Goal: Task Accomplishment & Management: Complete application form

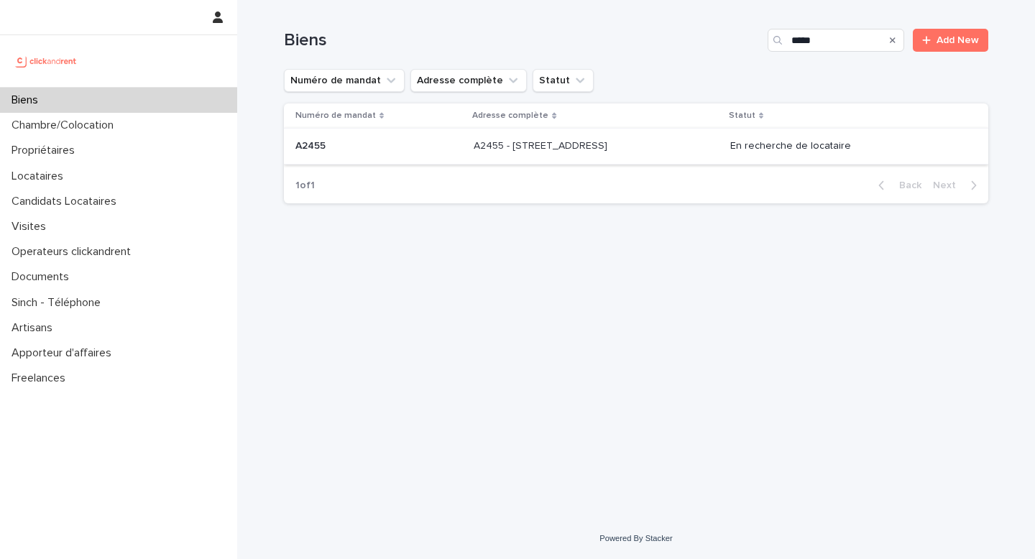
type input "*****"
click at [547, 156] on div "A2455 - 188 rue Nationale, Lille 59000 A2455 - 188 rue Nationale, Lille 59000" at bounding box center [596, 146] width 245 height 24
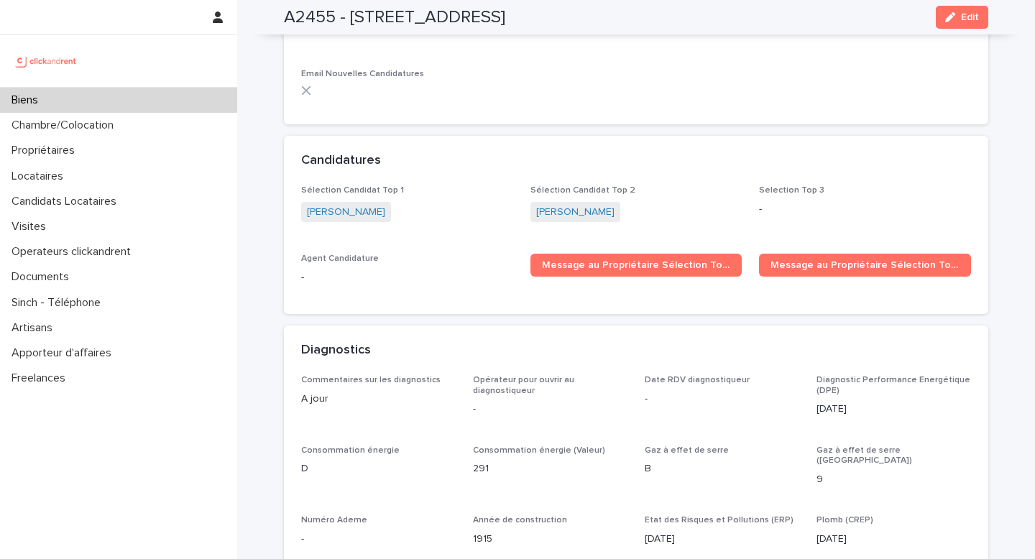
scroll to position [4229, 0]
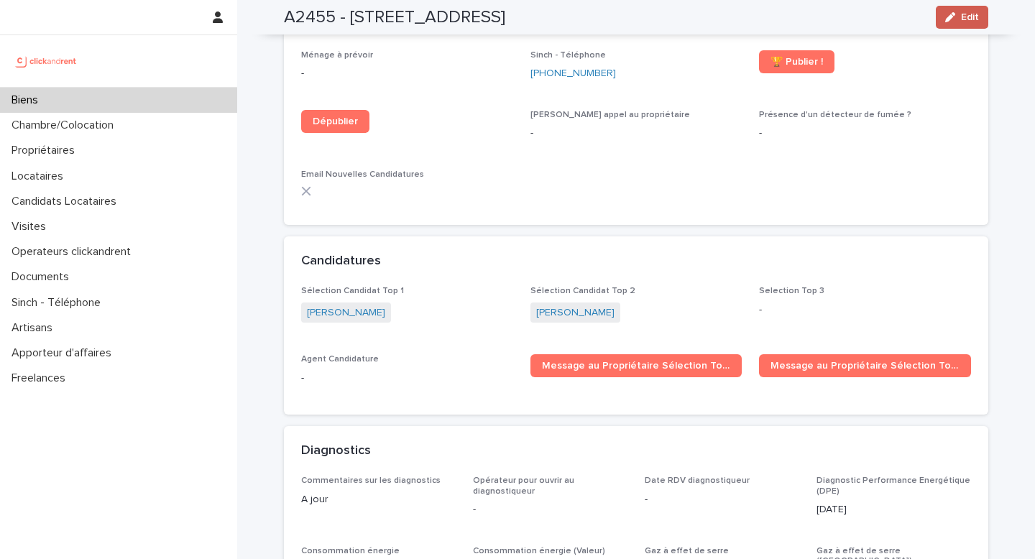
click at [948, 24] on button "Edit" at bounding box center [962, 17] width 52 height 23
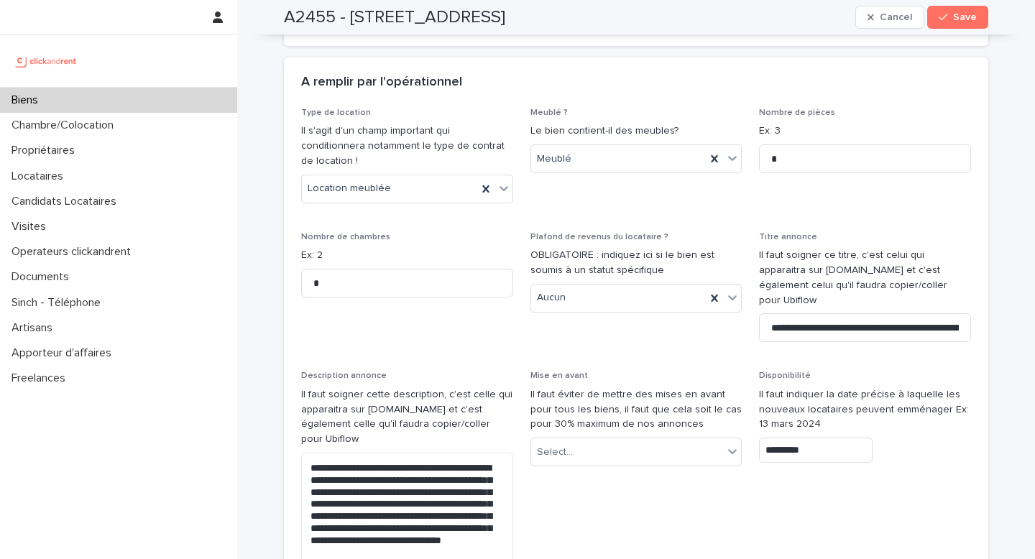
click at [953, 22] on span "Save" at bounding box center [965, 17] width 24 height 10
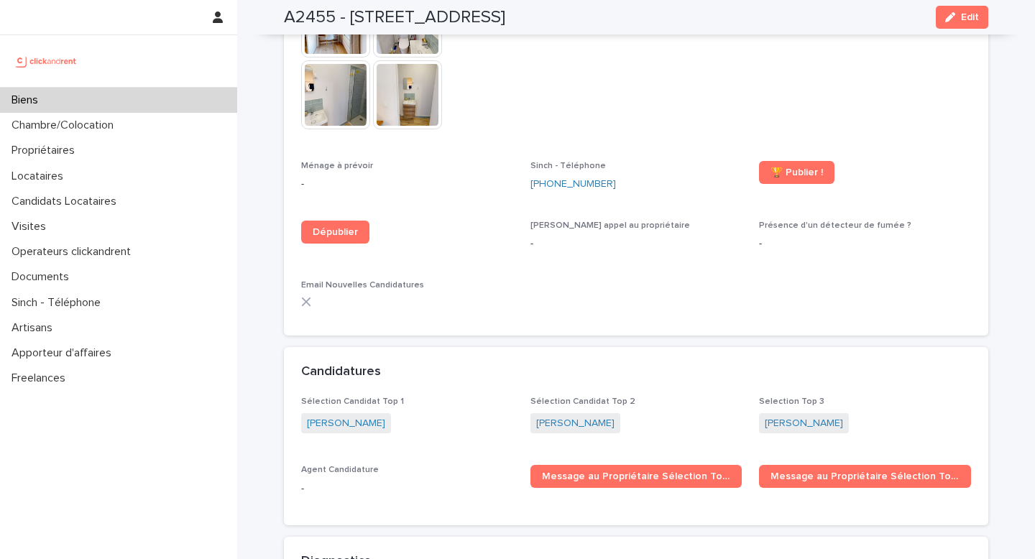
scroll to position [4119, 0]
click at [164, 103] on div "Biens" at bounding box center [118, 100] width 237 height 25
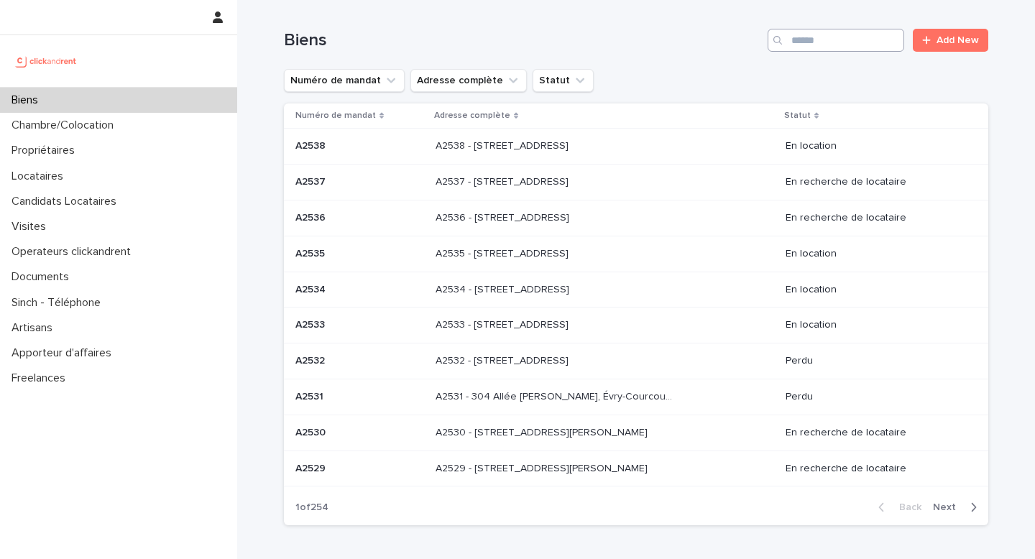
click at [874, 52] on div "Biens Add New" at bounding box center [636, 34] width 705 height 69
click at [864, 45] on input "Search" at bounding box center [836, 40] width 137 height 23
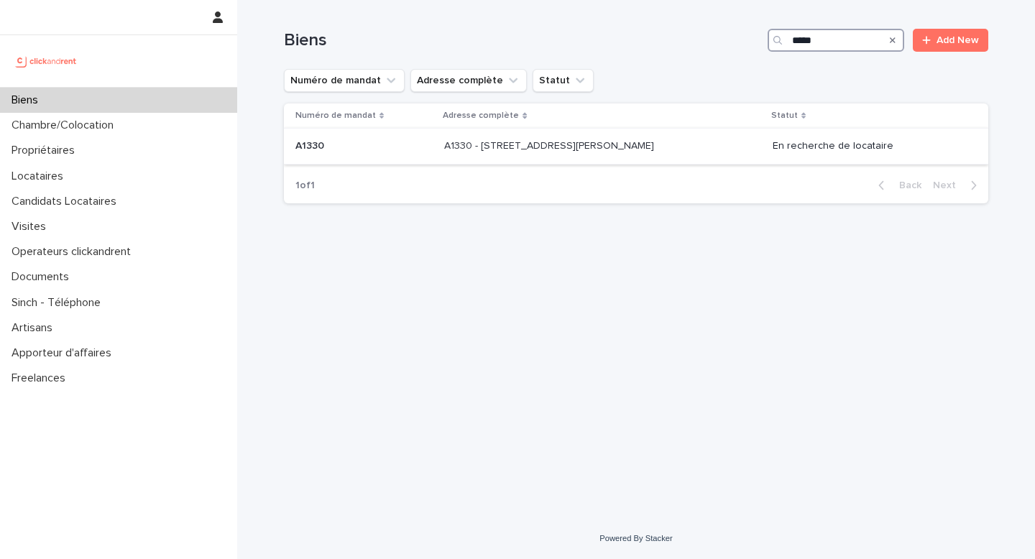
type input "*****"
click at [635, 157] on div "A1330 - 29 Rue Joséphine Baker, La Norville 91290 A1330 - 29 Rue Joséphine Bake…" at bounding box center [602, 146] width 316 height 24
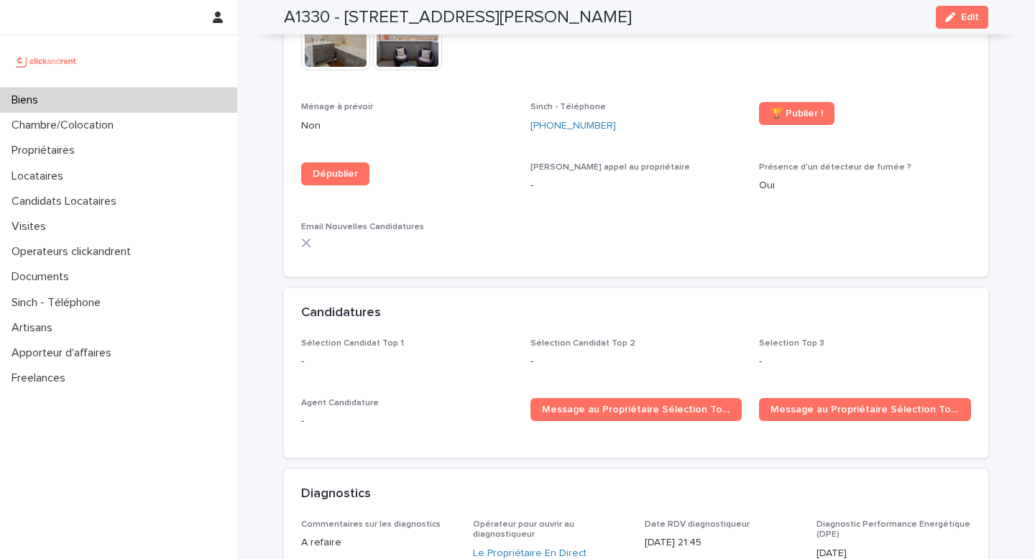
scroll to position [4671, 0]
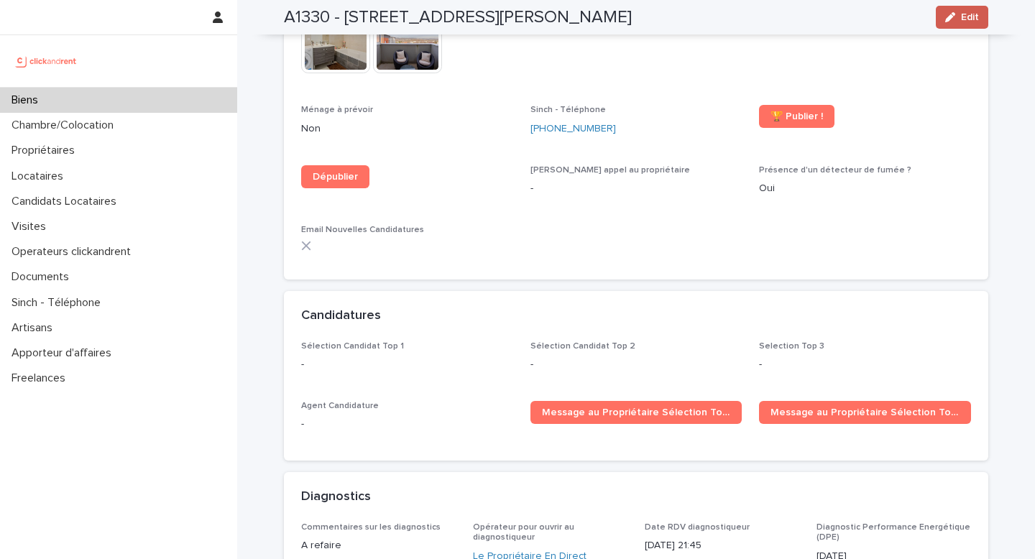
click at [961, 18] on span "Edit" at bounding box center [970, 17] width 18 height 10
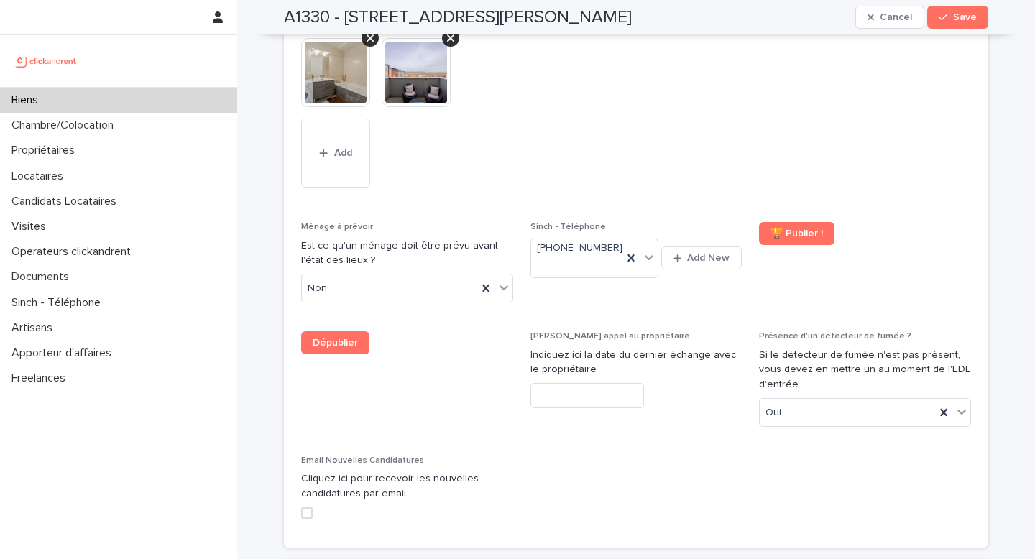
scroll to position [7228, 0]
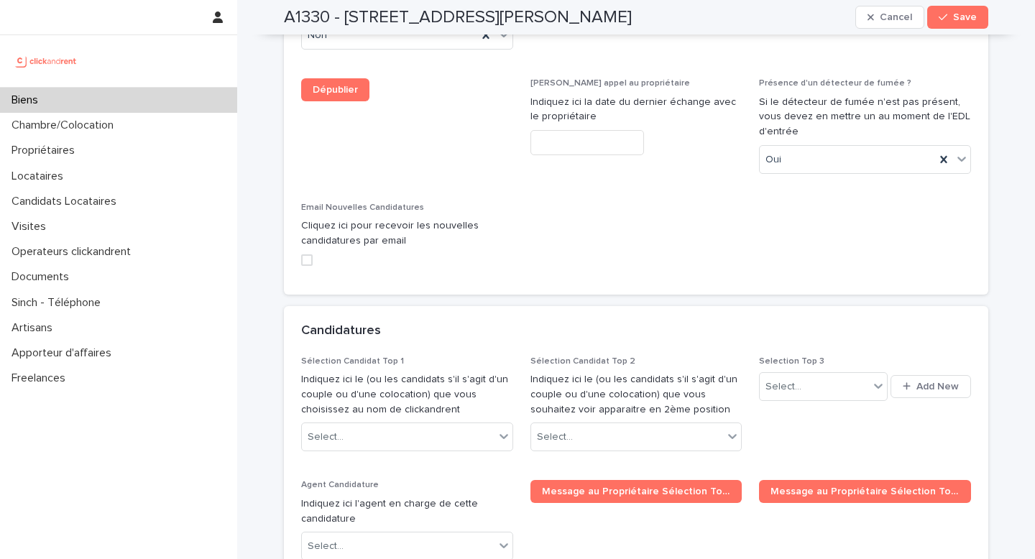
click at [574, 357] on div "Sélection Candidat Top 2 Indiquez ici le (ou les candidats s'il s'agit d'un cou…" at bounding box center [637, 410] width 212 height 107
click at [578, 426] on div "Select..." at bounding box center [627, 438] width 193 height 24
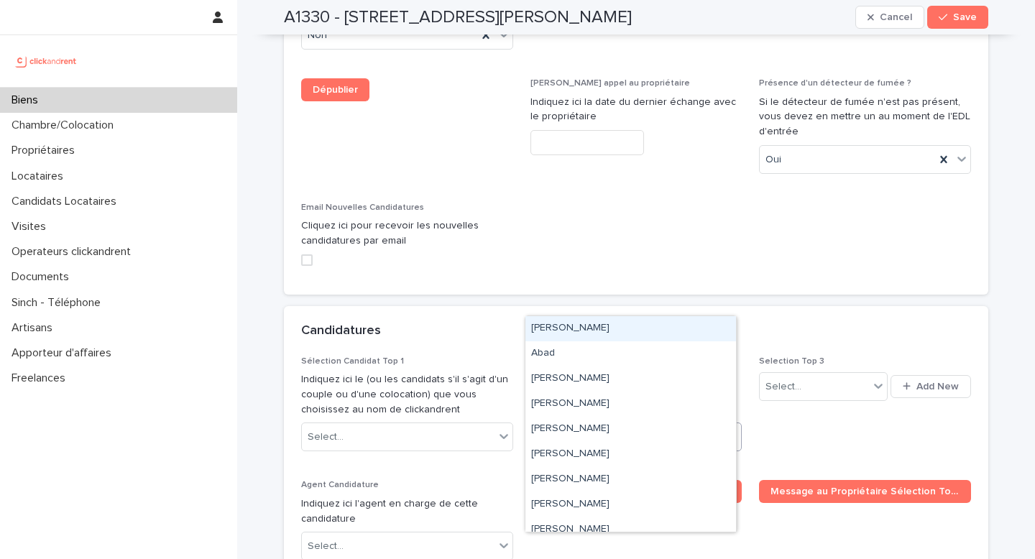
paste input "**********"
type input "**********"
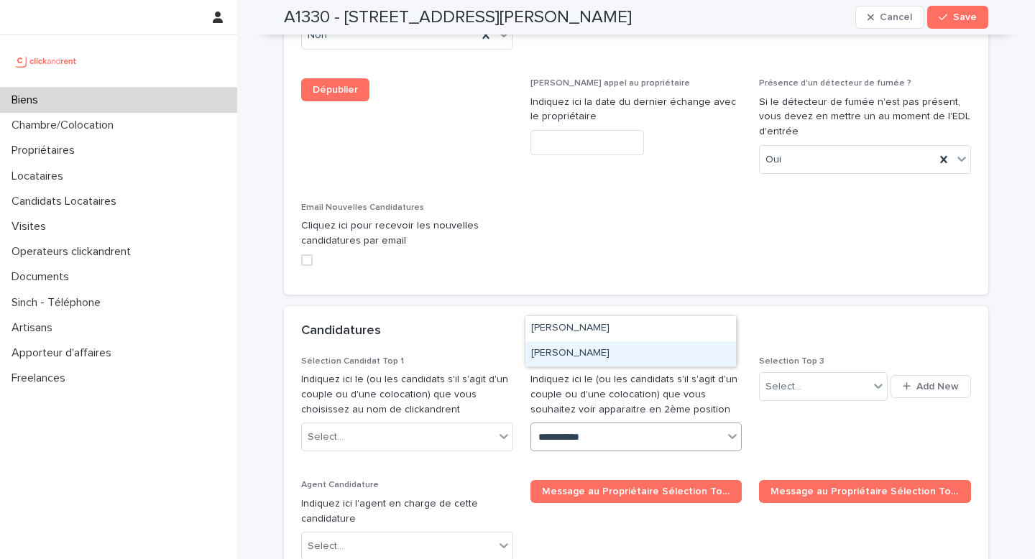
click at [576, 352] on div "[PERSON_NAME]" at bounding box center [631, 354] width 211 height 25
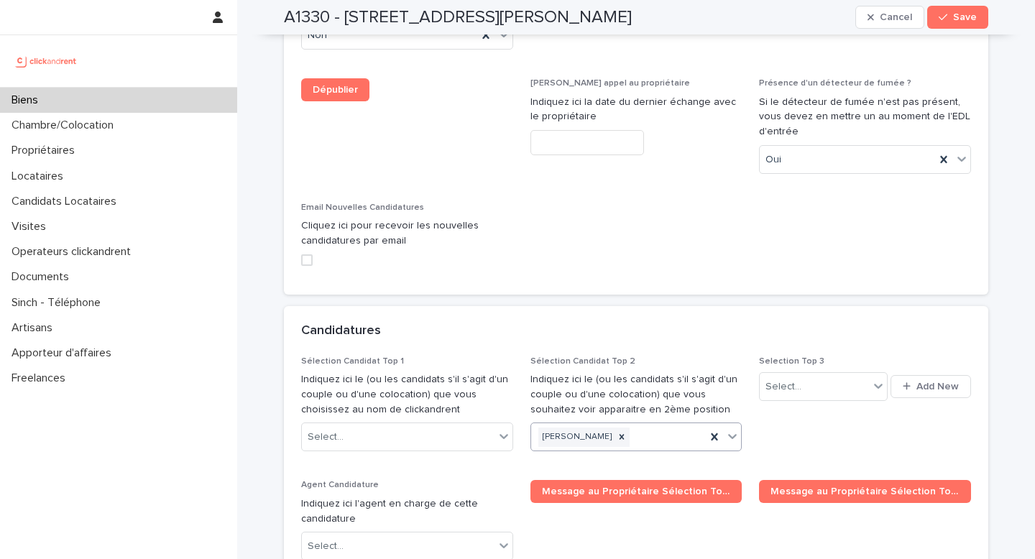
click at [953, 18] on span "Save" at bounding box center [965, 17] width 24 height 10
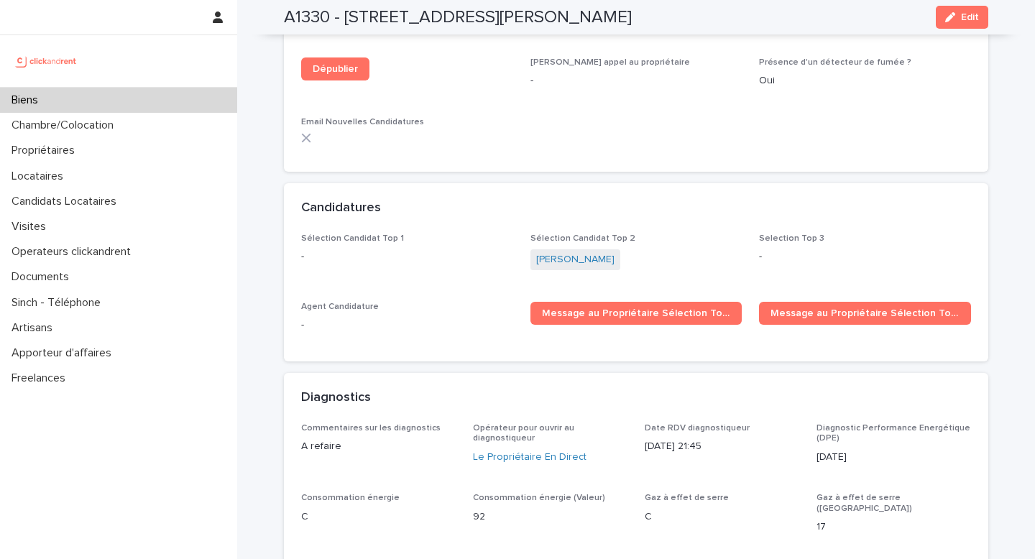
scroll to position [4710, 0]
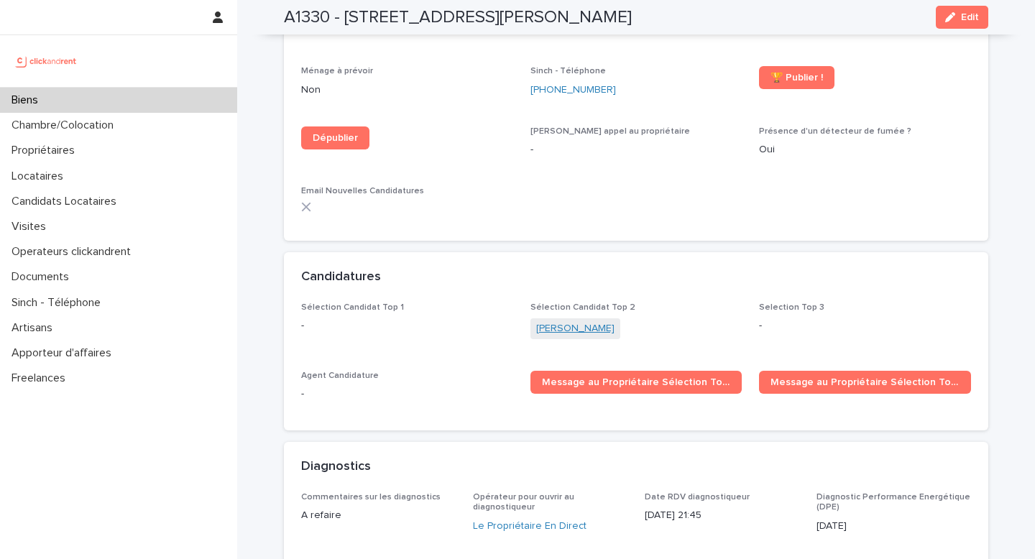
click at [536, 321] on link "[PERSON_NAME]" at bounding box center [575, 328] width 78 height 15
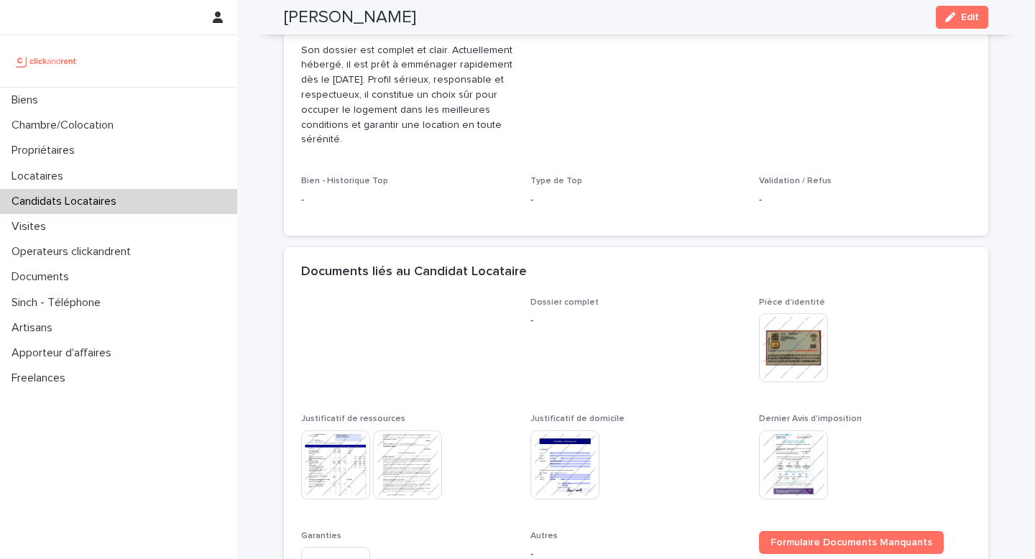
scroll to position [795, 0]
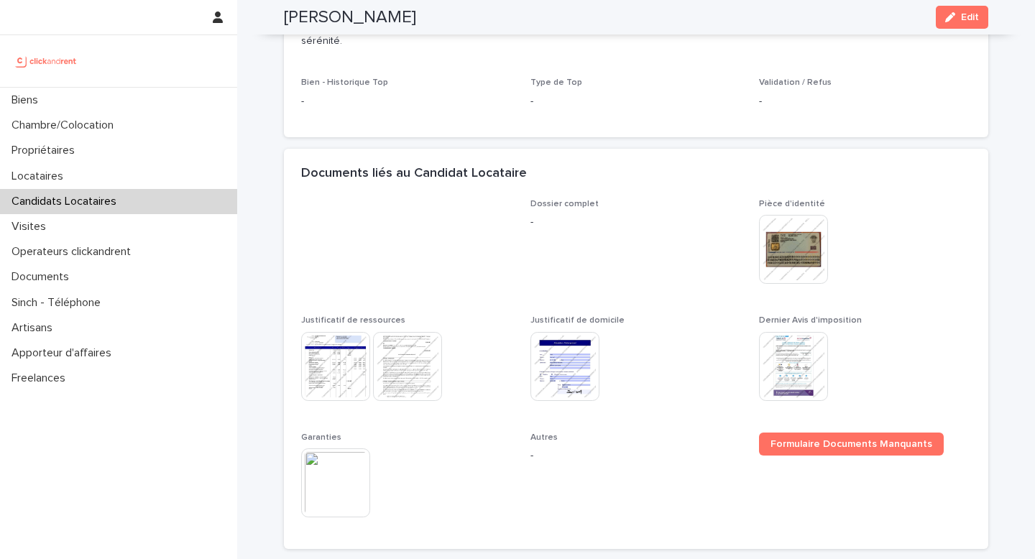
click at [806, 254] on img at bounding box center [793, 249] width 69 height 69
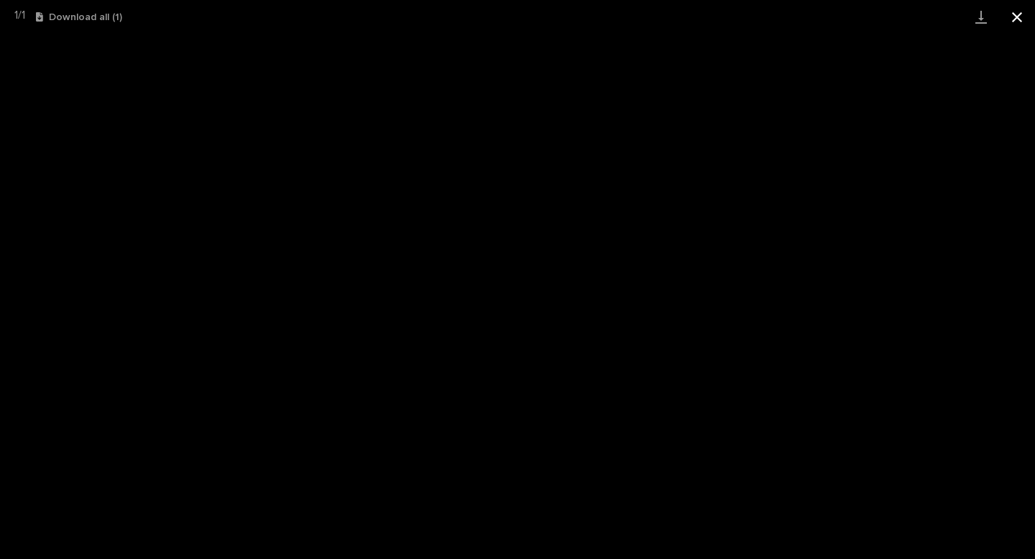
click at [1016, 9] on button "Close gallery" at bounding box center [1017, 17] width 36 height 34
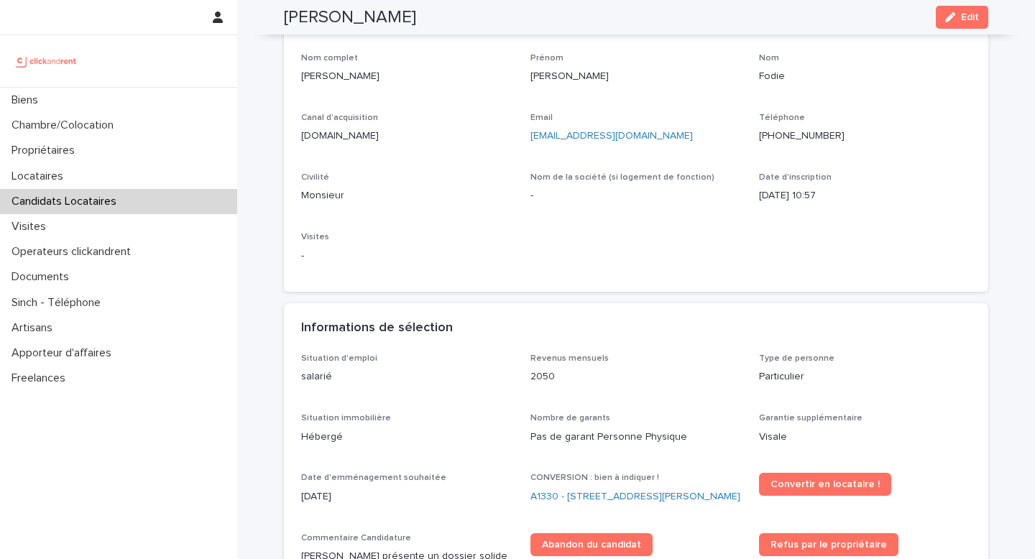
scroll to position [91, 0]
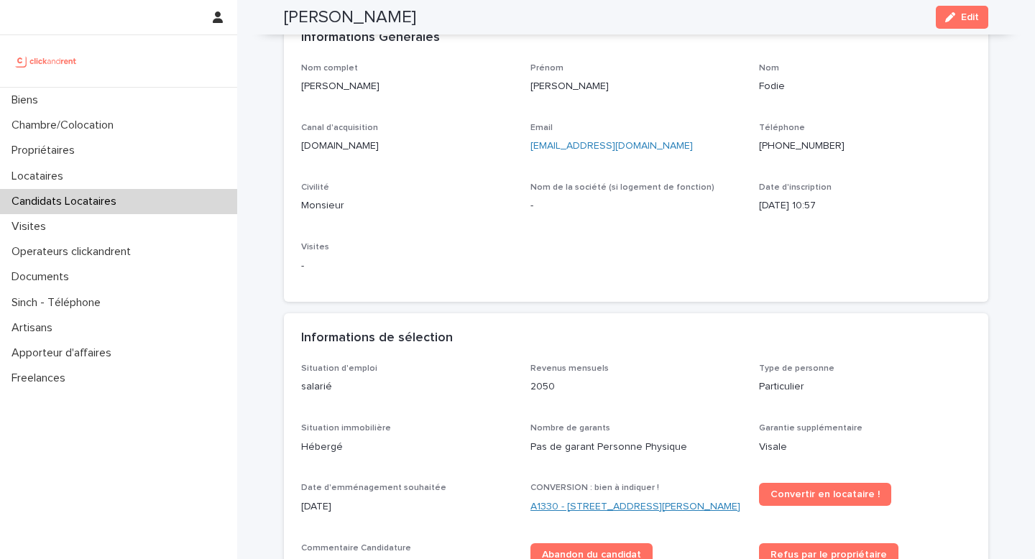
click at [591, 506] on link "A1330 - [STREET_ADDRESS][PERSON_NAME]" at bounding box center [636, 507] width 210 height 15
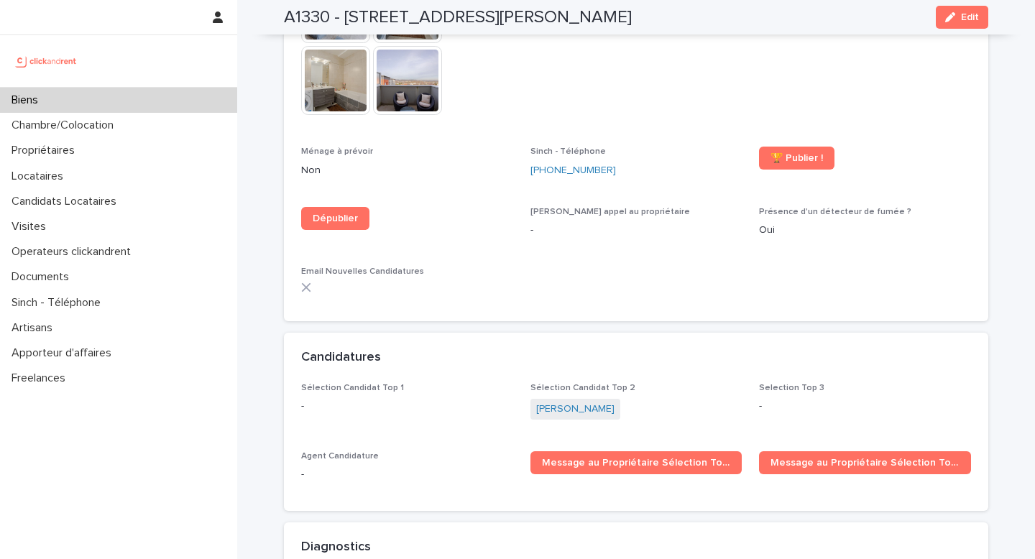
scroll to position [4781, 0]
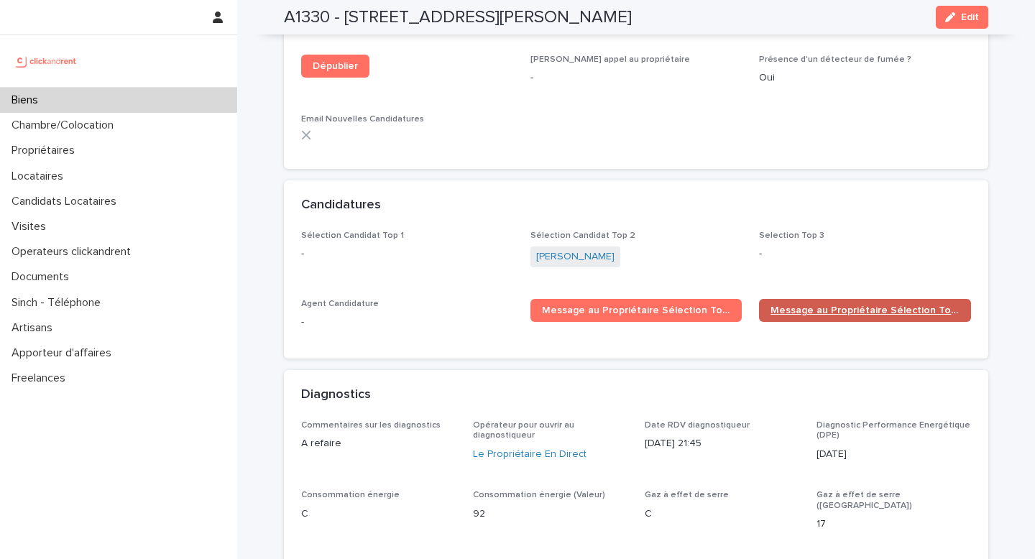
click at [825, 306] on span "Message au Propriétaire Sélection Top 2" at bounding box center [865, 311] width 189 height 10
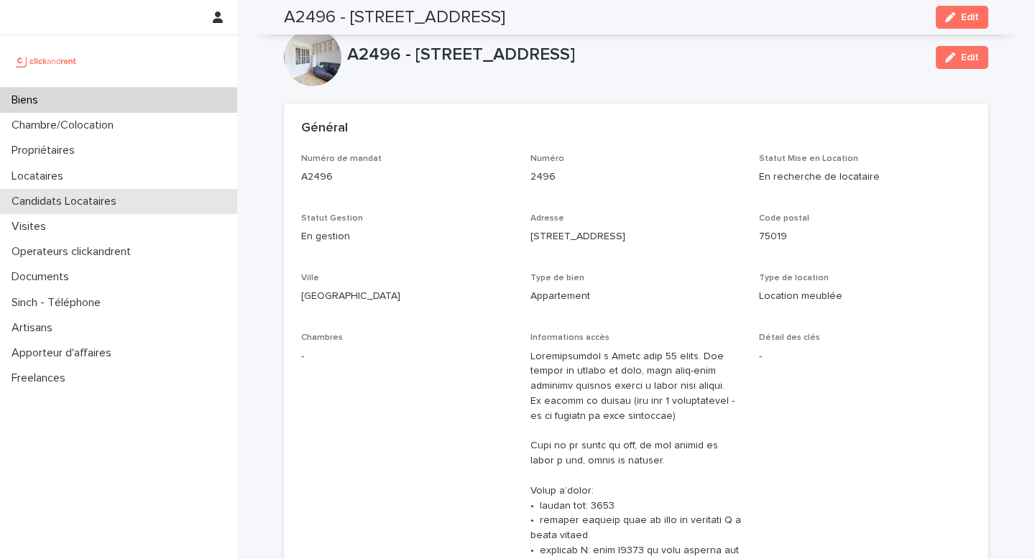
scroll to position [4492, 0]
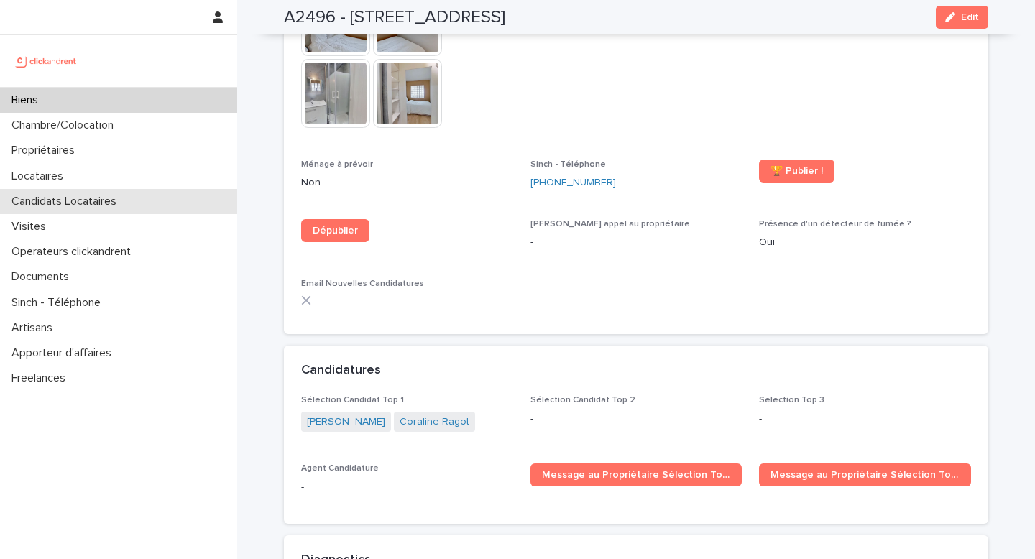
click at [70, 197] on p "Candidats Locataires" at bounding box center [67, 202] width 122 height 14
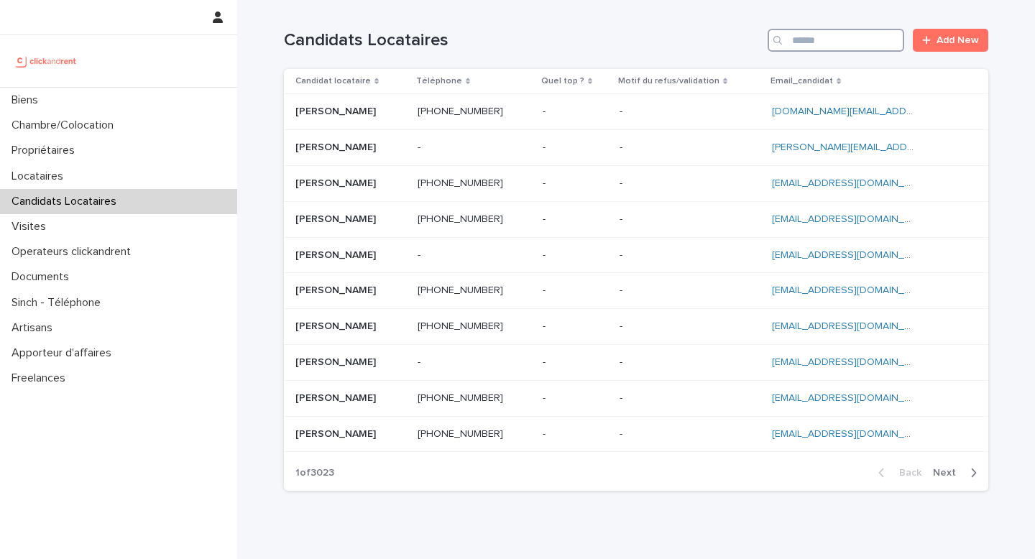
click at [809, 44] on input "Search" at bounding box center [836, 40] width 137 height 23
paste input "**********"
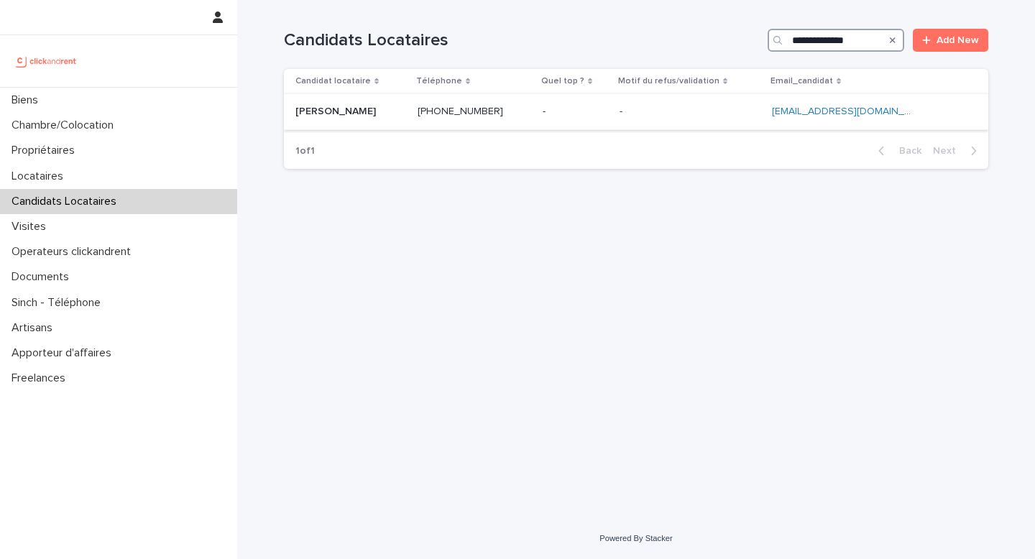
type input "**********"
click at [516, 114] on p at bounding box center [475, 112] width 114 height 12
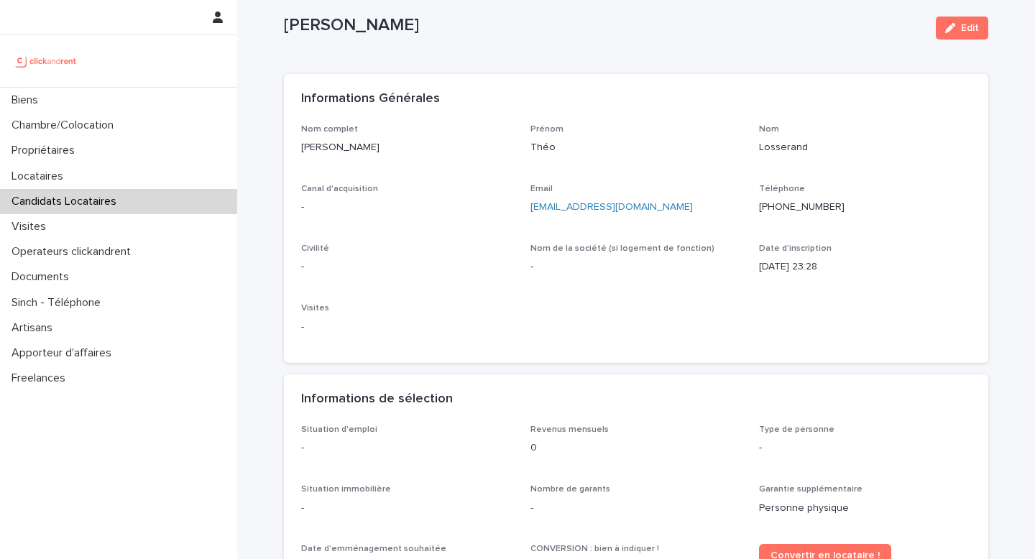
click at [947, 34] on button "Edit" at bounding box center [962, 28] width 52 height 23
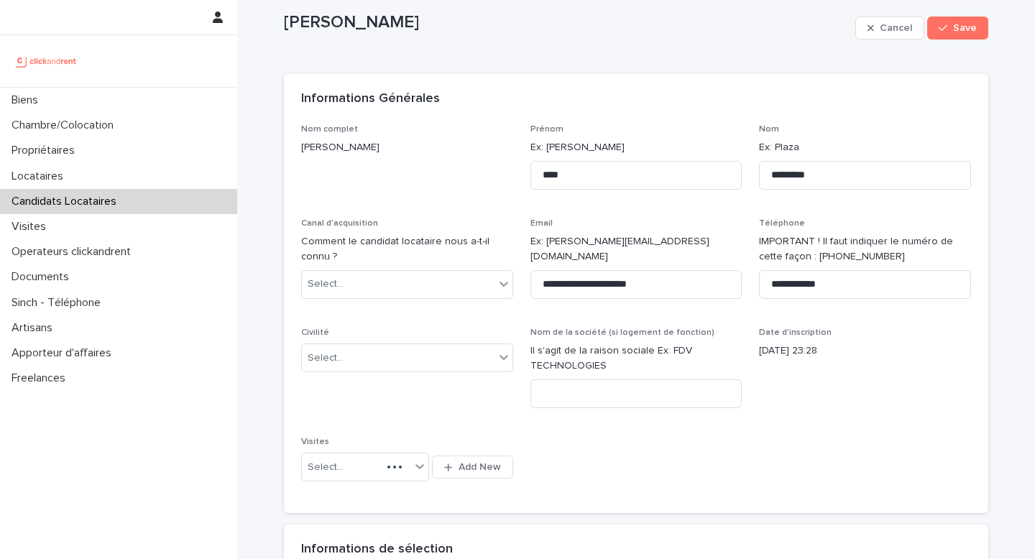
scroll to position [248, 0]
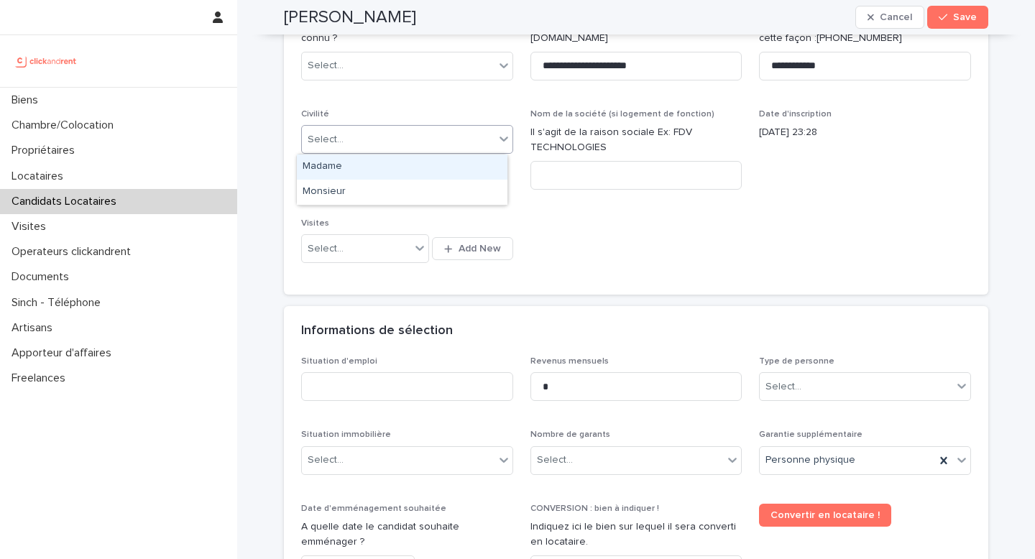
click at [345, 137] on input "text" at bounding box center [345, 140] width 1 height 12
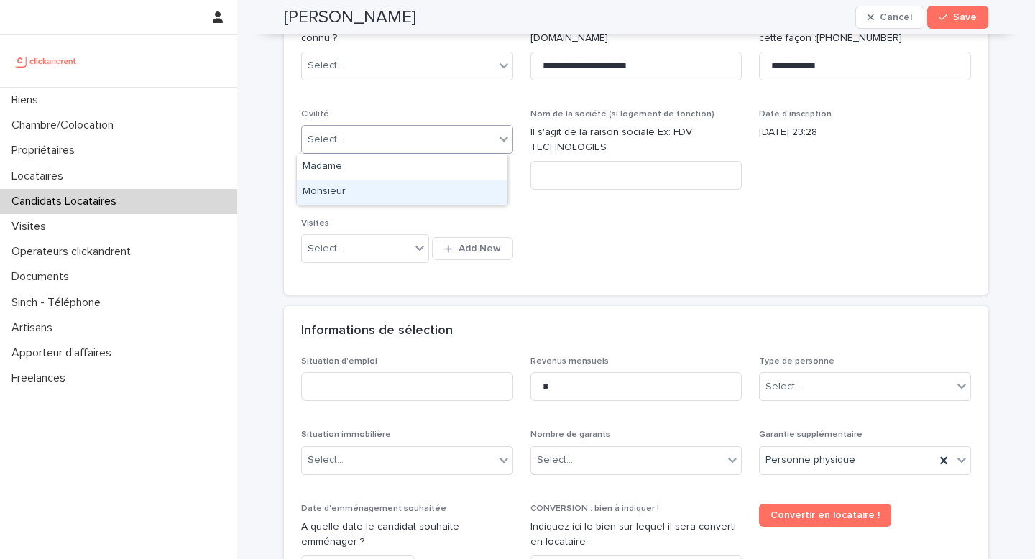
click at [357, 191] on div "Monsieur" at bounding box center [402, 192] width 211 height 25
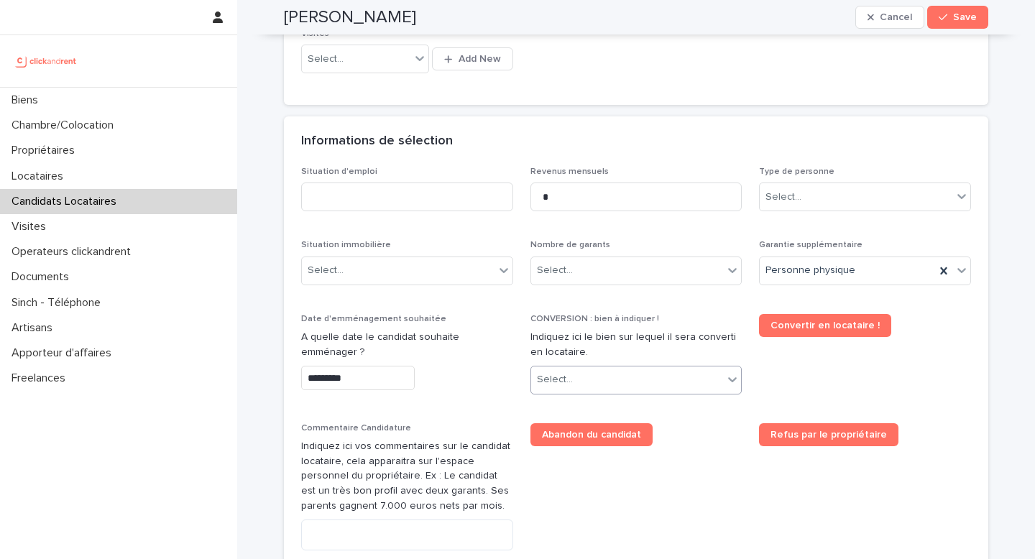
scroll to position [538, 0]
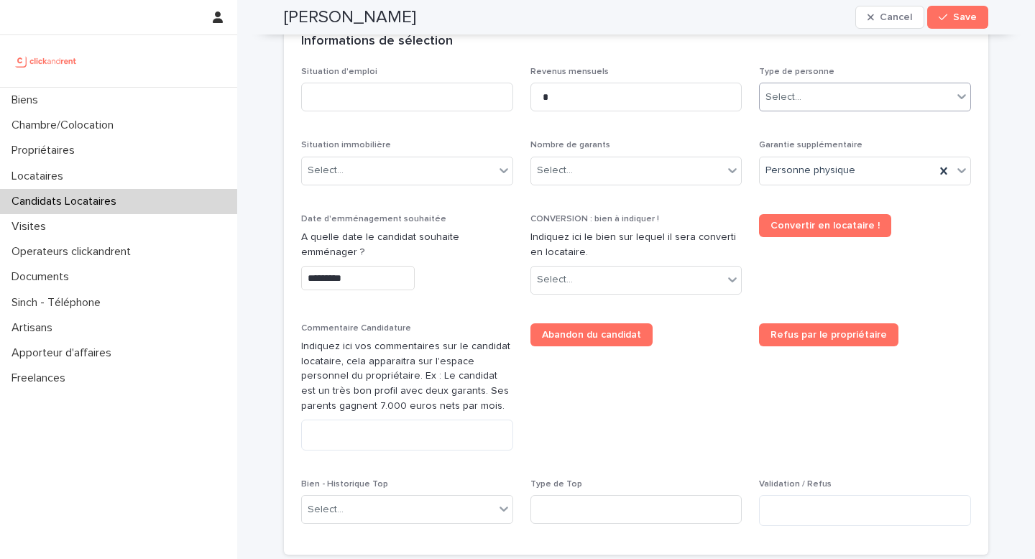
click at [801, 94] on div "Select..." at bounding box center [856, 98] width 193 height 24
click at [802, 124] on div "Particulier" at bounding box center [860, 124] width 211 height 25
click at [574, 179] on div "Select..." at bounding box center [627, 171] width 193 height 24
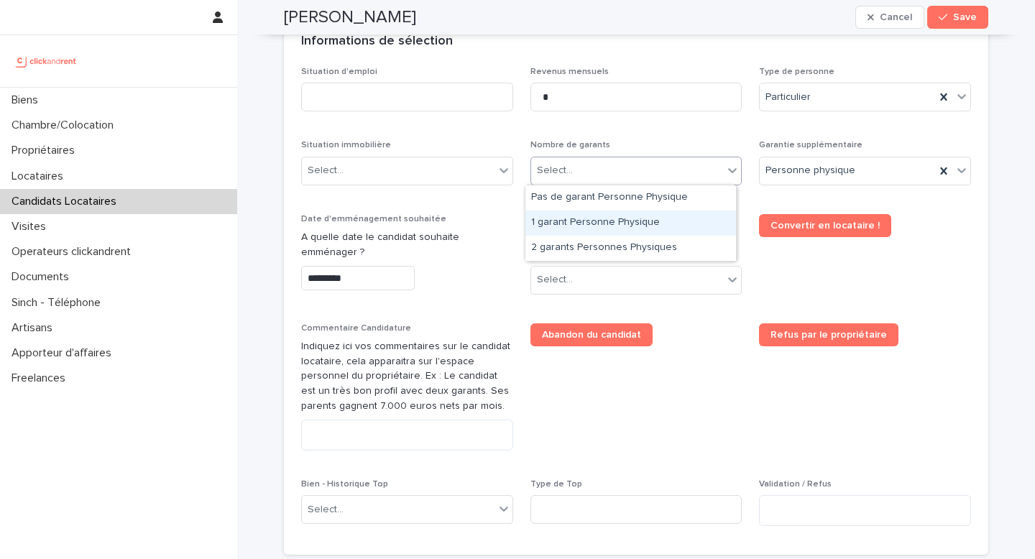
click at [594, 224] on div "1 garant Personne Physique" at bounding box center [631, 223] width 211 height 25
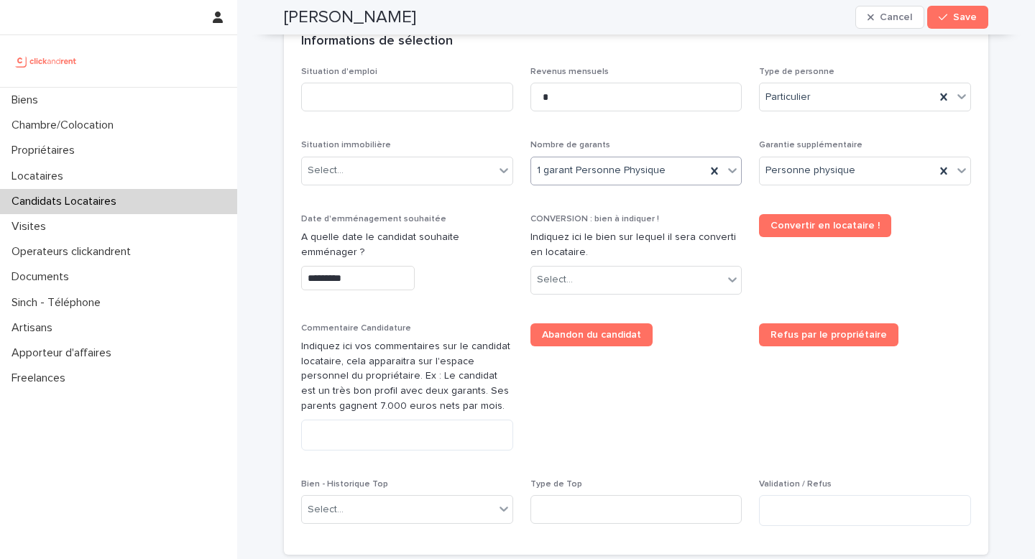
click at [604, 173] on span "1 garant Personne Physique" at bounding box center [601, 170] width 129 height 15
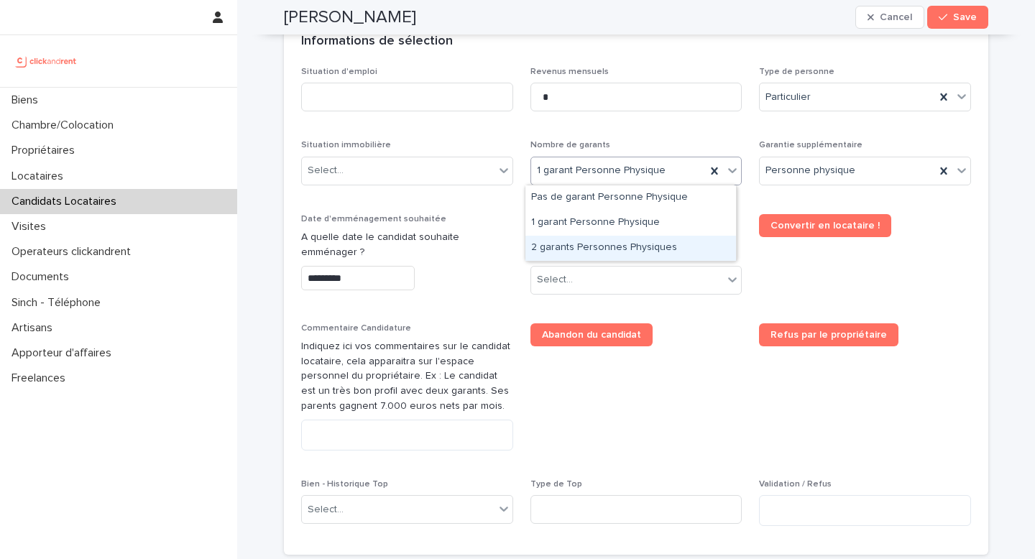
click at [574, 245] on div "2 garants Personnes Physiques" at bounding box center [631, 248] width 211 height 25
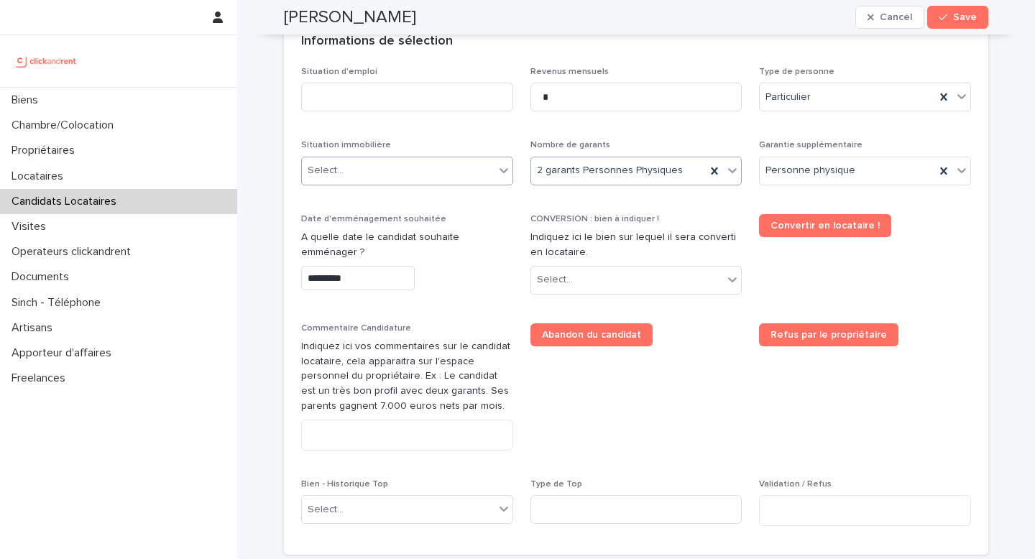
click at [393, 183] on div "Select..." at bounding box center [407, 171] width 212 height 29
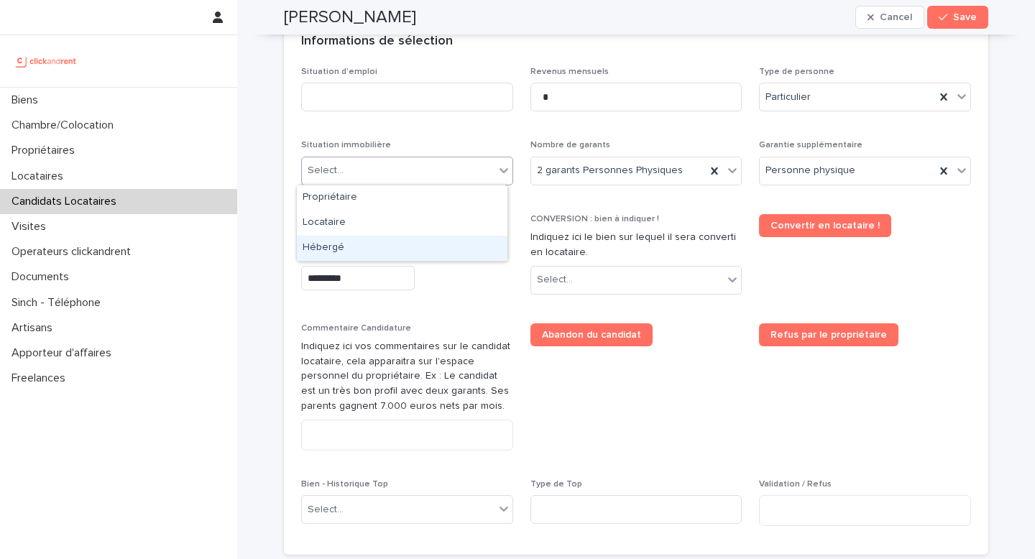
click at [353, 244] on div "Hébergé" at bounding box center [402, 248] width 211 height 25
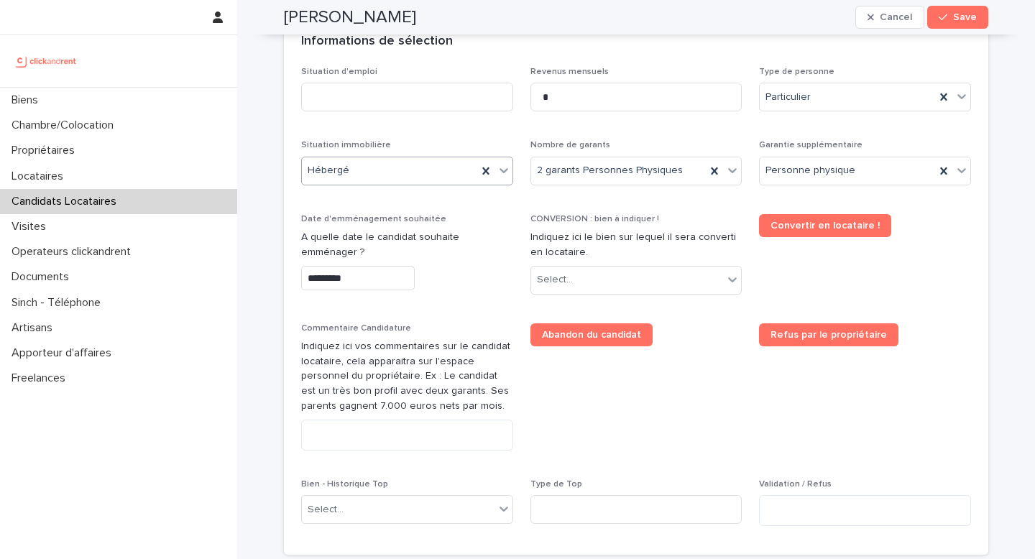
click at [353, 276] on input "*********" at bounding box center [358, 278] width 114 height 25
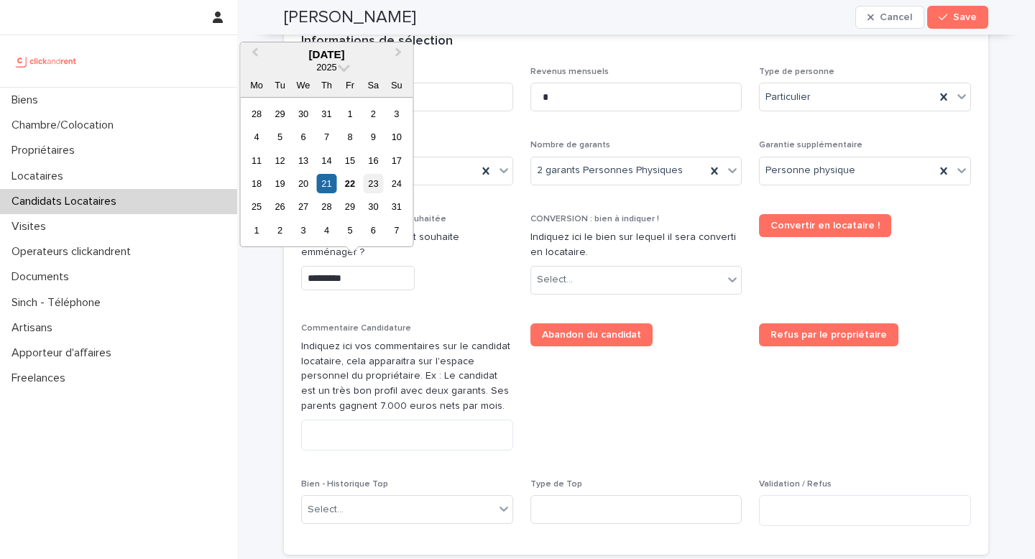
click at [367, 187] on div "23" at bounding box center [373, 183] width 19 height 19
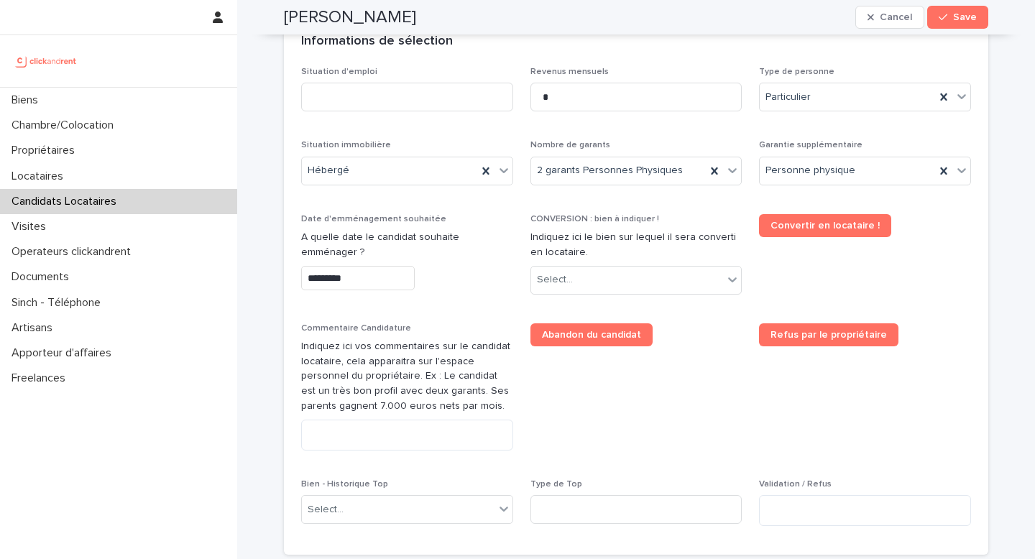
type input "*********"
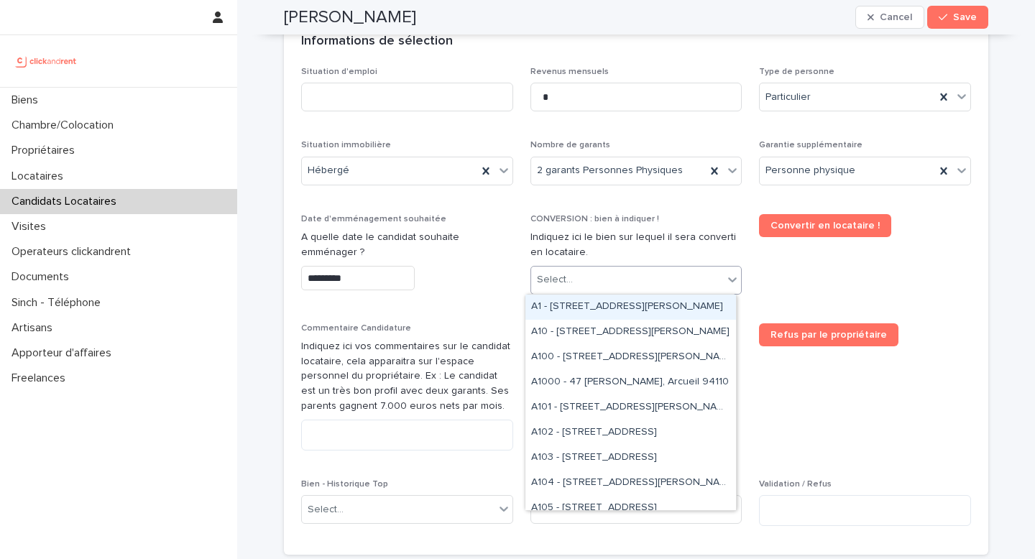
click at [563, 280] on div "Select..." at bounding box center [555, 280] width 36 height 15
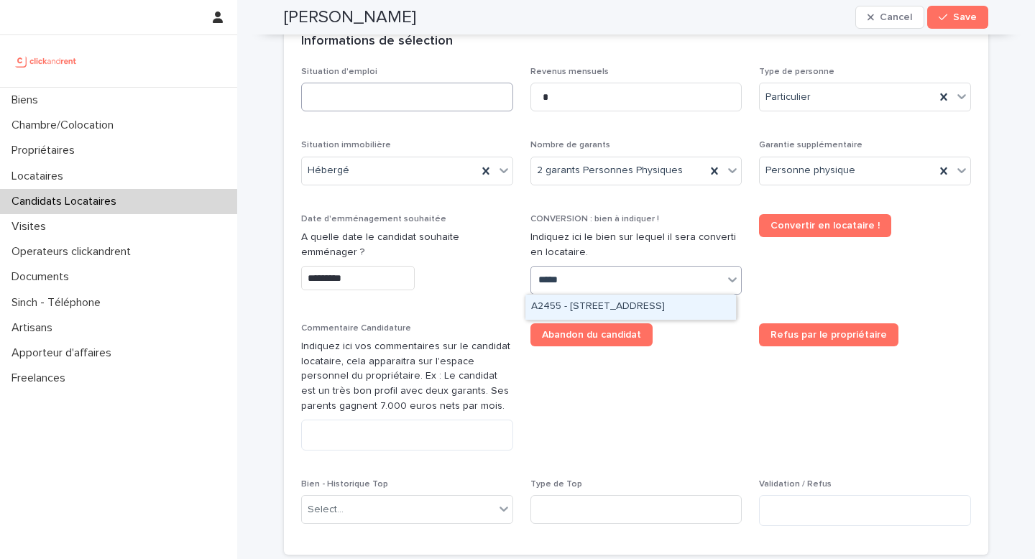
type input "*****"
click at [418, 109] on input at bounding box center [407, 97] width 212 height 29
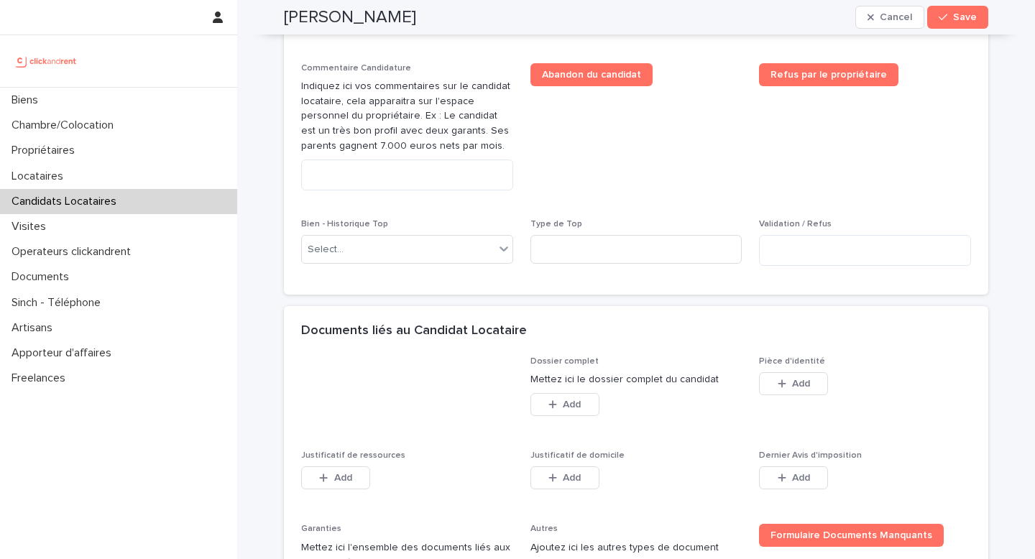
scroll to position [812, 0]
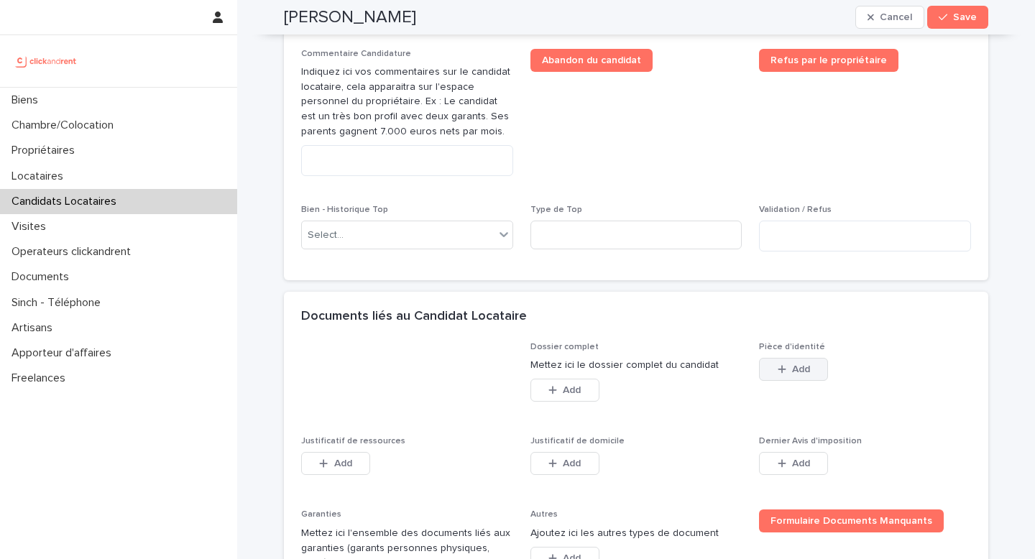
type input "********"
click at [792, 372] on span "Add" at bounding box center [801, 370] width 18 height 10
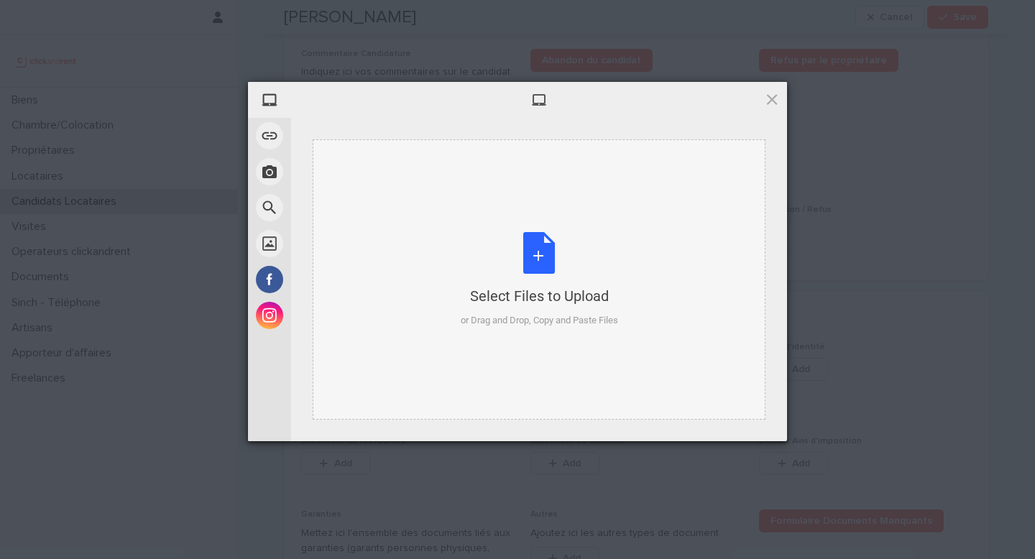
click at [461, 252] on div "Select Files to Upload or Drag and Drop, Copy and Paste Files" at bounding box center [539, 280] width 157 height 96
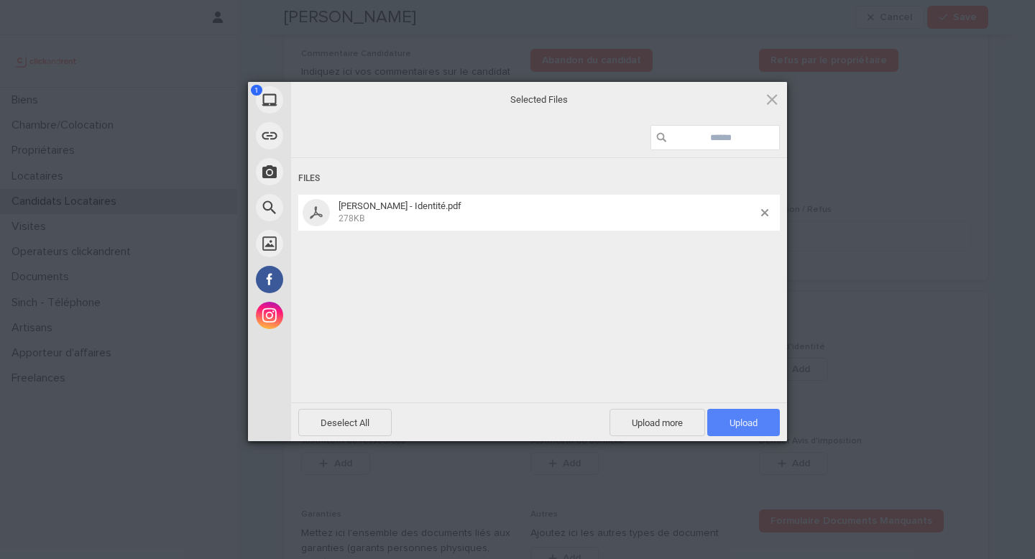
click at [743, 423] on span "Upload 1" at bounding box center [744, 423] width 28 height 11
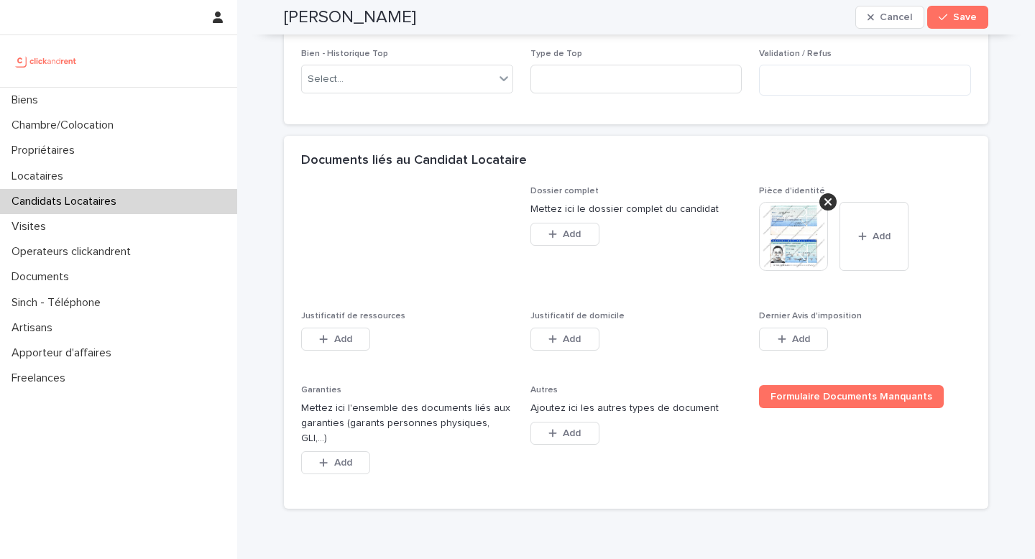
scroll to position [1027, 0]
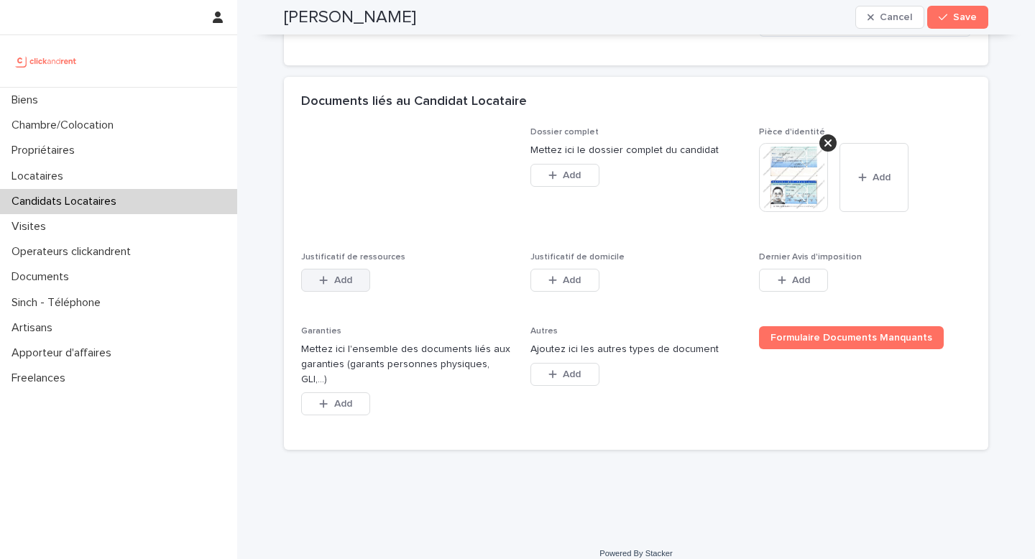
click at [330, 287] on button "Add" at bounding box center [335, 280] width 69 height 23
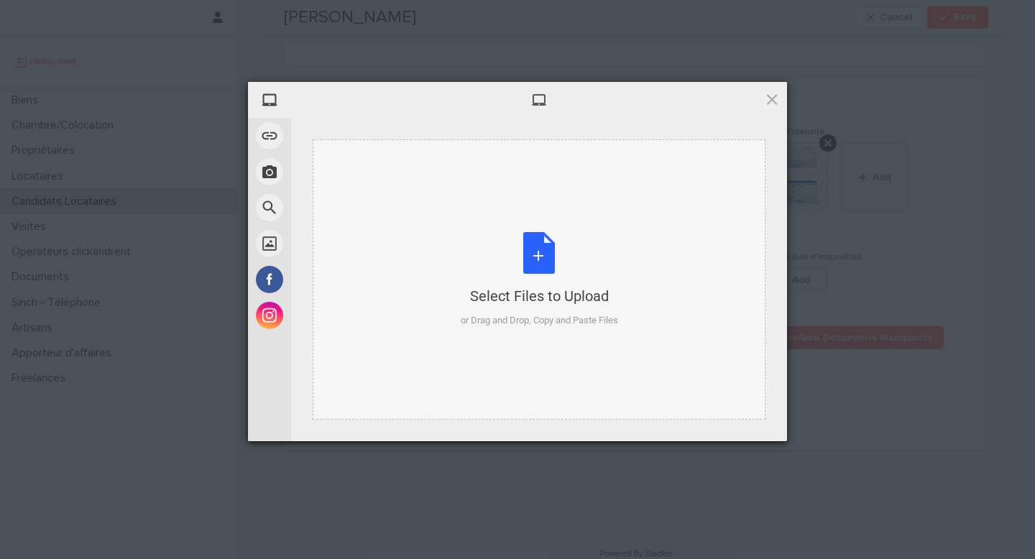
click at [532, 305] on div "Select Files to Upload" at bounding box center [539, 296] width 157 height 20
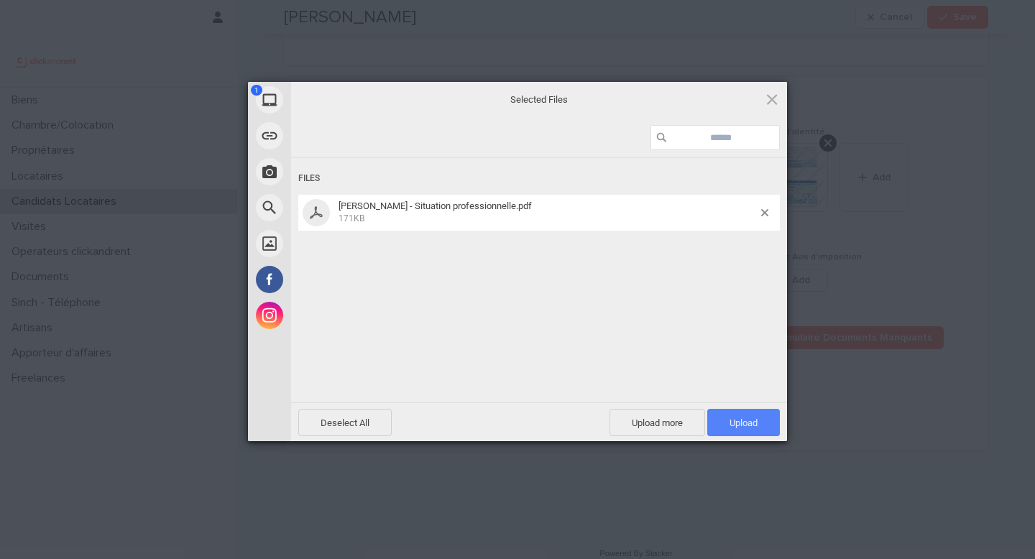
click at [751, 434] on span "Upload 1" at bounding box center [744, 422] width 73 height 27
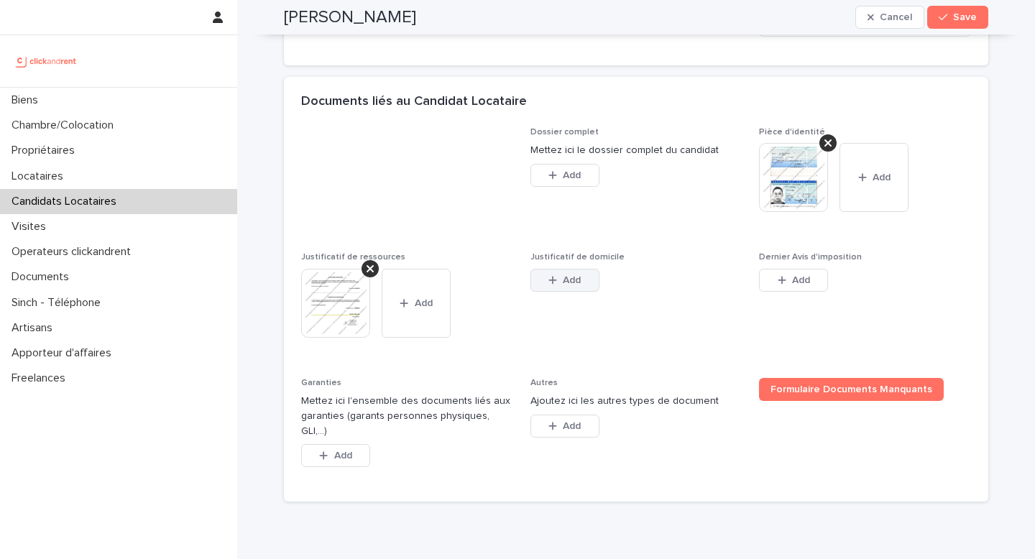
click at [552, 279] on div "button" at bounding box center [556, 280] width 14 height 10
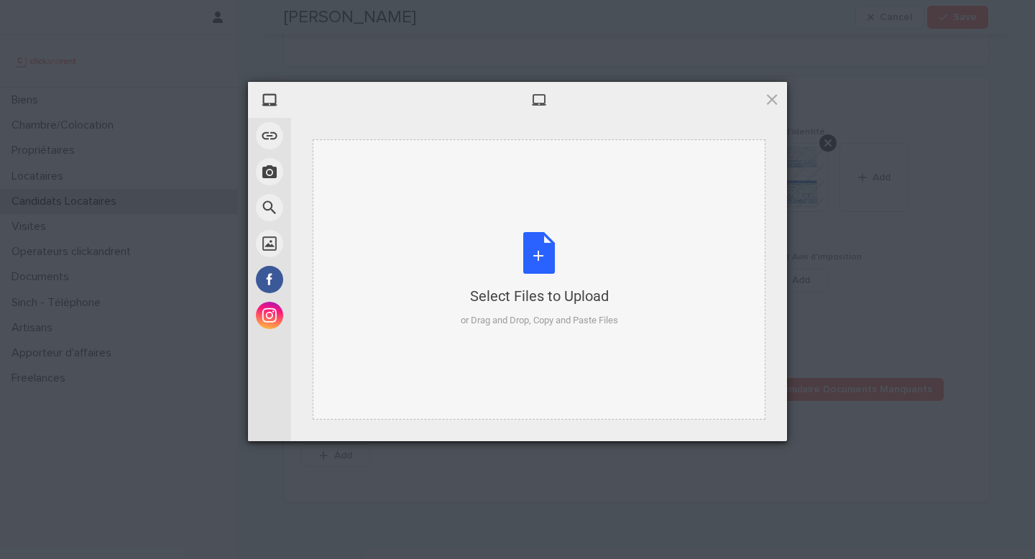
click at [540, 288] on div "Select Files to Upload" at bounding box center [539, 296] width 157 height 20
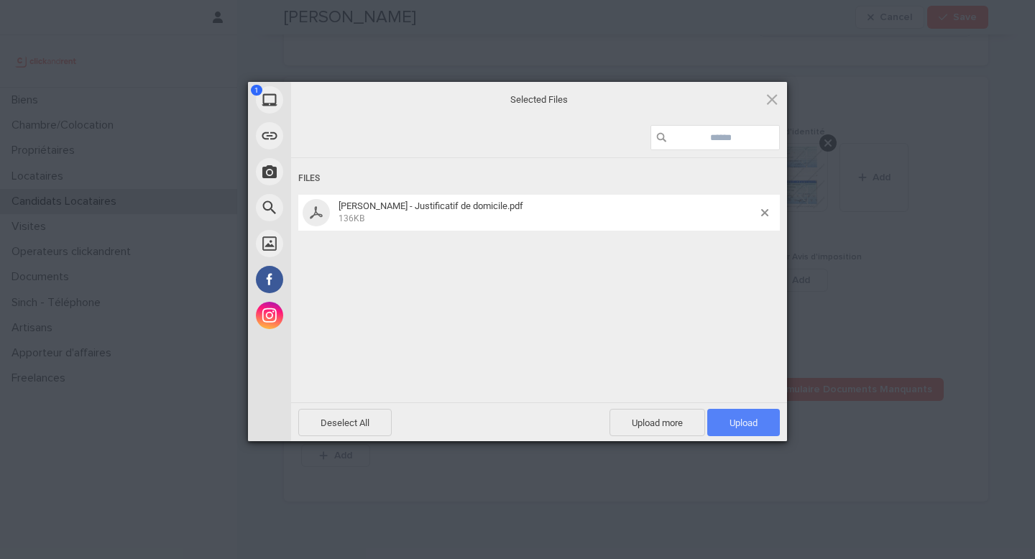
click at [748, 418] on span "Upload 1" at bounding box center [744, 423] width 28 height 11
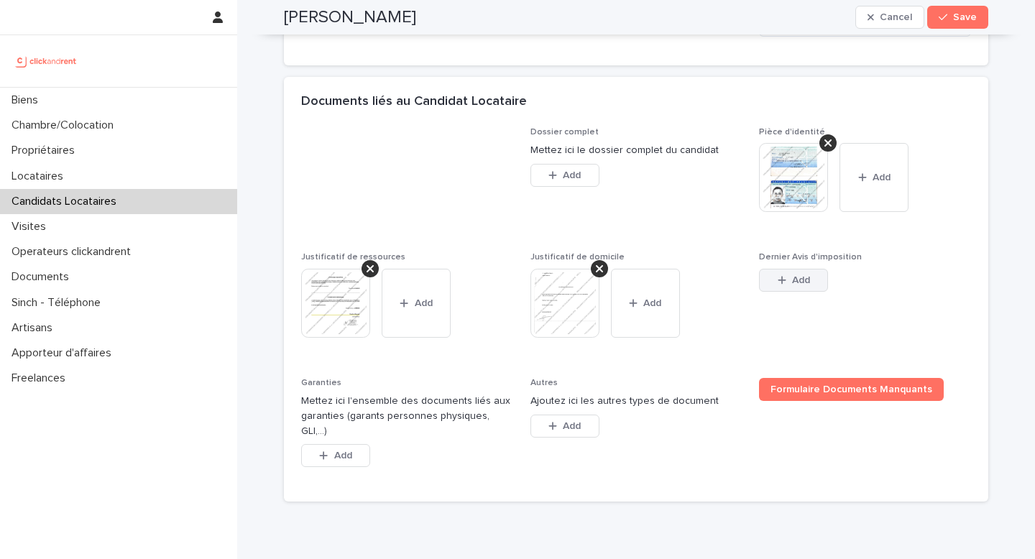
click at [792, 283] on span "Add" at bounding box center [801, 280] width 18 height 10
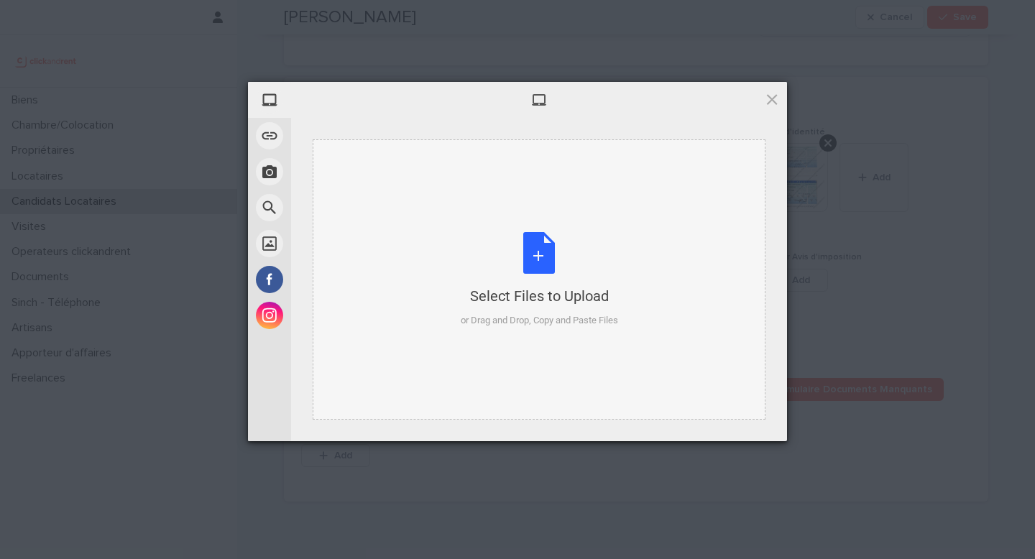
click at [522, 303] on div "Select Files to Upload" at bounding box center [539, 296] width 157 height 20
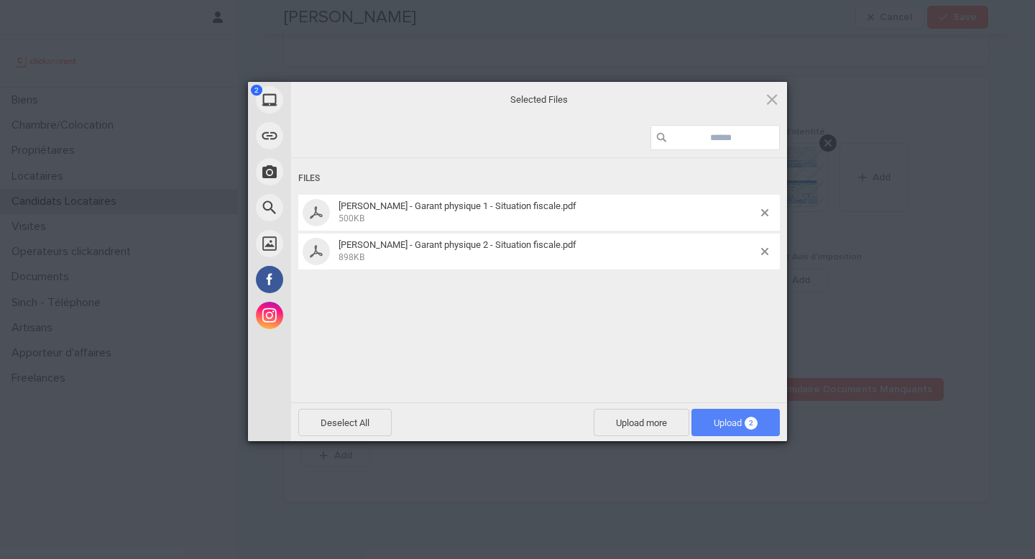
click at [746, 412] on span "Upload 2" at bounding box center [736, 422] width 88 height 27
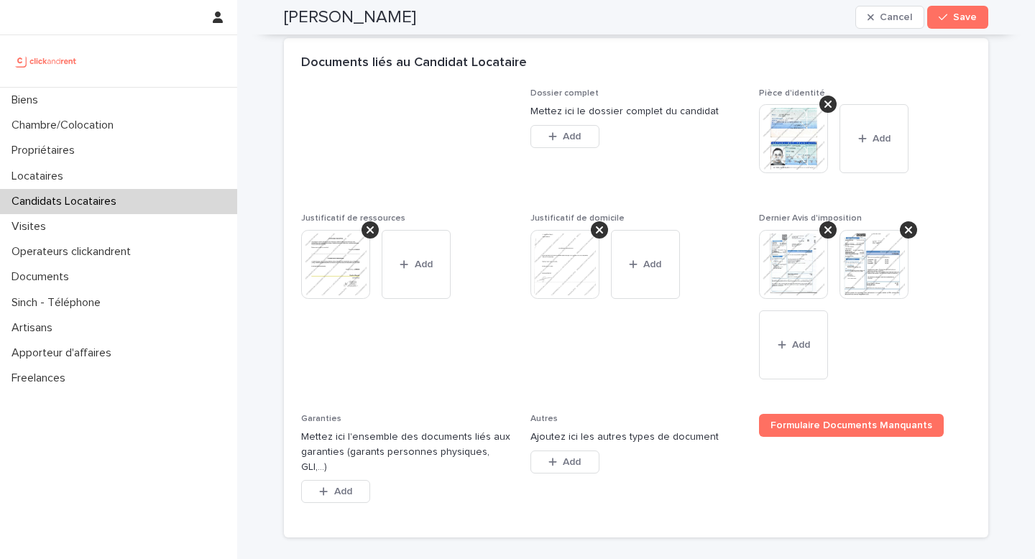
scroll to position [1154, 0]
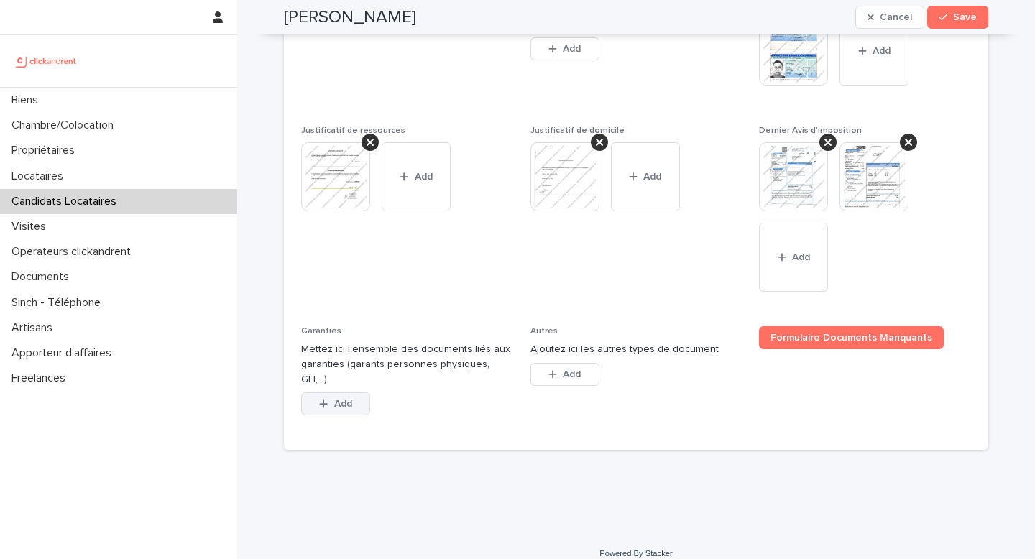
click at [326, 399] on div "button" at bounding box center [326, 404] width 14 height 10
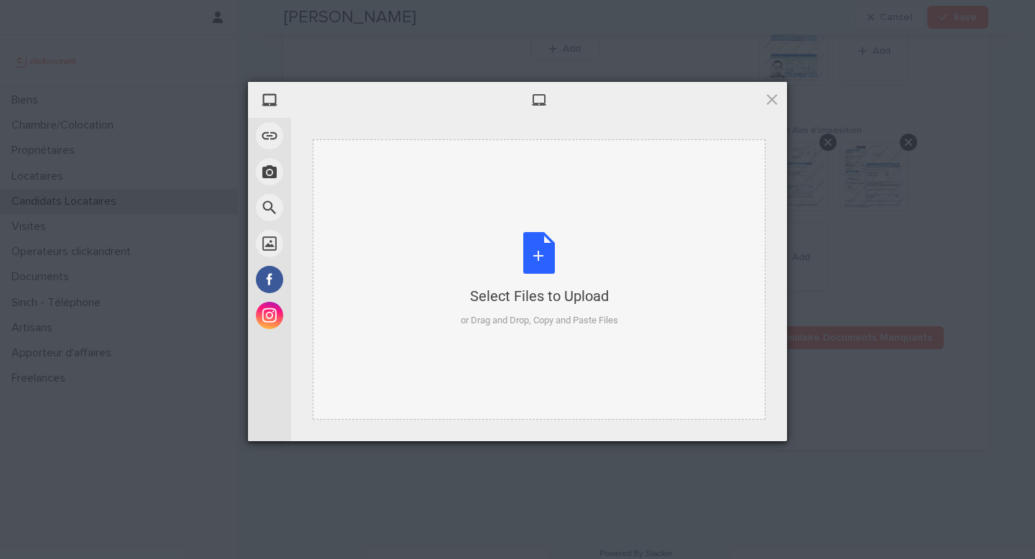
click at [495, 249] on div "Select Files to Upload or Drag and Drop, Copy and Paste Files" at bounding box center [539, 280] width 157 height 96
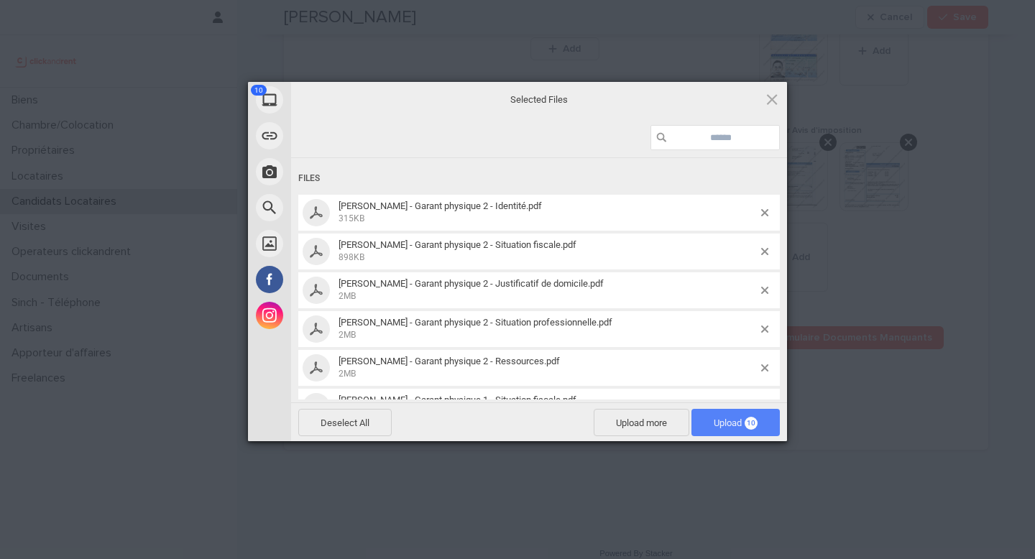
click at [761, 423] on span "Upload 10" at bounding box center [736, 422] width 88 height 27
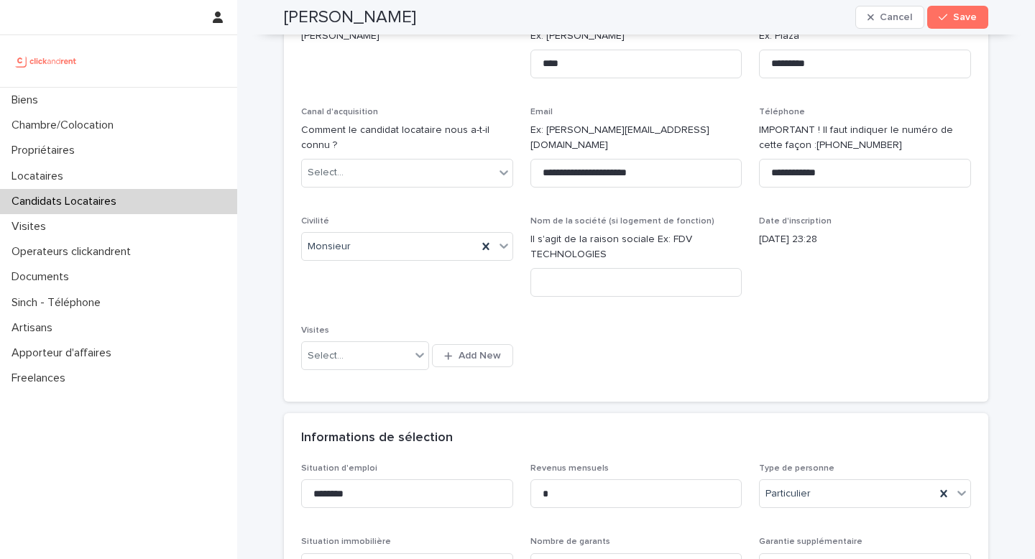
scroll to position [0, 0]
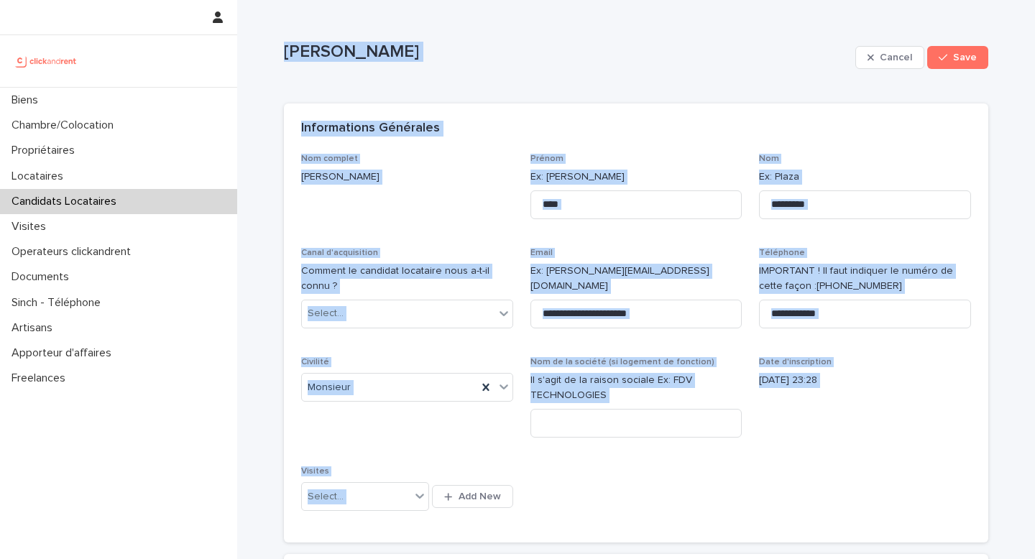
drag, startPoint x: 508, startPoint y: 349, endPoint x: 275, endPoint y: 14, distance: 407.5
copy div "Théo Losserand Cancel Save Sorry, there was an error saving your record. Please…"
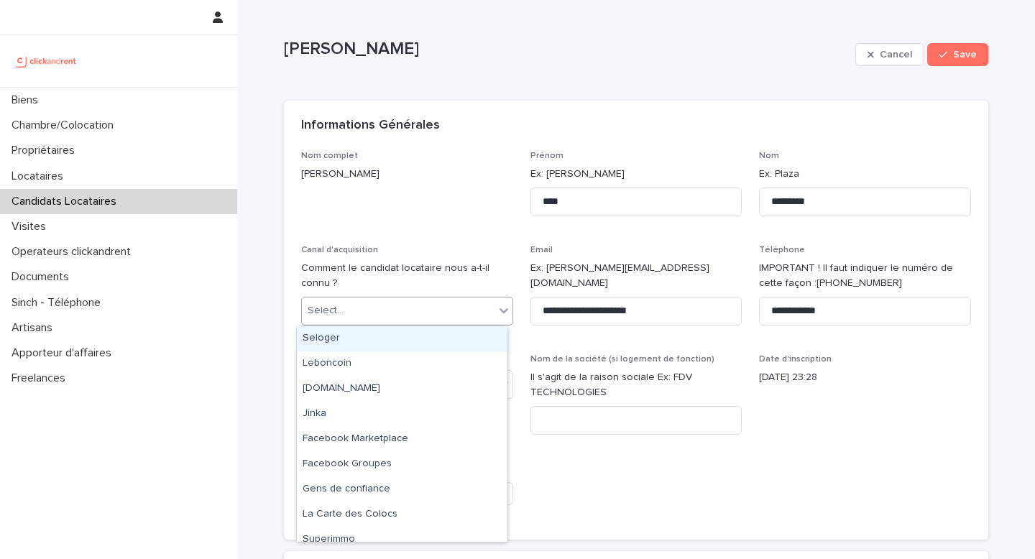
click at [416, 309] on div "Select..." at bounding box center [398, 311] width 193 height 24
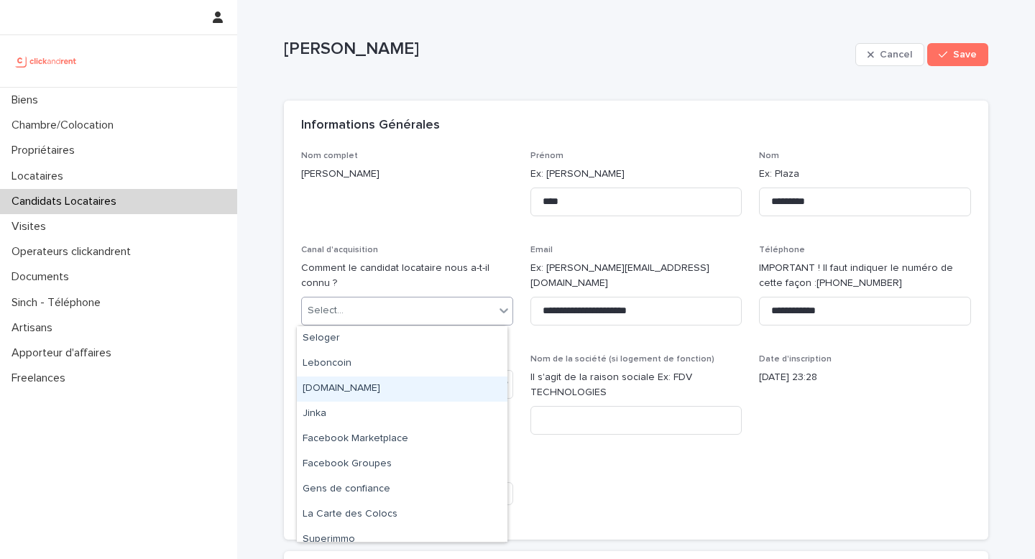
click at [363, 387] on div "[DOMAIN_NAME]" at bounding box center [402, 389] width 211 height 25
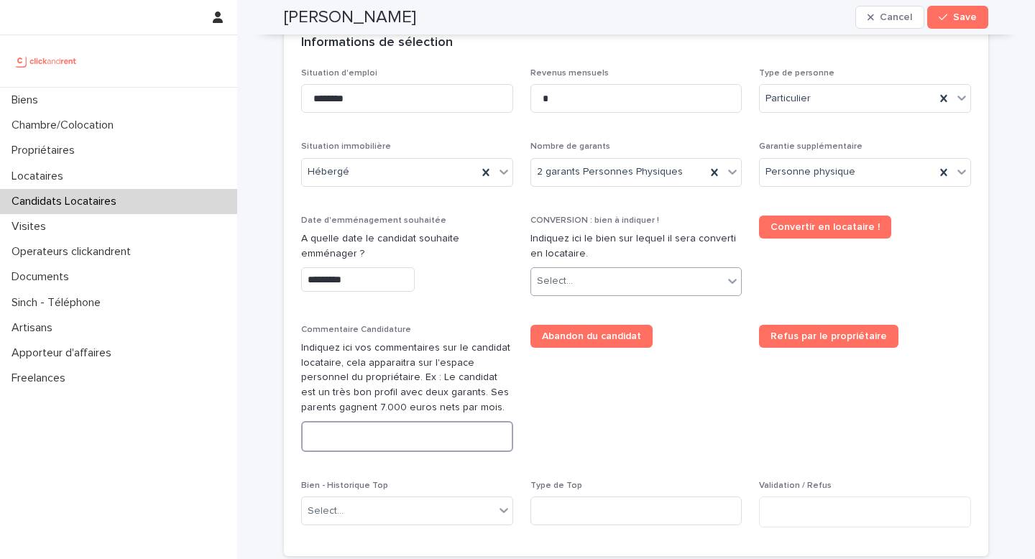
click at [335, 435] on textarea at bounding box center [407, 436] width 212 height 31
paste textarea "**********"
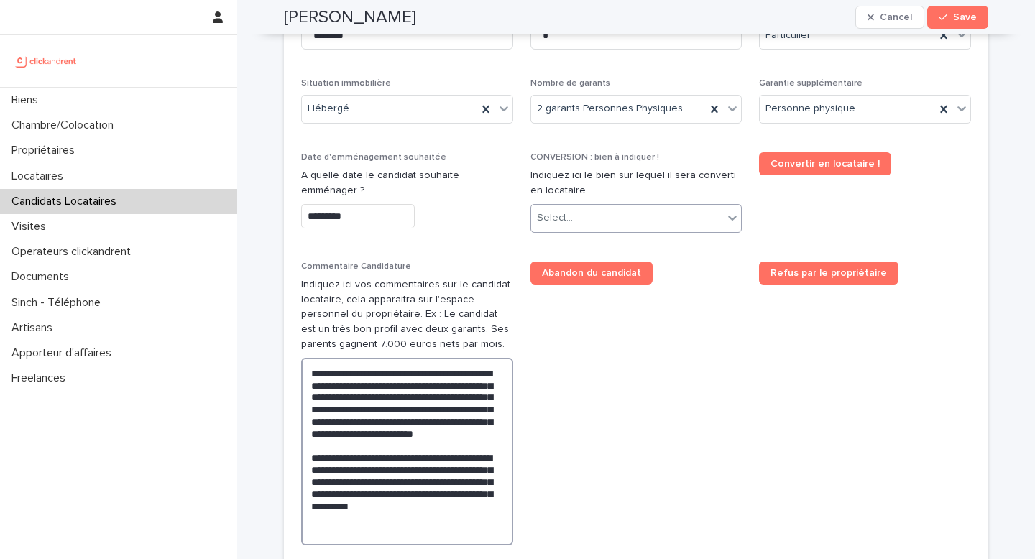
scroll to position [609, 0]
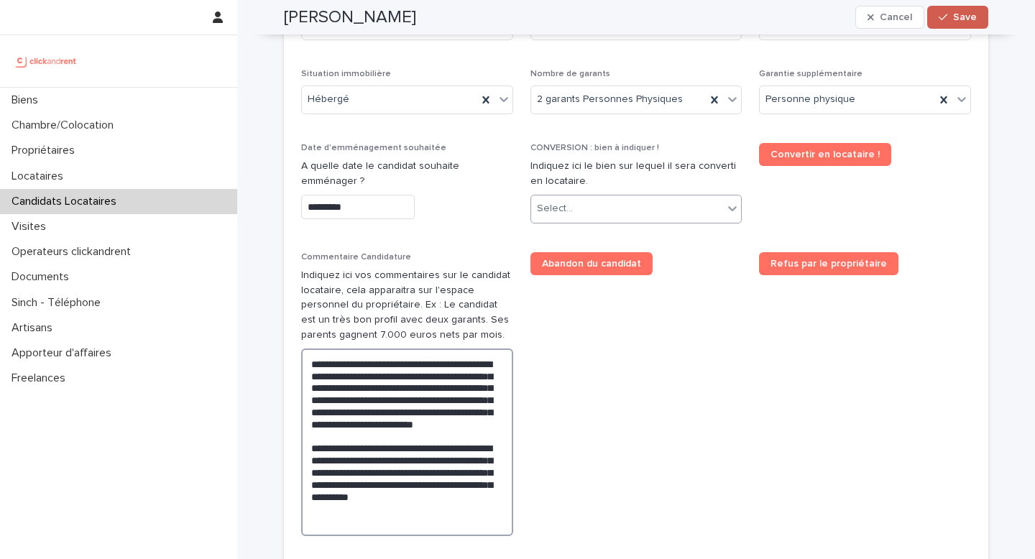
type textarea "**********"
click at [968, 14] on span "Save" at bounding box center [965, 17] width 24 height 10
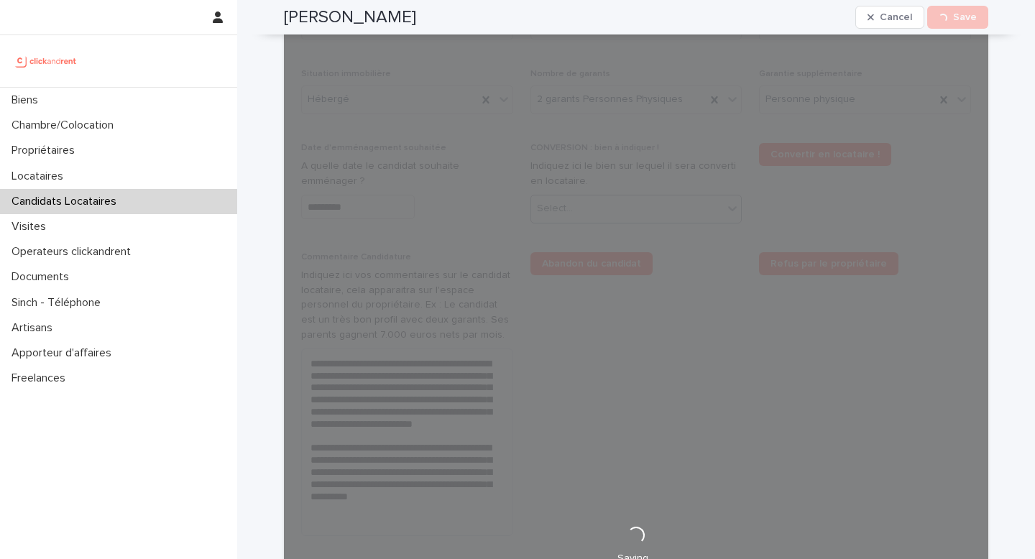
drag, startPoint x: 430, startPoint y: 12, endPoint x: 268, endPoint y: 19, distance: 161.9
click at [268, 19] on div "Théo Losserand Cancel Loading... Save" at bounding box center [636, 17] width 774 height 35
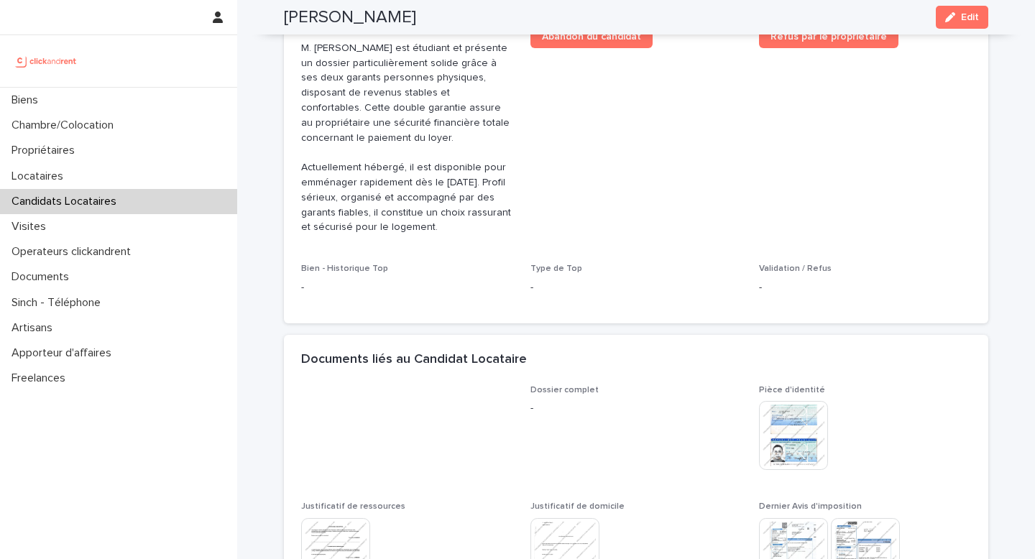
scroll to position [328, 0]
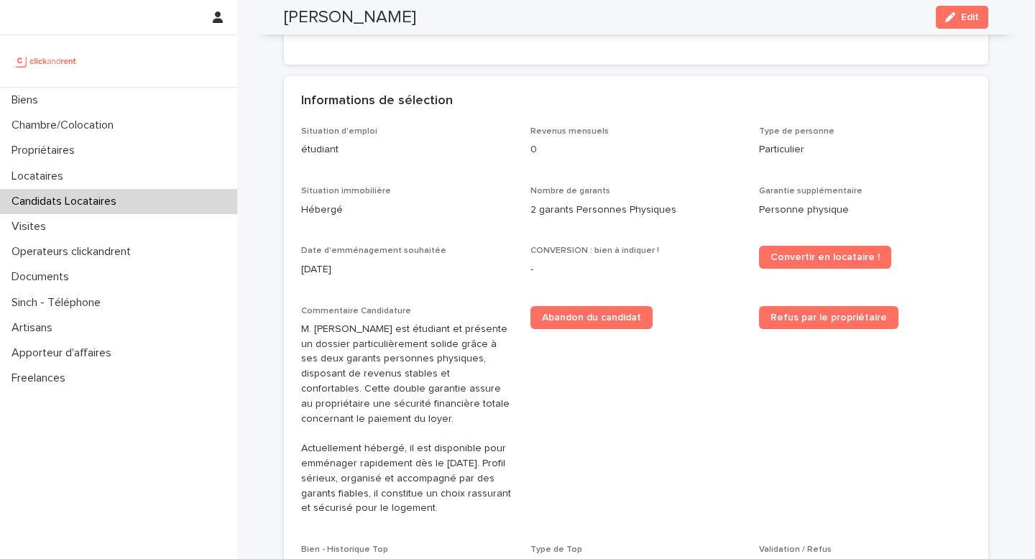
copy h2 "Théo Losserand"
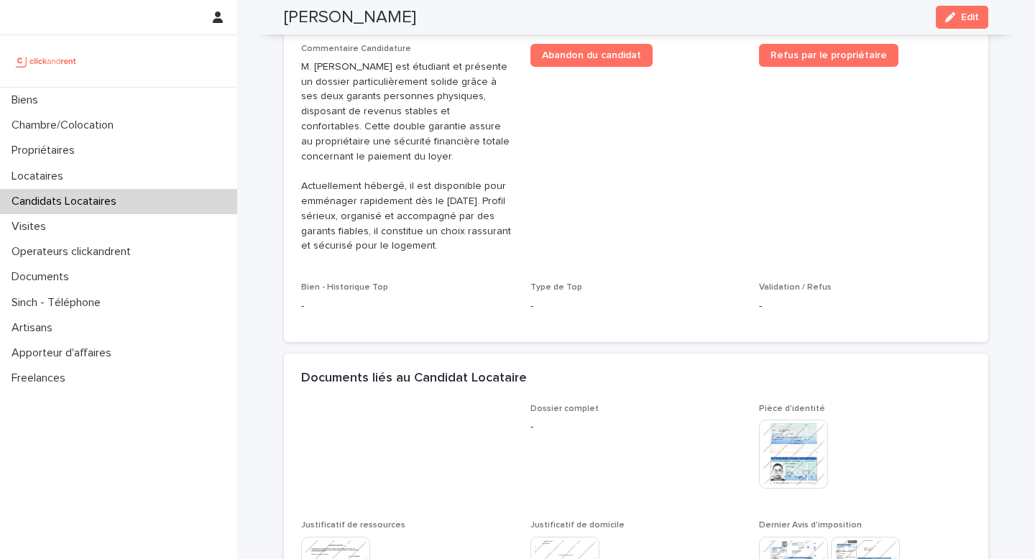
scroll to position [390, 0]
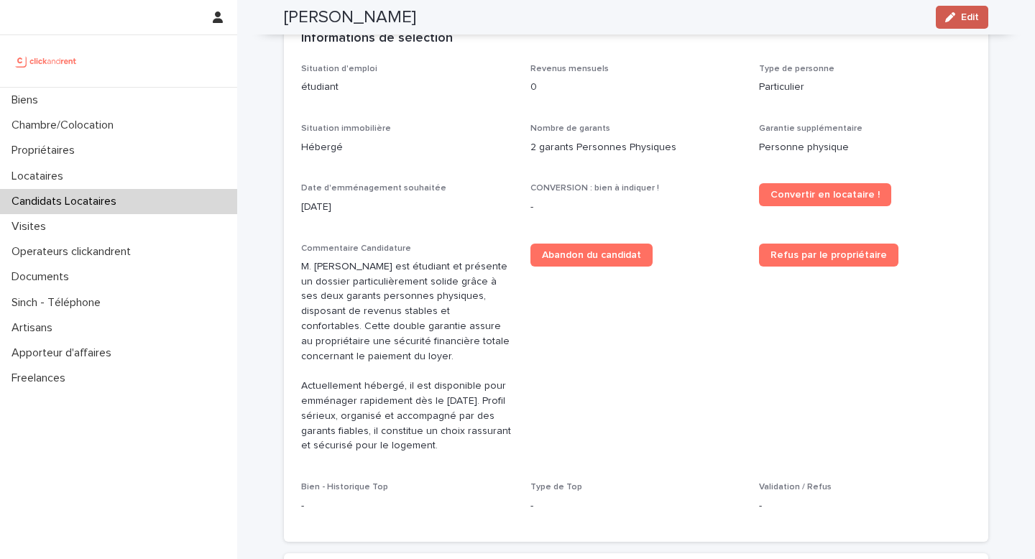
click at [957, 28] on div "Théo Losserand Edit" at bounding box center [636, 17] width 705 height 35
click at [956, 24] on button "Edit" at bounding box center [962, 17] width 52 height 23
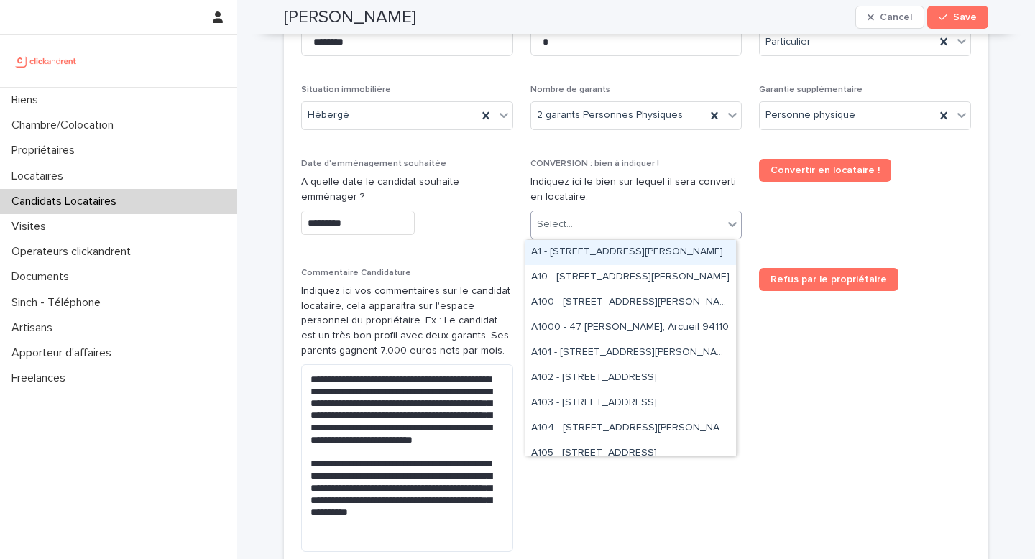
click at [576, 217] on div "Select..." at bounding box center [627, 225] width 193 height 24
type input "*****"
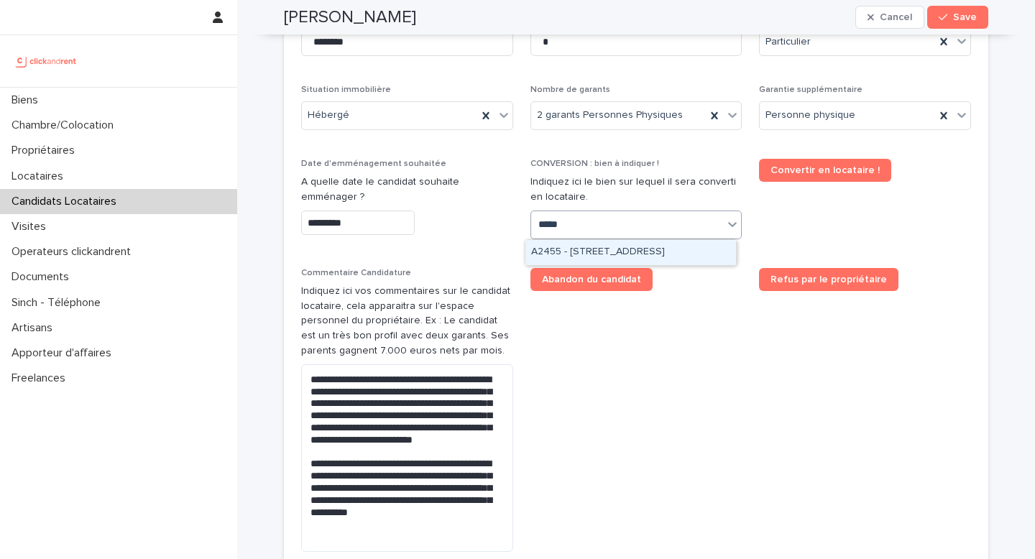
click at [661, 251] on div "A2455 - 188 rue Nationale, Lille 59000" at bounding box center [631, 252] width 211 height 25
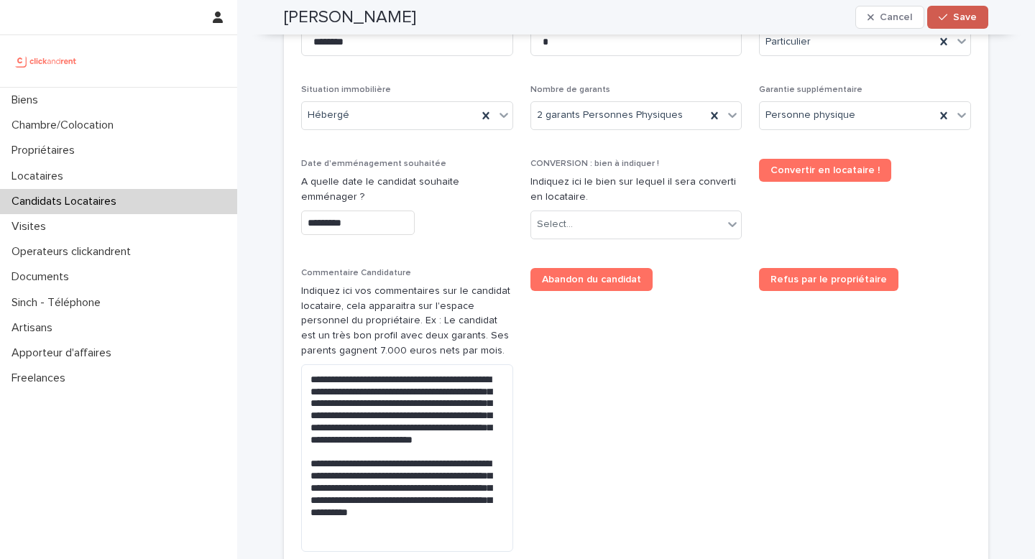
click at [947, 22] on button "Save" at bounding box center [958, 17] width 61 height 23
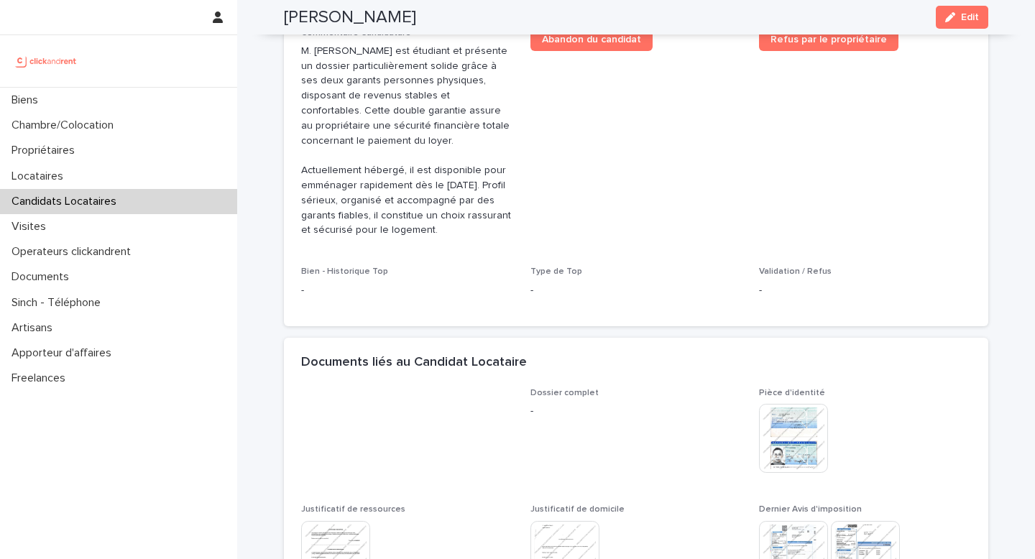
scroll to position [312, 0]
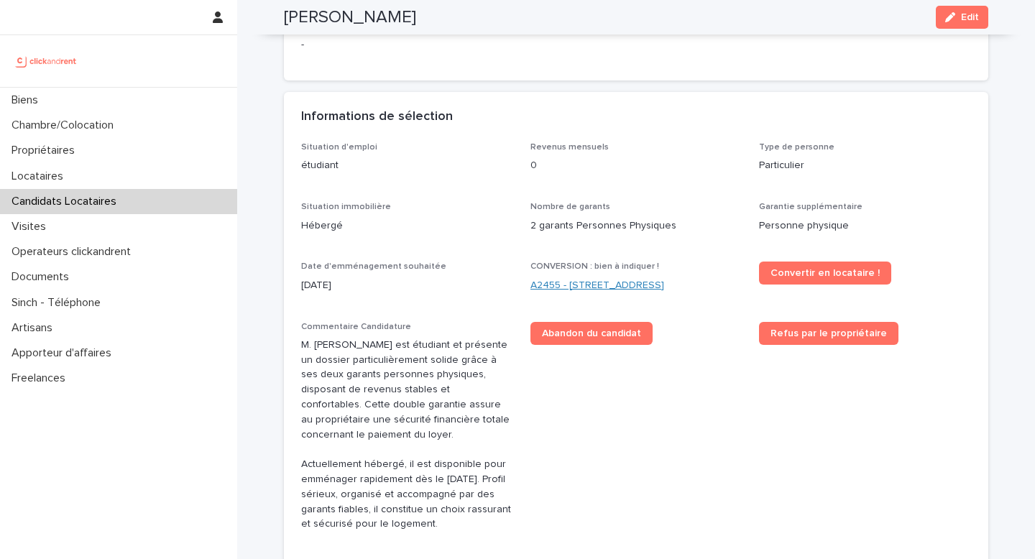
click at [613, 286] on link "A2455 - 188 rue Nationale, Lille 59000" at bounding box center [598, 285] width 134 height 15
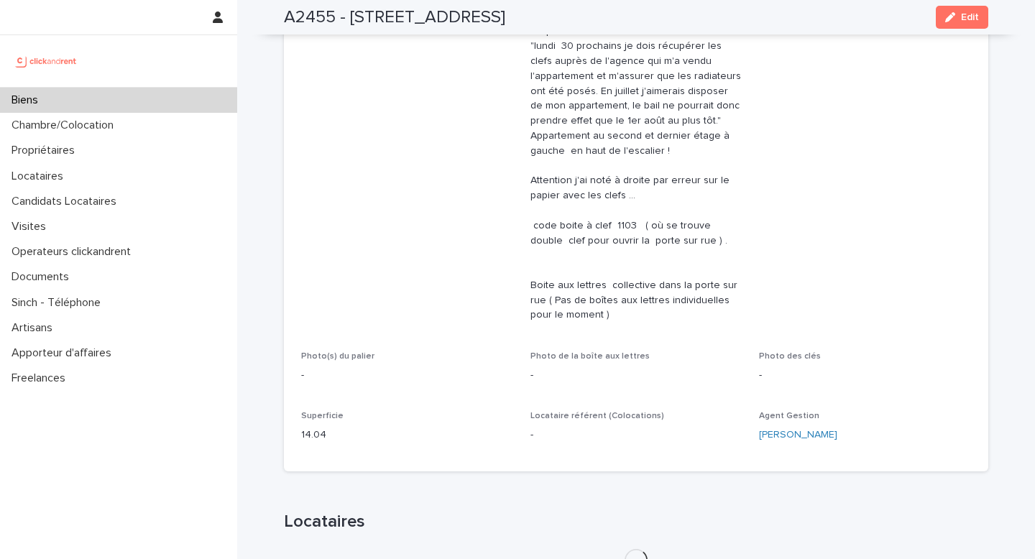
scroll to position [441, 0]
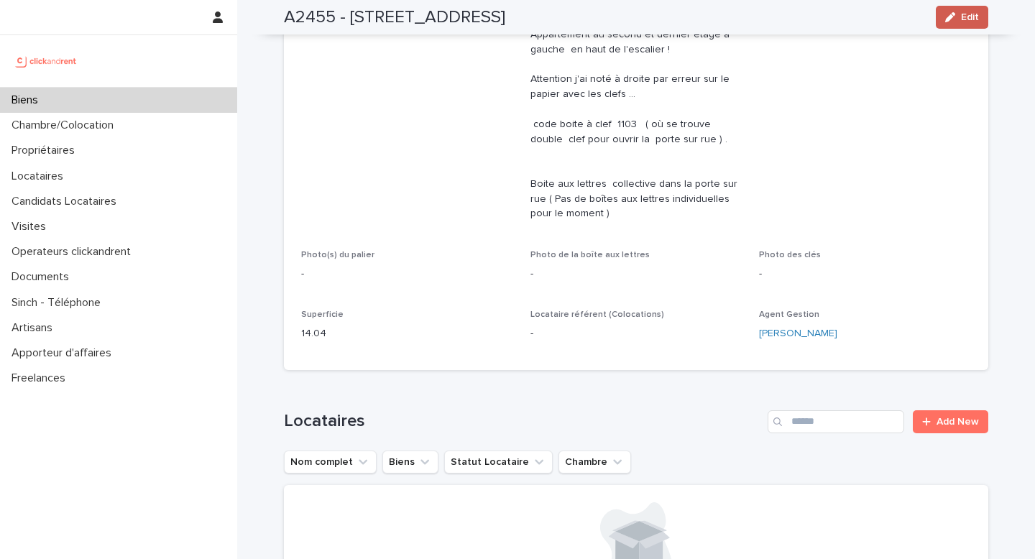
click at [943, 11] on button "Edit" at bounding box center [962, 17] width 52 height 23
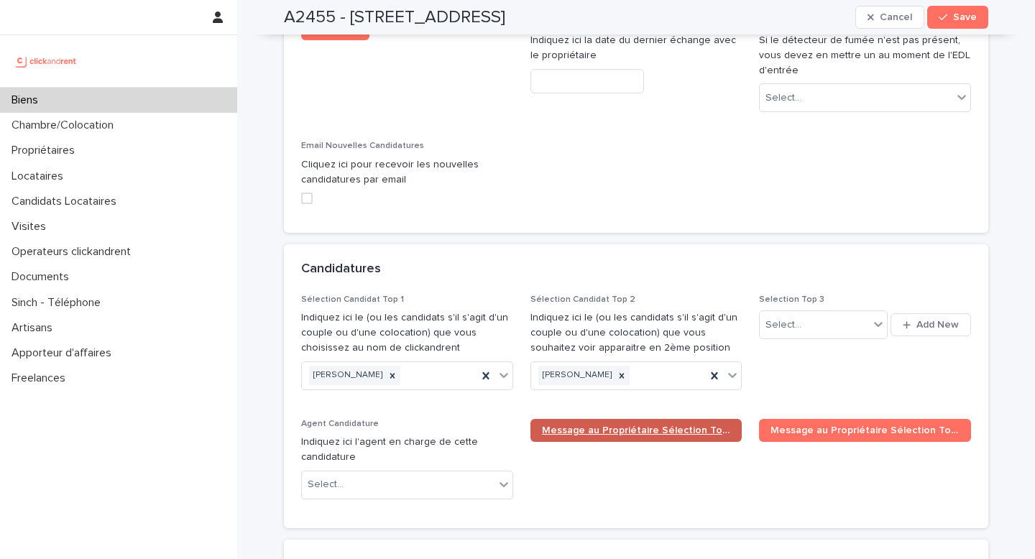
scroll to position [6793, 0]
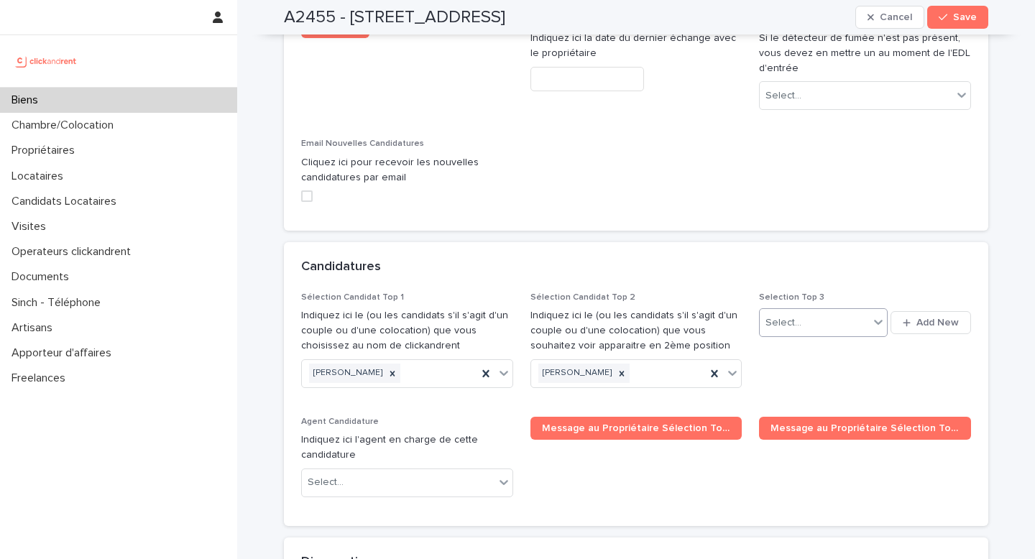
click at [808, 311] on div "Select..." at bounding box center [814, 323] width 109 height 24
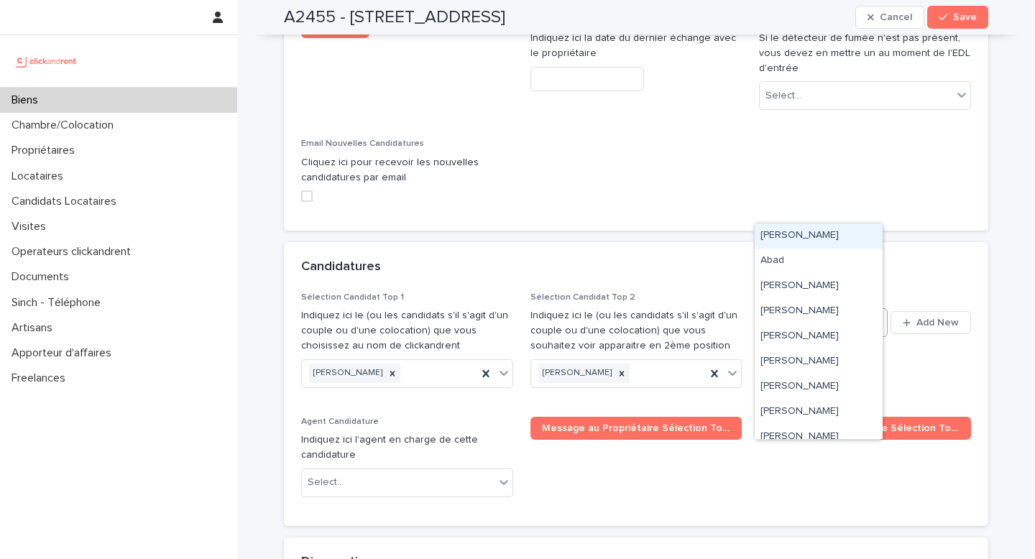
paste input "**********"
type input "**********"
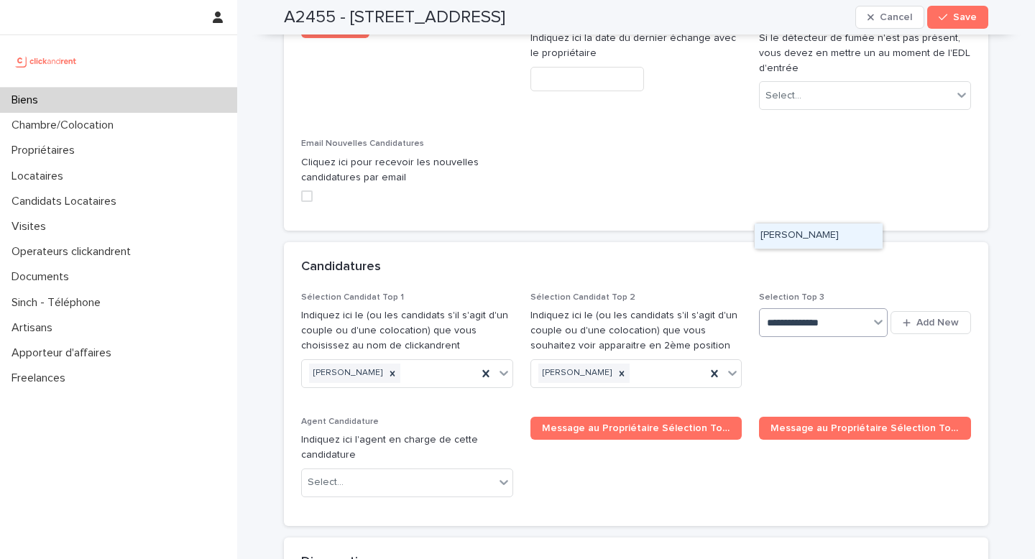
click at [792, 239] on div "Théo Losserand" at bounding box center [819, 236] width 128 height 25
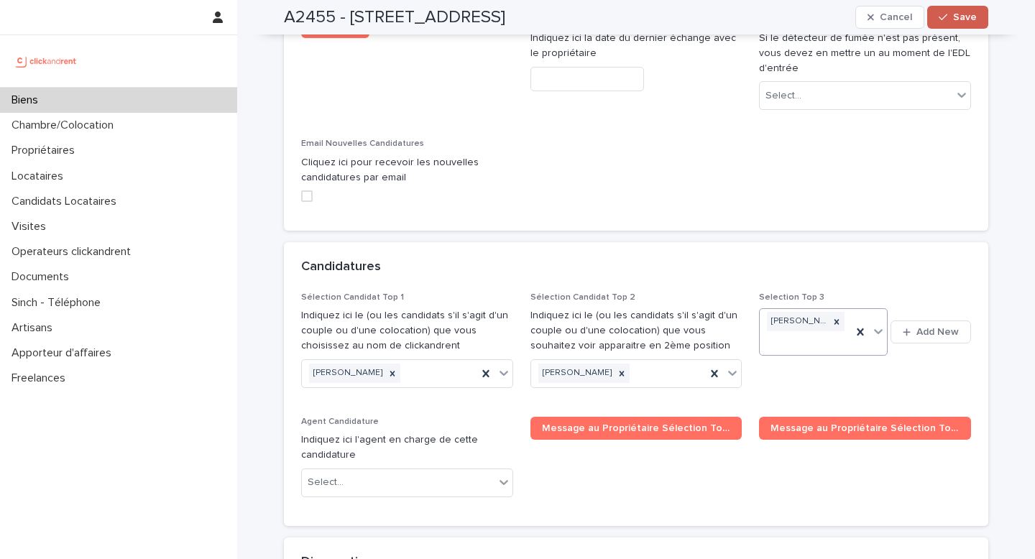
click at [953, 13] on span "Save" at bounding box center [965, 17] width 24 height 10
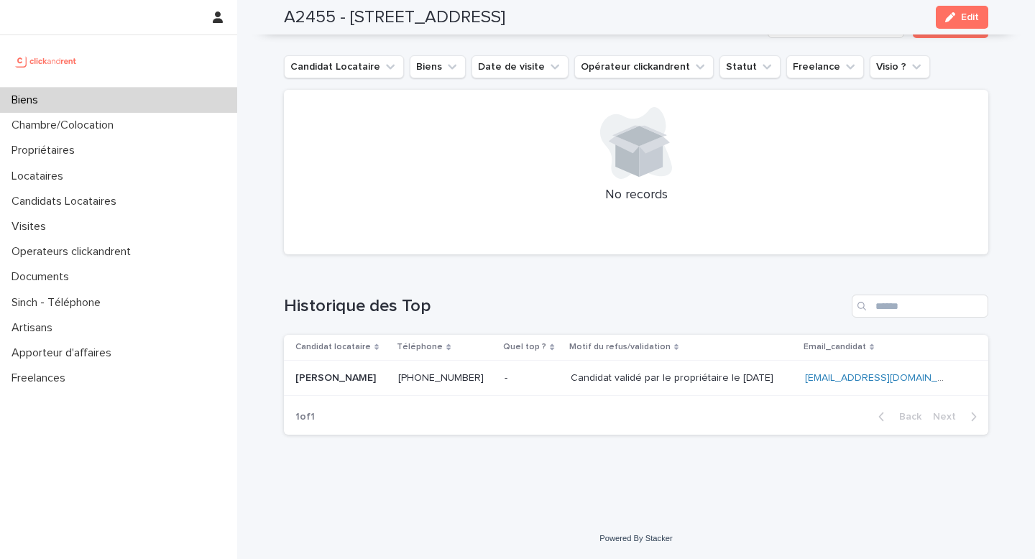
scroll to position [5548, 0]
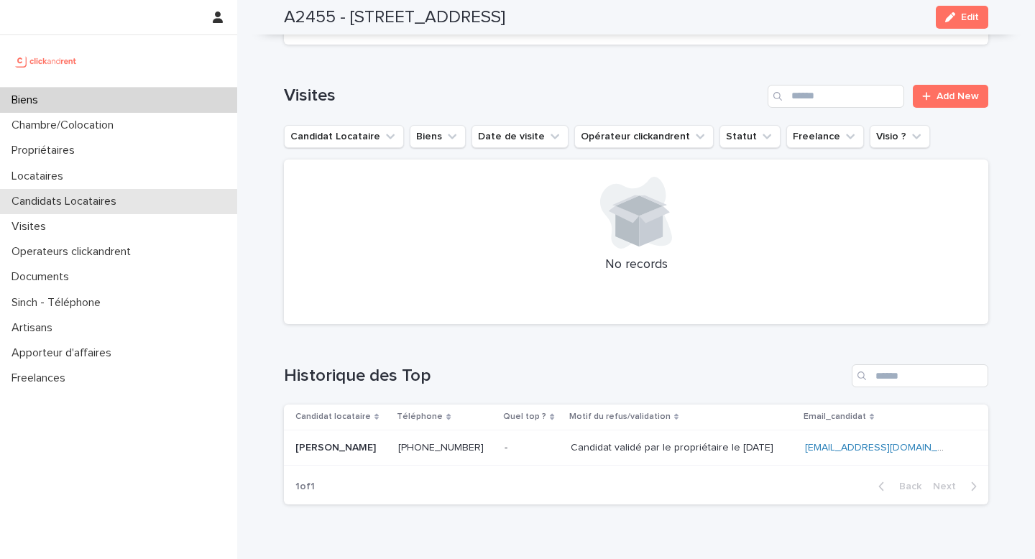
click at [89, 206] on p "Candidats Locataires" at bounding box center [67, 202] width 122 height 14
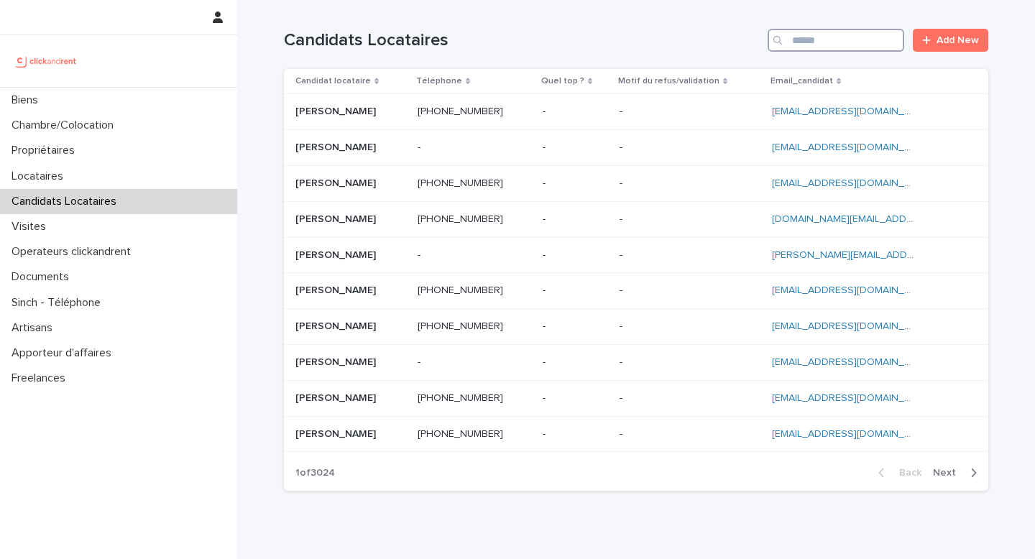
click at [826, 40] on input "Search" at bounding box center [836, 40] width 137 height 23
paste input "**********"
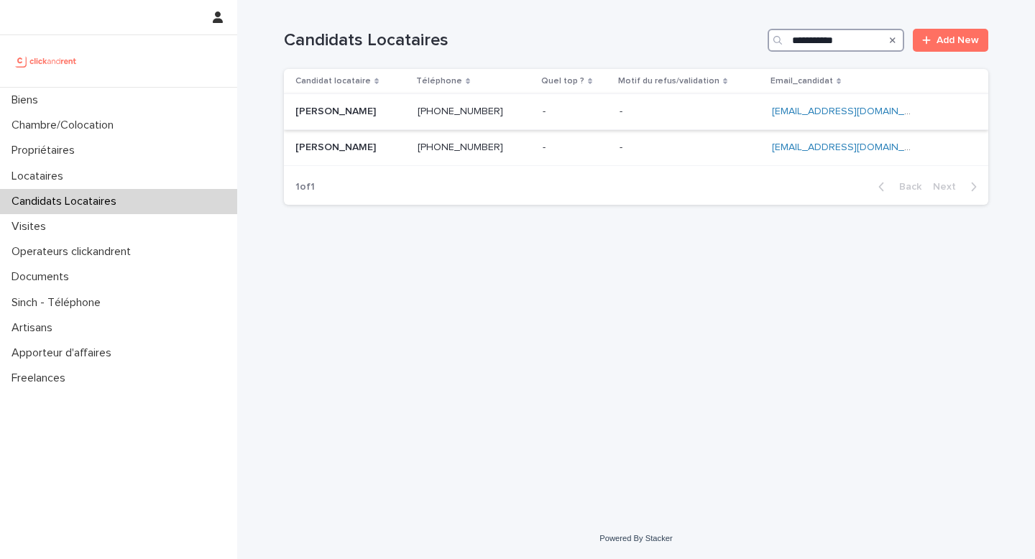
type input "**********"
click at [381, 113] on p at bounding box center [351, 112] width 111 height 12
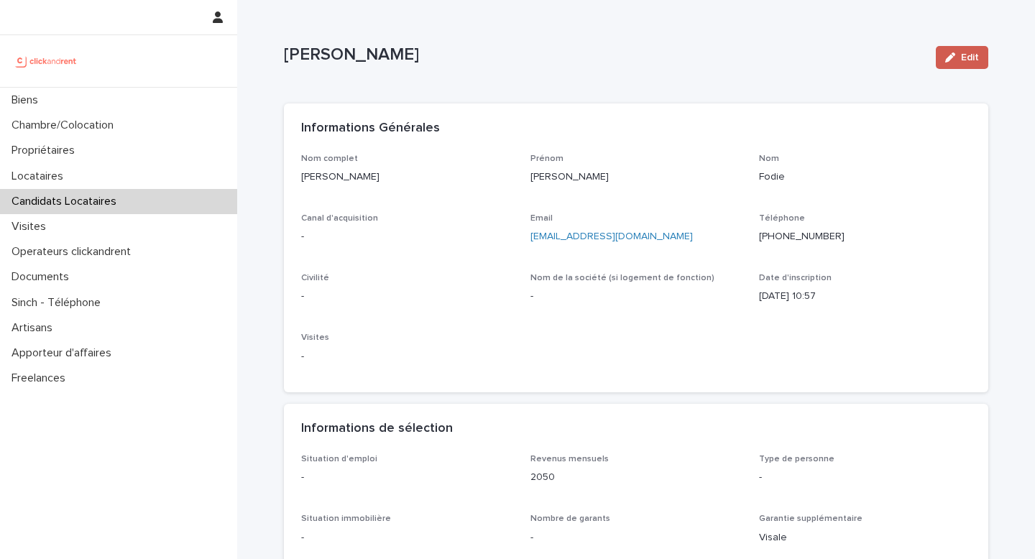
click at [949, 47] on button "Edit" at bounding box center [962, 57] width 52 height 23
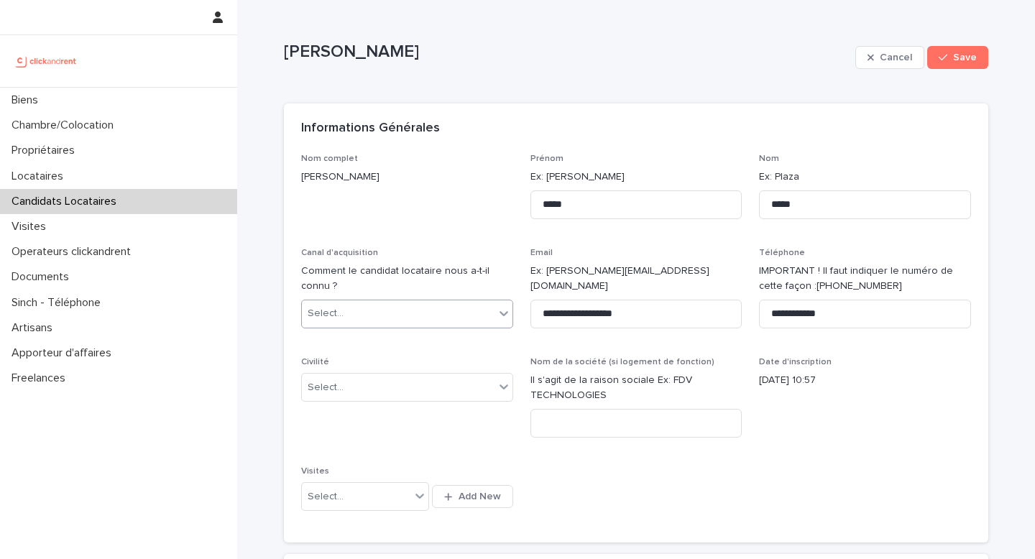
click at [380, 305] on div "Select..." at bounding box center [398, 314] width 193 height 24
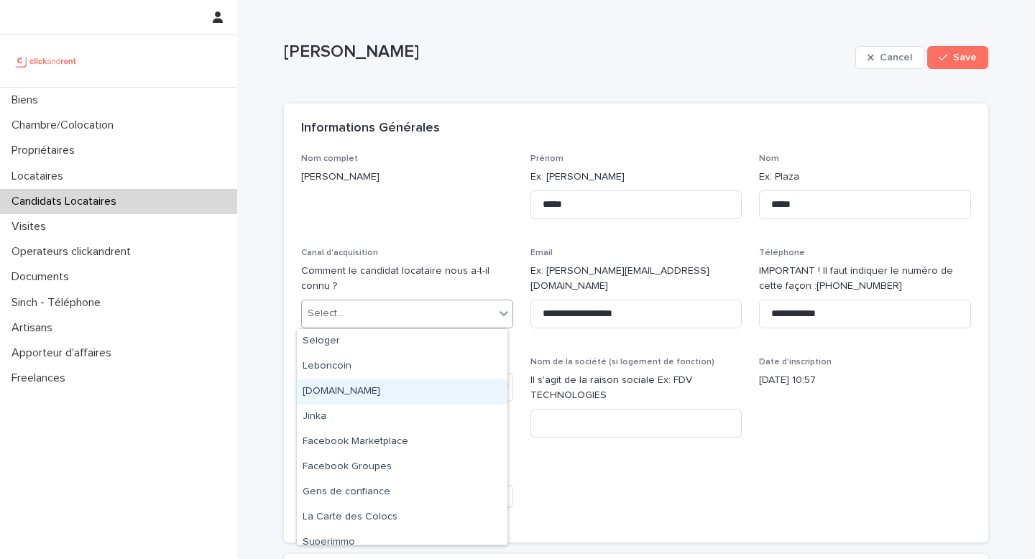
click at [343, 389] on div "clickandrent.fr" at bounding box center [402, 392] width 211 height 25
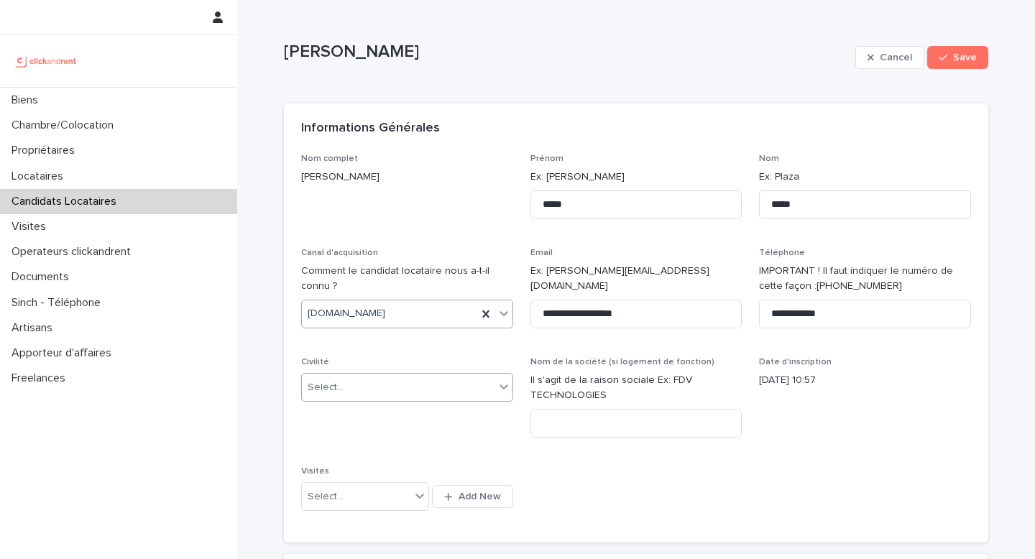
click at [376, 386] on div "Select..." at bounding box center [398, 388] width 193 height 24
click at [362, 433] on div "Monsieur" at bounding box center [402, 440] width 211 height 25
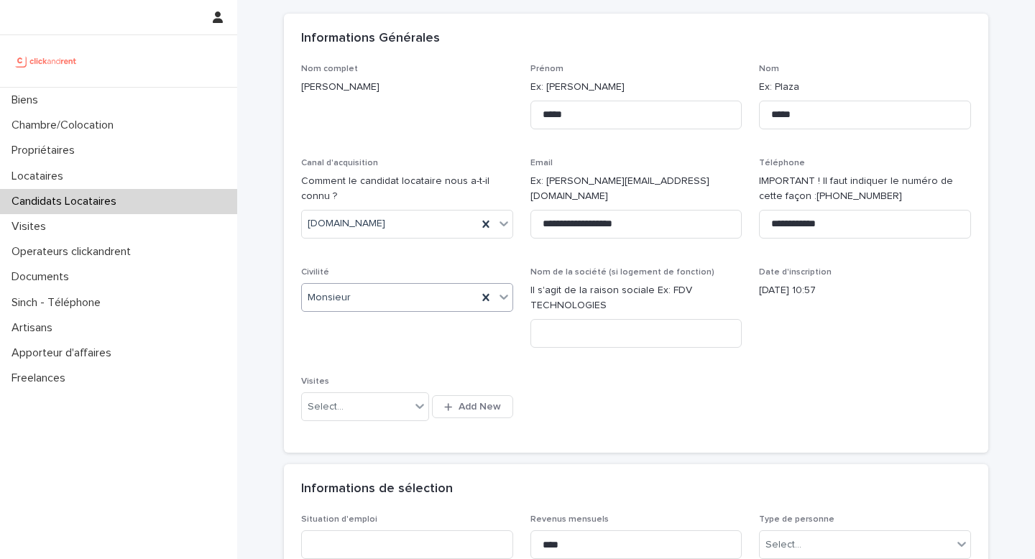
scroll to position [140, 0]
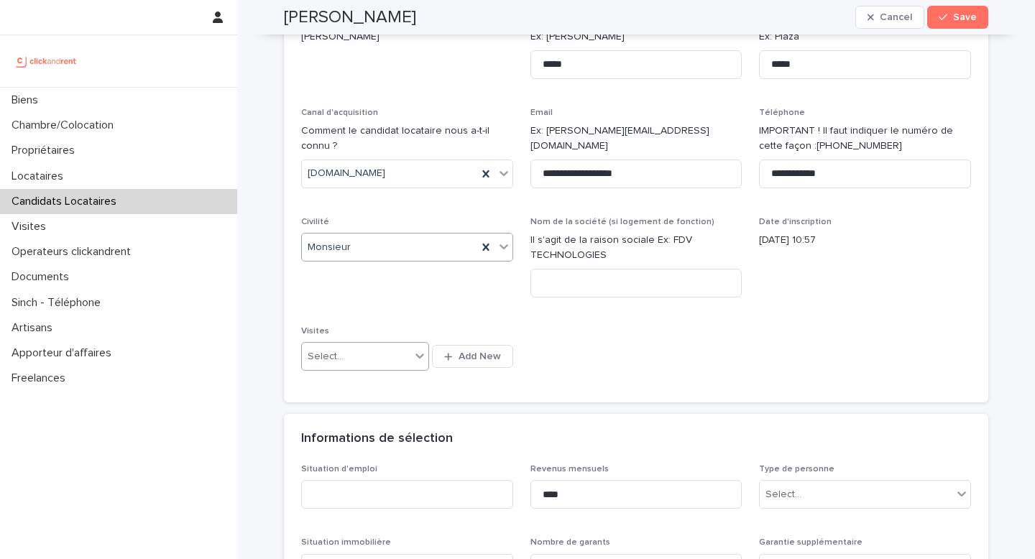
click at [391, 358] on div "Select..." at bounding box center [356, 357] width 109 height 24
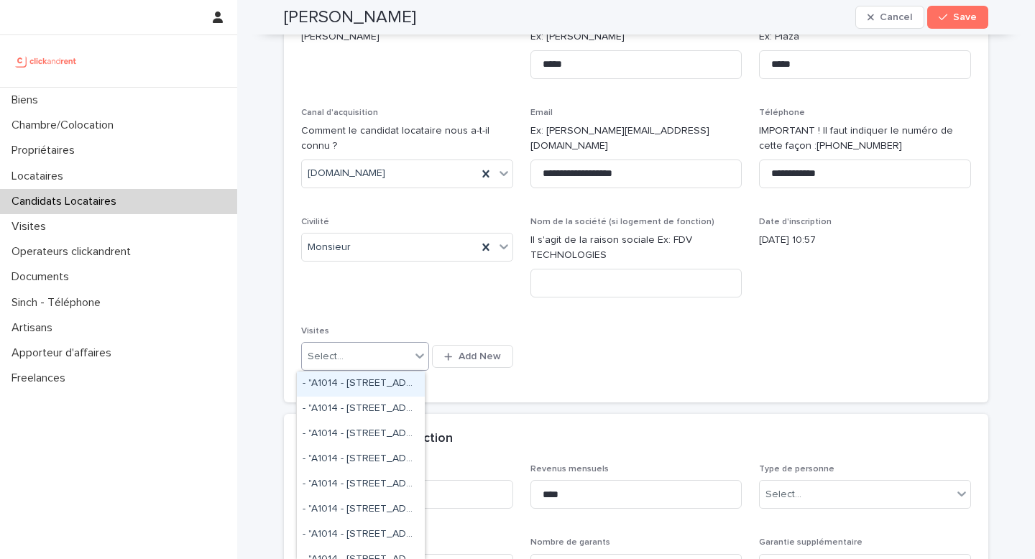
click at [718, 337] on div "**********" at bounding box center [636, 200] width 670 height 372
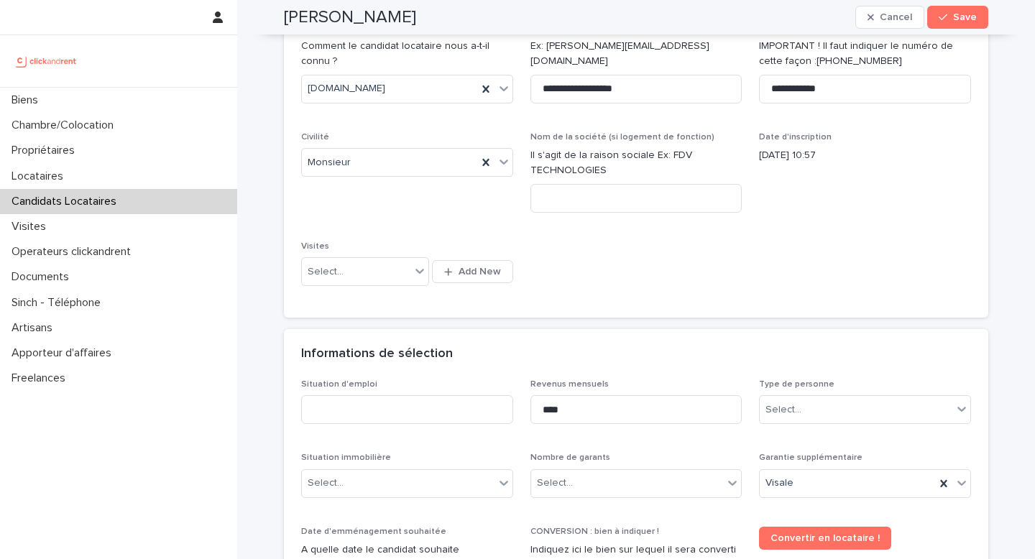
scroll to position [414, 0]
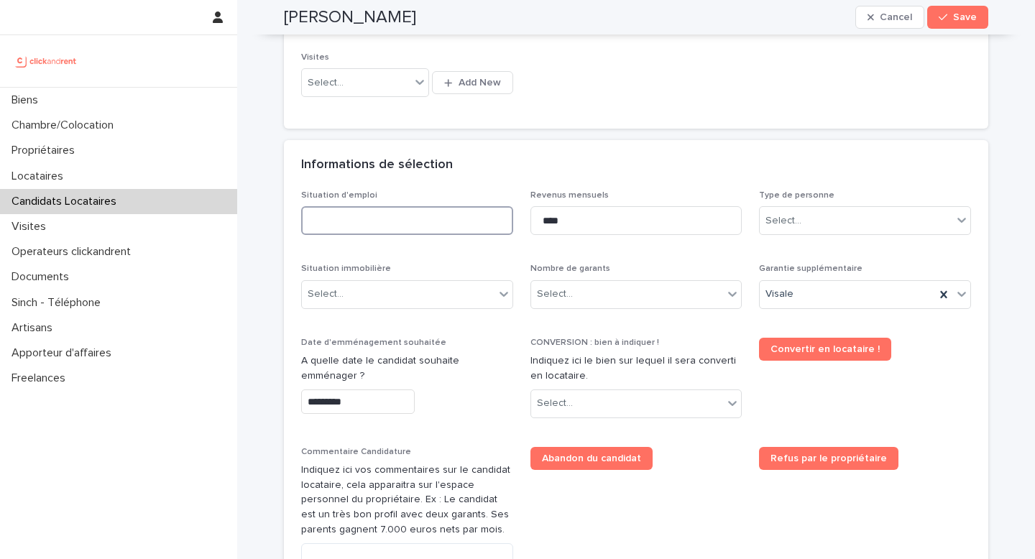
click at [368, 226] on input at bounding box center [407, 220] width 212 height 29
type input "*******"
click at [457, 285] on div "Select..." at bounding box center [398, 295] width 193 height 24
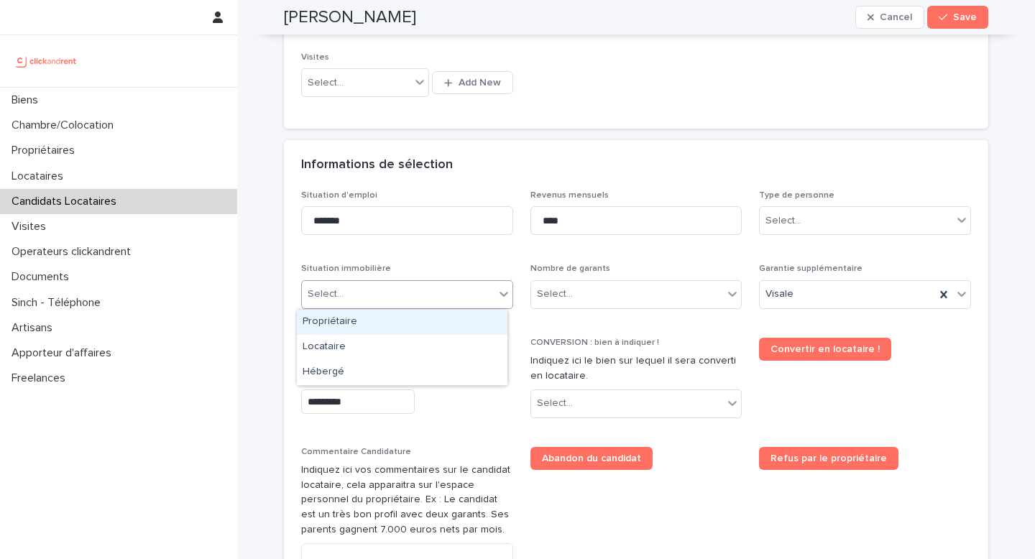
drag, startPoint x: 442, startPoint y: 298, endPoint x: 424, endPoint y: 333, distance: 39.9
click at [441, 298] on div "Select..." at bounding box center [398, 295] width 193 height 24
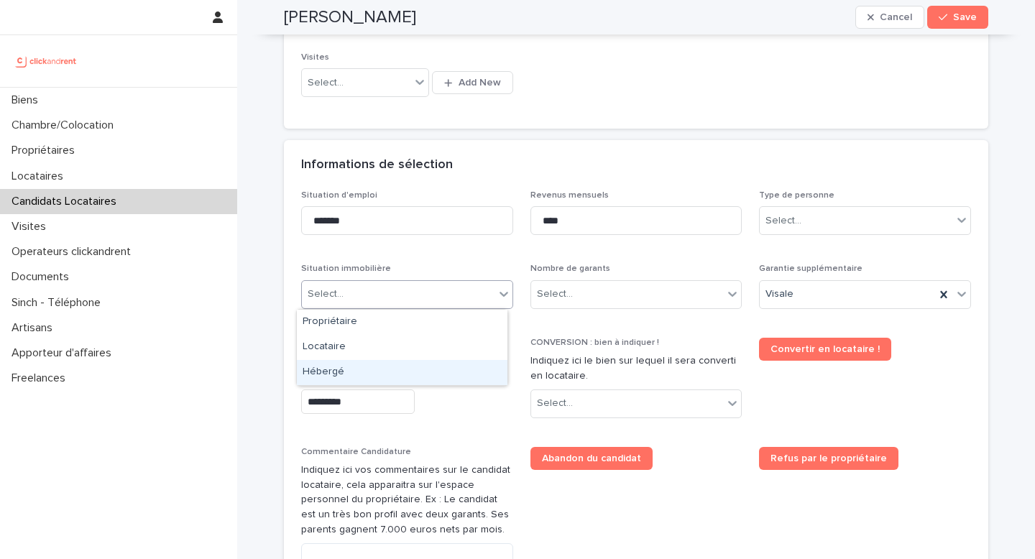
click at [402, 376] on div "Hébergé" at bounding box center [402, 372] width 211 height 25
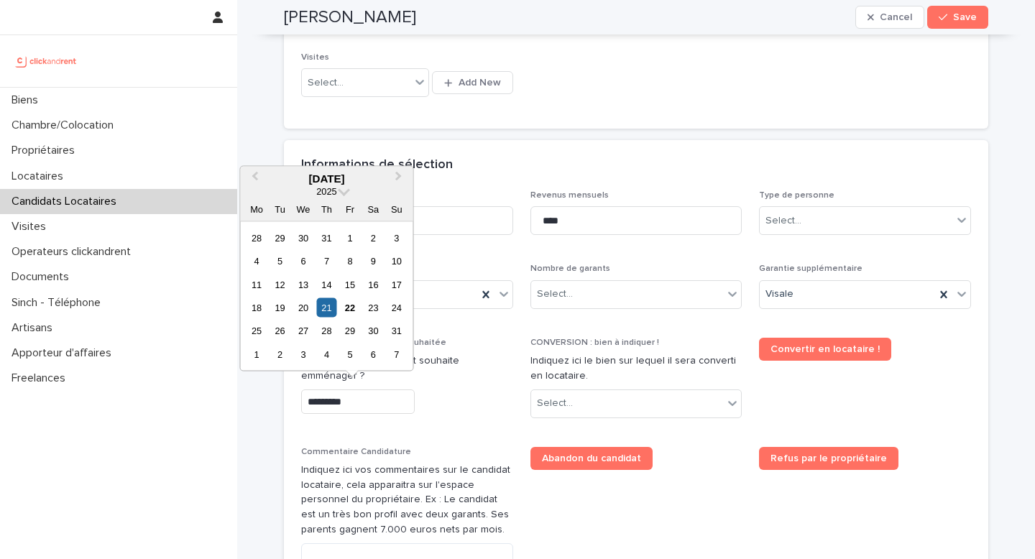
click at [352, 401] on input "*********" at bounding box center [358, 402] width 114 height 25
click at [379, 312] on div "23" at bounding box center [373, 307] width 19 height 19
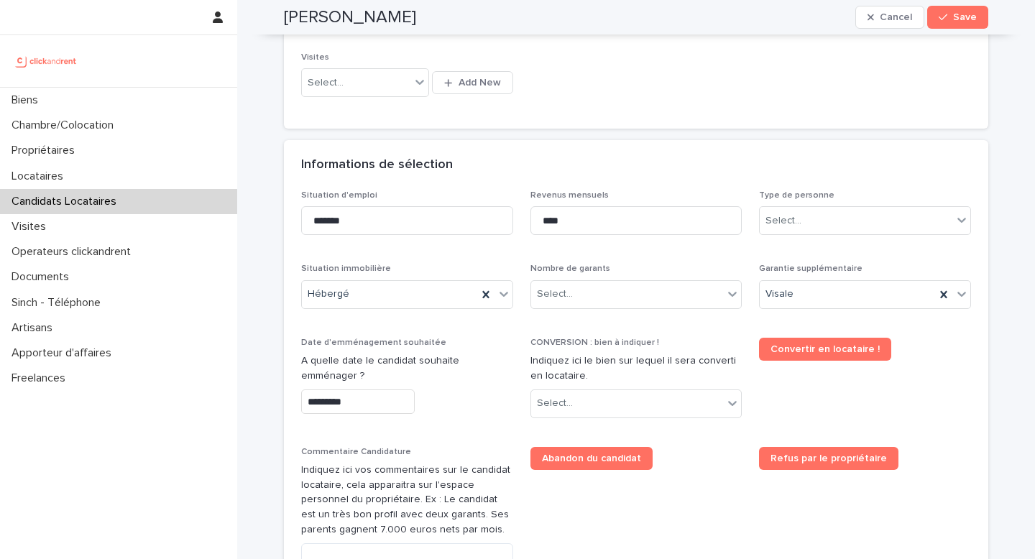
type input "*********"
click at [595, 418] on div "CONVERSION : bien à indiquer ! Indiquez ici le bien sur lequel il sera converti…" at bounding box center [637, 384] width 212 height 92
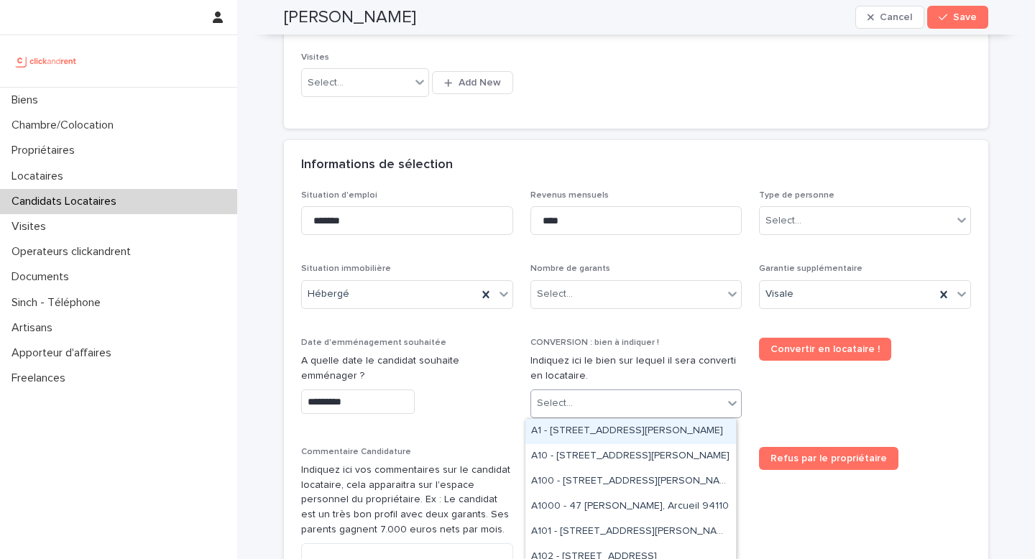
click at [600, 413] on div "Select..." at bounding box center [627, 404] width 193 height 24
type input "*"
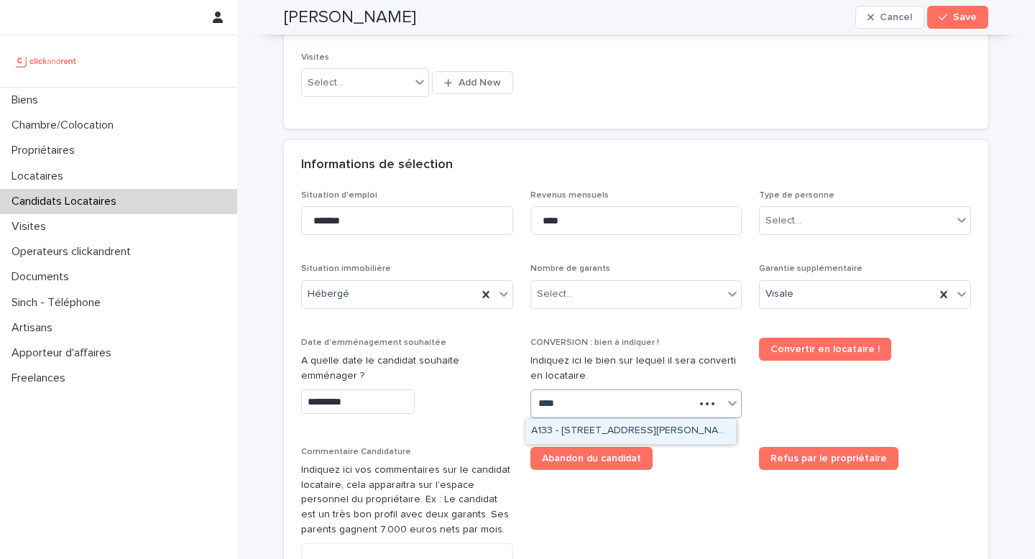
type input "*****"
click at [583, 435] on div "A1330 - [STREET_ADDRESS][PERSON_NAME]" at bounding box center [631, 431] width 211 height 25
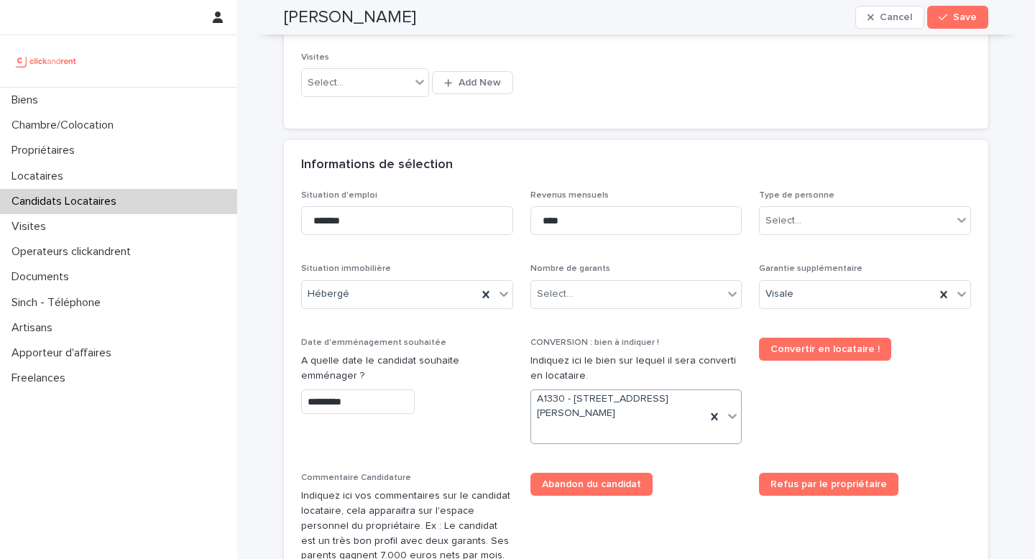
scroll to position [427, 0]
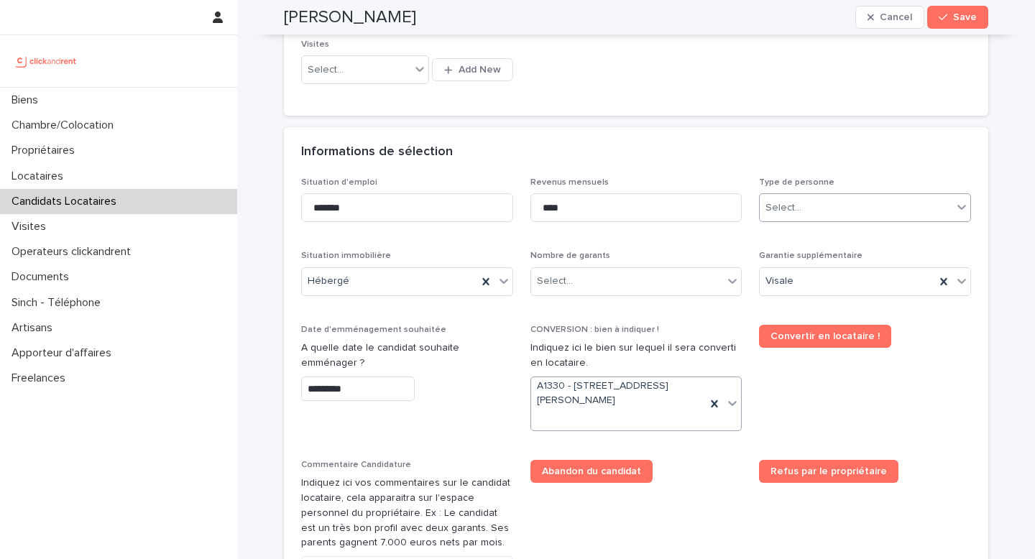
click at [785, 214] on div "Select..." at bounding box center [784, 208] width 36 height 15
click at [793, 237] on div "Particulier" at bounding box center [860, 235] width 211 height 25
click at [583, 277] on div "Select..." at bounding box center [627, 282] width 193 height 24
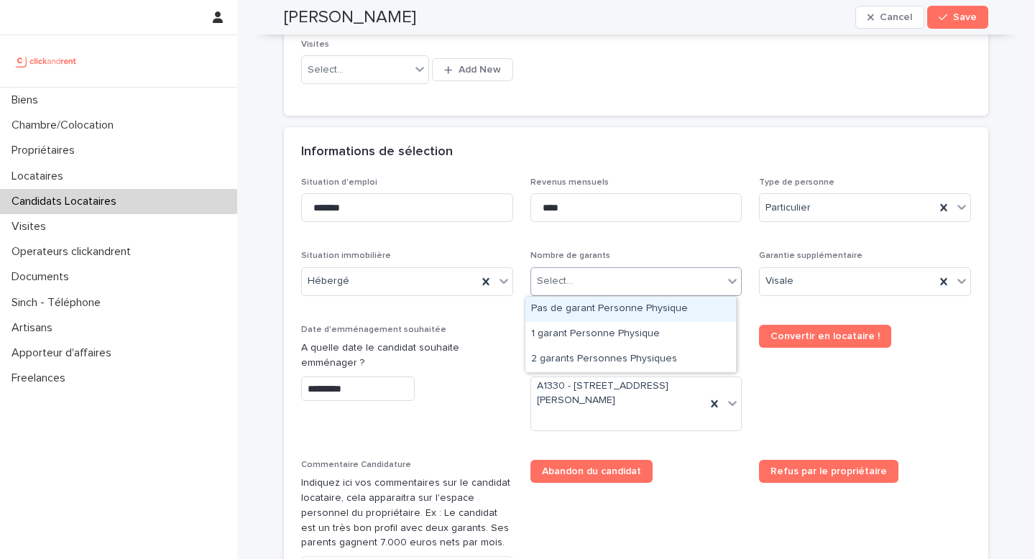
click at [602, 316] on div "Pas de garant Personne Physique" at bounding box center [631, 309] width 211 height 25
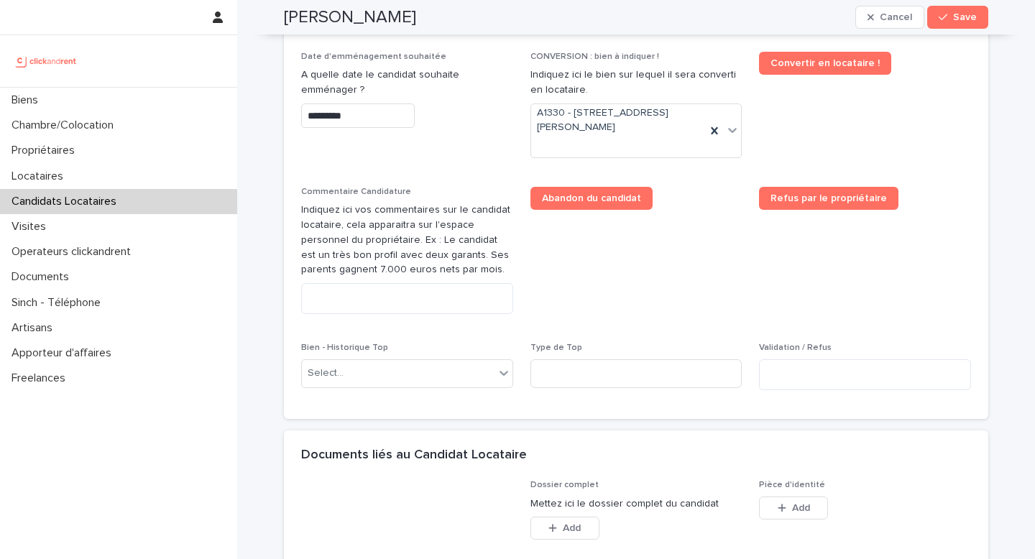
scroll to position [841, 0]
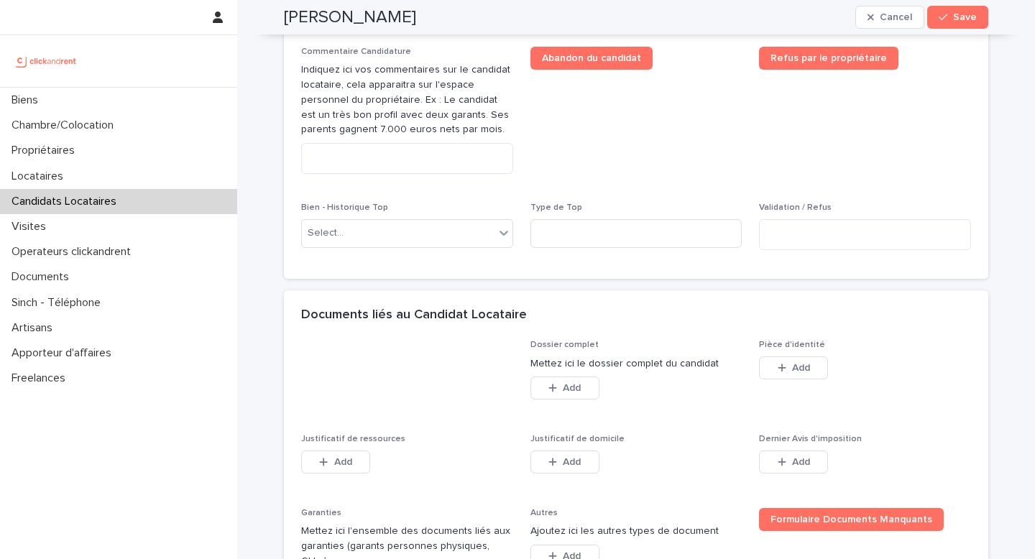
click at [806, 354] on div "Pièce d'identité This file cannot be opened Download File Add" at bounding box center [865, 368] width 212 height 56
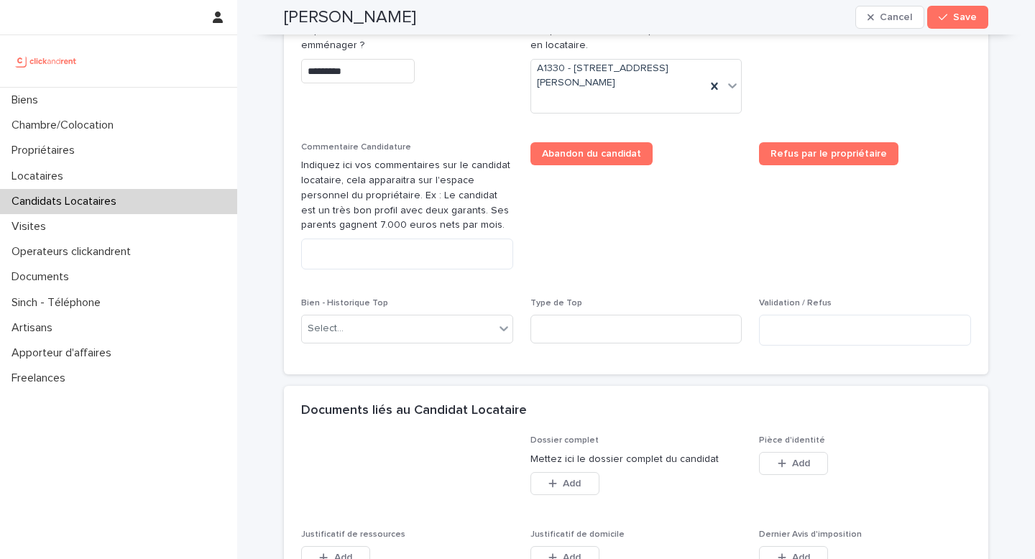
scroll to position [746, 0]
click at [781, 463] on icon "button" at bounding box center [782, 463] width 9 height 10
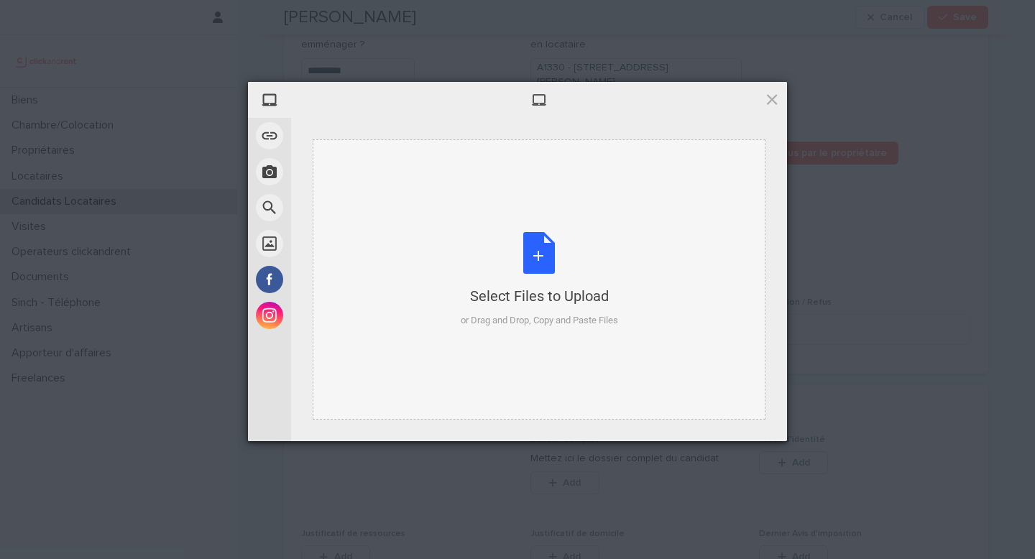
click at [495, 249] on div "Select Files to Upload or Drag and Drop, Copy and Paste Files" at bounding box center [539, 280] width 157 height 96
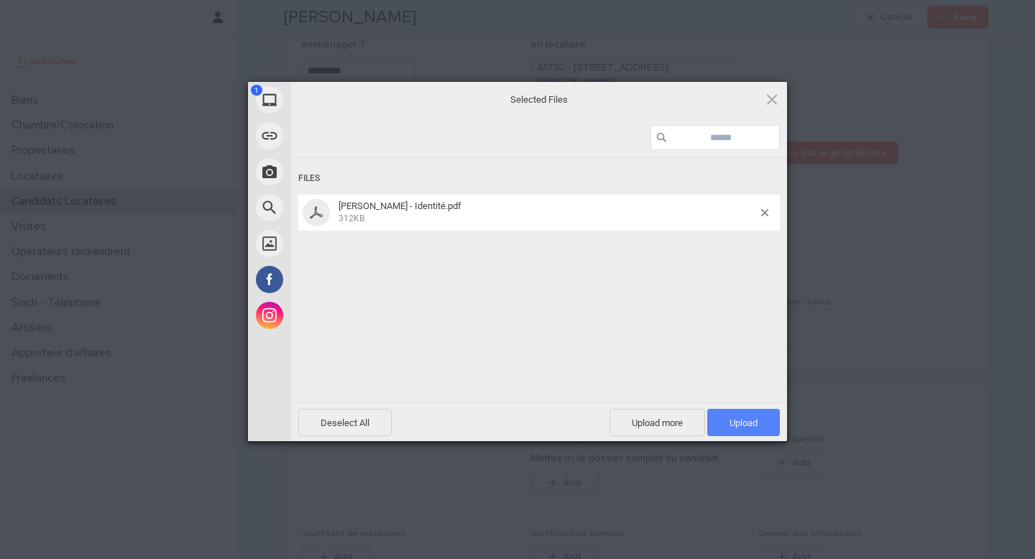
click at [754, 413] on span "Upload 1" at bounding box center [744, 422] width 73 height 27
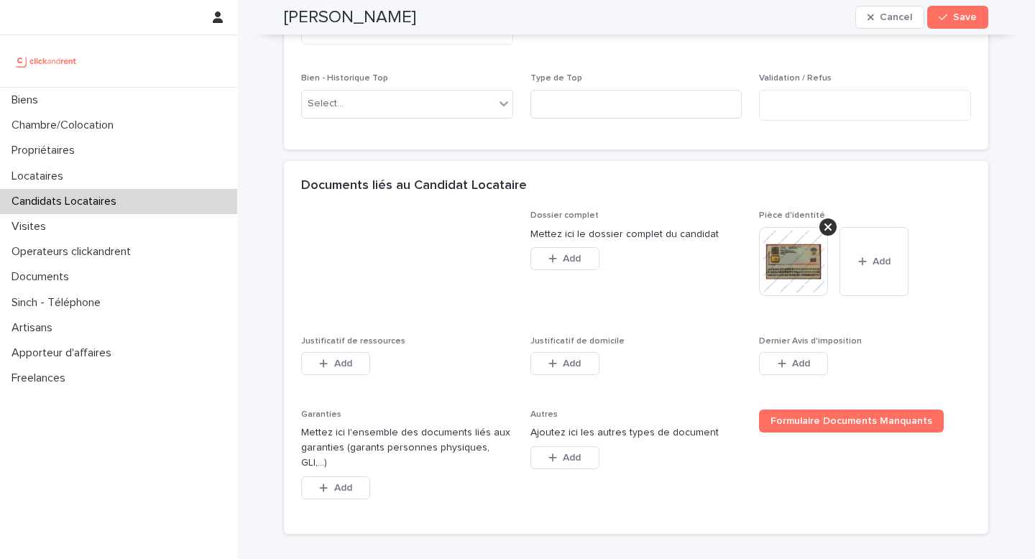
scroll to position [1054, 0]
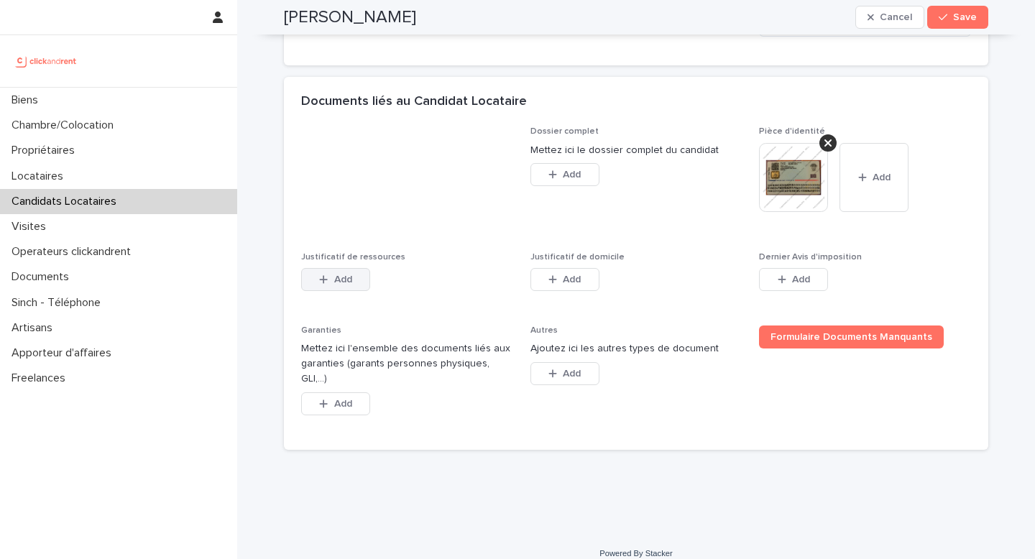
click at [323, 270] on button "Add" at bounding box center [335, 279] width 69 height 23
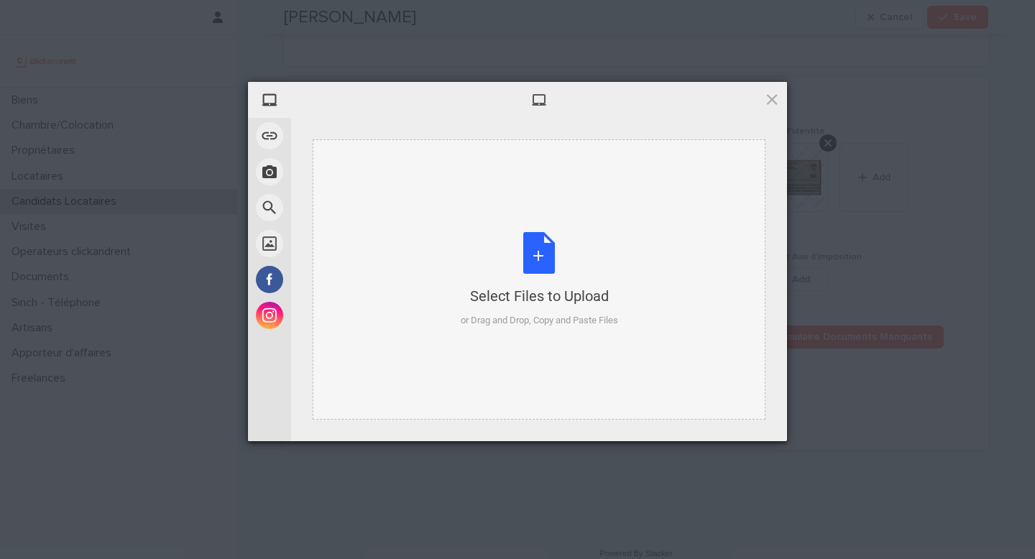
click at [518, 290] on div "Select Files to Upload" at bounding box center [539, 296] width 157 height 20
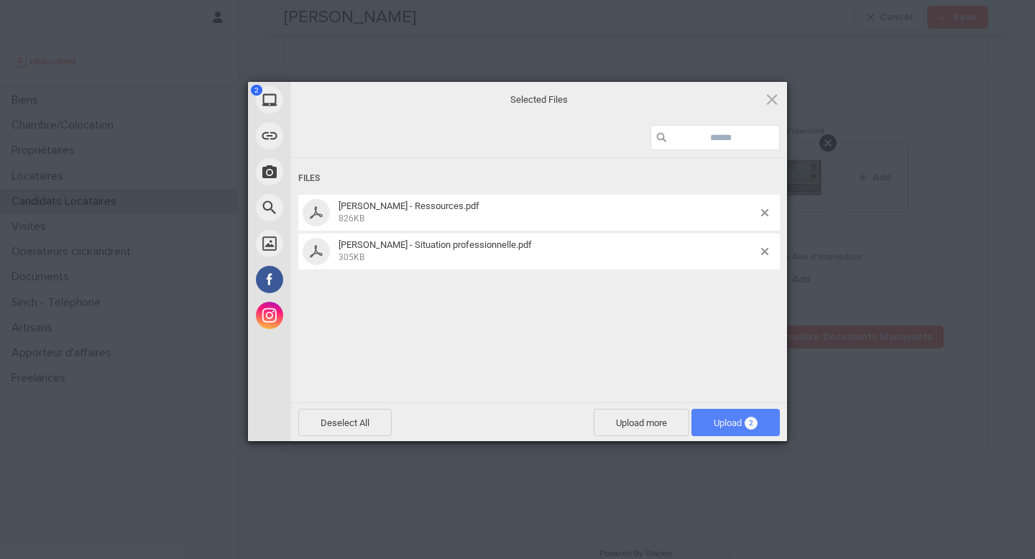
click at [730, 423] on span "Upload 2" at bounding box center [736, 423] width 44 height 11
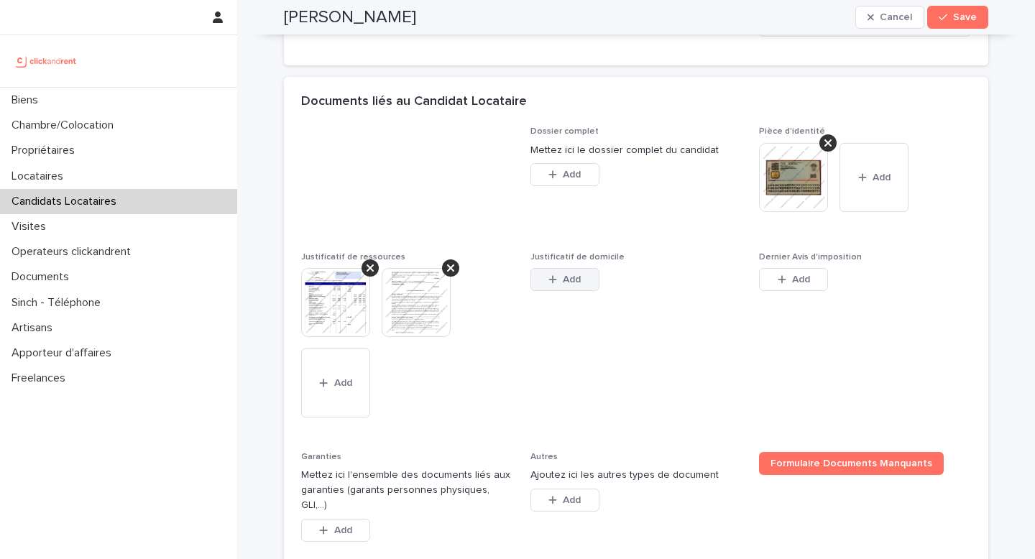
click at [572, 288] on button "Add" at bounding box center [565, 279] width 69 height 23
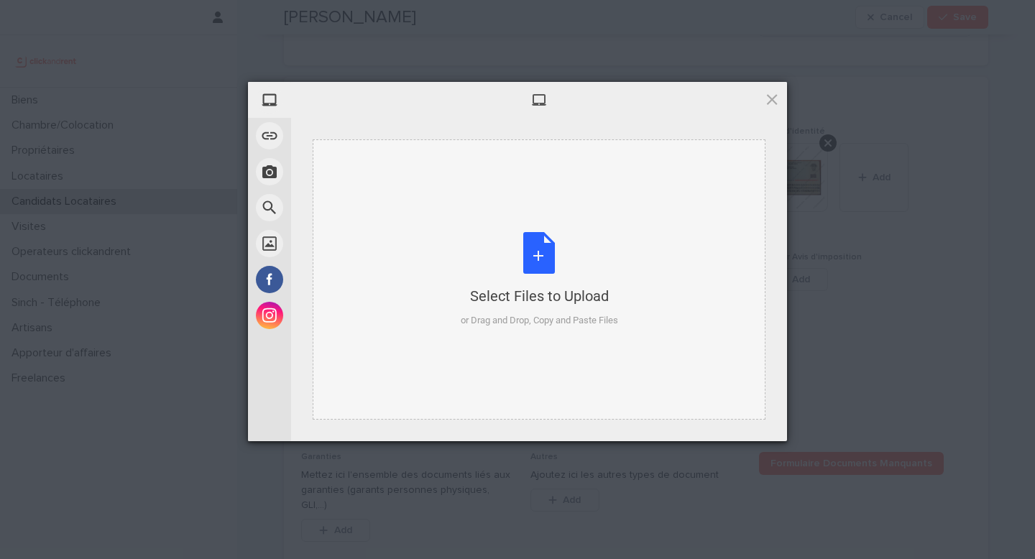
click at [552, 310] on div "Select Files to Upload or Drag and Drop, Copy and Paste Files" at bounding box center [539, 280] width 157 height 96
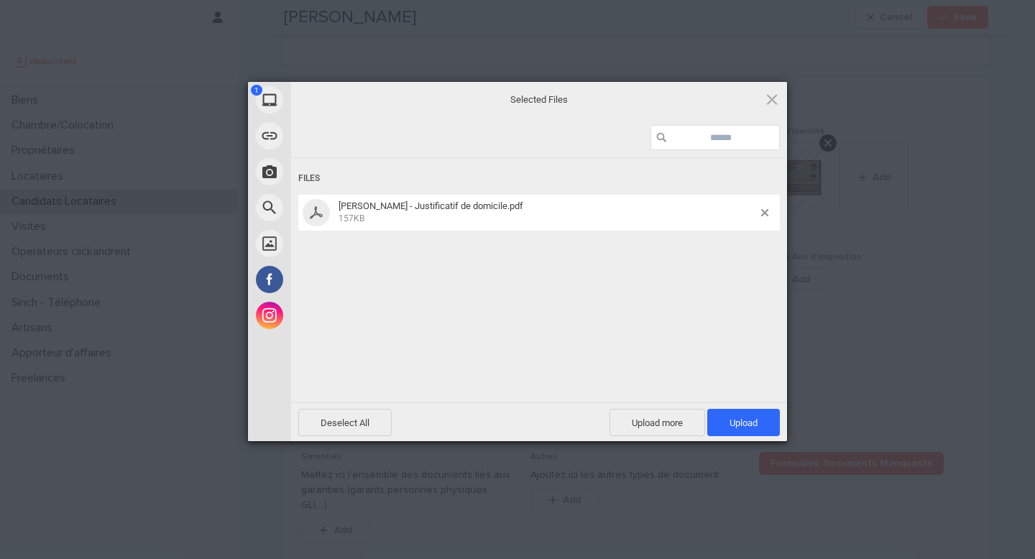
click at [782, 427] on div "Deselect All Upload more Upload 1" at bounding box center [539, 422] width 496 height 39
click at [772, 421] on span "Upload 1" at bounding box center [744, 422] width 73 height 27
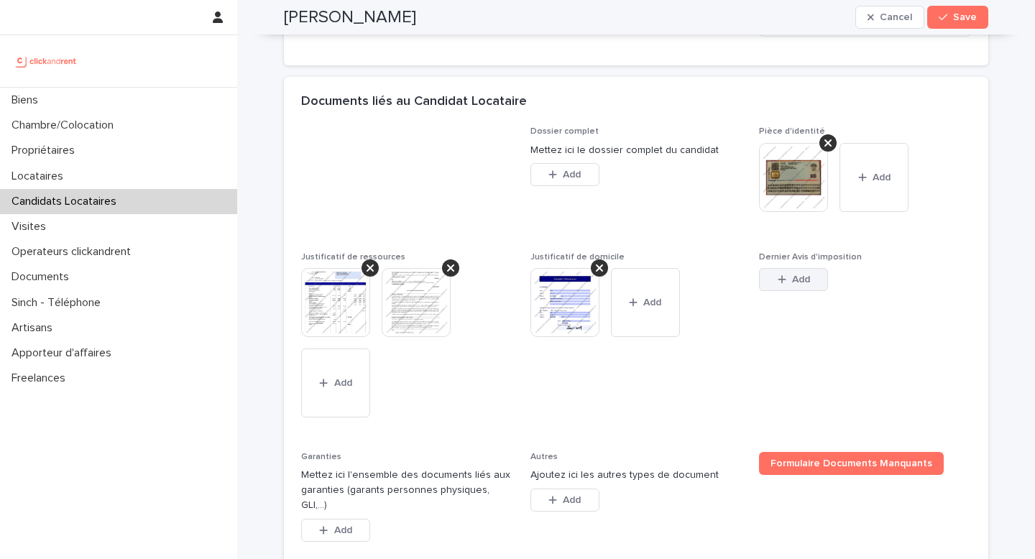
click at [807, 284] on button "Add" at bounding box center [793, 279] width 69 height 23
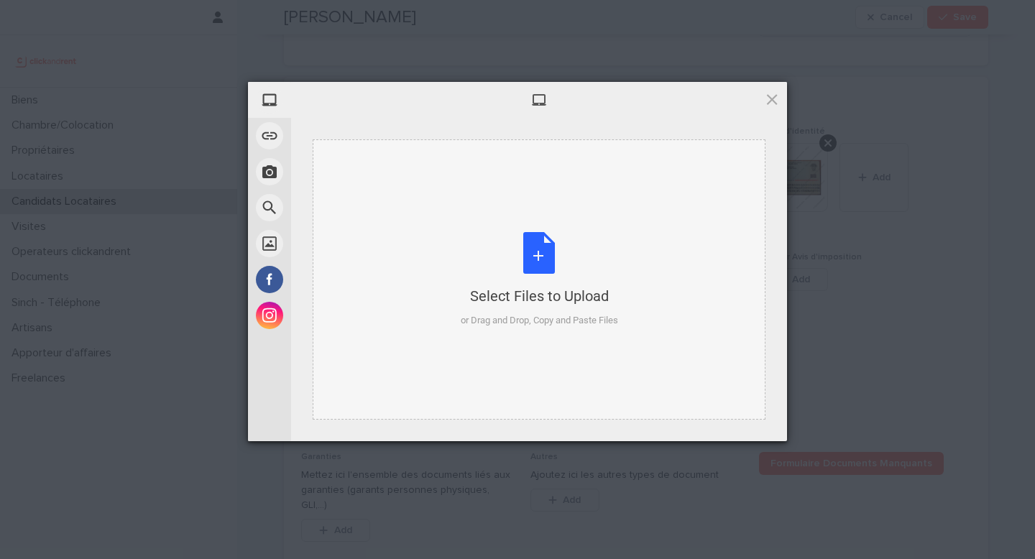
click at [527, 312] on div "Select Files to Upload or Drag and Drop, Copy and Paste Files" at bounding box center [539, 280] width 157 height 96
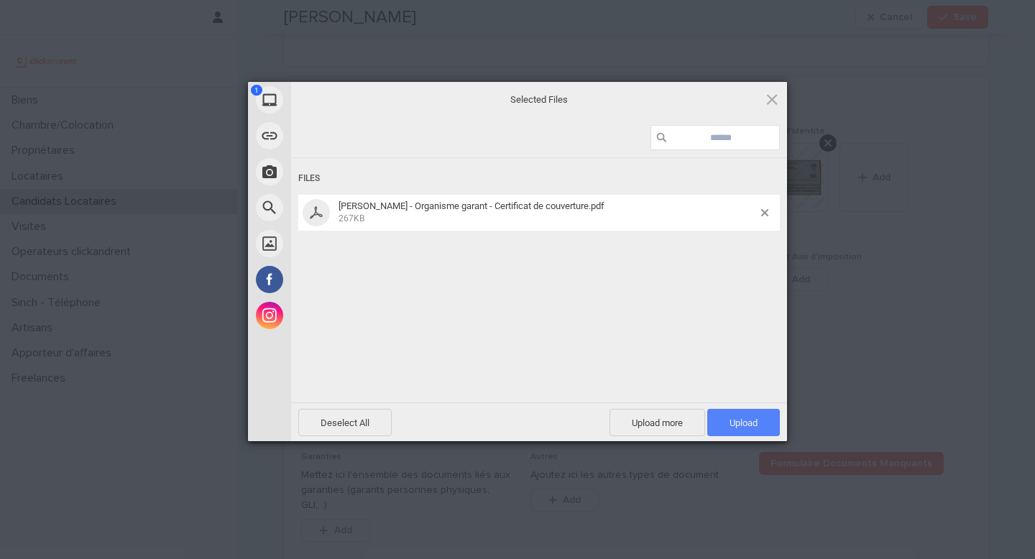
click at [720, 419] on span "Upload 1" at bounding box center [744, 422] width 73 height 27
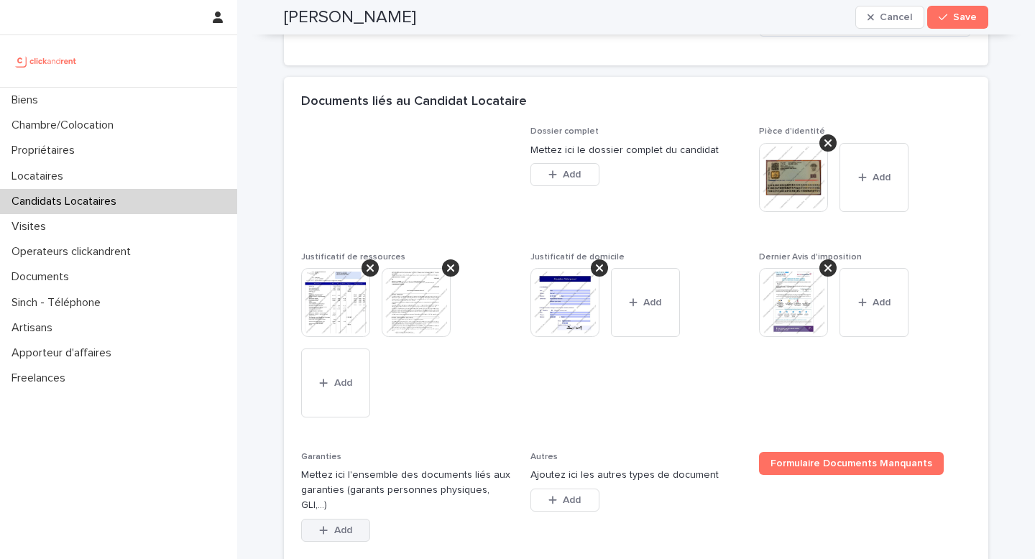
click at [324, 526] on div "button" at bounding box center [326, 531] width 14 height 10
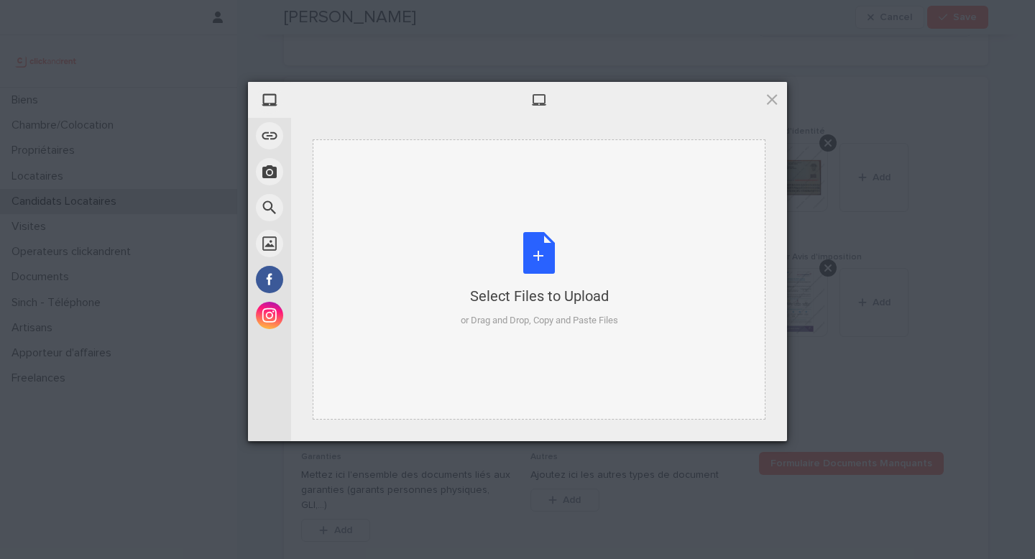
click at [573, 224] on div "Select Files to Upload or Drag and Drop, Copy and Paste Files" at bounding box center [539, 279] width 453 height 280
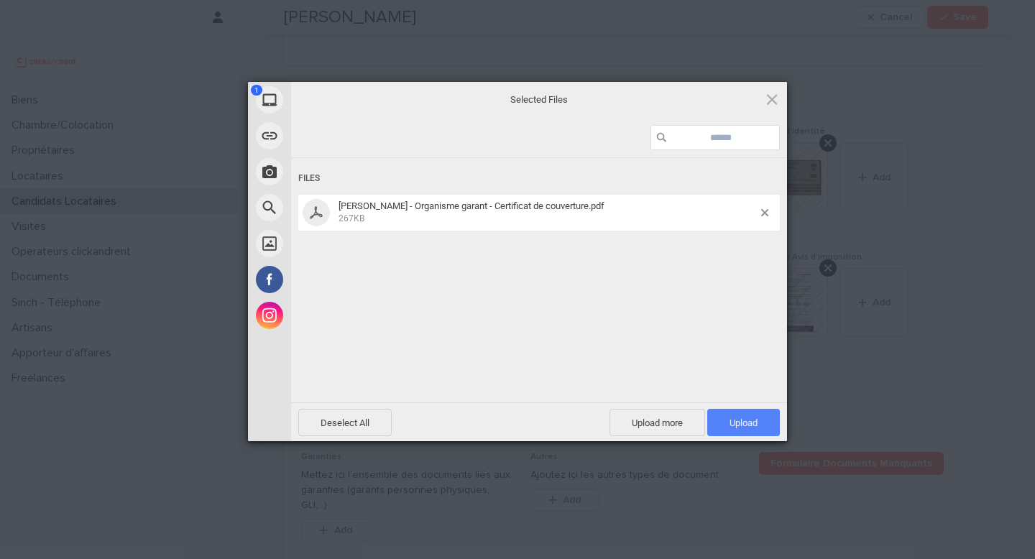
click at [739, 418] on span "Upload 1" at bounding box center [744, 423] width 28 height 11
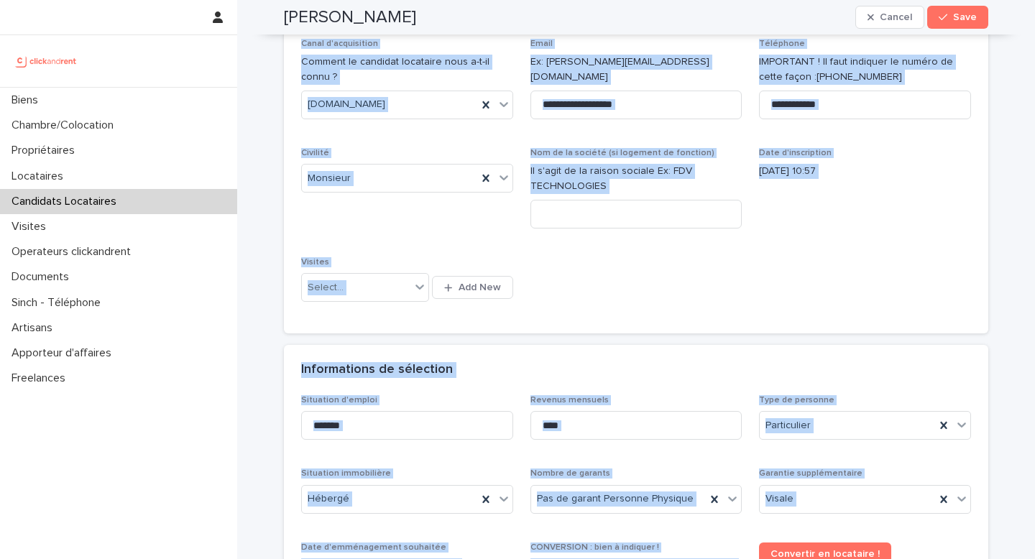
scroll to position [157, 0]
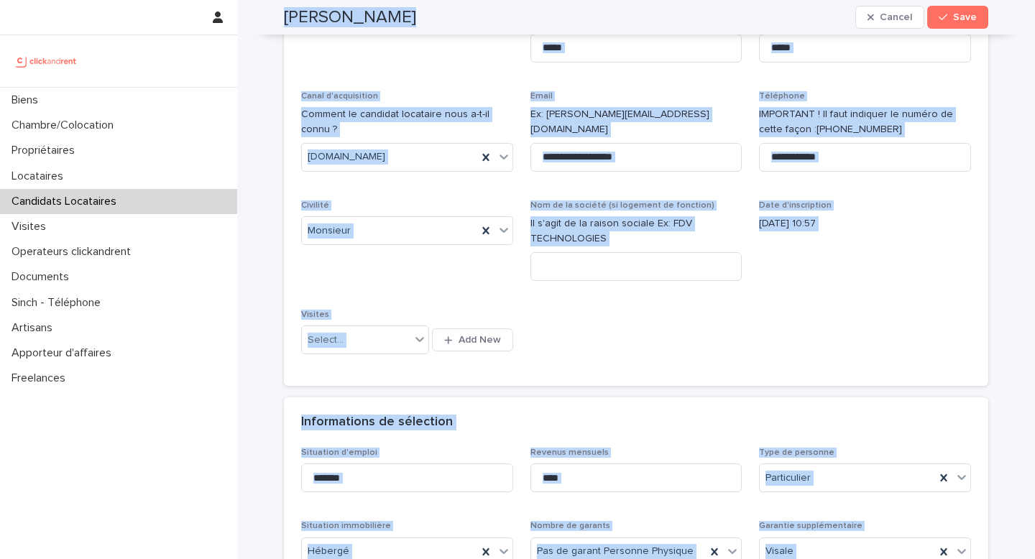
drag, startPoint x: 487, startPoint y: 452, endPoint x: 273, endPoint y: 14, distance: 487.5
copy div "Lucas Fodie Cancel Save Lucas Fodie Cancel Save Sorry, there was an error savin…"
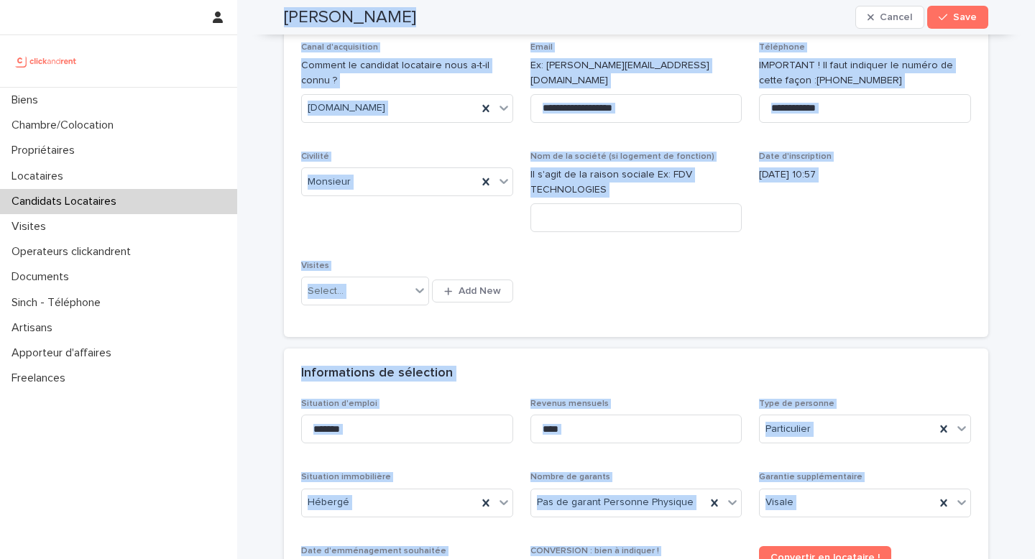
scroll to position [388, 0]
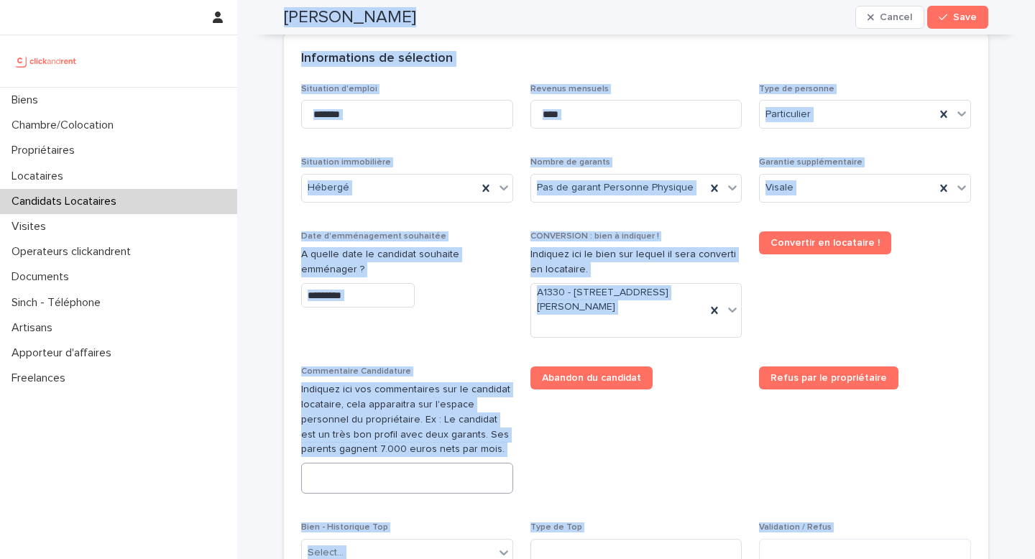
click at [359, 477] on textarea at bounding box center [407, 478] width 212 height 31
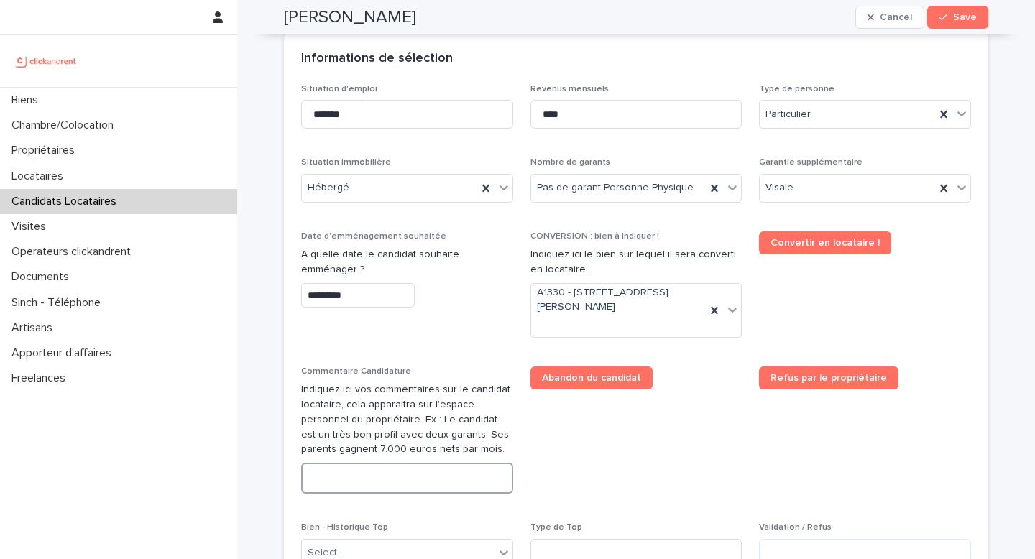
paste textarea "**********"
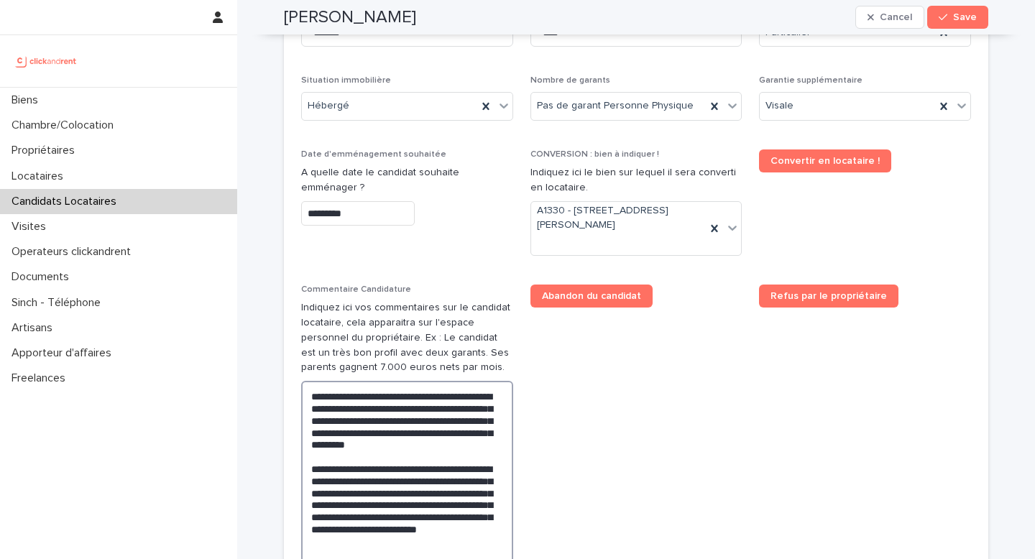
type textarea "**********"
click at [941, 5] on div "Lucas Fodie Cancel Save" at bounding box center [636, 17] width 705 height 35
click at [939, 14] on icon "button" at bounding box center [943, 17] width 9 height 10
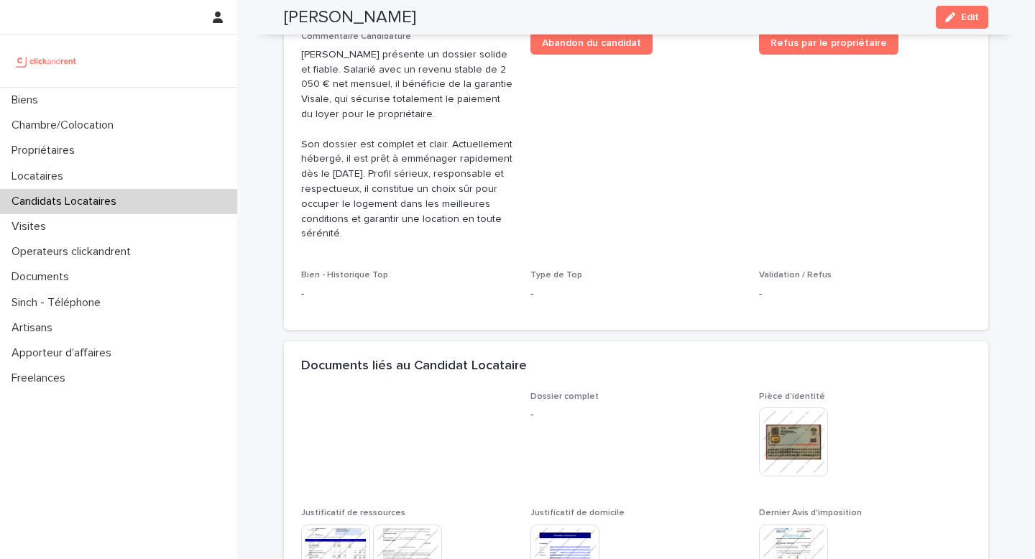
scroll to position [370, 0]
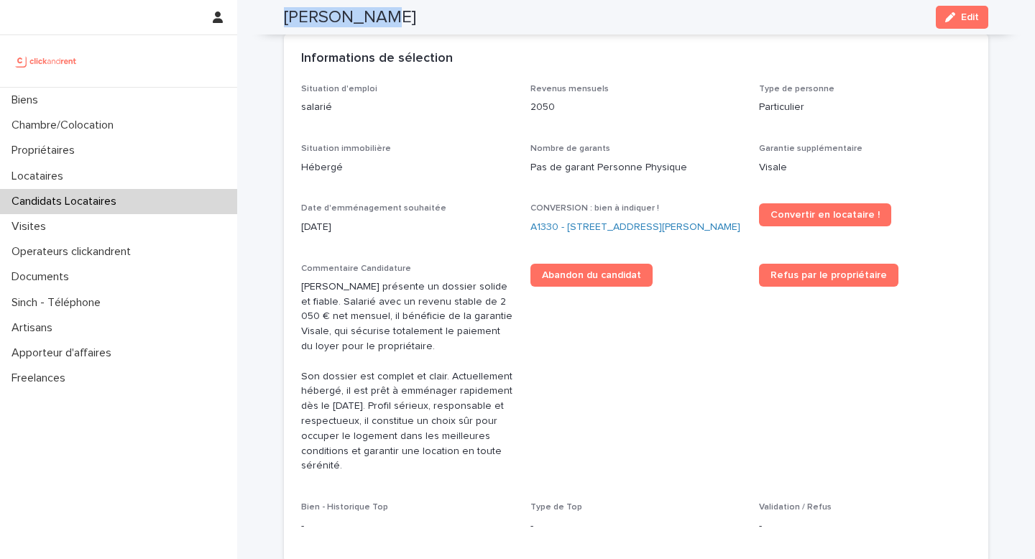
drag, startPoint x: 367, startPoint y: 18, endPoint x: 272, endPoint y: 24, distance: 95.1
click at [272, 24] on div "Lucas Fodie Edit" at bounding box center [636, 17] width 774 height 35
copy h2 "Lucas Fodie"
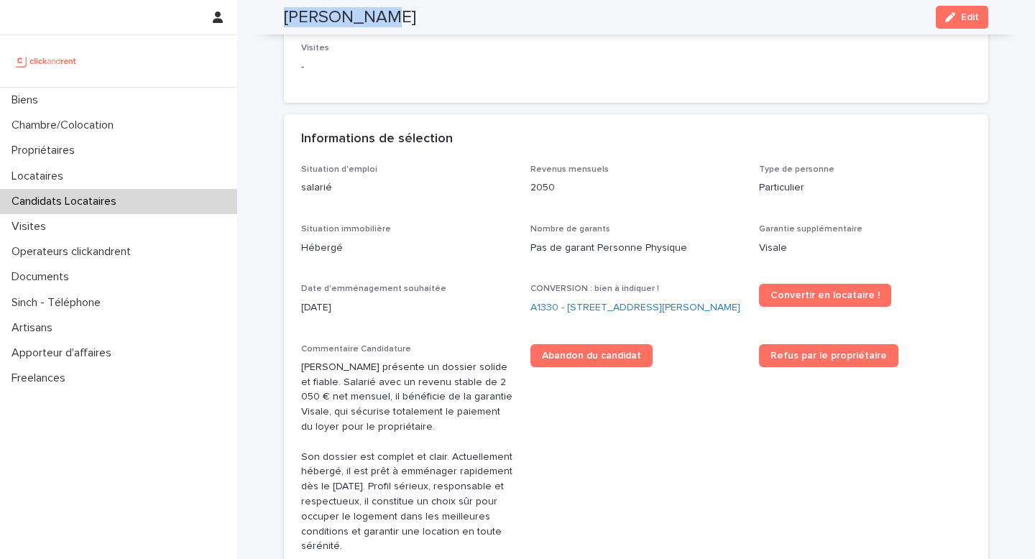
scroll to position [127, 0]
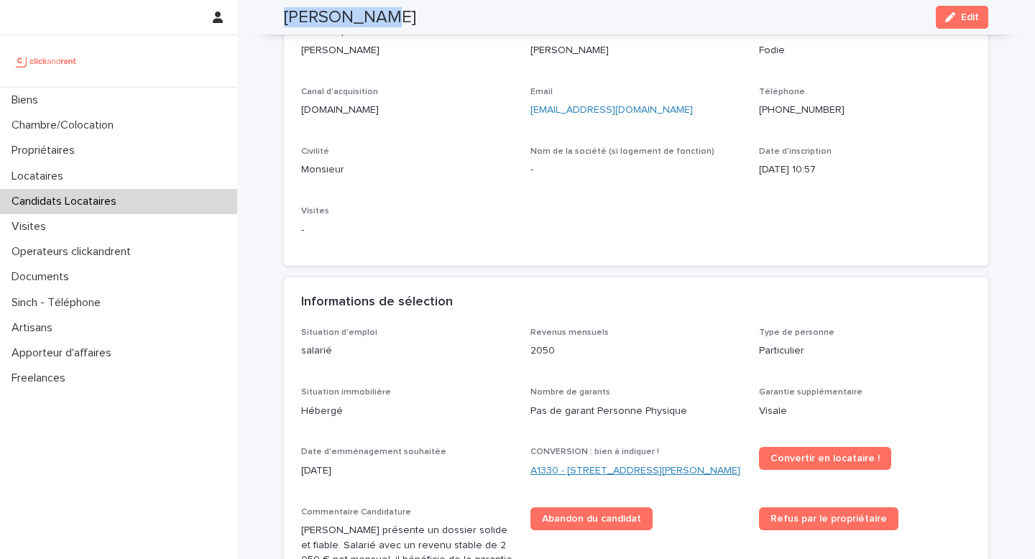
click at [574, 469] on link "A1330 - 29 Rue Joséphine Baker, La Norville 91290" at bounding box center [636, 471] width 210 height 15
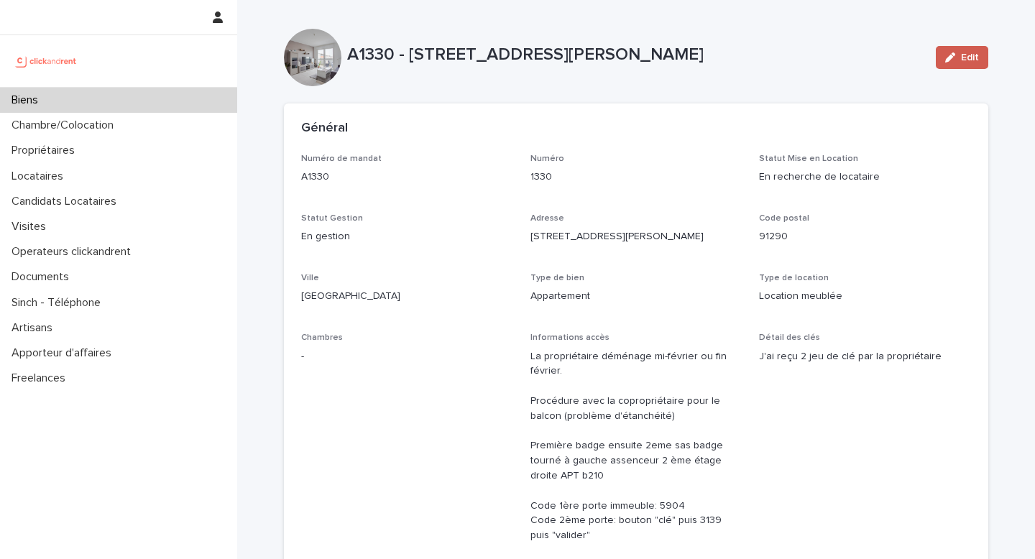
click at [972, 61] on span "Edit" at bounding box center [970, 57] width 18 height 10
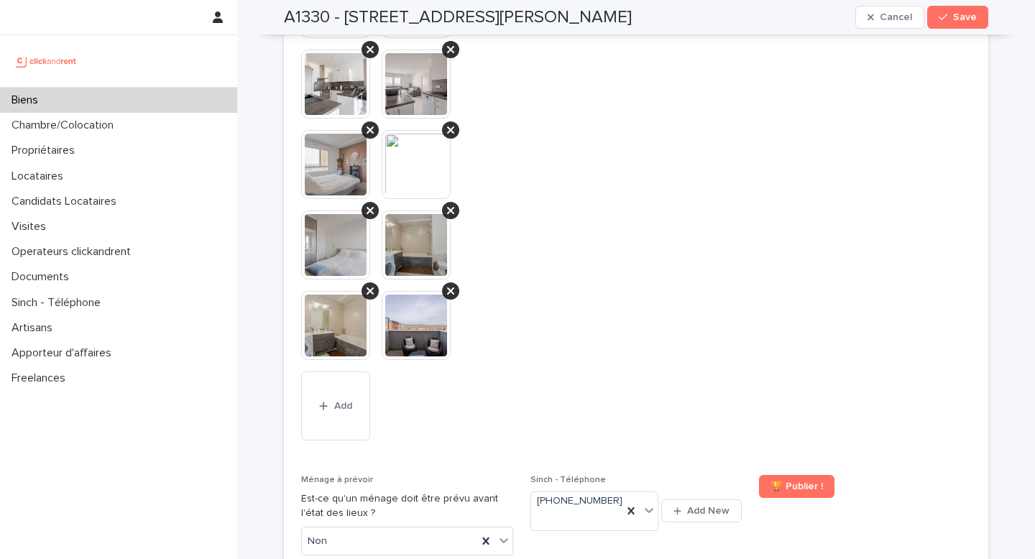
scroll to position [7216, 0]
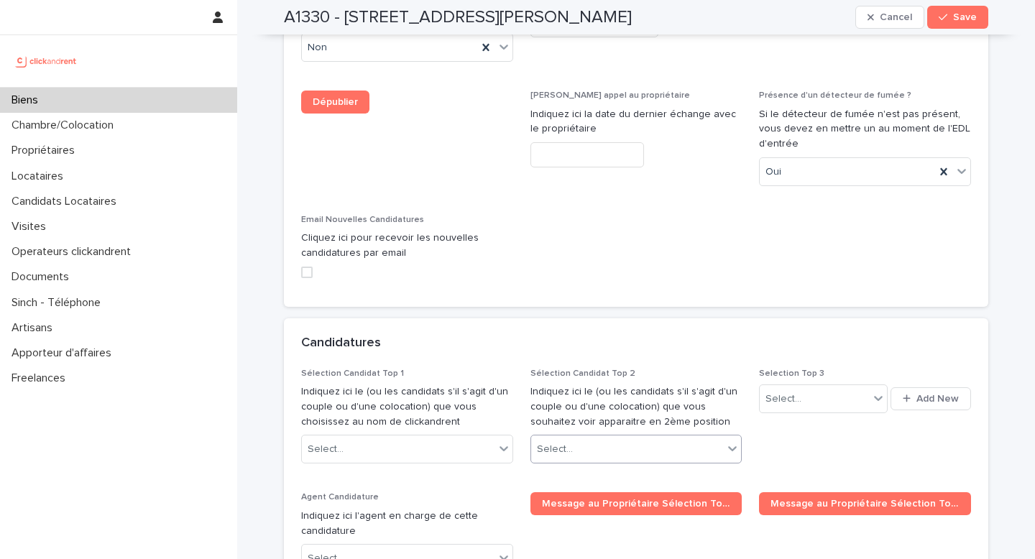
click at [613, 438] on div "Select..." at bounding box center [627, 450] width 193 height 24
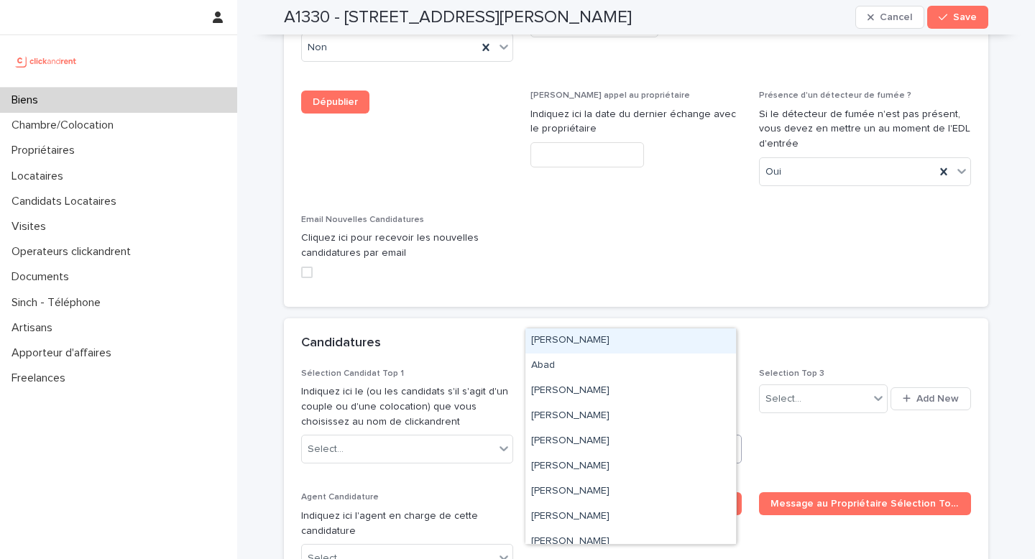
paste input "**********"
type input "**********"
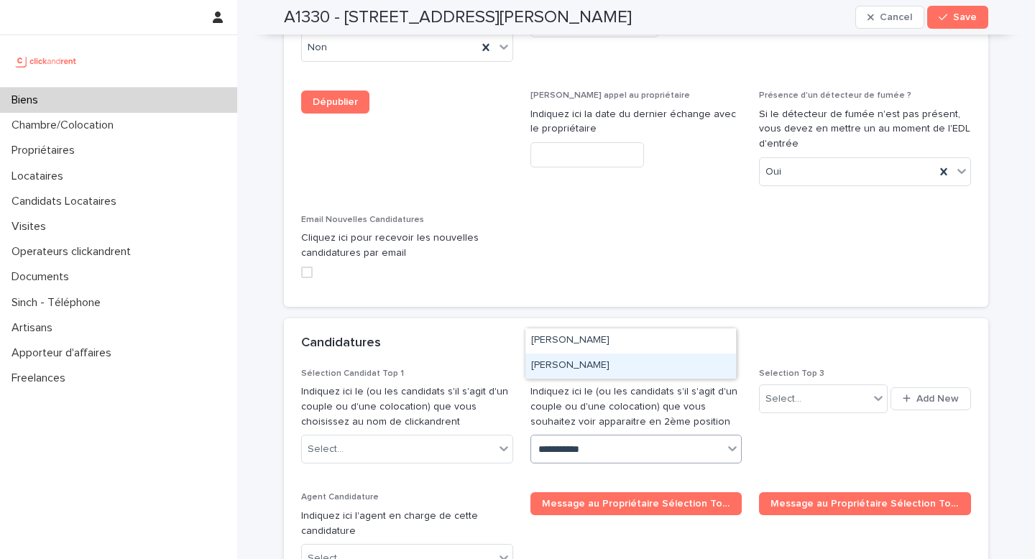
click at [590, 365] on div "Lucas Fodie" at bounding box center [631, 366] width 211 height 25
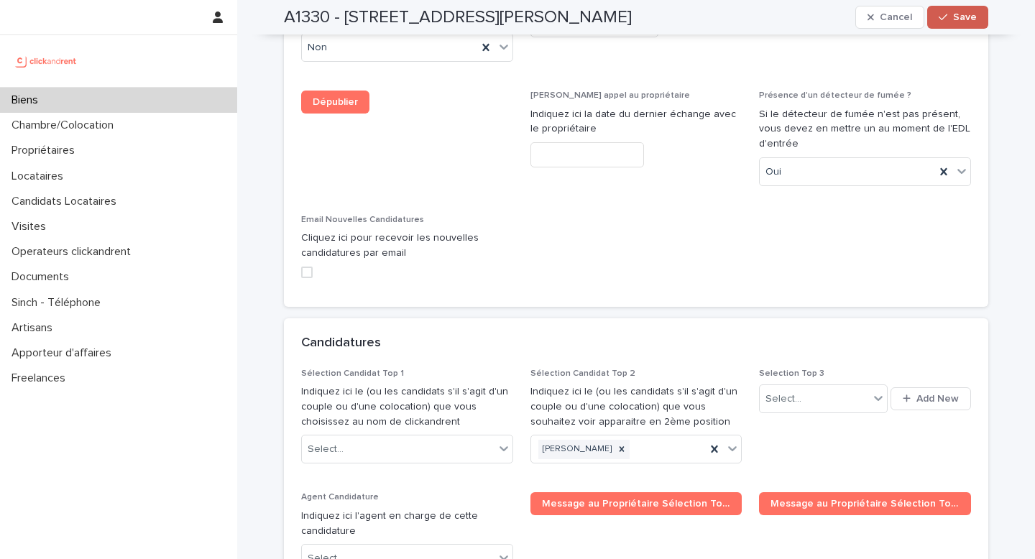
click at [959, 13] on span "Save" at bounding box center [965, 17] width 24 height 10
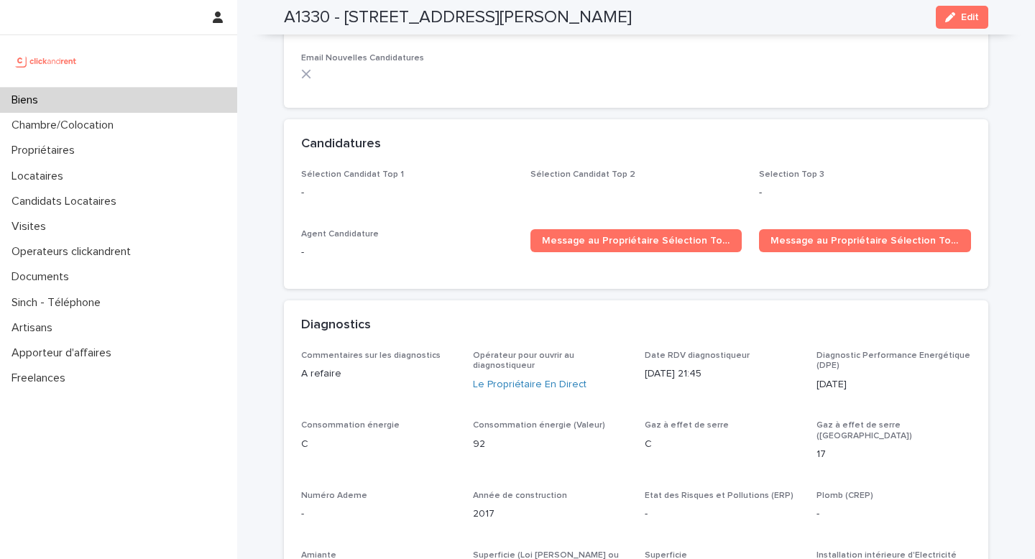
scroll to position [4818, 0]
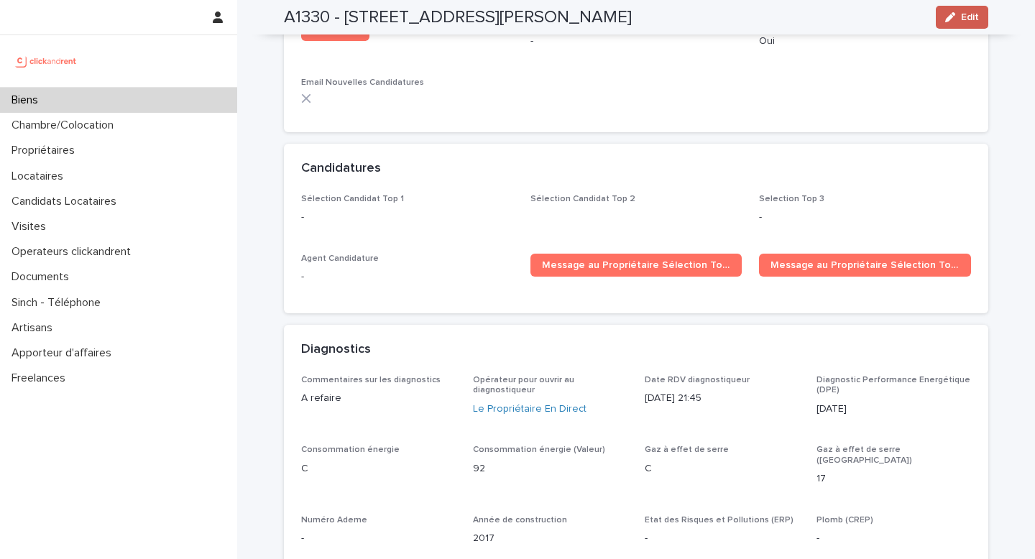
click at [952, 13] on div "button" at bounding box center [954, 17] width 16 height 10
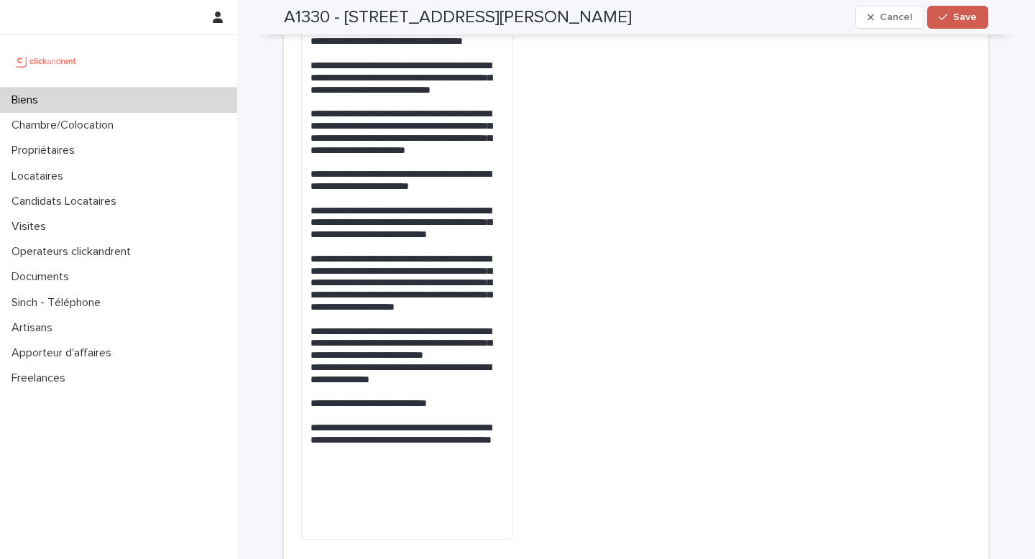
click at [963, 18] on span "Save" at bounding box center [965, 17] width 24 height 10
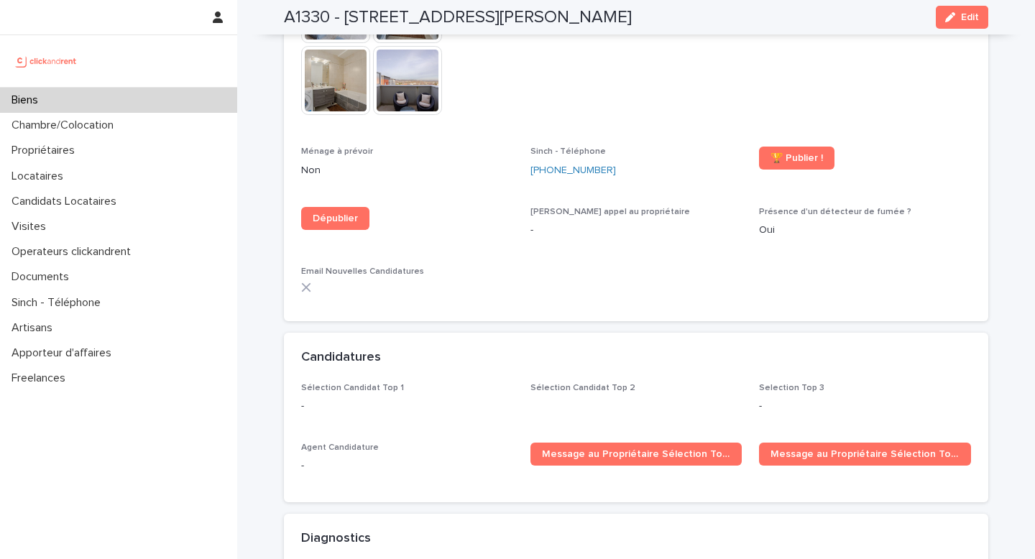
scroll to position [4630, 0]
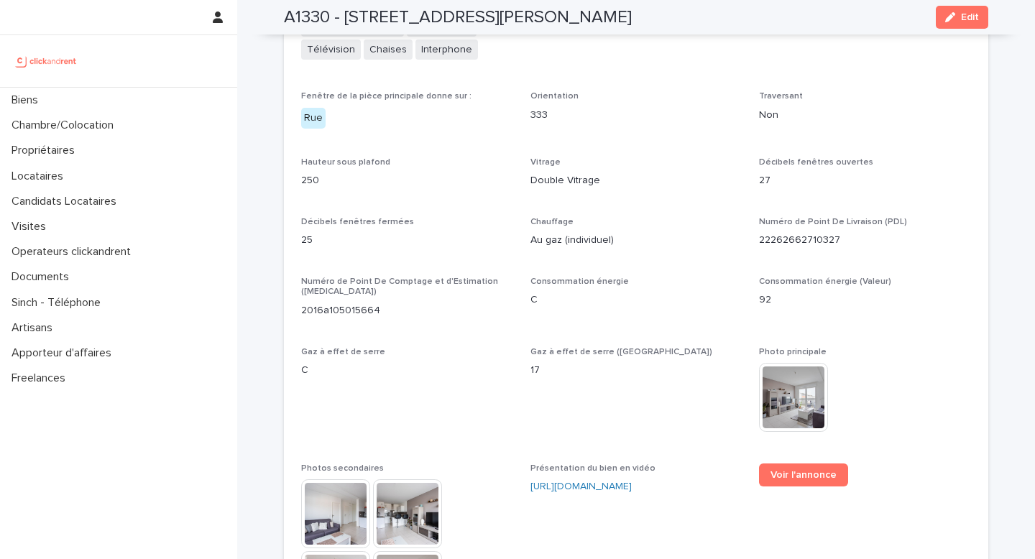
scroll to position [3906, 0]
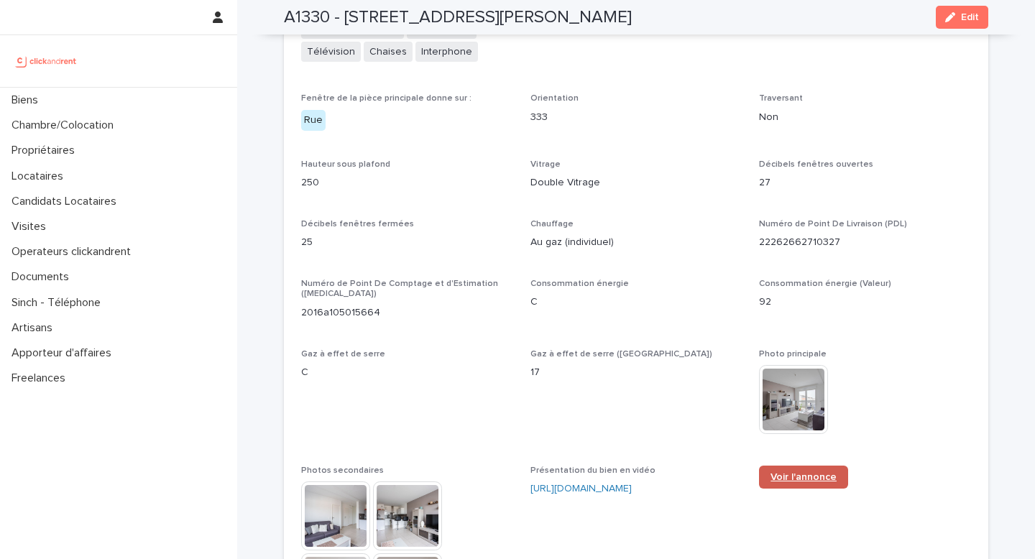
click at [799, 472] on span "Voir l'annonce" at bounding box center [804, 477] width 66 height 10
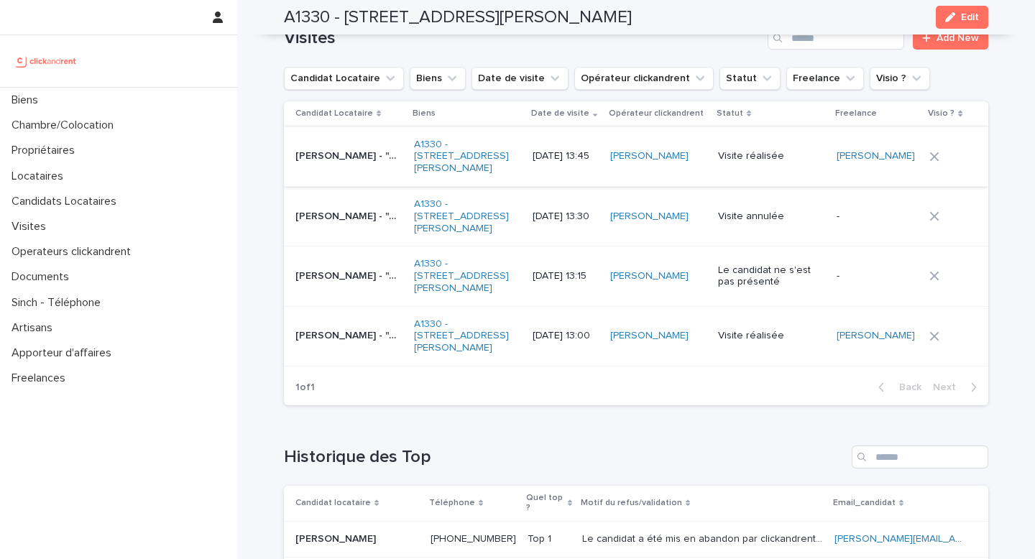
scroll to position [6099, 0]
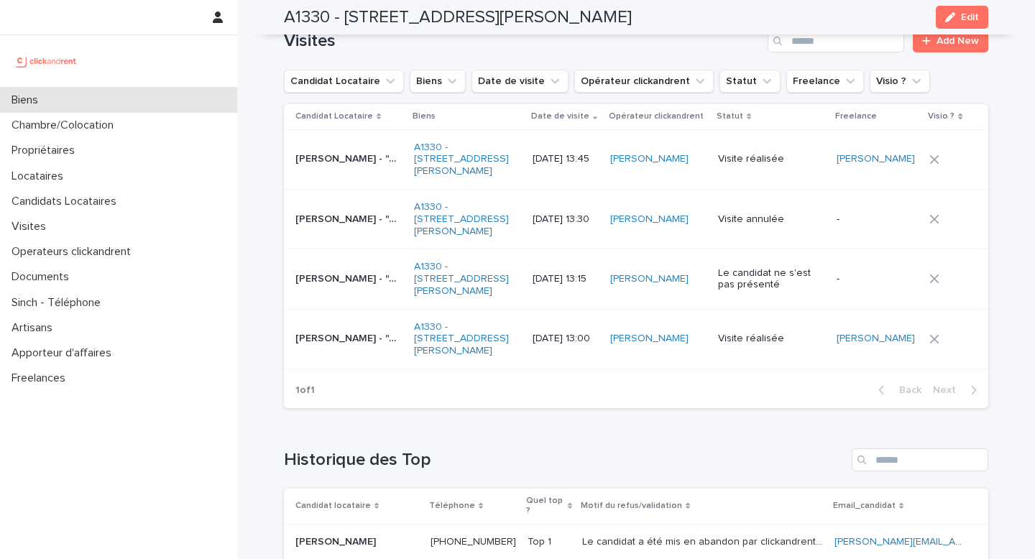
click at [56, 104] on div "Biens" at bounding box center [118, 100] width 237 height 25
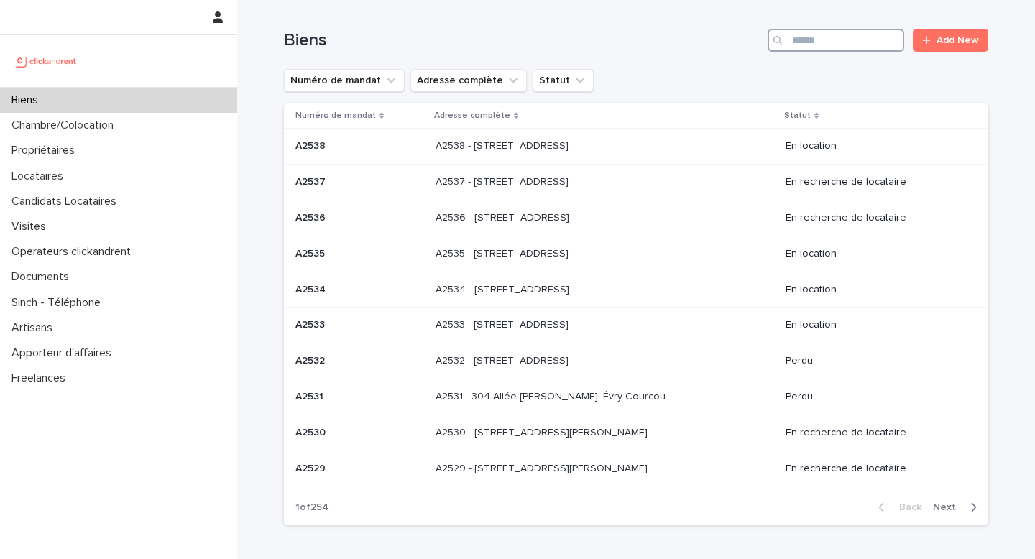
click input "Search"
paste input "*****"
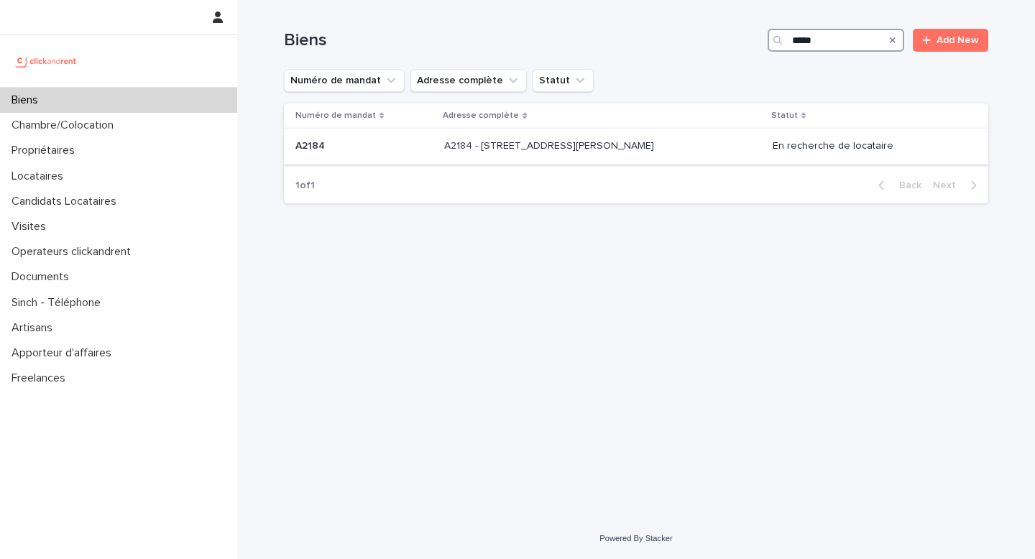
type input "*****"
click div "A2184 - [STREET_ADDRESS][GEOGRAPHIC_DATA][PERSON_NAME] A2184 - [STREET_ADDRESS]…"
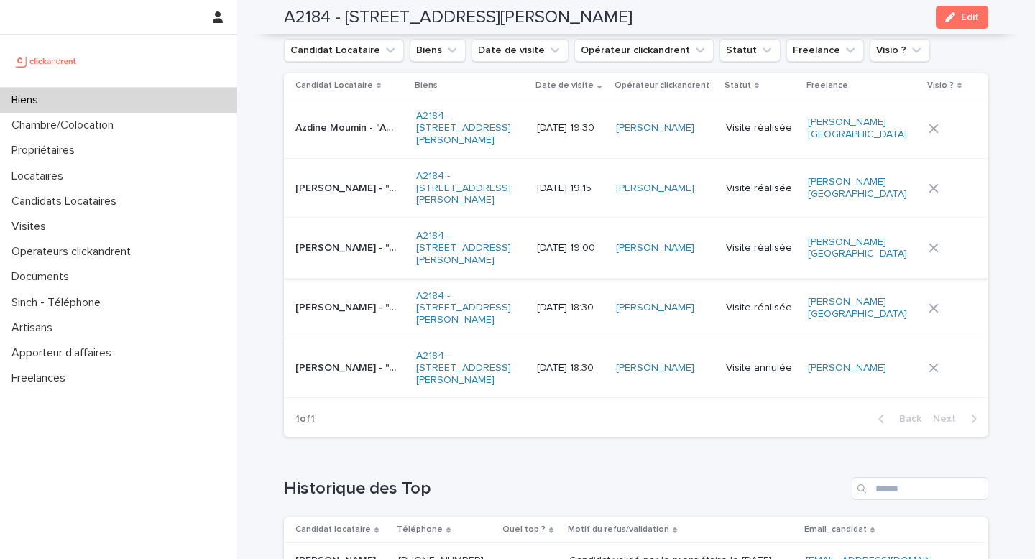
scroll to position [5690, 0]
click div "Biens"
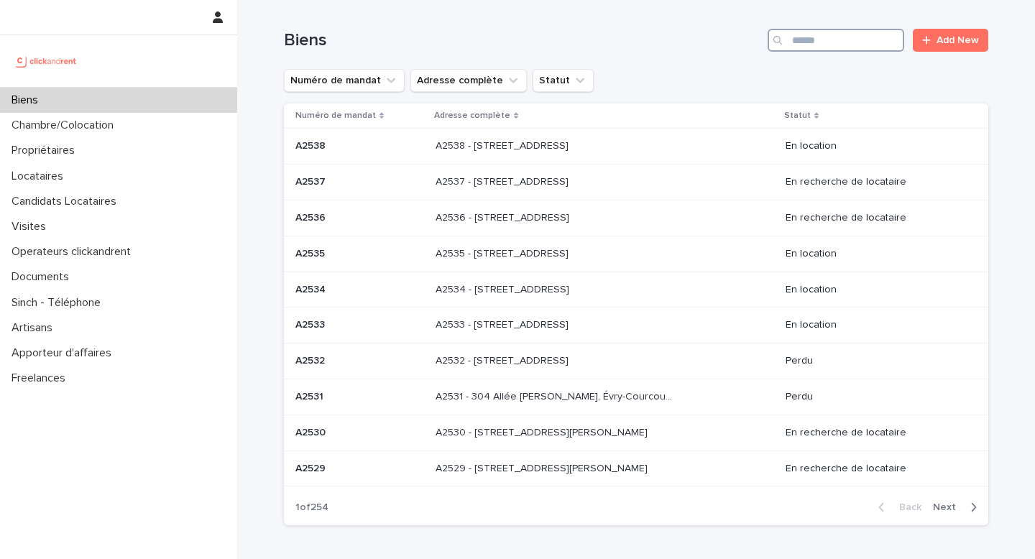
click input "Search"
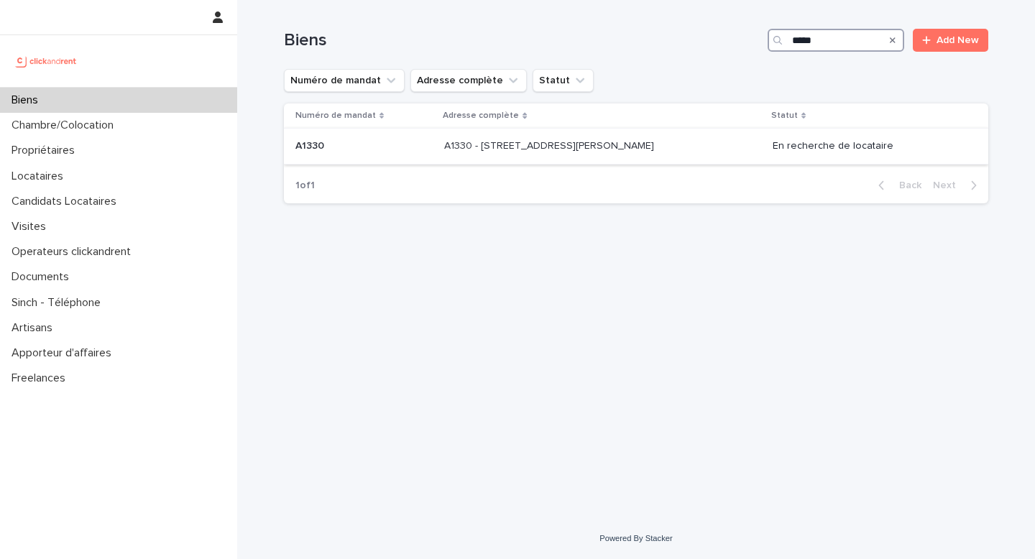
type input "*****"
click p "A1330 - [STREET_ADDRESS][PERSON_NAME][PERSON_NAME]"
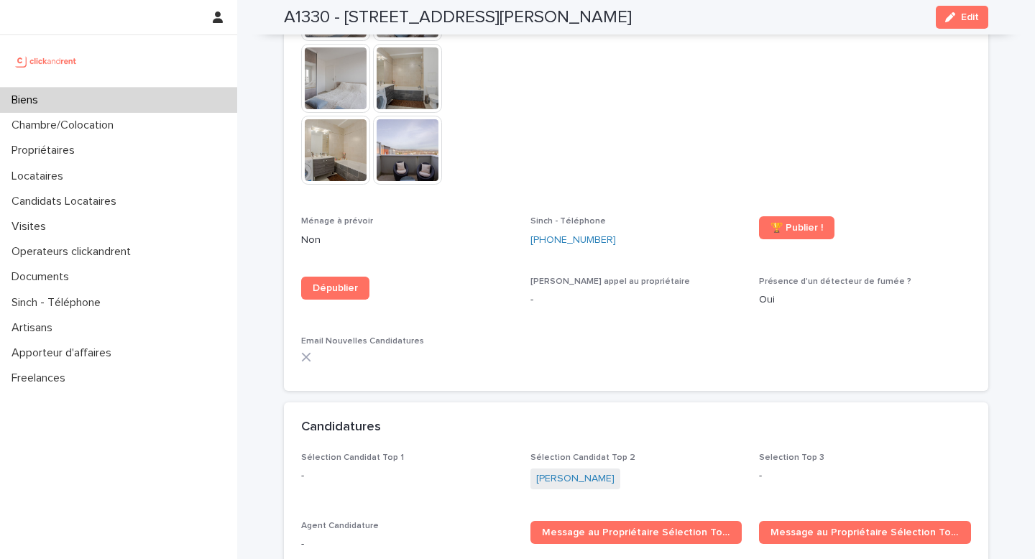
scroll to position [4696, 0]
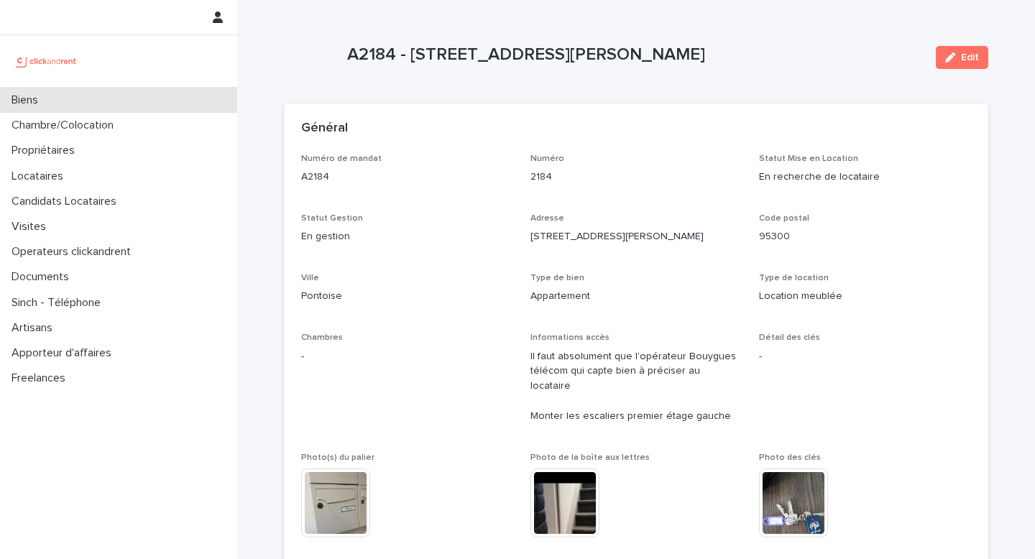
click at [81, 108] on div "Biens" at bounding box center [118, 100] width 237 height 25
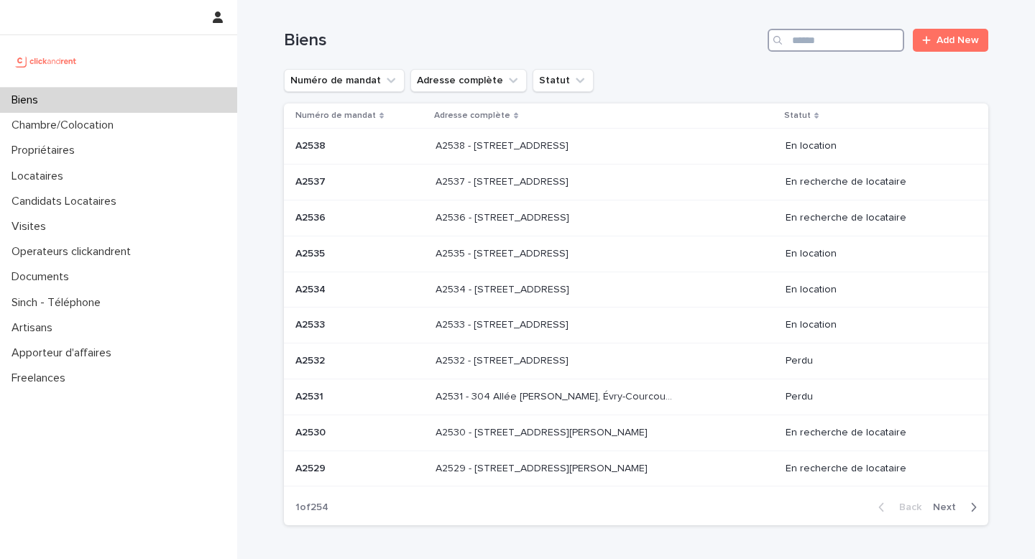
click at [860, 33] on input "Search" at bounding box center [836, 40] width 137 height 23
paste input "*****"
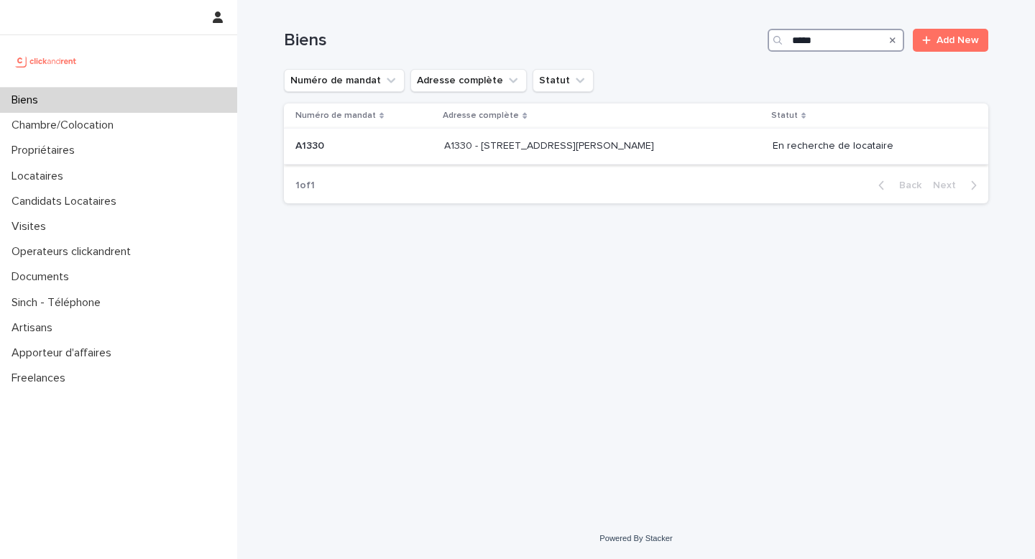
type input "*****"
click at [418, 142] on p at bounding box center [364, 146] width 137 height 12
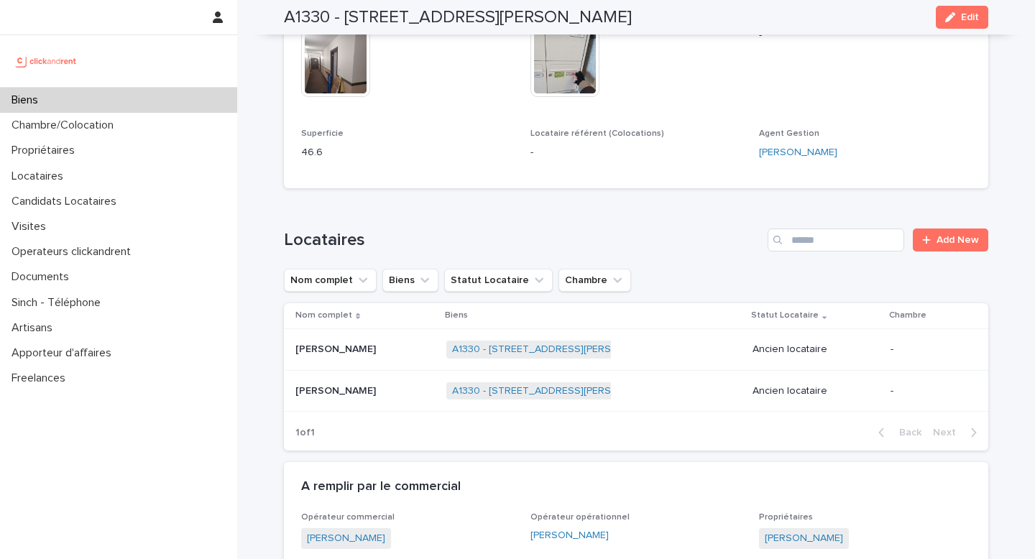
scroll to position [1660, 0]
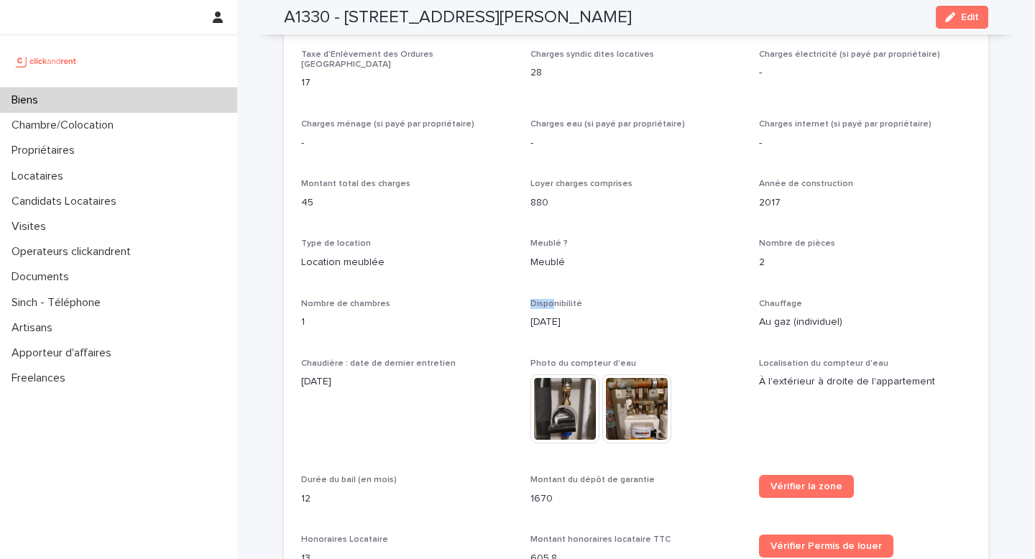
click at [117, 107] on div "Biens" at bounding box center [118, 100] width 237 height 25
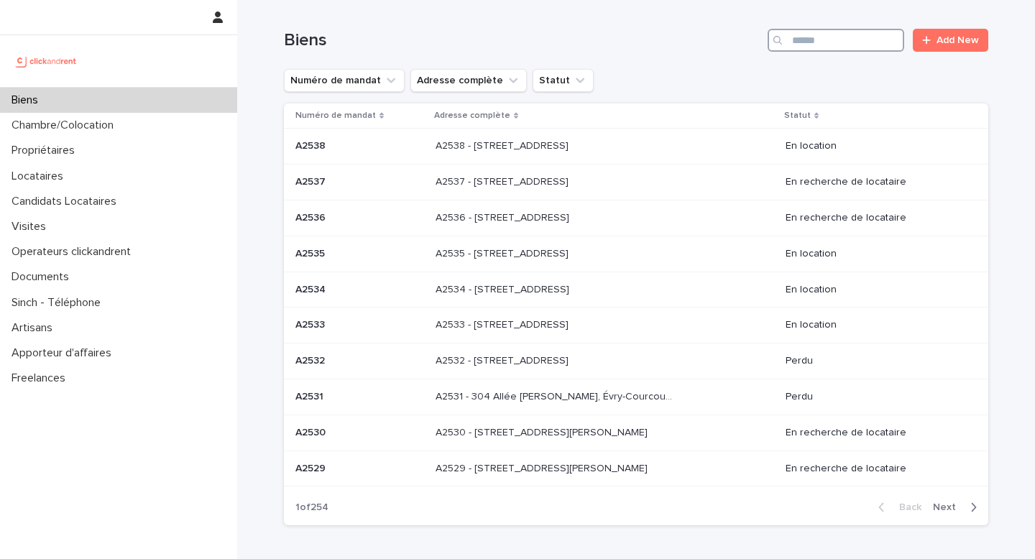
click at [849, 36] on input "Search" at bounding box center [836, 40] width 137 height 23
paste input "*****"
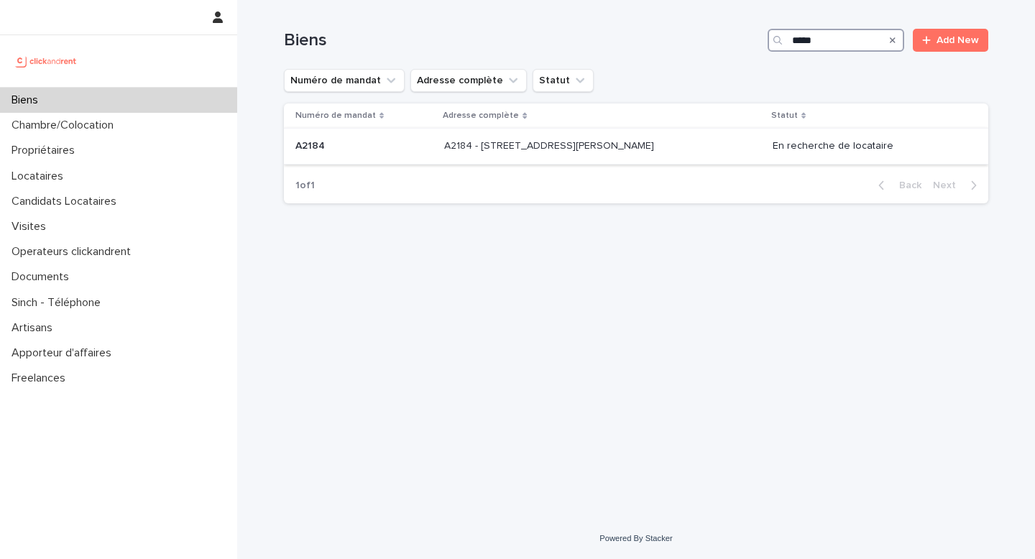
type input "*****"
click at [553, 149] on p "A2184 - [STREET_ADDRESS][PERSON_NAME]" at bounding box center [550, 144] width 213 height 15
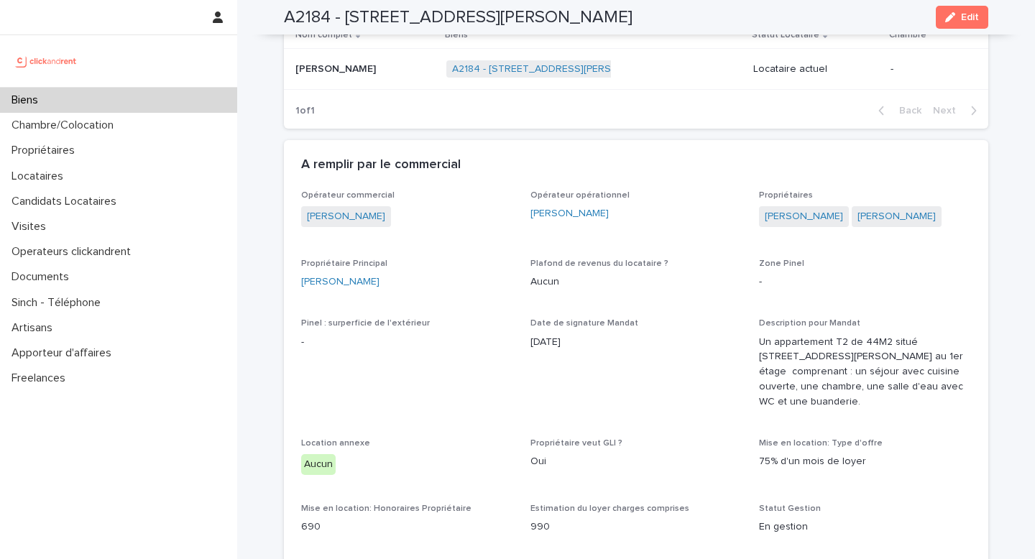
scroll to position [1319, 0]
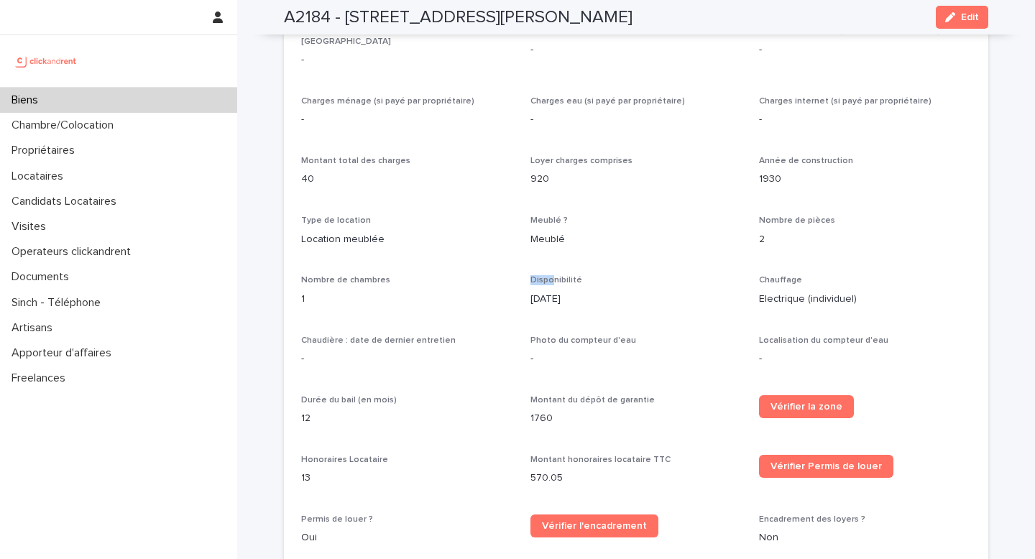
click at [115, 111] on div "Biens" at bounding box center [118, 100] width 237 height 25
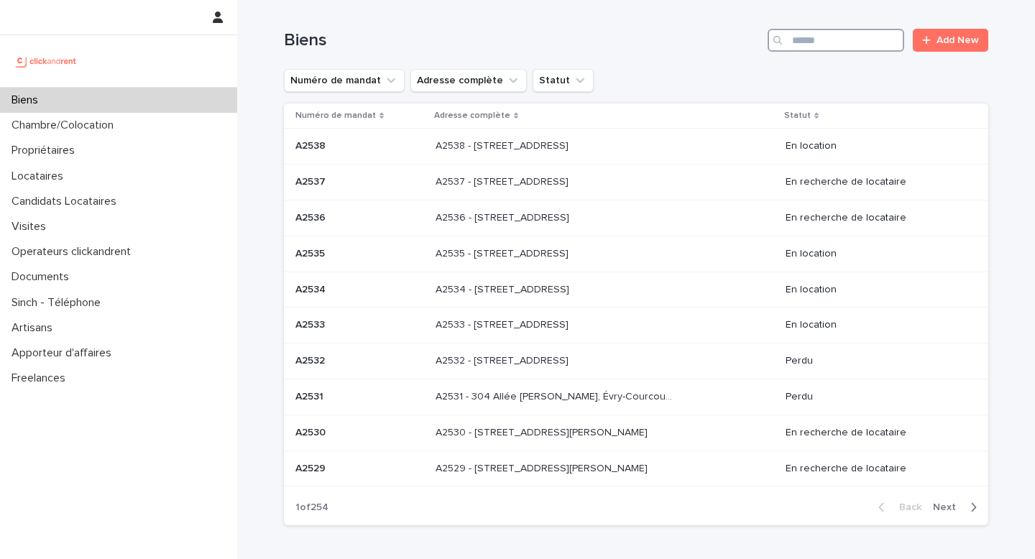
click at [842, 47] on input "Search" at bounding box center [836, 40] width 137 height 23
paste input "*****"
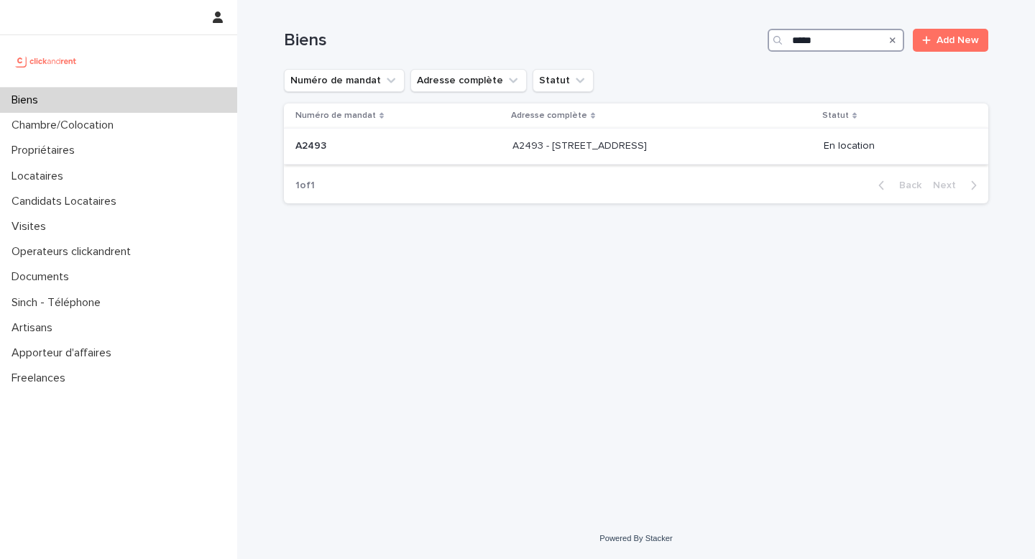
type input "*****"
click at [567, 152] on p "A2493 - 26 rue de Poitou, Paris 75003" at bounding box center [581, 144] width 137 height 15
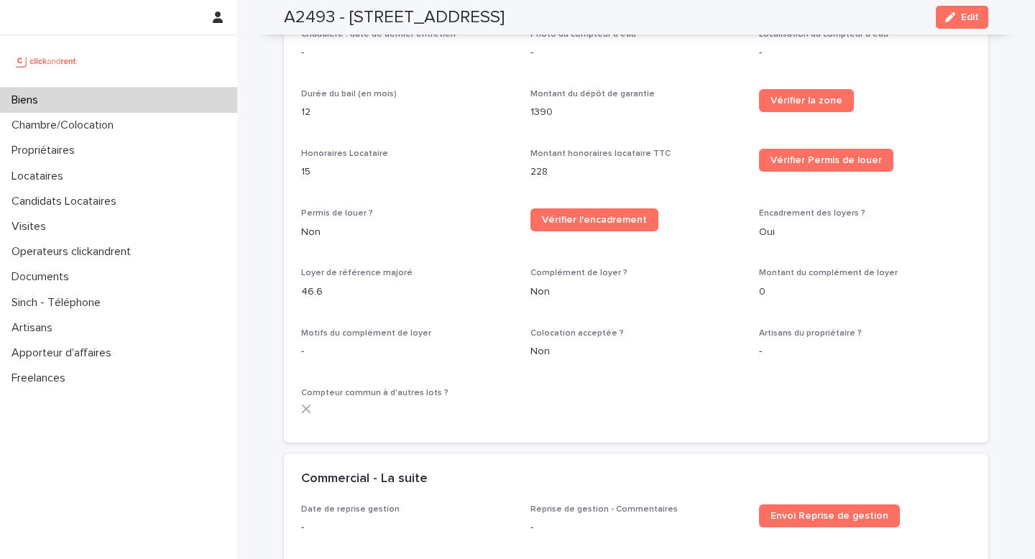
scroll to position [1896, 0]
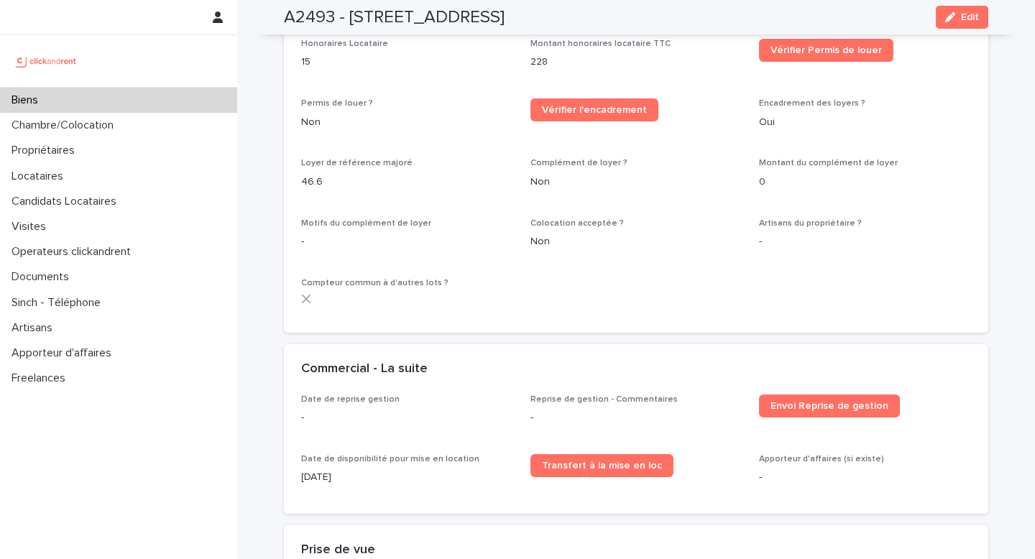
click at [145, 108] on div "Biens" at bounding box center [118, 100] width 237 height 25
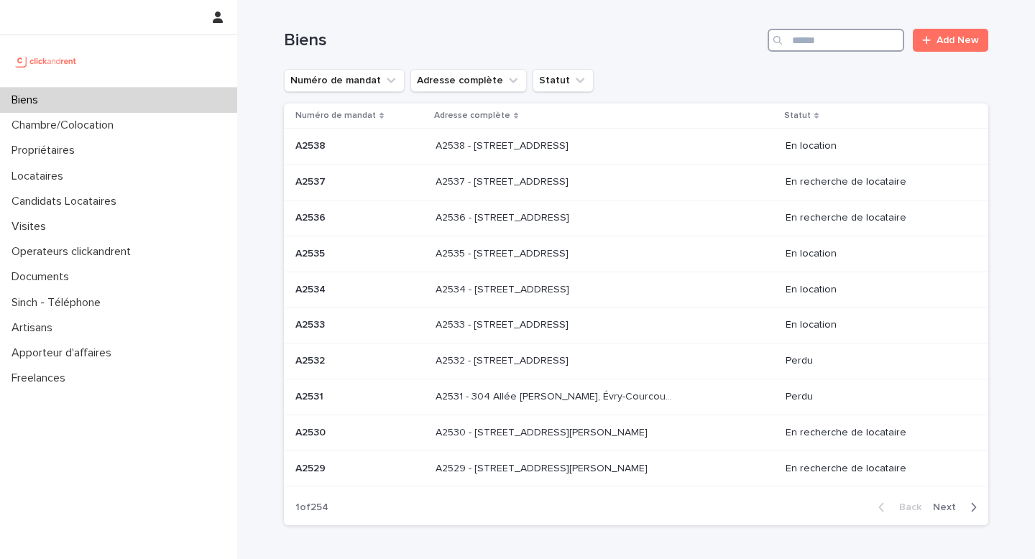
click at [866, 47] on input "Search" at bounding box center [836, 40] width 137 height 23
paste input "*****"
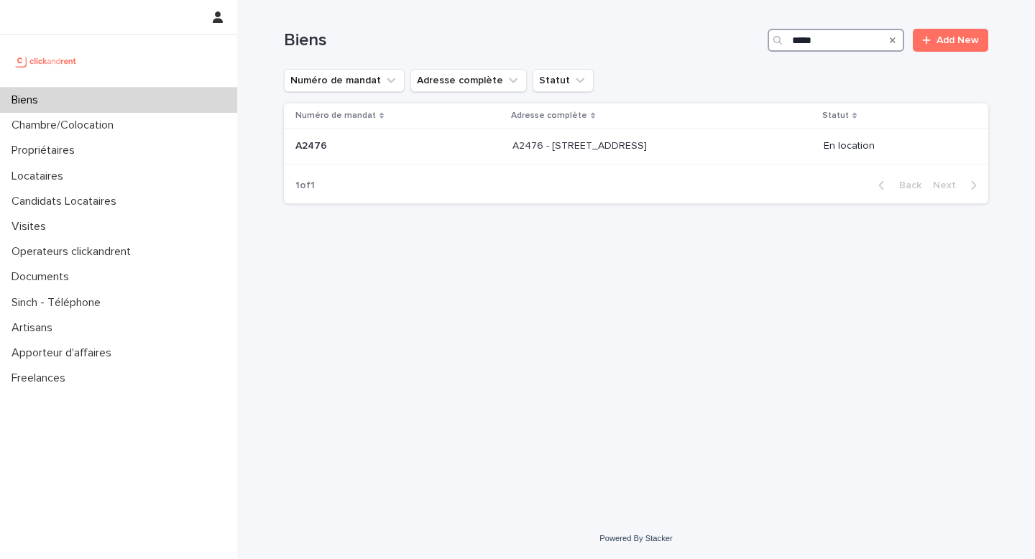
type input "*****"
click at [581, 149] on p "A2476 - 152 rue du Faubourg Saint-Antoine, Paris 75012" at bounding box center [581, 144] width 137 height 15
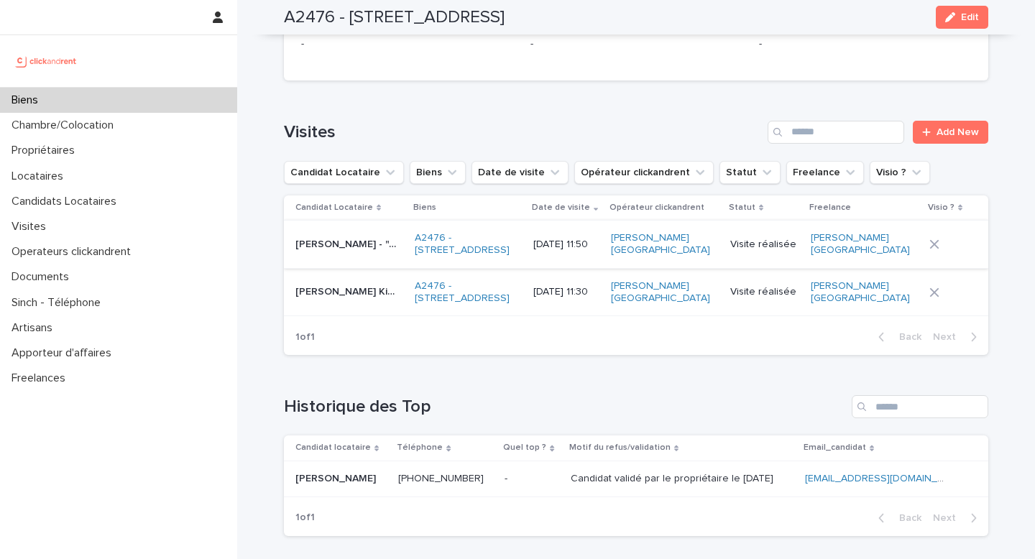
scroll to position [5472, 0]
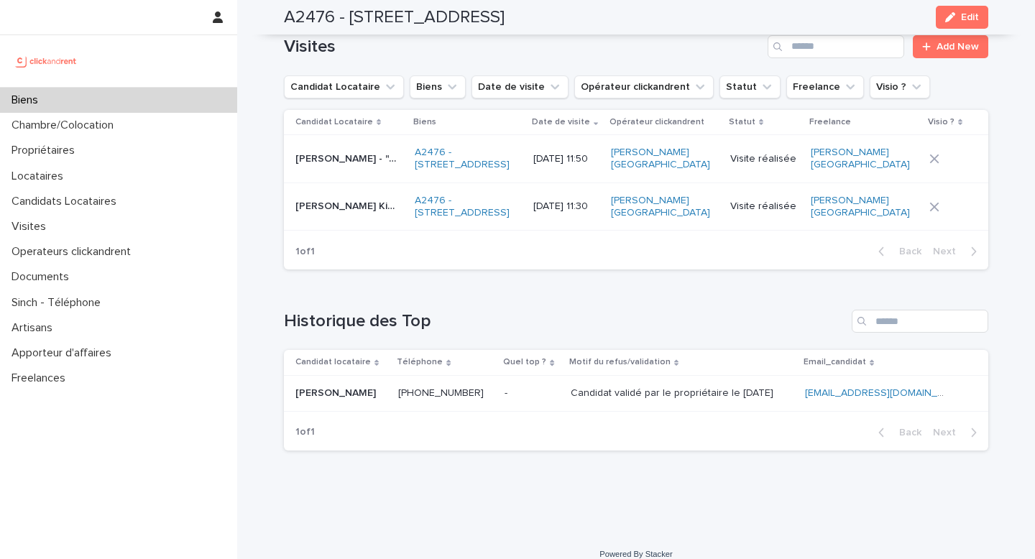
click at [354, 388] on p at bounding box center [341, 394] width 91 height 12
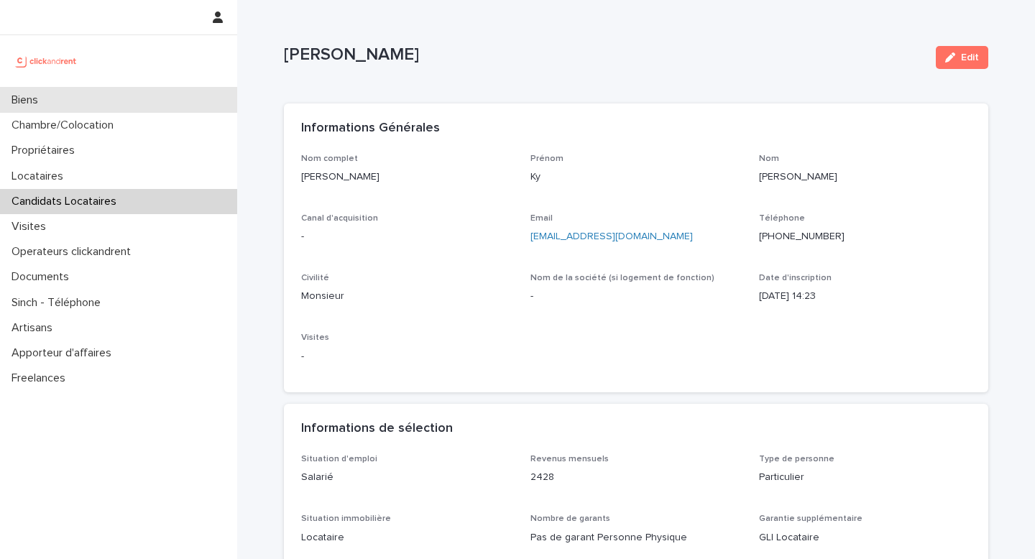
click at [95, 104] on div "Biens" at bounding box center [118, 100] width 237 height 25
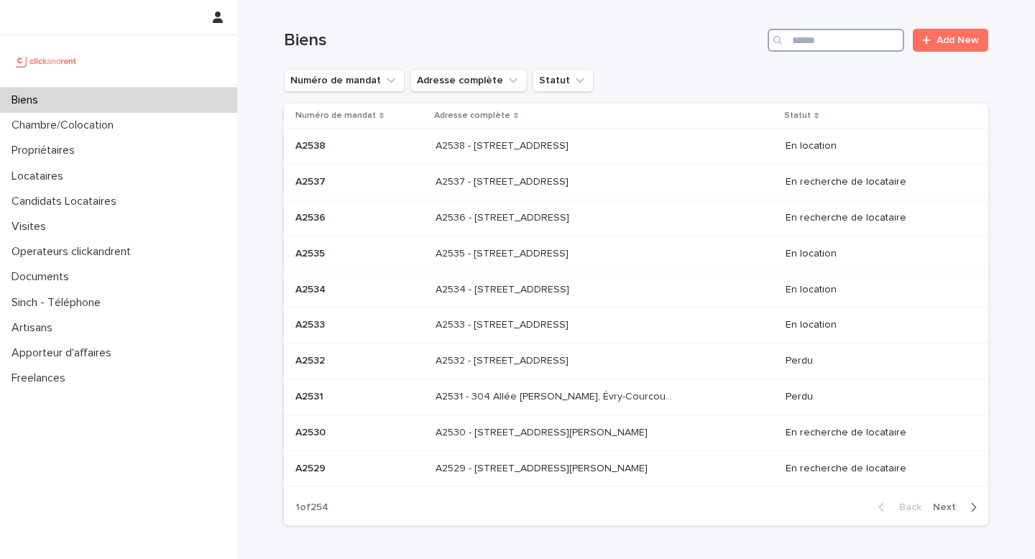
click at [859, 46] on input "Search" at bounding box center [836, 40] width 137 height 23
paste input "*****"
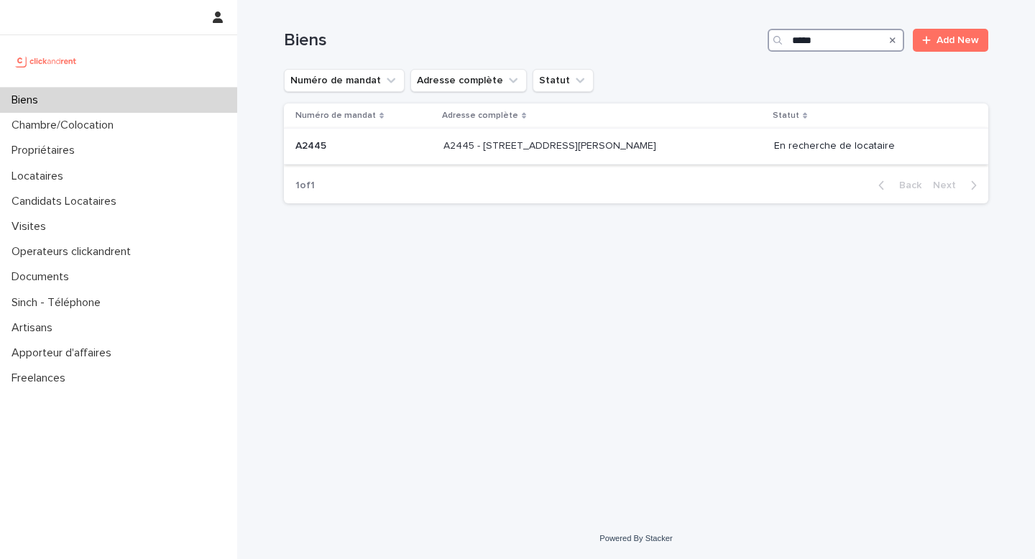
type input "*****"
click at [484, 155] on div "A2445 - 90 avenue Raymond Poincaré, Paris 75016 A2445 - 90 avenue Raymond Poinc…" at bounding box center [603, 146] width 319 height 24
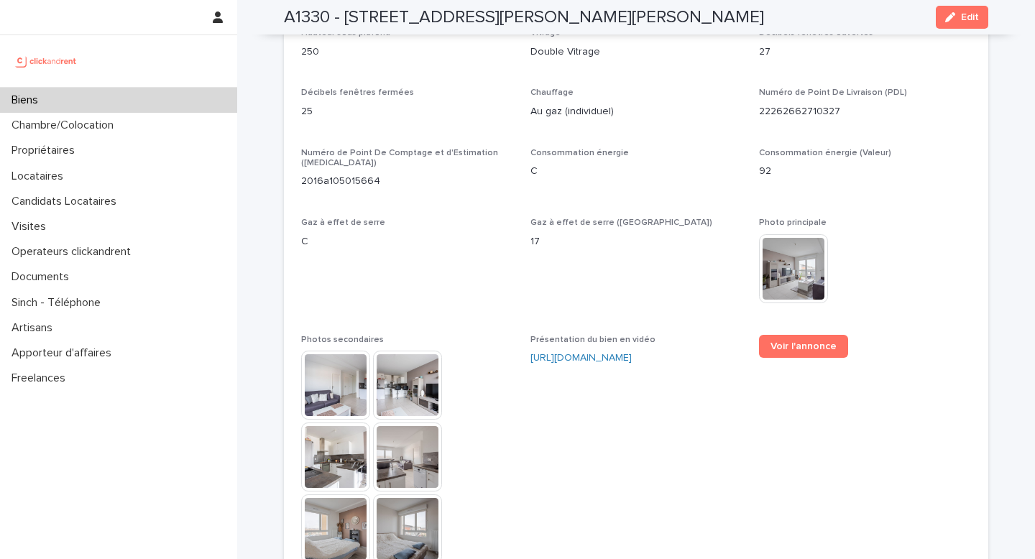
scroll to position [4078, 0]
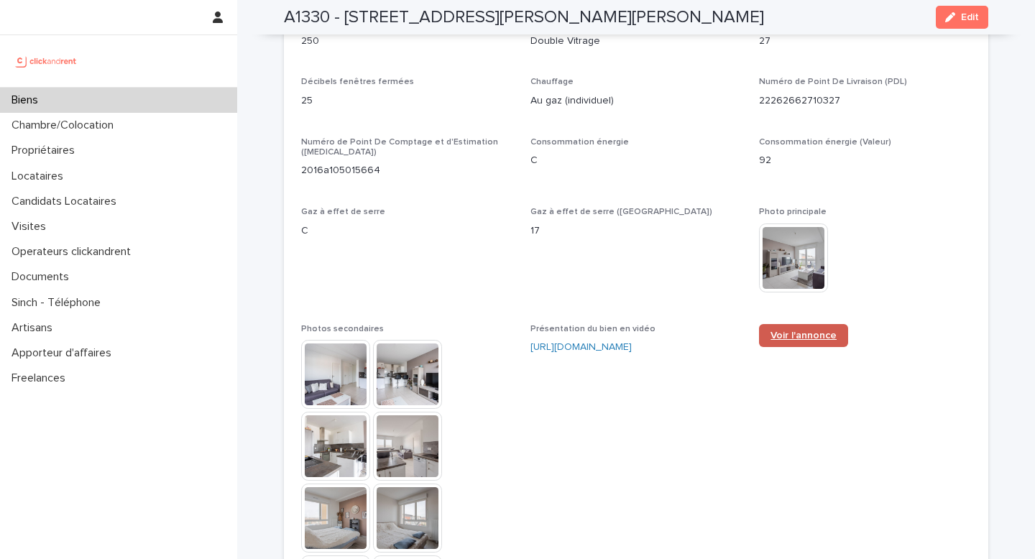
click at [811, 331] on span "Voir l'annonce" at bounding box center [804, 336] width 66 height 10
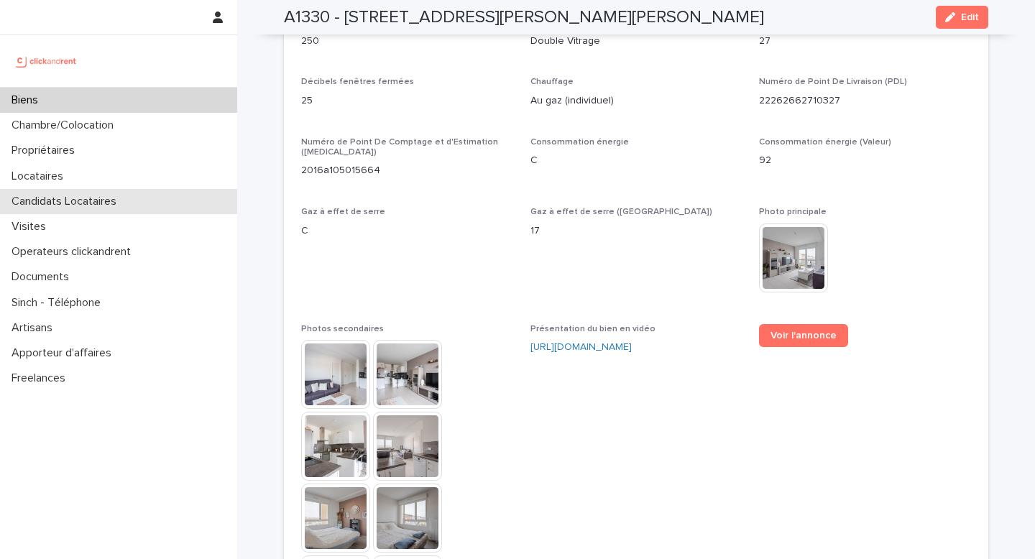
click at [100, 207] on p "Candidats Locataires" at bounding box center [67, 202] width 122 height 14
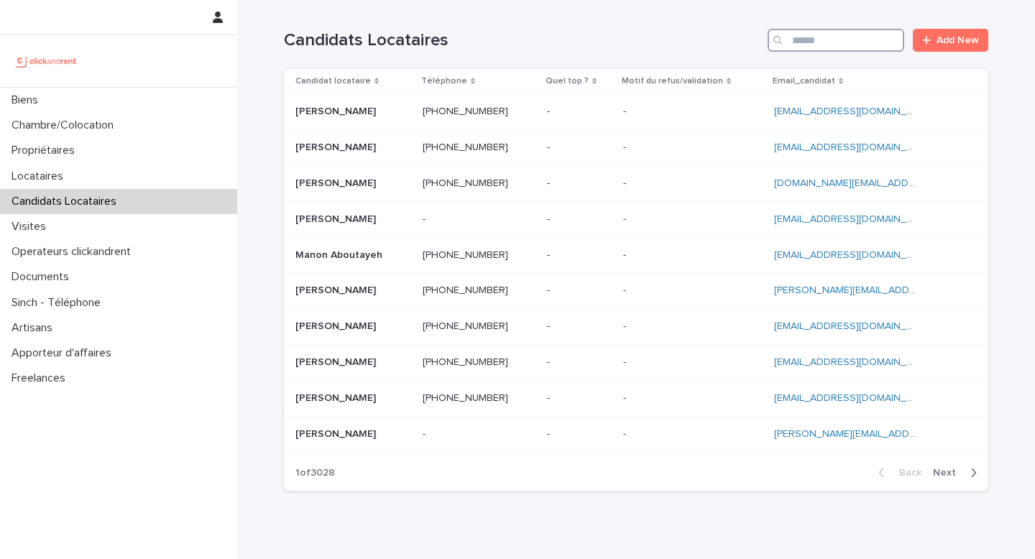
click at [805, 47] on input "Search" at bounding box center [836, 40] width 137 height 23
paste input "**********"
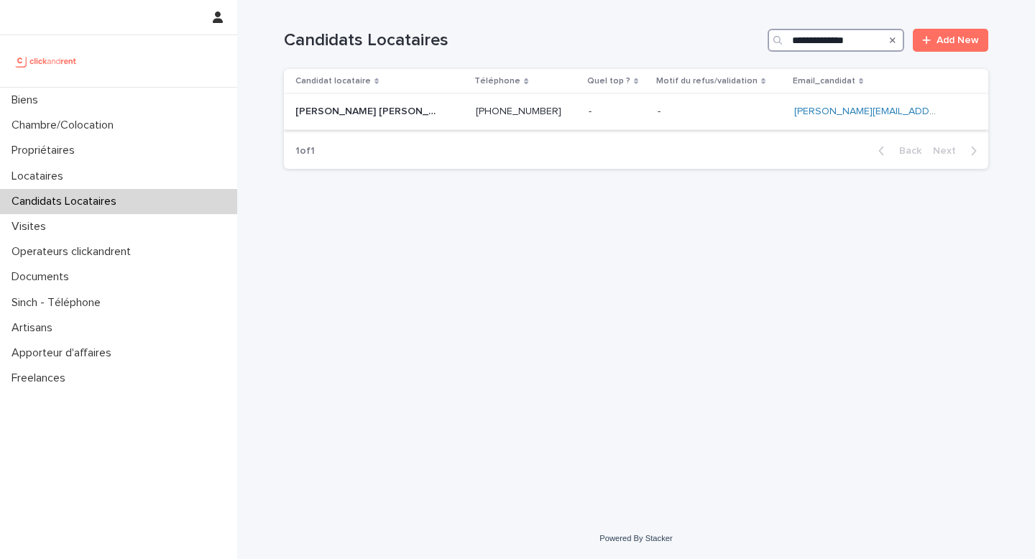
type input "**********"
click at [501, 116] on p at bounding box center [526, 112] width 101 height 12
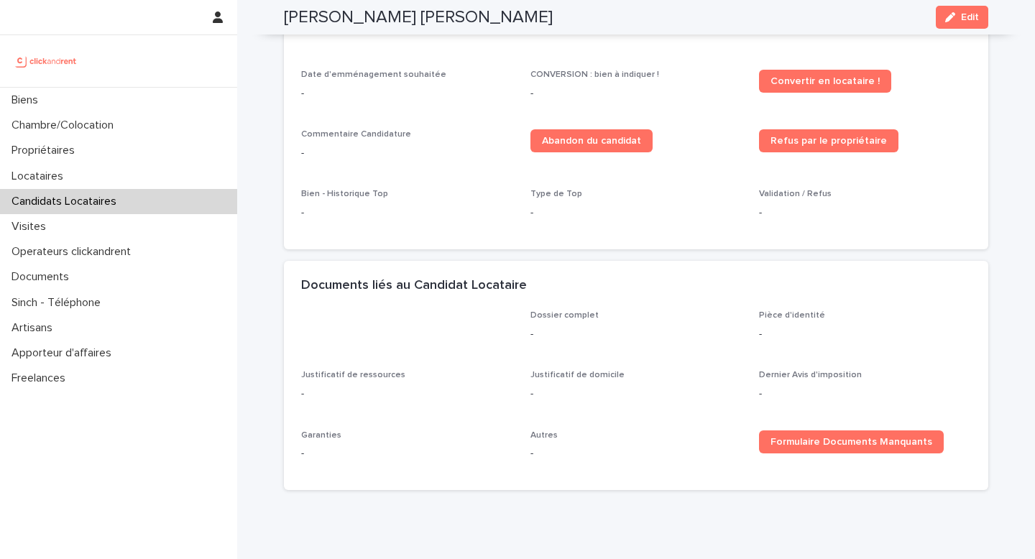
scroll to position [559, 0]
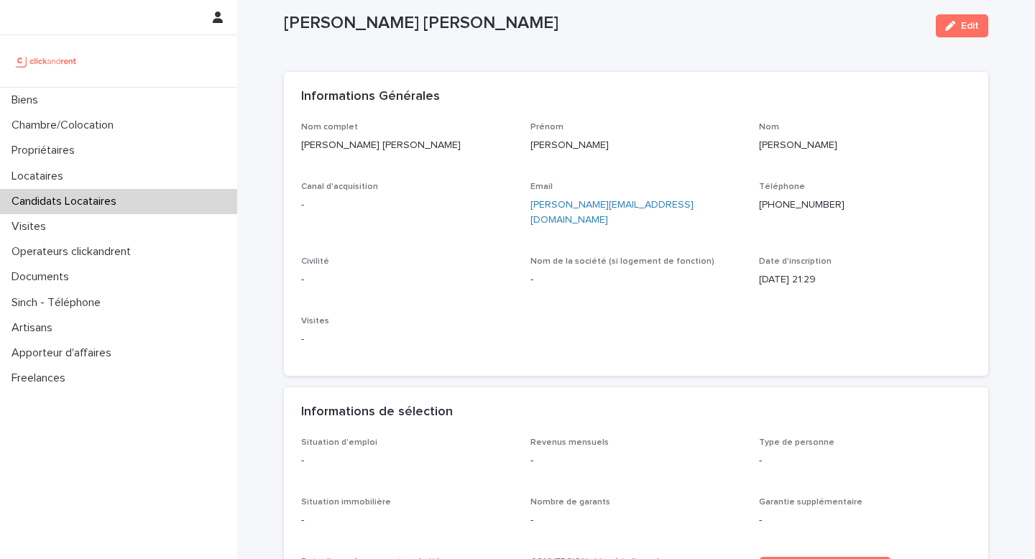
click at [968, 25] on span "Edit" at bounding box center [970, 26] width 18 height 10
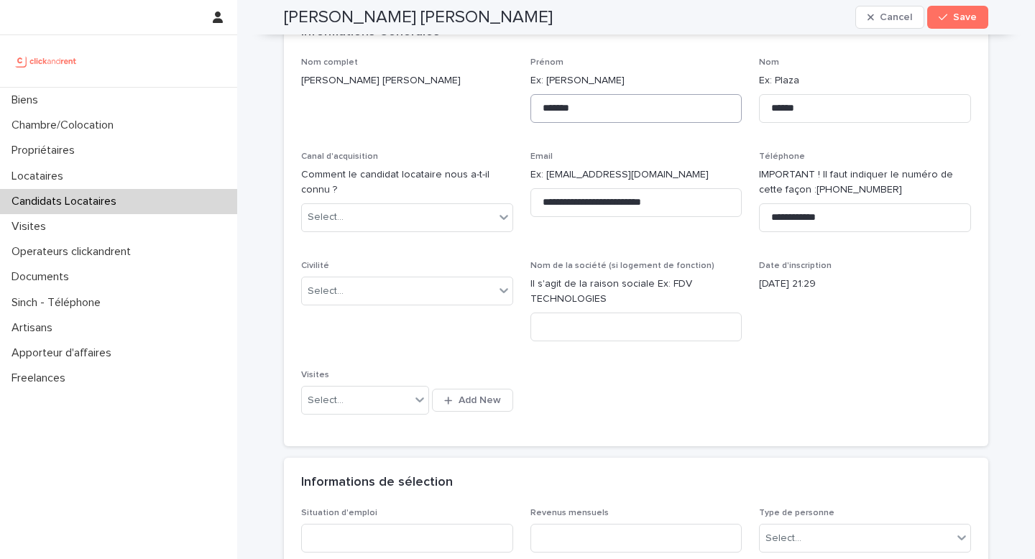
scroll to position [0, 0]
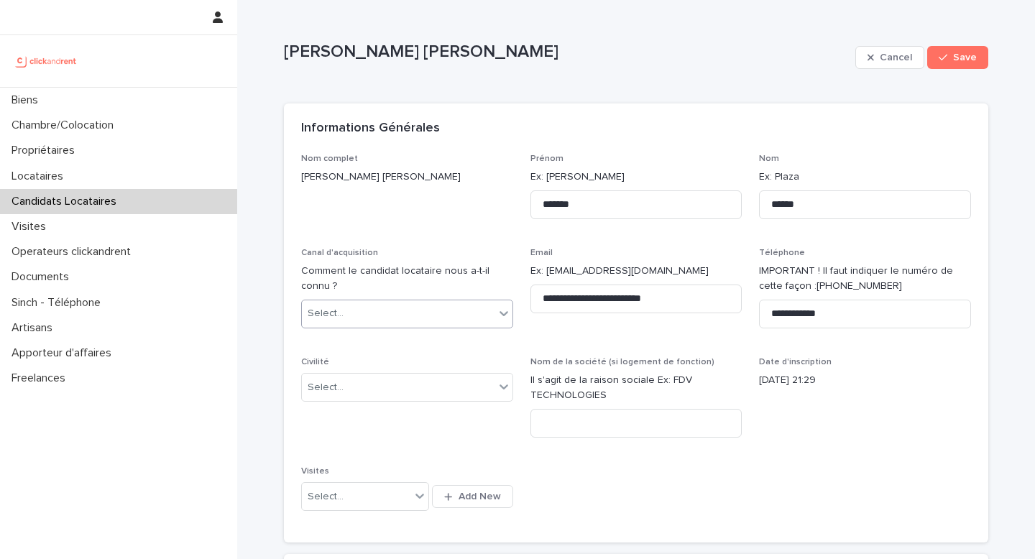
click at [359, 319] on div "Select..." at bounding box center [398, 314] width 193 height 24
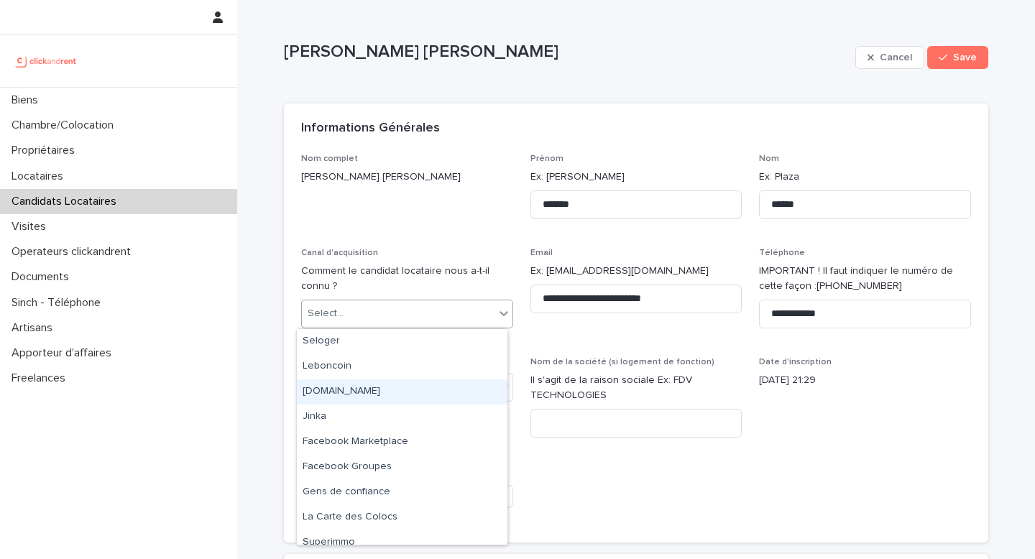
click at [359, 390] on div "[DOMAIN_NAME]" at bounding box center [402, 392] width 211 height 25
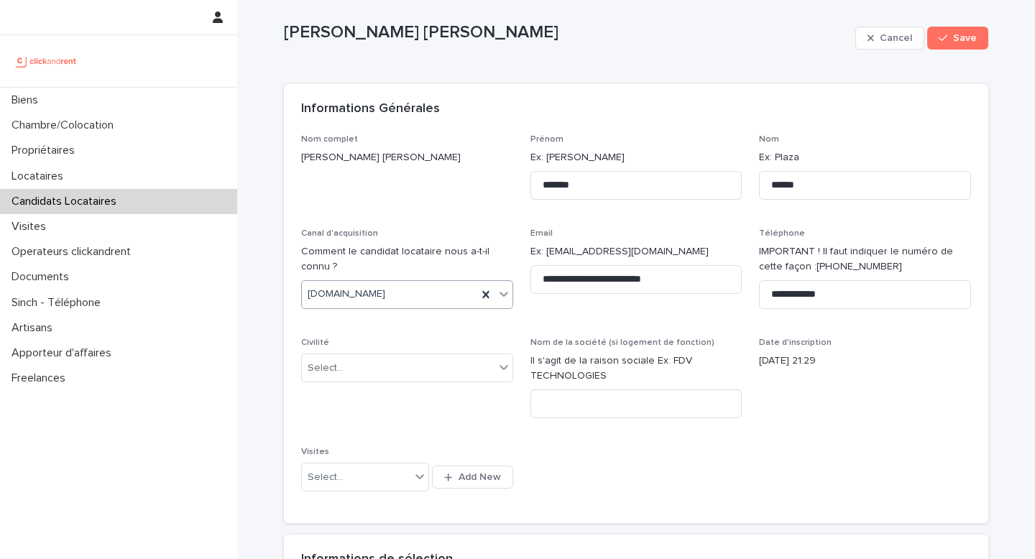
scroll to position [29, 0]
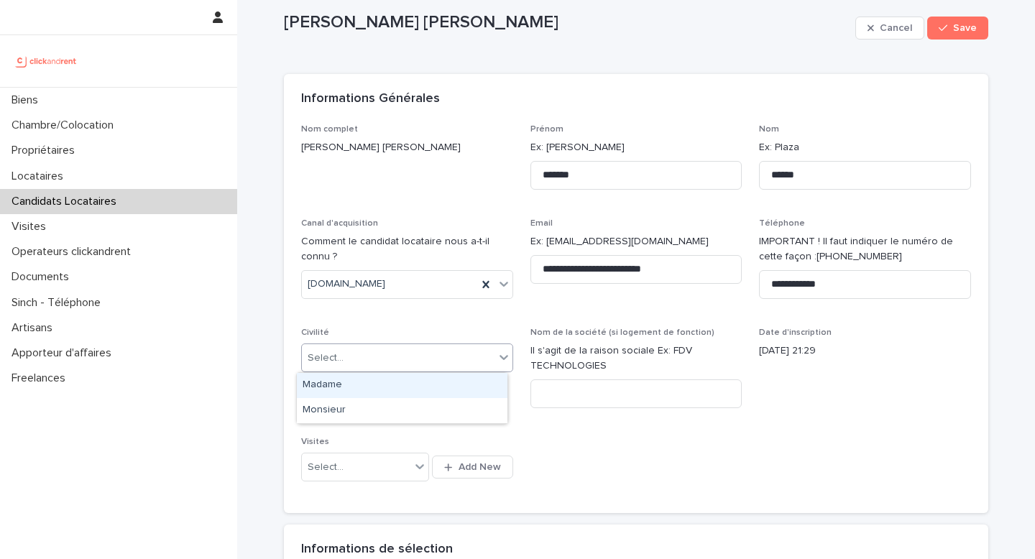
click at [416, 353] on div "Select..." at bounding box center [398, 359] width 193 height 24
click at [387, 390] on div "Madame" at bounding box center [402, 385] width 211 height 25
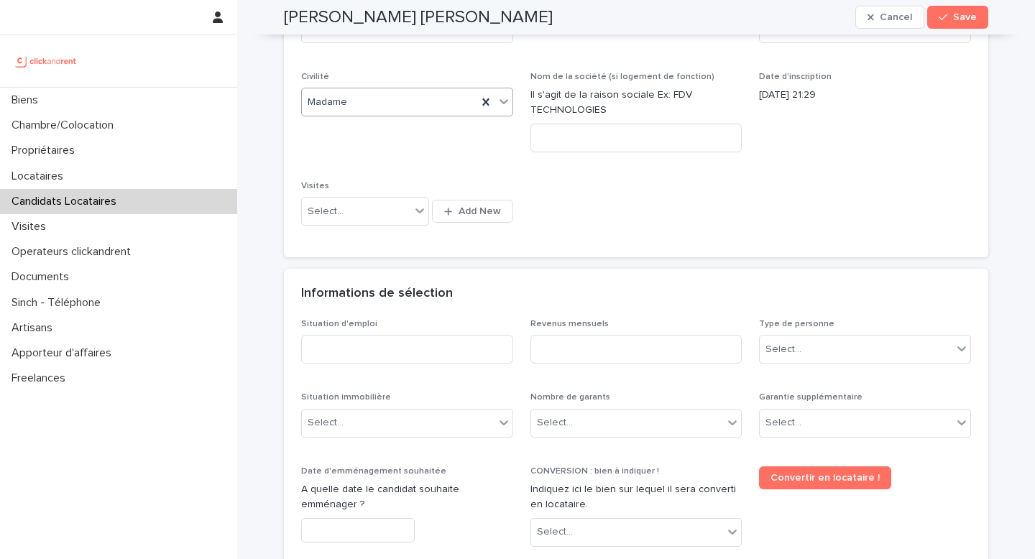
scroll to position [306, 0]
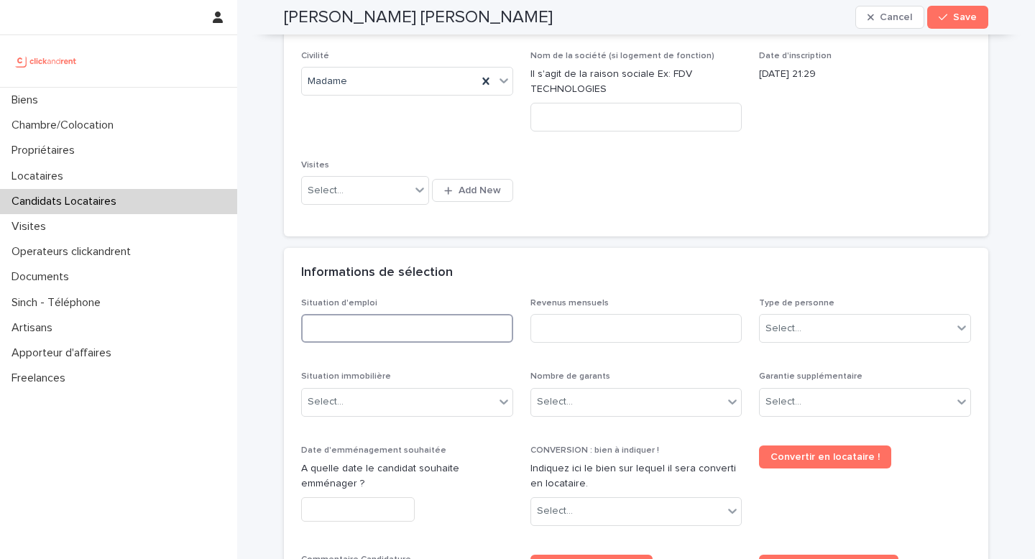
click at [370, 339] on input at bounding box center [407, 328] width 212 height 29
type input "*******"
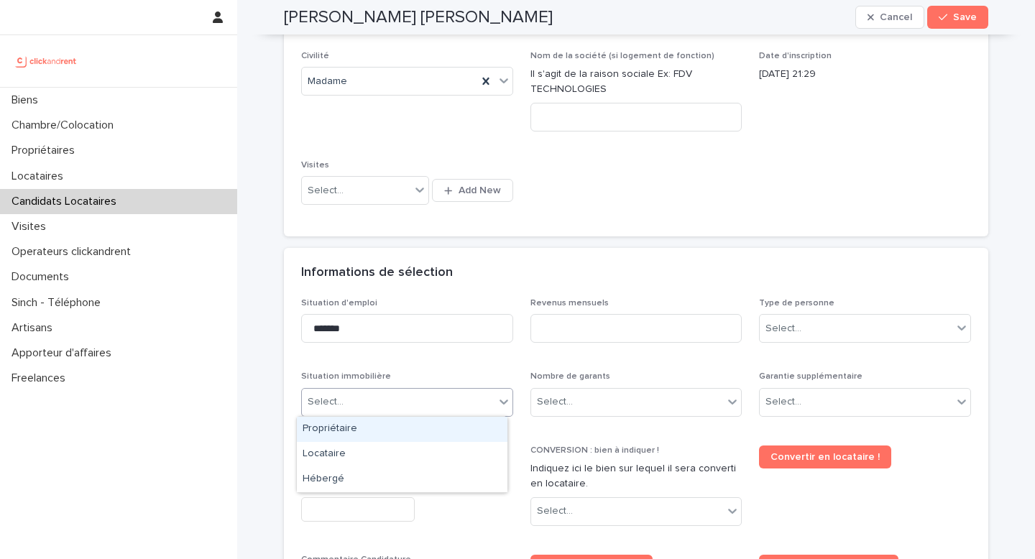
click at [377, 397] on div "Select..." at bounding box center [398, 402] width 193 height 24
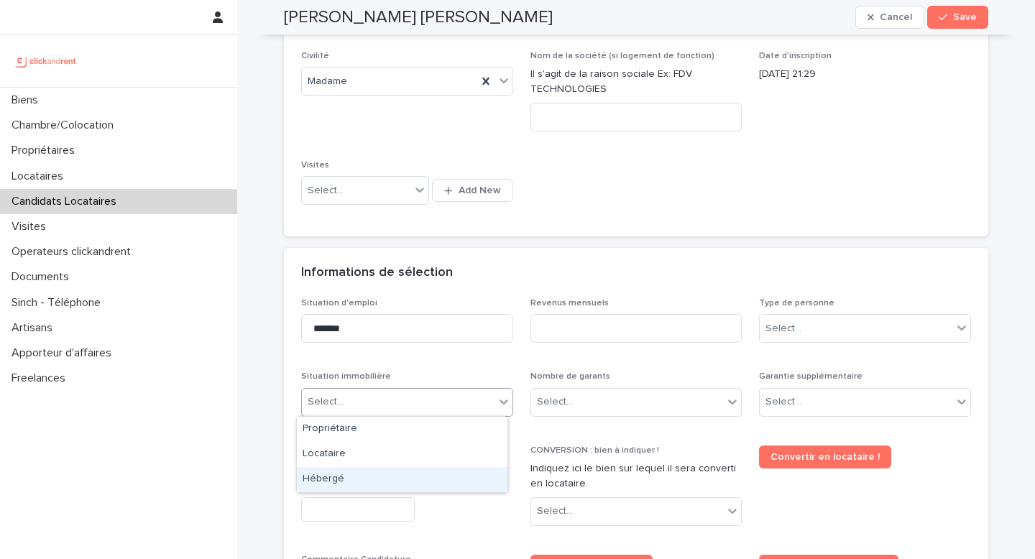
click at [373, 485] on div "Hébergé" at bounding box center [402, 479] width 211 height 25
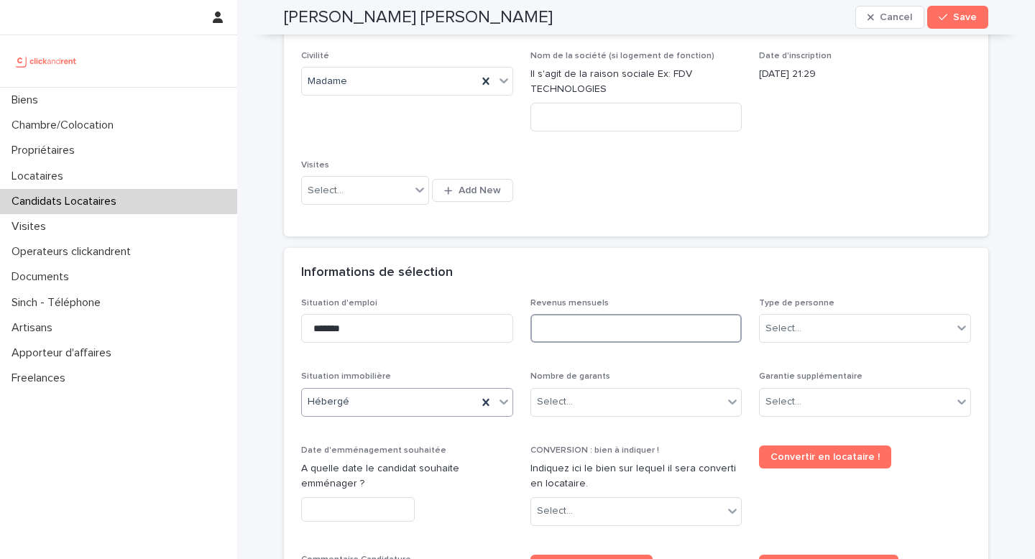
click at [605, 326] on input at bounding box center [637, 328] width 212 height 29
type input "****"
click at [779, 331] on div "Select..." at bounding box center [784, 328] width 36 height 15
click at [807, 349] on div "Particulier" at bounding box center [860, 356] width 211 height 25
click at [789, 398] on div "Select..." at bounding box center [784, 402] width 36 height 15
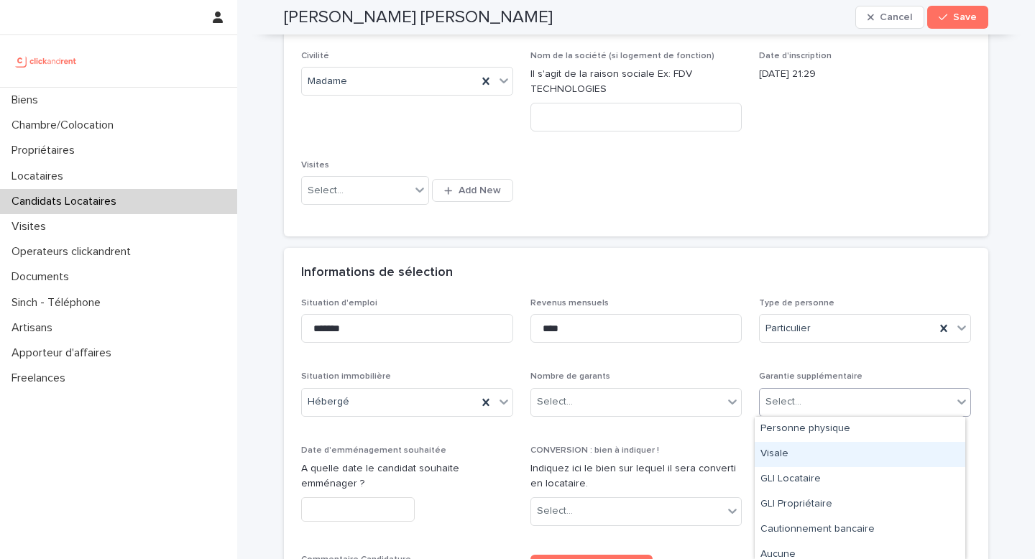
click at [796, 452] on div "Visale" at bounding box center [860, 454] width 211 height 25
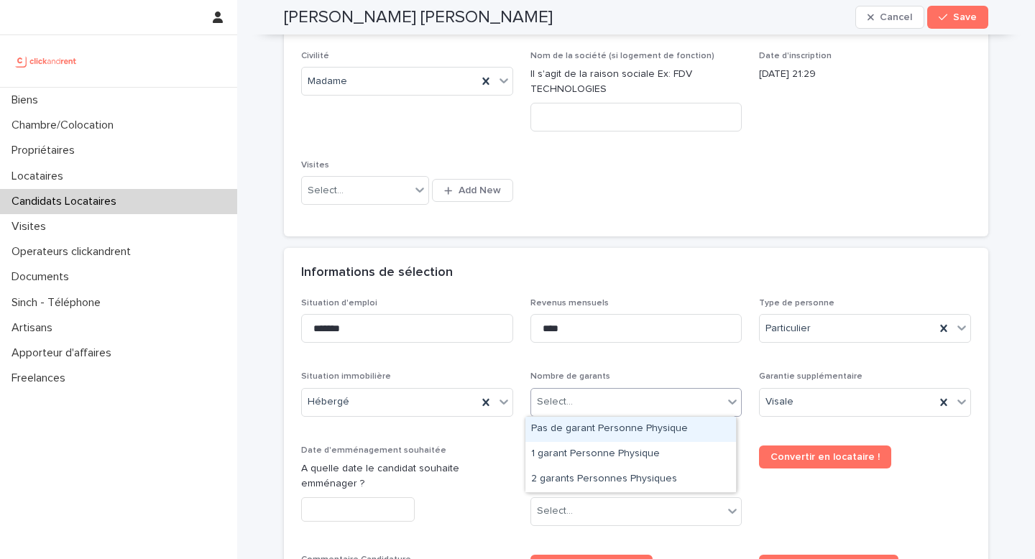
click at [594, 406] on div "Select..." at bounding box center [627, 402] width 193 height 24
click at [821, 408] on div "Visale" at bounding box center [847, 402] width 175 height 24
click at [590, 404] on div "Select..." at bounding box center [627, 402] width 193 height 24
click at [599, 431] on div "Pas de garant Personne Physique" at bounding box center [631, 429] width 211 height 25
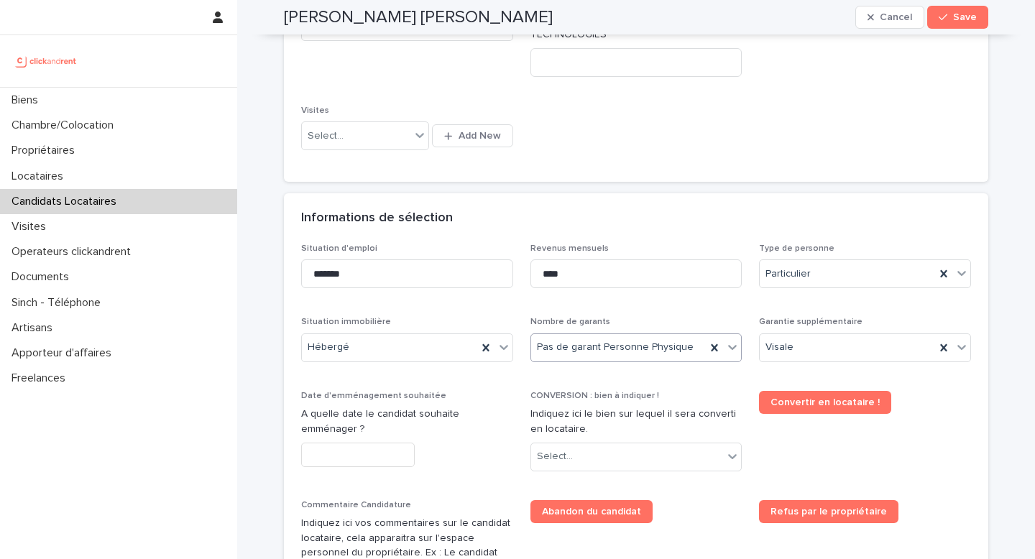
scroll to position [428, 0]
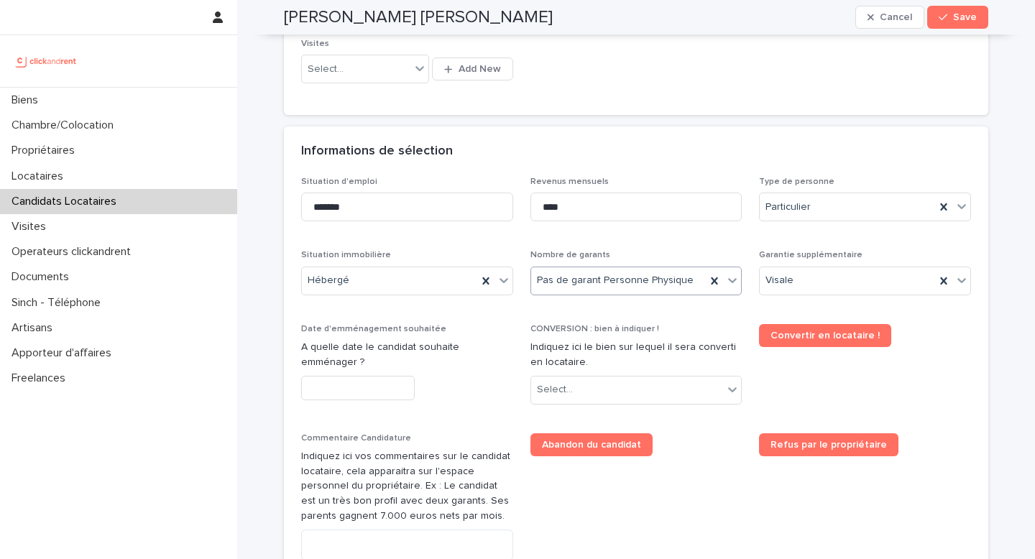
click at [360, 393] on input "text" at bounding box center [358, 388] width 114 height 25
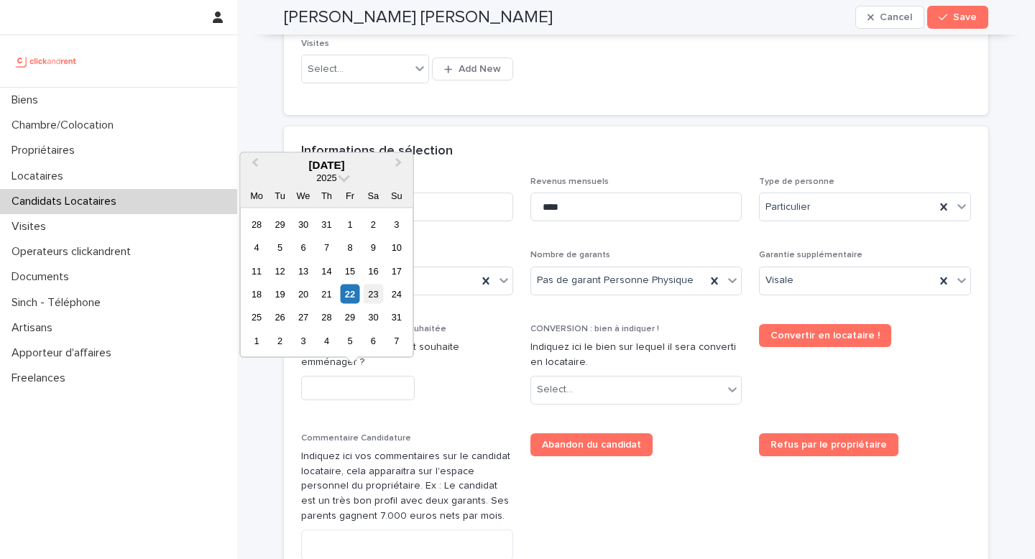
click at [370, 301] on div "23" at bounding box center [373, 294] width 19 height 19
type input "*********"
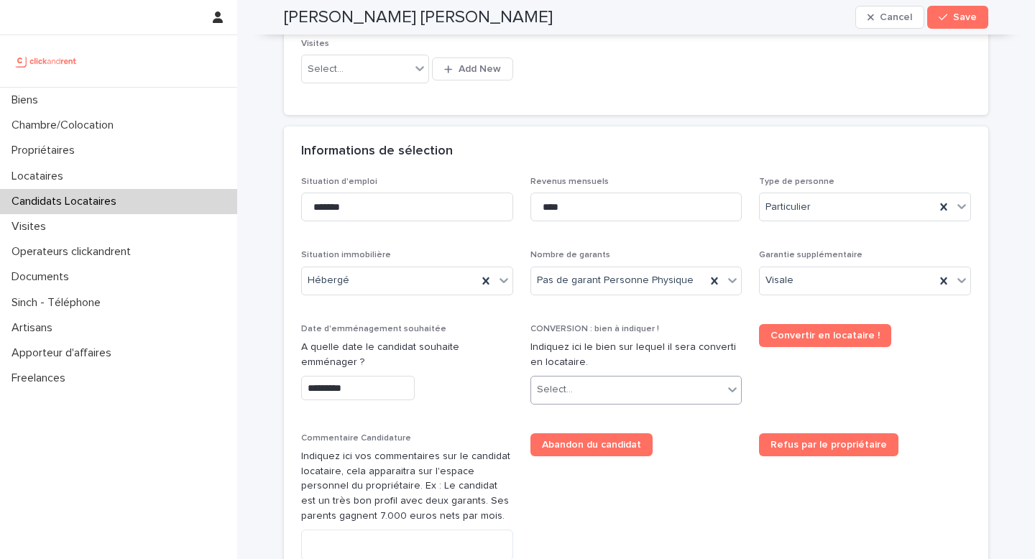
click at [617, 391] on div "Select..." at bounding box center [627, 390] width 193 height 24
type input "*****"
click at [603, 421] on div "A1330 - [STREET_ADDRESS][PERSON_NAME][PERSON_NAME]" at bounding box center [631, 418] width 211 height 25
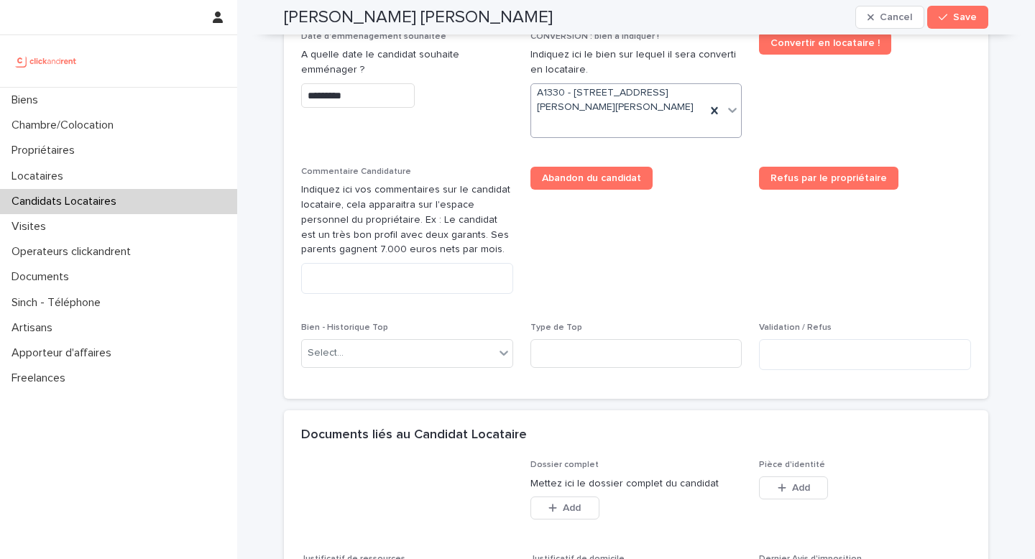
scroll to position [795, 0]
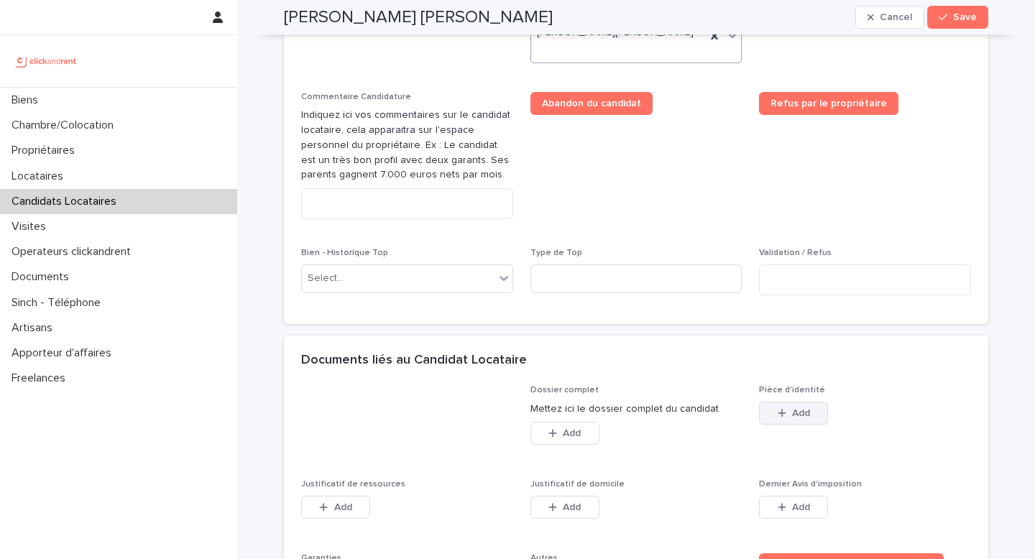
click at [814, 413] on button "Add" at bounding box center [793, 413] width 69 height 23
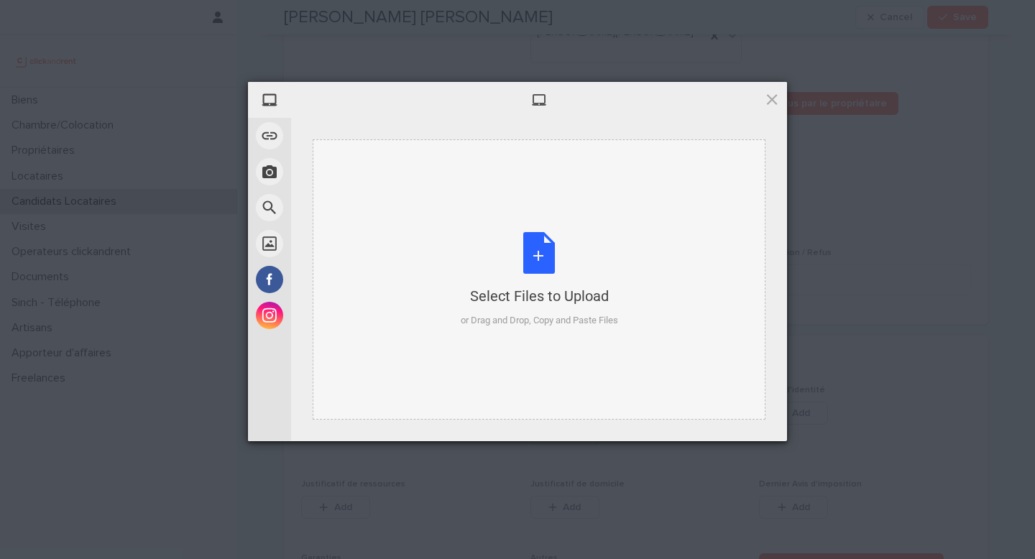
click at [492, 250] on div "Select Files to Upload or Drag and Drop, Copy and Paste Files" at bounding box center [539, 280] width 157 height 96
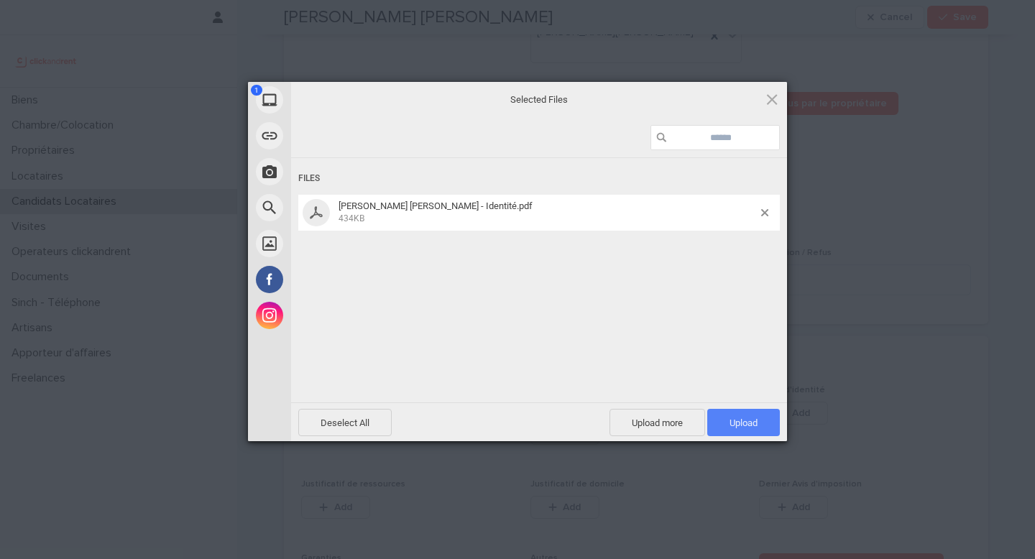
click at [736, 413] on span "Upload 1" at bounding box center [744, 422] width 73 height 27
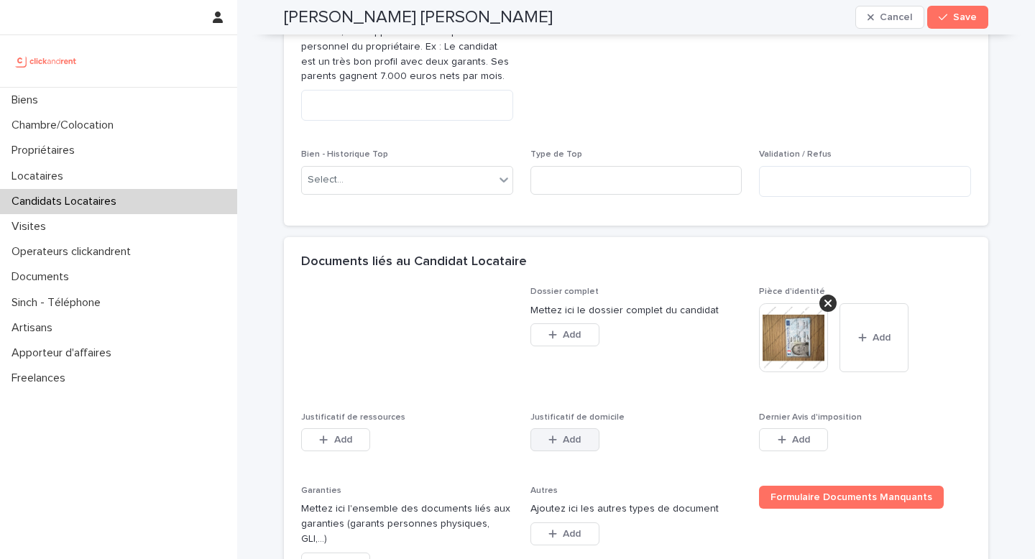
scroll to position [1054, 0]
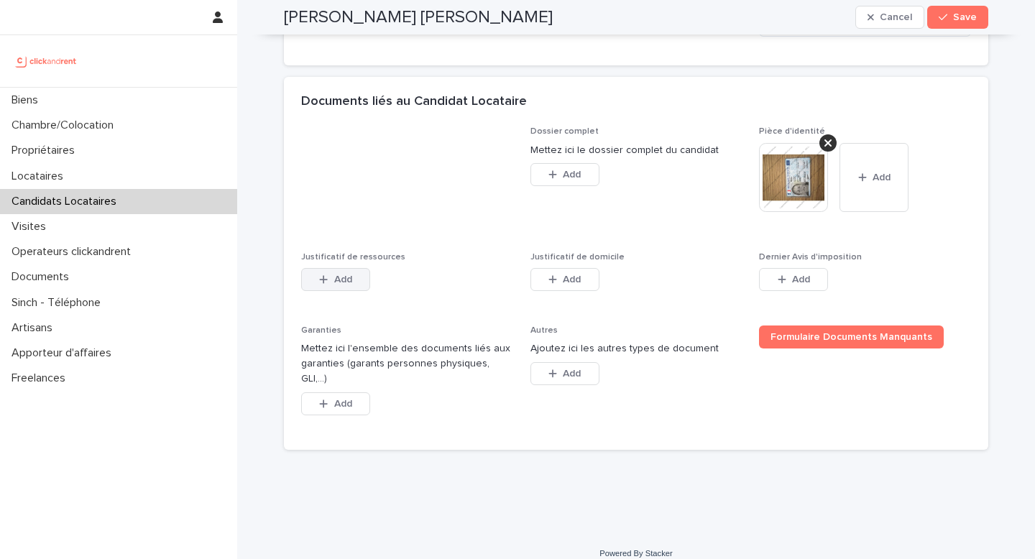
click at [348, 278] on button "Add" at bounding box center [335, 279] width 69 height 23
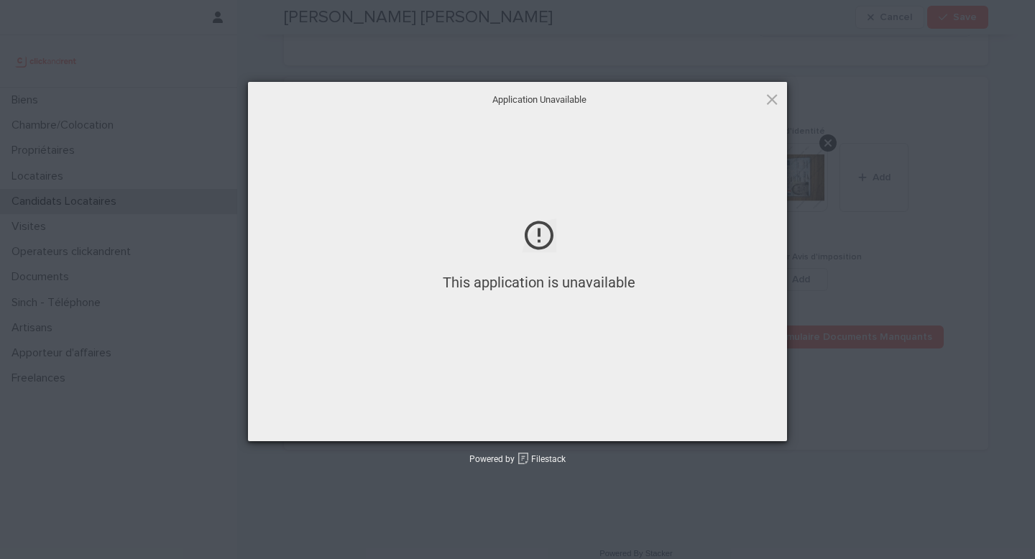
click at [549, 301] on div "This application is unavailable" at bounding box center [539, 262] width 496 height 87
click at [778, 99] on span at bounding box center [772, 99] width 16 height 16
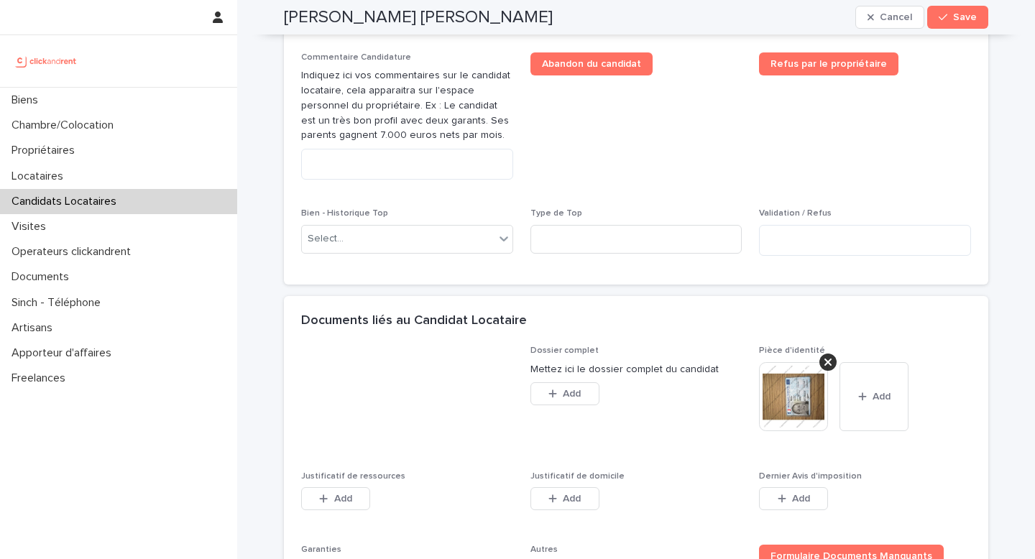
scroll to position [1019, 0]
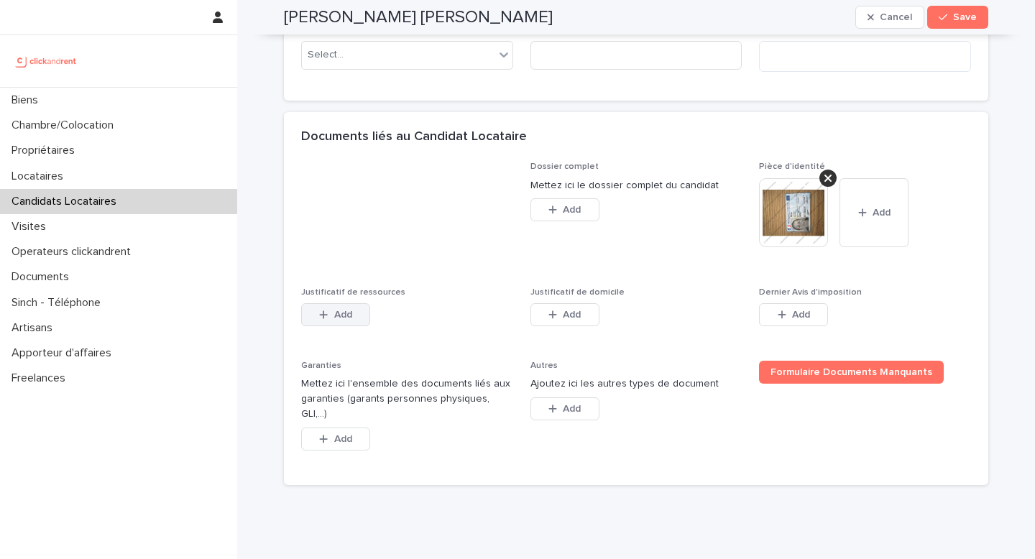
click at [347, 325] on button "Add" at bounding box center [335, 314] width 69 height 23
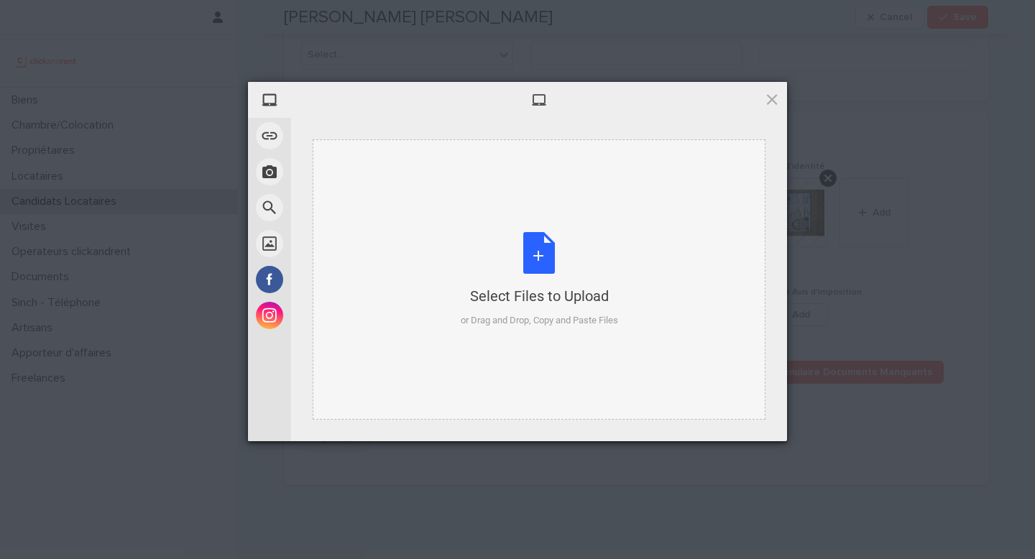
click at [511, 298] on div "Select Files to Upload" at bounding box center [539, 296] width 157 height 20
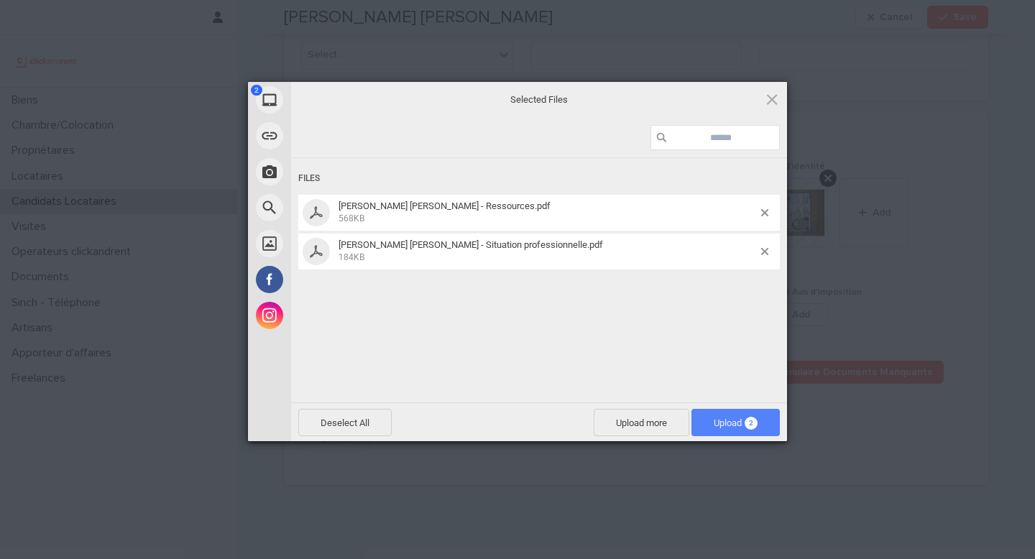
click at [747, 426] on span "2" at bounding box center [751, 423] width 13 height 13
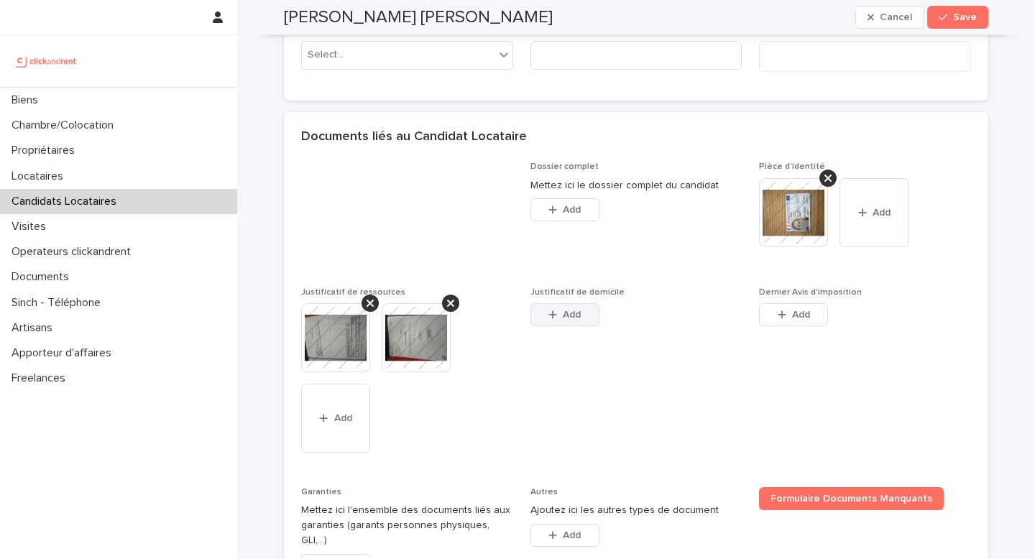
click at [563, 316] on span "Add" at bounding box center [572, 315] width 18 height 10
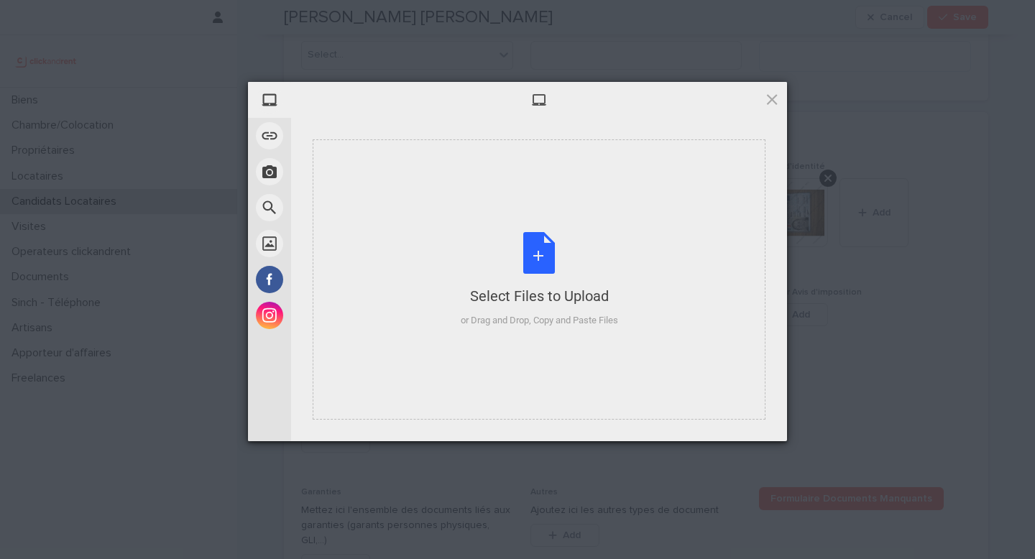
click at [562, 315] on div "or Drag and Drop, Copy and Paste Files" at bounding box center [539, 320] width 157 height 14
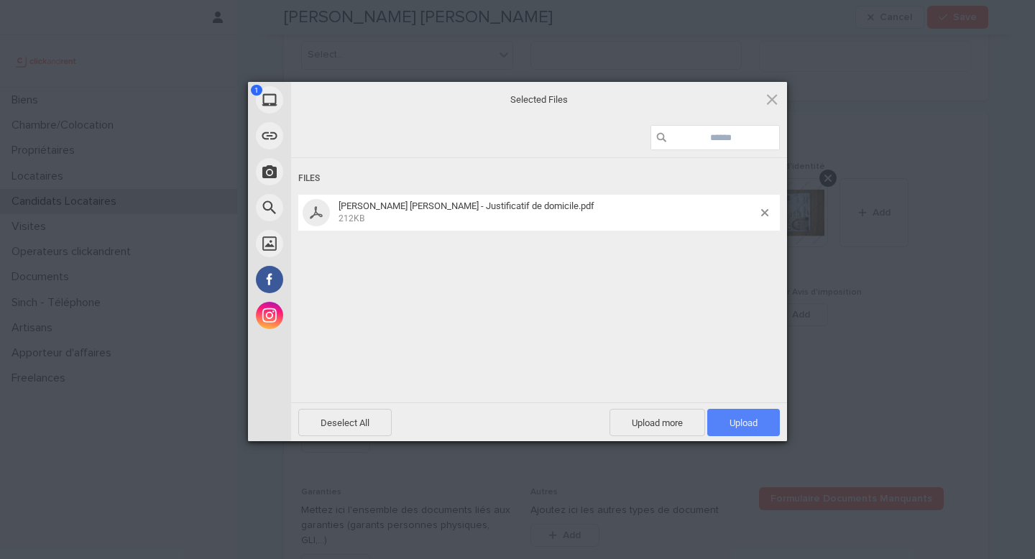
click at [754, 436] on span "Upload 1" at bounding box center [744, 422] width 73 height 27
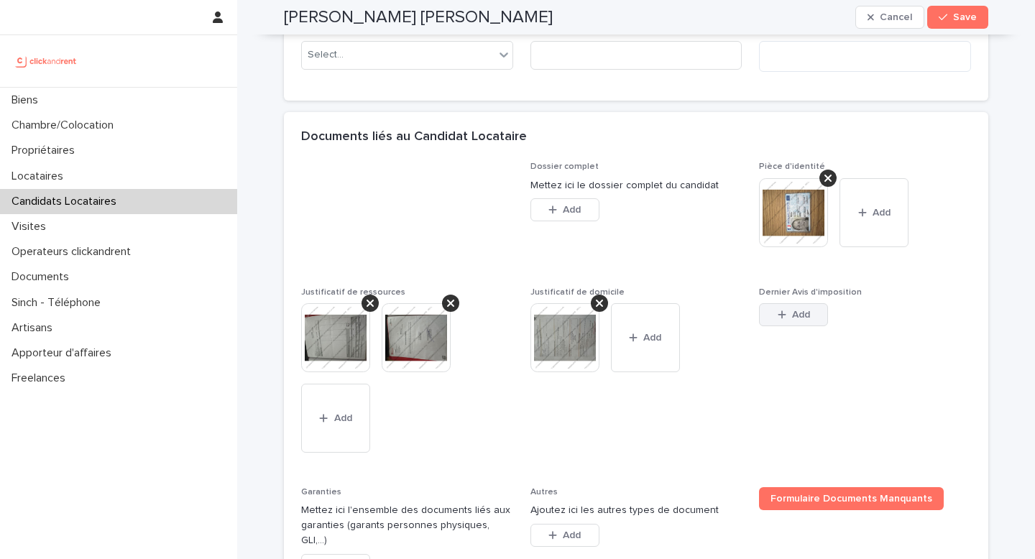
click at [792, 319] on span "Add" at bounding box center [801, 315] width 18 height 10
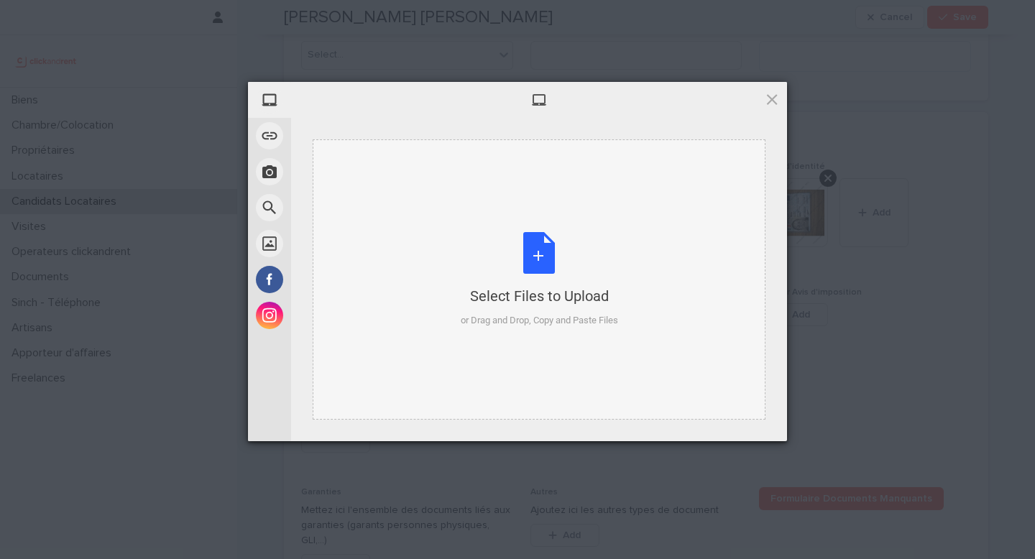
click at [539, 307] on div "Select Files to Upload or Drag and Drop, Copy and Paste Files" at bounding box center [539, 280] width 157 height 96
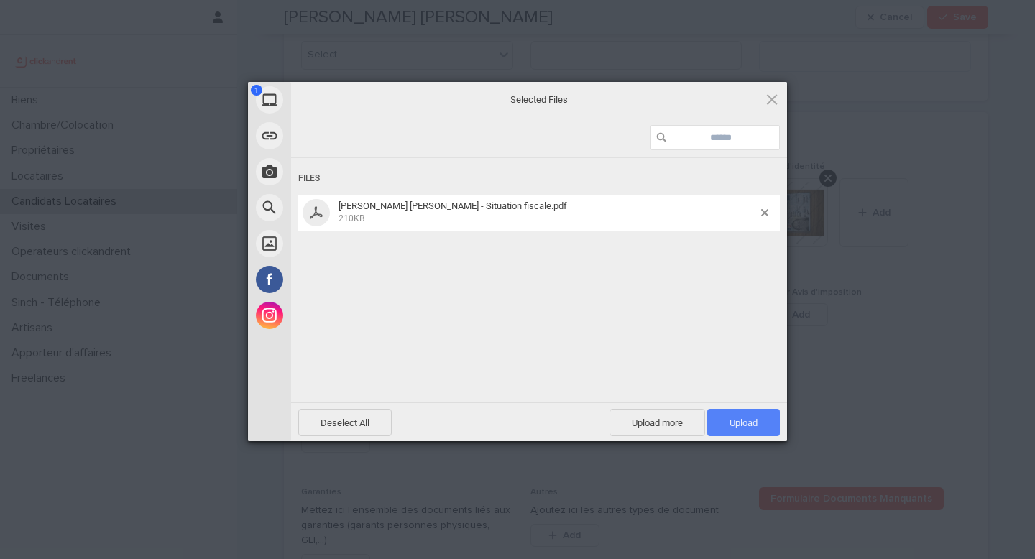
click at [757, 418] on span "Upload 1" at bounding box center [744, 423] width 28 height 11
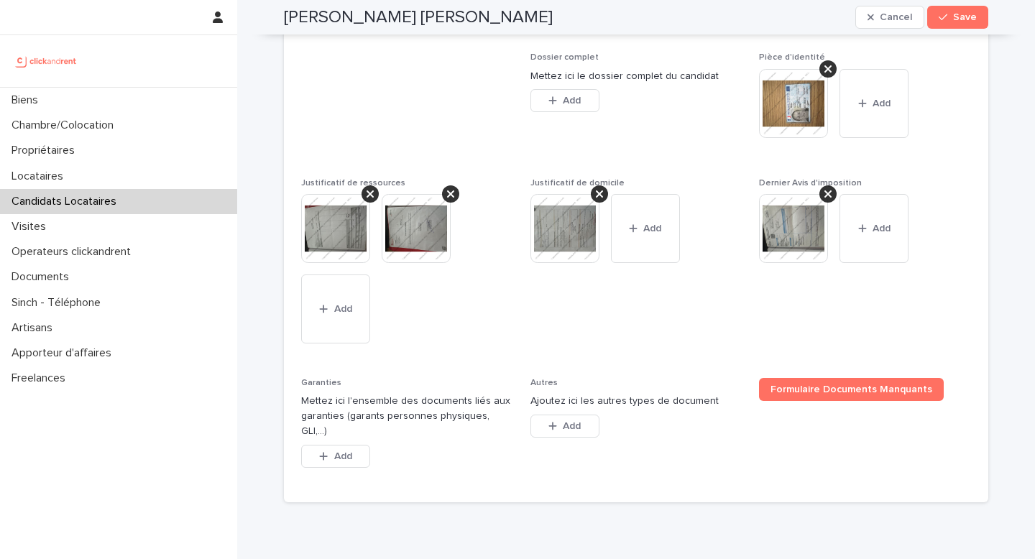
scroll to position [1181, 0]
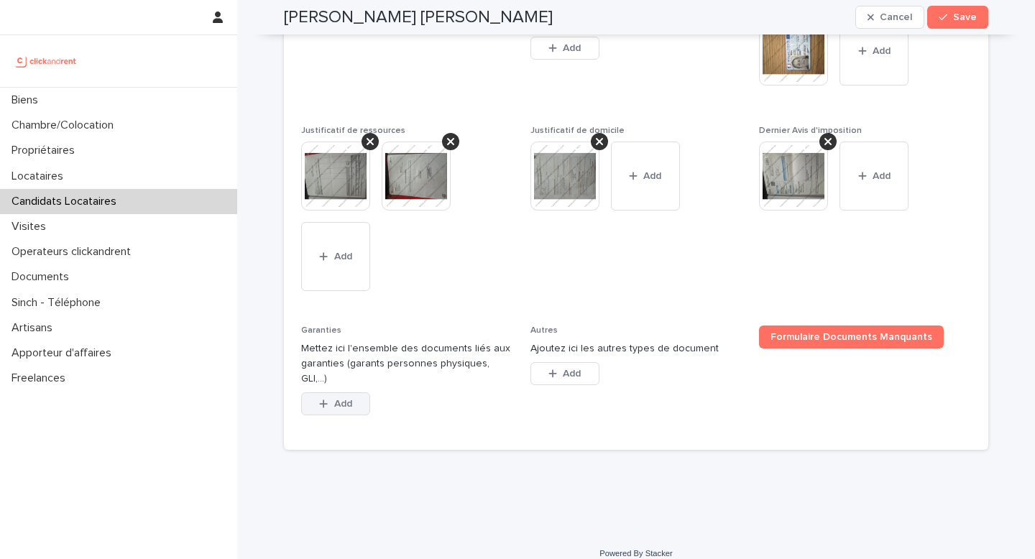
click at [334, 399] on span "Add" at bounding box center [343, 404] width 18 height 10
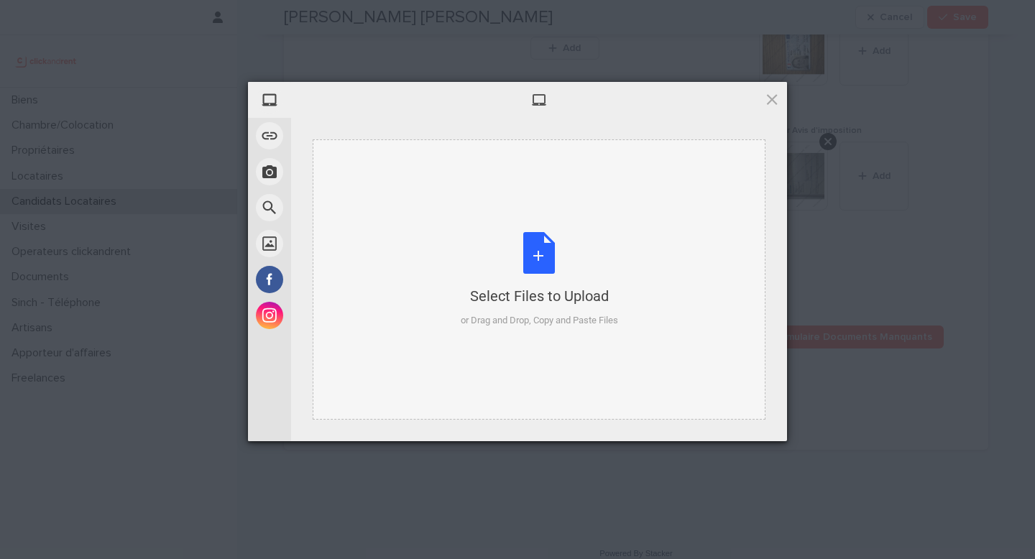
click at [546, 270] on div "Select Files to Upload or Drag and Drop, Copy and Paste Files" at bounding box center [539, 280] width 157 height 96
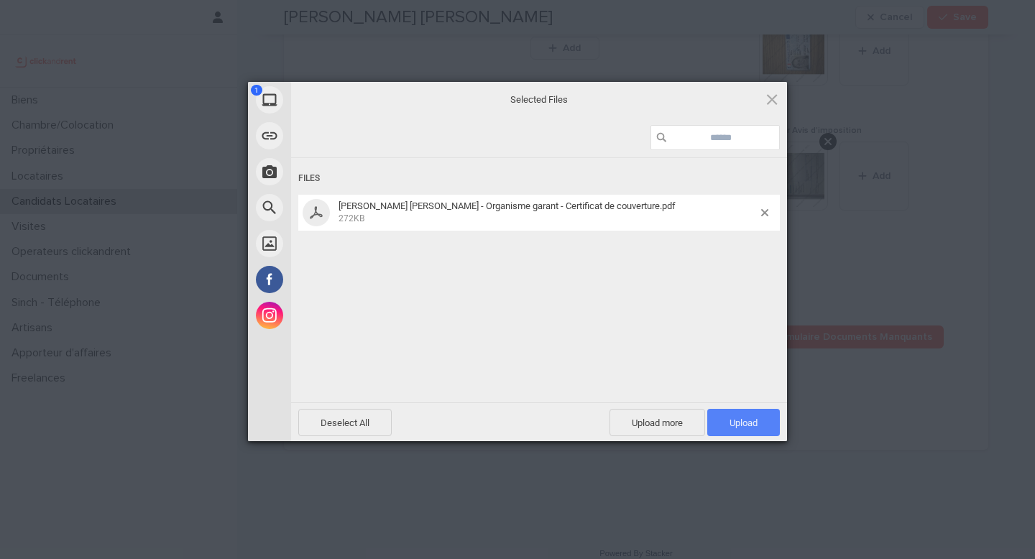
click at [759, 421] on span "Upload 1" at bounding box center [744, 422] width 73 height 27
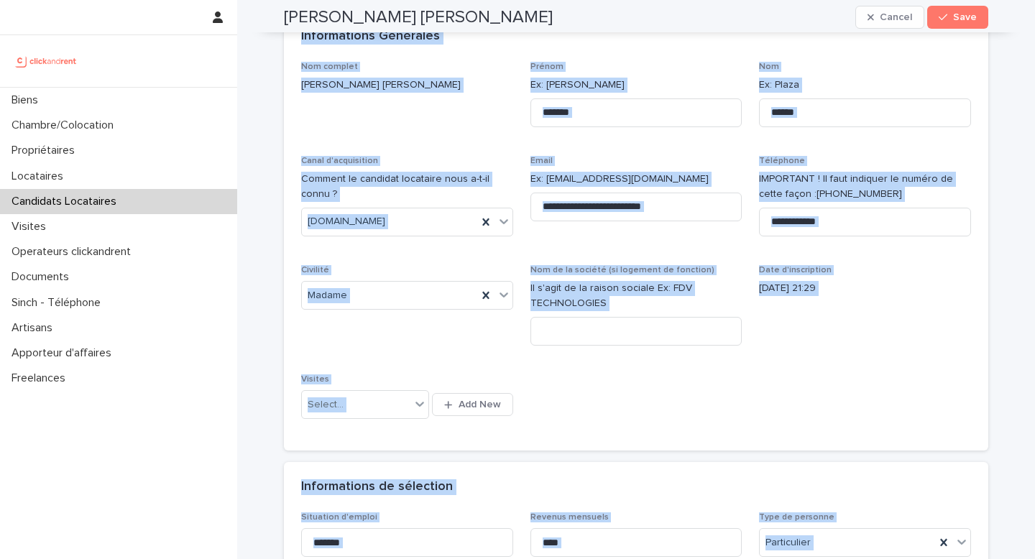
scroll to position [0, 0]
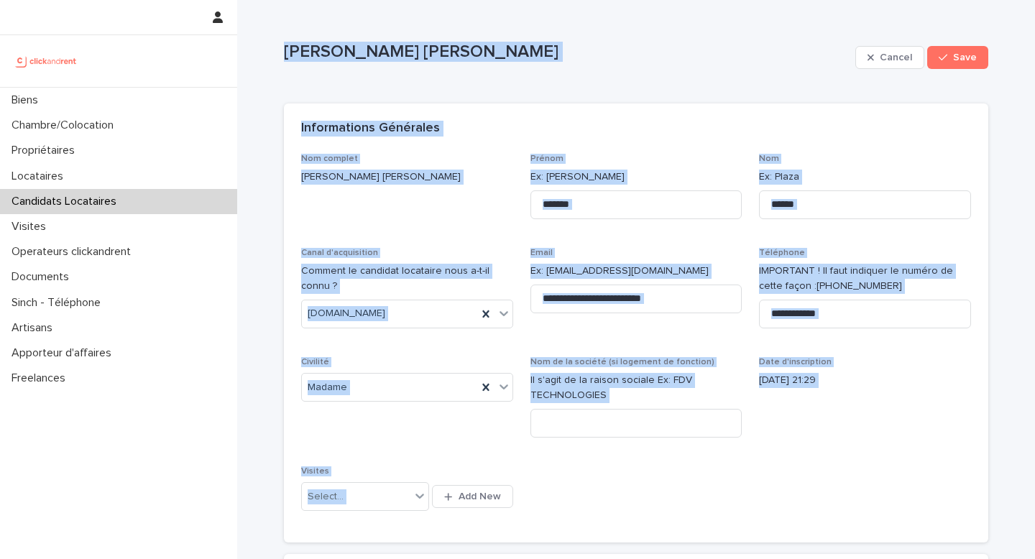
drag, startPoint x: 429, startPoint y: 391, endPoint x: 268, endPoint y: 24, distance: 400.2
copy div "Rebecca Esther Cancel Save Sorry, there was an error saving your record. Please…"
click at [872, 425] on span "Date d'inscription 05/08/2025 21:29" at bounding box center [865, 403] width 212 height 92
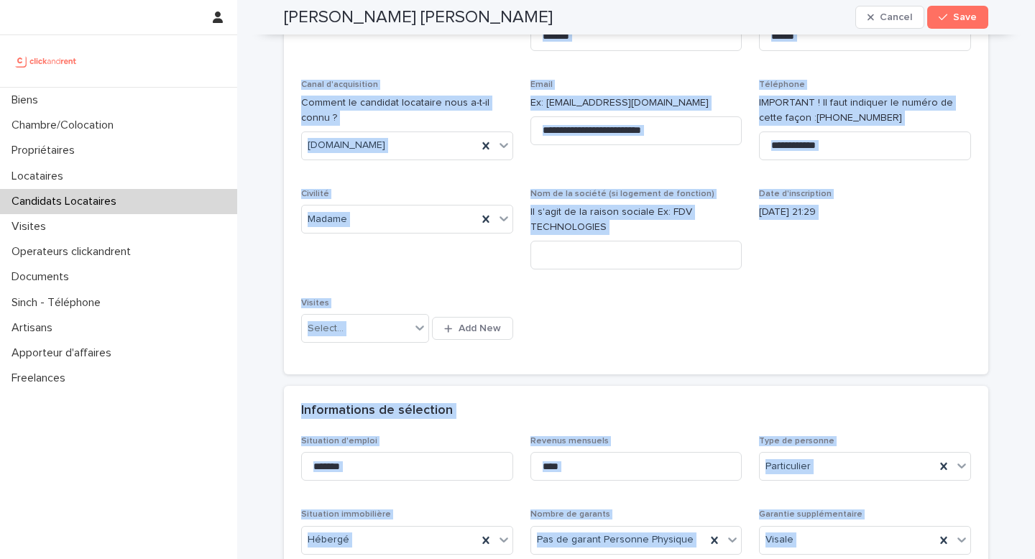
scroll to position [10, 0]
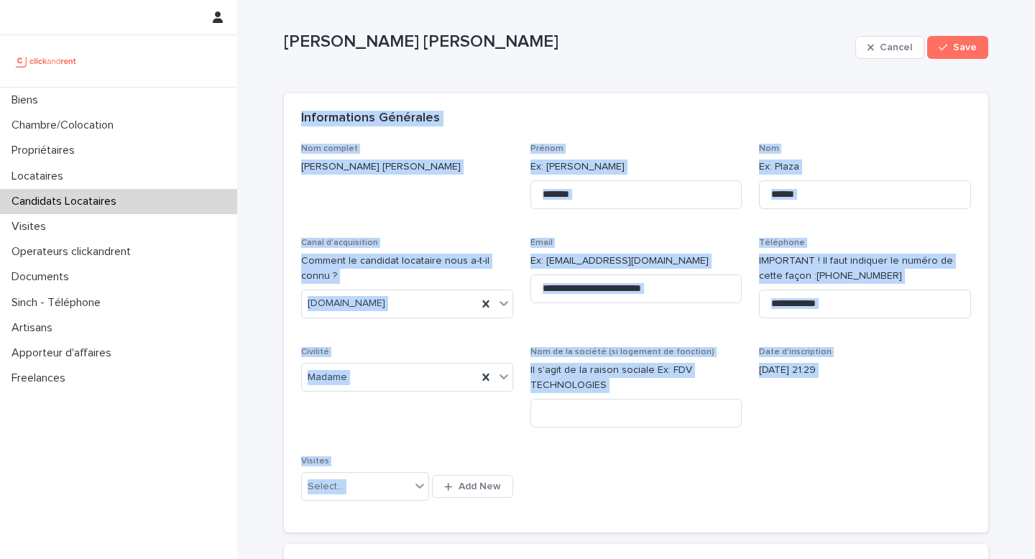
drag, startPoint x: 475, startPoint y: 412, endPoint x: 280, endPoint y: 107, distance: 361.8
copy div "Informations Générales Nom complet Rebecca Esther Prénom Ex: Stéphane Nom Ex: P…"
click at [432, 429] on span "Civilité Madame" at bounding box center [407, 393] width 212 height 92
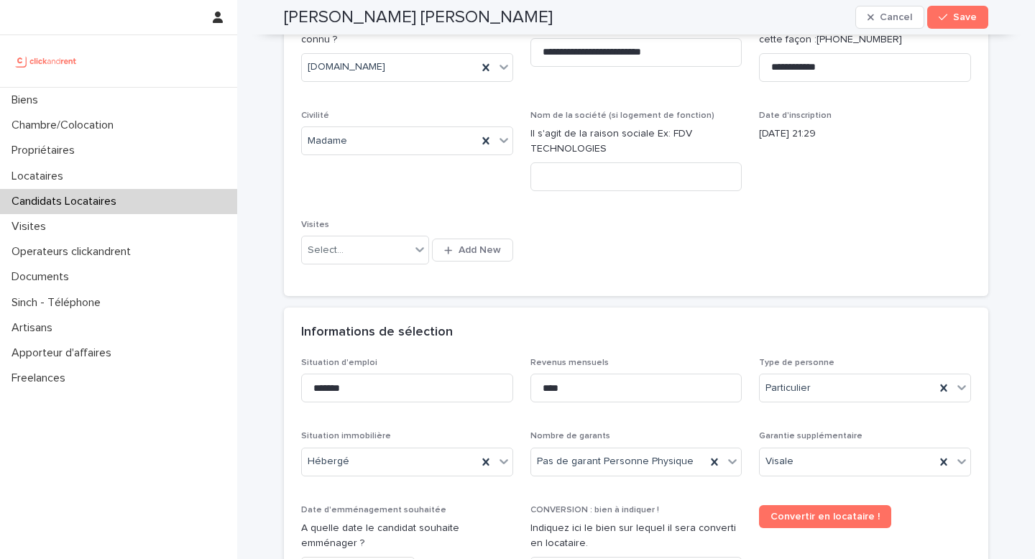
scroll to position [544, 0]
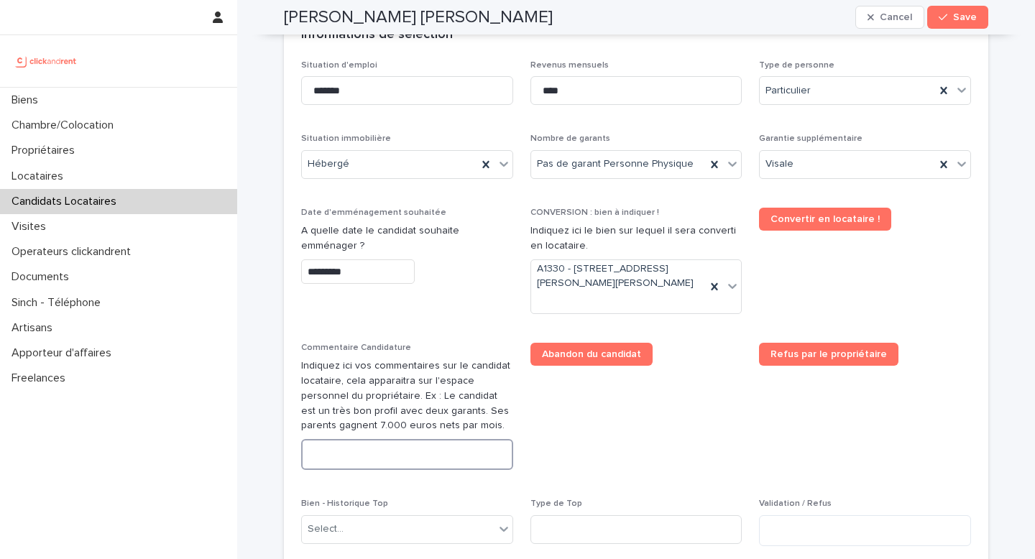
click at [385, 454] on textarea at bounding box center [407, 454] width 212 height 31
paste textarea "**********"
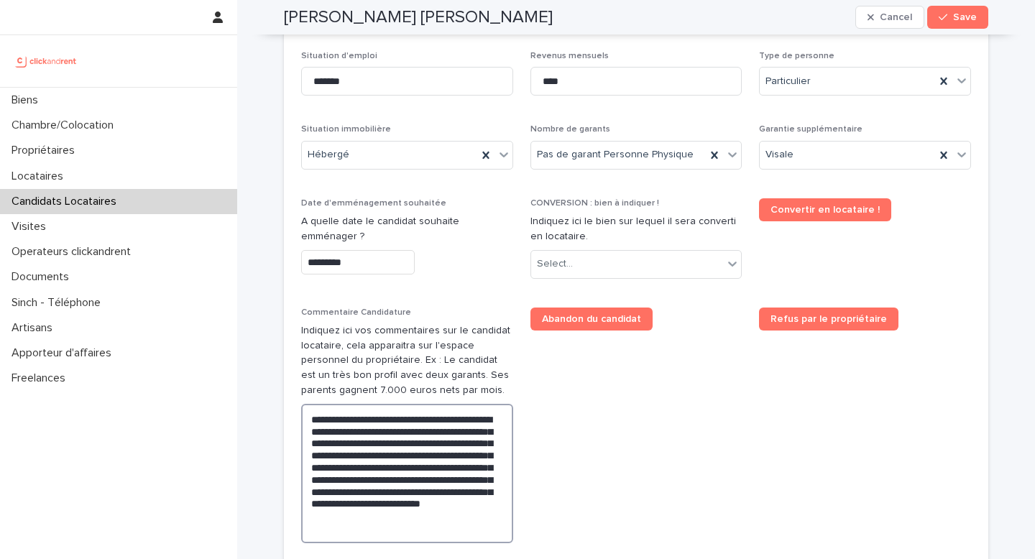
scroll to position [541, 0]
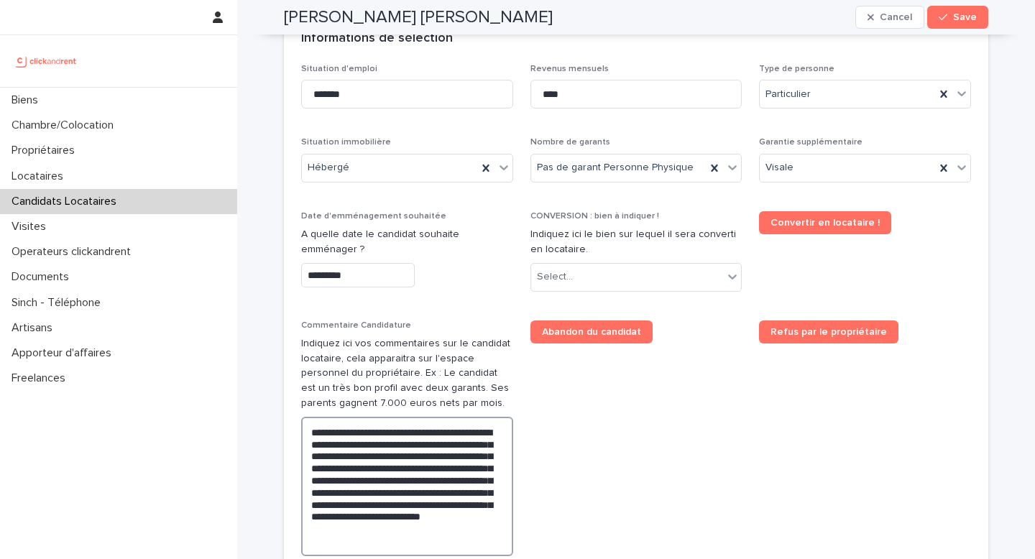
drag, startPoint x: 313, startPoint y: 432, endPoint x: 275, endPoint y: 431, distance: 38.8
click at [277, 431] on div "**********" at bounding box center [636, 365] width 719 height 1812
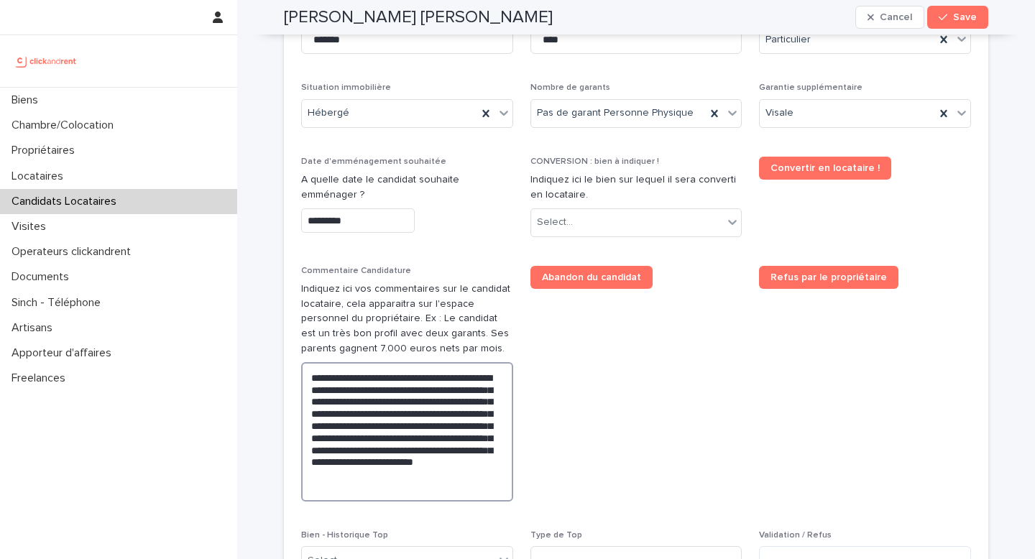
scroll to position [757, 0]
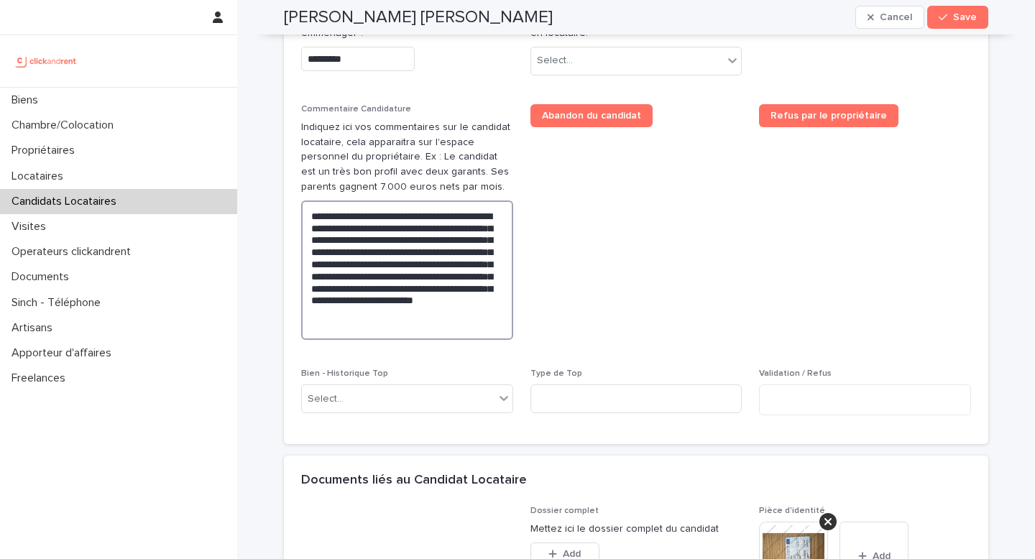
type textarea "**********"
click at [633, 304] on span "Abandon du candidat" at bounding box center [637, 227] width 212 height 247
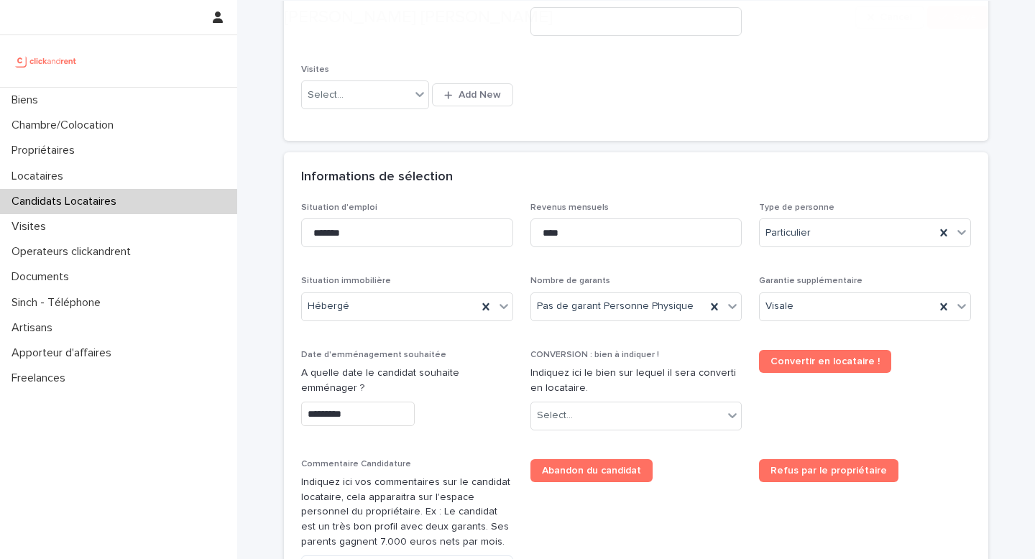
scroll to position [505, 0]
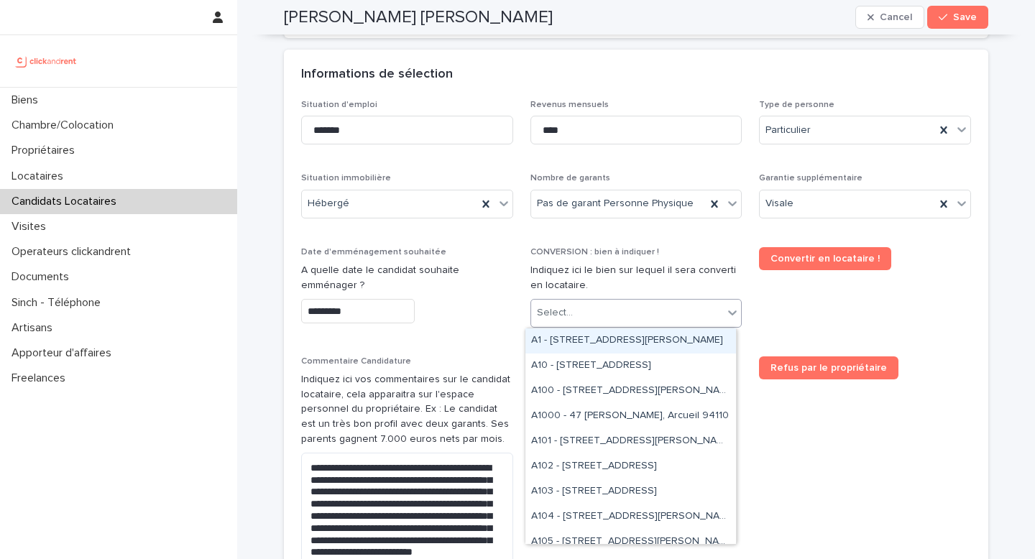
click at [648, 311] on div "Select..." at bounding box center [627, 313] width 193 height 24
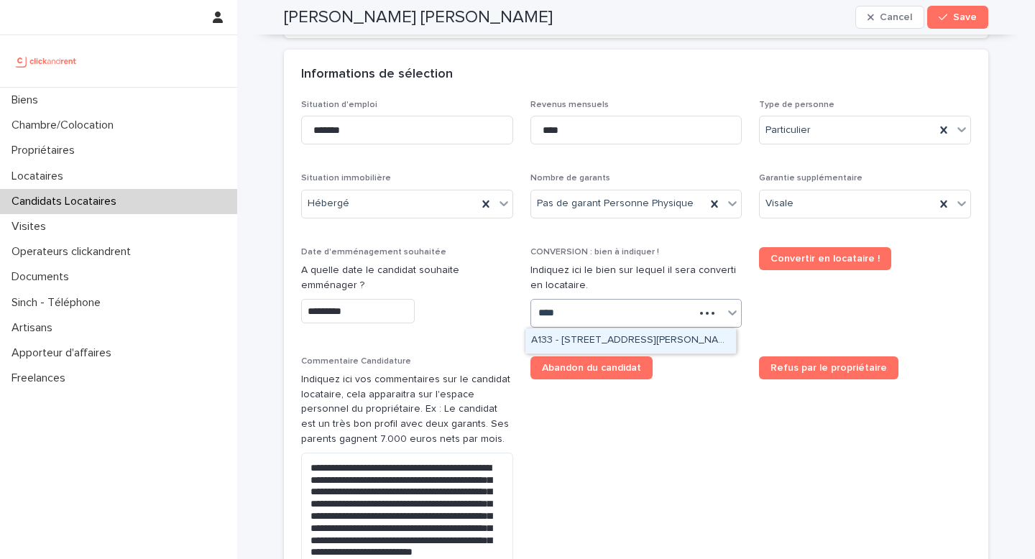
type input "*****"
click at [621, 336] on div "A1330 - [STREET_ADDRESS][PERSON_NAME]" at bounding box center [631, 341] width 211 height 25
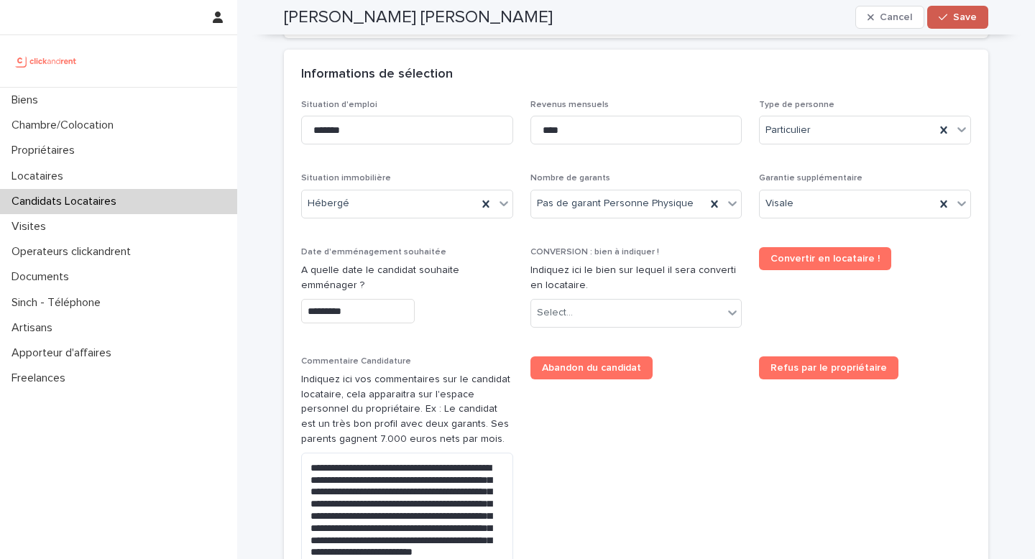
click at [945, 17] on div "button" at bounding box center [946, 17] width 14 height 10
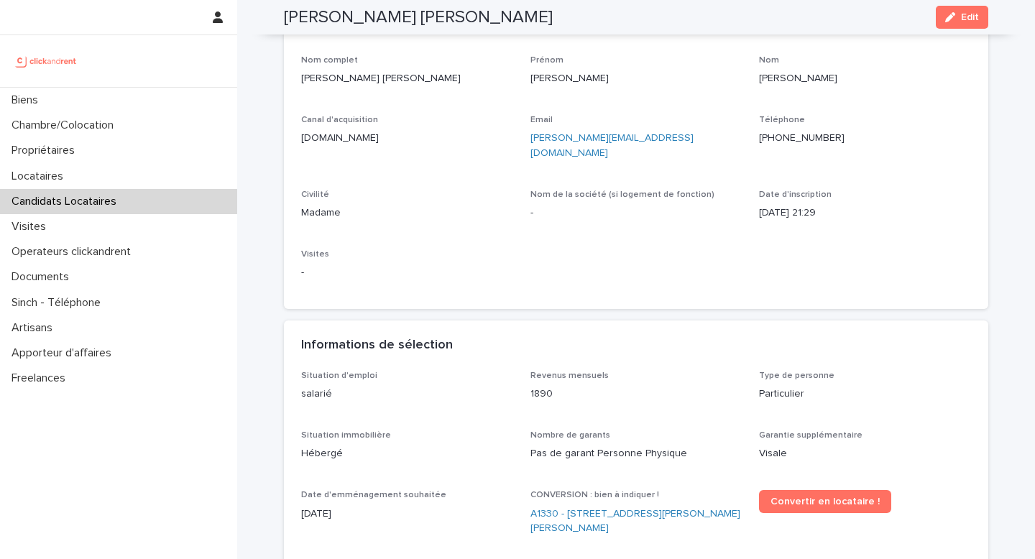
scroll to position [0, 0]
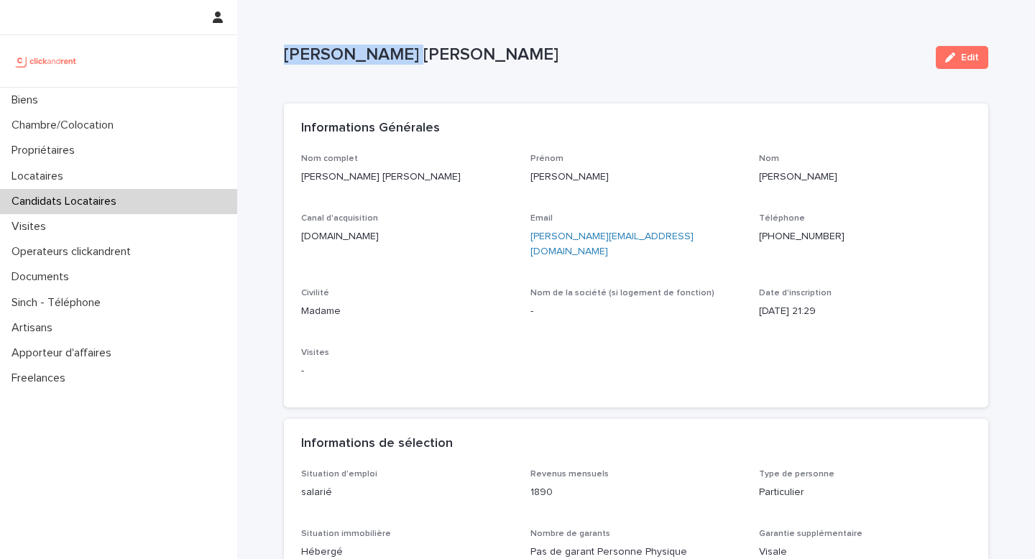
drag, startPoint x: 403, startPoint y: 60, endPoint x: 278, endPoint y: 58, distance: 125.1
copy p "[PERSON_NAME]"
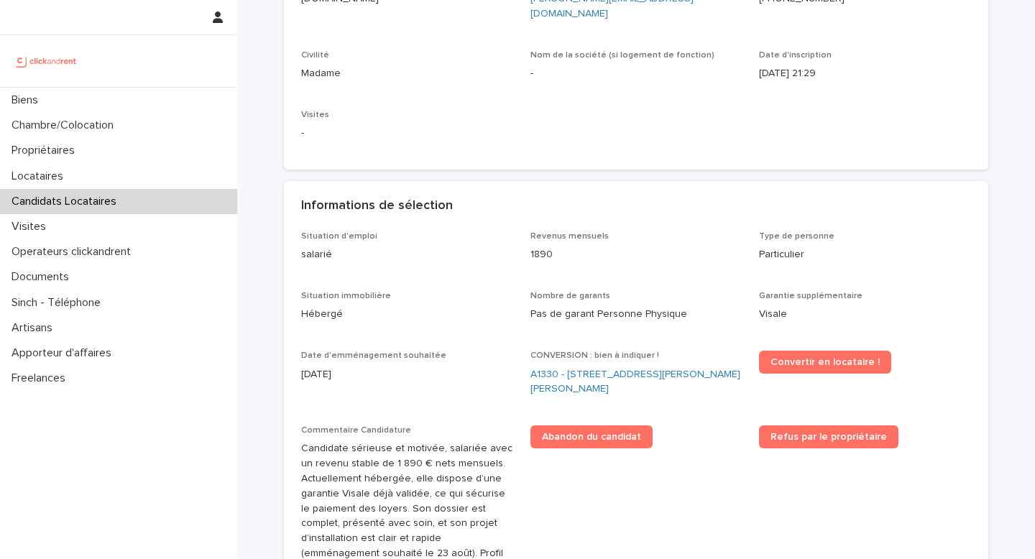
scroll to position [337, 0]
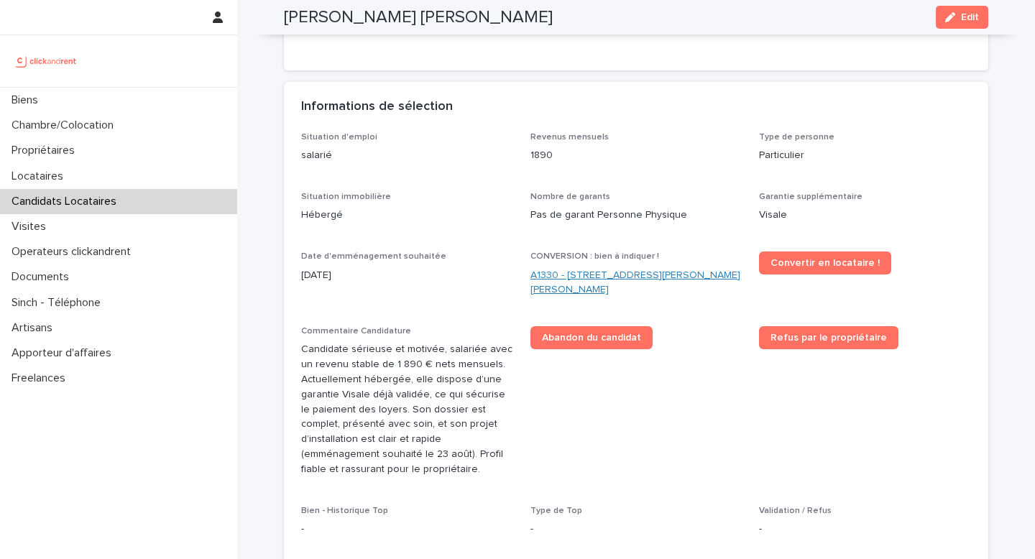
click at [572, 268] on link "A1330 - [STREET_ADDRESS][PERSON_NAME]" at bounding box center [637, 283] width 212 height 30
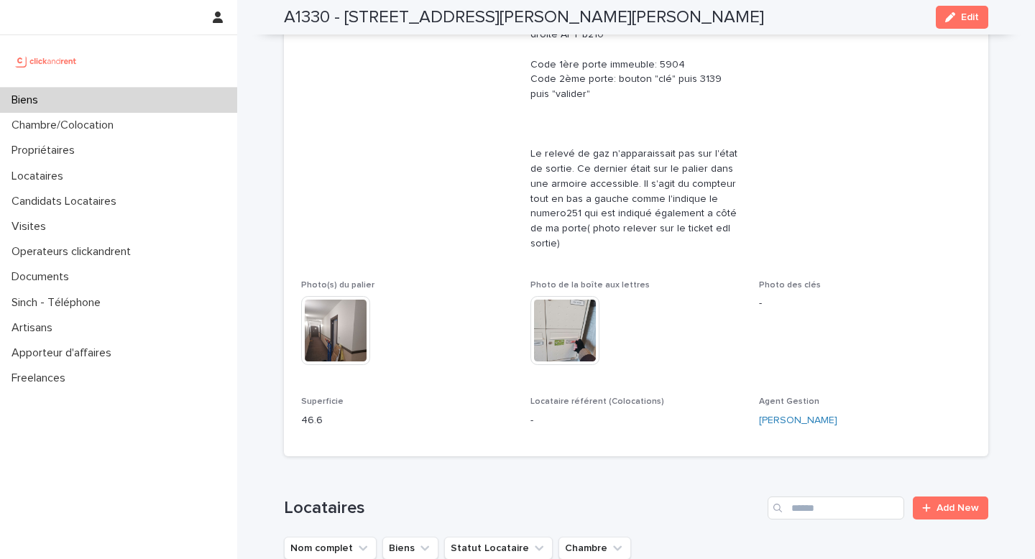
scroll to position [457, 0]
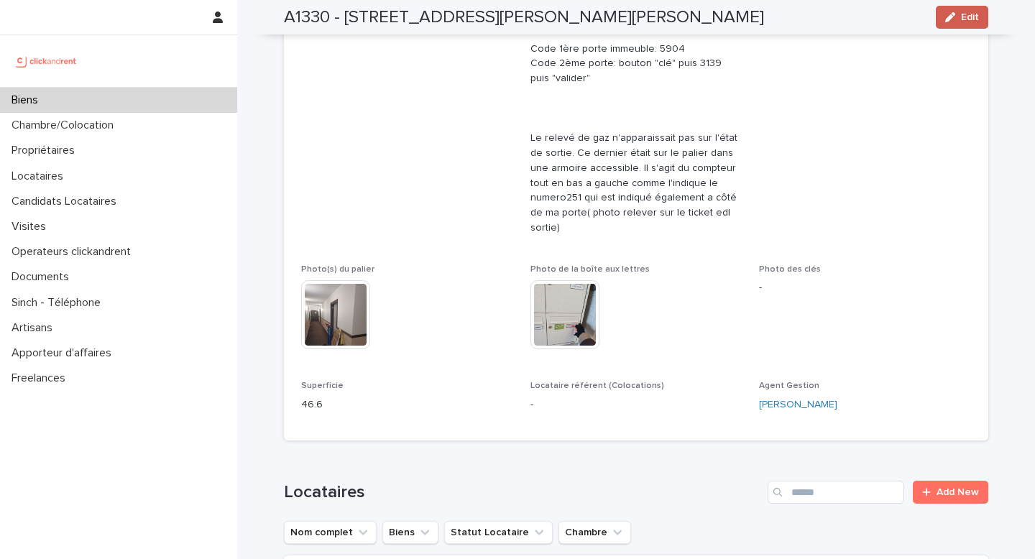
click at [958, 25] on button "Edit" at bounding box center [962, 17] width 52 height 23
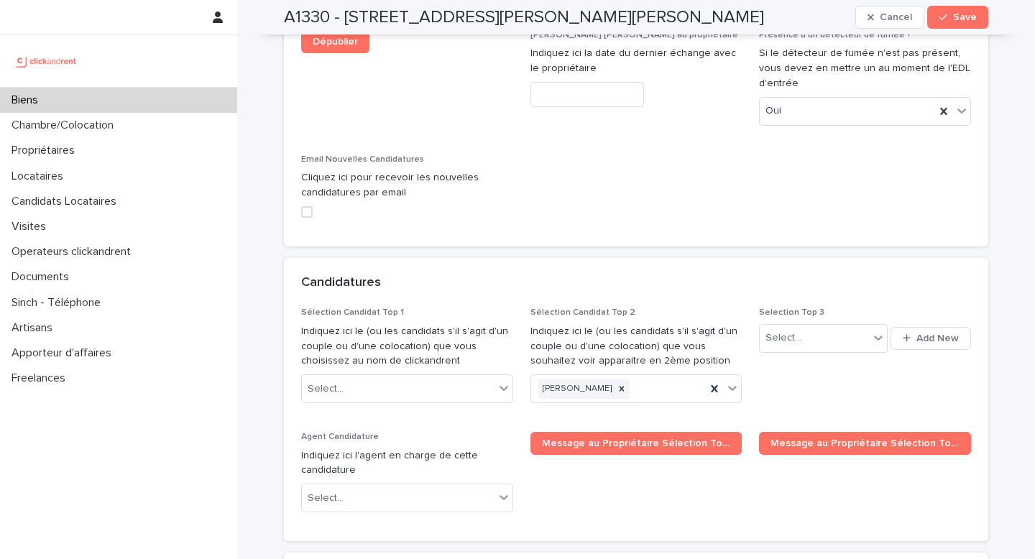
scroll to position [7291, 0]
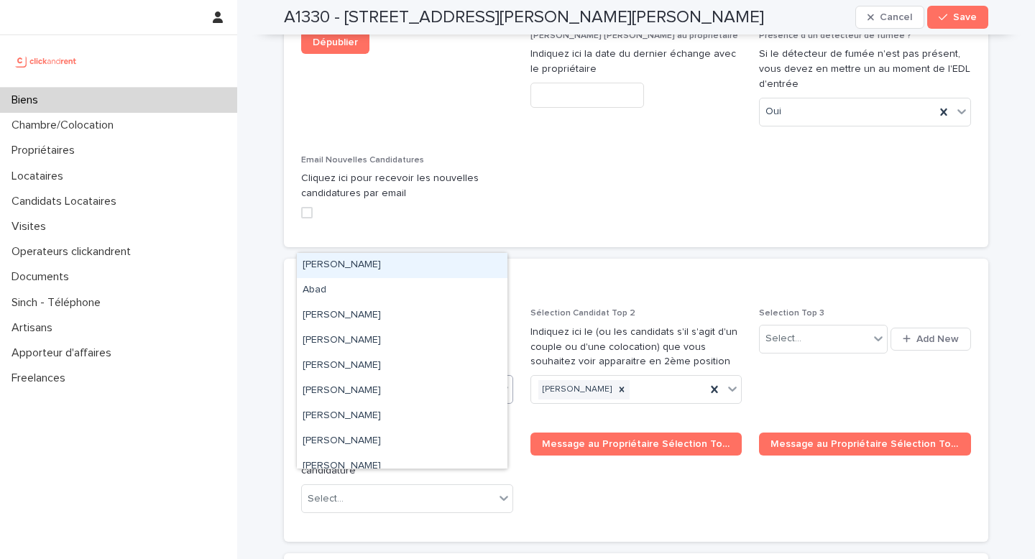
click at [373, 378] on div "Select..." at bounding box center [398, 390] width 193 height 24
paste input "**********"
type input "**********"
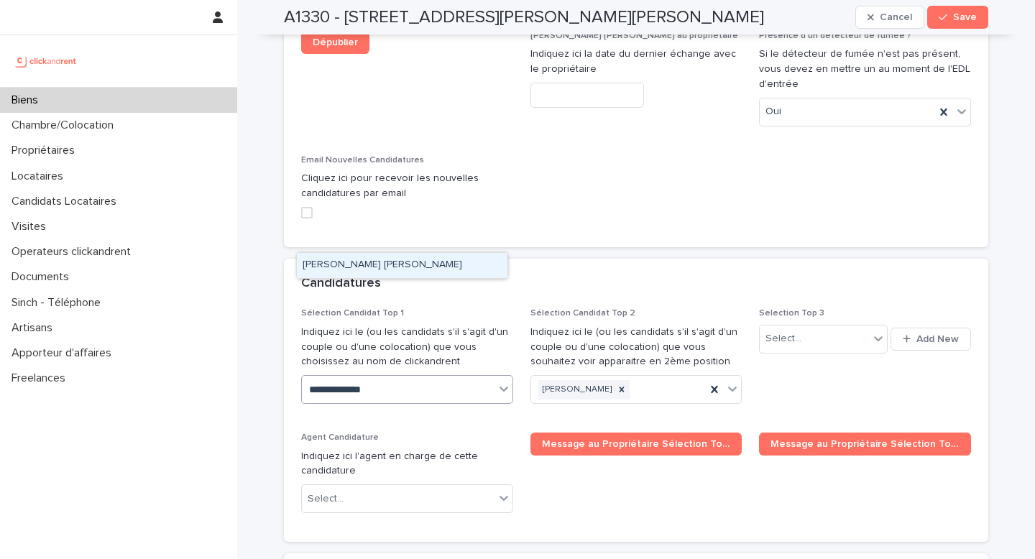
click at [390, 266] on div "[PERSON_NAME]" at bounding box center [402, 265] width 211 height 25
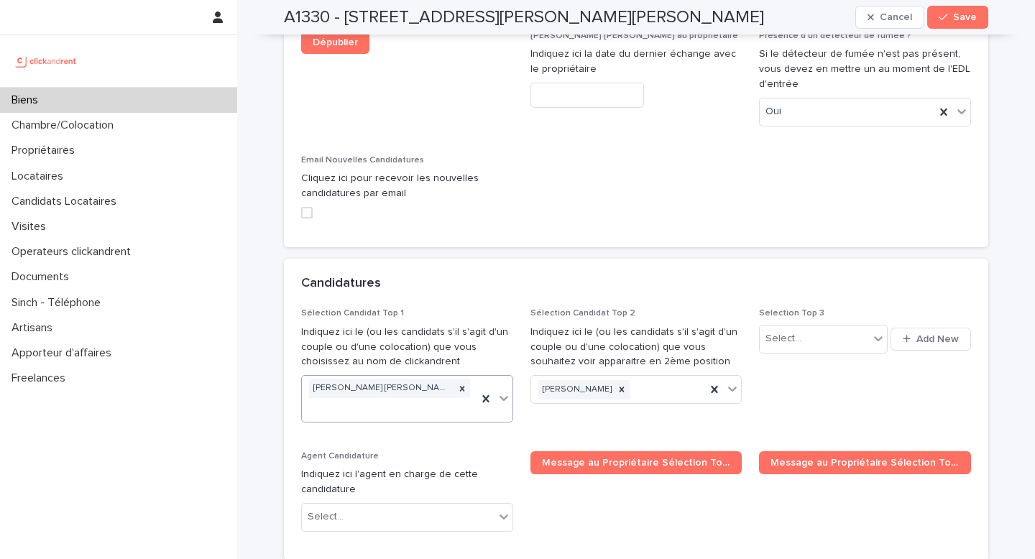
click at [953, 26] on button "Save" at bounding box center [958, 17] width 61 height 23
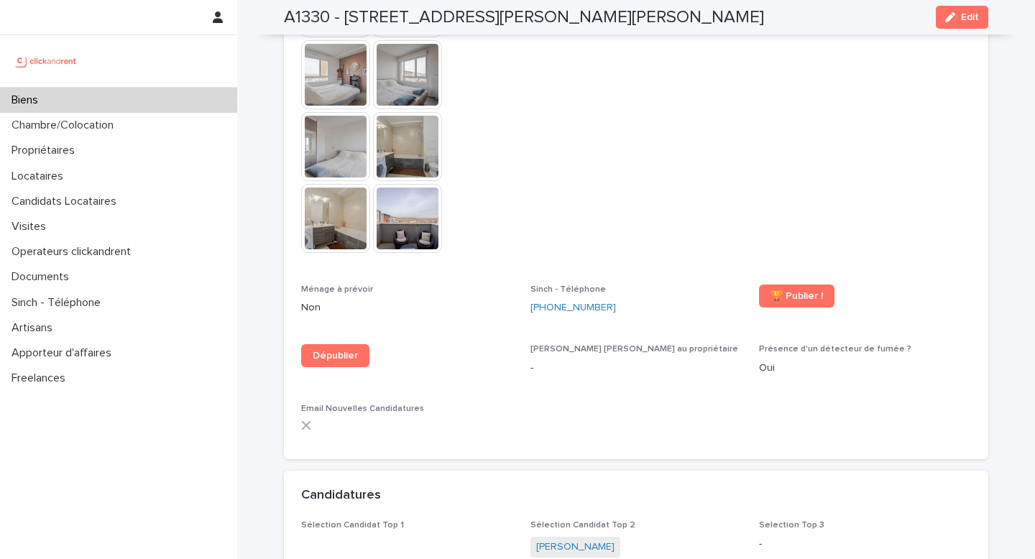
scroll to position [4535, 0]
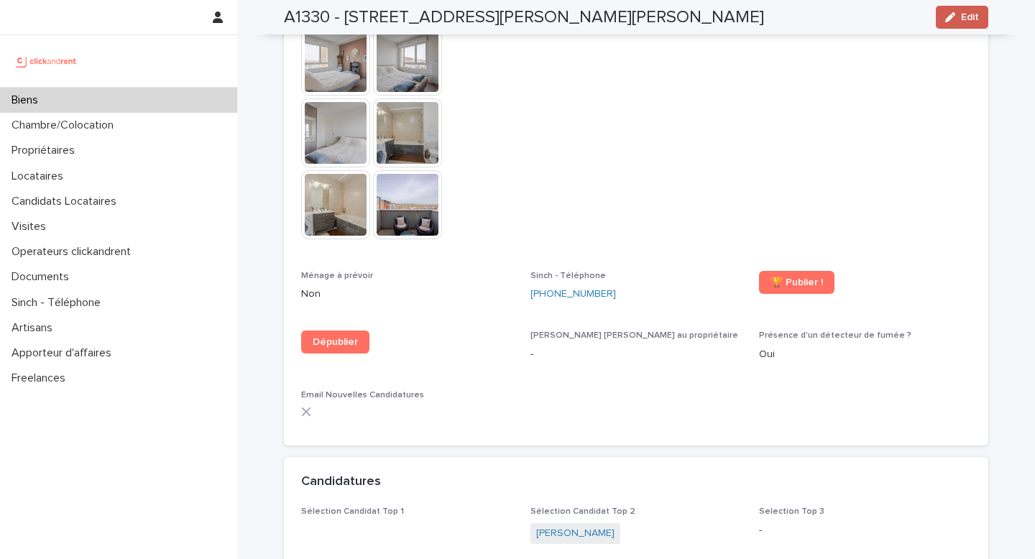
click at [946, 22] on button "Edit" at bounding box center [962, 17] width 52 height 23
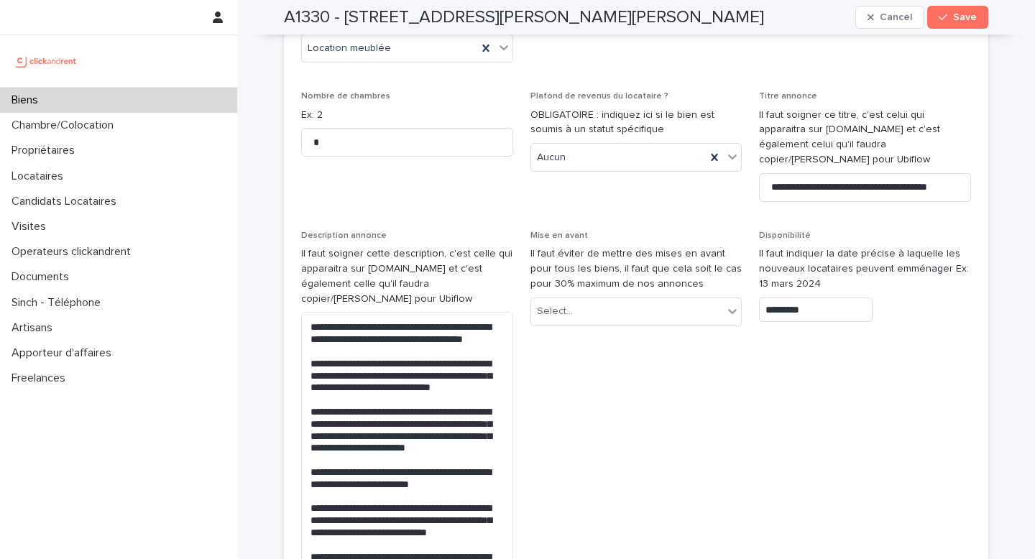
click at [946, 21] on div "button" at bounding box center [946, 17] width 14 height 10
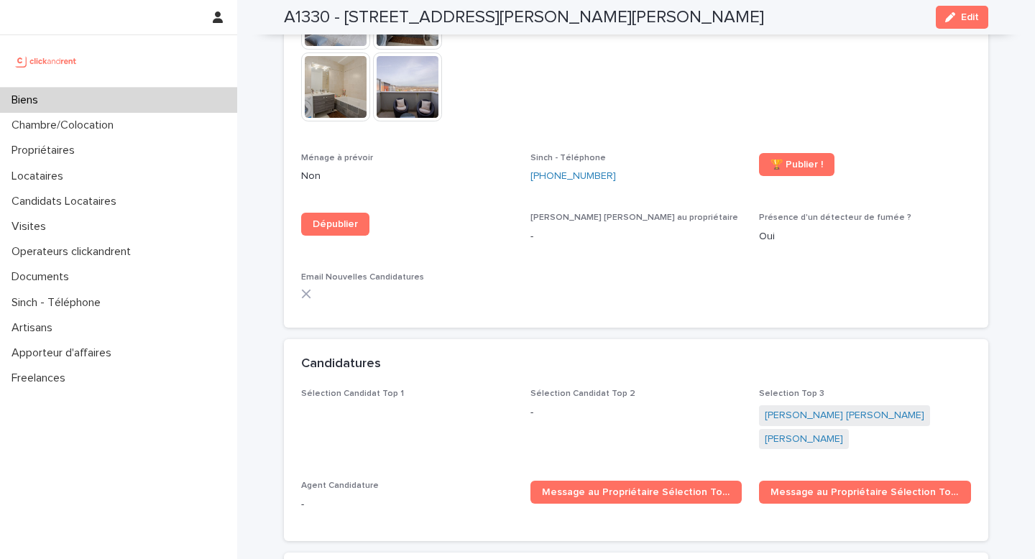
scroll to position [4650, 0]
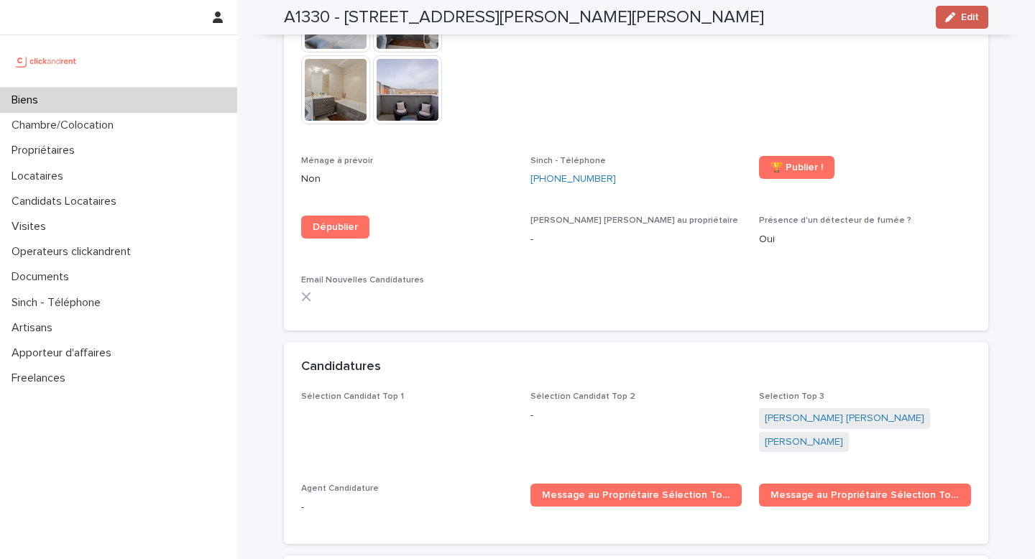
click at [970, 16] on span "Edit" at bounding box center [970, 17] width 18 height 10
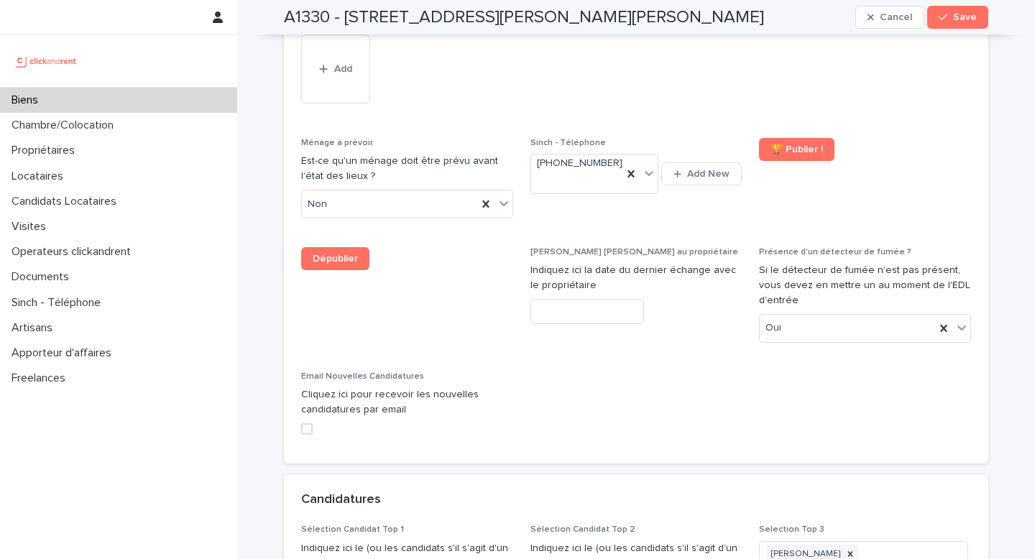
scroll to position [6529, 0]
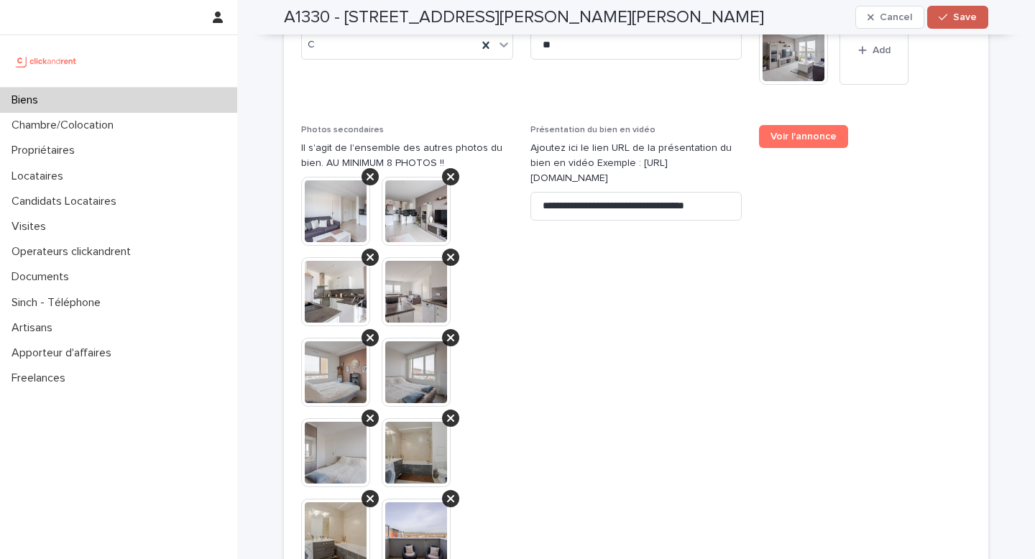
click at [956, 12] on span "Save" at bounding box center [965, 17] width 24 height 10
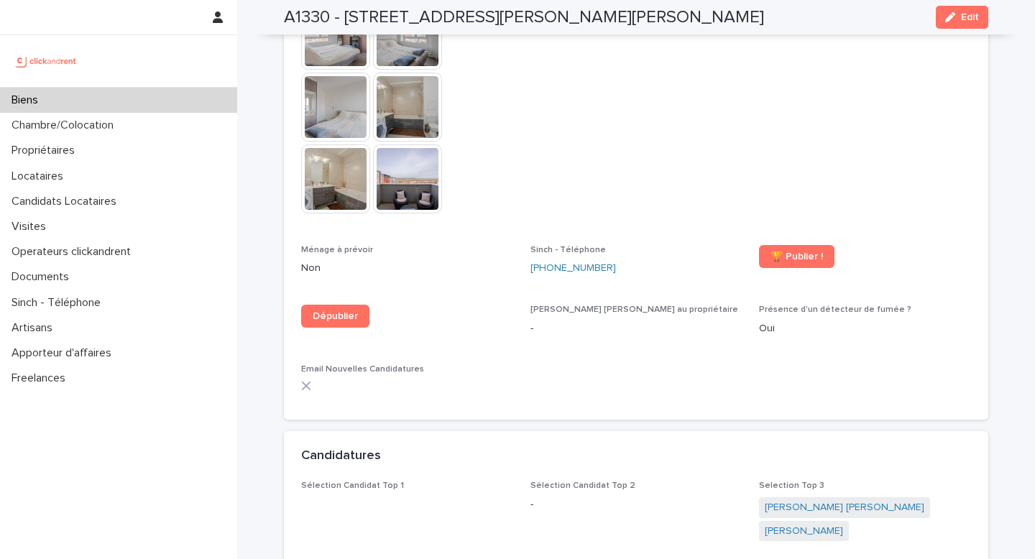
scroll to position [4541, 0]
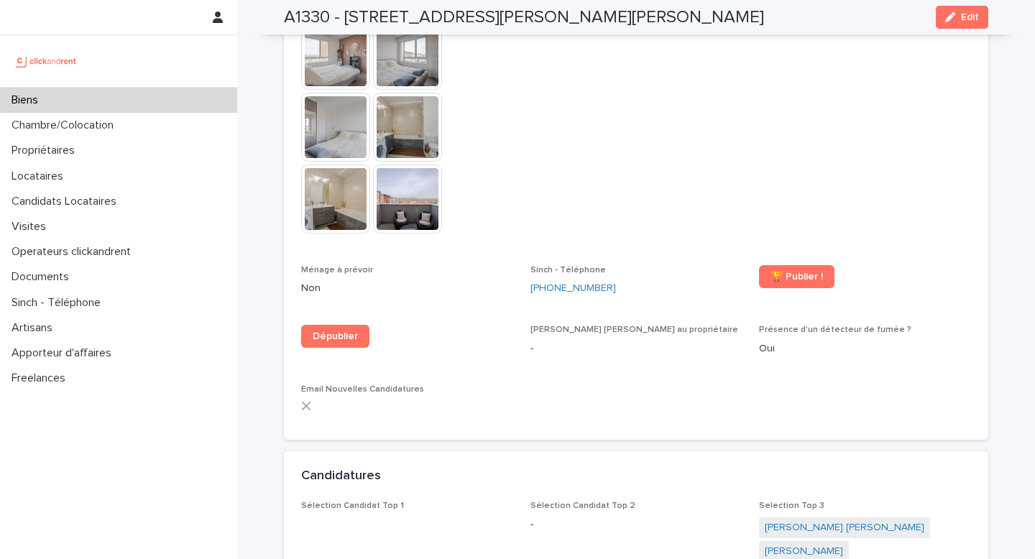
click at [954, 19] on div "button" at bounding box center [954, 17] width 16 height 10
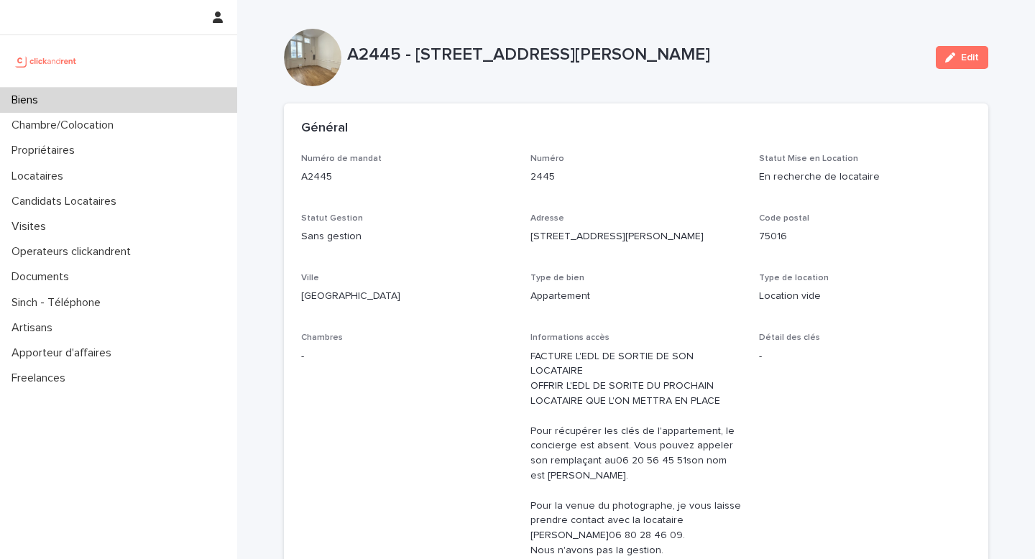
click at [140, 103] on div "Biens" at bounding box center [118, 100] width 237 height 25
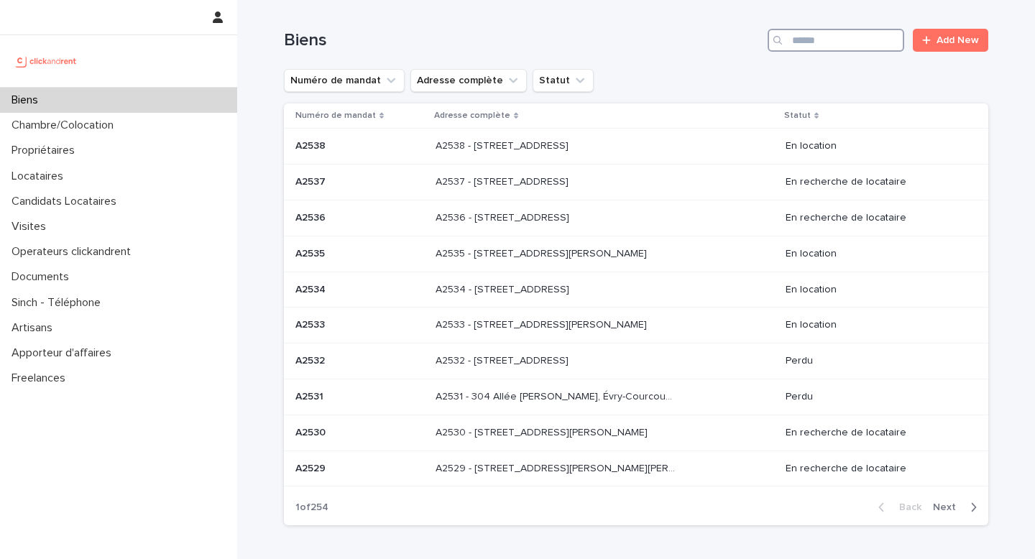
click at [873, 45] on input "Search" at bounding box center [836, 40] width 137 height 23
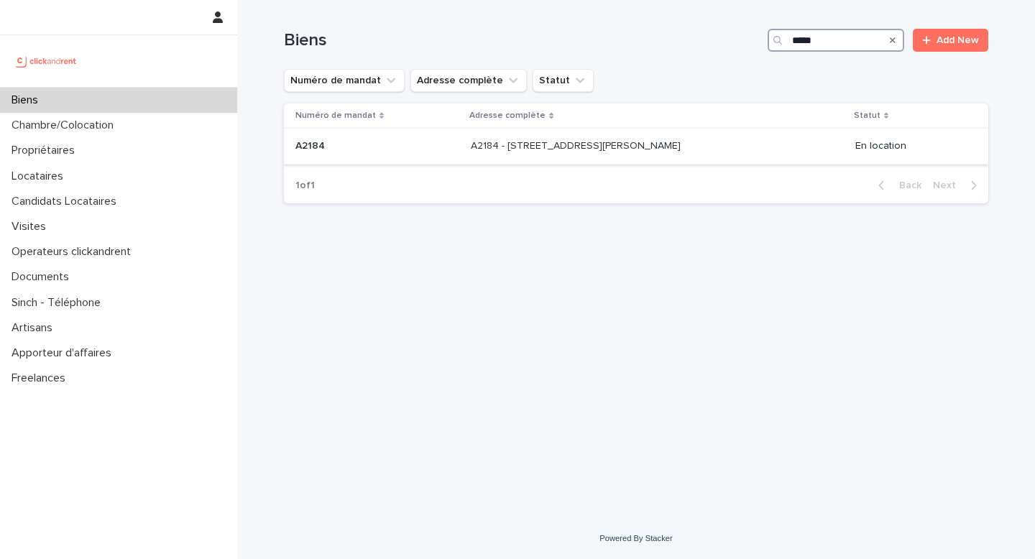
type input "*****"
click at [725, 146] on div "A2184 - [STREET_ADDRESS][GEOGRAPHIC_DATA][PERSON_NAME] A2184 - [STREET_ADDRESS]…" at bounding box center [657, 146] width 373 height 24
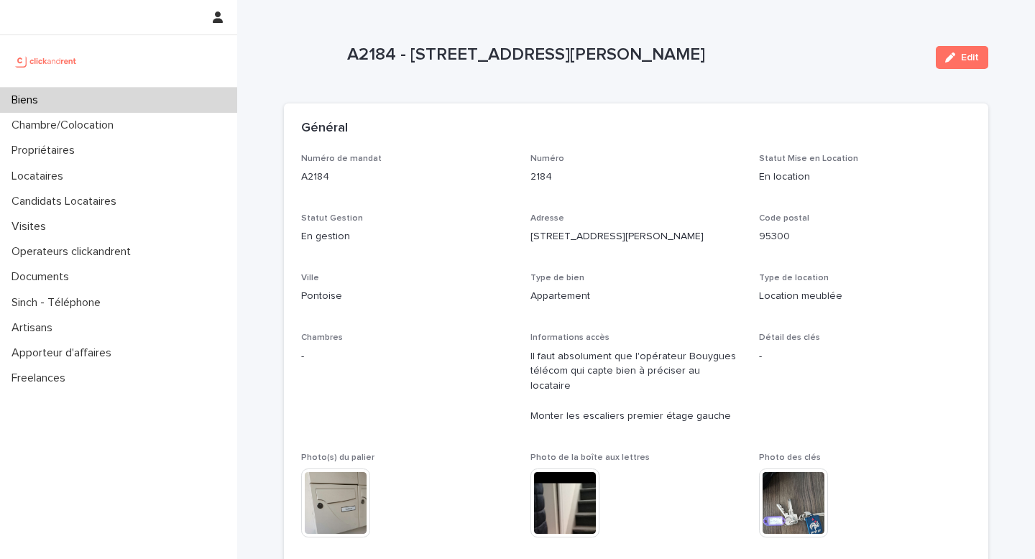
click at [24, 93] on p "Biens" at bounding box center [28, 100] width 44 height 14
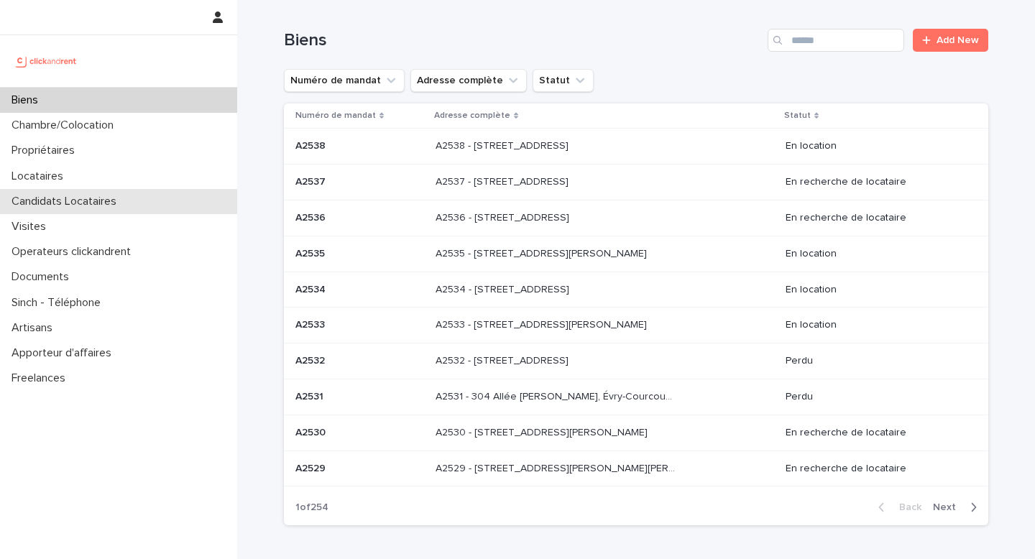
click at [128, 193] on div "Candidats Locataires" at bounding box center [118, 201] width 237 height 25
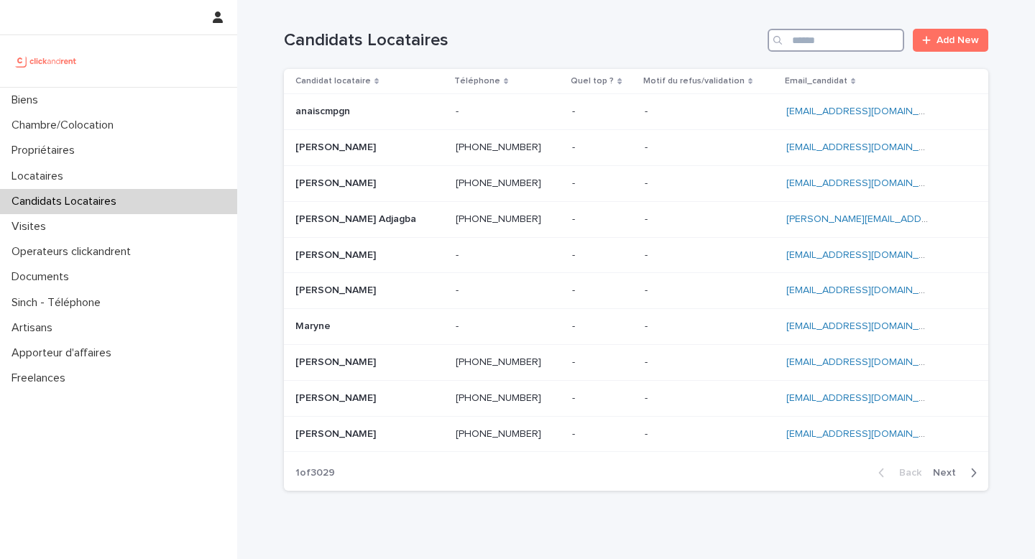
click at [859, 43] on input "Search" at bounding box center [836, 40] width 137 height 23
paste input "**********"
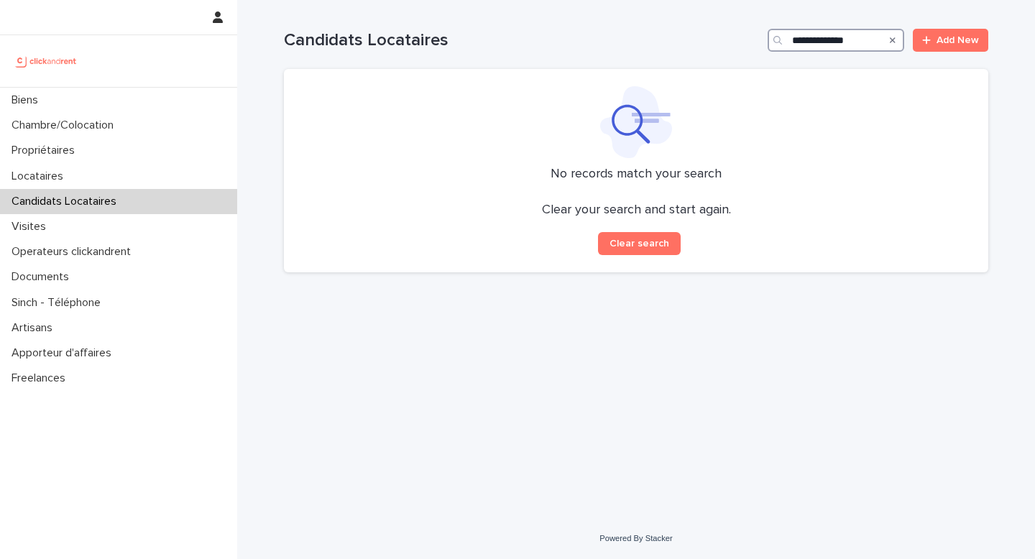
click at [795, 41] on input "**********" at bounding box center [836, 40] width 137 height 23
type input "**********"
click at [925, 44] on icon at bounding box center [927, 40] width 9 height 10
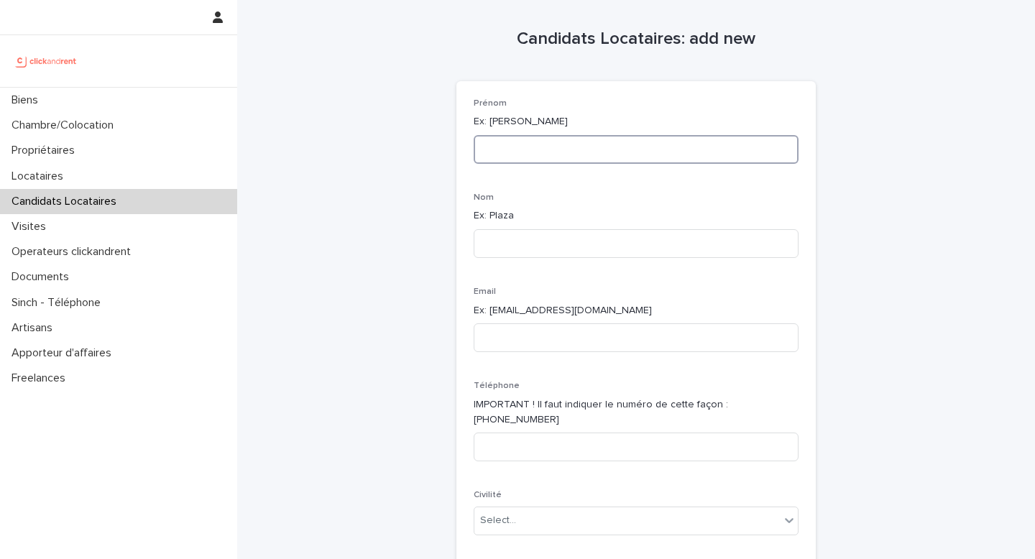
click at [509, 151] on input at bounding box center [636, 149] width 325 height 29
paste input "**********"
type input "**********"
click at [518, 234] on input at bounding box center [636, 243] width 325 height 29
paste input "**********"
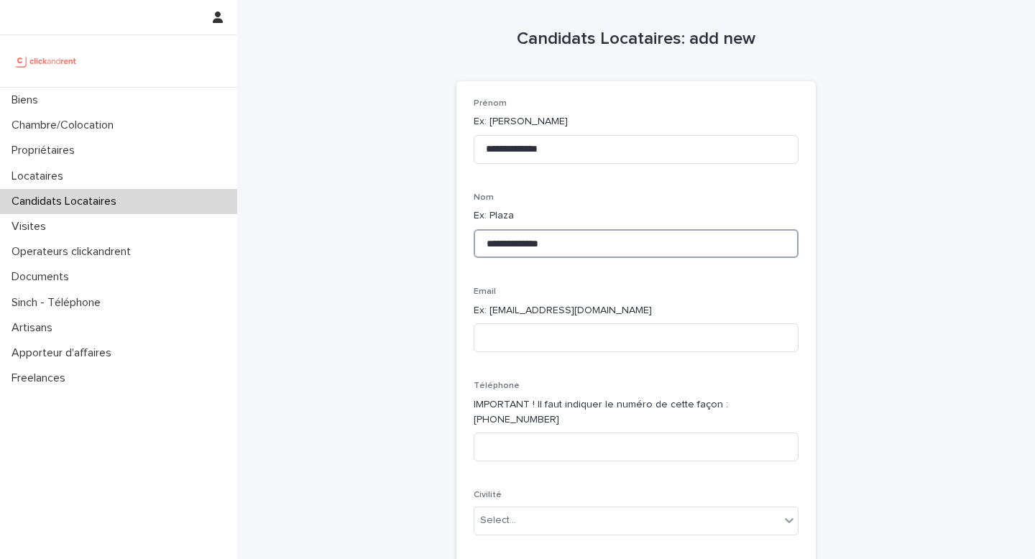
drag, startPoint x: 521, startPoint y: 244, endPoint x: 455, endPoint y: 238, distance: 66.5
type input "******"
drag, startPoint x: 556, startPoint y: 152, endPoint x: 518, endPoint y: 153, distance: 38.1
click at [518, 153] on input "**********" at bounding box center [636, 149] width 325 height 29
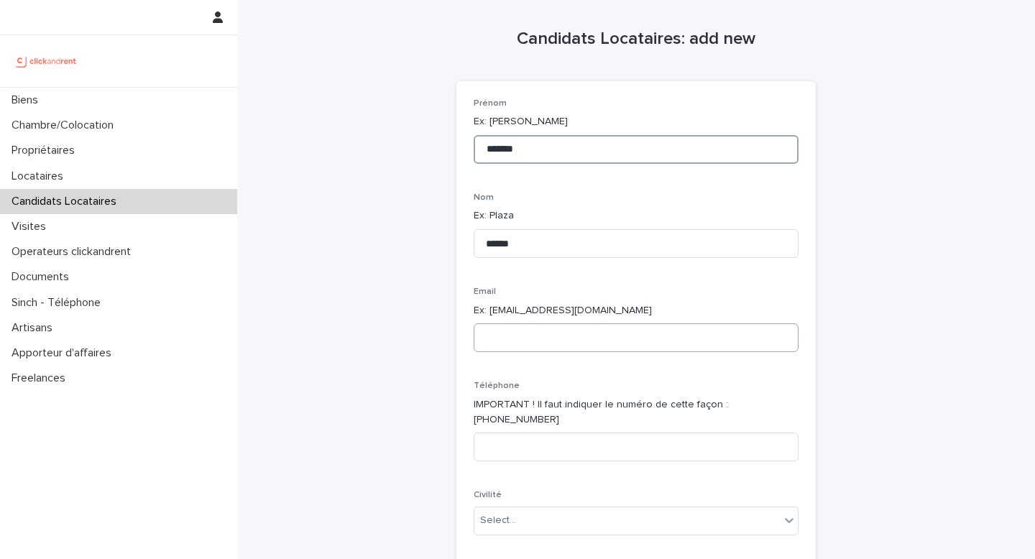
type input "*******"
click at [536, 344] on input at bounding box center [636, 338] width 325 height 29
click at [528, 434] on input at bounding box center [636, 447] width 325 height 29
paste input "**********"
type input "**********"
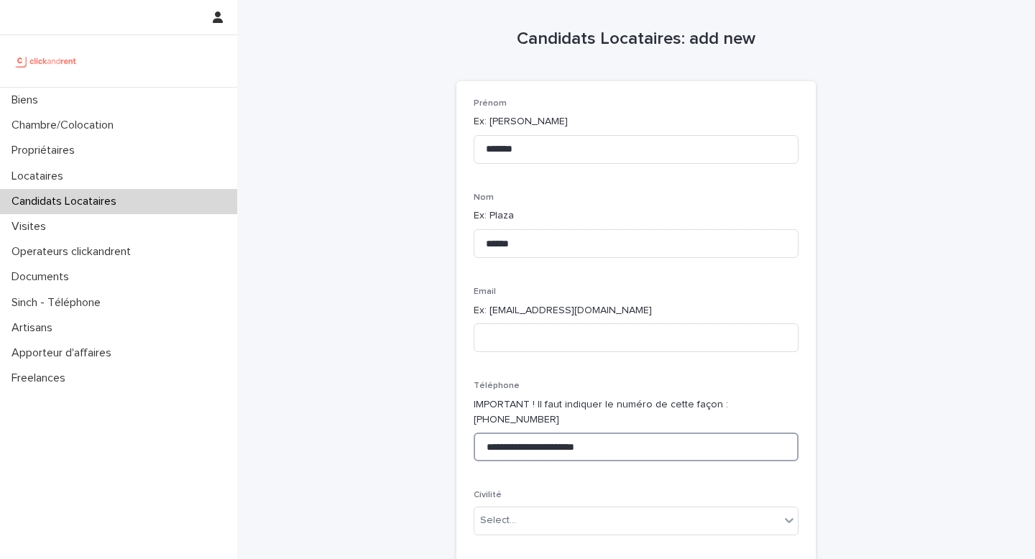
drag, startPoint x: 623, startPoint y: 444, endPoint x: 452, endPoint y: 402, distance: 176.1
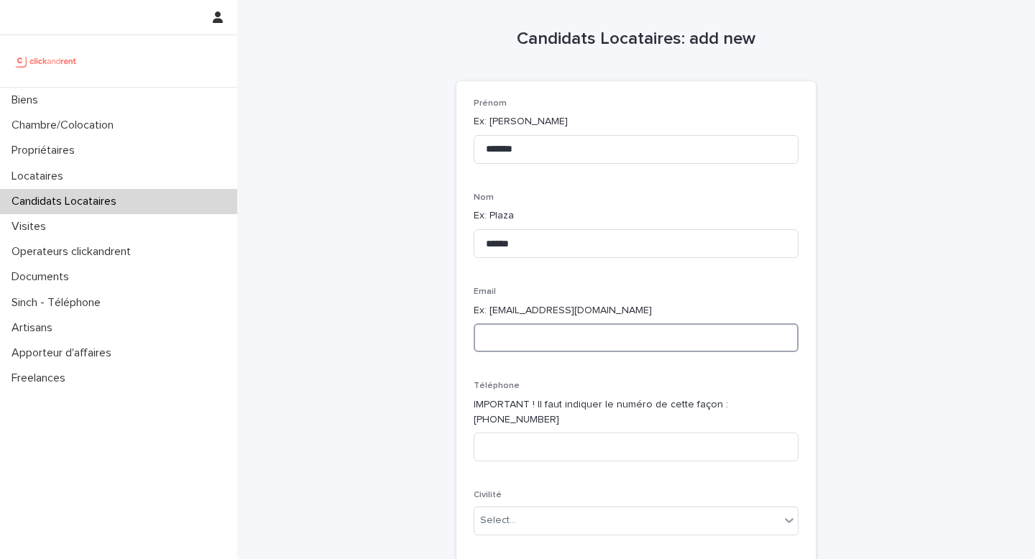
click at [536, 329] on input at bounding box center [636, 338] width 325 height 29
paste input "**********"
type input "**********"
click at [561, 433] on input at bounding box center [636, 447] width 325 height 29
paste input "**********"
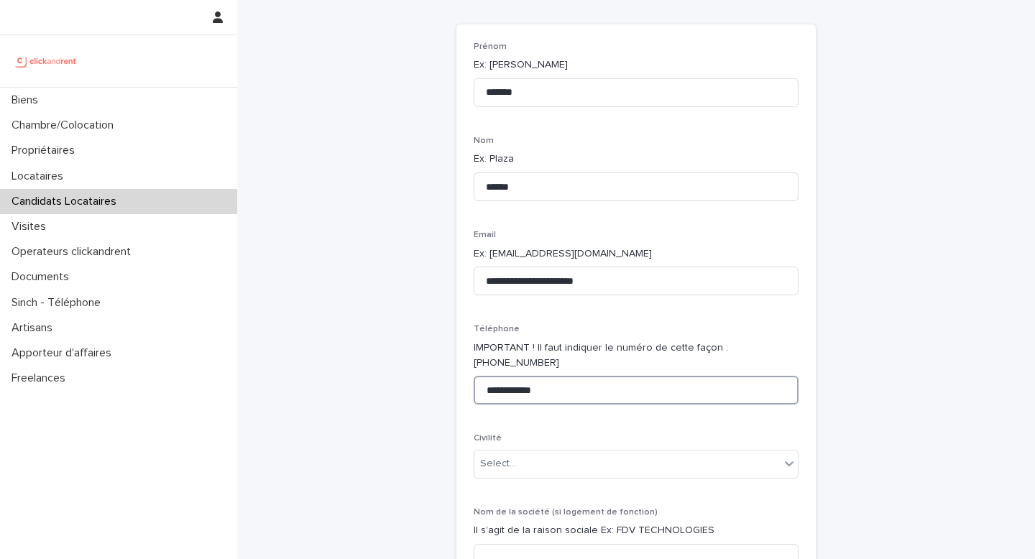
scroll to position [91, 0]
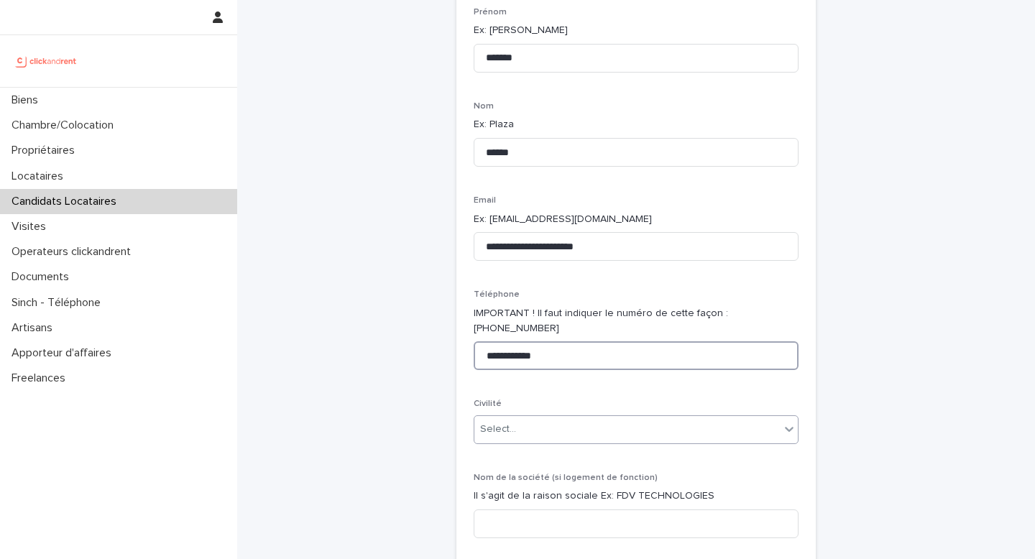
type input "**********"
click at [579, 418] on div "Select..." at bounding box center [628, 430] width 306 height 24
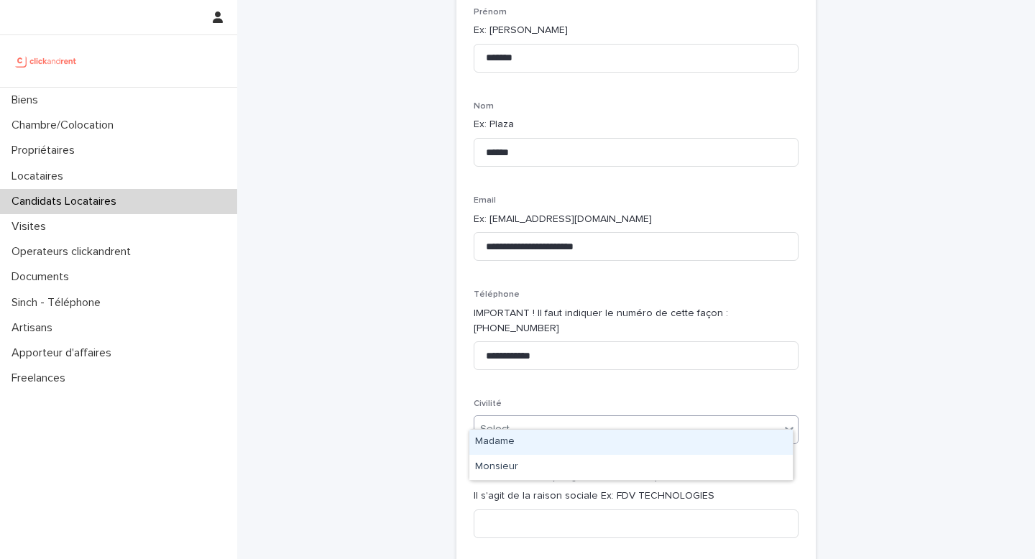
click at [551, 442] on div "Madame" at bounding box center [632, 442] width 324 height 25
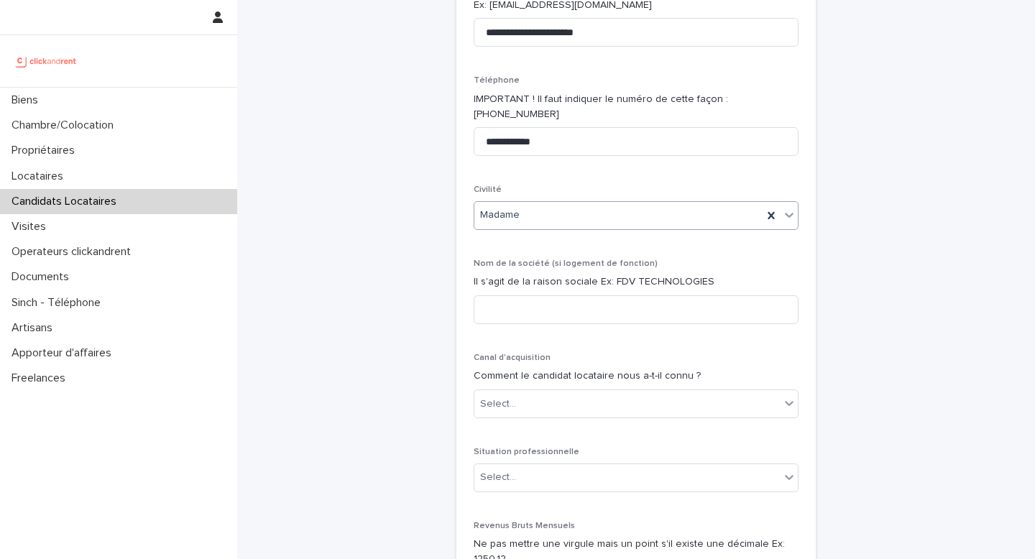
scroll to position [306, 0]
click at [523, 296] on input at bounding box center [636, 310] width 325 height 29
click at [545, 393] on div "Select..." at bounding box center [628, 405] width 306 height 24
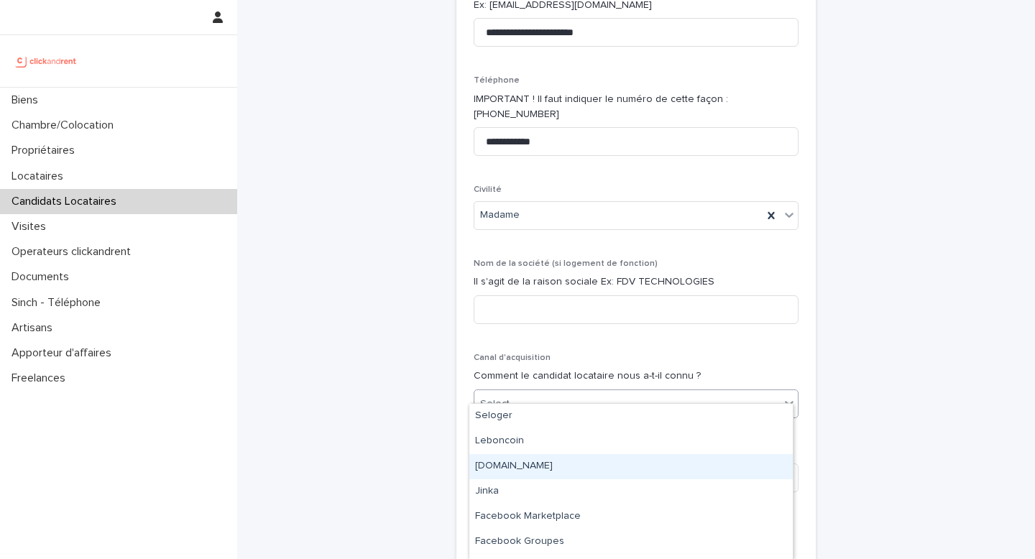
click at [532, 471] on div "[DOMAIN_NAME]" at bounding box center [632, 466] width 324 height 25
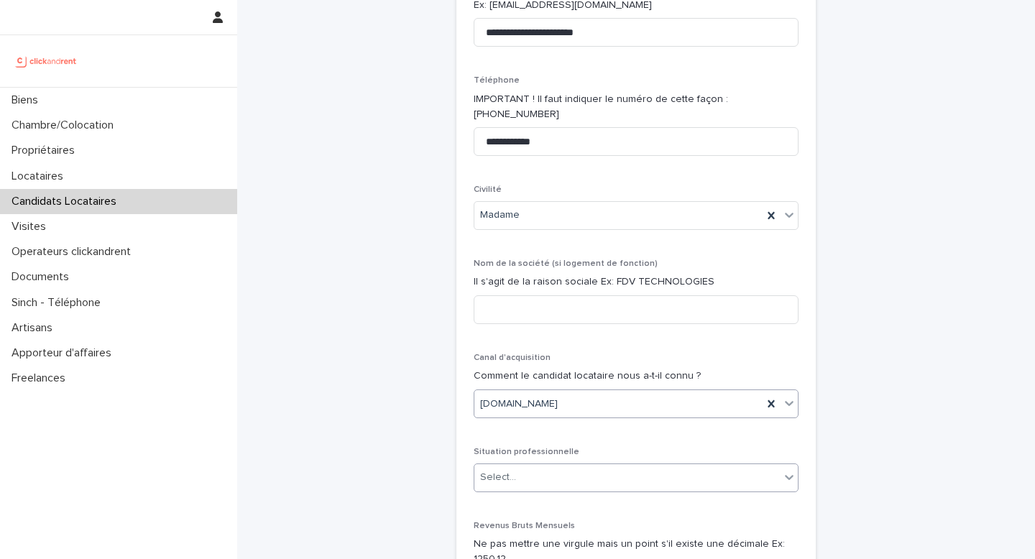
click at [531, 466] on div "Select..." at bounding box center [628, 478] width 306 height 24
click at [457, 400] on div "**********" at bounding box center [637, 385] width 360 height 1219
click at [548, 467] on div "Select..." at bounding box center [628, 478] width 306 height 24
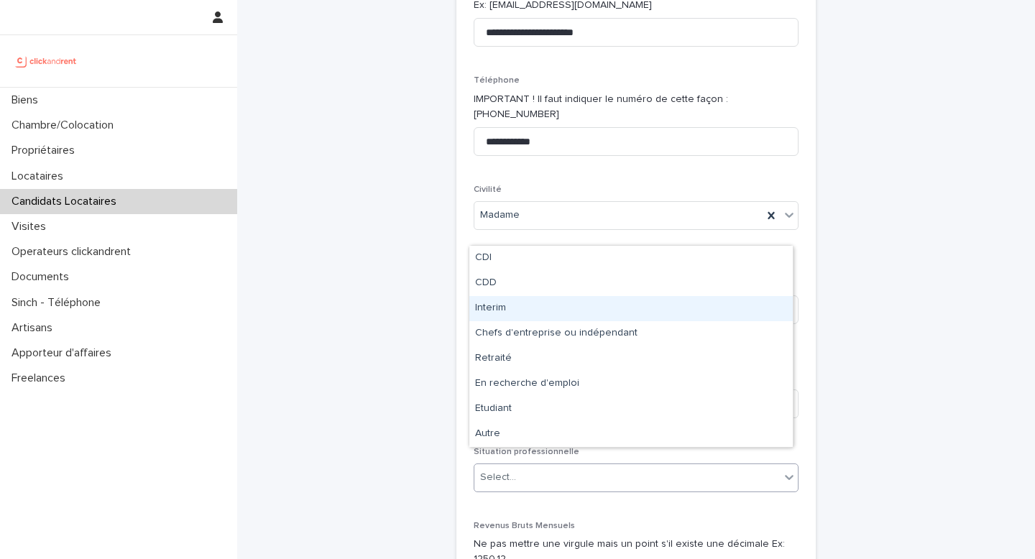
click at [545, 315] on div "Interim" at bounding box center [632, 308] width 324 height 25
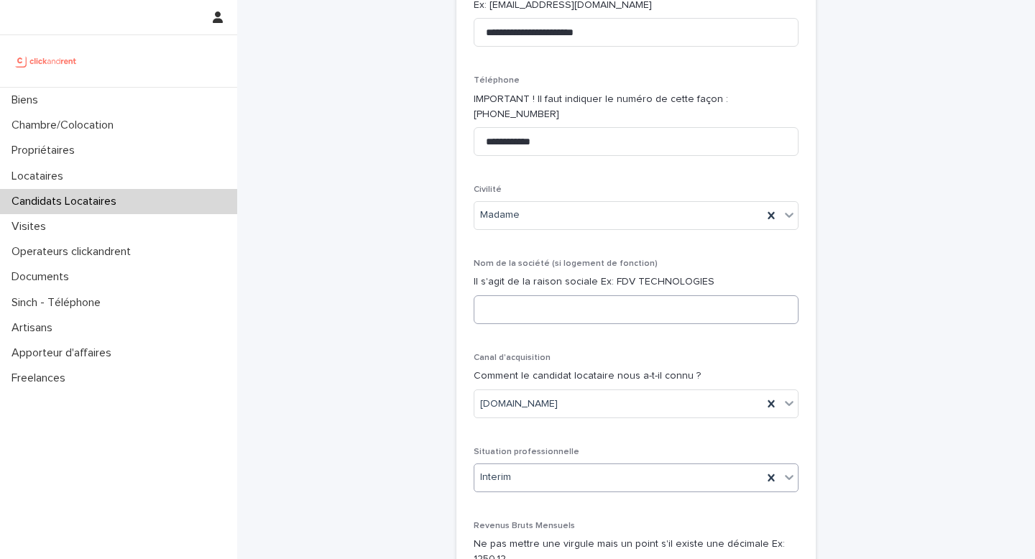
scroll to position [595, 0]
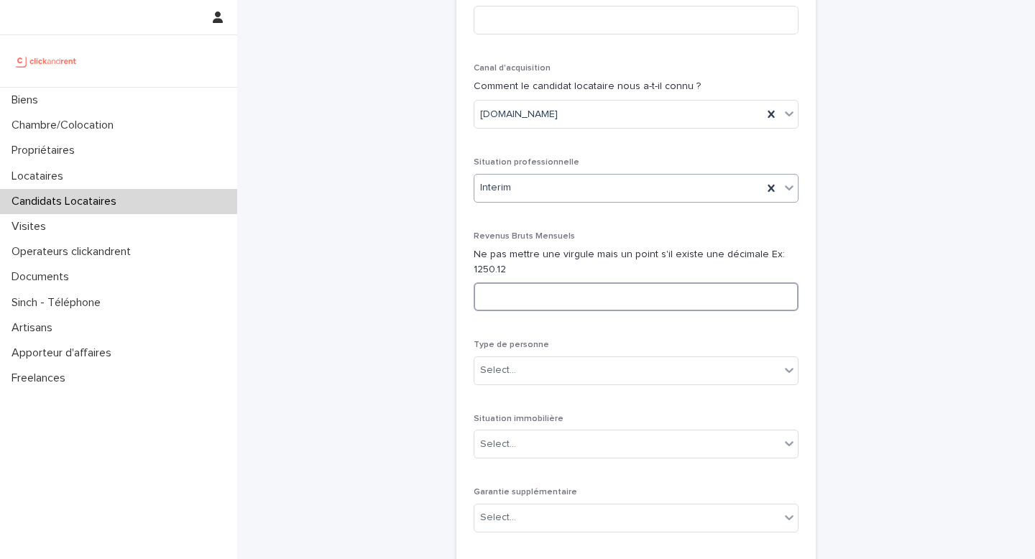
click at [607, 296] on input at bounding box center [636, 297] width 325 height 29
type input "****"
click at [539, 359] on div "Select..." at bounding box center [628, 371] width 306 height 24
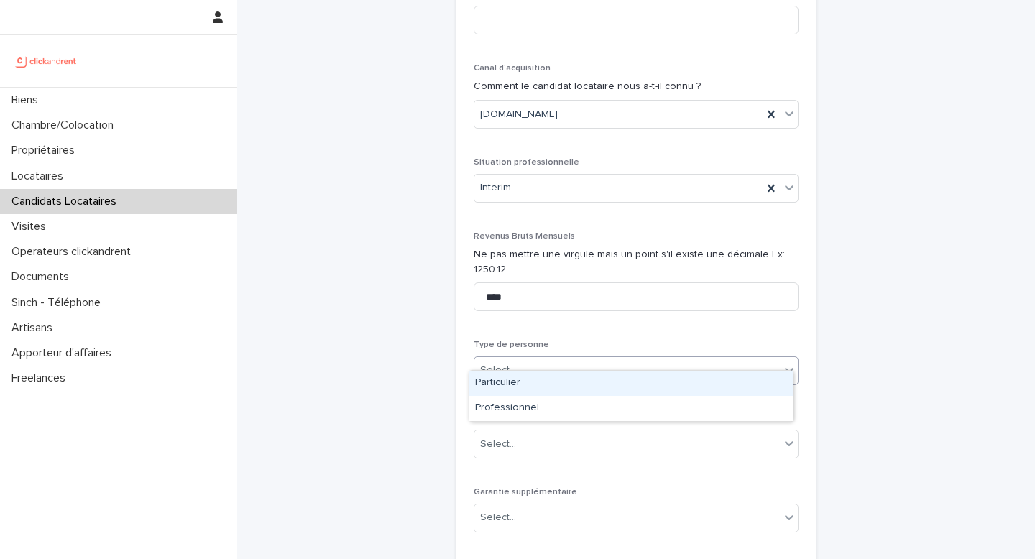
click at [539, 395] on div "Particulier" at bounding box center [632, 383] width 324 height 25
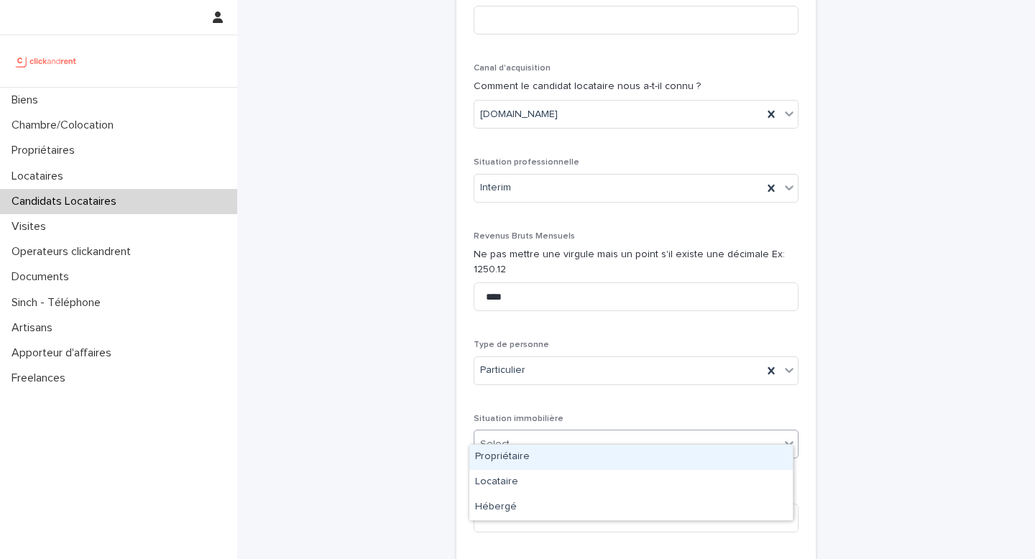
click at [544, 433] on div "Select..." at bounding box center [628, 445] width 306 height 24
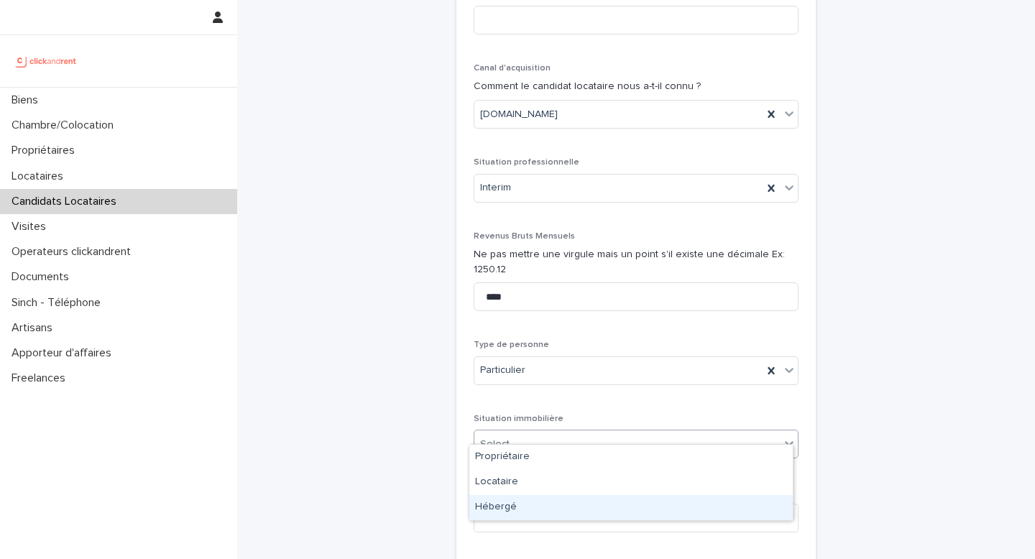
click at [536, 509] on div "Hébergé" at bounding box center [632, 507] width 324 height 25
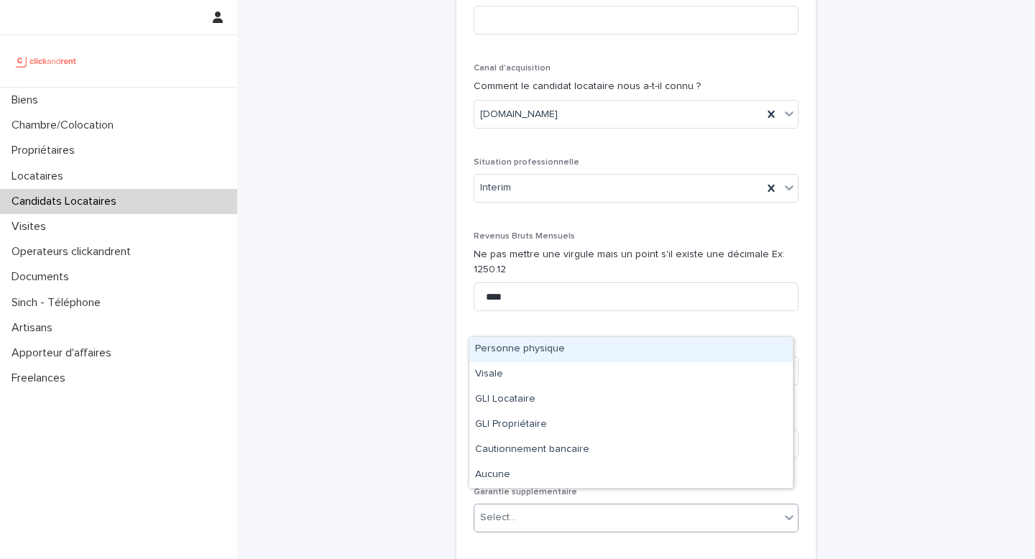
click at [534, 506] on div "Select..." at bounding box center [628, 518] width 306 height 24
click at [528, 353] on div "Personne physique" at bounding box center [632, 349] width 324 height 25
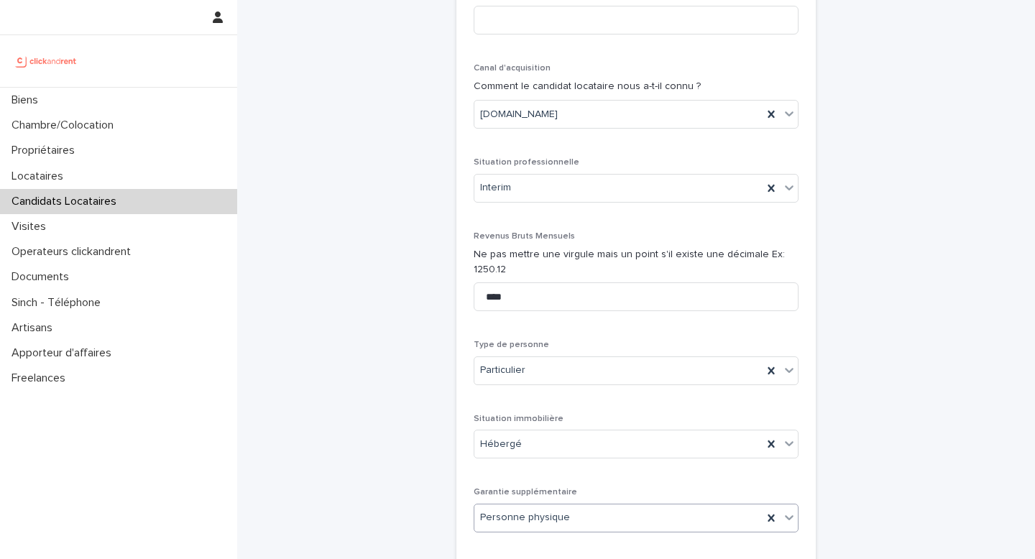
click at [534, 516] on div "Personne physique" at bounding box center [636, 518] width 325 height 29
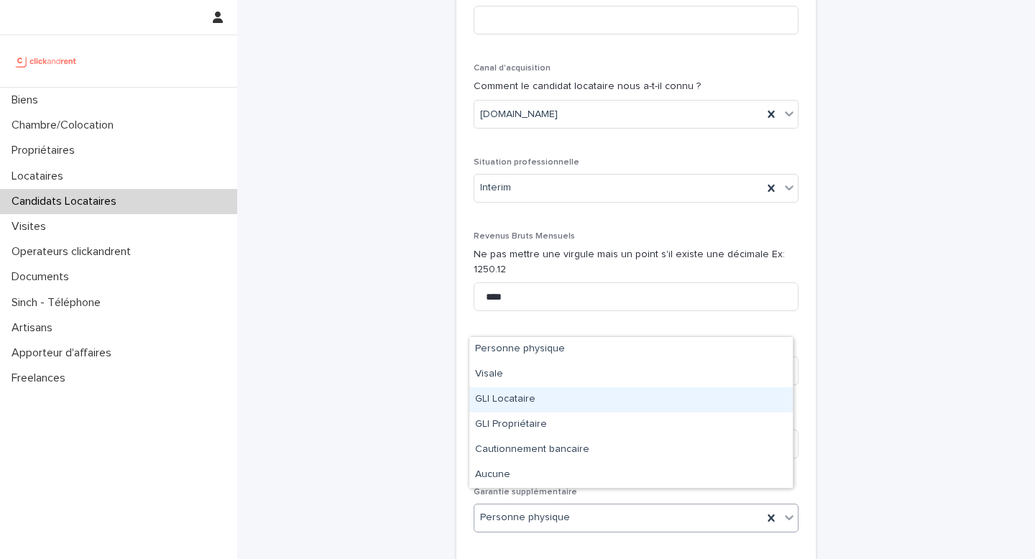
click at [846, 403] on div "**********" at bounding box center [636, 72] width 705 height 1335
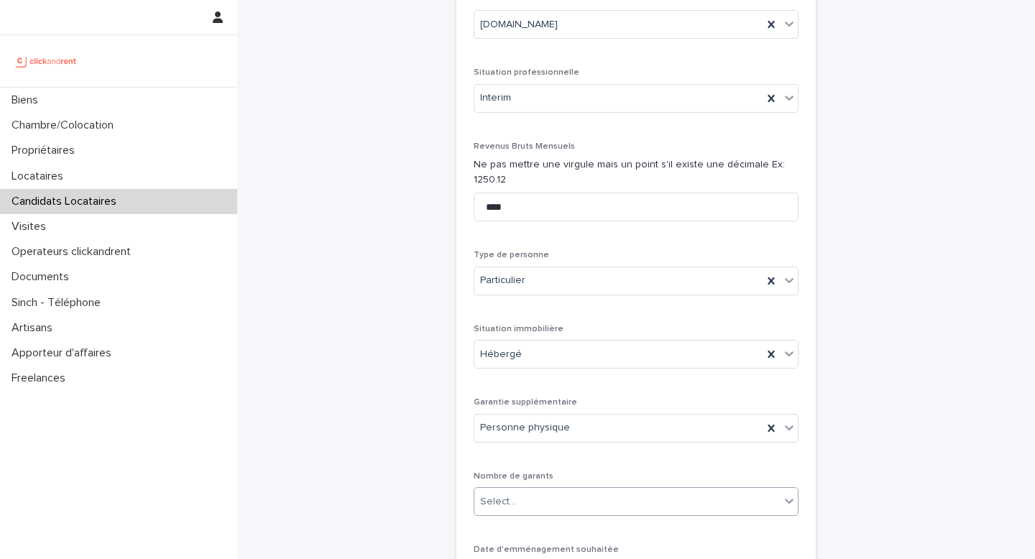
scroll to position [753, 0]
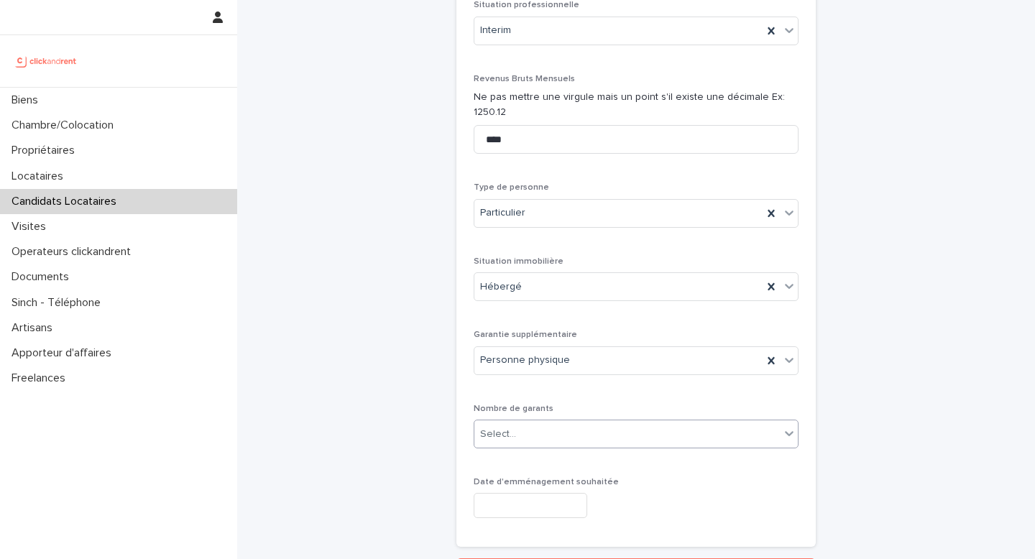
click at [526, 423] on div "Select..." at bounding box center [628, 435] width 306 height 24
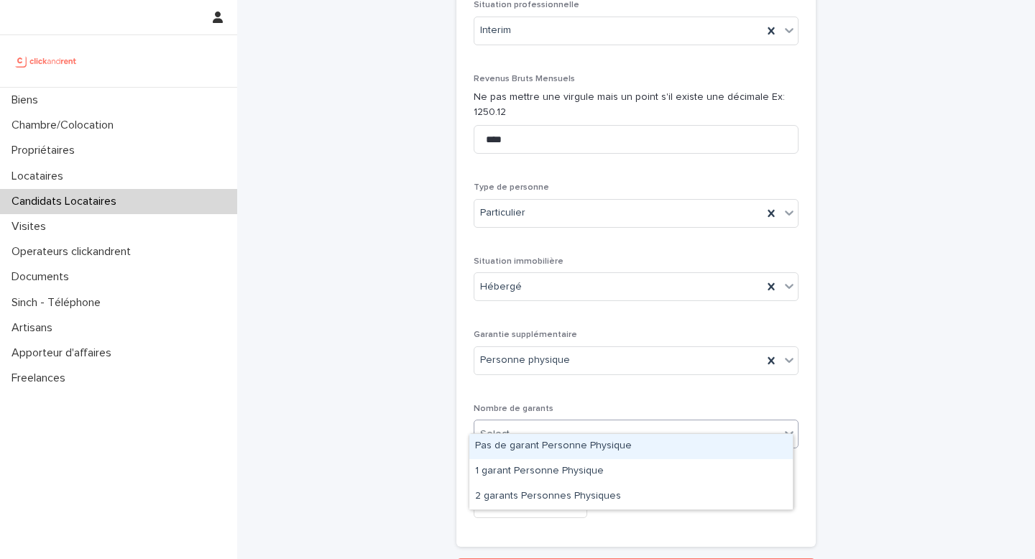
click at [536, 453] on div "Pas de garant Personne Physique" at bounding box center [632, 446] width 324 height 25
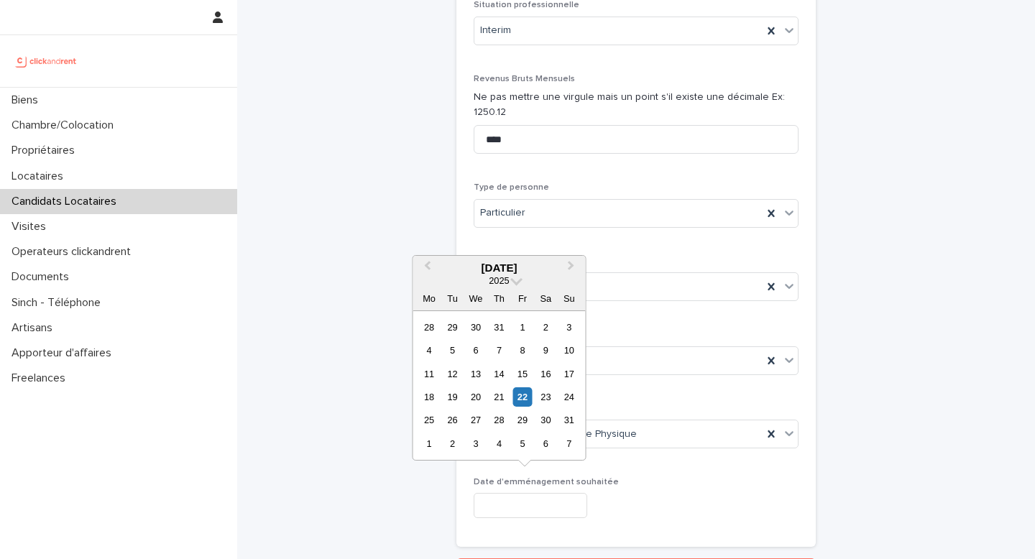
click at [533, 493] on input "text" at bounding box center [531, 505] width 114 height 25
click at [549, 398] on div "23" at bounding box center [545, 397] width 19 height 19
type input "*********"
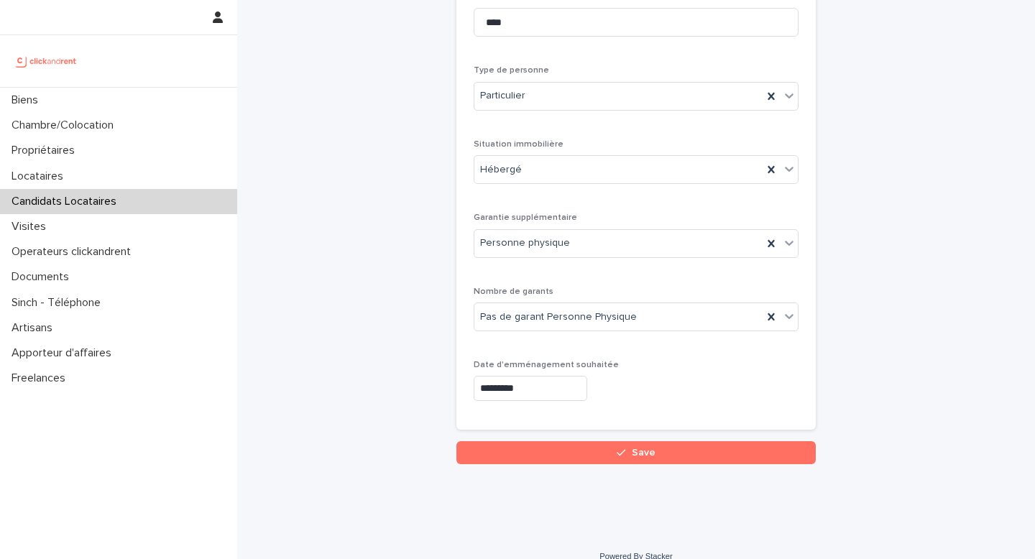
scroll to position [873, 0]
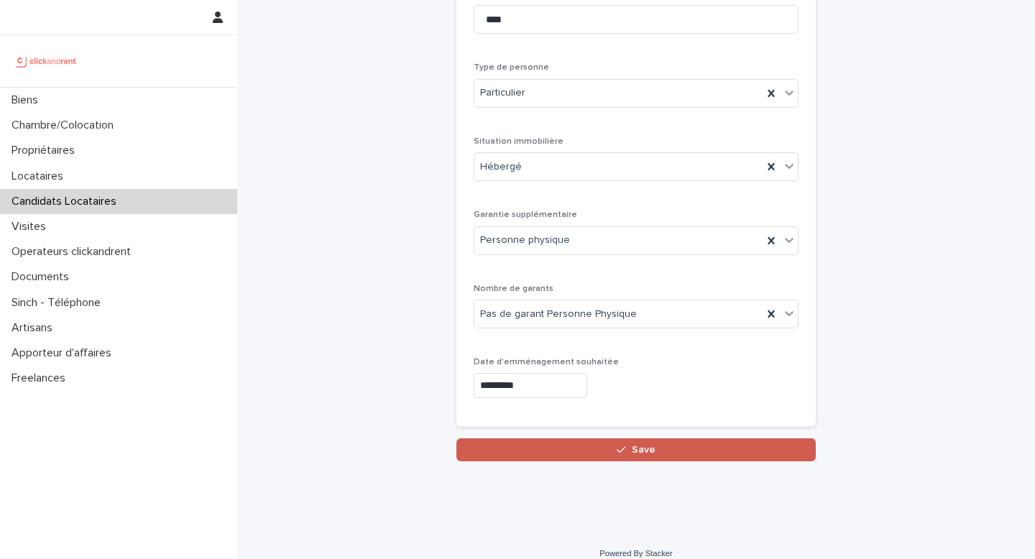
click at [625, 445] on div "button" at bounding box center [624, 450] width 14 height 10
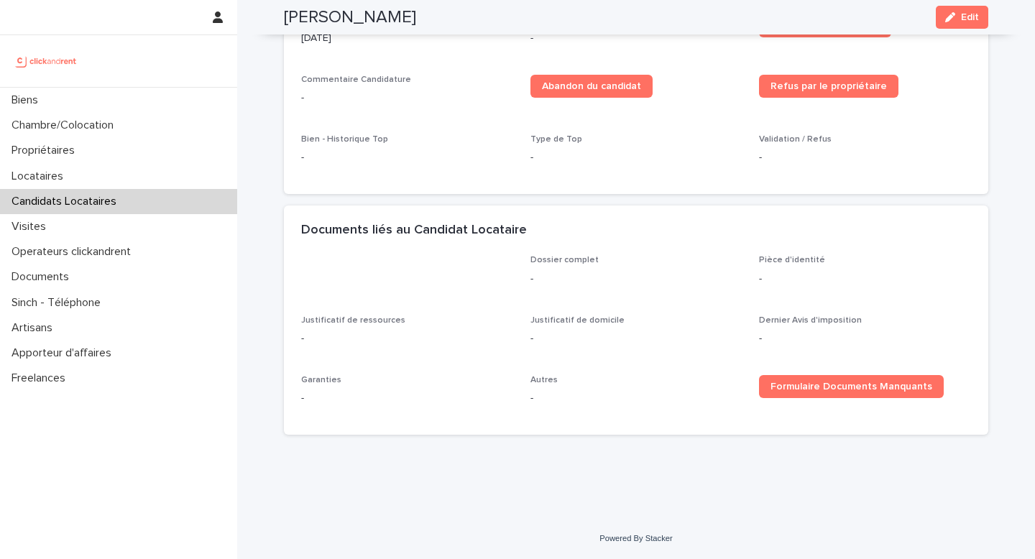
scroll to position [57, 0]
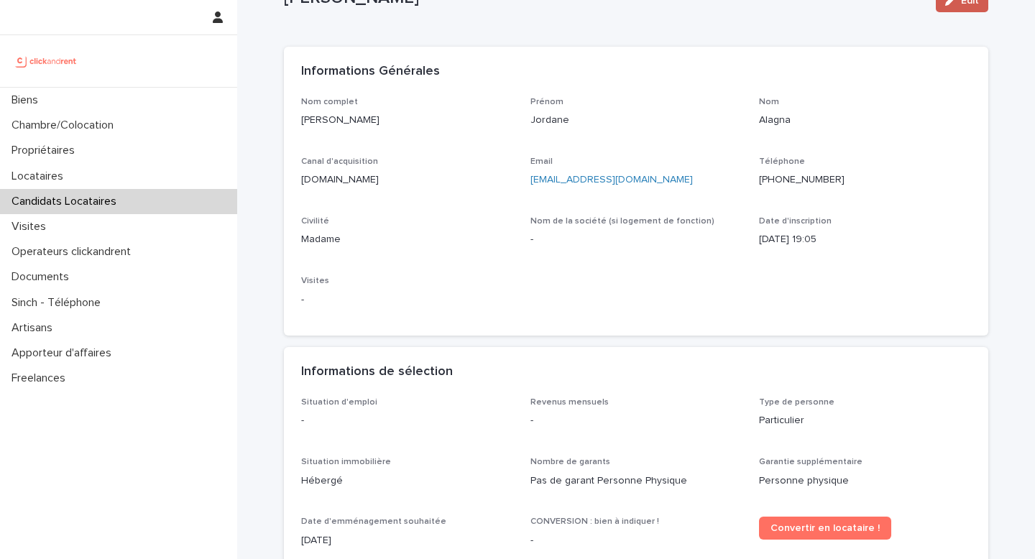
click at [965, 8] on button "Edit" at bounding box center [962, 0] width 52 height 23
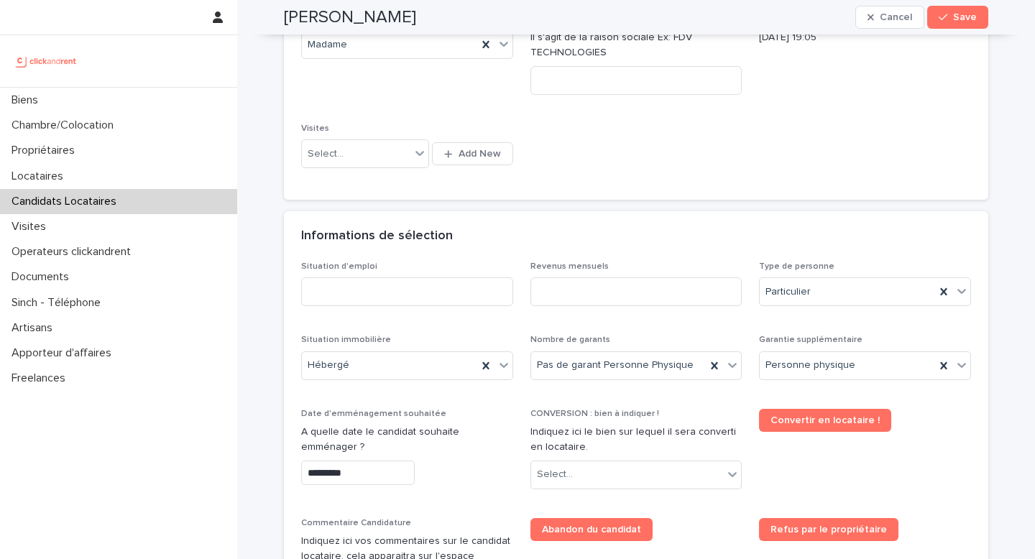
scroll to position [346, 0]
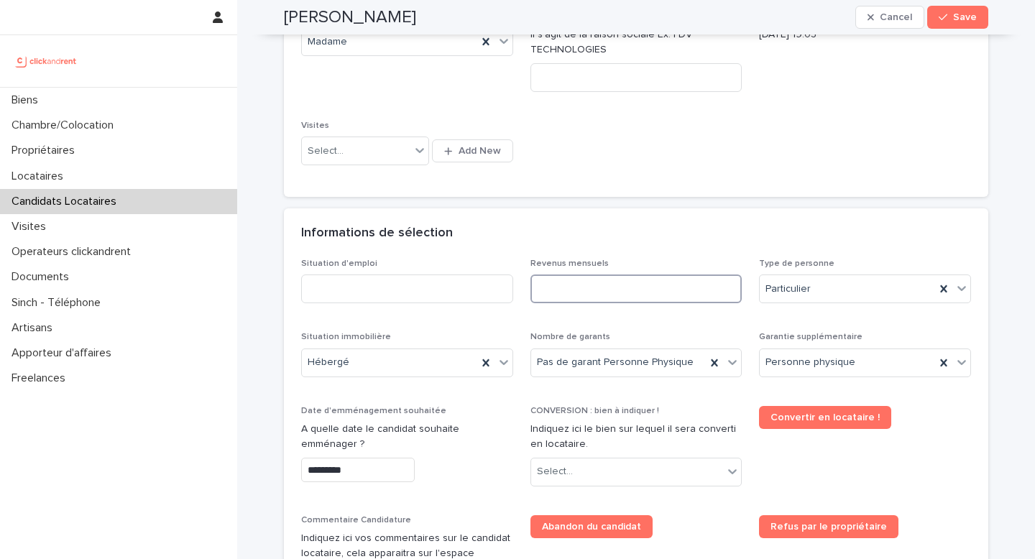
click at [582, 298] on input at bounding box center [637, 289] width 212 height 29
type input "****"
click at [468, 298] on input at bounding box center [407, 289] width 212 height 29
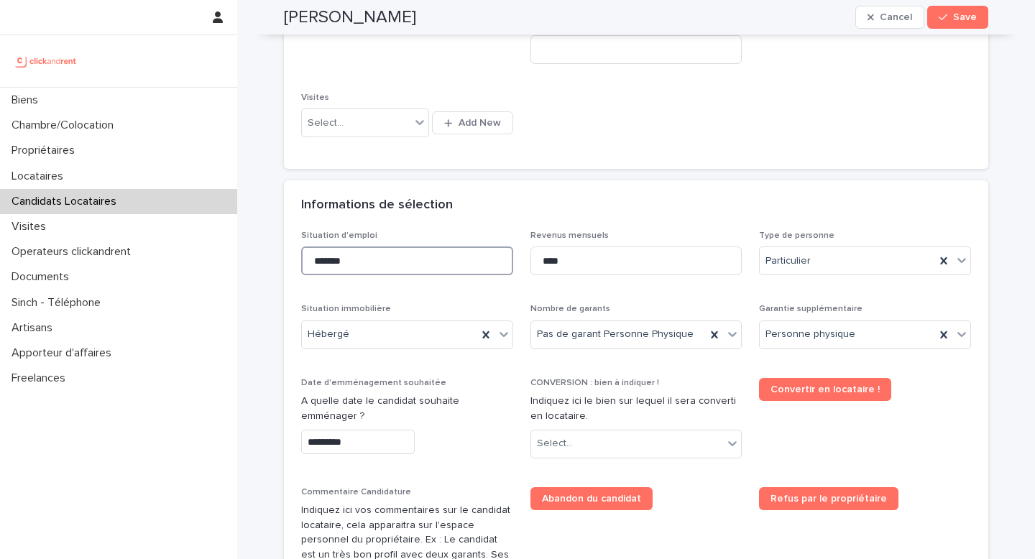
scroll to position [375, 0]
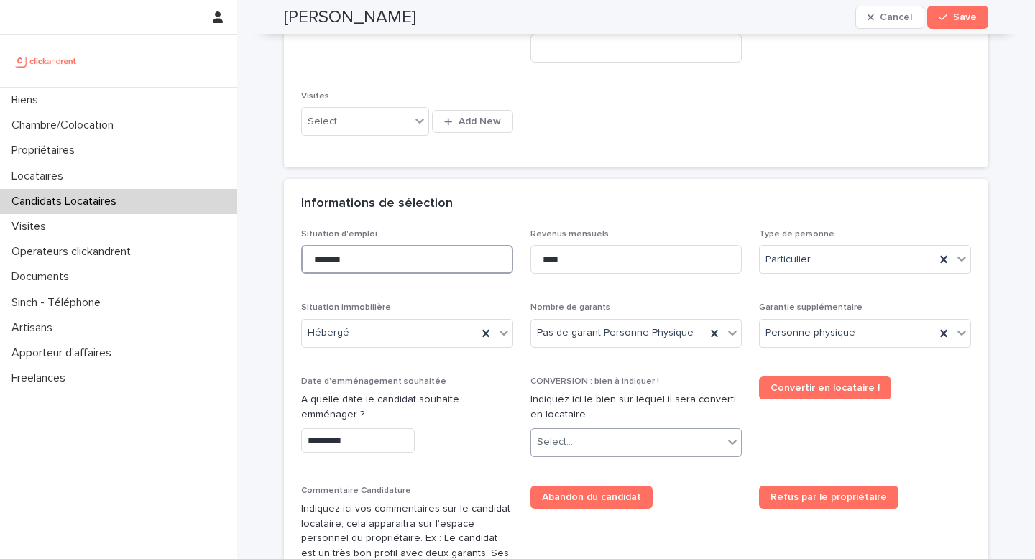
type input "*******"
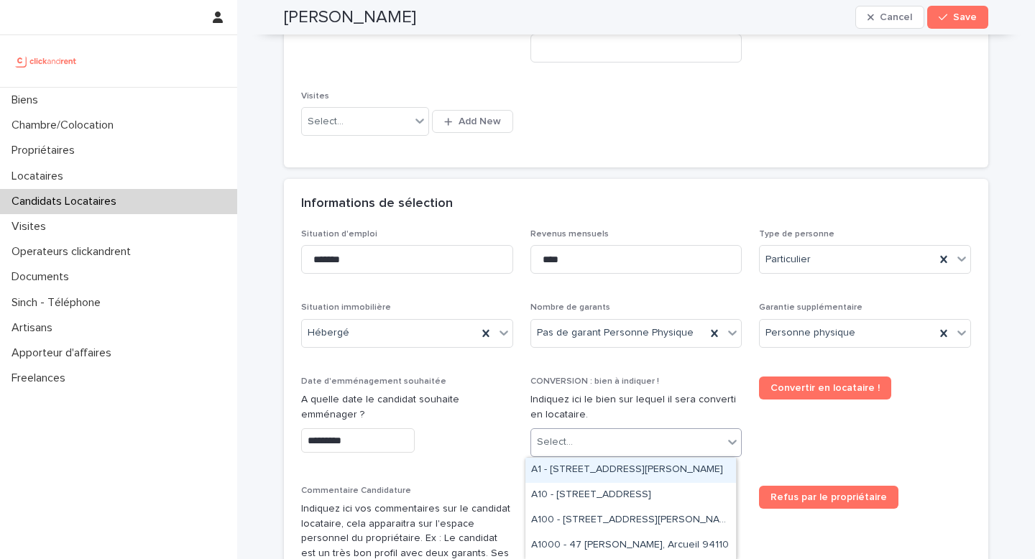
click at [601, 435] on div "Select..." at bounding box center [627, 443] width 193 height 24
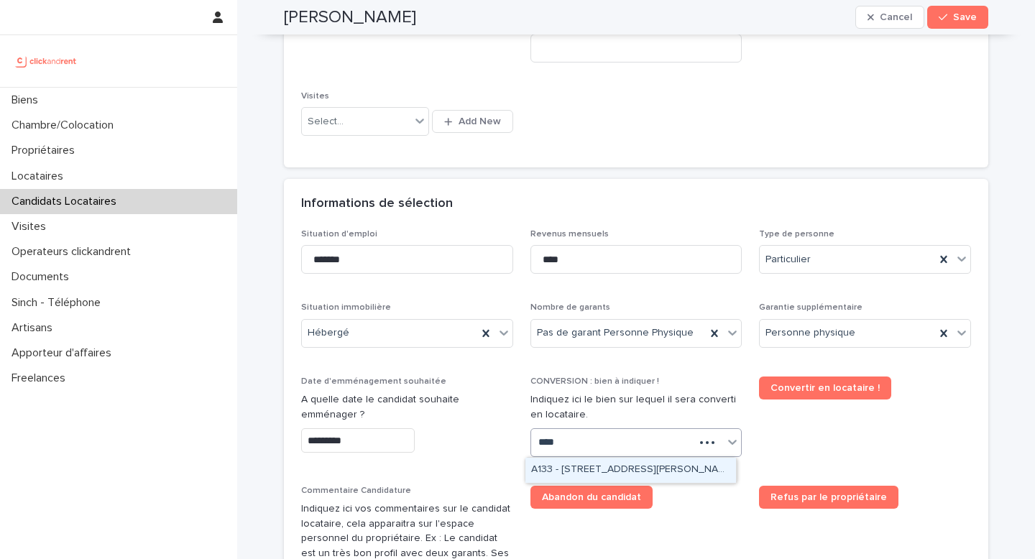
type input "*****"
click at [617, 471] on div "A1330 - [STREET_ADDRESS][PERSON_NAME][PERSON_NAME]" at bounding box center [631, 470] width 211 height 25
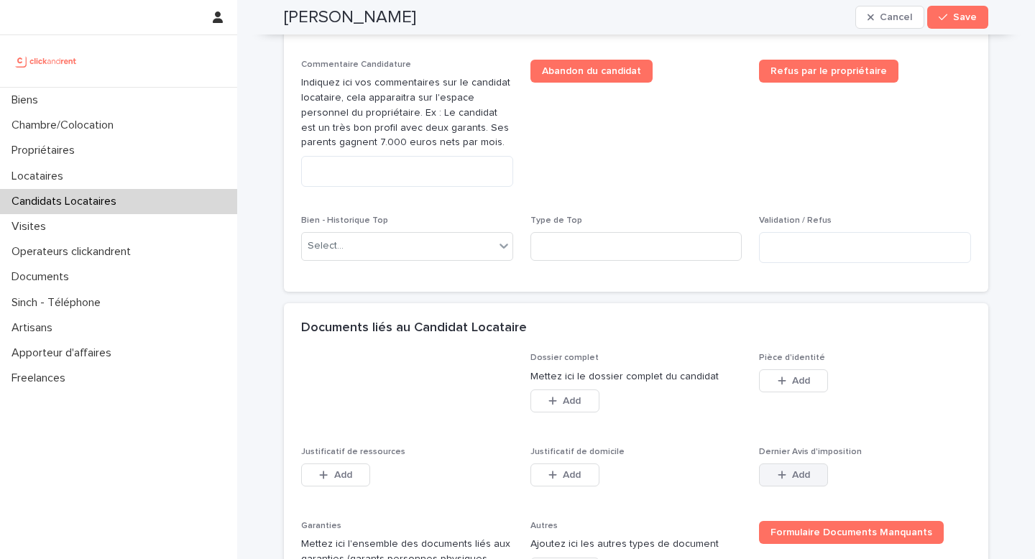
scroll to position [969, 0]
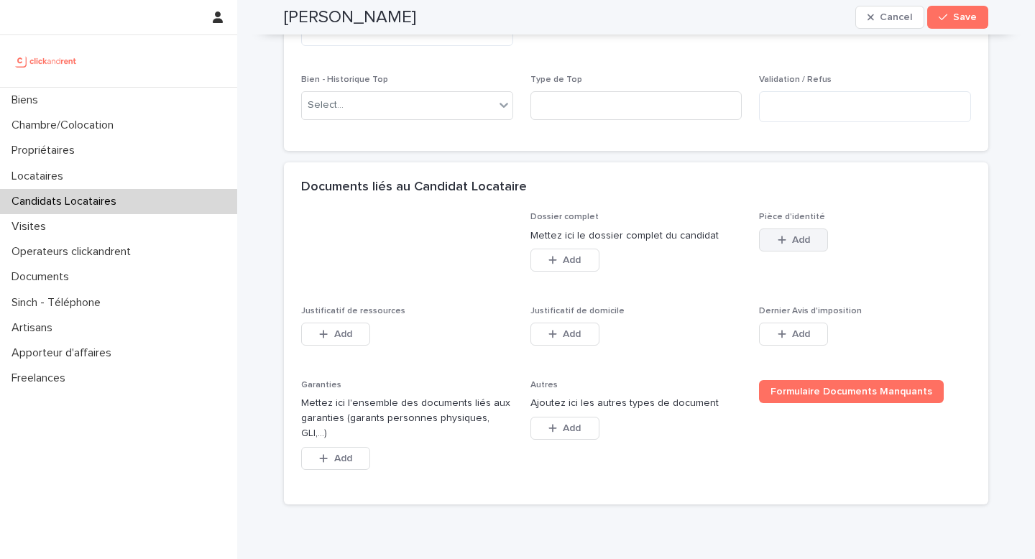
click at [791, 245] on button "Add" at bounding box center [793, 240] width 69 height 23
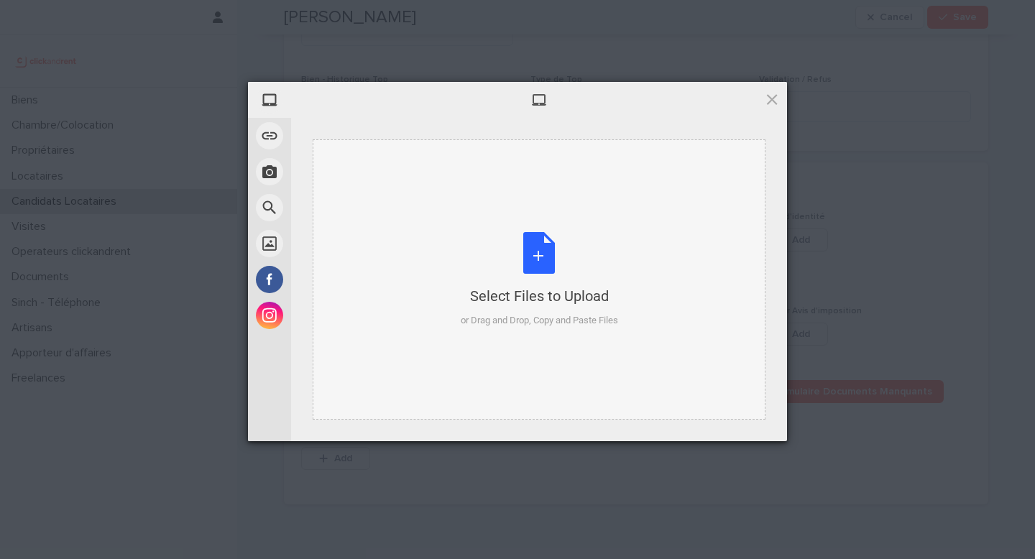
click at [477, 286] on div "Select Files to Upload" at bounding box center [539, 296] width 157 height 20
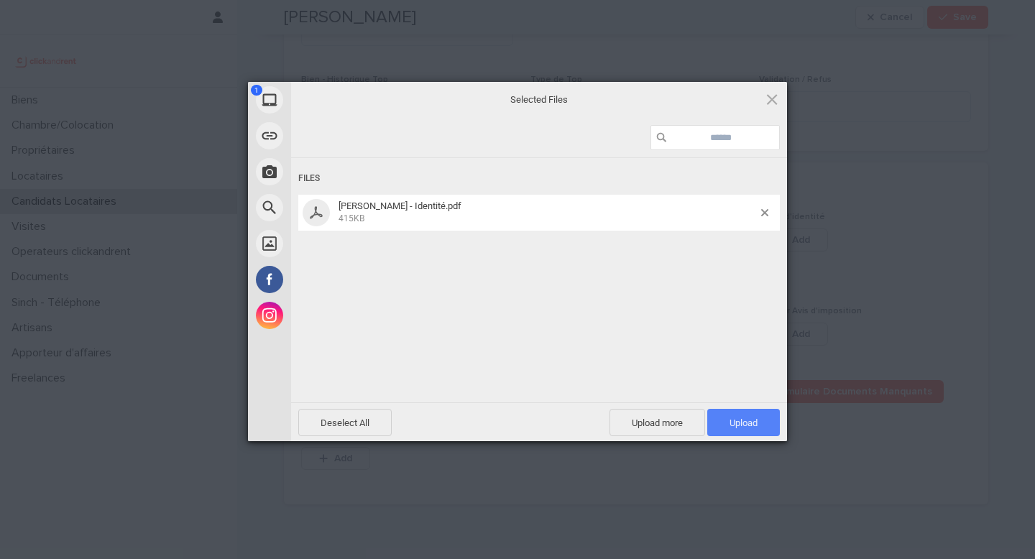
click at [752, 432] on span "Upload 1" at bounding box center [744, 422] width 73 height 27
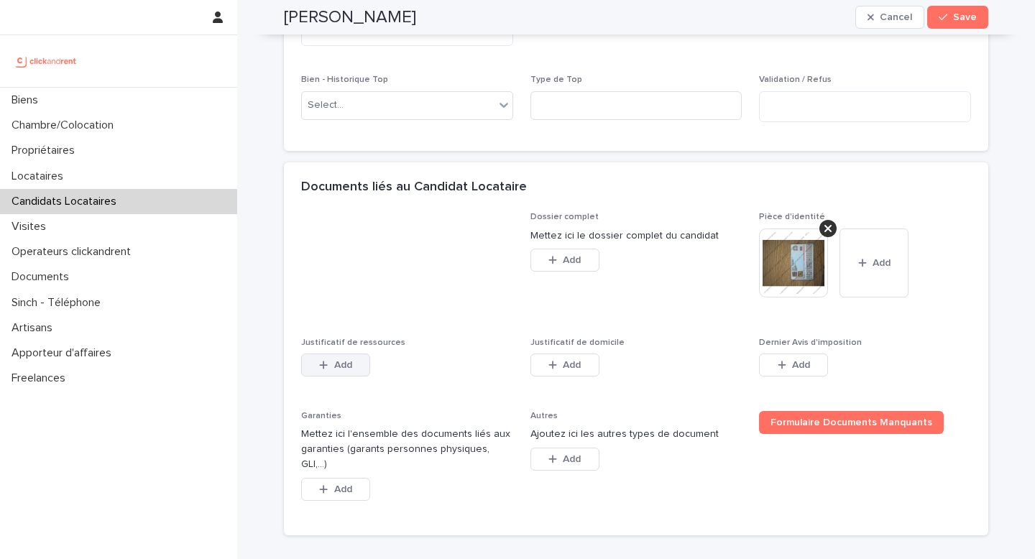
click at [327, 367] on div "button" at bounding box center [326, 365] width 14 height 10
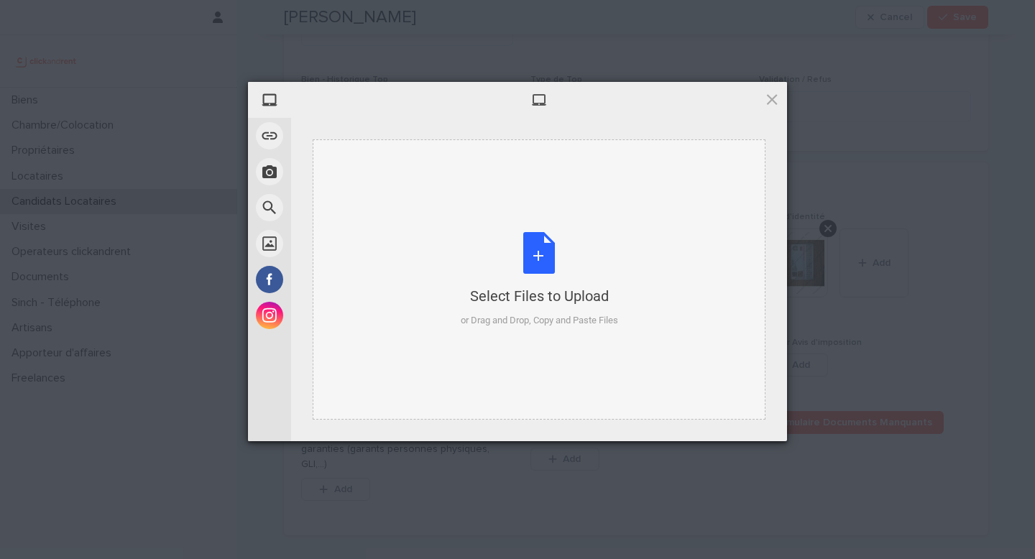
click at [577, 276] on div "Select Files to Upload or Drag and Drop, Copy and Paste Files" at bounding box center [539, 280] width 157 height 96
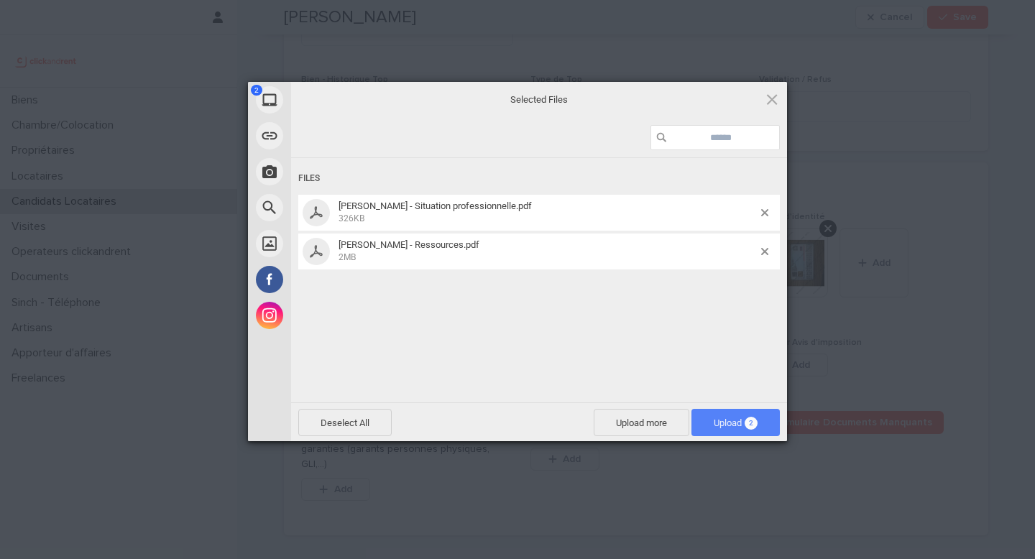
click at [753, 426] on span "2" at bounding box center [751, 423] width 13 height 13
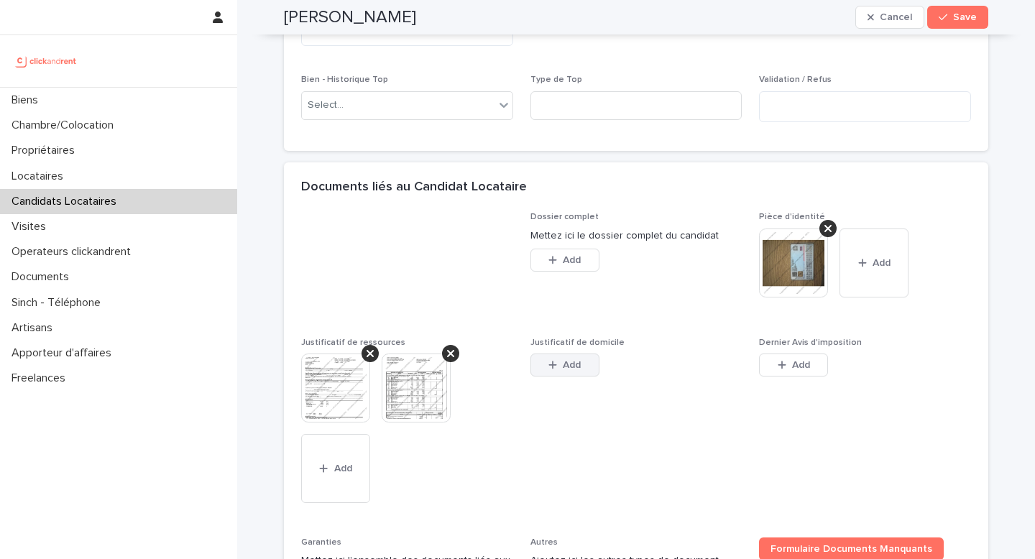
click at [556, 368] on button "Add" at bounding box center [565, 365] width 69 height 23
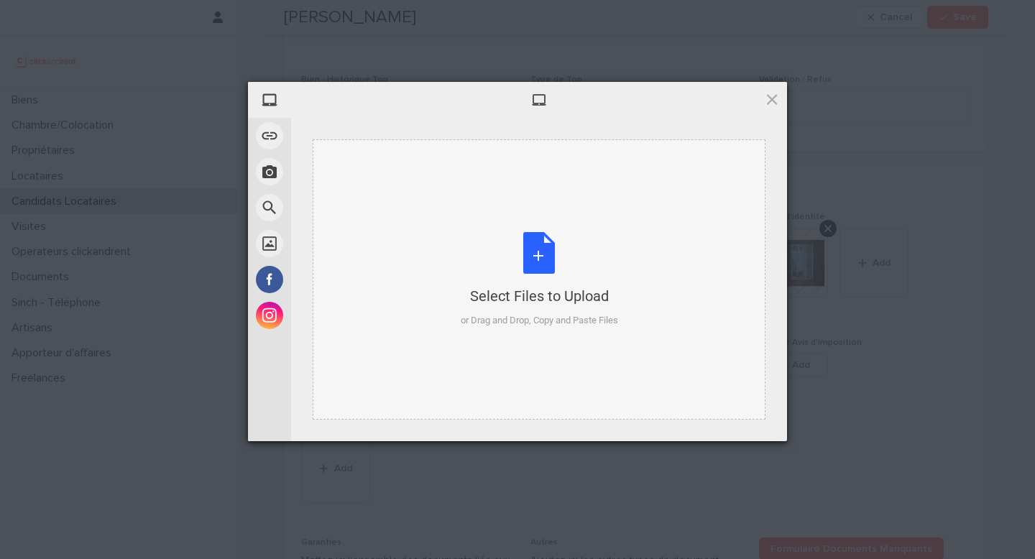
click at [462, 273] on div "Select Files to Upload or Drag and Drop, Copy and Paste Files" at bounding box center [539, 280] width 157 height 96
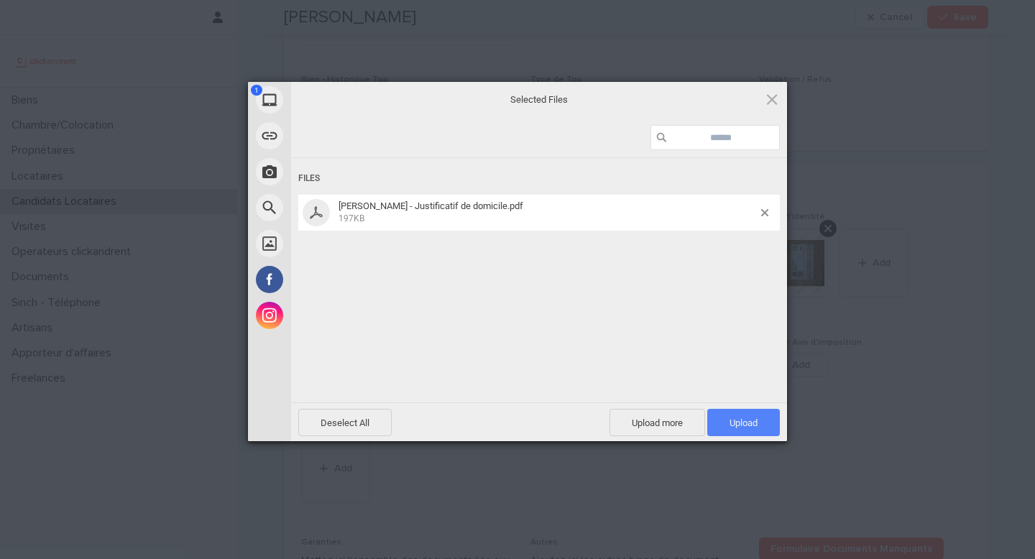
click at [751, 415] on span "Upload 1" at bounding box center [744, 422] width 73 height 27
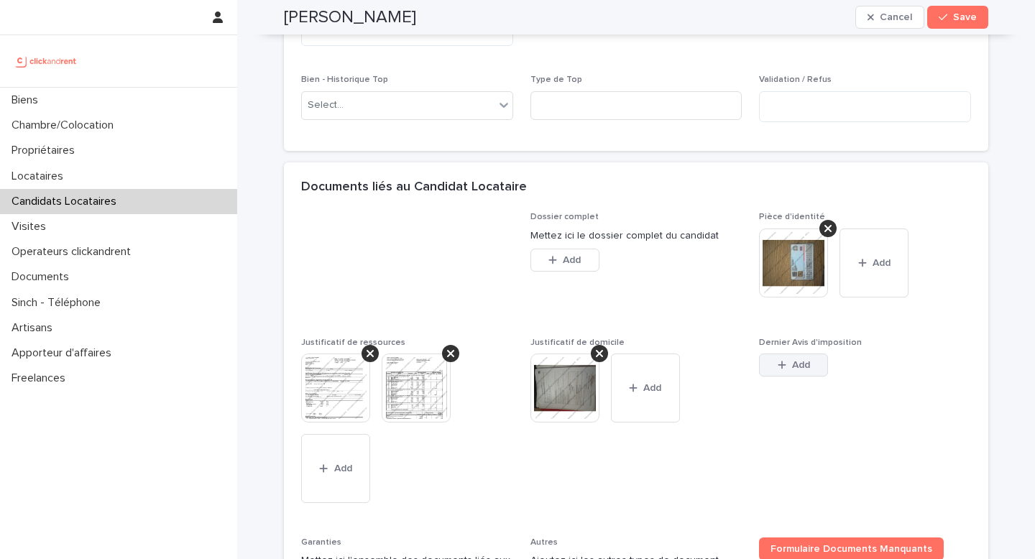
click at [782, 364] on div "button" at bounding box center [785, 365] width 14 height 10
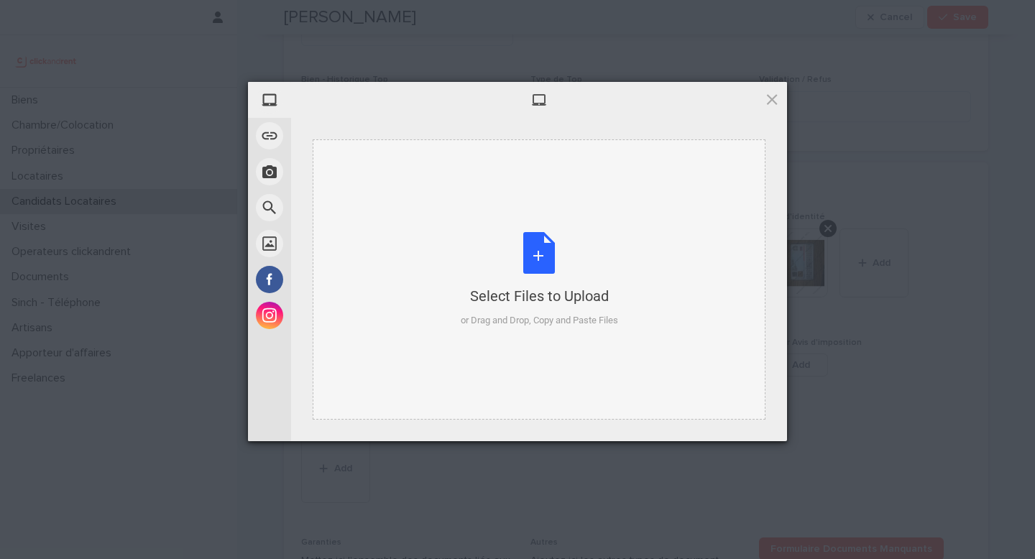
click at [526, 290] on div "Select Files to Upload" at bounding box center [539, 296] width 157 height 20
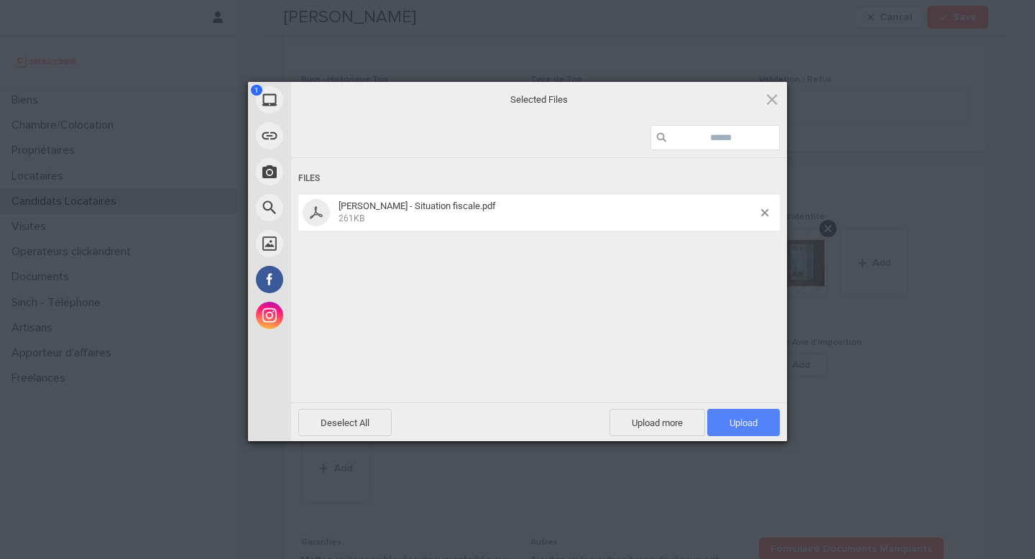
click at [753, 411] on span "Upload 1" at bounding box center [744, 422] width 73 height 27
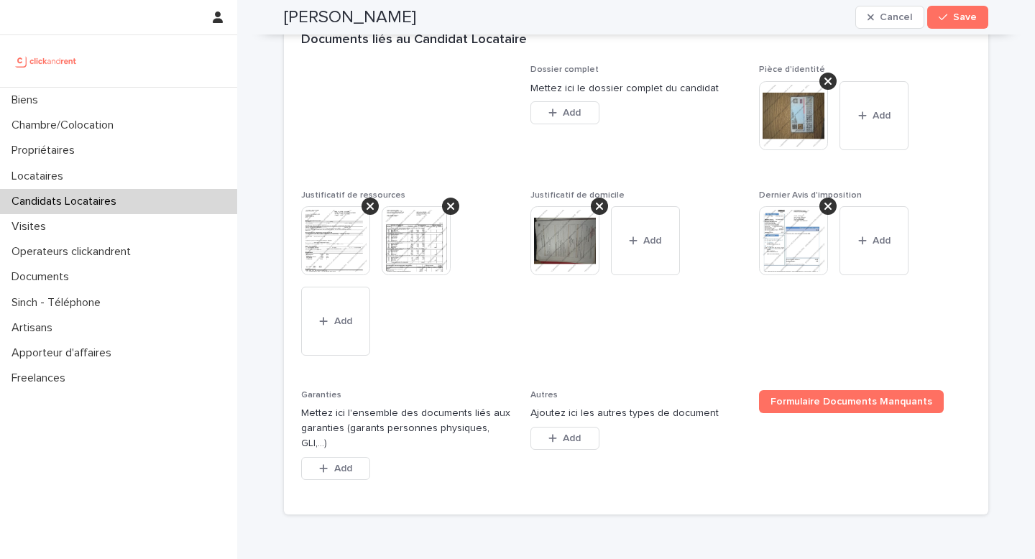
scroll to position [1181, 0]
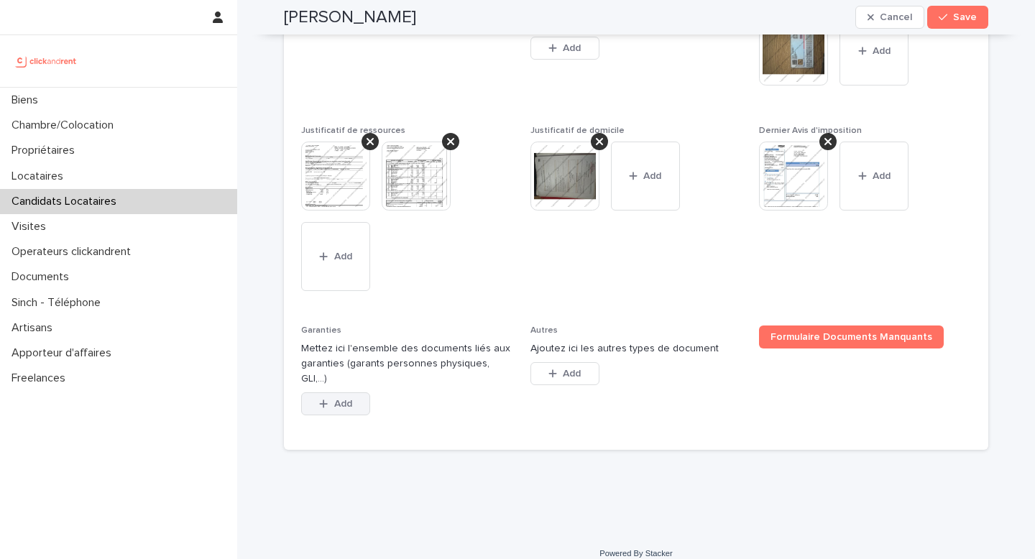
click at [343, 393] on button "Add" at bounding box center [335, 404] width 69 height 23
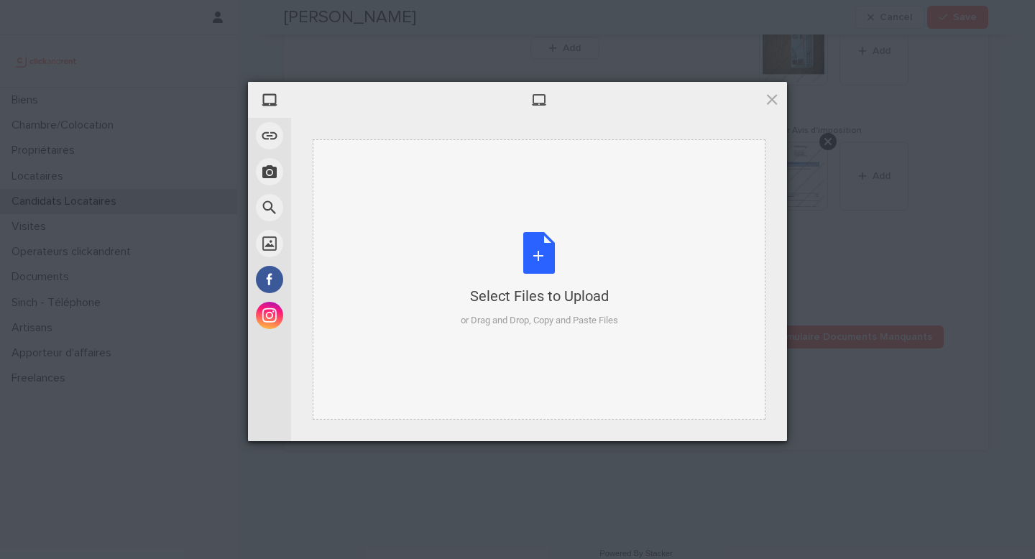
click at [541, 321] on div "or Drag and Drop, Copy and Paste Files" at bounding box center [539, 320] width 157 height 14
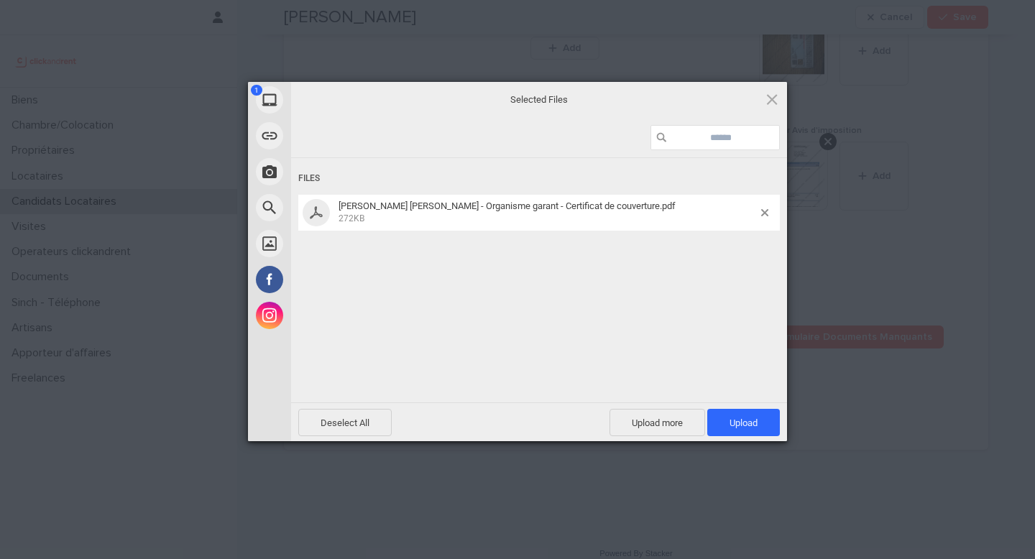
drag, startPoint x: 754, startPoint y: 414, endPoint x: 749, endPoint y: 406, distance: 9.4
click at [754, 414] on span "Upload 1" at bounding box center [744, 422] width 73 height 27
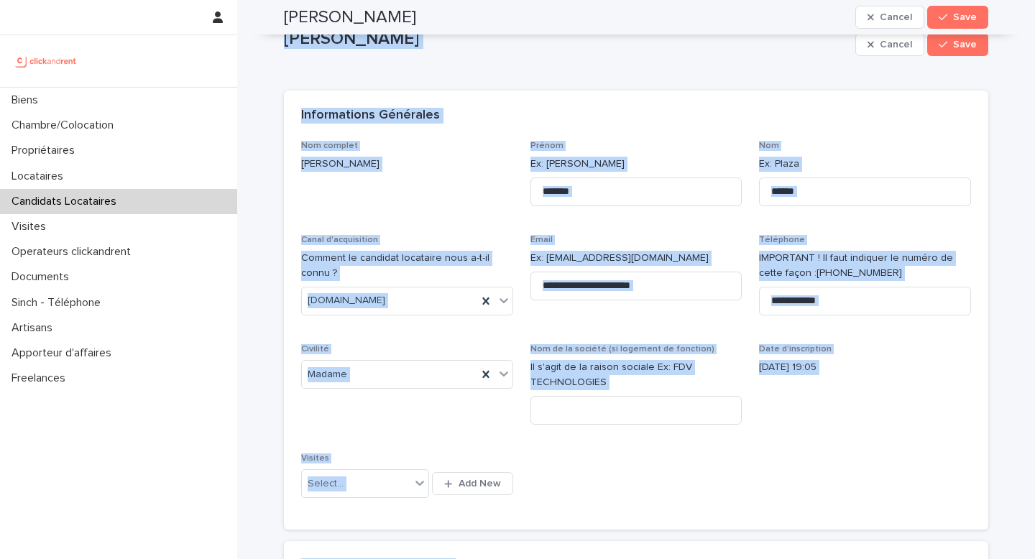
scroll to position [0, 0]
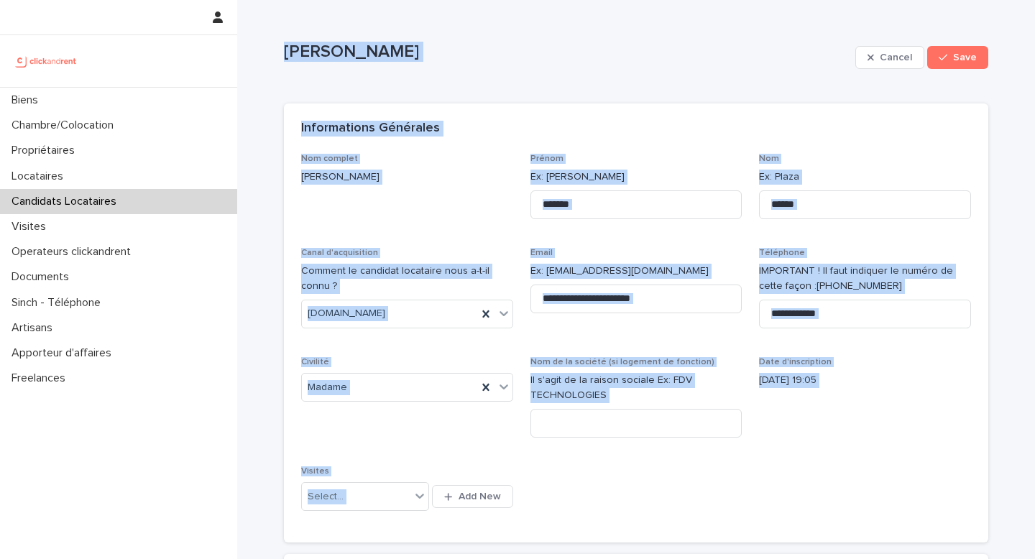
drag, startPoint x: 475, startPoint y: 448, endPoint x: 275, endPoint y: 32, distance: 461.5
copy div "Loremip Dolors Ametco Adip Elits, doeiu tem in utlab etdolo magn aliqua. Enimad…"
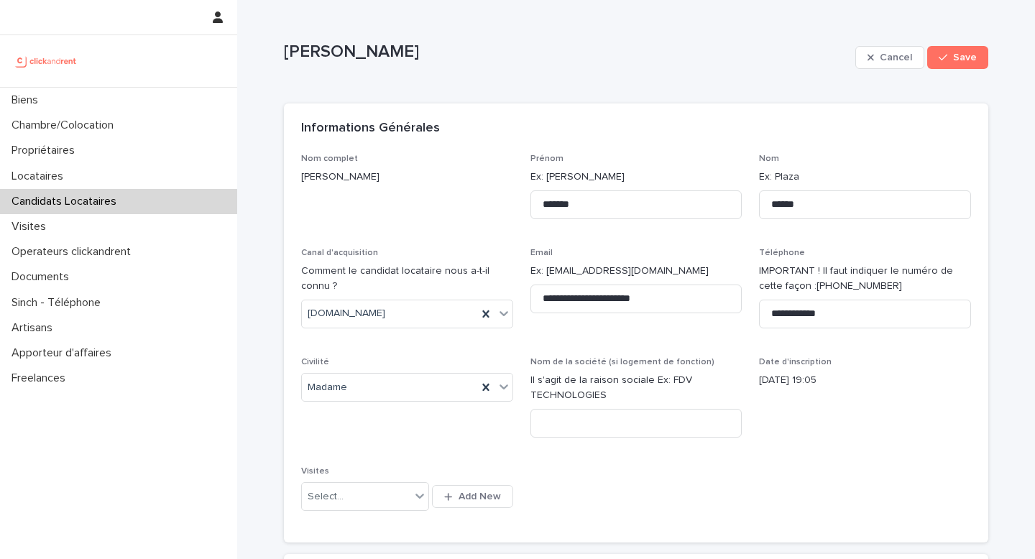
click at [773, 386] on p "[DATE] 19:05" at bounding box center [865, 380] width 212 height 15
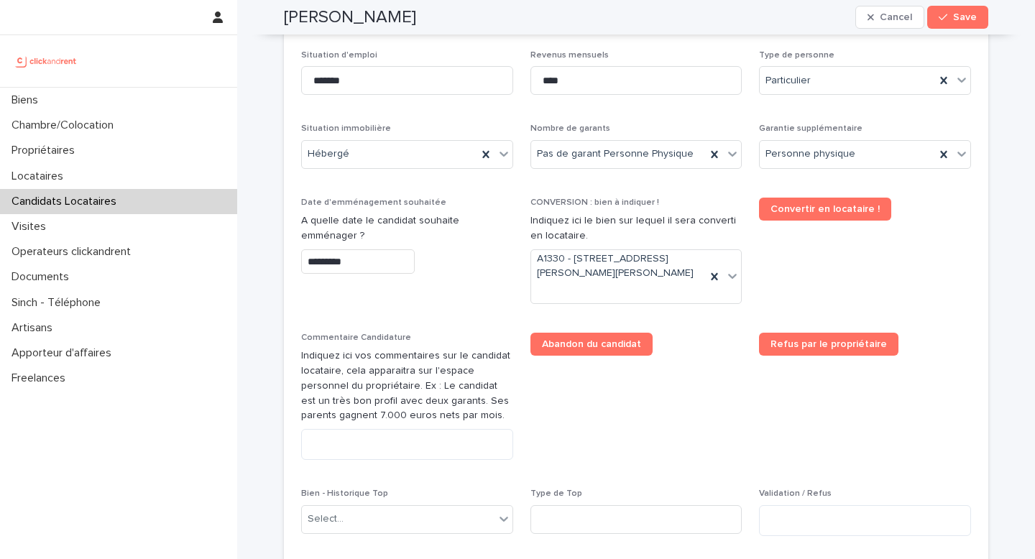
scroll to position [564, 0]
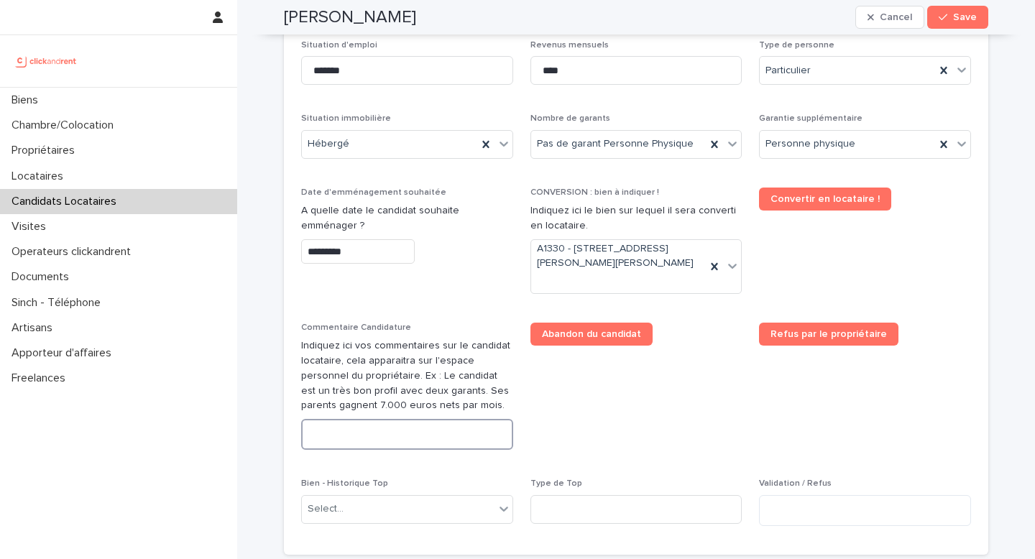
click at [380, 444] on textarea at bounding box center [407, 434] width 212 height 31
paste textarea "**********"
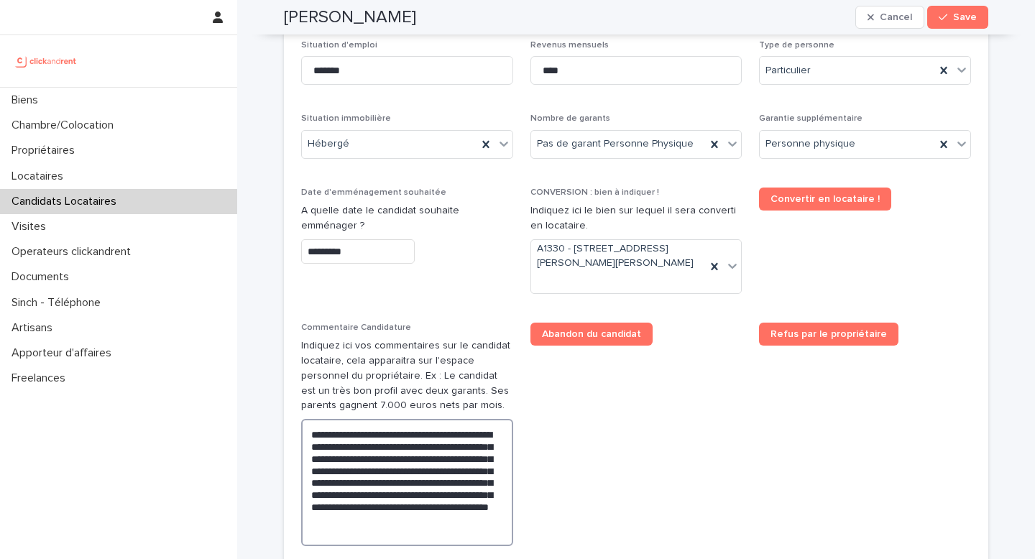
drag, startPoint x: 314, startPoint y: 433, endPoint x: 276, endPoint y: 435, distance: 38.2
click at [277, 435] on div "**********" at bounding box center [636, 349] width 719 height 1826
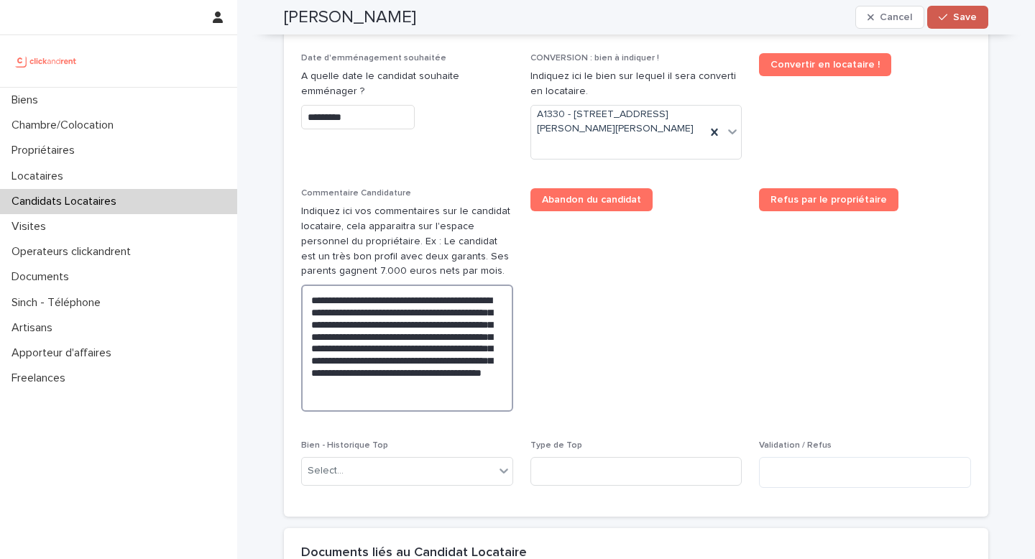
type textarea "**********"
click at [943, 18] on icon "button" at bounding box center [943, 17] width 9 height 10
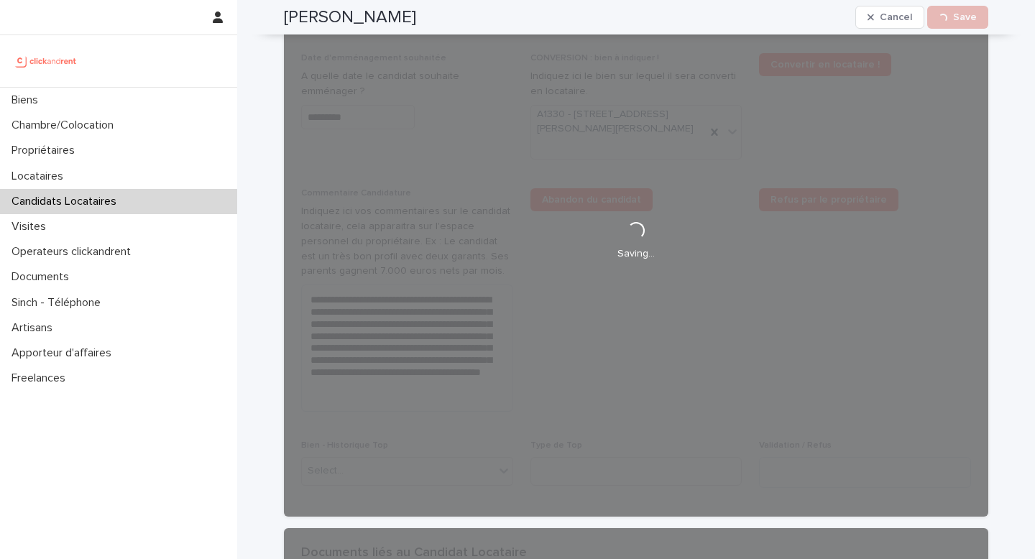
drag, startPoint x: 400, startPoint y: 17, endPoint x: 280, endPoint y: 12, distance: 120.2
click at [284, 12] on div "[PERSON_NAME] Cancel Loading... Save" at bounding box center [636, 17] width 705 height 35
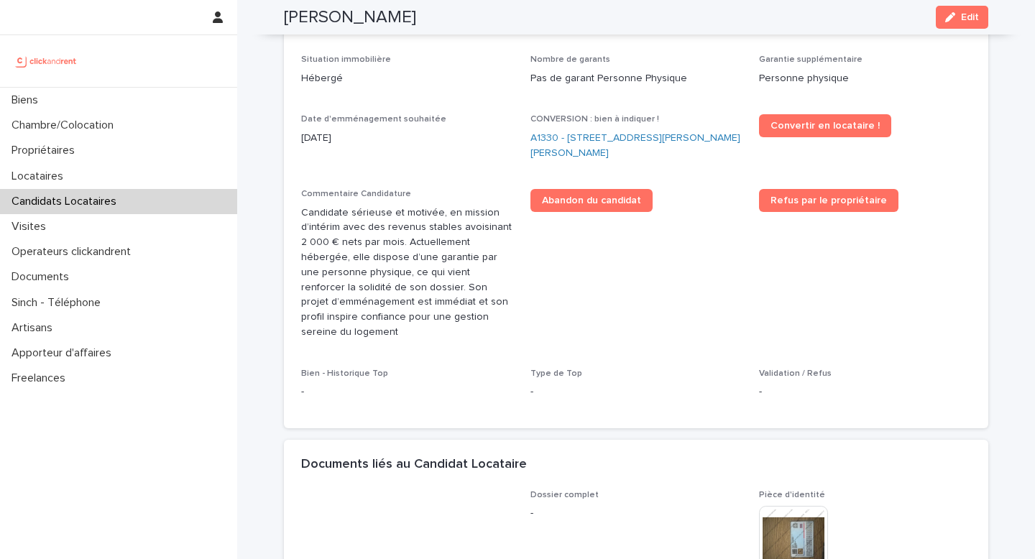
copy h2 "[PERSON_NAME]"
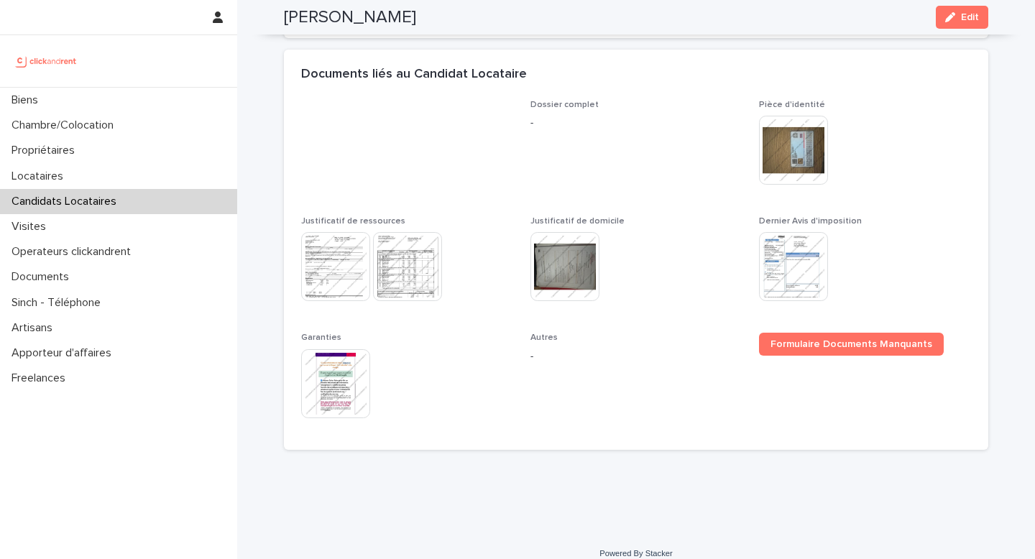
copy h2 "[PERSON_NAME]"
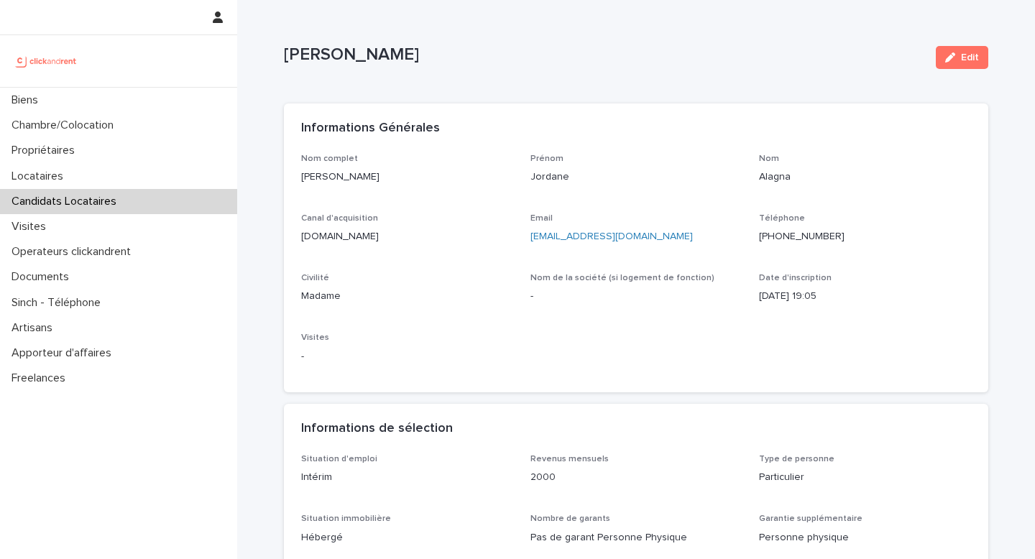
scroll to position [329, 0]
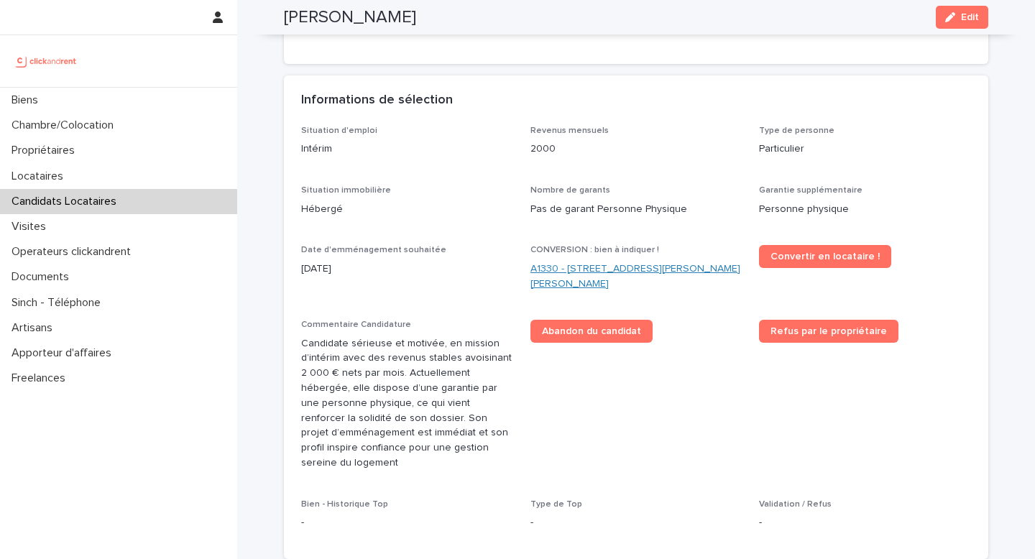
click at [603, 272] on link "A1330 - [STREET_ADDRESS][PERSON_NAME][PERSON_NAME]" at bounding box center [637, 277] width 212 height 30
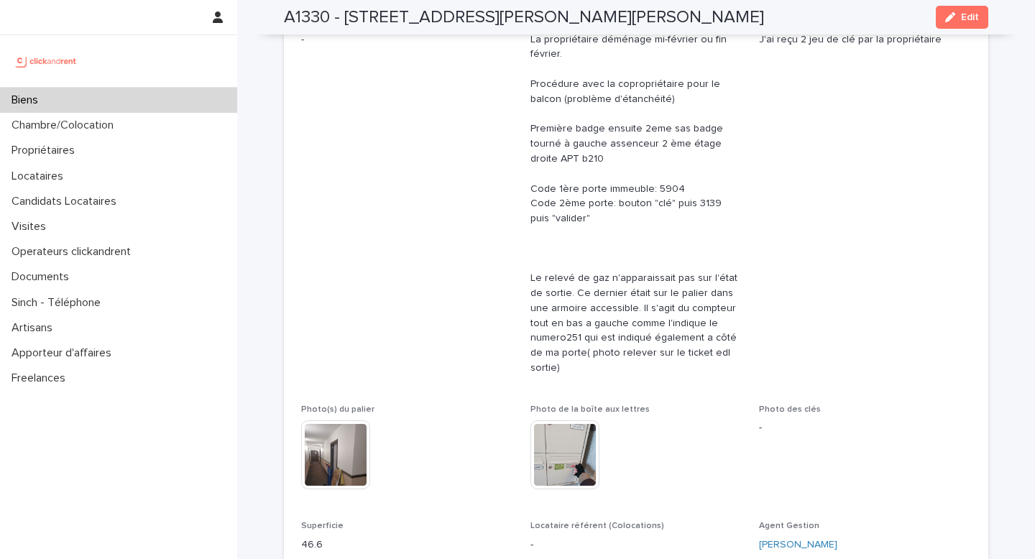
scroll to position [836, 0]
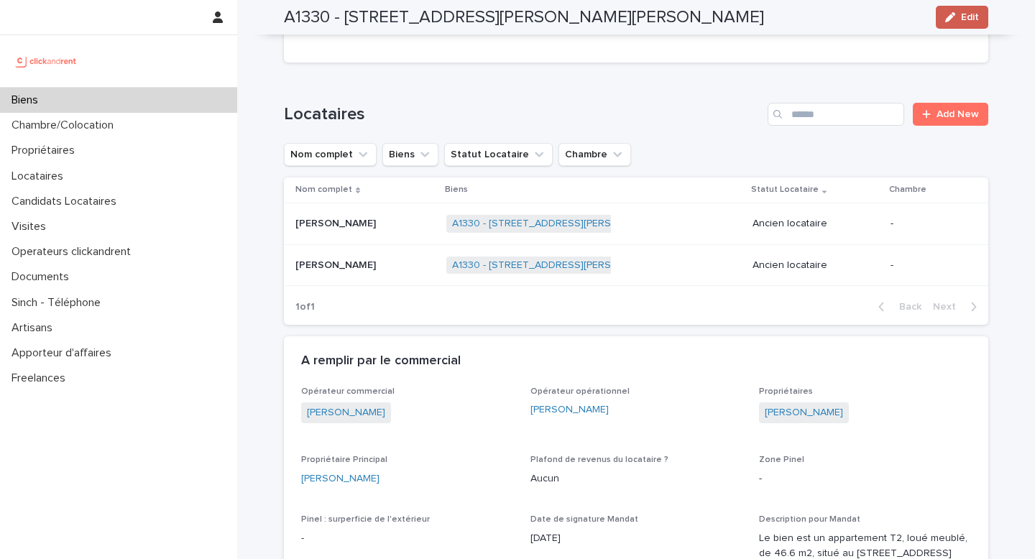
click at [952, 24] on button "Edit" at bounding box center [962, 17] width 52 height 23
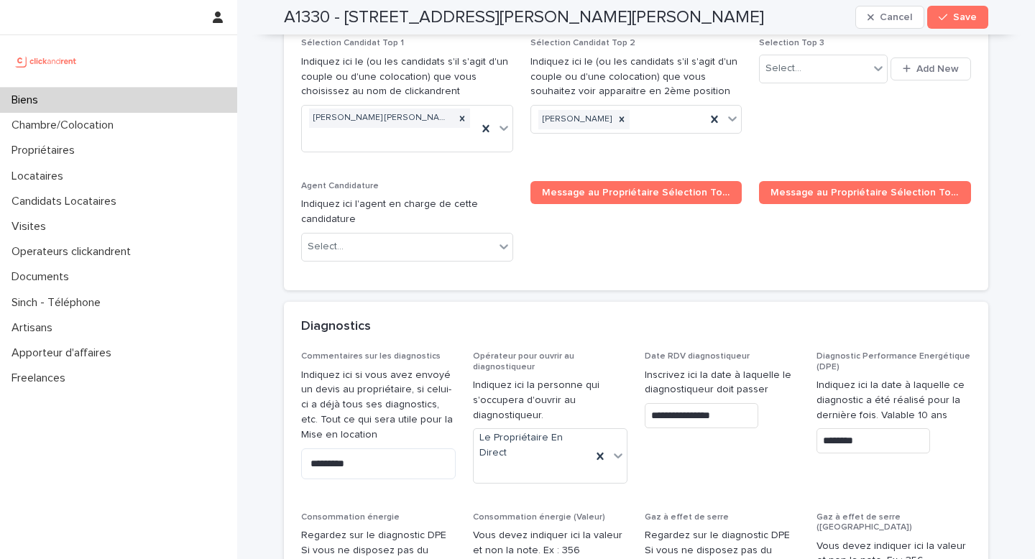
scroll to position [7264, 0]
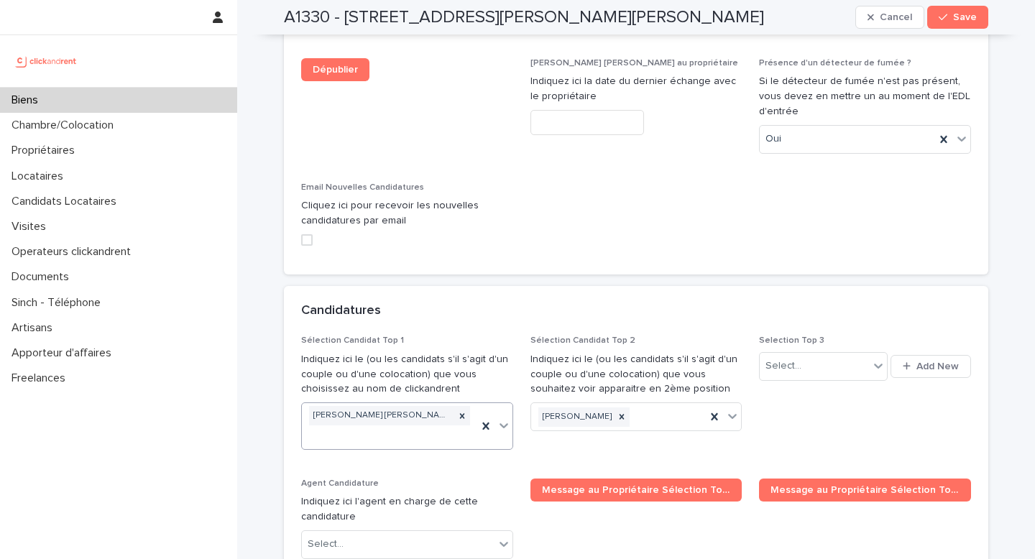
click at [411, 403] on div "[PERSON_NAME] [PERSON_NAME]" at bounding box center [389, 426] width 175 height 46
click at [397, 403] on div "[PERSON_NAME] [PERSON_NAME]" at bounding box center [389, 426] width 175 height 46
click at [410, 403] on div "[PERSON_NAME] [PERSON_NAME]" at bounding box center [389, 426] width 175 height 46
click at [414, 403] on div "[PERSON_NAME] [PERSON_NAME]" at bounding box center [389, 426] width 175 height 46
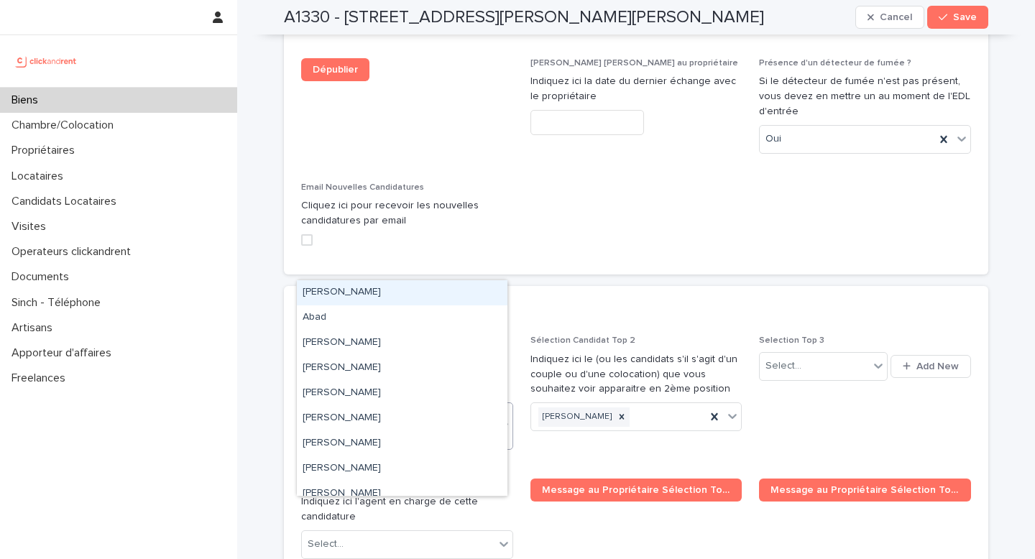
click at [434, 403] on div "[PERSON_NAME] [PERSON_NAME]" at bounding box center [389, 426] width 175 height 46
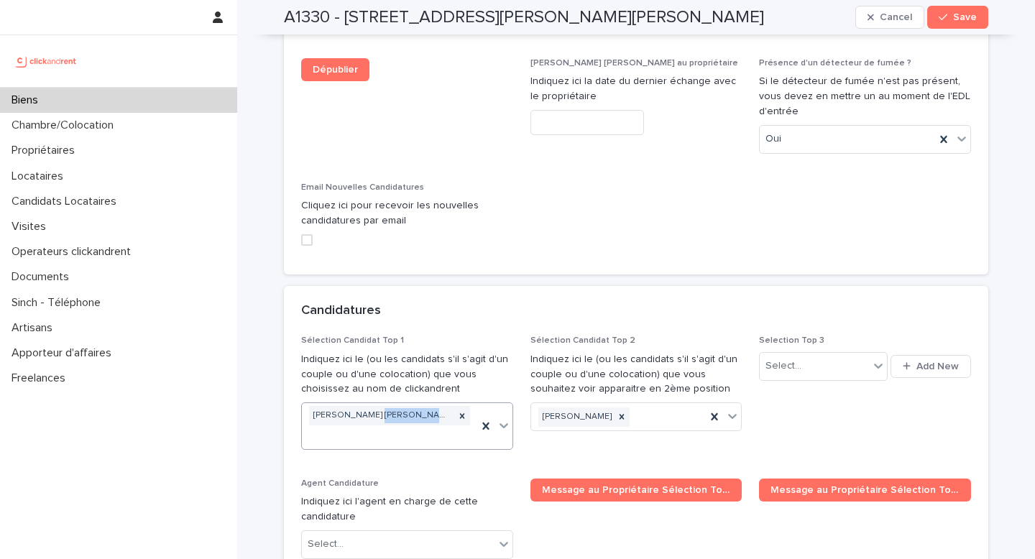
click at [468, 336] on div "Sélection Candidat Top 1 Indiquez ici le (ou les candidats s'il s'agit d'un cou…" at bounding box center [636, 453] width 670 height 234
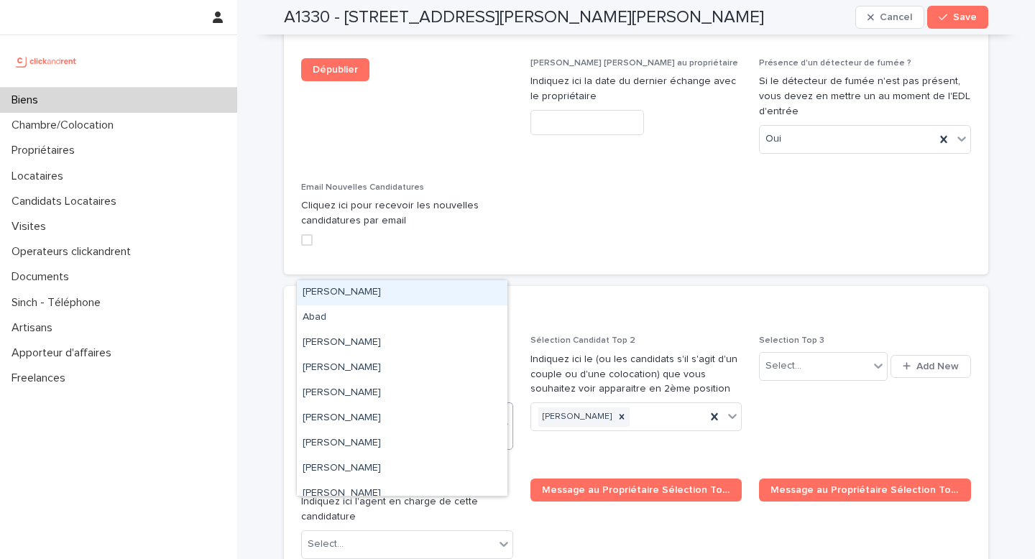
click at [421, 403] on div "[PERSON_NAME] [PERSON_NAME]" at bounding box center [389, 426] width 175 height 46
paste input "**********"
type input "**********"
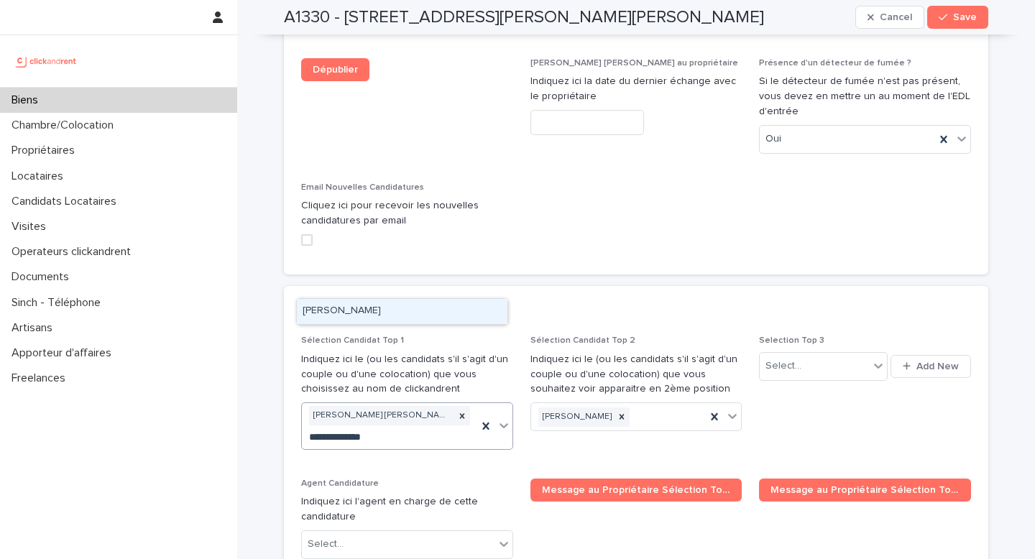
click at [403, 313] on div "[PERSON_NAME]" at bounding box center [402, 311] width 211 height 25
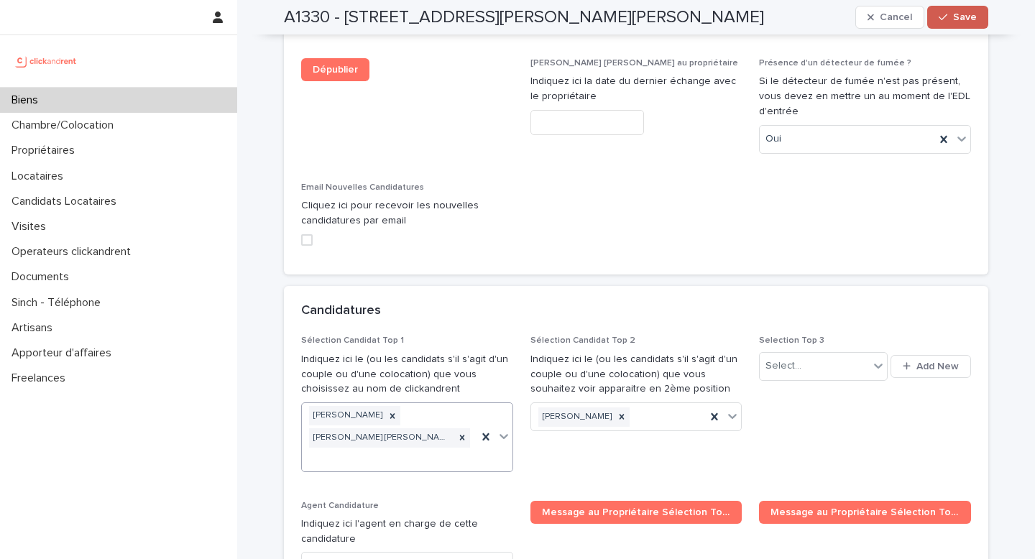
click at [961, 17] on span "Save" at bounding box center [965, 17] width 24 height 10
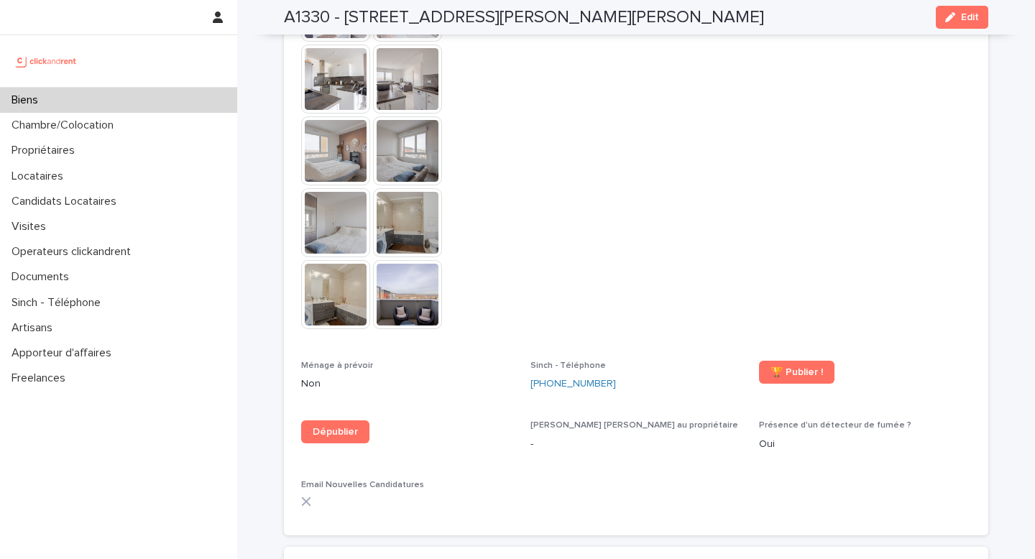
scroll to position [4612, 0]
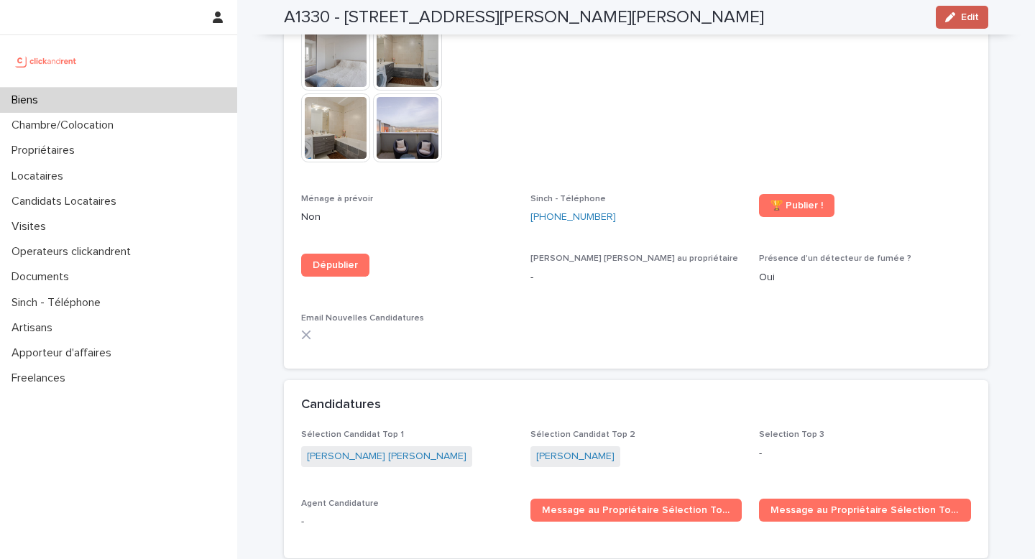
click at [946, 22] on icon "button" at bounding box center [951, 17] width 10 height 10
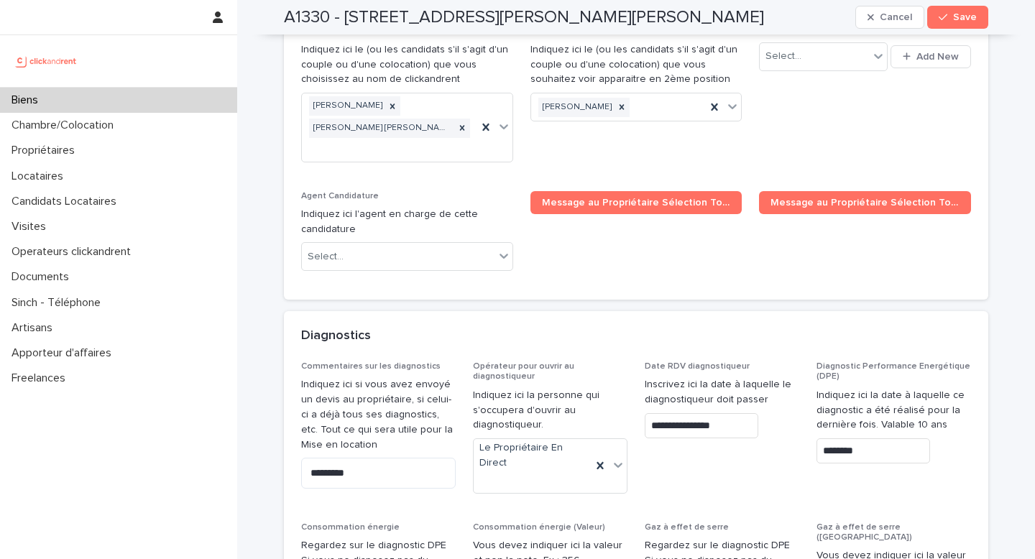
scroll to position [7281, 0]
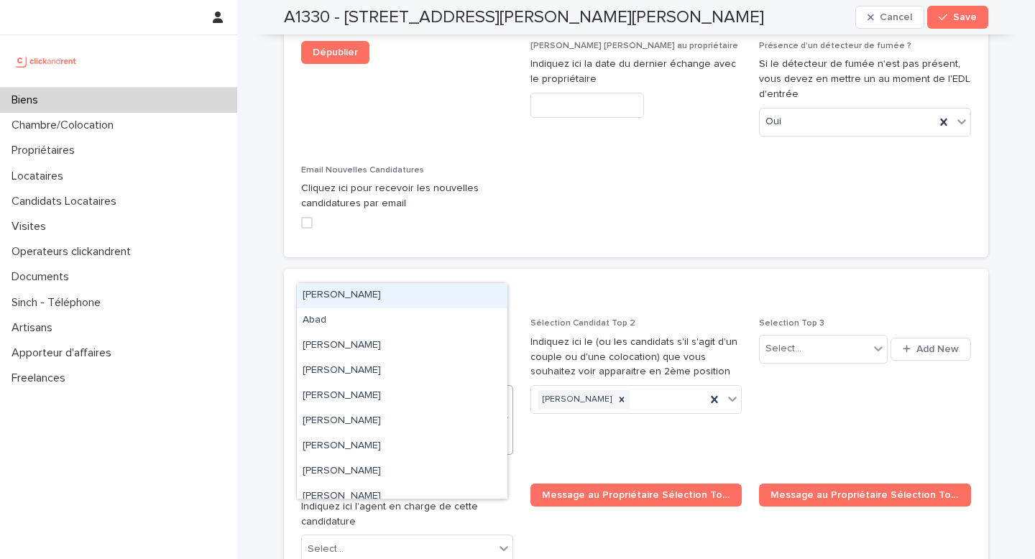
click at [395, 386] on div "[PERSON_NAME] [PERSON_NAME]" at bounding box center [389, 420] width 175 height 68
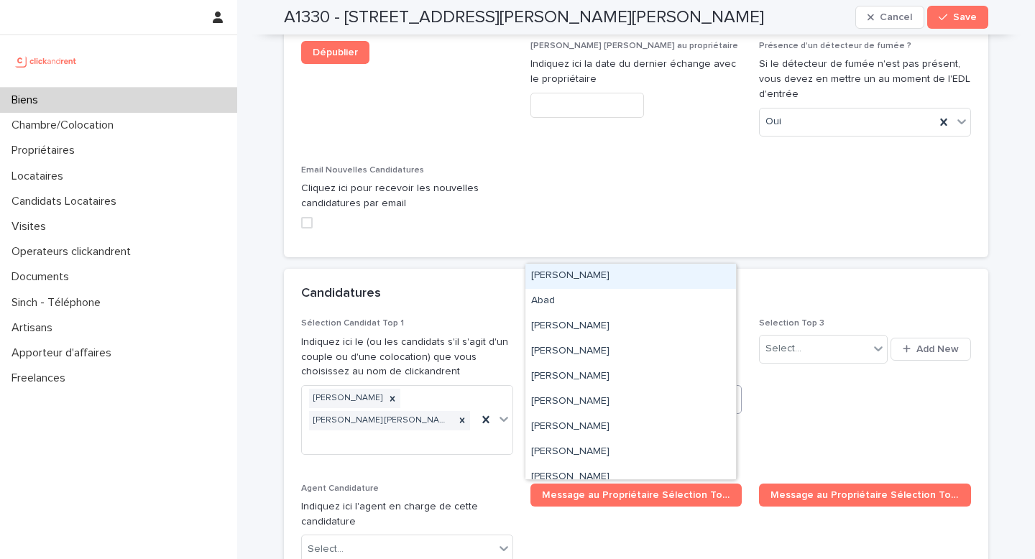
click at [627, 388] on div "[PERSON_NAME]" at bounding box center [618, 400] width 175 height 25
click at [830, 337] on div "Select..." at bounding box center [814, 349] width 109 height 24
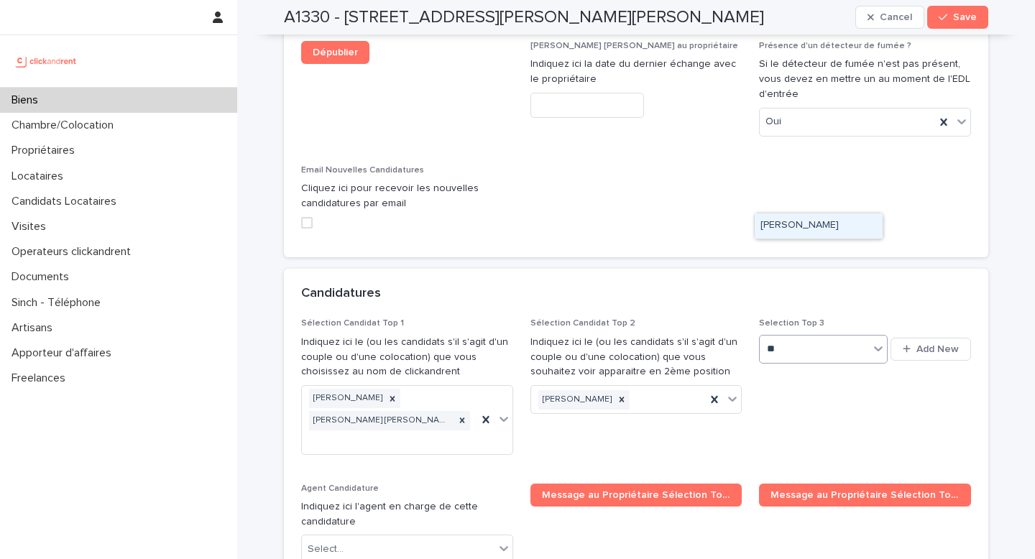
type input "*"
type input "**********"
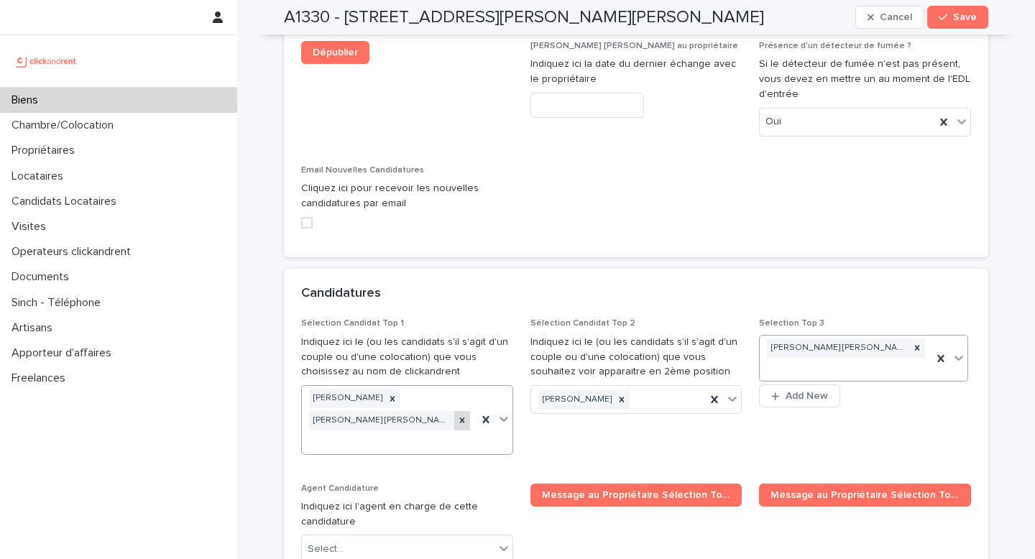
click at [459, 418] on icon at bounding box center [461, 420] width 5 height 5
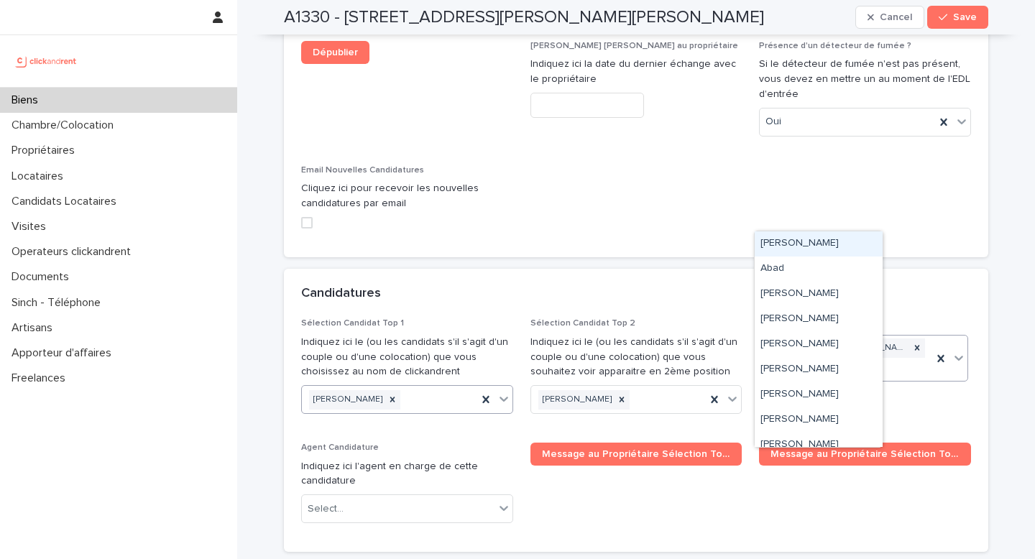
click at [809, 336] on div "[PERSON_NAME] [PERSON_NAME]" at bounding box center [846, 359] width 173 height 46
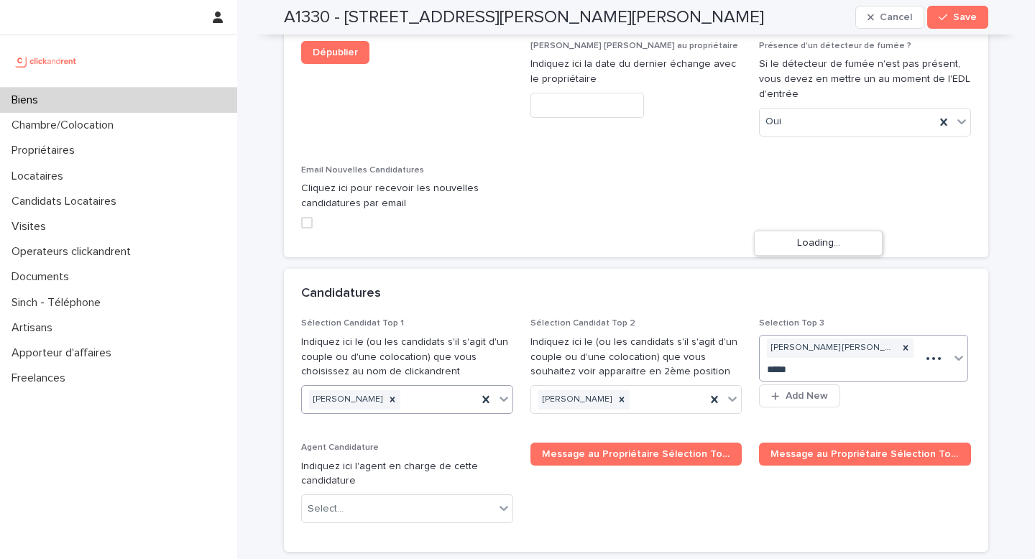
type input "******"
click at [829, 267] on div "[PERSON_NAME]" at bounding box center [819, 269] width 128 height 25
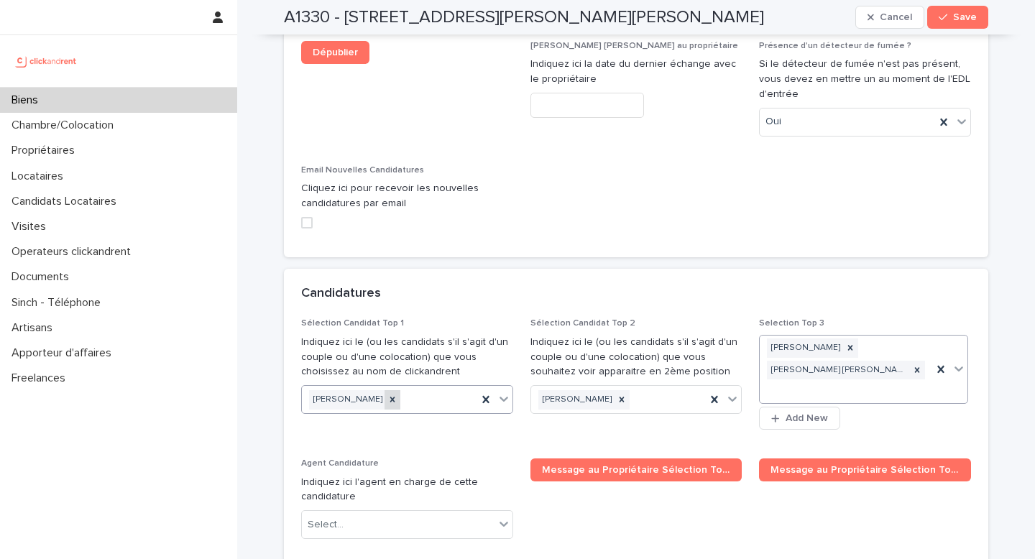
click at [388, 395] on icon at bounding box center [393, 400] width 10 height 10
click at [955, 23] on button "Save" at bounding box center [958, 17] width 61 height 23
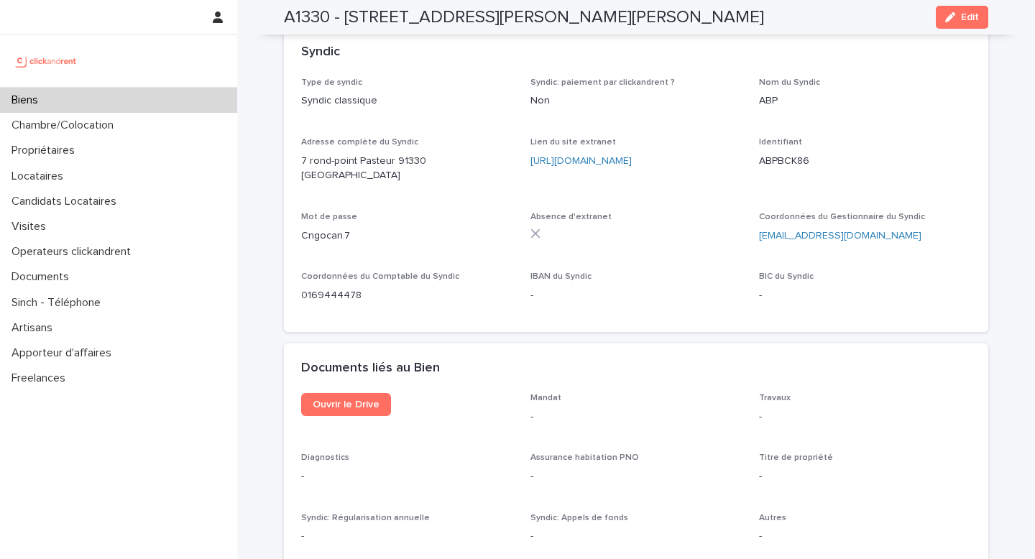
scroll to position [5367, 0]
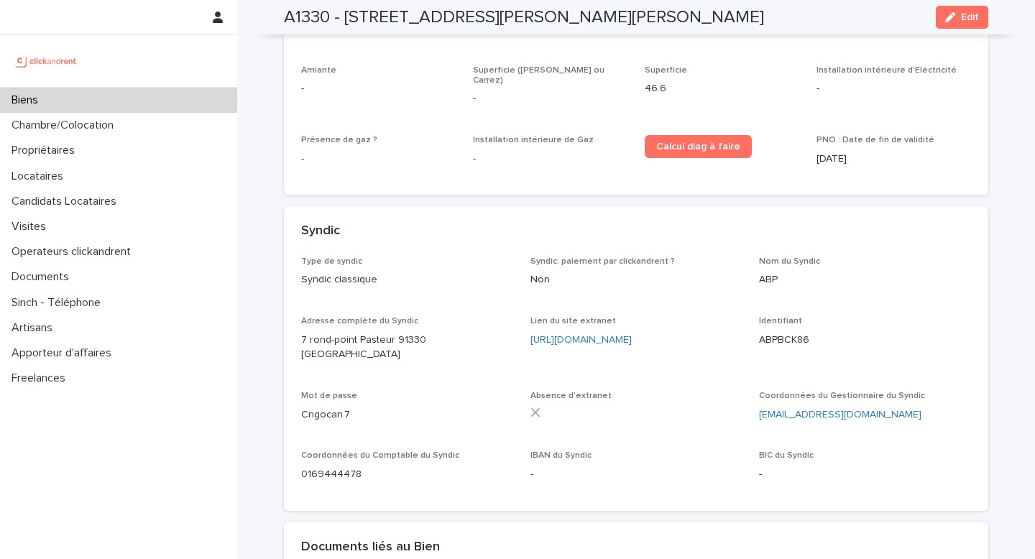
click at [965, 15] on span "Edit" at bounding box center [970, 17] width 18 height 10
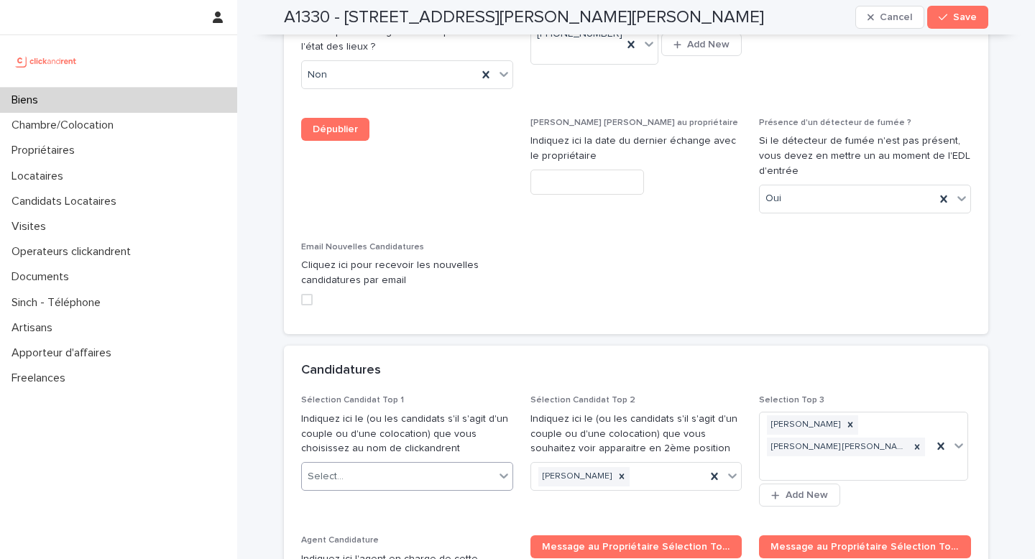
scroll to position [7303, 0]
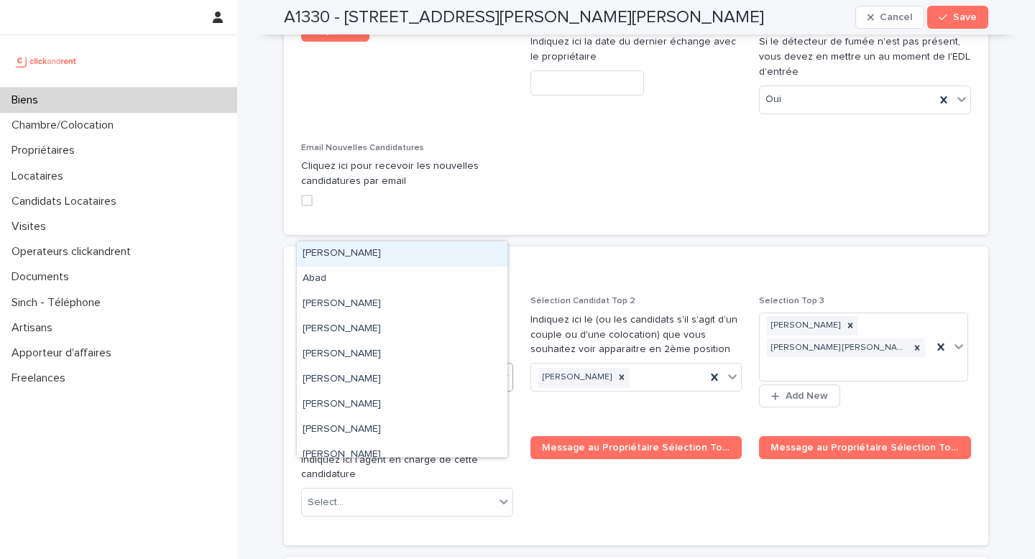
click at [403, 366] on div "Select..." at bounding box center [398, 378] width 193 height 24
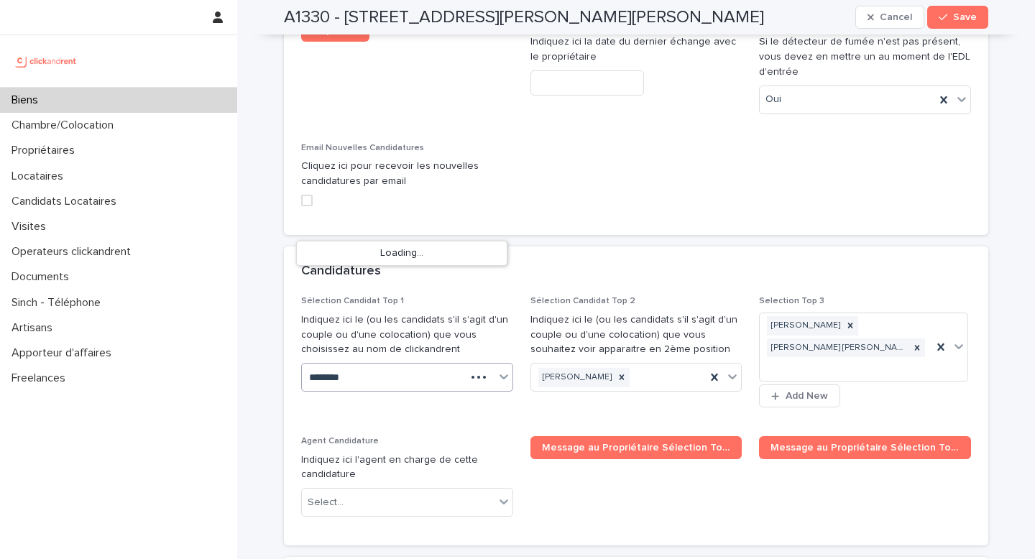
type input "*********"
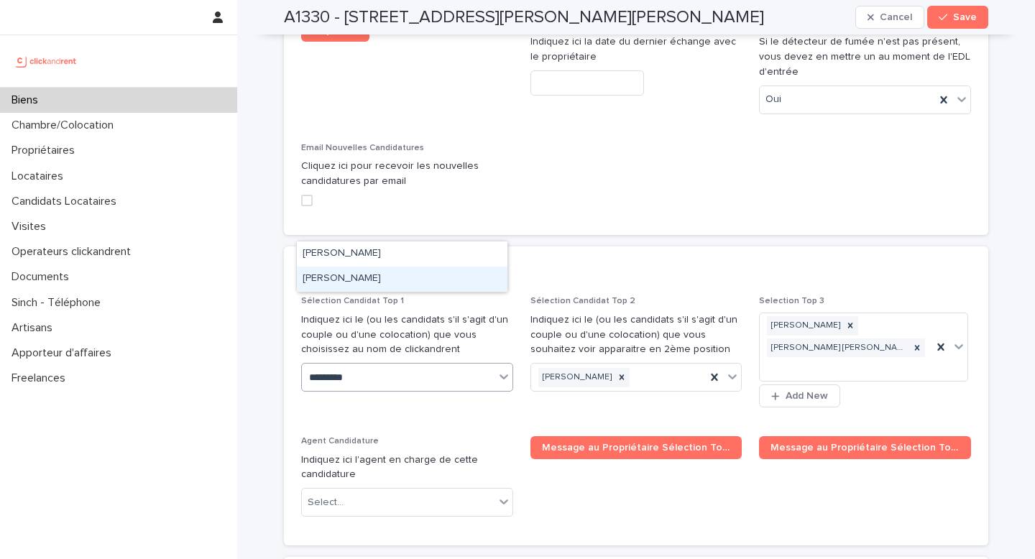
click at [362, 281] on div "[PERSON_NAME]" at bounding box center [402, 279] width 211 height 25
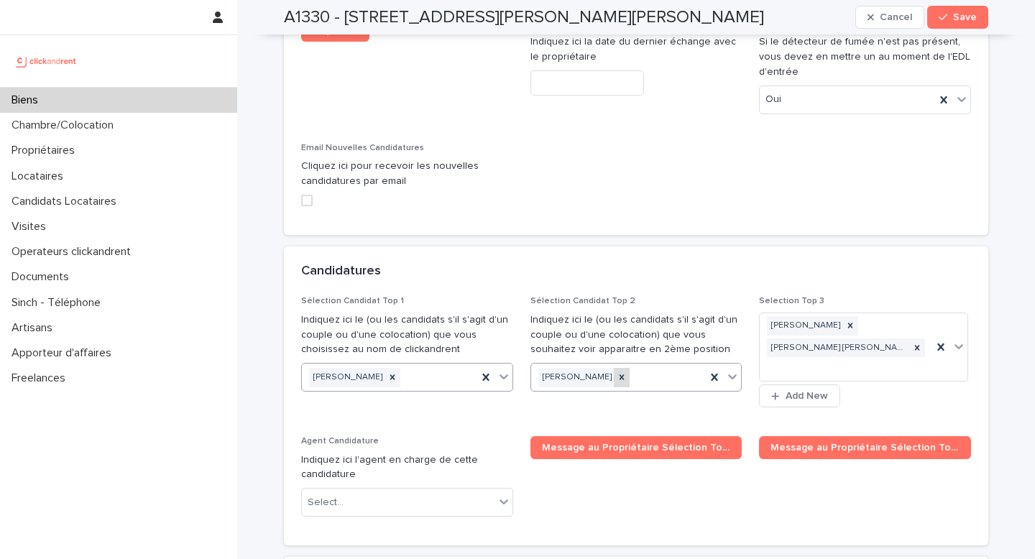
click at [617, 372] on icon at bounding box center [622, 377] width 10 height 10
click at [951, 26] on button "Save" at bounding box center [958, 17] width 61 height 23
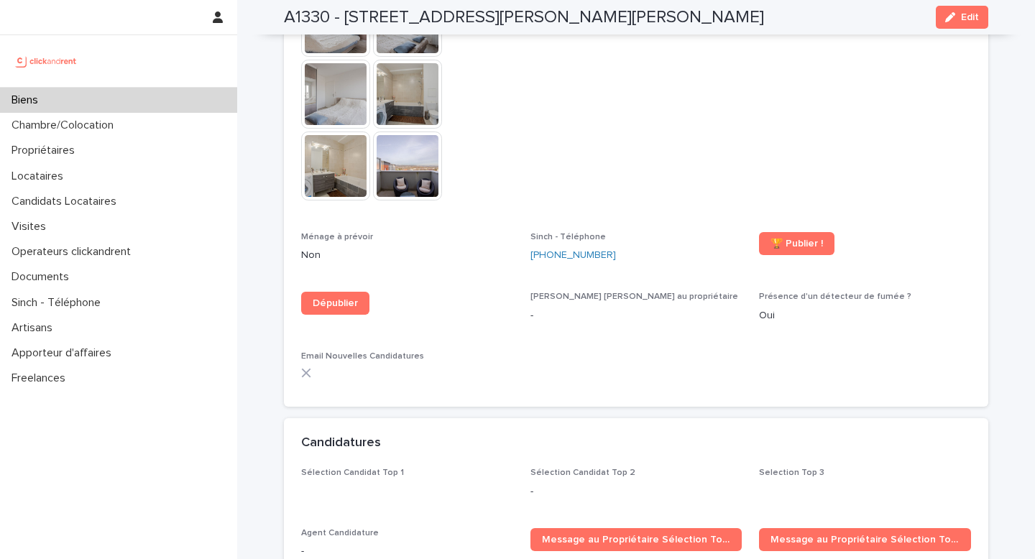
scroll to position [4556, 0]
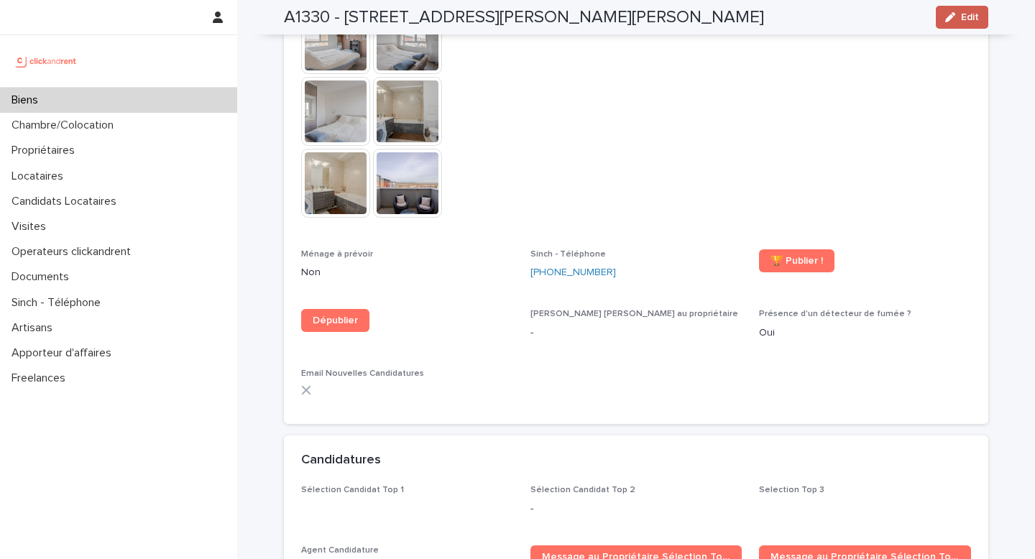
click at [965, 23] on button "Edit" at bounding box center [962, 17] width 52 height 23
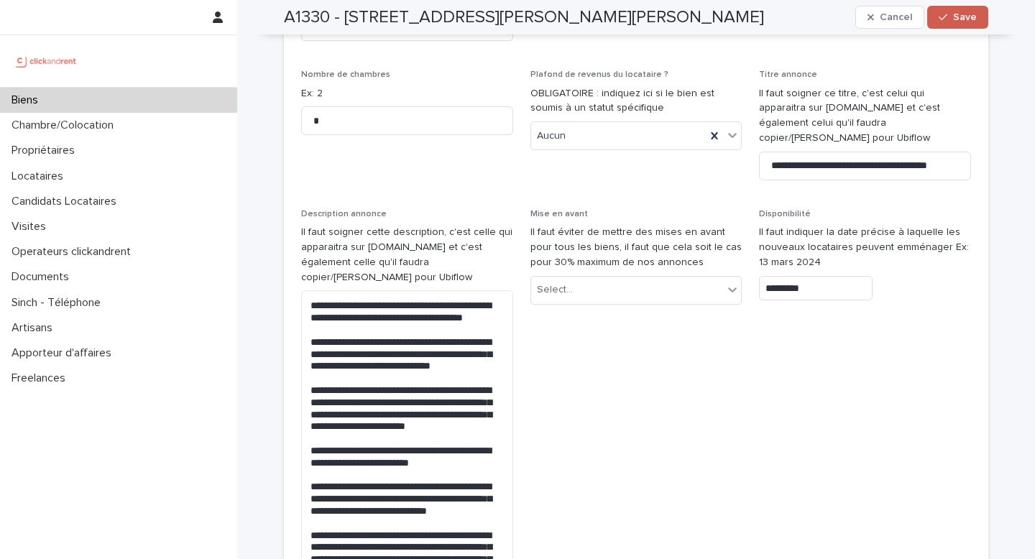
click at [960, 22] on span "Save" at bounding box center [965, 17] width 24 height 10
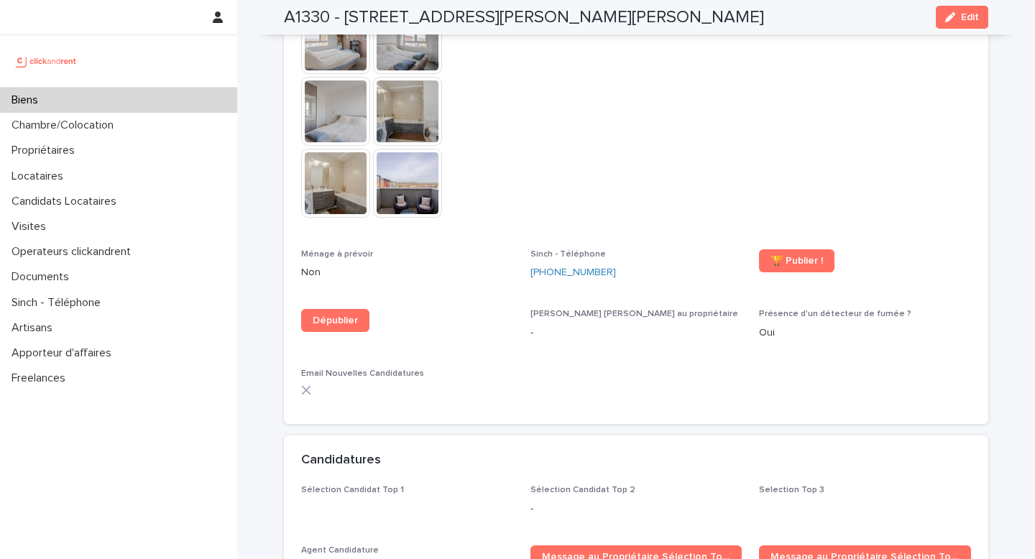
scroll to position [2921, 0]
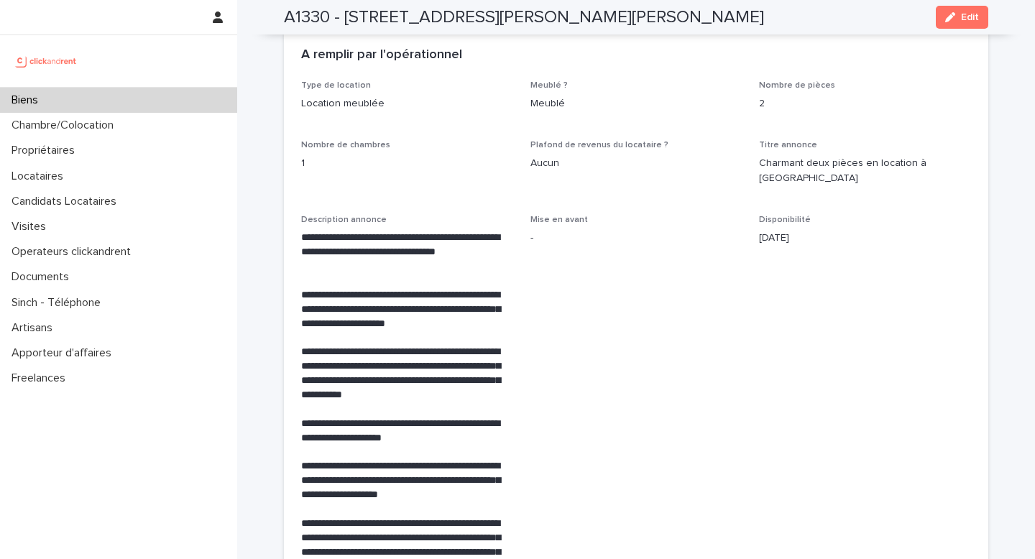
click at [114, 108] on div "Biens" at bounding box center [118, 100] width 237 height 25
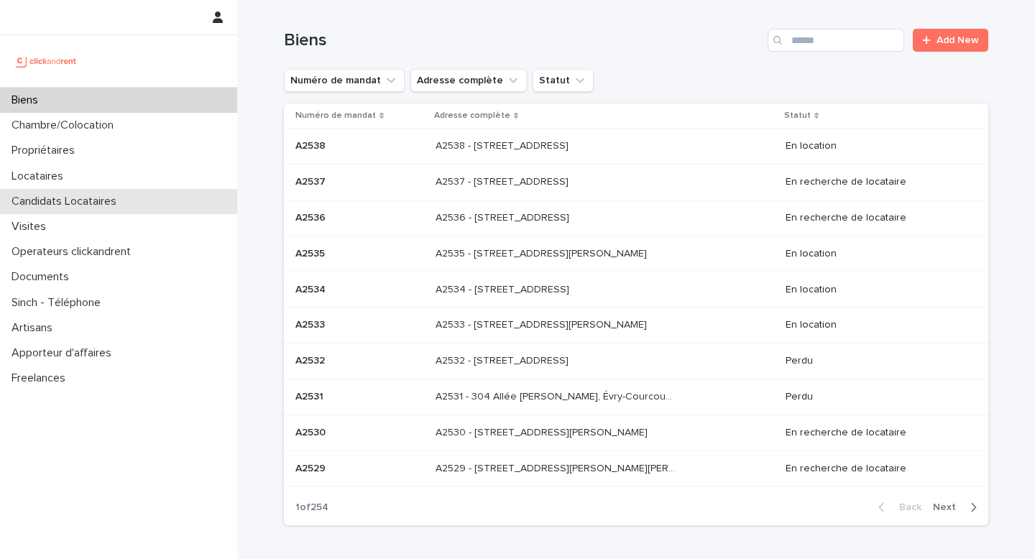
click at [66, 198] on p "Candidats Locataires" at bounding box center [67, 202] width 122 height 14
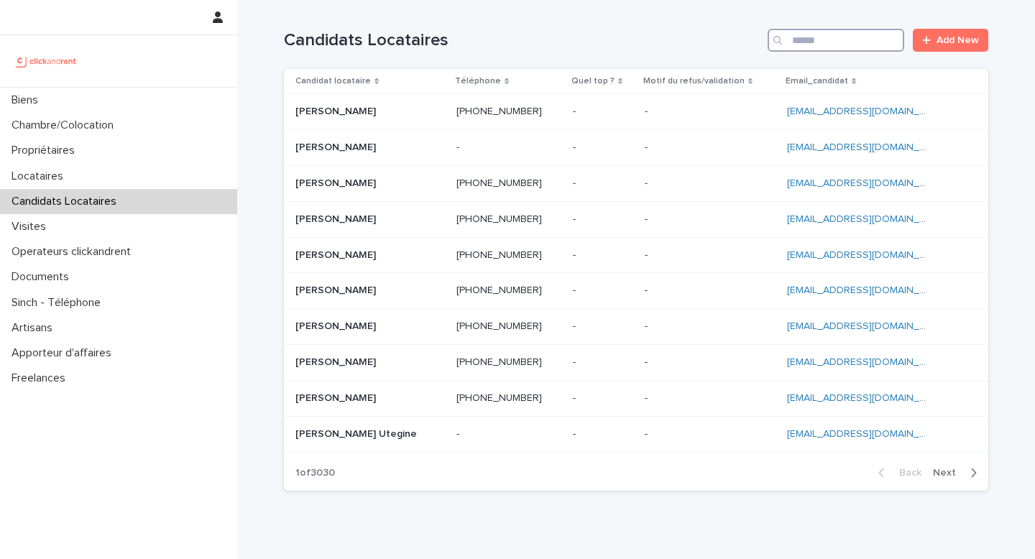
click at [823, 47] on input "Search" at bounding box center [836, 40] width 137 height 23
paste input "**********"
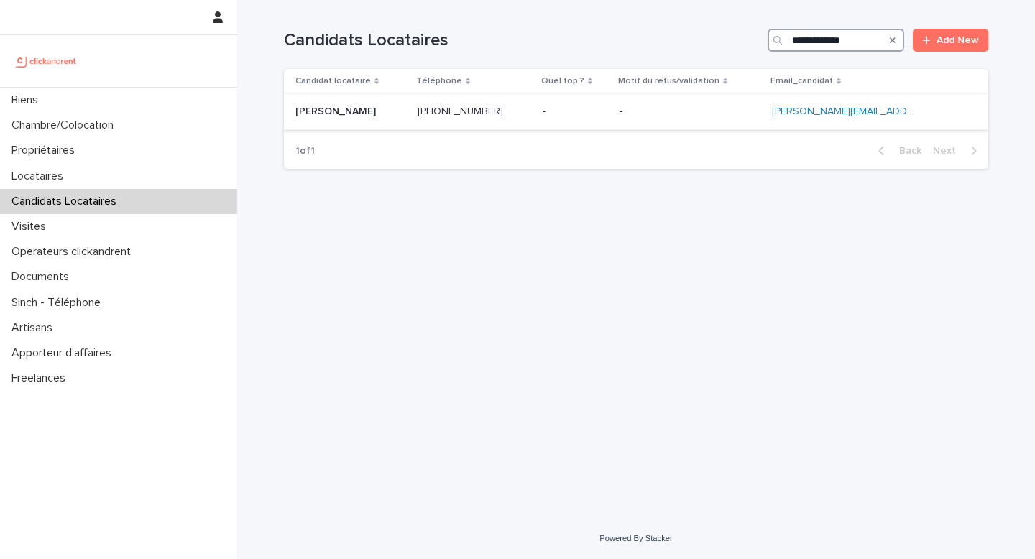
type input "**********"
click at [360, 119] on div "Hiatai Buchin Hiatai Buchin" at bounding box center [351, 112] width 111 height 24
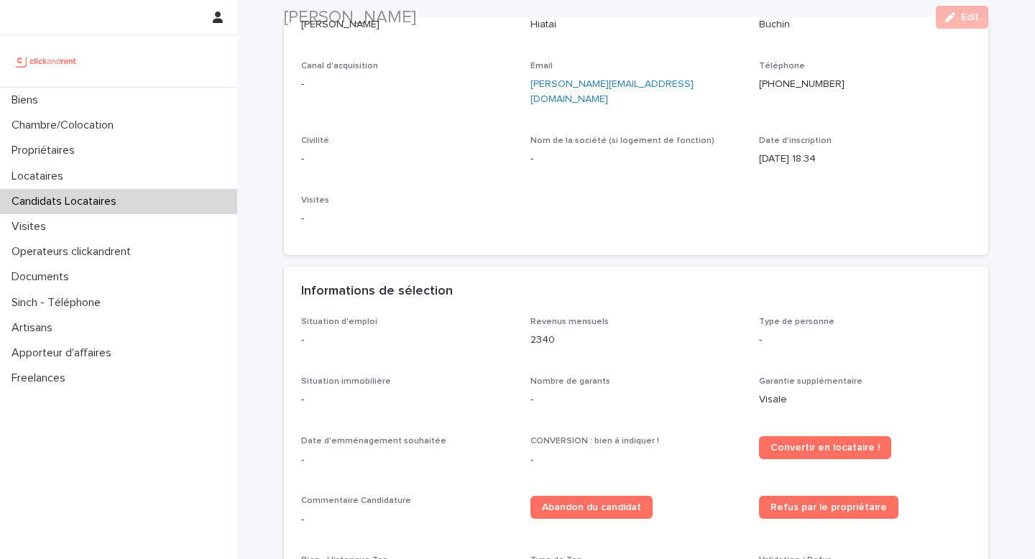
scroll to position [209, 0]
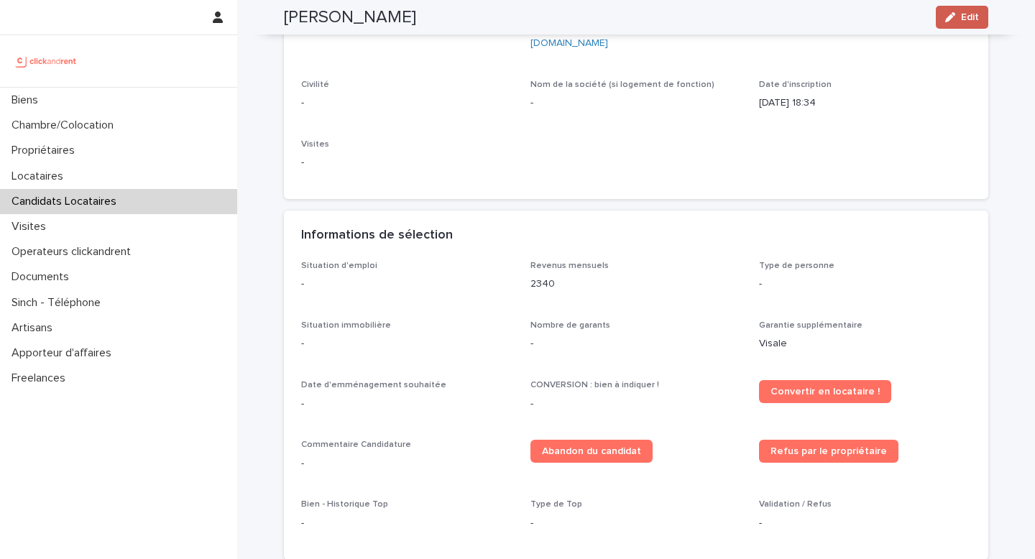
click at [940, 28] on button "Edit" at bounding box center [962, 17] width 52 height 23
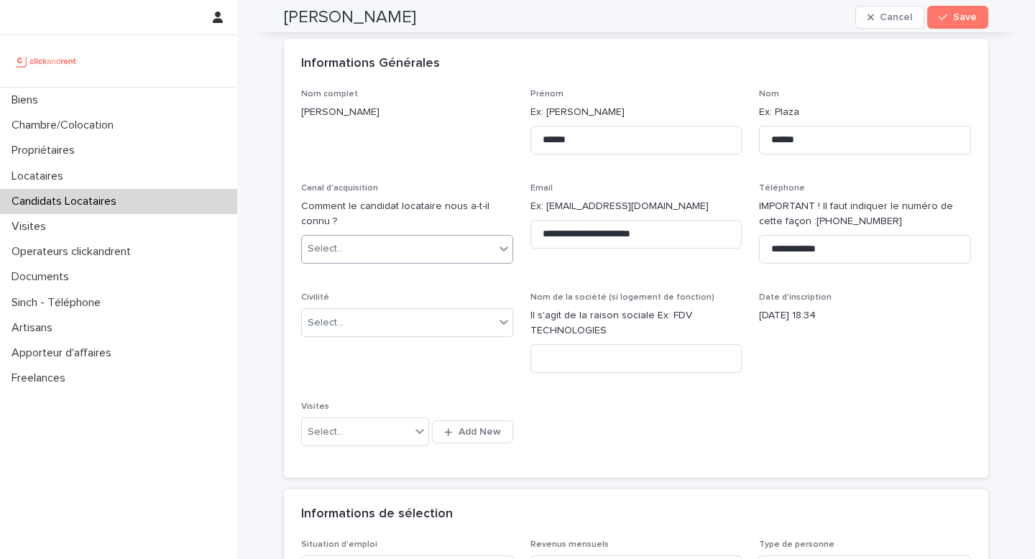
scroll to position [0, 0]
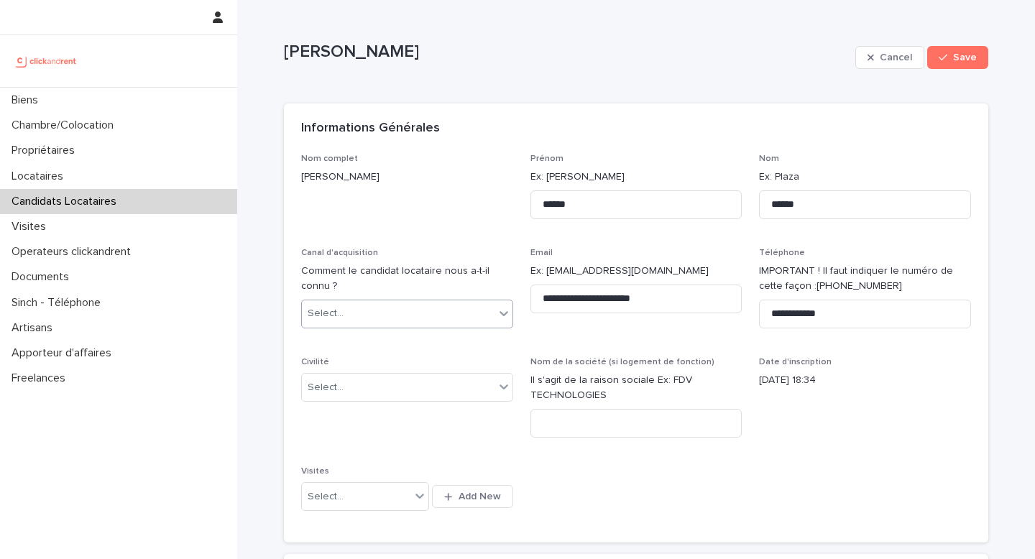
click at [421, 307] on div "Select..." at bounding box center [398, 314] width 193 height 24
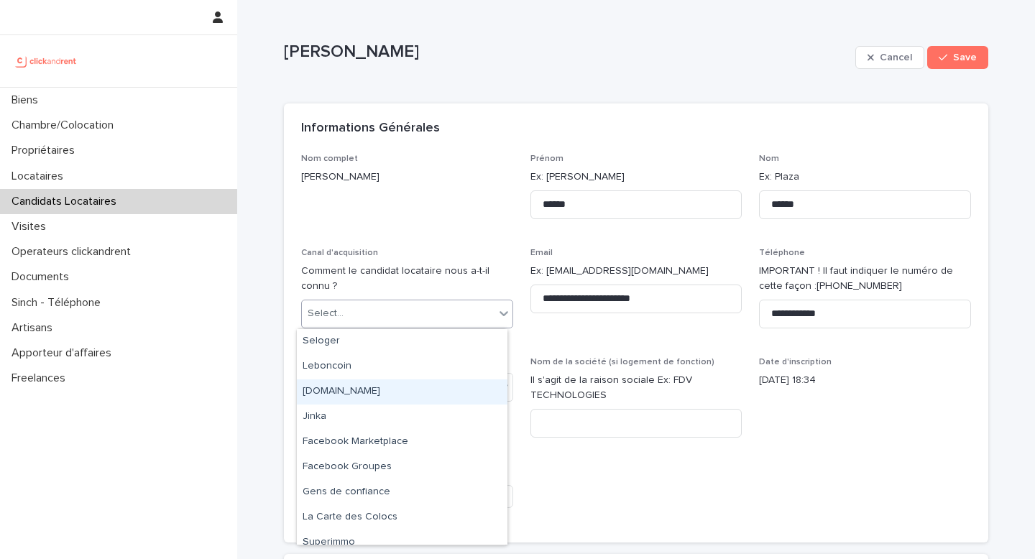
click at [370, 383] on div "clickandrent.fr" at bounding box center [402, 392] width 211 height 25
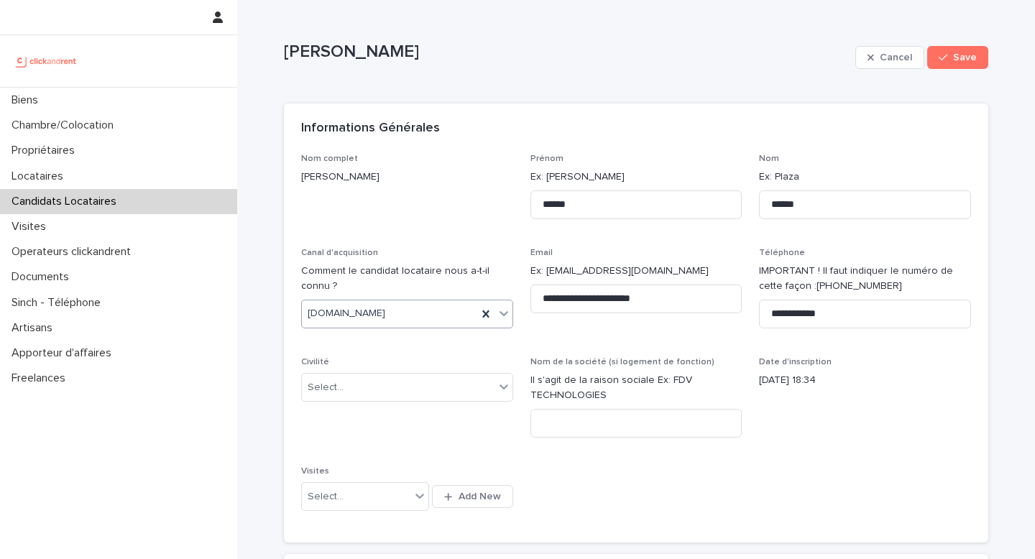
scroll to position [149, 0]
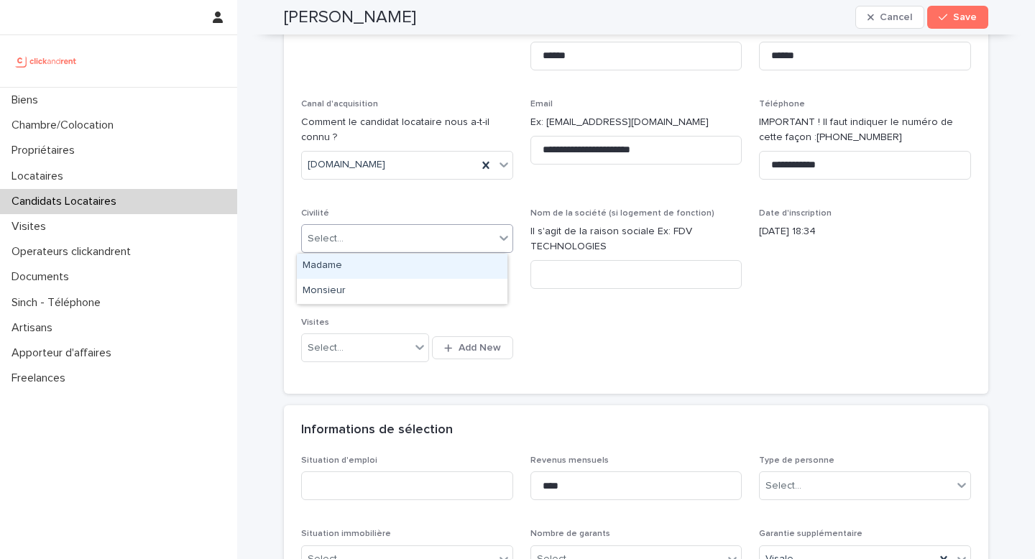
click at [357, 239] on div "Select..." at bounding box center [398, 239] width 193 height 24
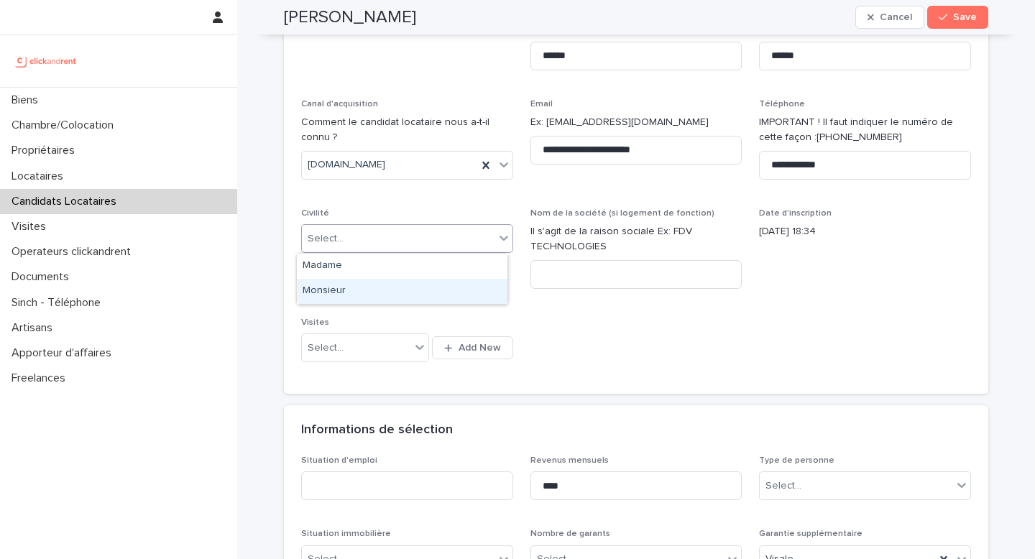
click at [350, 288] on div "Monsieur" at bounding box center [402, 291] width 211 height 25
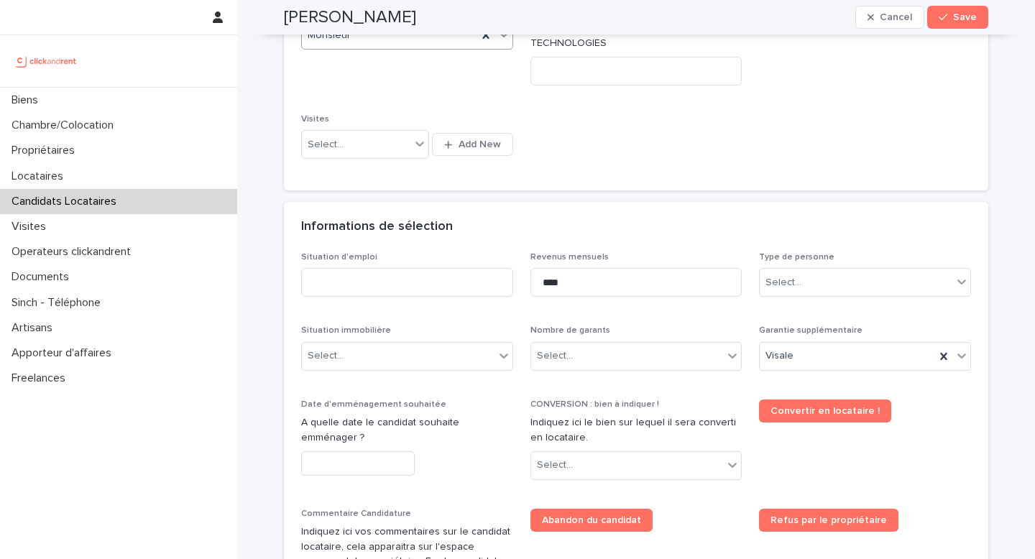
scroll to position [374, 0]
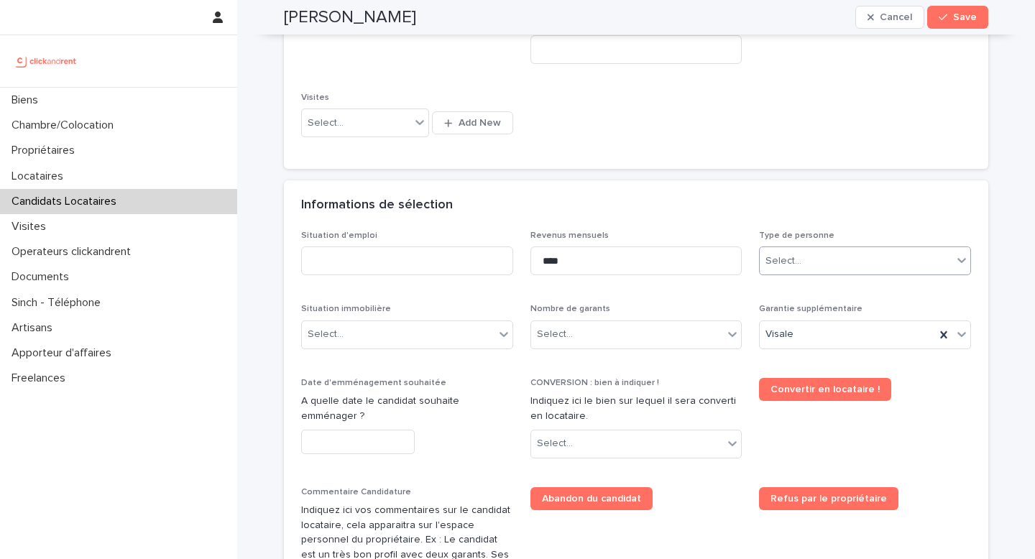
click at [830, 272] on div "Select..." at bounding box center [856, 261] width 193 height 24
click at [805, 294] on div "Particulier" at bounding box center [860, 288] width 211 height 25
click at [408, 267] on input at bounding box center [407, 261] width 212 height 29
type input "*******"
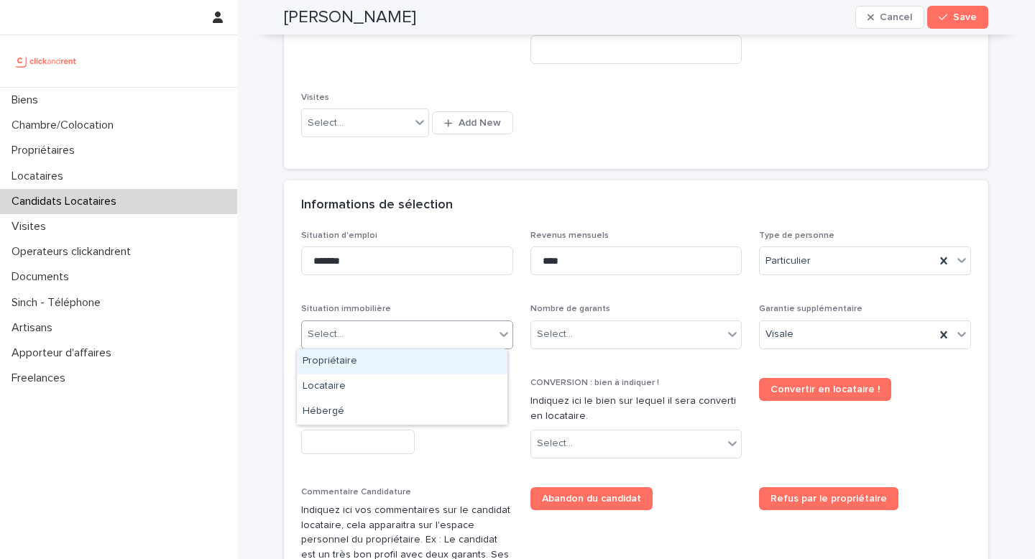
drag, startPoint x: 444, startPoint y: 329, endPoint x: 390, endPoint y: 352, distance: 57.7
click at [444, 329] on div "Select..." at bounding box center [398, 335] width 193 height 24
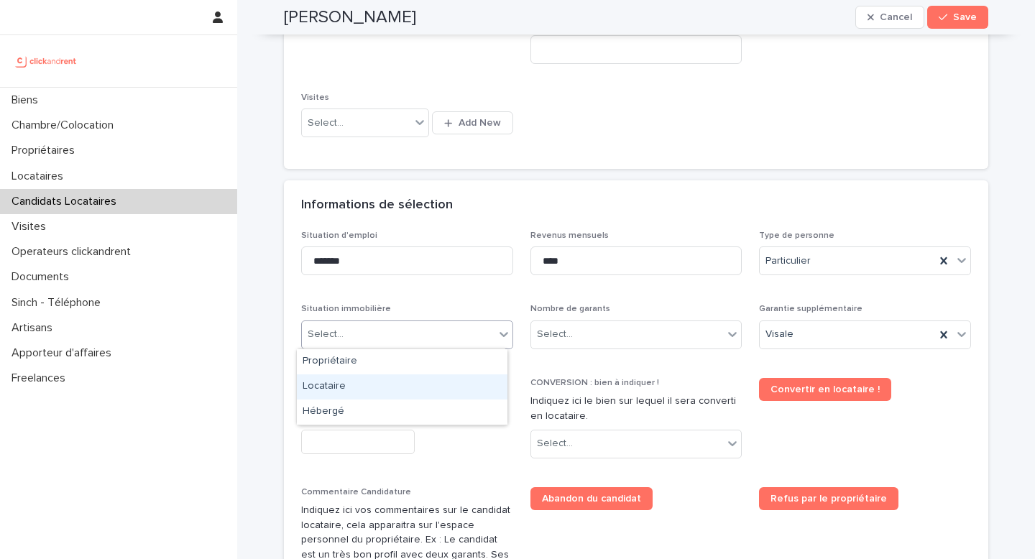
click at [353, 395] on div "Locataire" at bounding box center [402, 387] width 211 height 25
click at [569, 337] on div "Select..." at bounding box center [627, 335] width 193 height 24
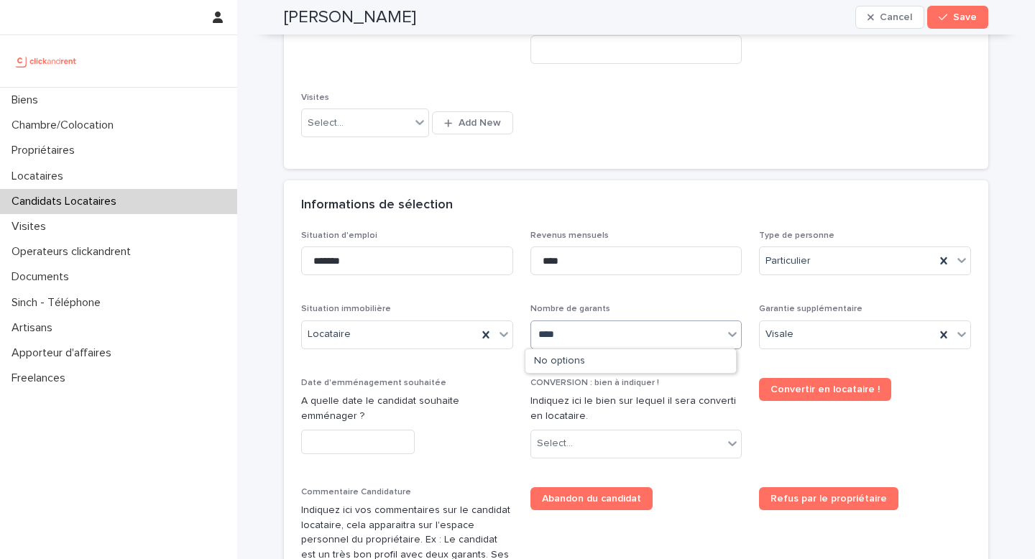
type input "*****"
click at [585, 340] on div "Select..." at bounding box center [627, 335] width 193 height 24
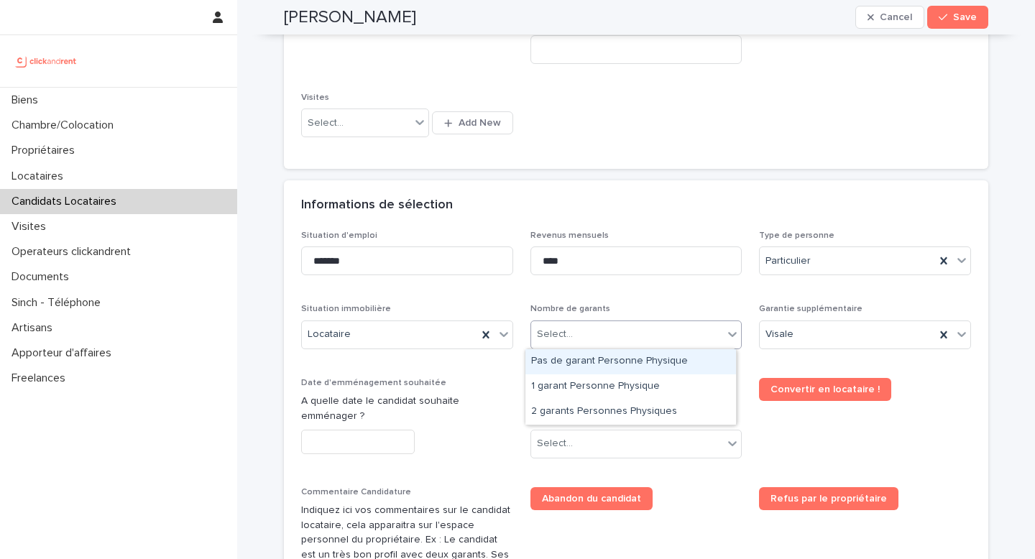
click at [585, 340] on div "Select..." at bounding box center [627, 335] width 193 height 24
click at [589, 362] on div "Pas de garant Personne Physique" at bounding box center [631, 361] width 211 height 25
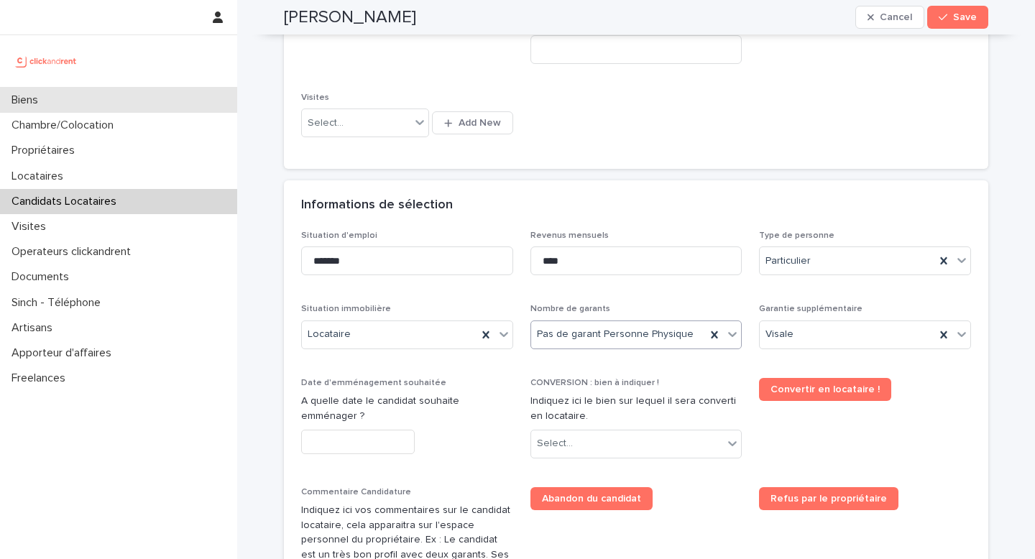
click at [77, 111] on div "Biens" at bounding box center [118, 100] width 237 height 25
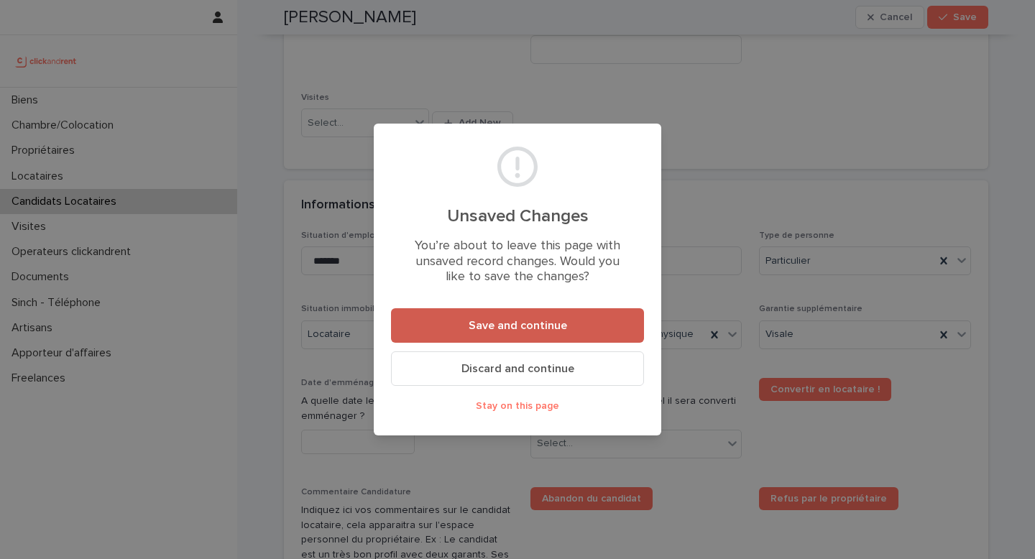
click at [532, 330] on span "Save and continue" at bounding box center [518, 326] width 99 height 12
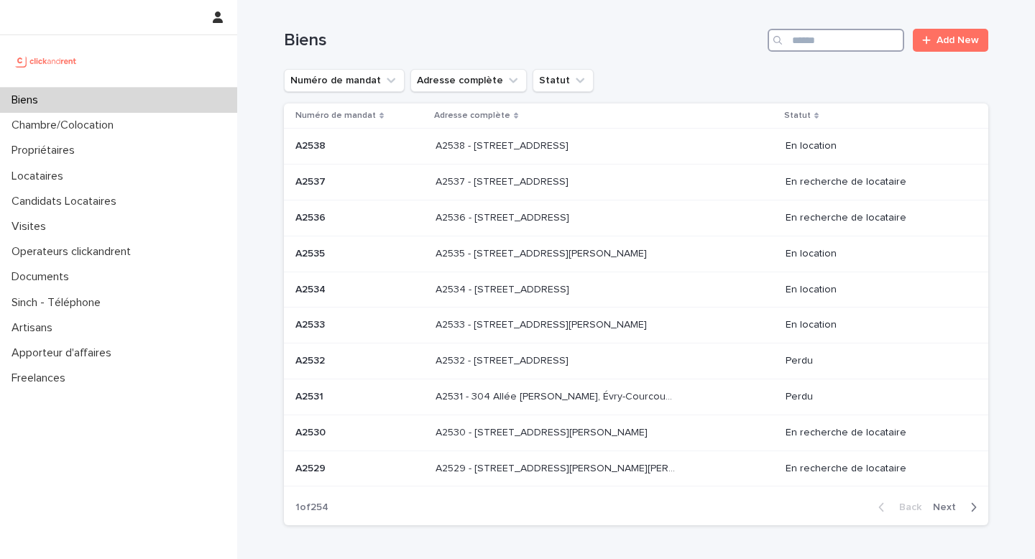
click at [818, 46] on input "Search" at bounding box center [836, 40] width 137 height 23
paste input "*****"
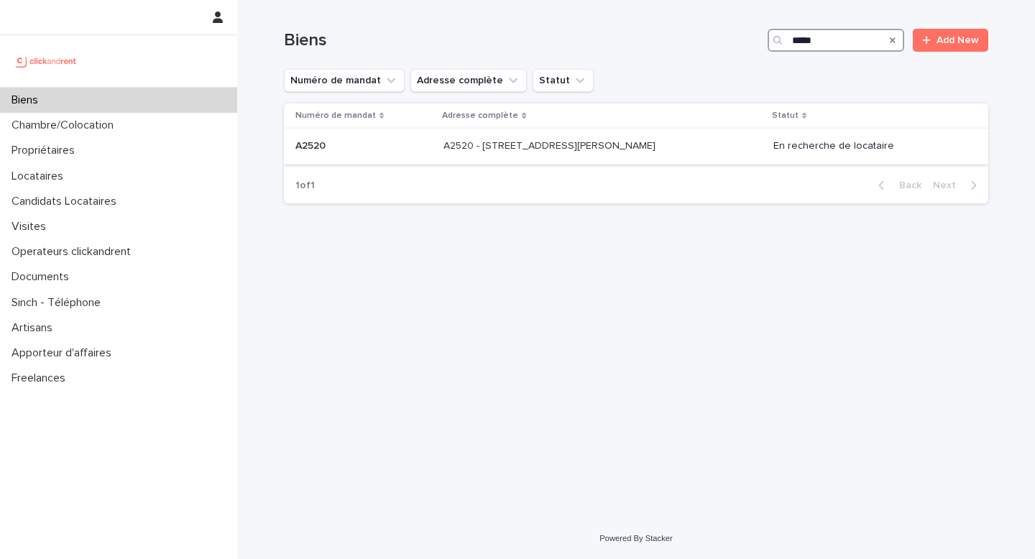
type input "*****"
click at [428, 157] on td "A2520 A2520" at bounding box center [361, 147] width 154 height 36
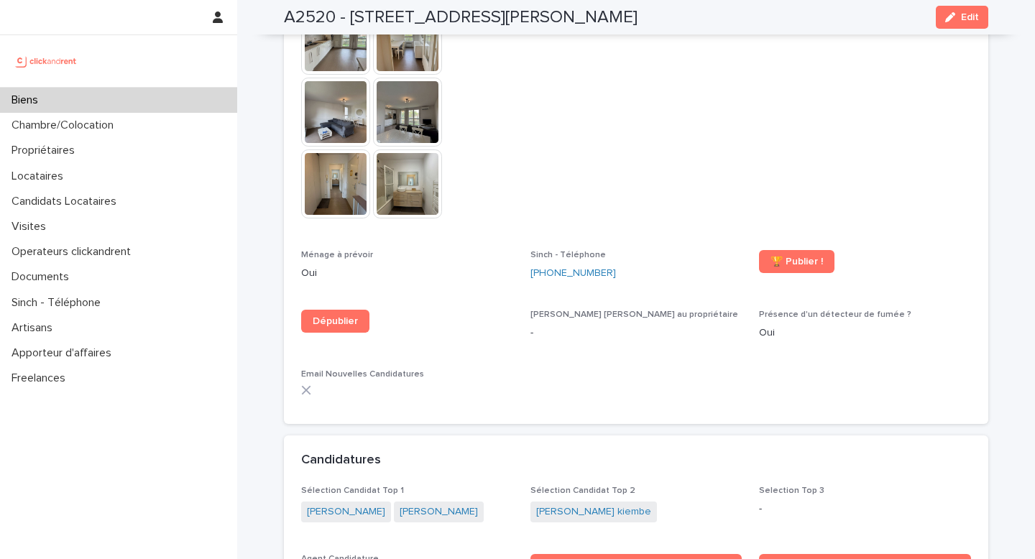
scroll to position [4295, 0]
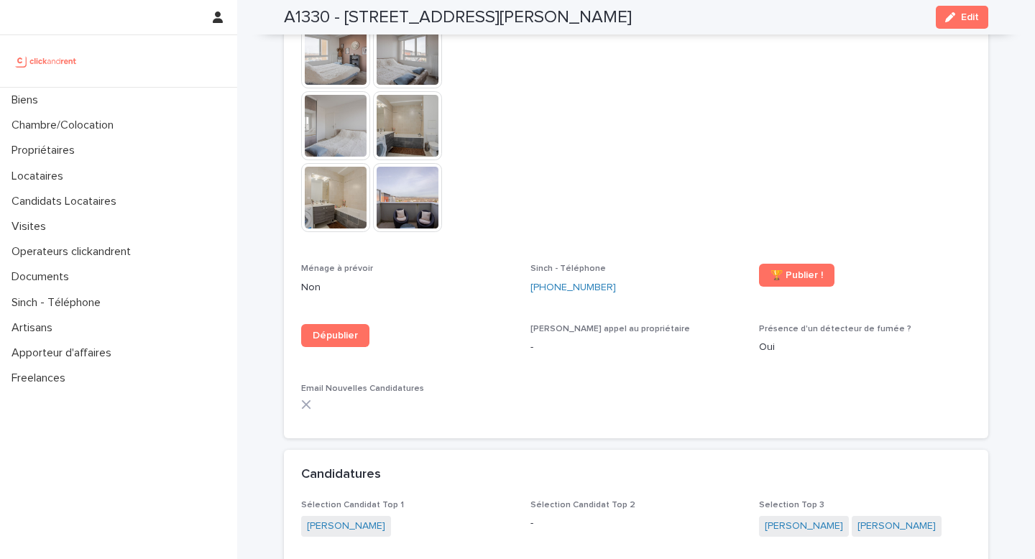
scroll to position [4543, 0]
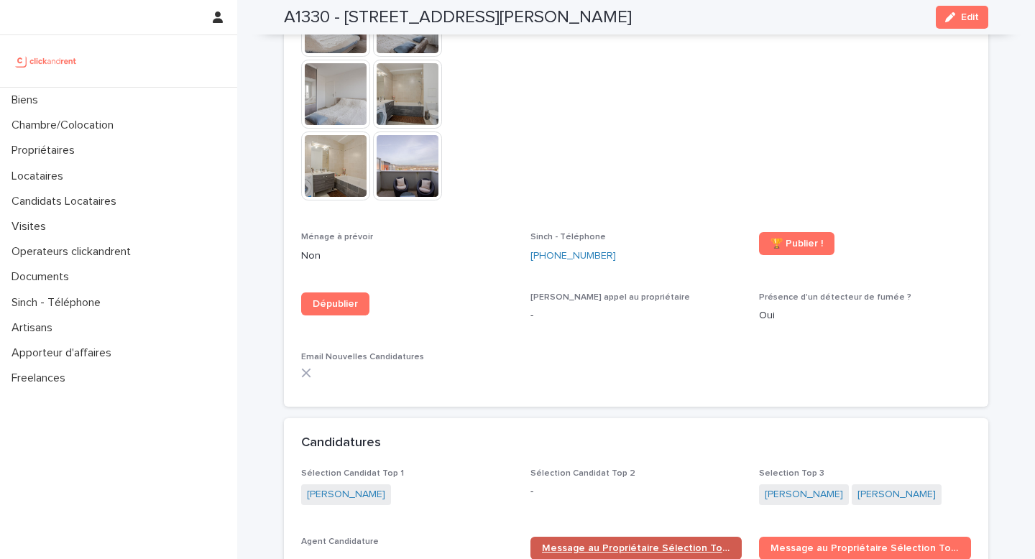
click at [638, 544] on span "Message au Propriétaire Sélection Top 1" at bounding box center [636, 549] width 189 height 10
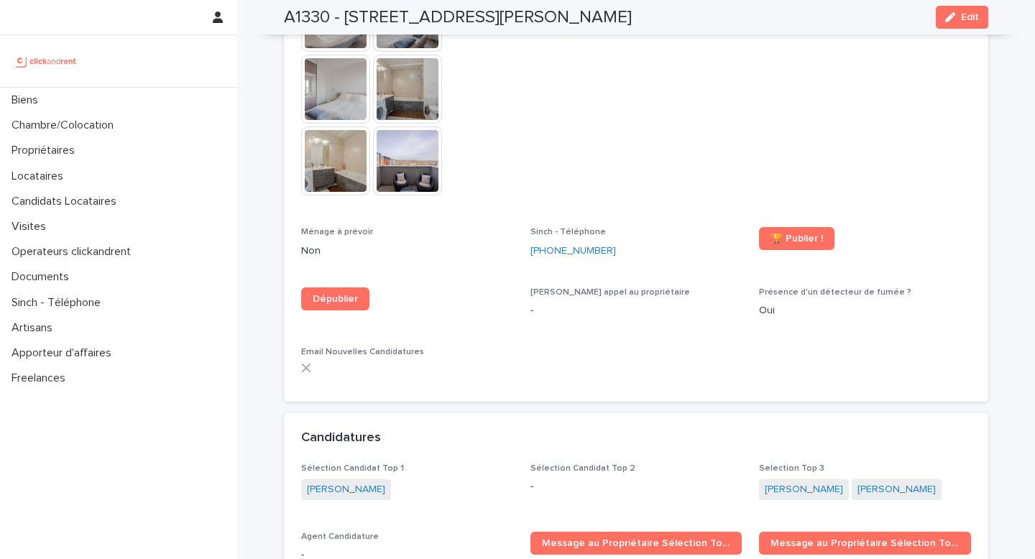
scroll to position [4564, 0]
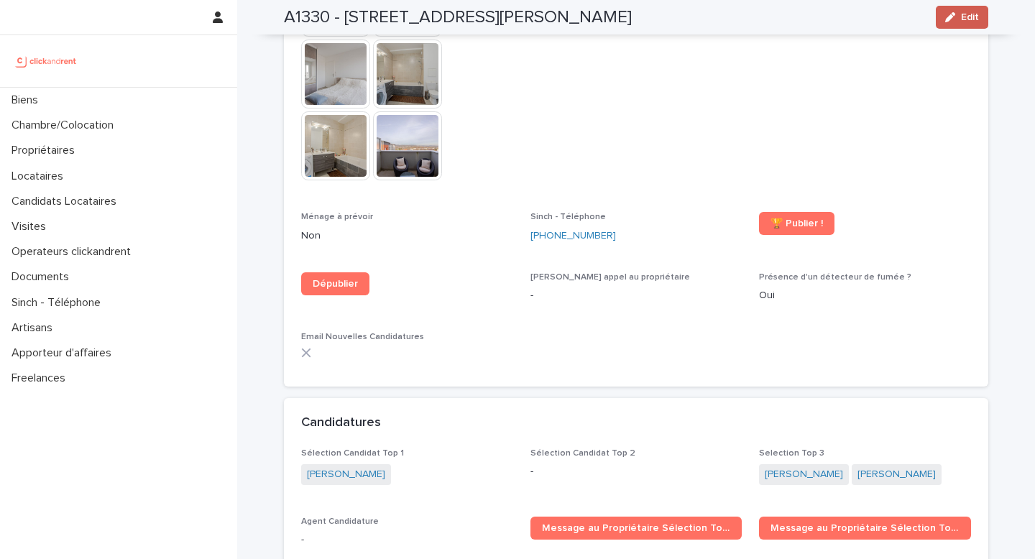
click at [963, 19] on span "Edit" at bounding box center [970, 17] width 18 height 10
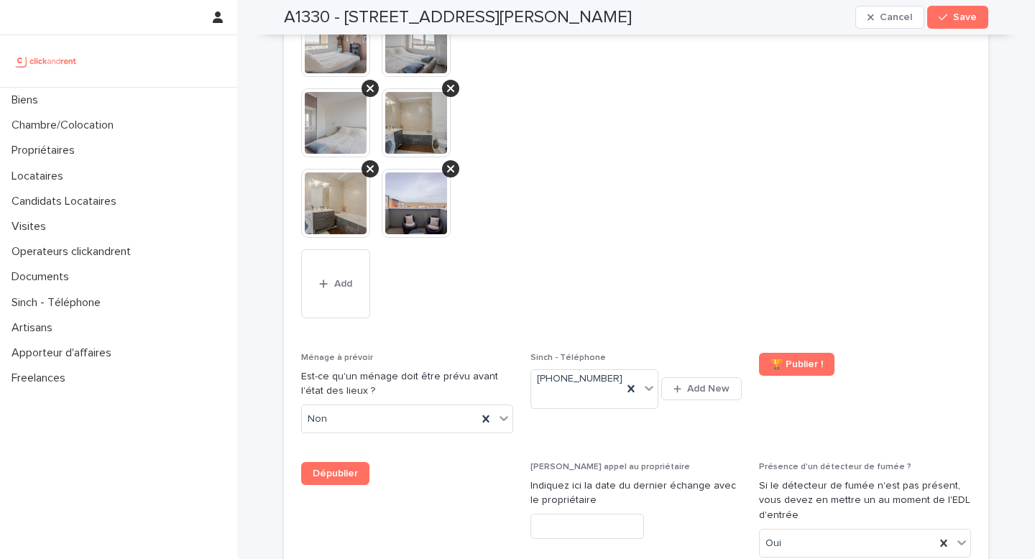
scroll to position [7161, 0]
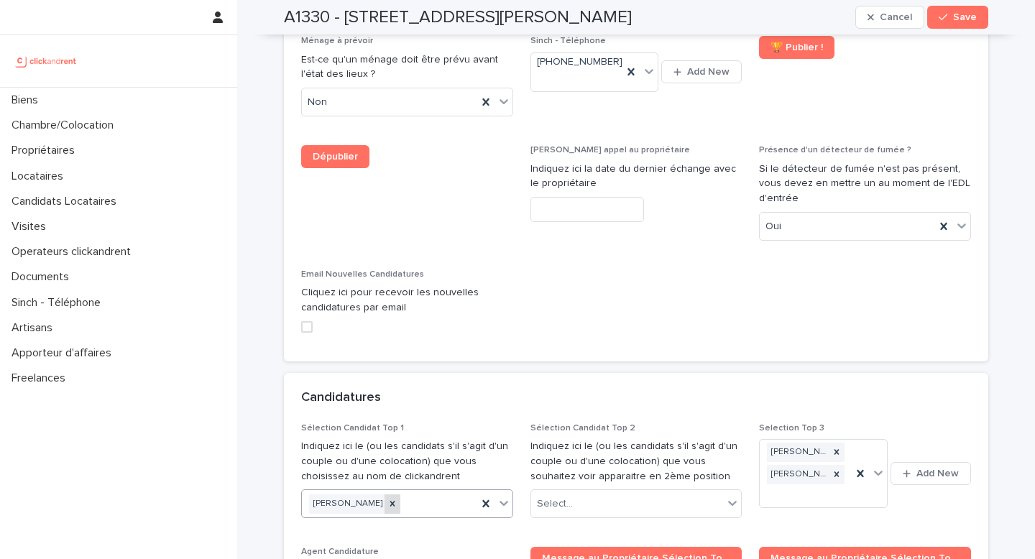
click at [385, 495] on div at bounding box center [393, 504] width 16 height 19
click at [583, 493] on div "Select..." at bounding box center [627, 505] width 193 height 24
type input "**********"
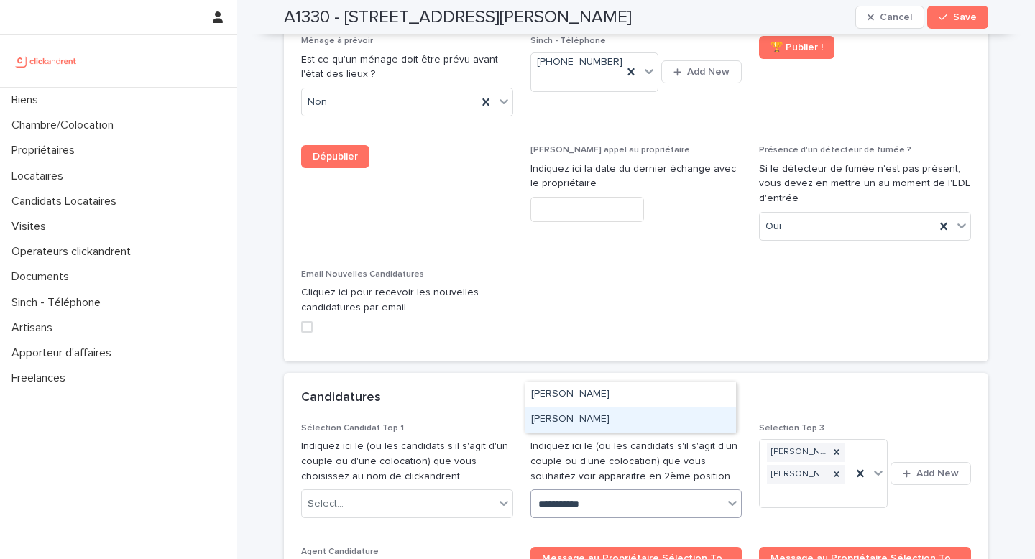
click at [613, 417] on div "Lucas Fodie" at bounding box center [631, 420] width 211 height 25
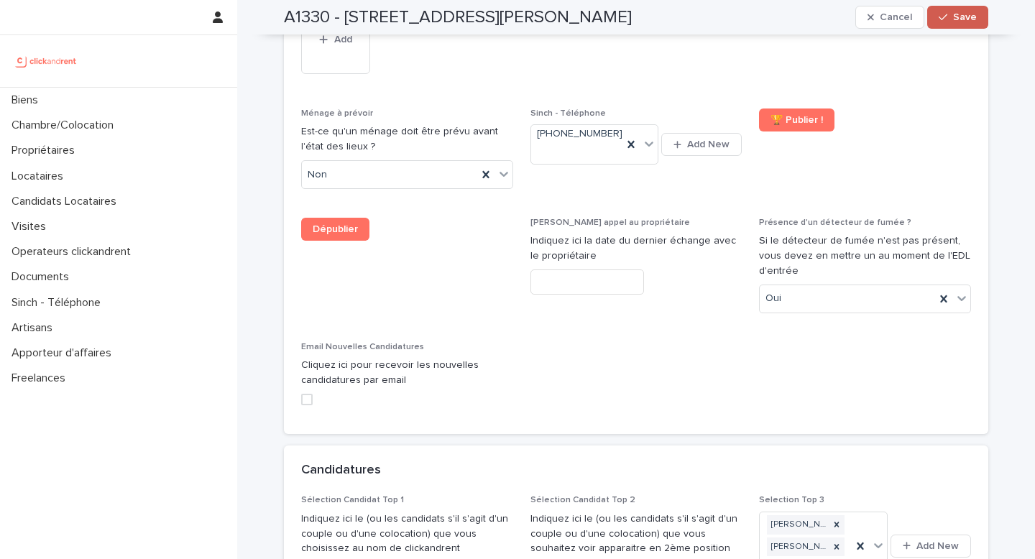
click at [955, 21] on span "Save" at bounding box center [965, 17] width 24 height 10
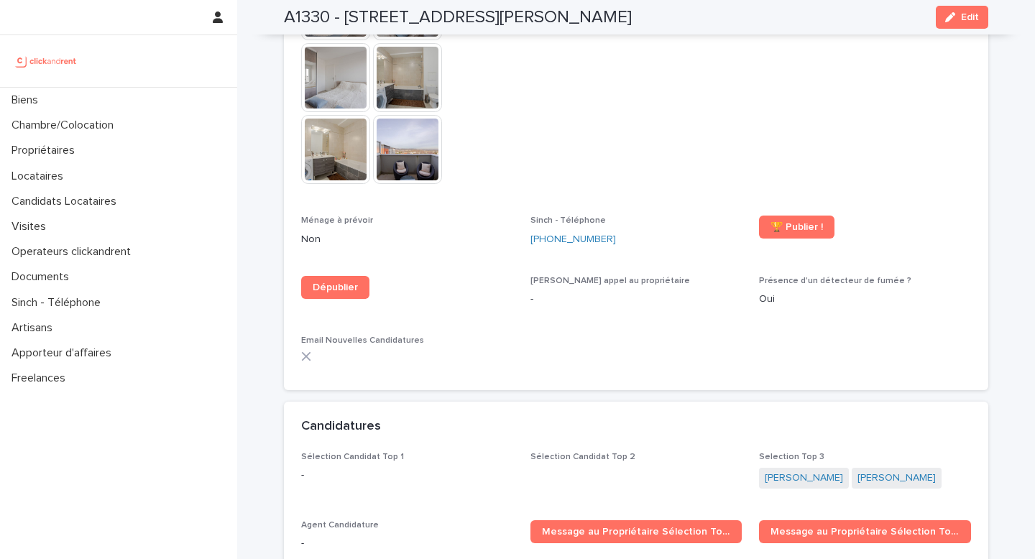
scroll to position [4563, 0]
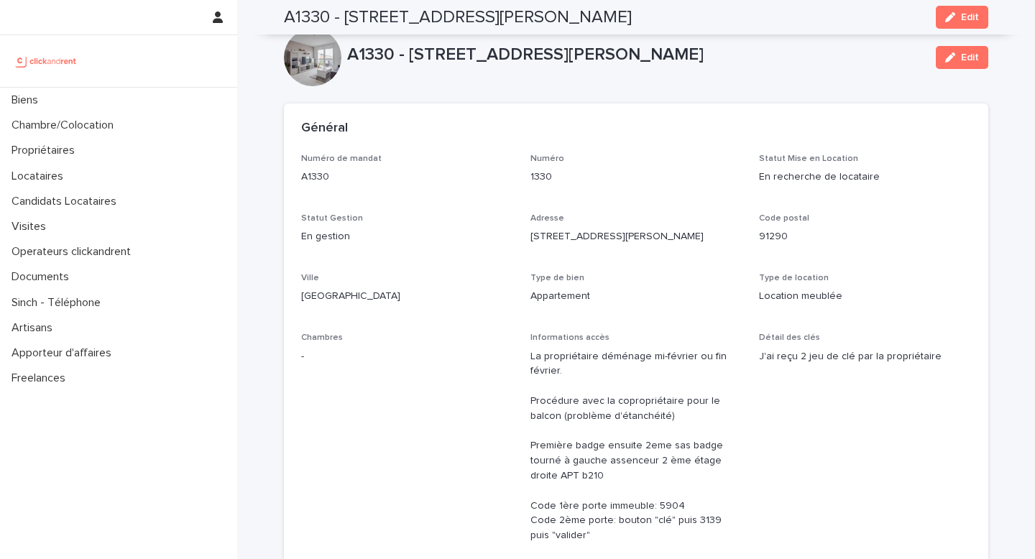
scroll to position [4563, 0]
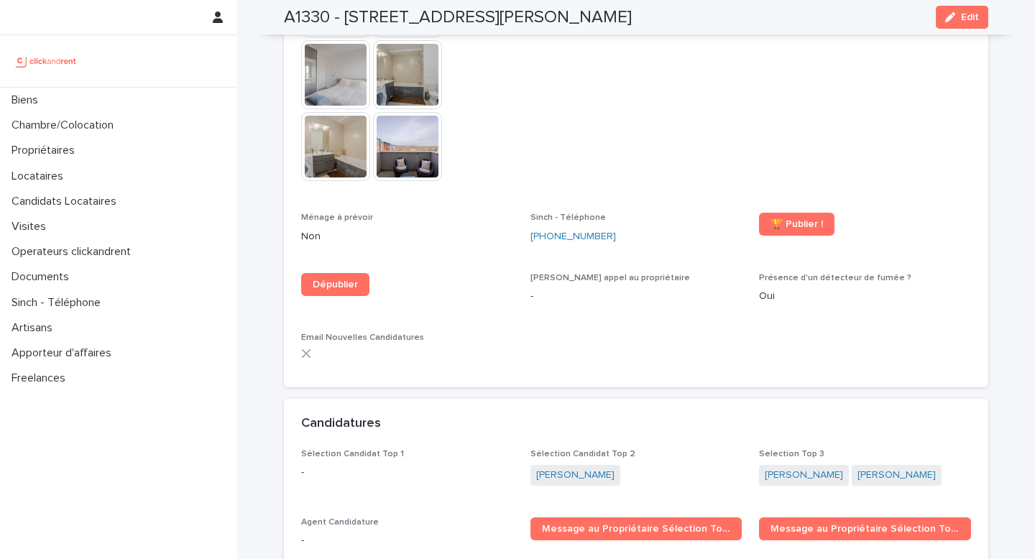
click at [821, 518] on link "Message au Propriétaire Sélection Top 2" at bounding box center [865, 529] width 212 height 23
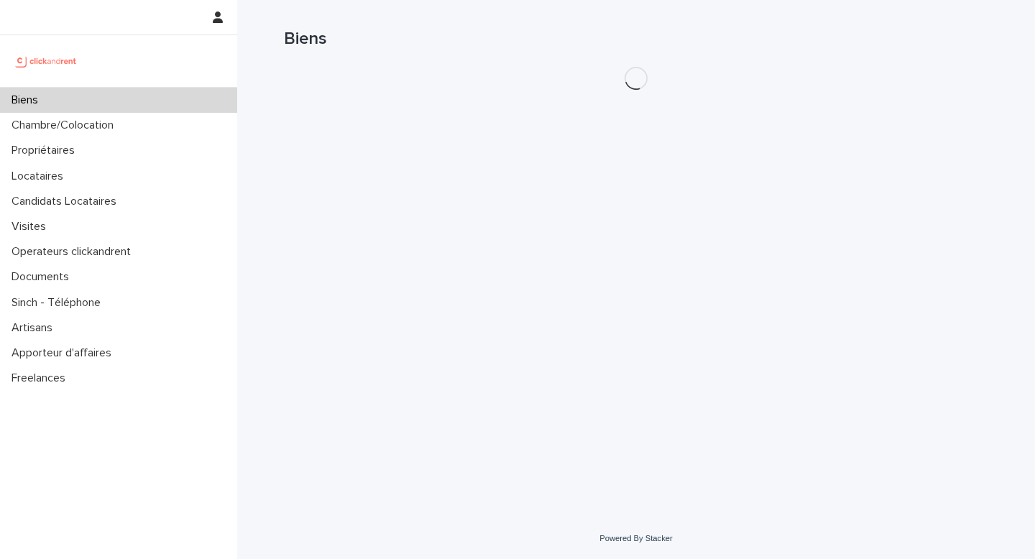
click at [93, 104] on div "Biens" at bounding box center [118, 100] width 237 height 25
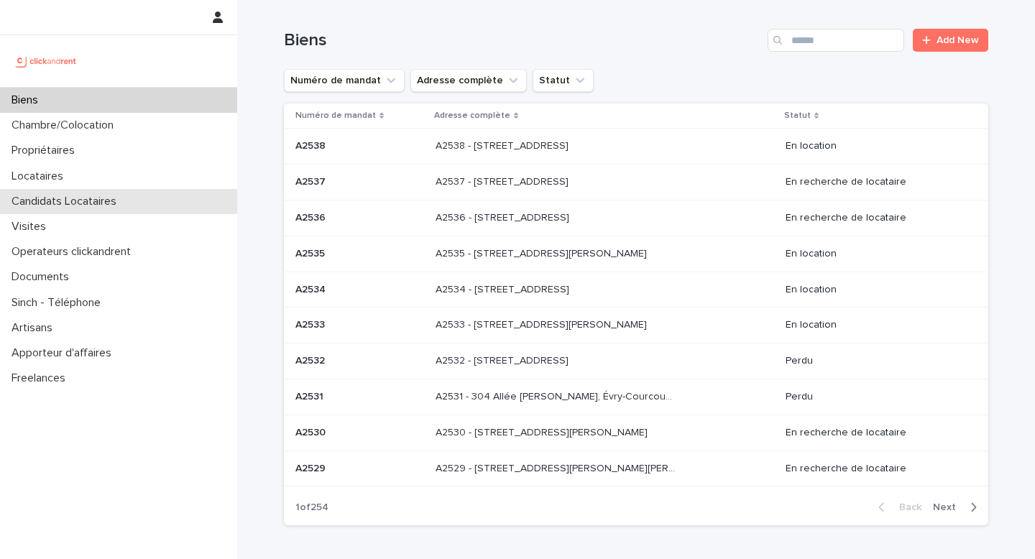
click at [136, 198] on div "Candidats Locataires" at bounding box center [118, 201] width 237 height 25
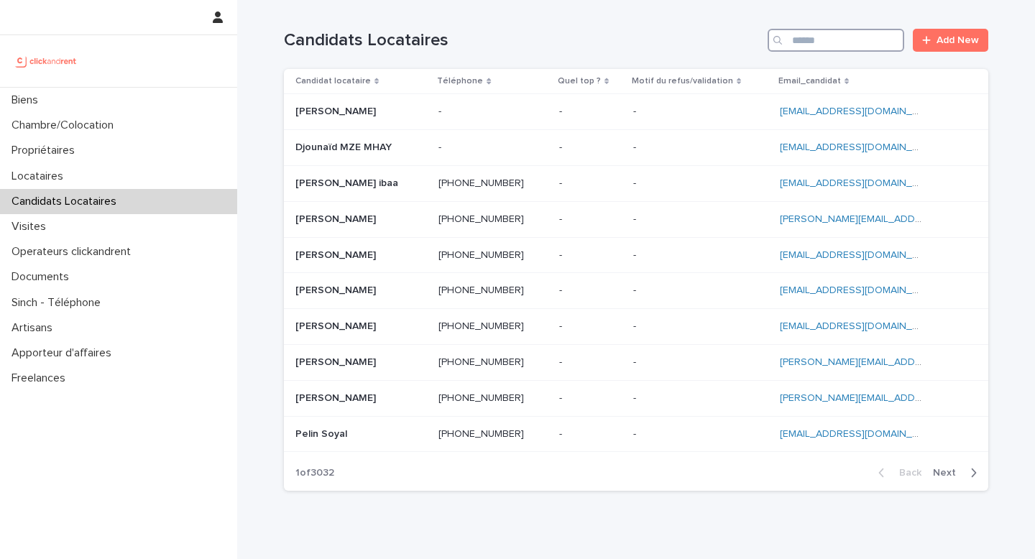
click at [815, 45] on input "Search" at bounding box center [836, 40] width 137 height 23
paste input "**********"
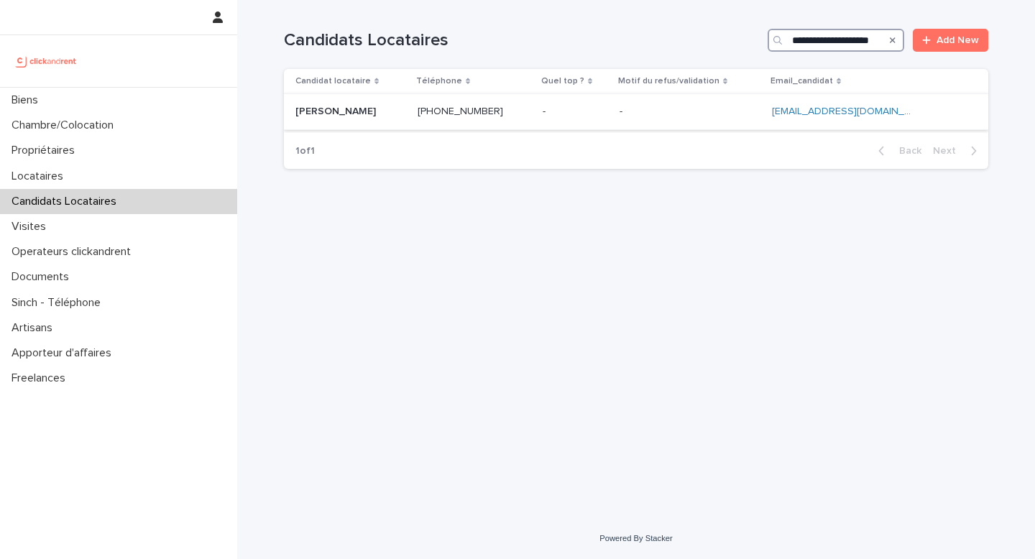
type input "**********"
click at [664, 107] on p at bounding box center [690, 112] width 141 height 12
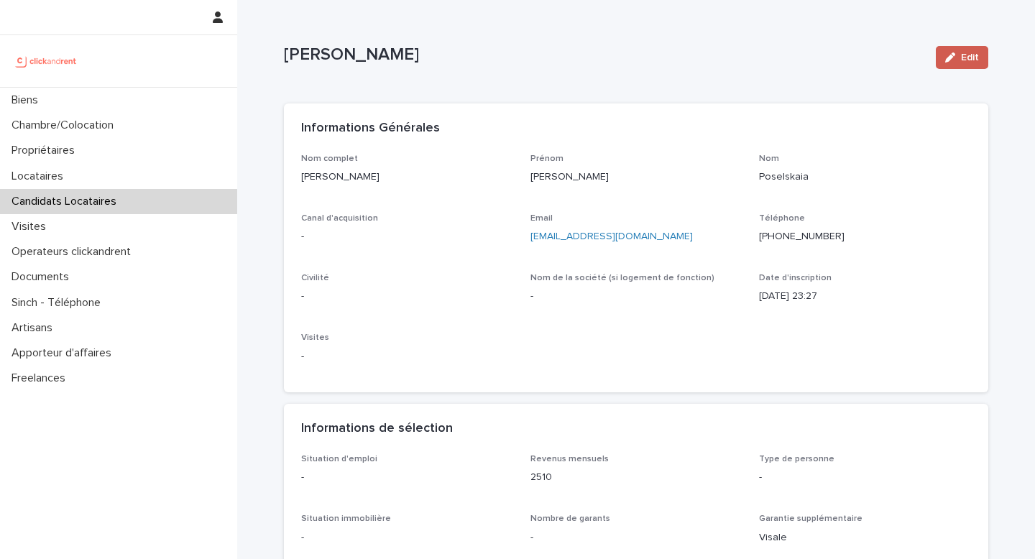
click at [964, 54] on span "Edit" at bounding box center [970, 57] width 18 height 10
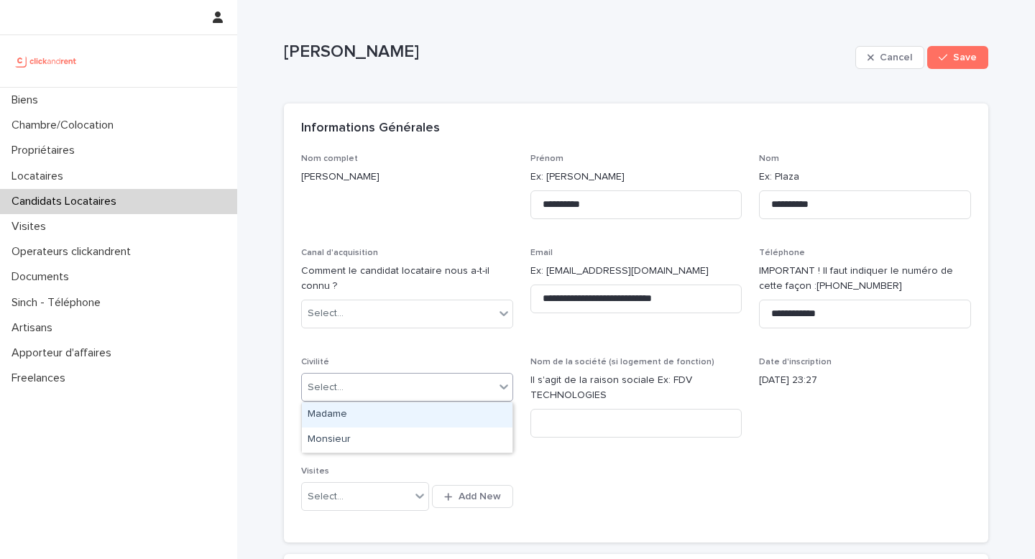
click at [399, 397] on div "Select..." at bounding box center [398, 388] width 193 height 24
click at [349, 420] on div "Madame" at bounding box center [407, 415] width 211 height 25
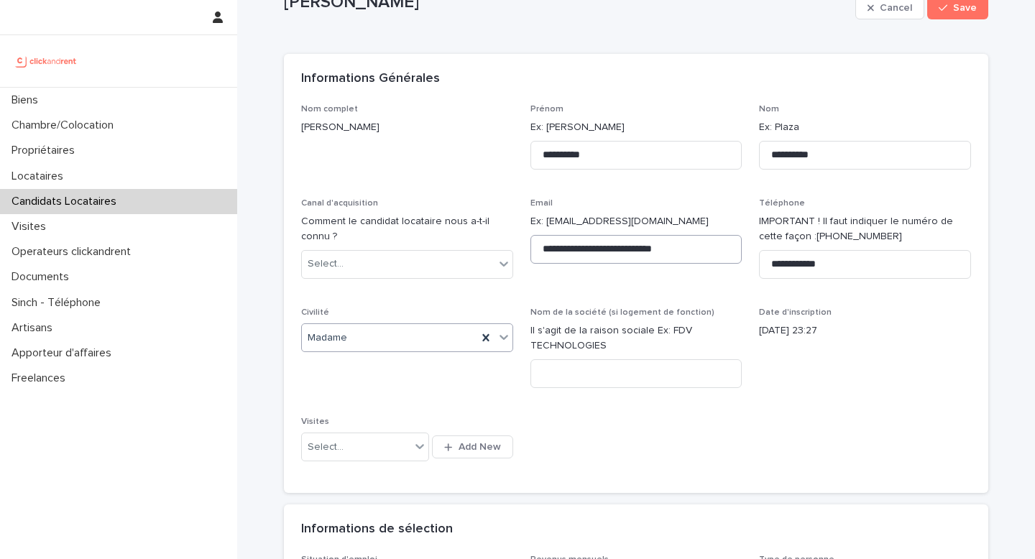
scroll to position [51, 0]
click at [398, 279] on div "Canal d'acquisition Comment le candidat locataire nous a-t-il connu ? Select..." at bounding box center [407, 243] width 212 height 92
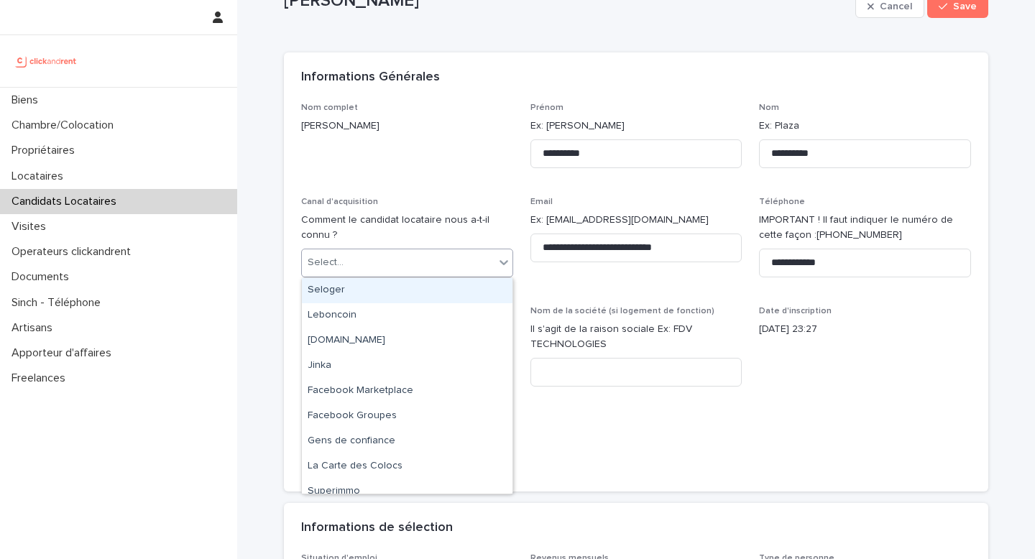
click at [391, 266] on div "Select..." at bounding box center [398, 263] width 193 height 24
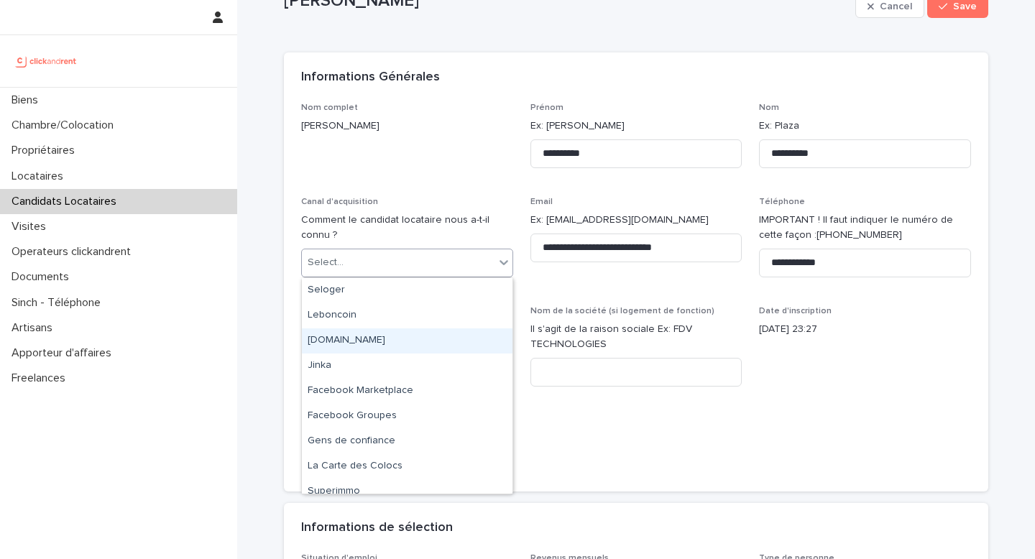
click at [372, 344] on div "[DOMAIN_NAME]" at bounding box center [407, 341] width 211 height 25
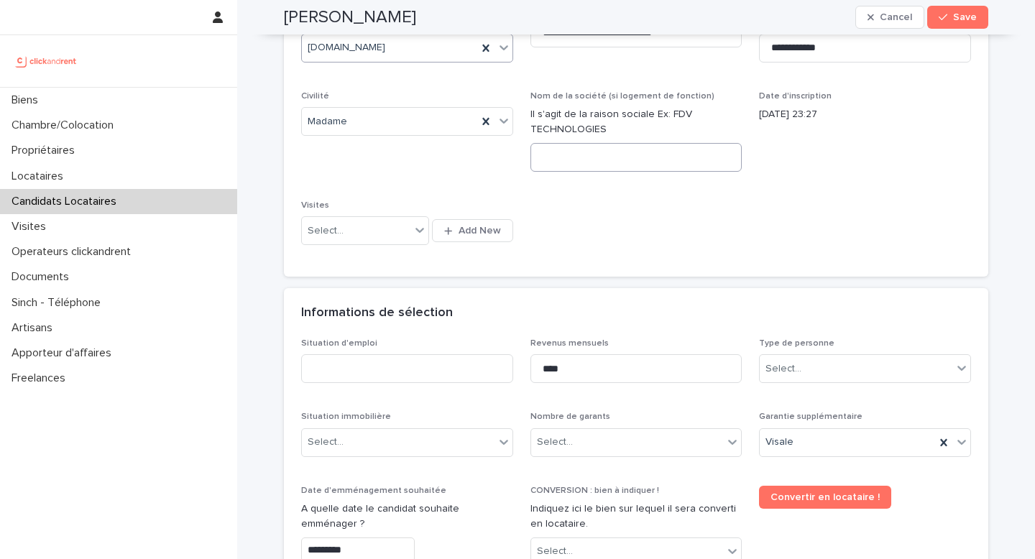
scroll to position [270, 0]
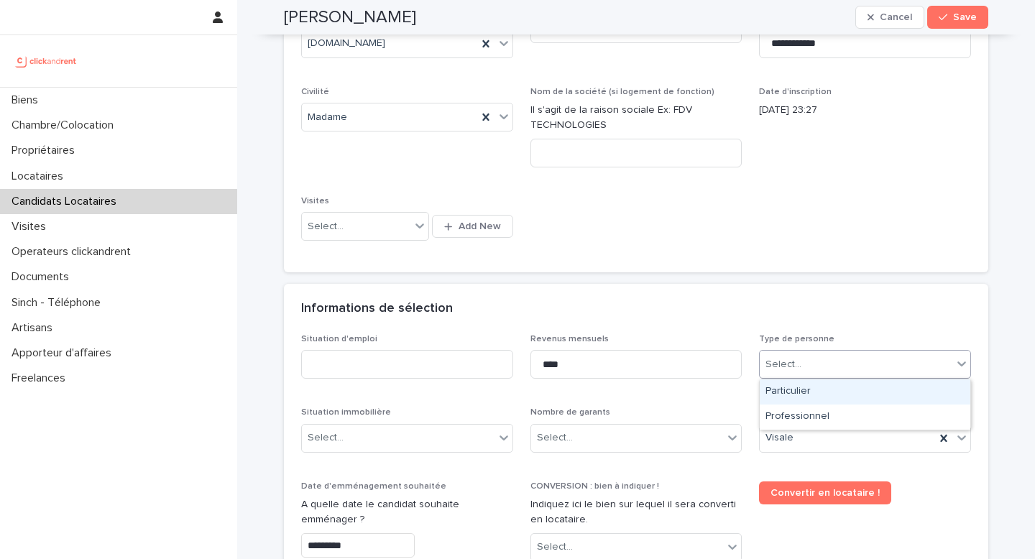
click at [785, 360] on div "Select..." at bounding box center [784, 364] width 36 height 15
click at [810, 397] on div "Particulier" at bounding box center [865, 392] width 211 height 25
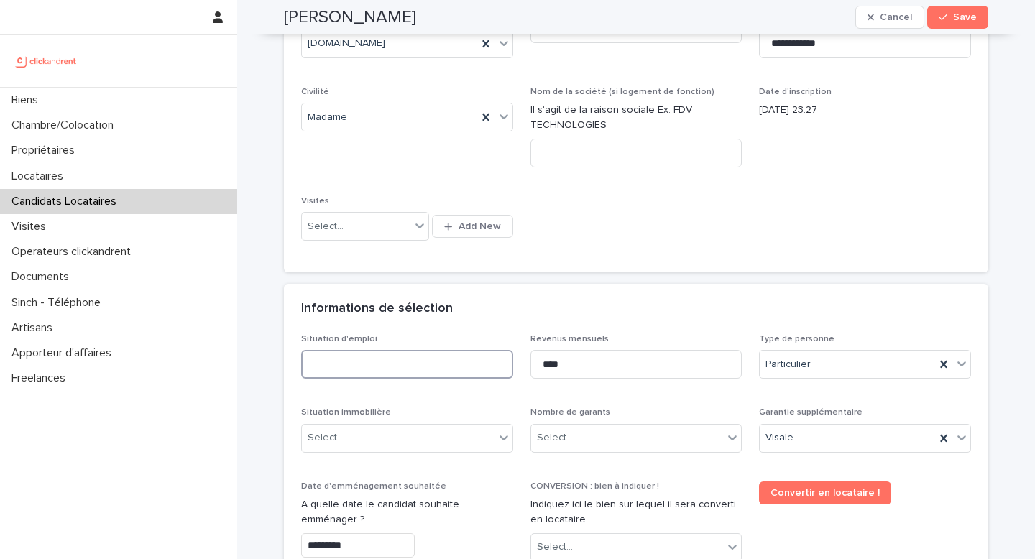
click at [418, 362] on input at bounding box center [407, 364] width 212 height 29
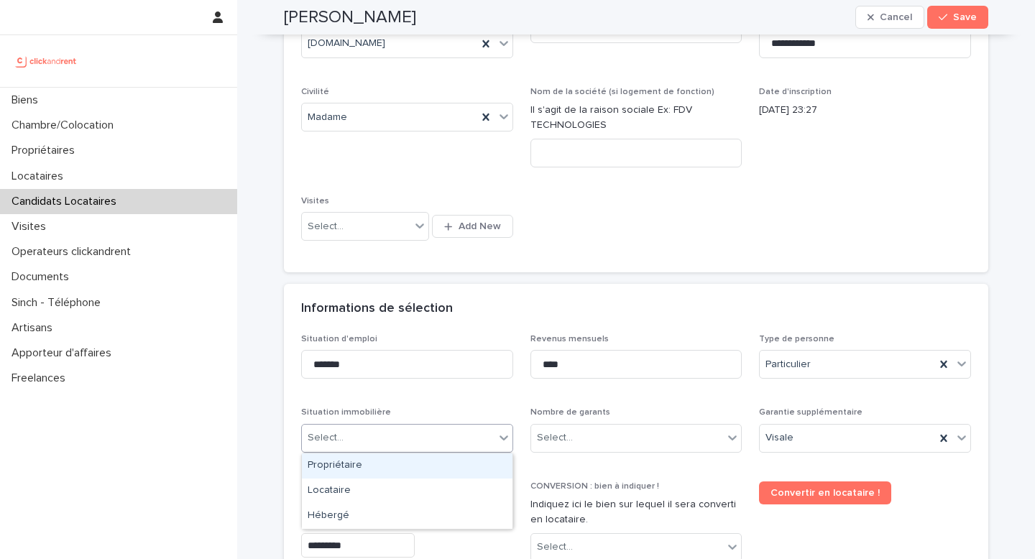
click at [353, 432] on div "Select..." at bounding box center [398, 438] width 193 height 24
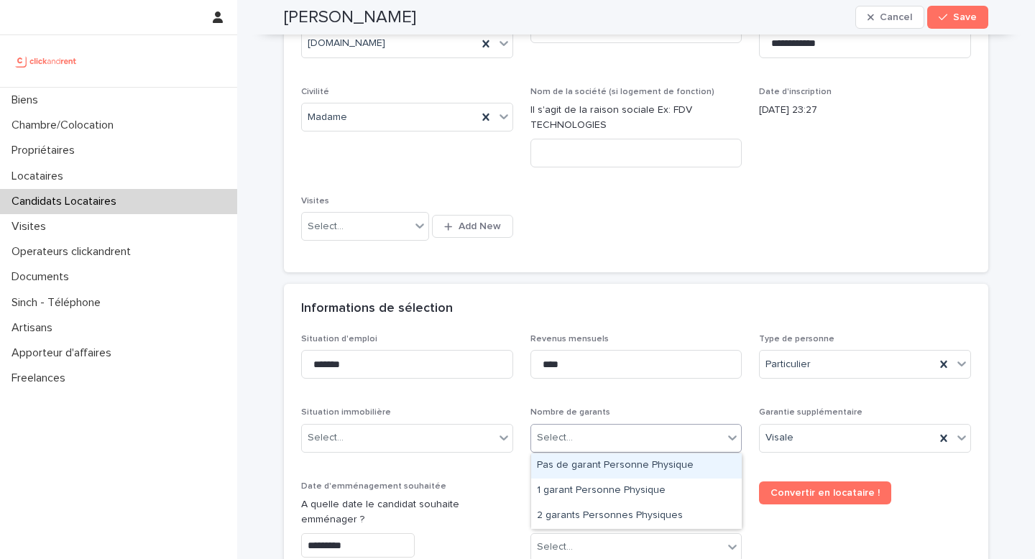
click at [571, 431] on div "Select..." at bounding box center [627, 438] width 193 height 24
click at [587, 460] on div "Pas de garant Personne Physique" at bounding box center [636, 466] width 211 height 25
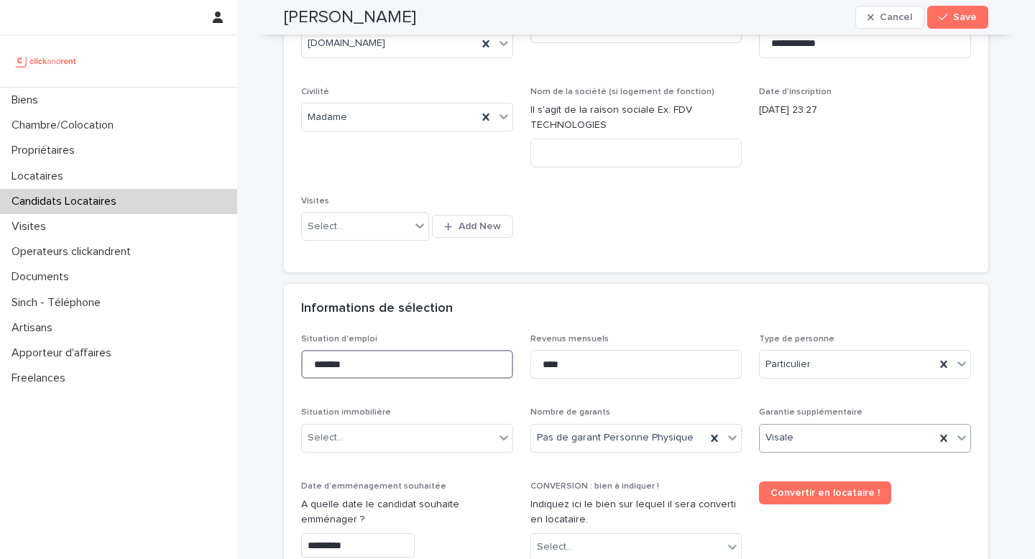
click at [377, 367] on input "*******" at bounding box center [407, 364] width 212 height 29
type input "*********"
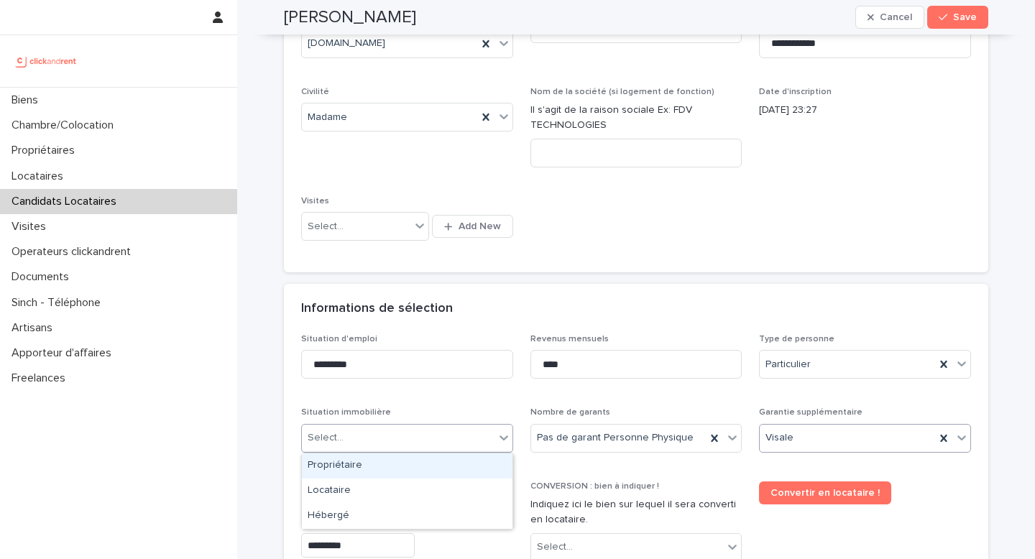
click at [424, 437] on div "Select..." at bounding box center [398, 438] width 193 height 24
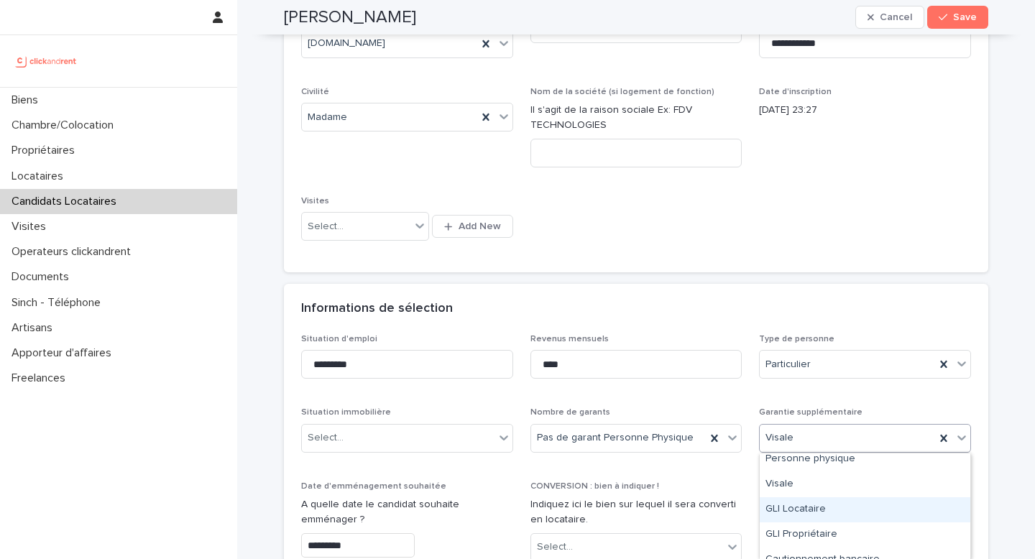
scroll to position [0, 0]
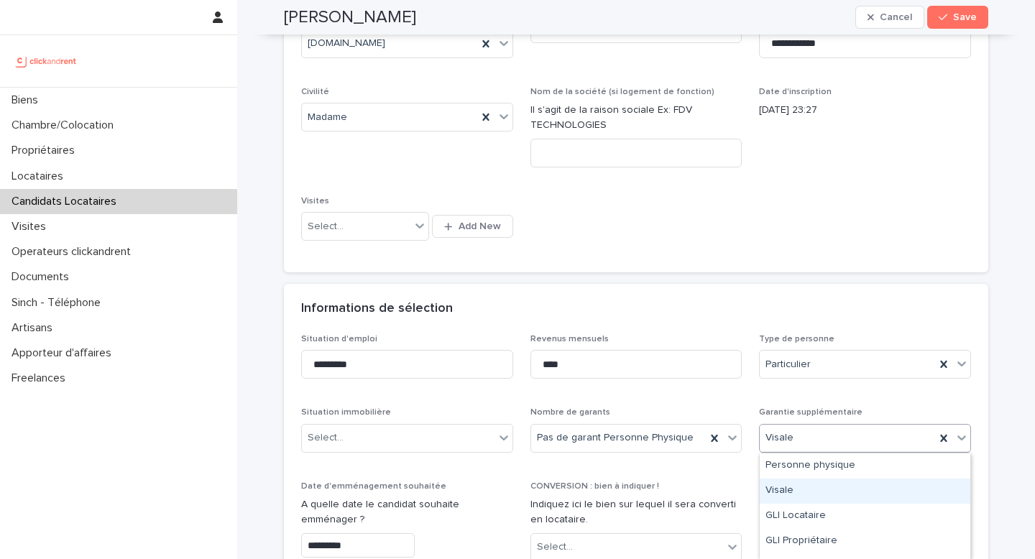
click at [797, 493] on div "Visale" at bounding box center [865, 491] width 211 height 25
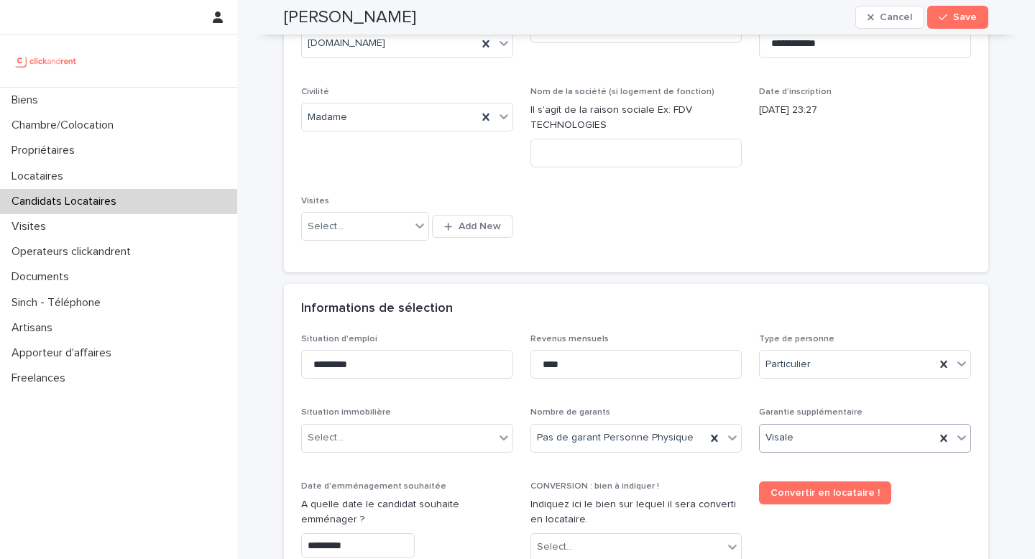
click at [352, 458] on div "Situation immobilière Select..." at bounding box center [407, 436] width 212 height 56
click at [368, 442] on div "Select..." at bounding box center [398, 438] width 193 height 24
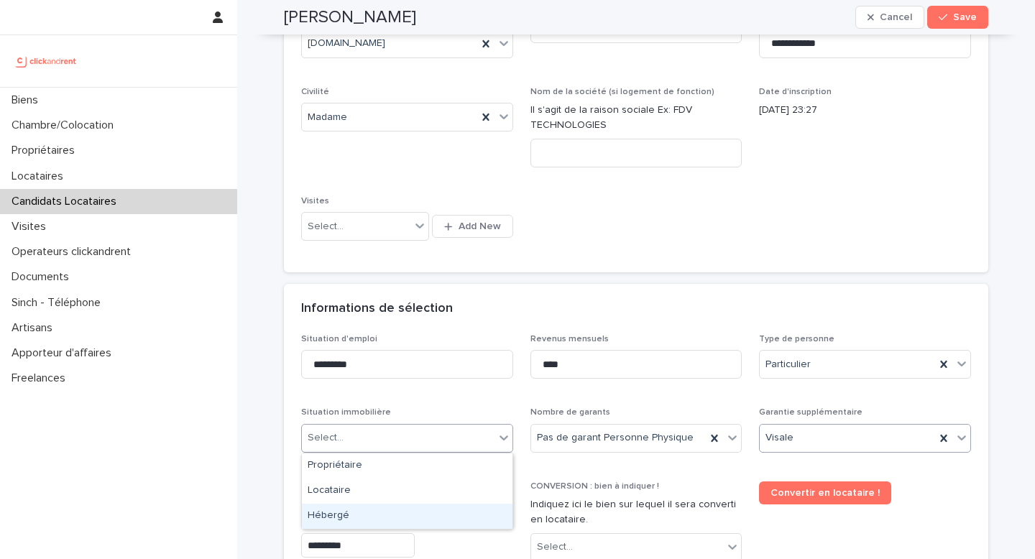
click at [348, 509] on div "Hébergé" at bounding box center [407, 516] width 211 height 25
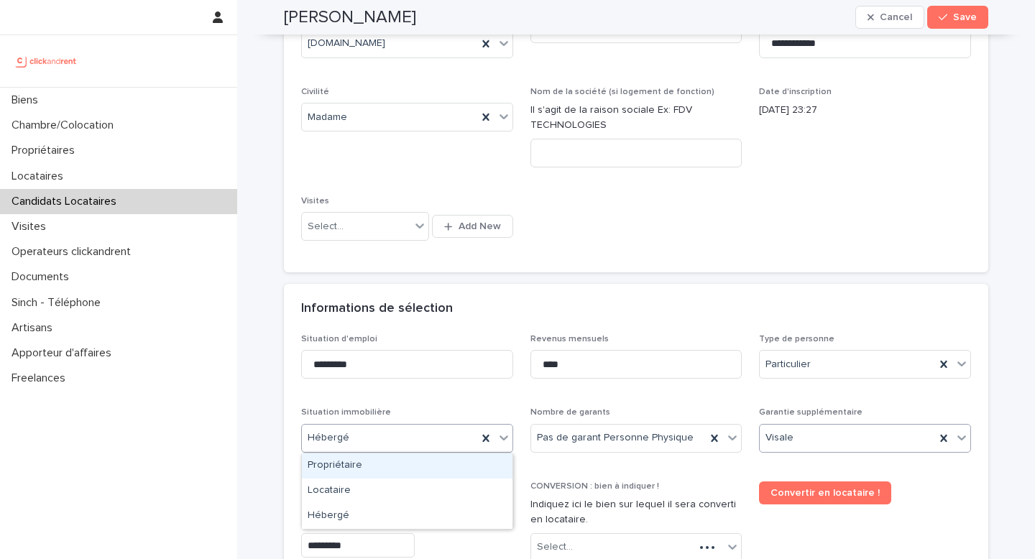
click at [362, 439] on div "Hébergé" at bounding box center [389, 438] width 175 height 24
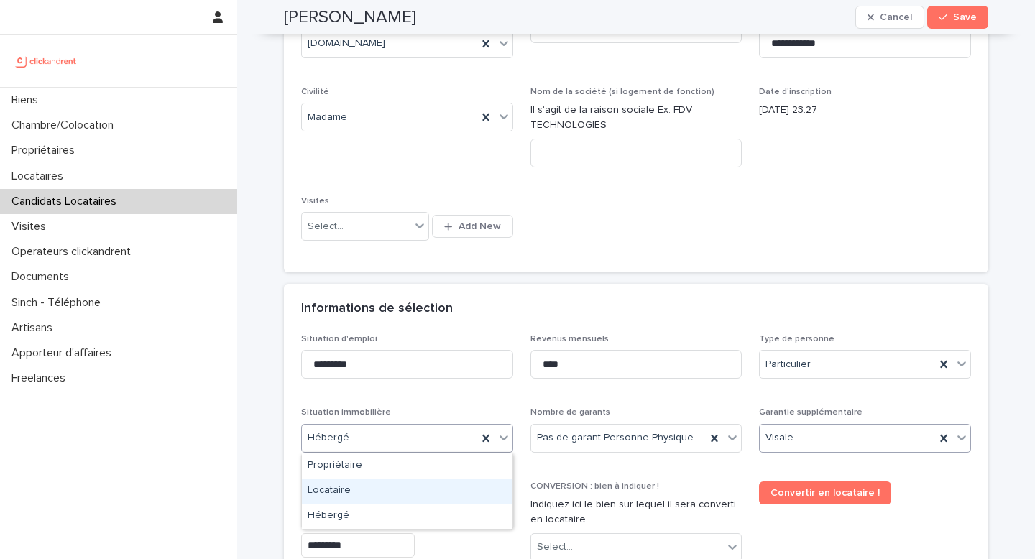
click at [349, 496] on div "Locataire" at bounding box center [407, 491] width 211 height 25
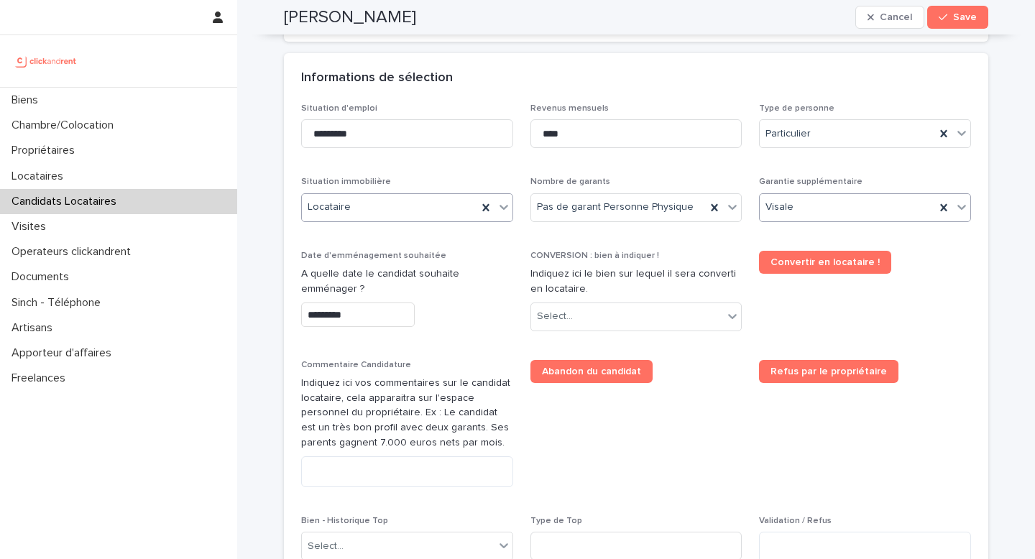
scroll to position [504, 0]
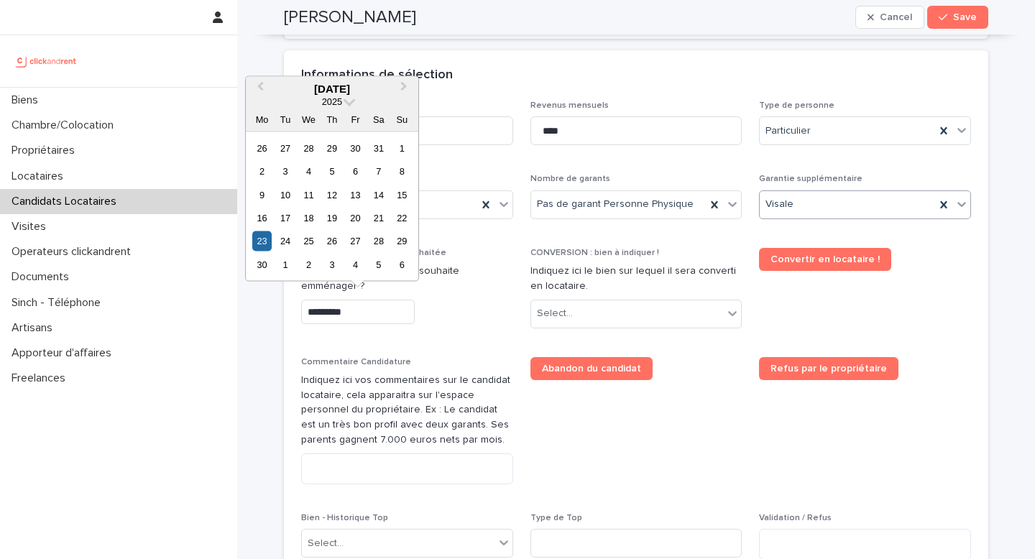
click at [362, 314] on input "*********" at bounding box center [358, 312] width 114 height 25
click at [400, 91] on button "Next Month" at bounding box center [405, 89] width 23 height 23
click at [381, 218] on div "23" at bounding box center [378, 218] width 19 height 19
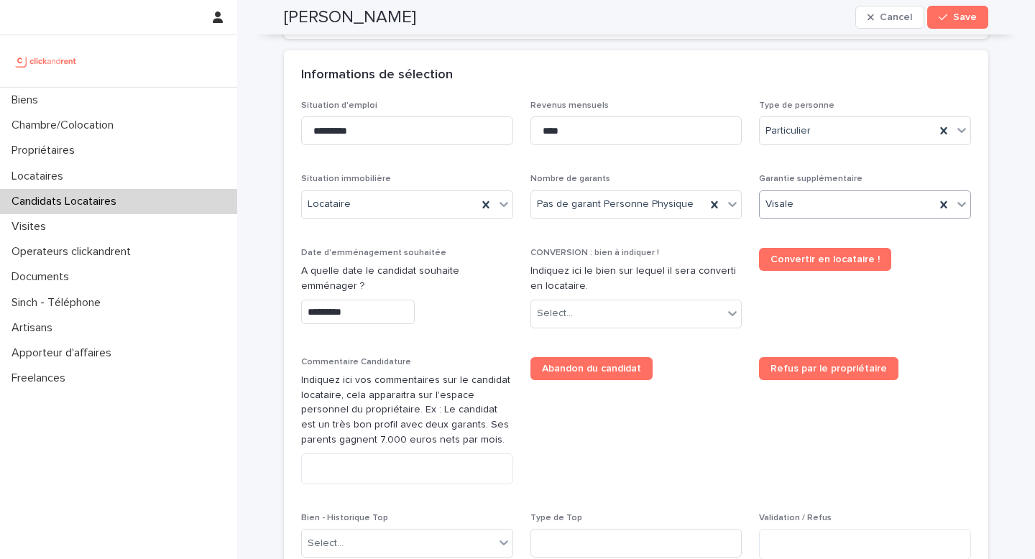
type input "*********"
click at [593, 330] on div "CONVERSION : bien à indiquer ! Indiquez ici le bien sur lequel il sera converti…" at bounding box center [637, 294] width 212 height 92
click at [592, 313] on div "Select..." at bounding box center [627, 314] width 193 height 24
type input "*****"
click at [644, 337] on div "A2447 - 14 rue Jean Jacques Rousseau, Romainville 93230" at bounding box center [636, 341] width 211 height 25
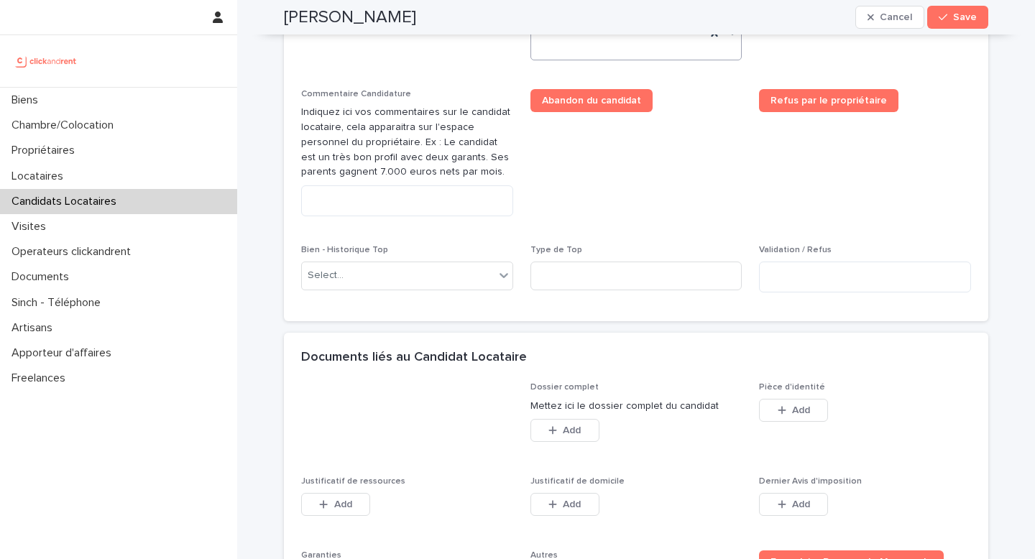
scroll to position [807, 0]
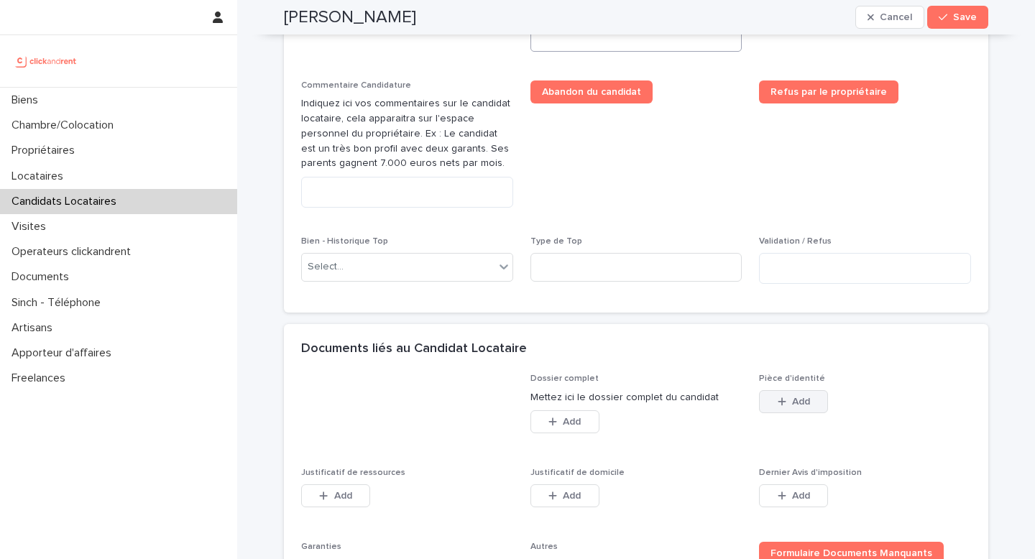
click at [807, 406] on span "Add" at bounding box center [801, 402] width 18 height 10
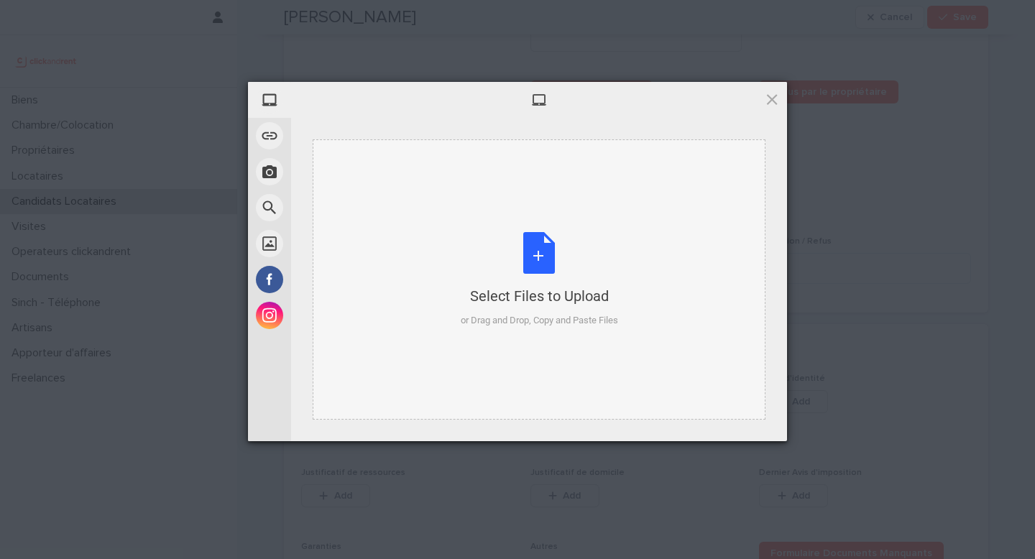
click at [585, 307] on div "Select Files to Upload or Drag and Drop, Copy and Paste Files" at bounding box center [539, 280] width 157 height 96
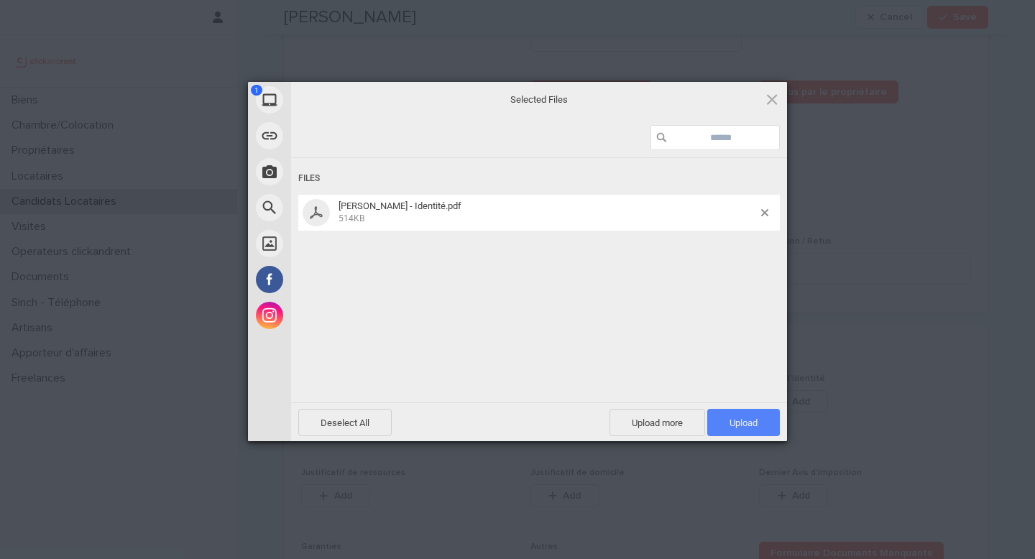
click at [742, 421] on span "Upload 1" at bounding box center [744, 423] width 28 height 11
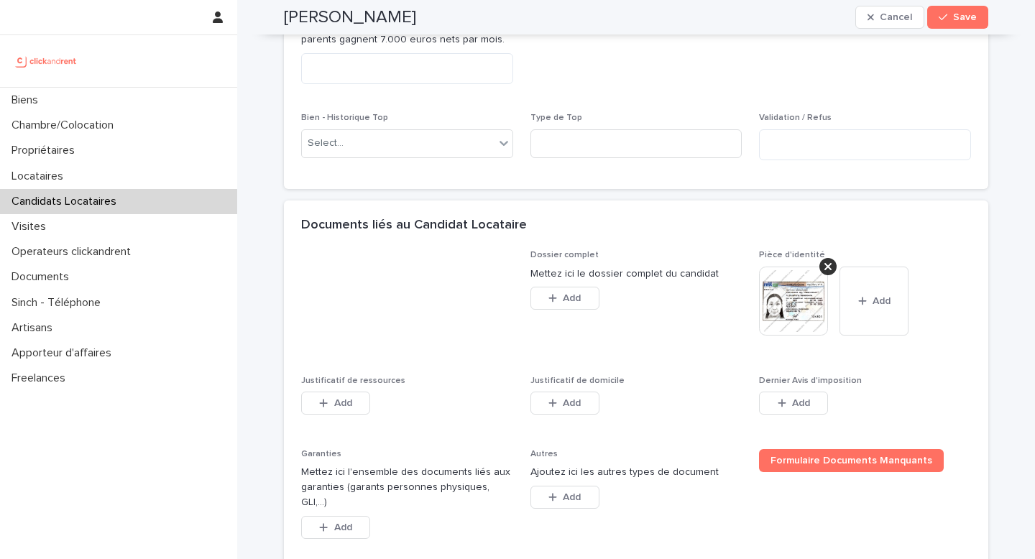
scroll to position [942, 0]
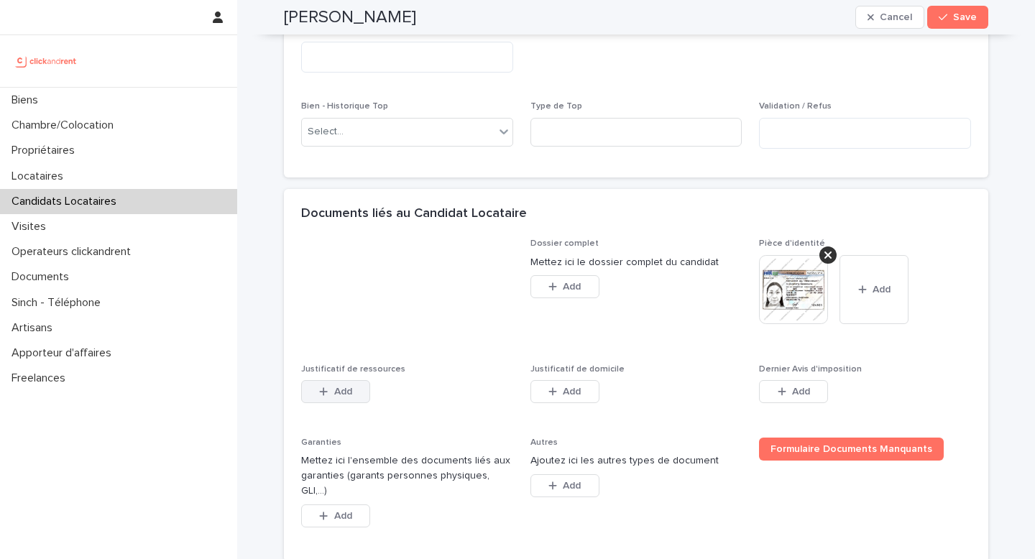
click at [319, 398] on button "Add" at bounding box center [335, 391] width 69 height 23
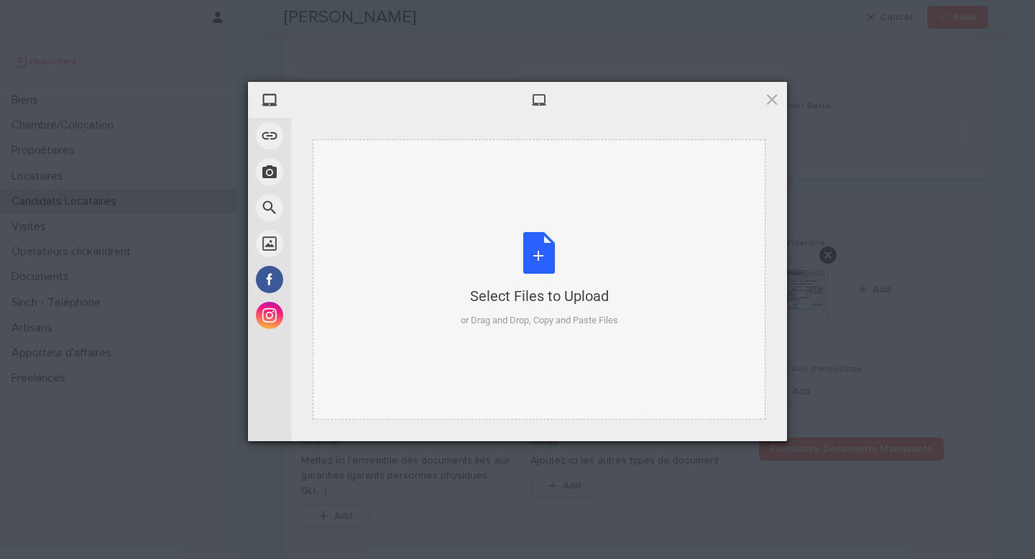
click at [549, 313] on div "or Drag and Drop, Copy and Paste Files" at bounding box center [539, 320] width 157 height 14
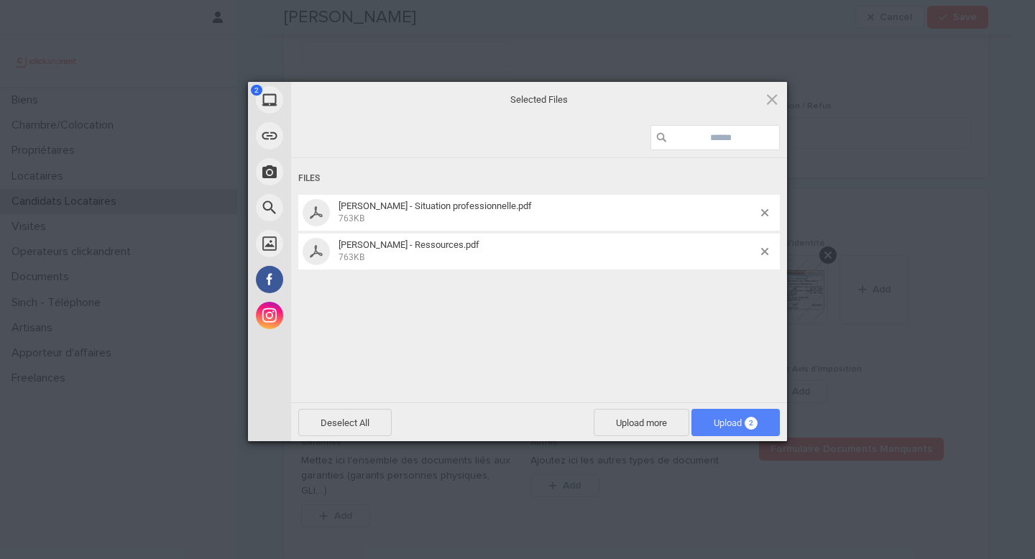
click at [742, 424] on span "Upload 2" at bounding box center [736, 423] width 44 height 11
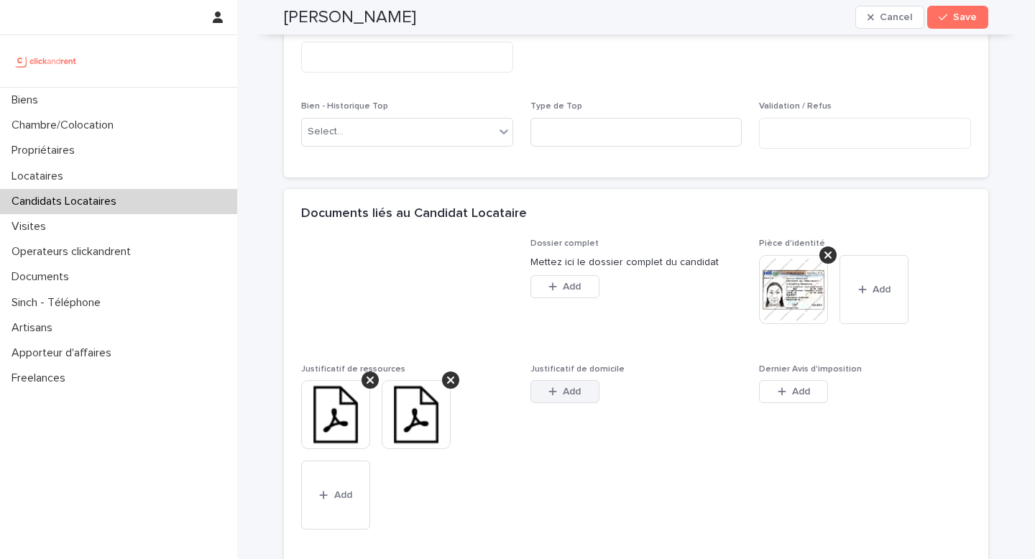
click at [578, 395] on span "Add" at bounding box center [572, 392] width 18 height 10
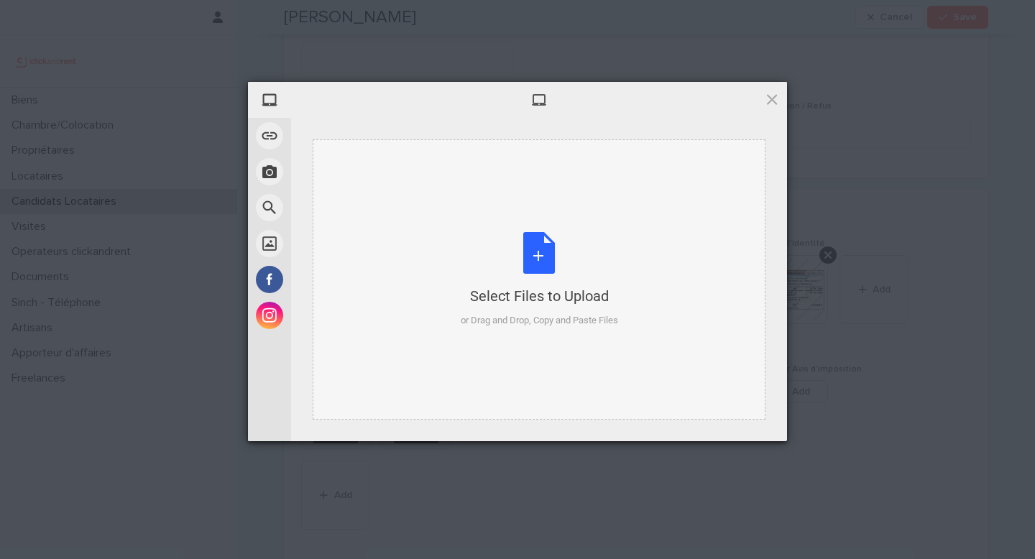
click at [546, 314] on div "or Drag and Drop, Copy and Paste Files" at bounding box center [539, 320] width 157 height 14
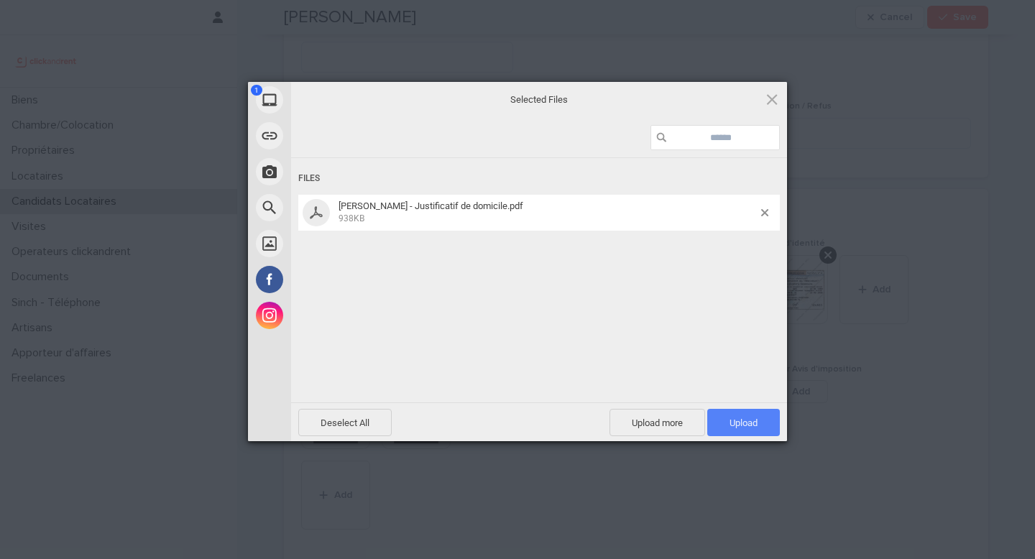
click at [768, 429] on span "Upload 1" at bounding box center [744, 422] width 73 height 27
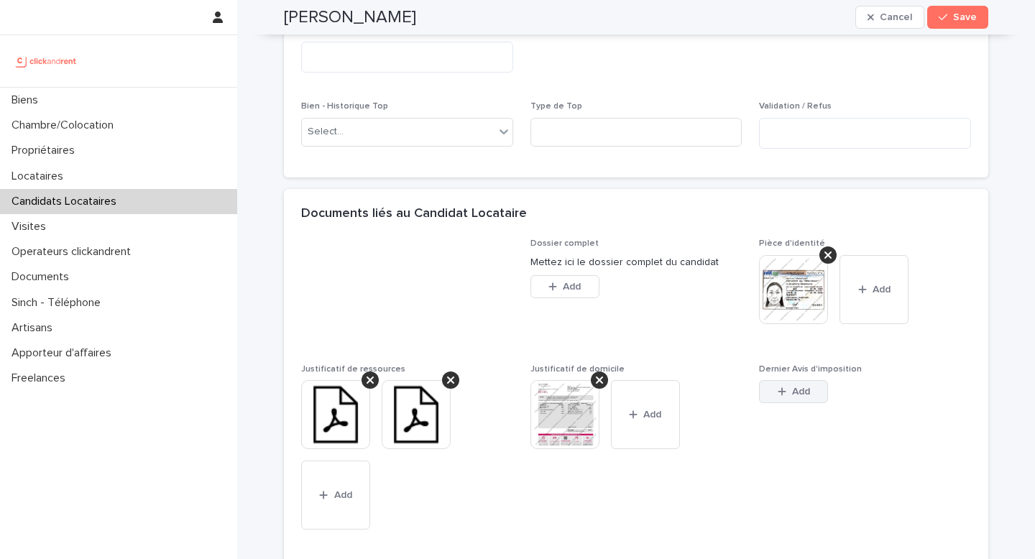
click at [787, 398] on button "Add" at bounding box center [793, 391] width 69 height 23
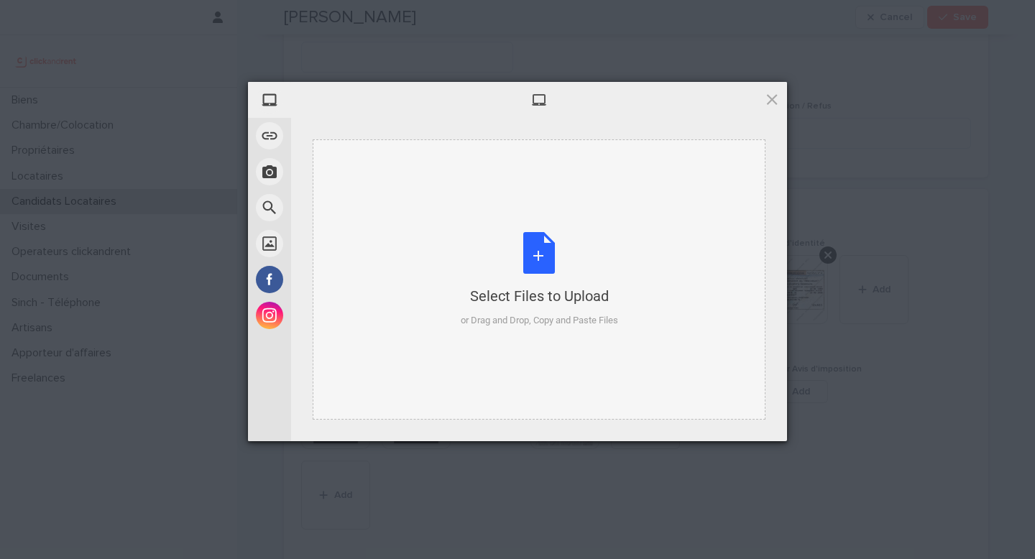
click at [559, 286] on div "Select Files to Upload" at bounding box center [539, 296] width 157 height 20
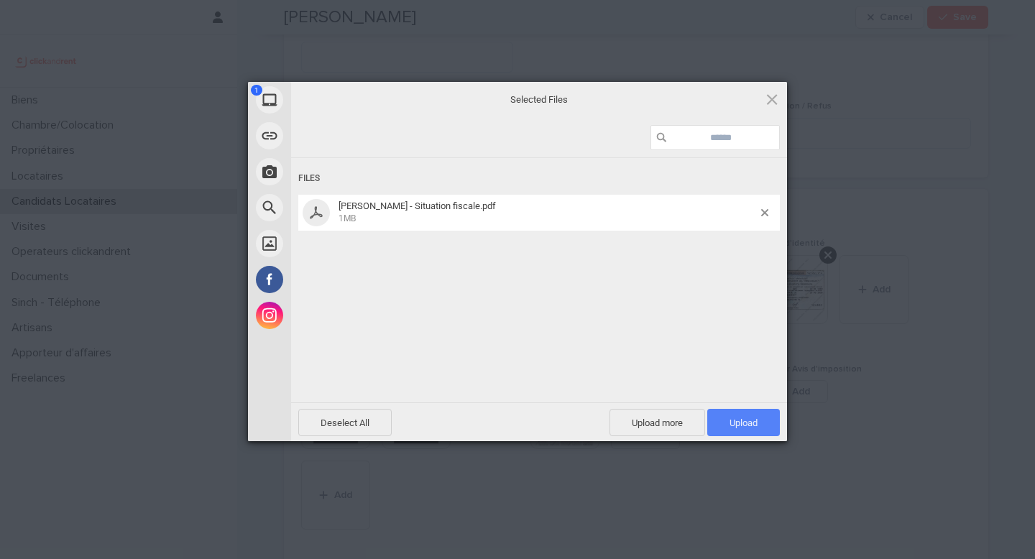
click at [761, 424] on span "Upload 1" at bounding box center [744, 422] width 73 height 27
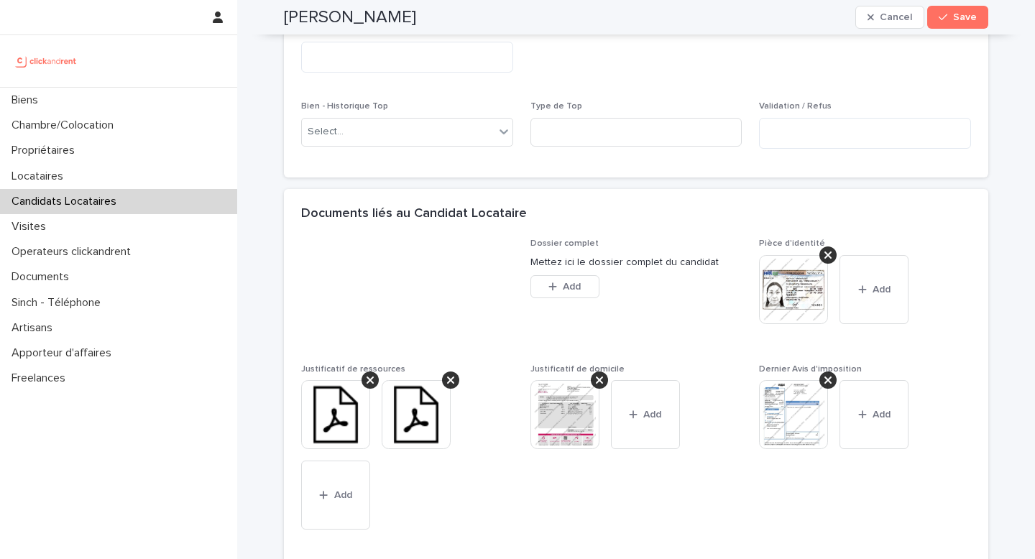
click at [347, 496] on span "Add" at bounding box center [343, 495] width 18 height 10
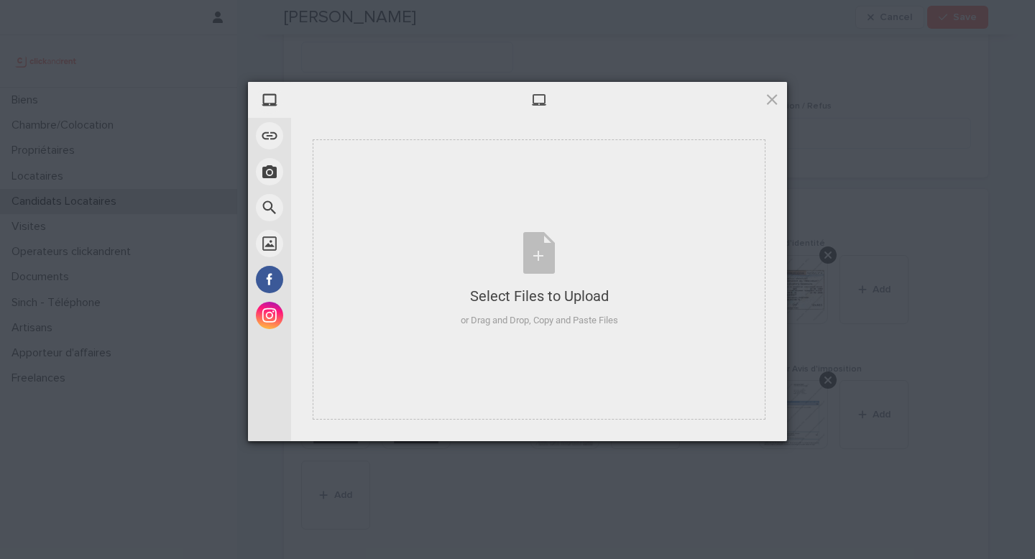
click at [857, 477] on div "Powered by Filestack" at bounding box center [517, 459] width 1035 height 36
click at [784, 96] on div at bounding box center [539, 100] width 496 height 36
click at [764, 101] on div at bounding box center [539, 100] width 496 height 36
click at [776, 99] on span at bounding box center [772, 99] width 16 height 16
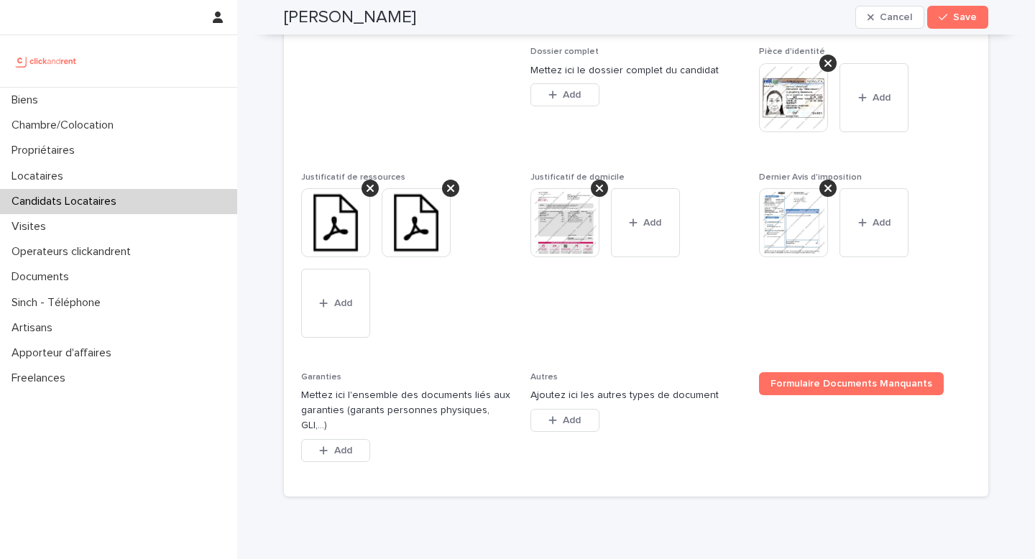
scroll to position [1181, 0]
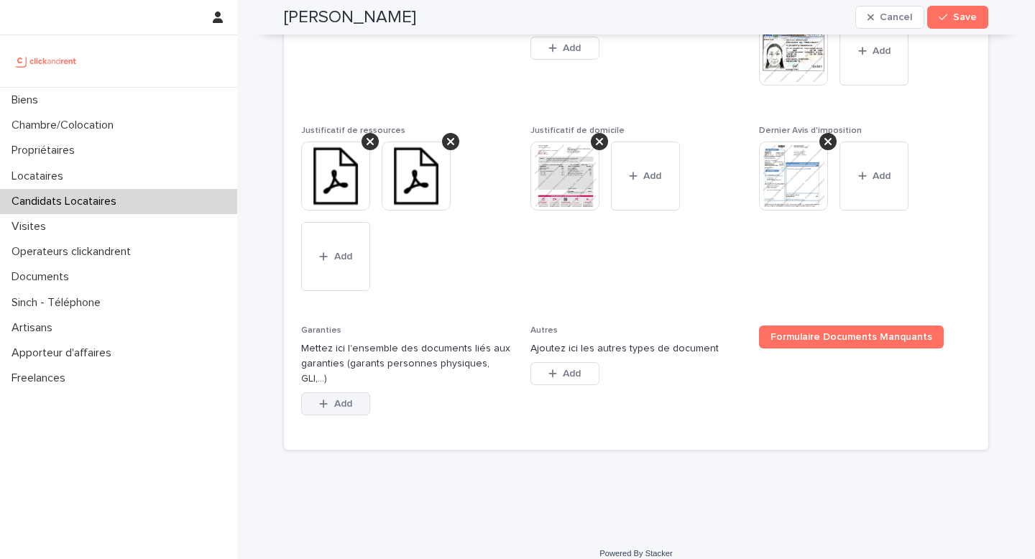
click at [333, 393] on button "Add" at bounding box center [335, 404] width 69 height 23
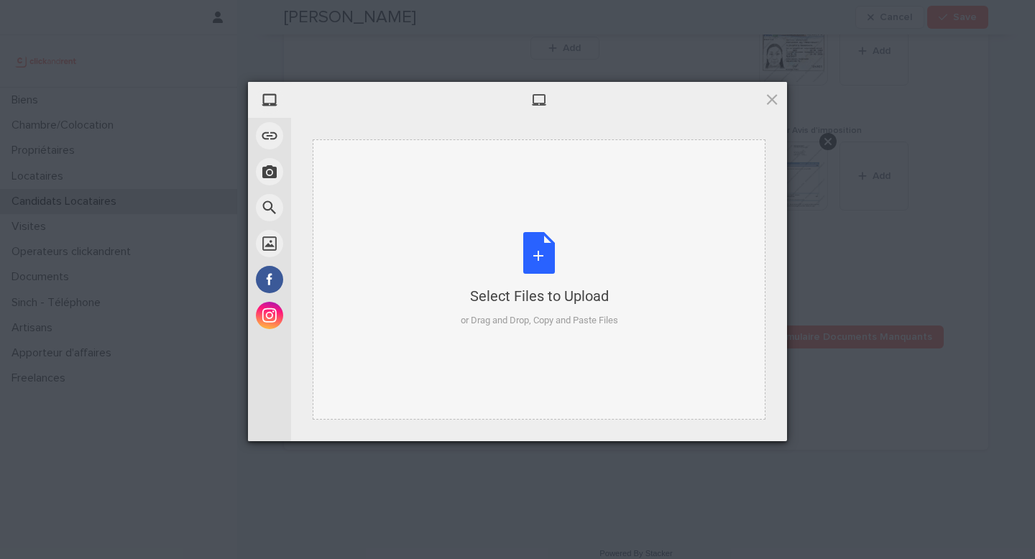
click at [508, 255] on div "Select Files to Upload or Drag and Drop, Copy and Paste Files" at bounding box center [539, 280] width 157 height 96
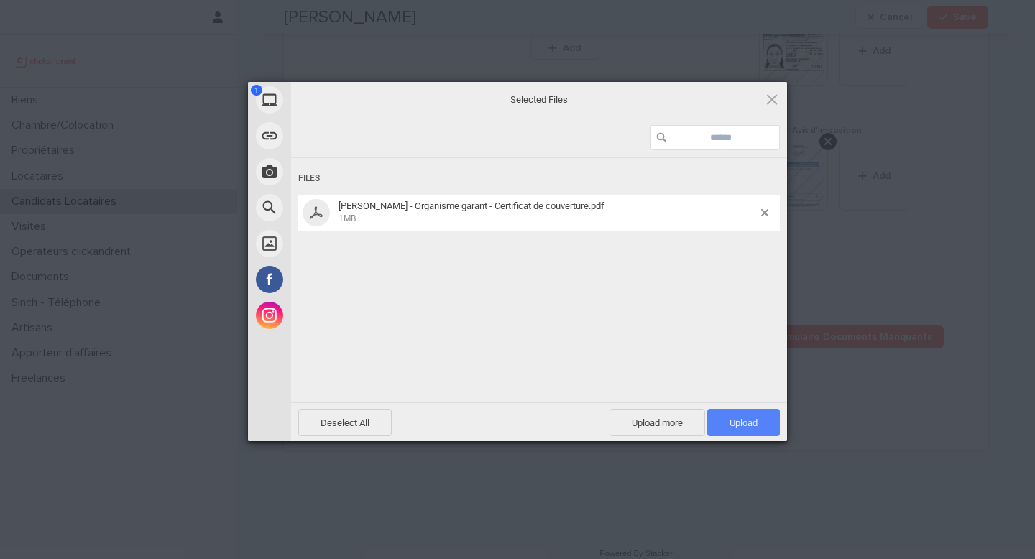
click at [749, 422] on span "Upload 1" at bounding box center [744, 423] width 28 height 11
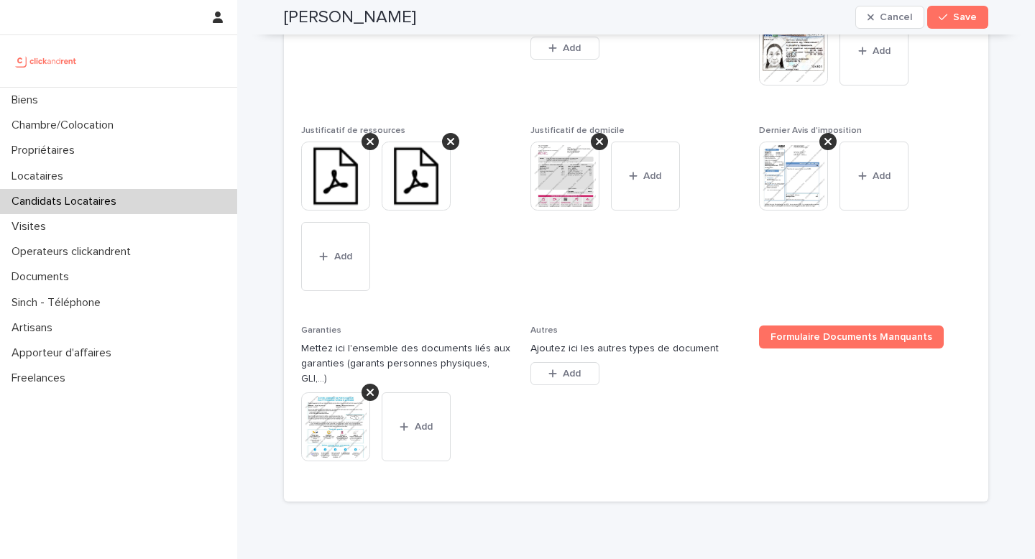
click at [334, 424] on img at bounding box center [335, 427] width 69 height 69
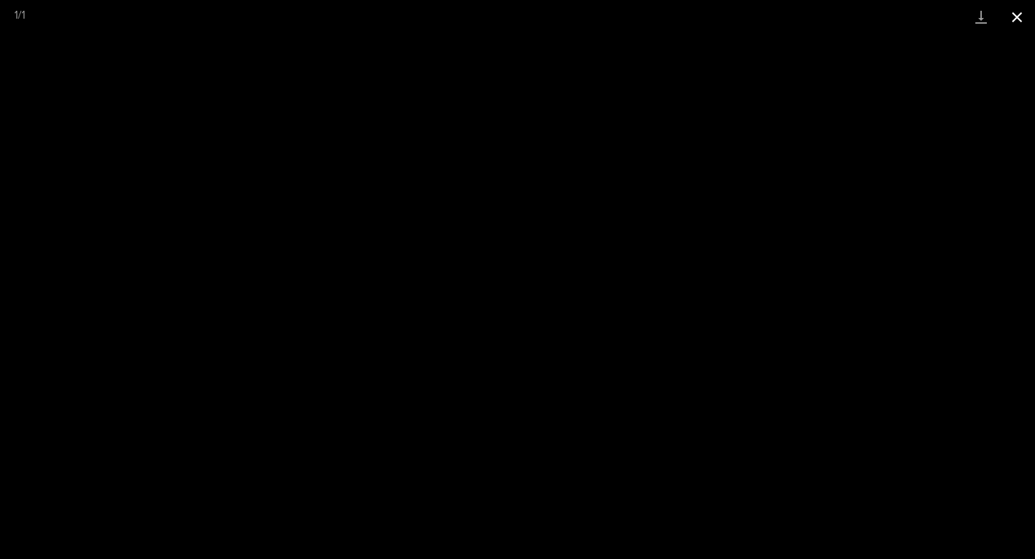
click at [1023, 19] on button "Close gallery" at bounding box center [1017, 17] width 36 height 34
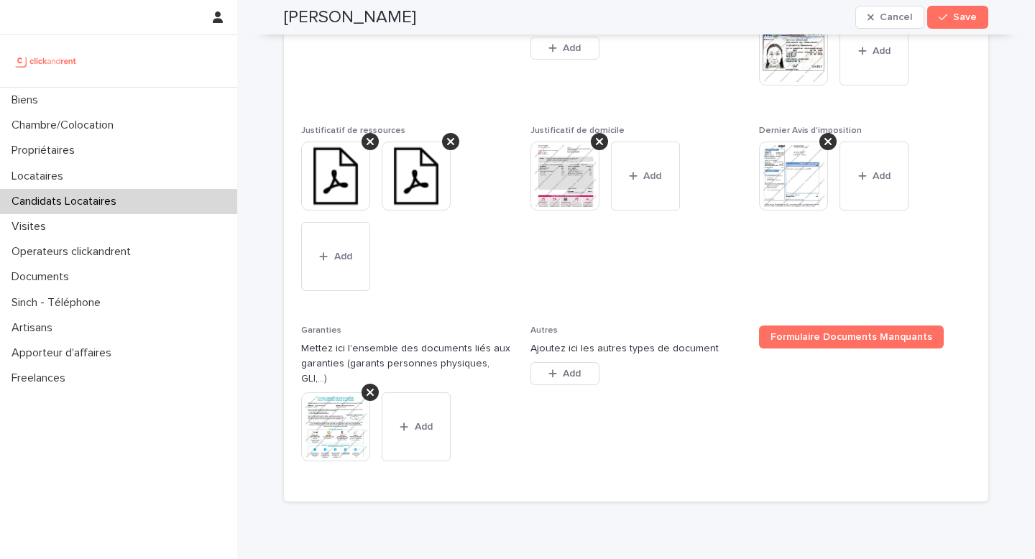
drag, startPoint x: 573, startPoint y: 467, endPoint x: 381, endPoint y: 353, distance: 223.1
click at [381, 353] on div "Dossier complet Mettez ici le dossier complet du candidat This file cannot be o…" at bounding box center [636, 242] width 670 height 485
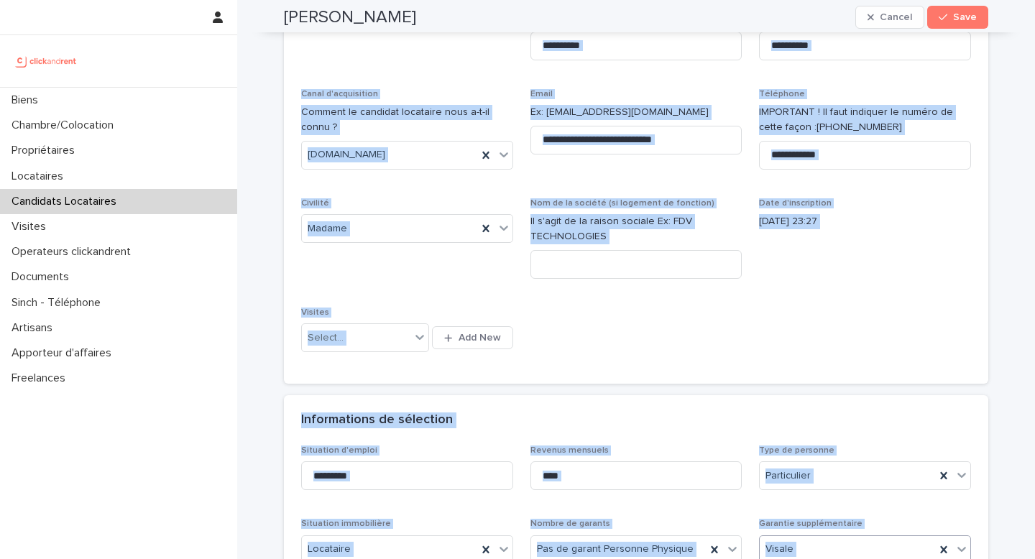
scroll to position [0, 0]
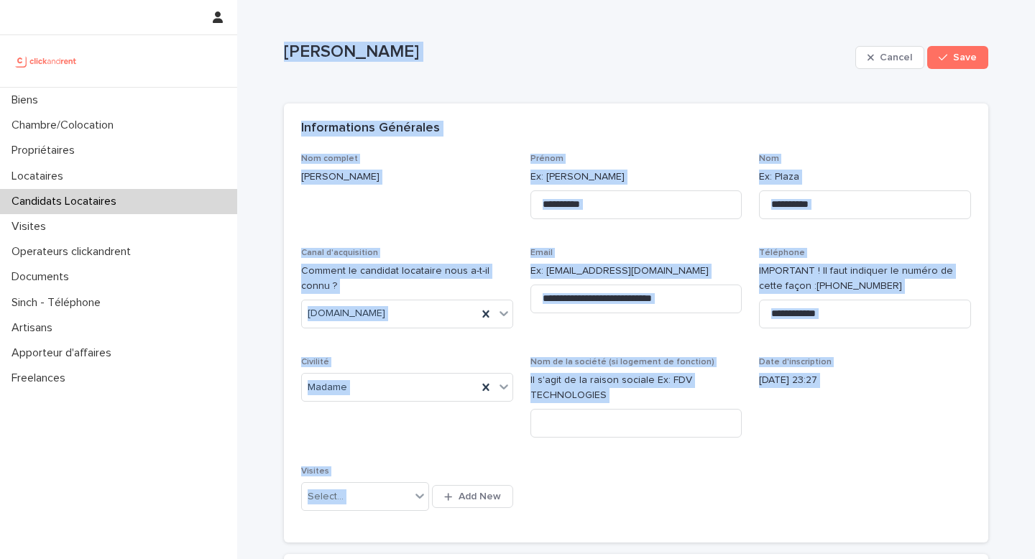
drag, startPoint x: 460, startPoint y: 432, endPoint x: 283, endPoint y: 12, distance: 456.6
copy div "Aleksandra Poselskaia Cancel Save Sorry, there was an error saving your record.…"
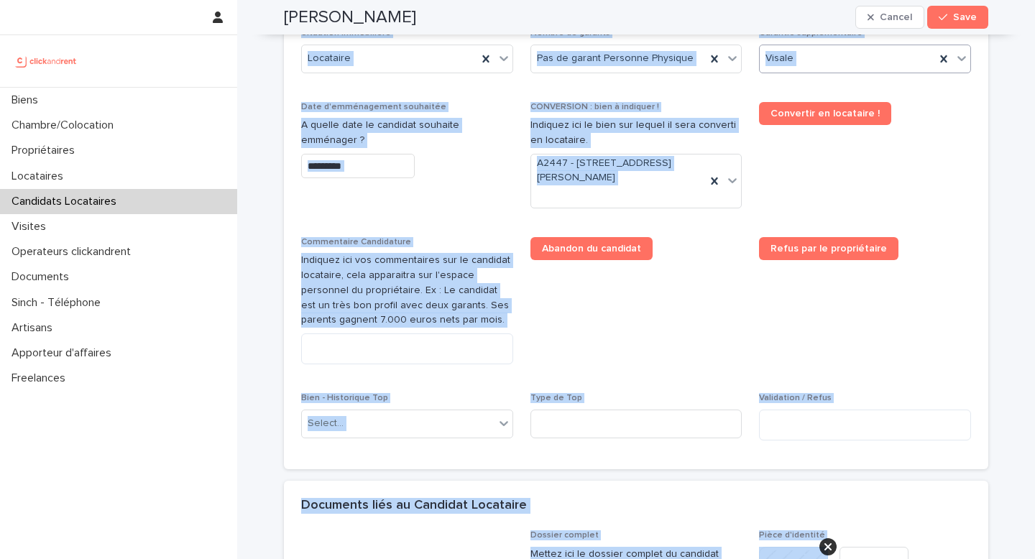
scroll to position [674, 0]
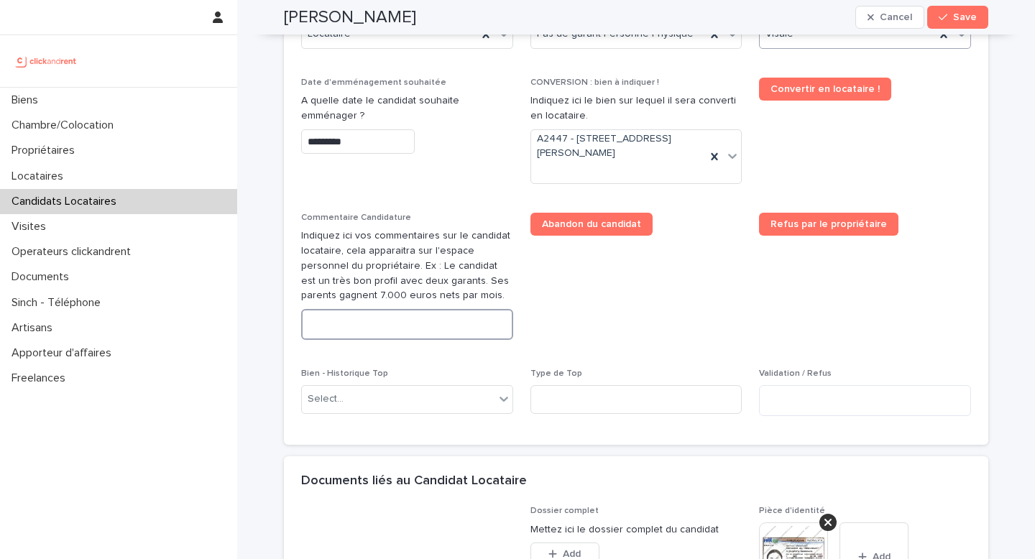
click at [390, 311] on textarea at bounding box center [407, 324] width 212 height 31
paste textarea "**********"
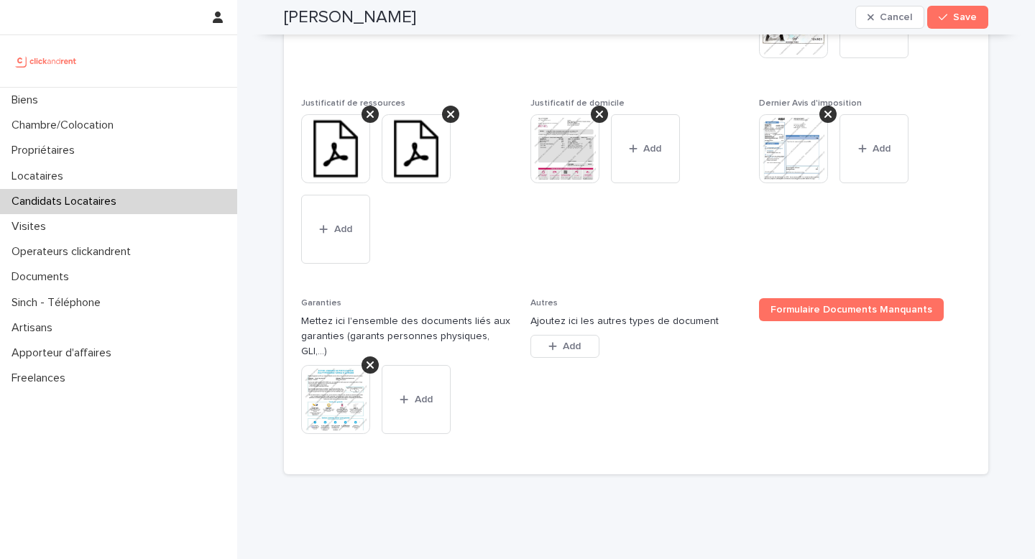
scroll to position [1339, 0]
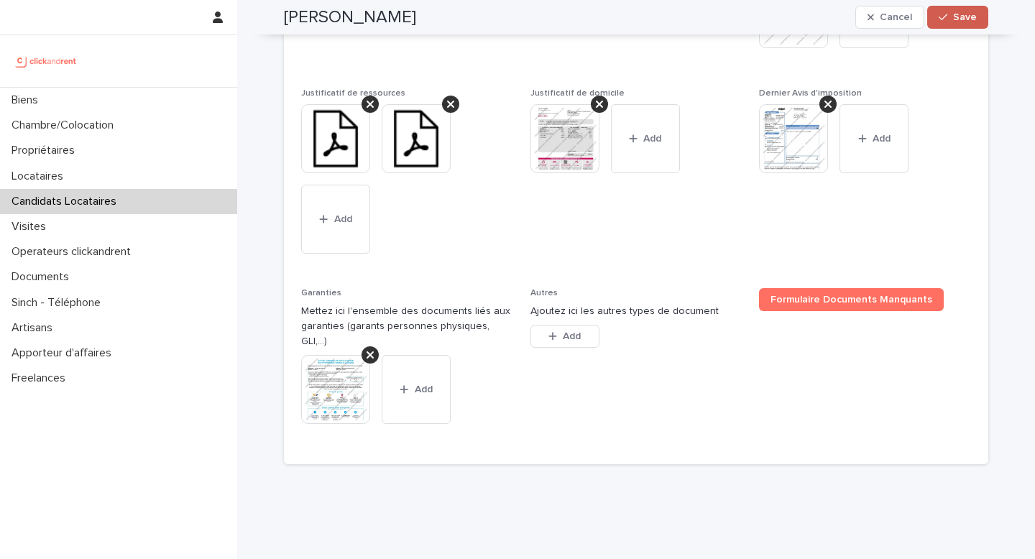
type textarea "**********"
click at [972, 17] on span "Save" at bounding box center [965, 17] width 24 height 10
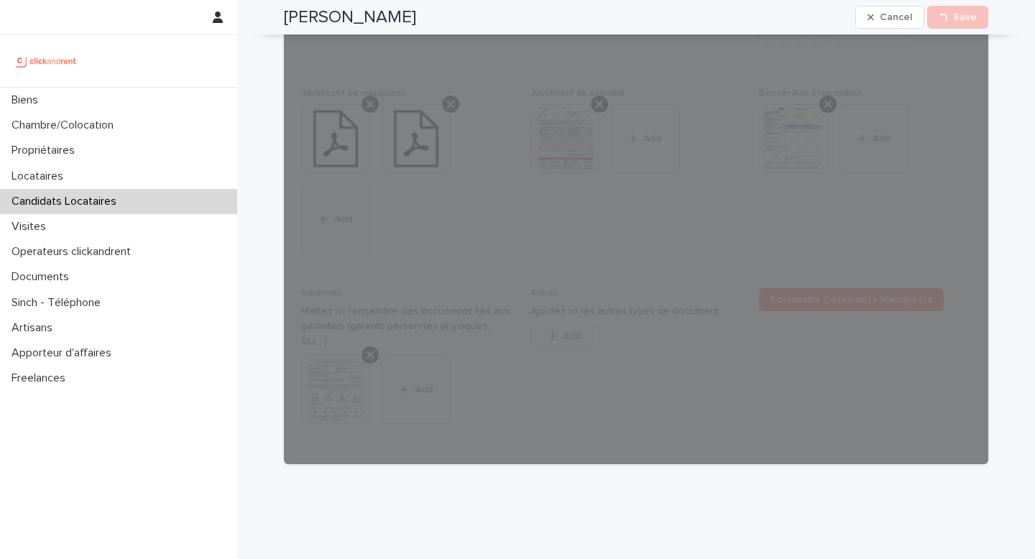
drag, startPoint x: 466, startPoint y: 28, endPoint x: 249, endPoint y: 20, distance: 216.6
click at [249, 20] on div "Aleksandra Poselskaia Cancel Loading... Save" at bounding box center [636, 17] width 774 height 35
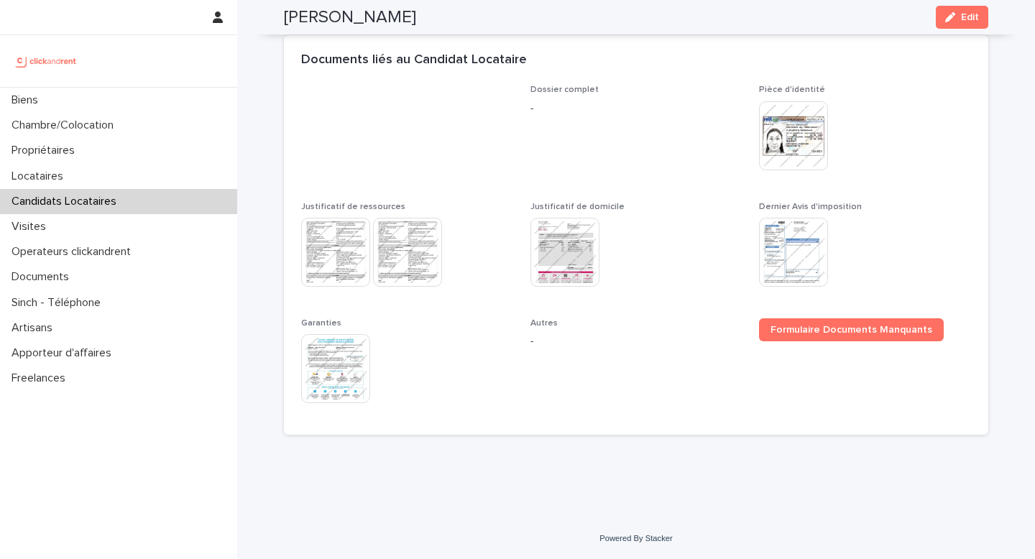
scroll to position [879, 0]
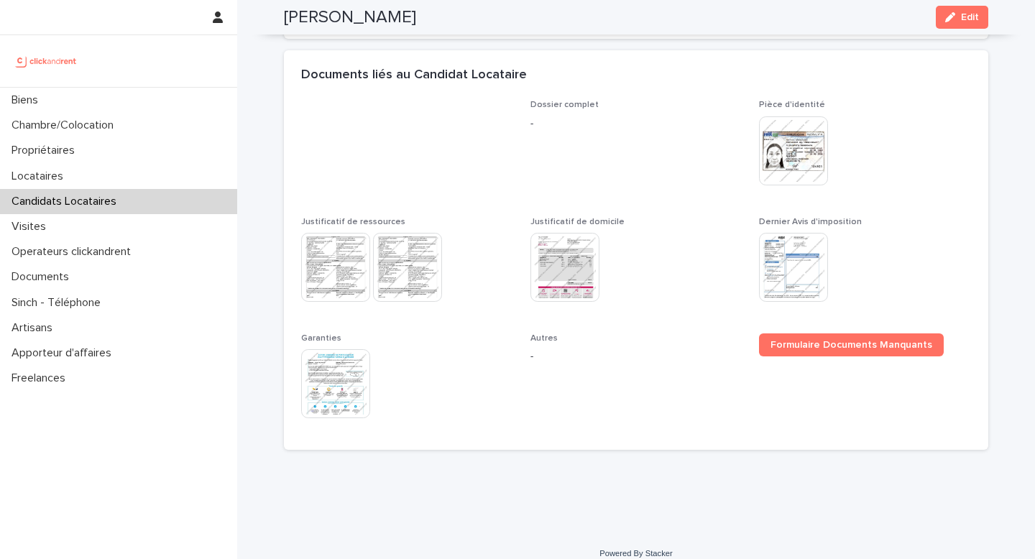
copy h2 "Aleksandra Poselskaia"
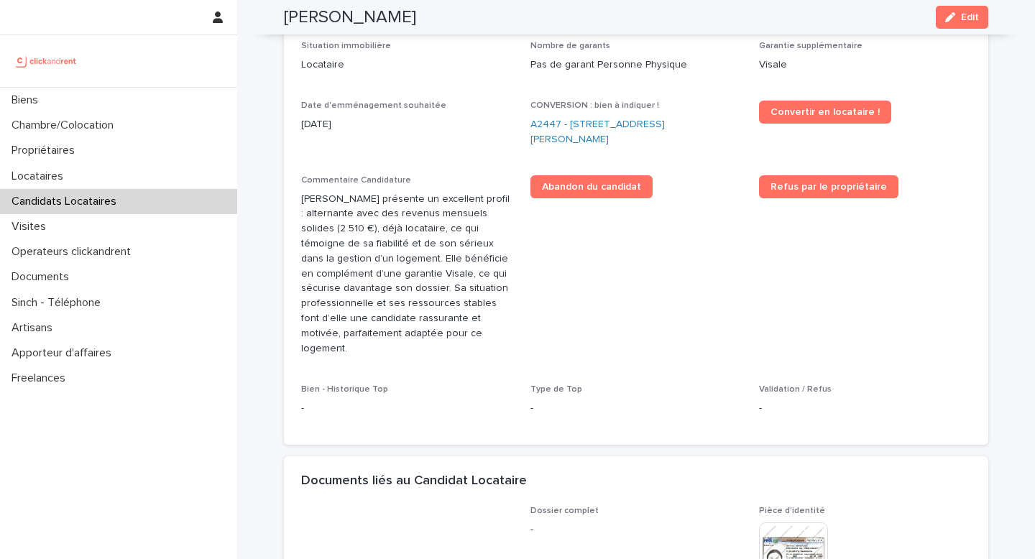
scroll to position [476, 0]
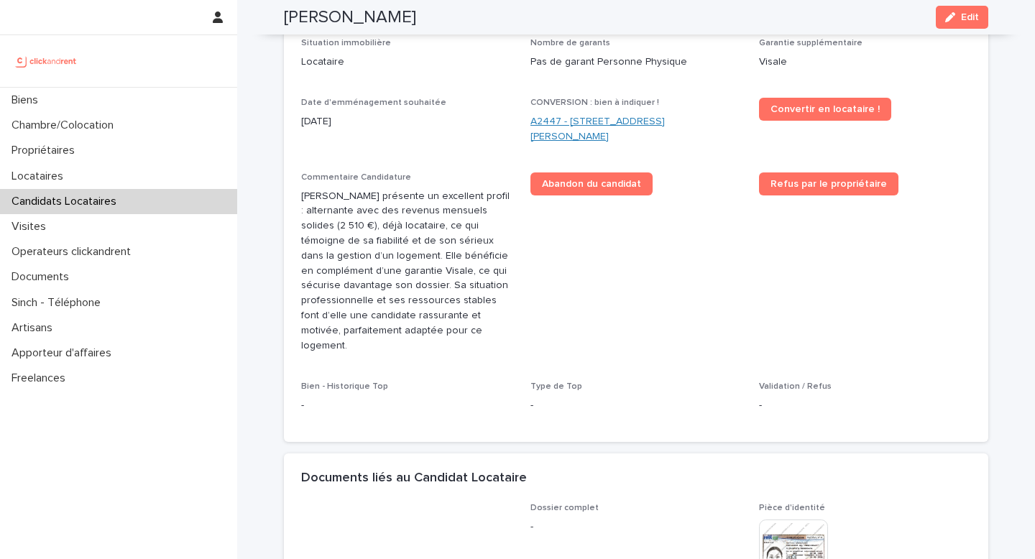
click at [580, 134] on link "A2447 - 14 rue Jean Jacques Rousseau, Romainville 93230" at bounding box center [637, 129] width 212 height 30
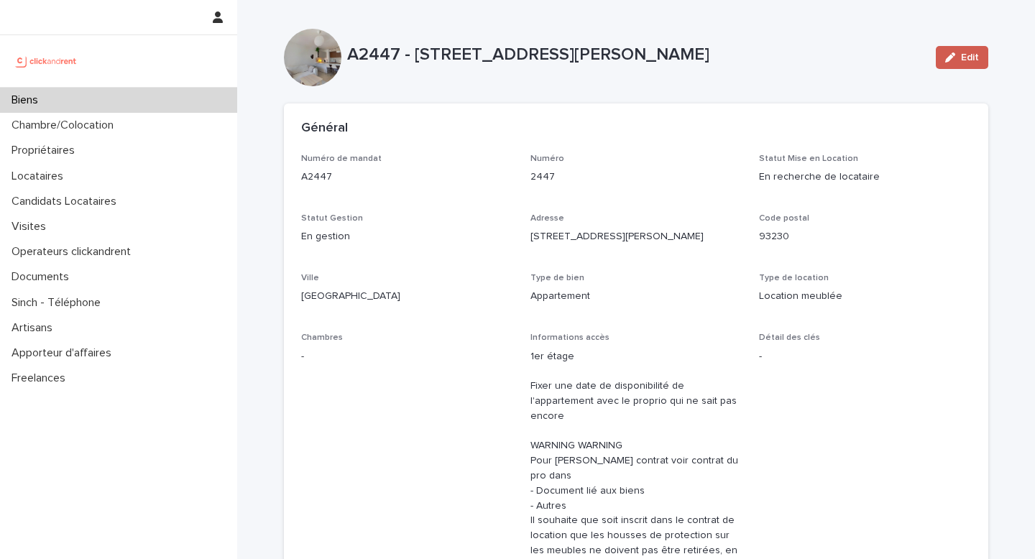
click at [948, 62] on icon "button" at bounding box center [951, 57] width 10 height 10
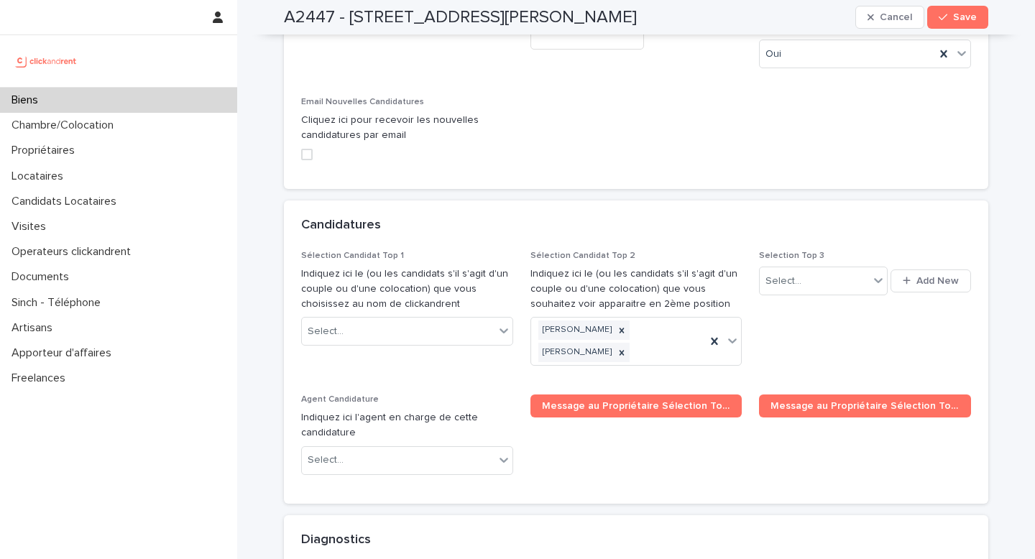
scroll to position [7259, 0]
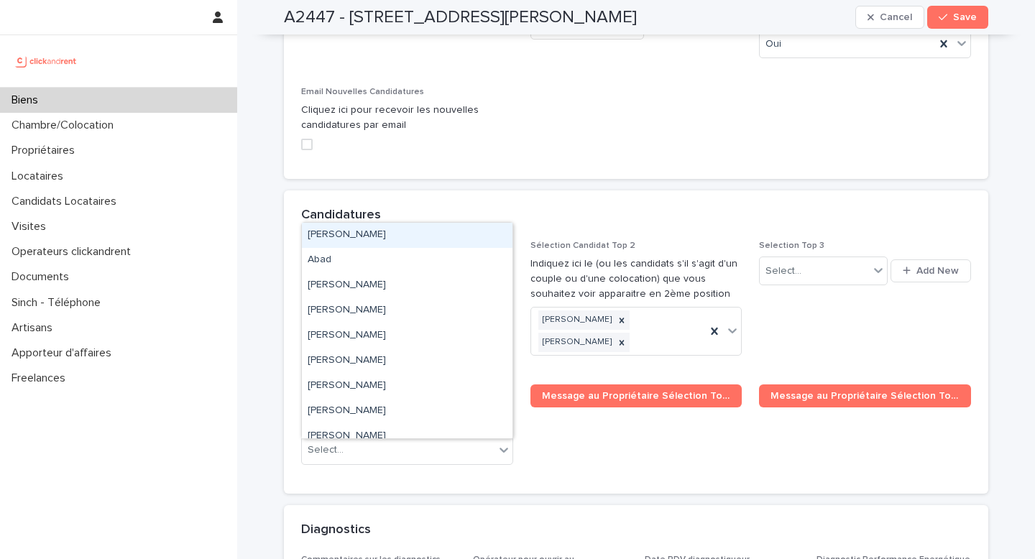
click at [429, 310] on div "Select..." at bounding box center [398, 322] width 193 height 24
paste input "**********"
type input "**********"
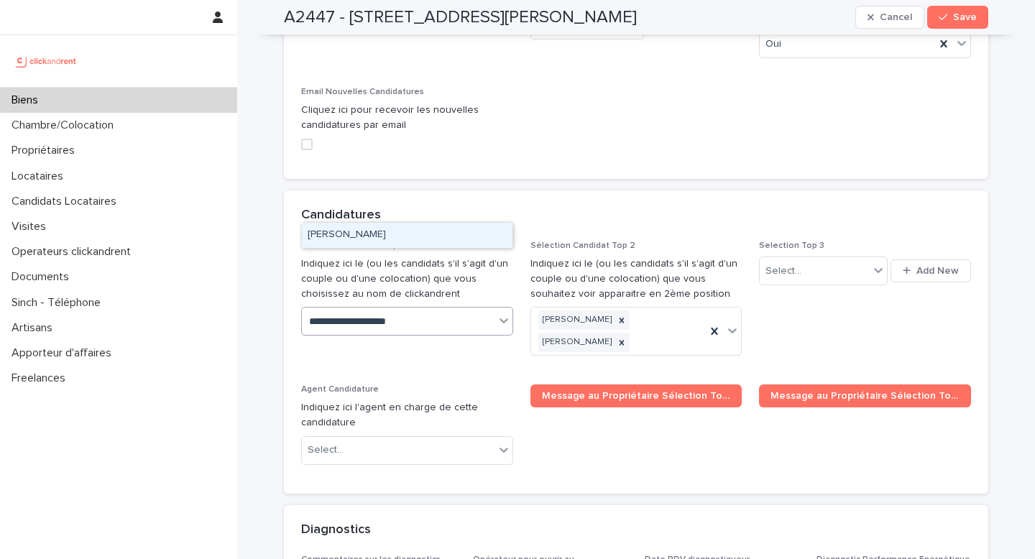
click at [421, 234] on div "Aleksandra Poselskaia" at bounding box center [407, 235] width 211 height 25
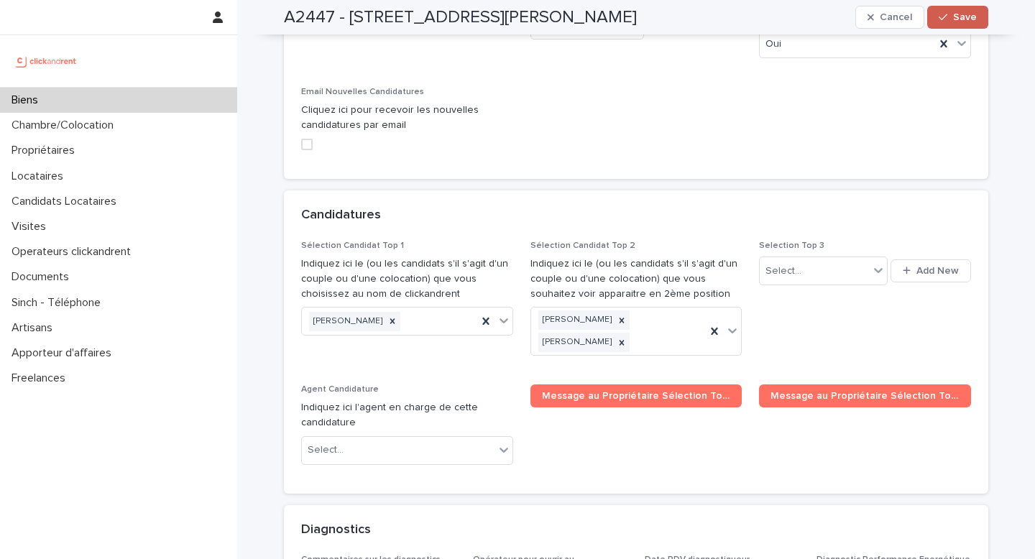
click at [965, 17] on span "Save" at bounding box center [965, 17] width 24 height 10
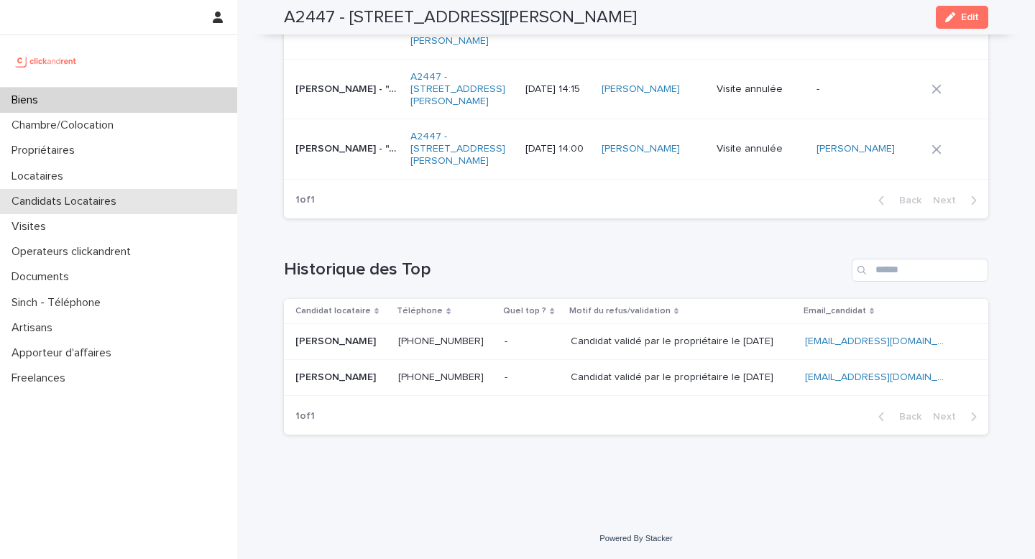
scroll to position [6806, 0]
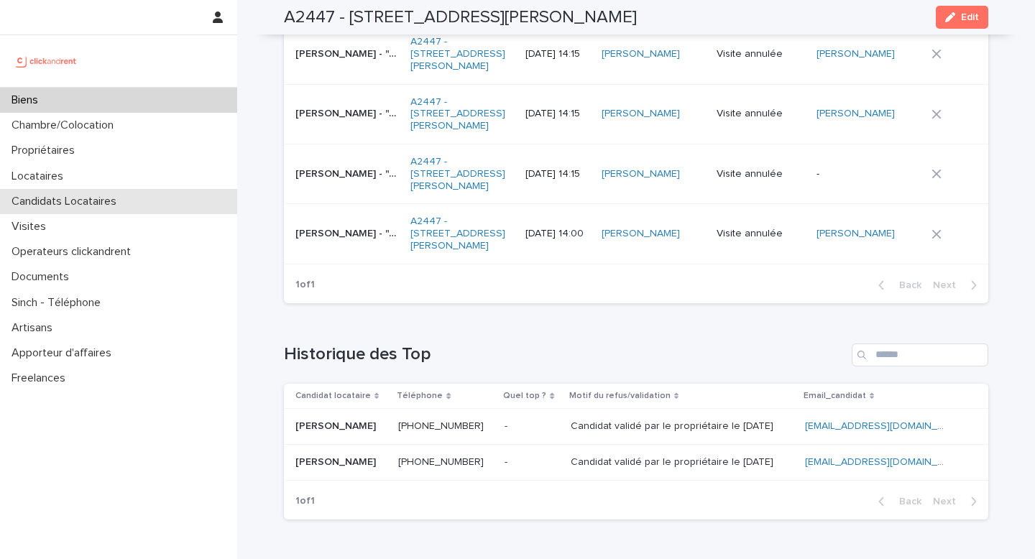
click at [58, 203] on p "Candidats Locataires" at bounding box center [67, 202] width 122 height 14
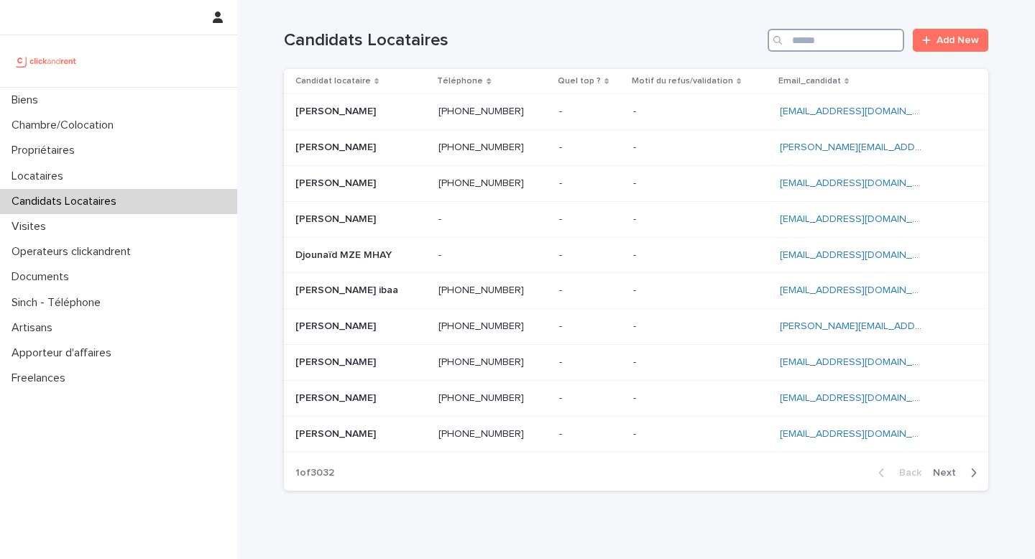
click at [809, 45] on input "Search" at bounding box center [836, 40] width 137 height 23
paste input "**********"
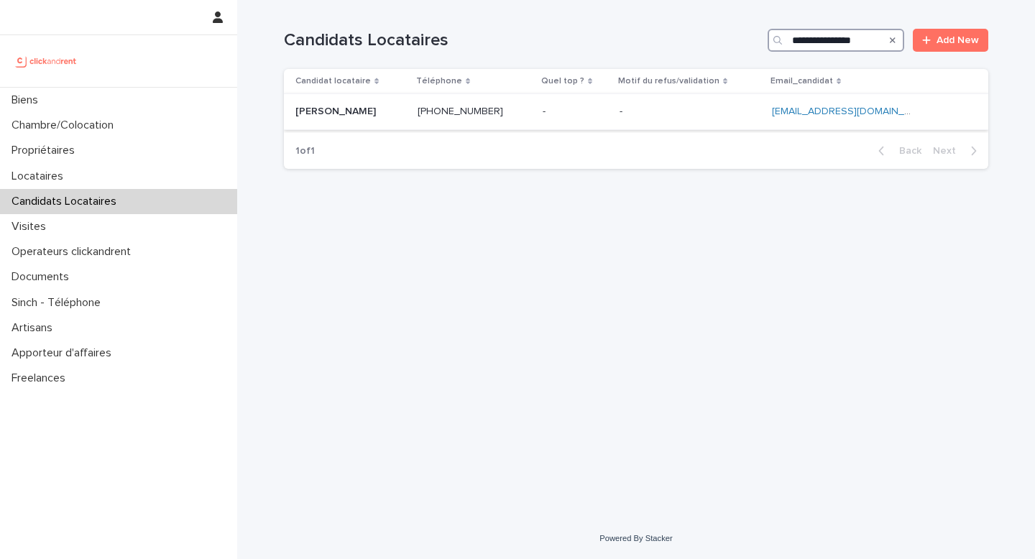
type input "**********"
click at [537, 114] on td "+33758697939 +33758697939" at bounding box center [474, 112] width 125 height 36
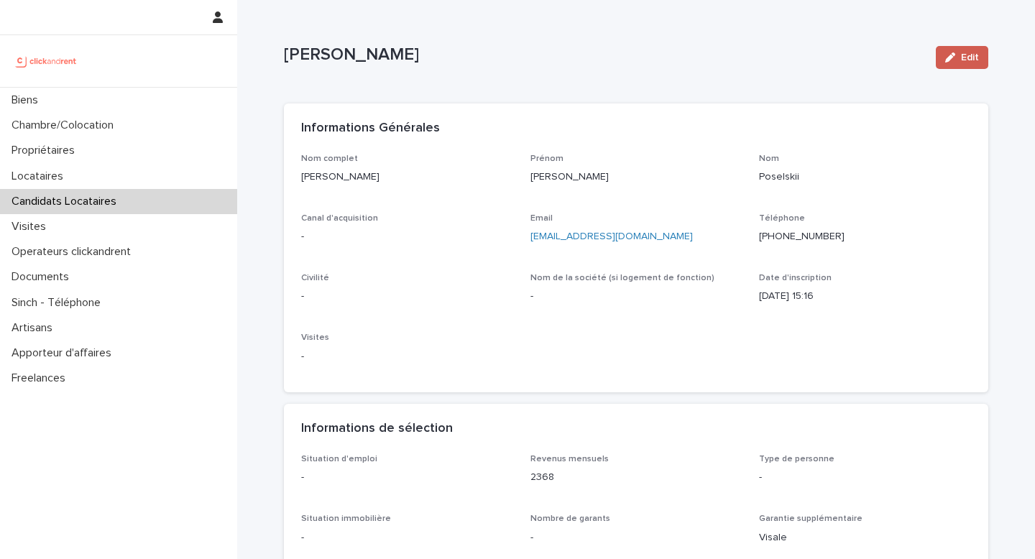
click at [953, 50] on button "Edit" at bounding box center [962, 57] width 52 height 23
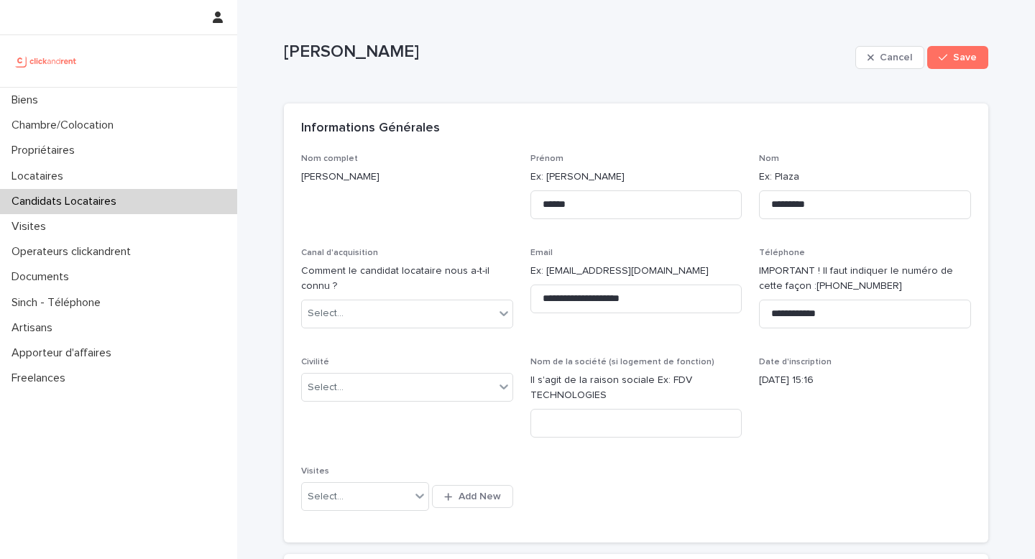
click at [341, 329] on div "Canal d'acquisition Comment le candidat locataire nous a-t-il connu ? Select..." at bounding box center [407, 294] width 212 height 92
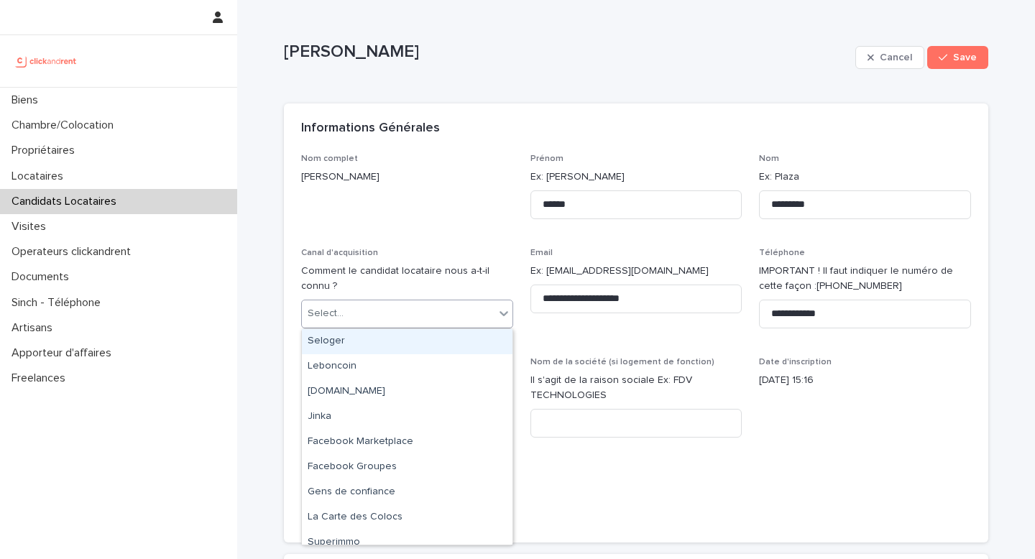
click at [360, 324] on div "Select..." at bounding box center [398, 314] width 193 height 24
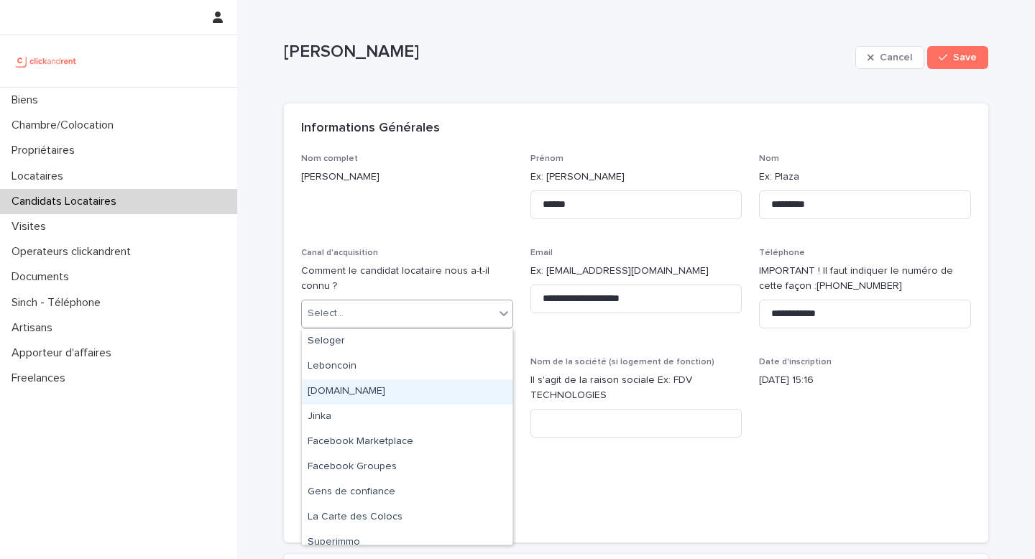
click at [358, 398] on div "[DOMAIN_NAME]" at bounding box center [407, 392] width 211 height 25
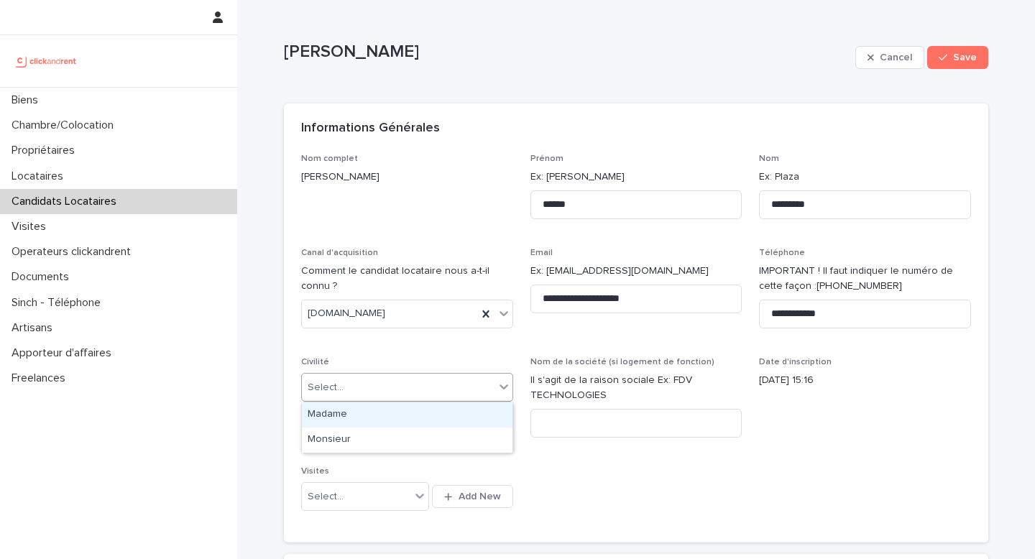
click at [378, 393] on div "Select..." at bounding box center [398, 388] width 193 height 24
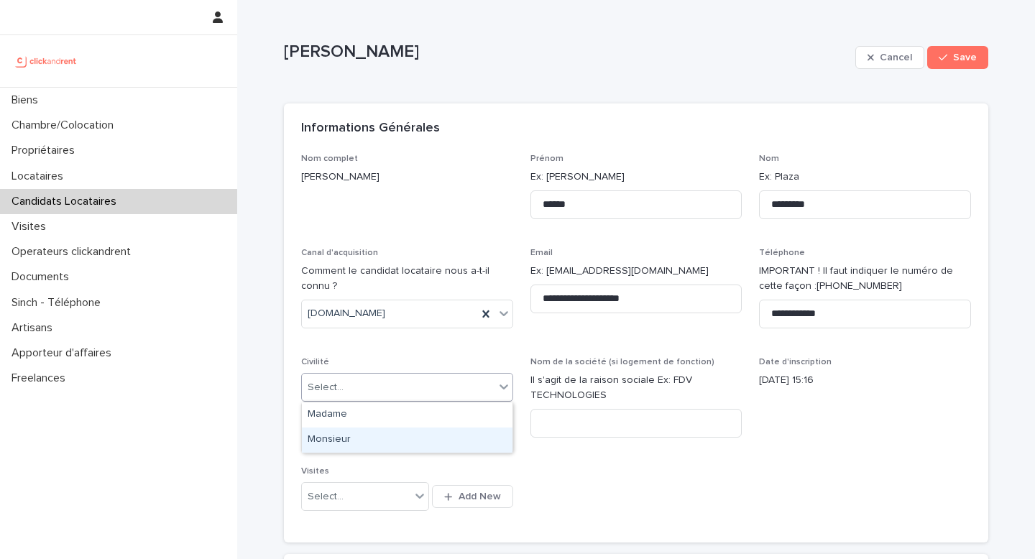
click at [342, 439] on div "Monsieur" at bounding box center [407, 440] width 211 height 25
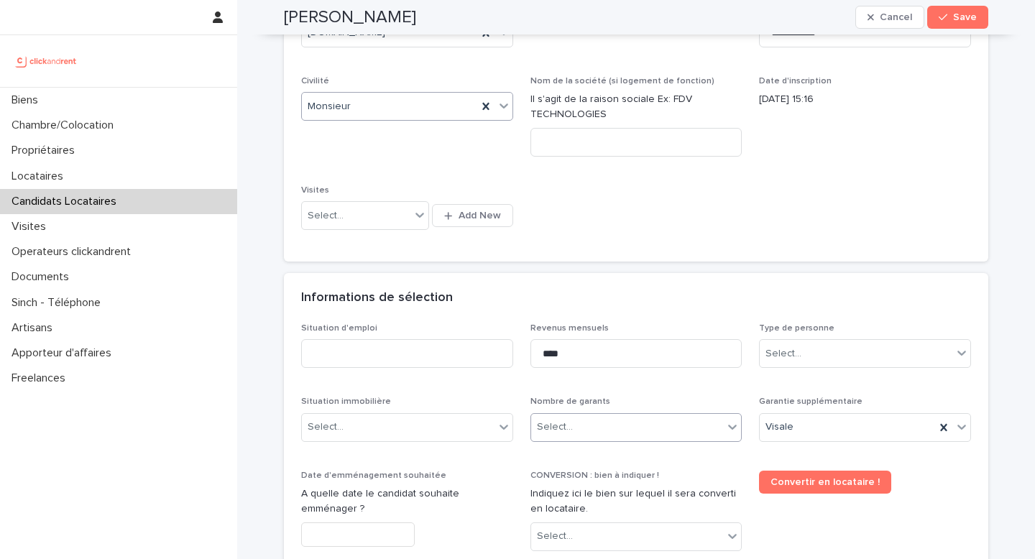
scroll to position [285, 0]
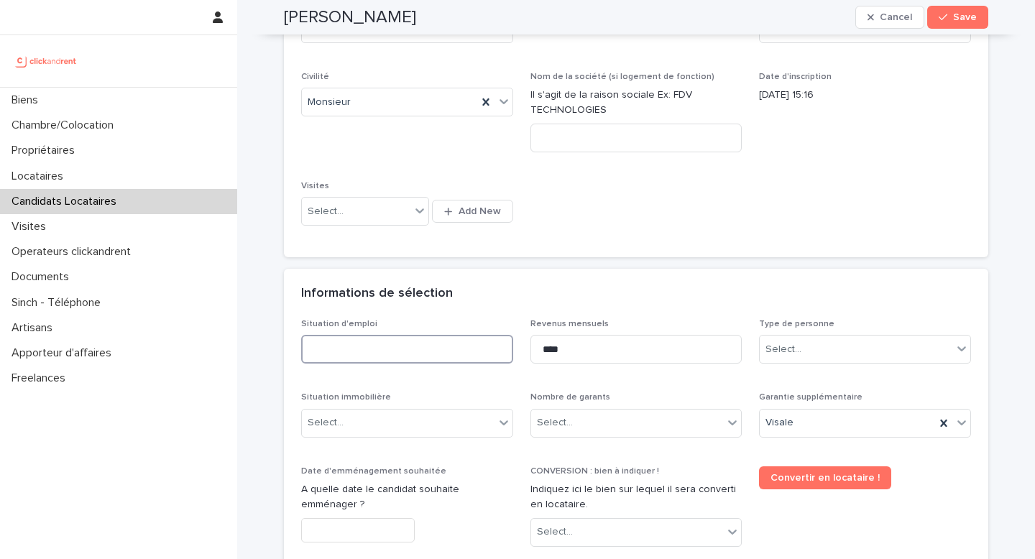
click at [371, 352] on input at bounding box center [407, 349] width 212 height 29
click at [385, 354] on input at bounding box center [407, 349] width 212 height 29
type input "*******"
click at [613, 351] on input "****" at bounding box center [637, 349] width 212 height 29
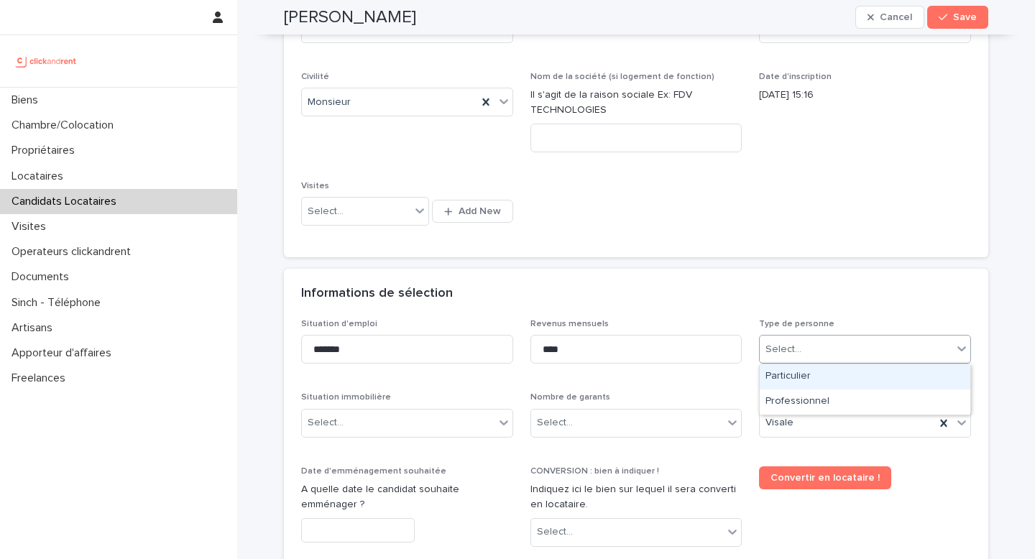
click at [815, 352] on div "Select..." at bounding box center [856, 350] width 193 height 24
click at [805, 379] on div "Particulier" at bounding box center [865, 377] width 211 height 25
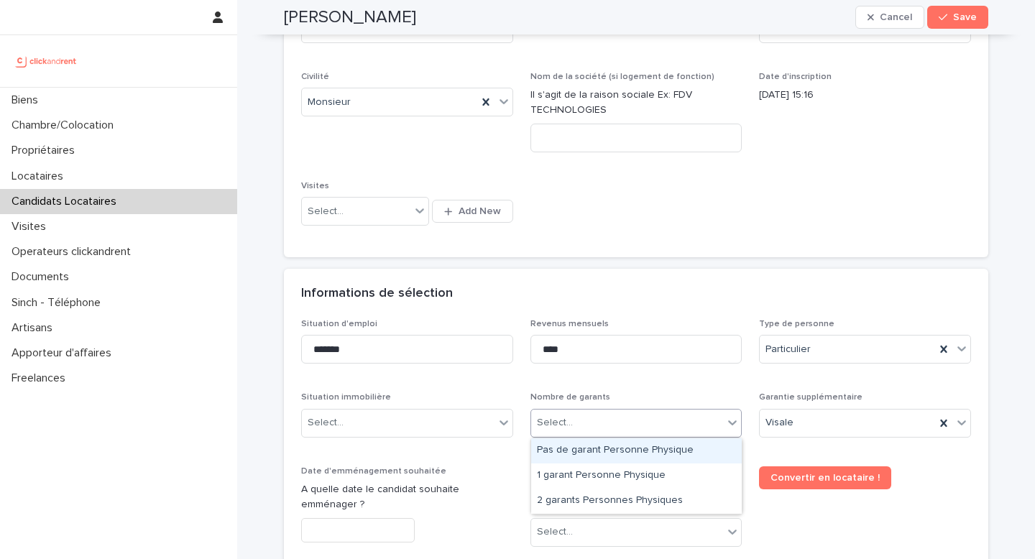
click at [595, 426] on div "Select..." at bounding box center [627, 423] width 193 height 24
click at [582, 447] on div "Pas de garant Personne Physique" at bounding box center [636, 451] width 211 height 25
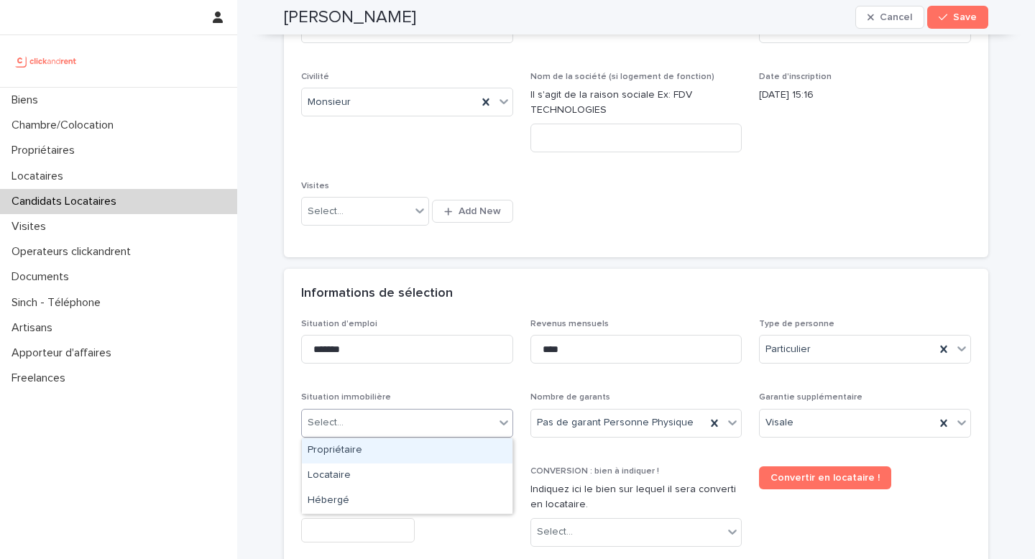
click at [439, 424] on div "Select..." at bounding box center [398, 423] width 193 height 24
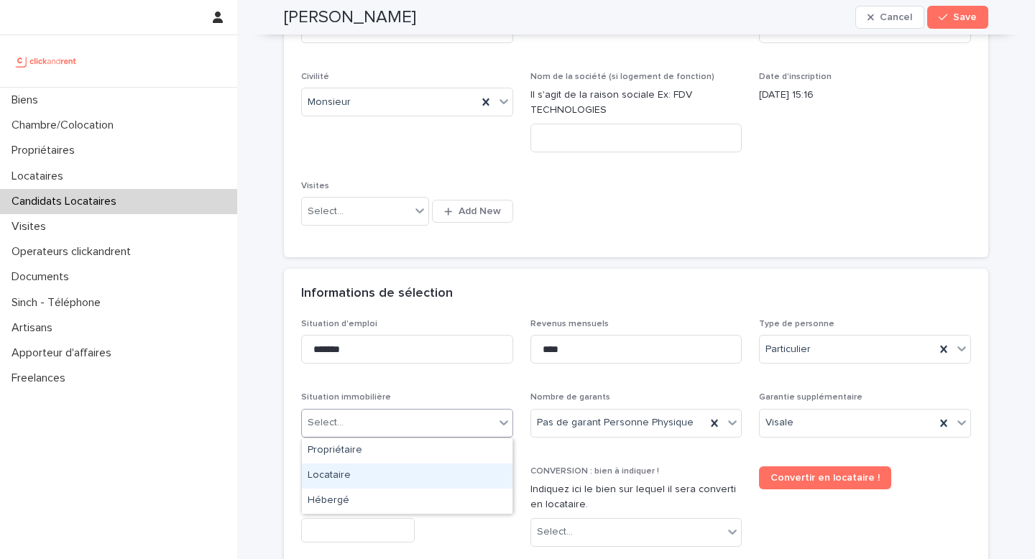
click at [373, 476] on div "Locataire" at bounding box center [407, 476] width 211 height 25
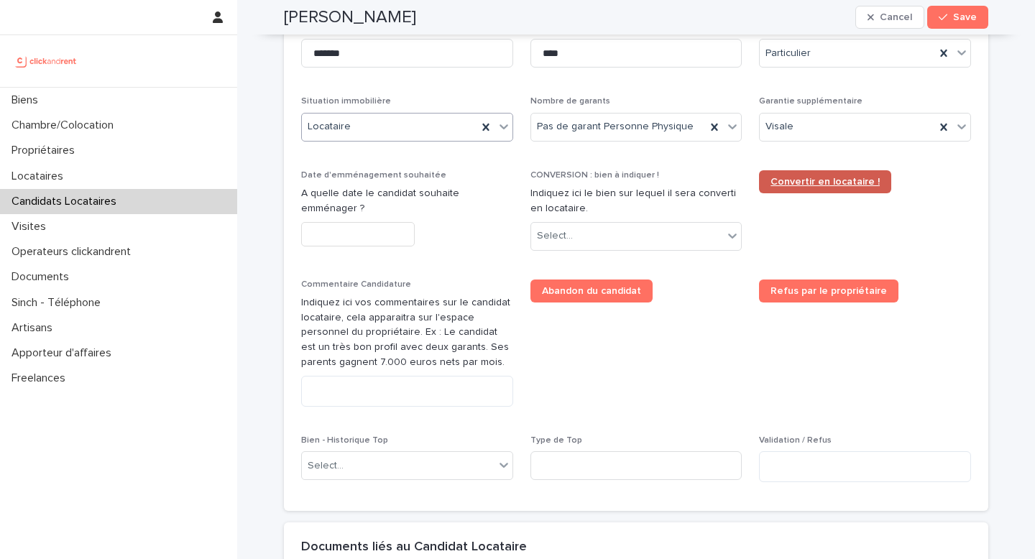
scroll to position [592, 0]
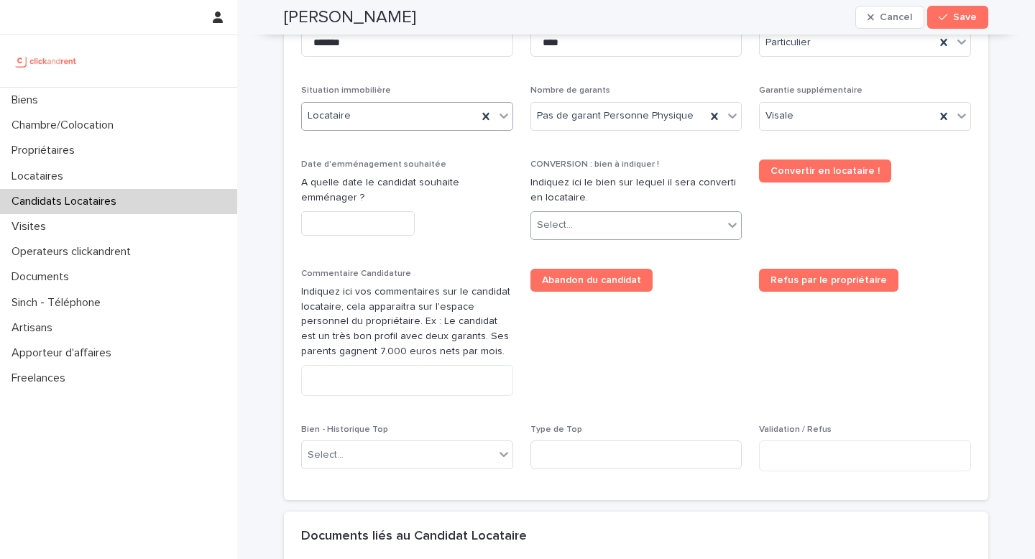
click at [580, 219] on div "Select..." at bounding box center [627, 226] width 193 height 24
type input "*****"
click at [660, 259] on div "A2447 - 14 rue Jean Jacques Rousseau, Romainville 93230" at bounding box center [636, 253] width 211 height 25
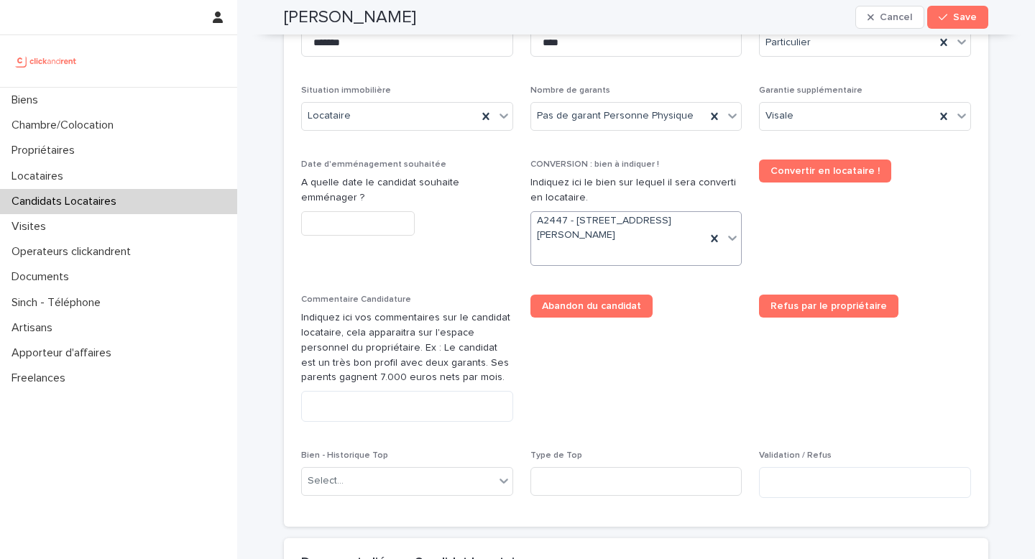
scroll to position [605, 0]
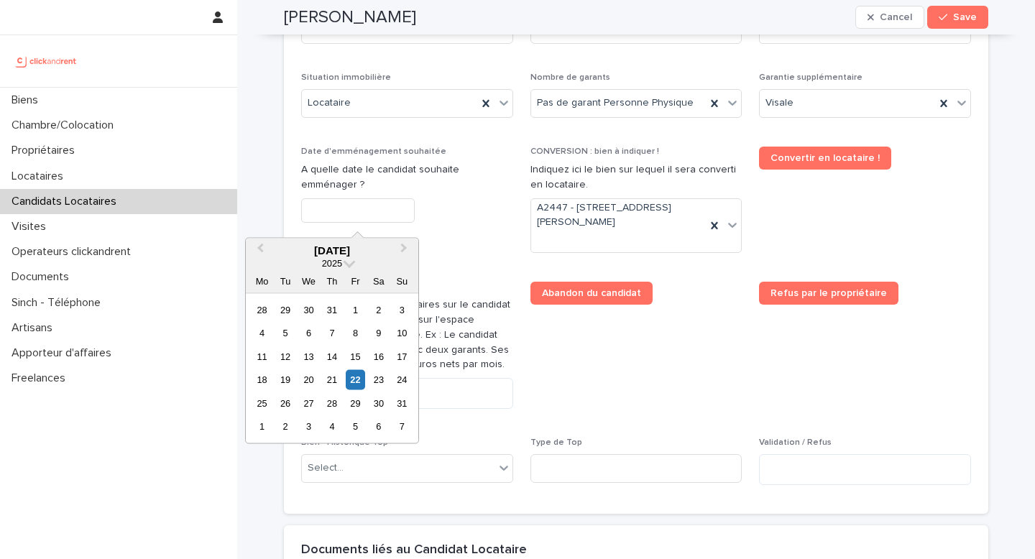
click at [347, 220] on input "text" at bounding box center [358, 210] width 114 height 25
click at [383, 377] on div "23" at bounding box center [378, 379] width 19 height 19
type input "*********"
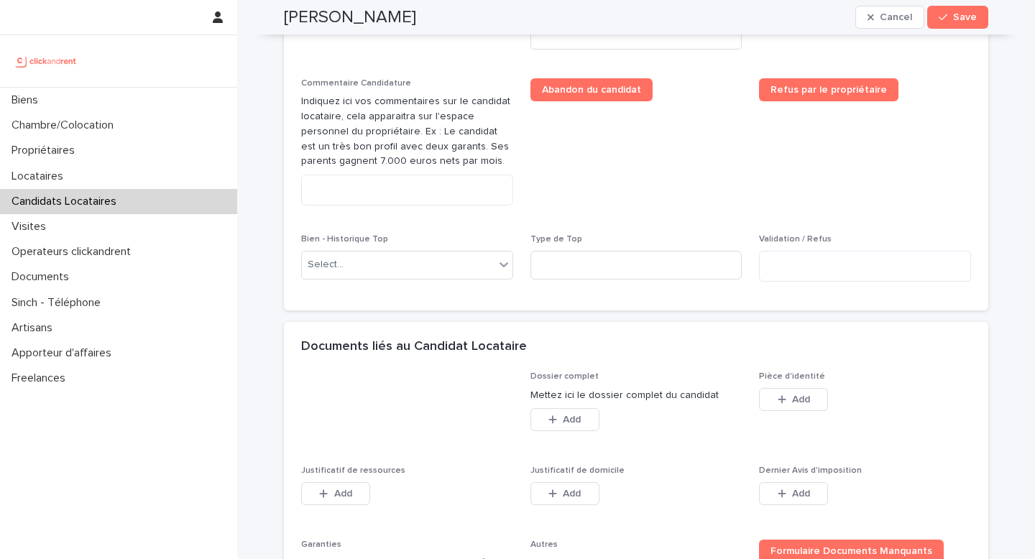
scroll to position [1022, 0]
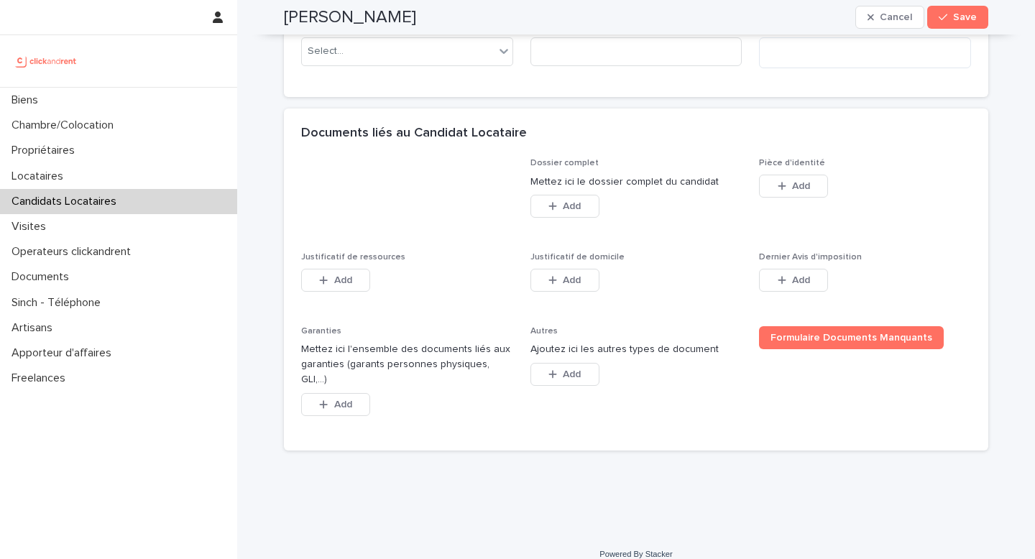
click at [782, 201] on div "Add" at bounding box center [793, 189] width 69 height 29
click at [789, 186] on div "button" at bounding box center [785, 186] width 14 height 10
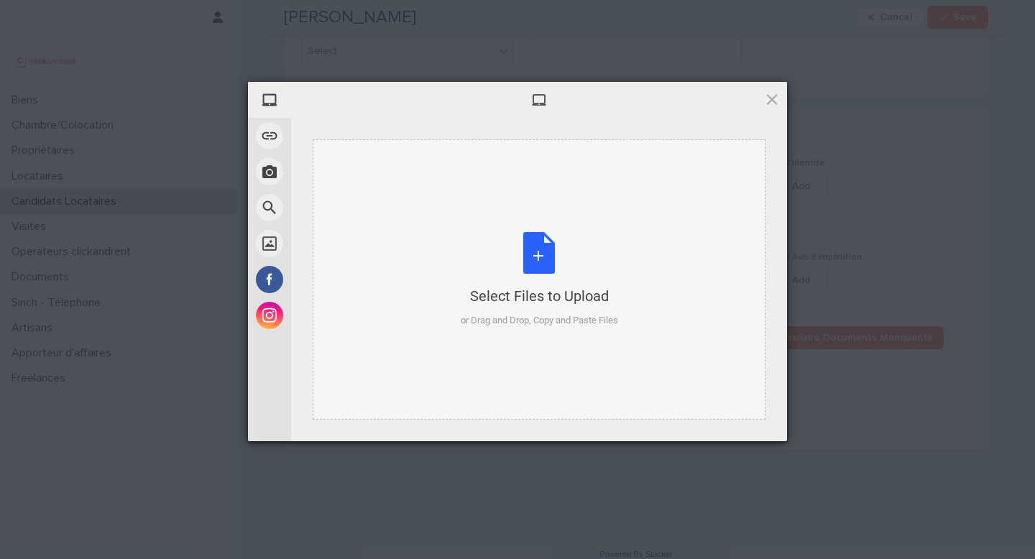
click at [513, 263] on div "Select Files to Upload or Drag and Drop, Copy and Paste Files" at bounding box center [539, 280] width 157 height 96
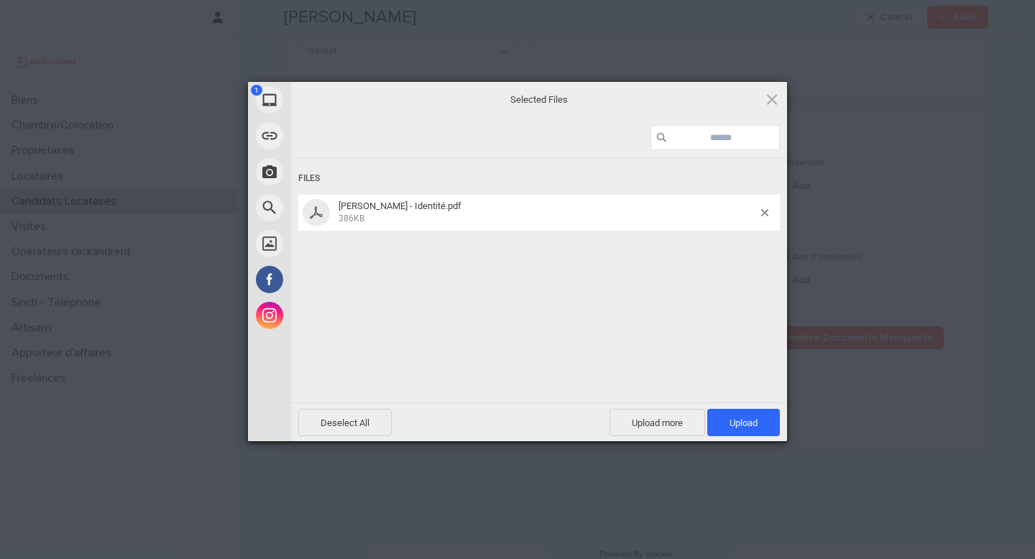
click at [759, 406] on div "Deselect All Upload more Upload 1" at bounding box center [539, 422] width 496 height 39
click at [758, 420] on span "Upload 1" at bounding box center [744, 422] width 73 height 27
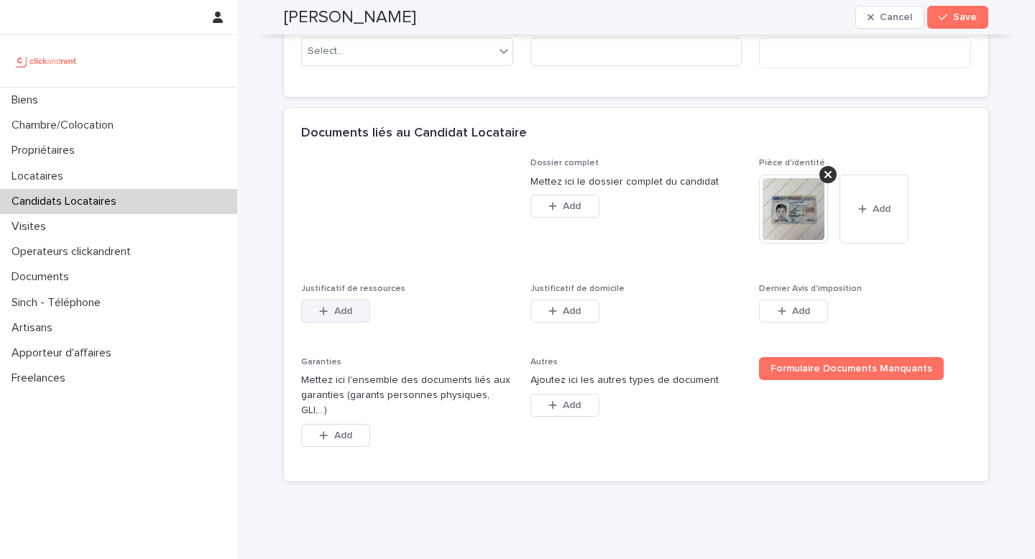
click at [355, 313] on button "Add" at bounding box center [335, 311] width 69 height 23
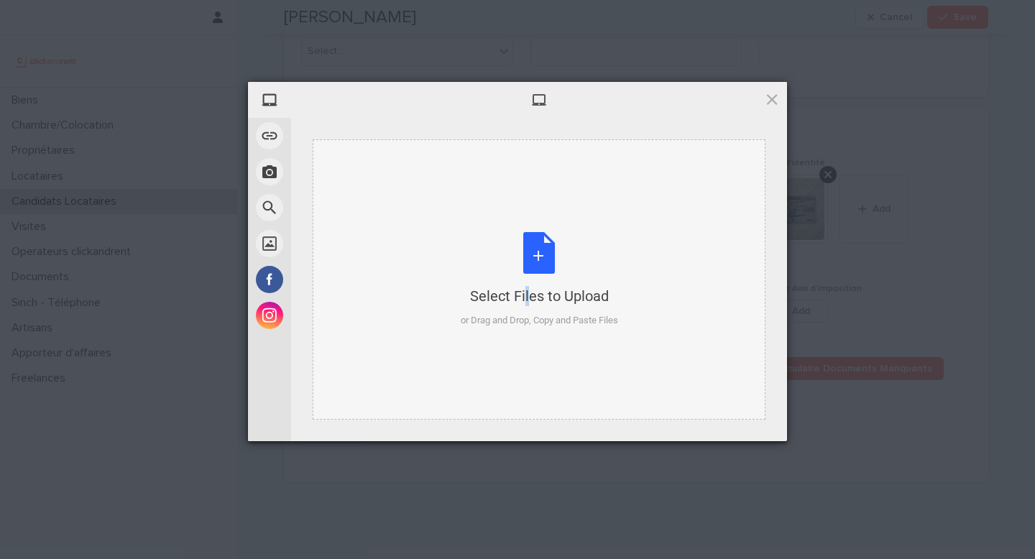
click at [501, 301] on div "Select Files to Upload" at bounding box center [539, 296] width 157 height 20
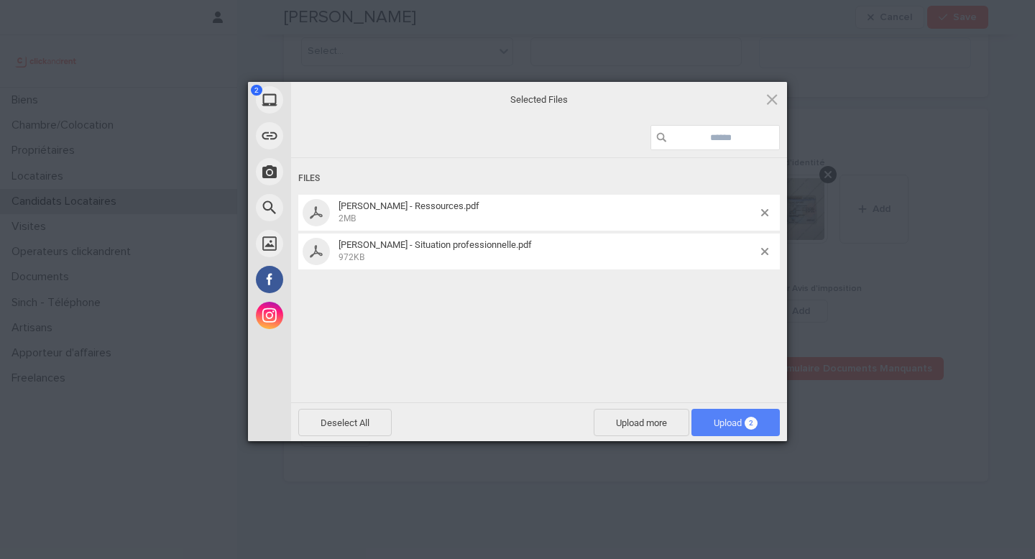
click at [758, 430] on span "Upload 2" at bounding box center [736, 422] width 88 height 27
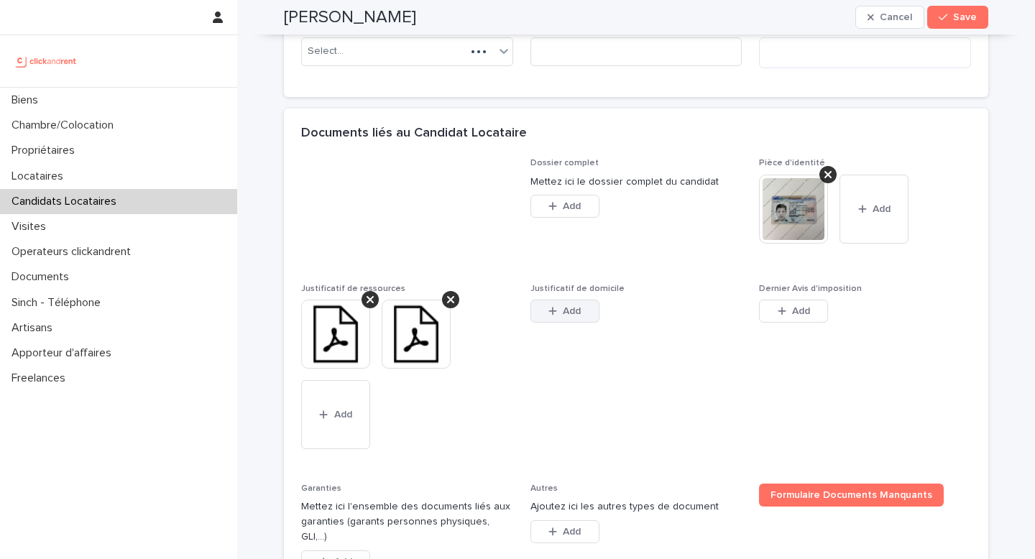
click at [550, 319] on button "Add" at bounding box center [565, 311] width 69 height 23
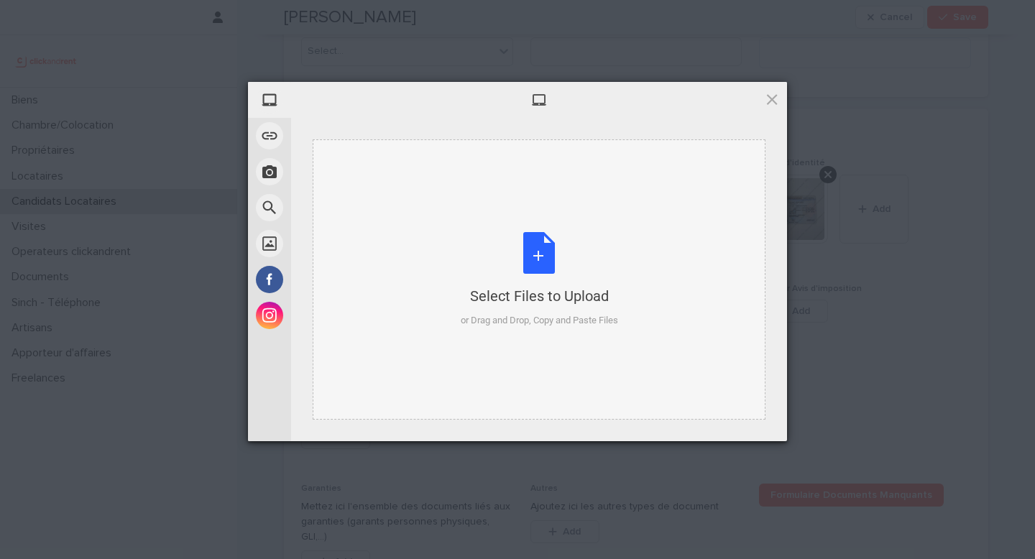
click at [563, 301] on div "Select Files to Upload" at bounding box center [539, 296] width 157 height 20
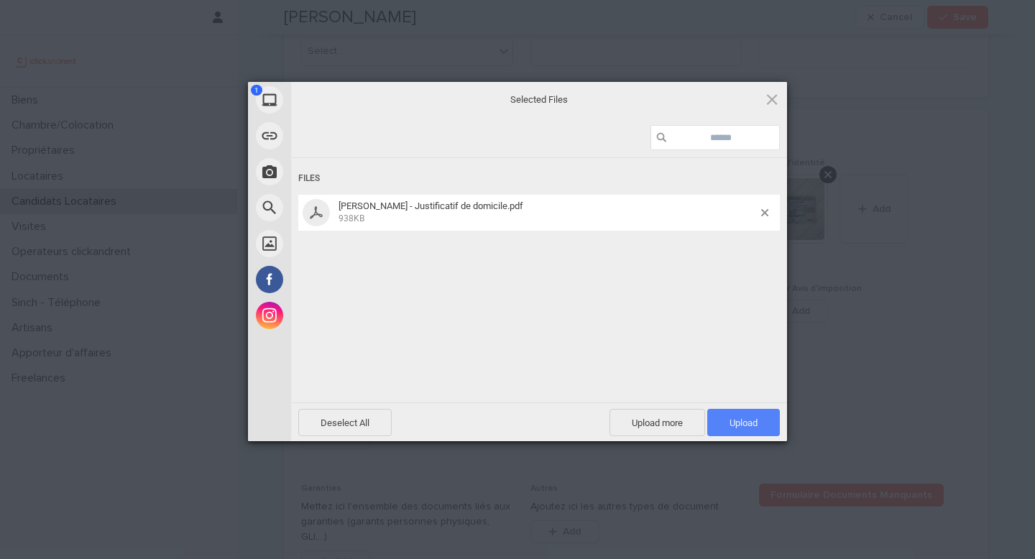
click at [734, 418] on span "Upload 1" at bounding box center [744, 423] width 28 height 11
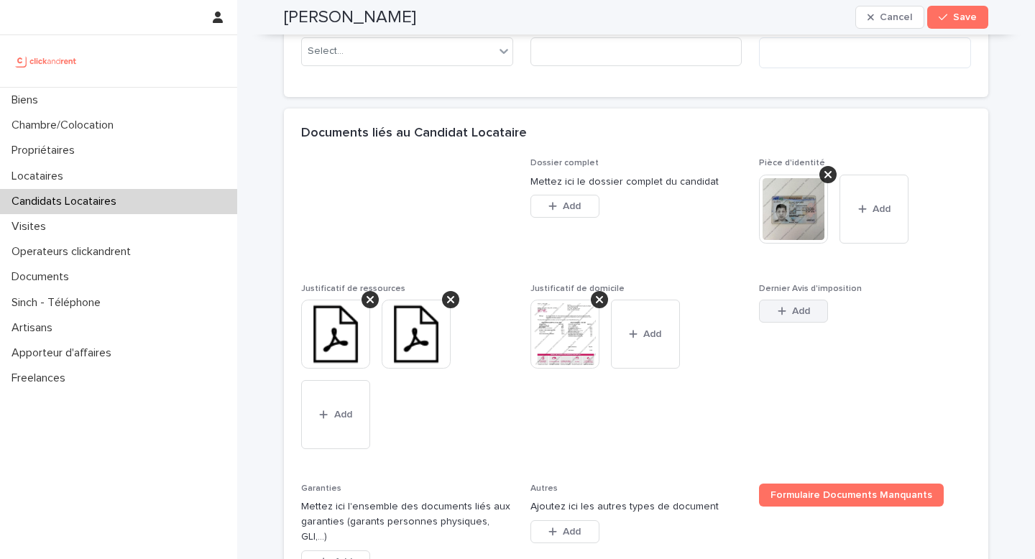
click at [795, 301] on button "Add" at bounding box center [793, 311] width 69 height 23
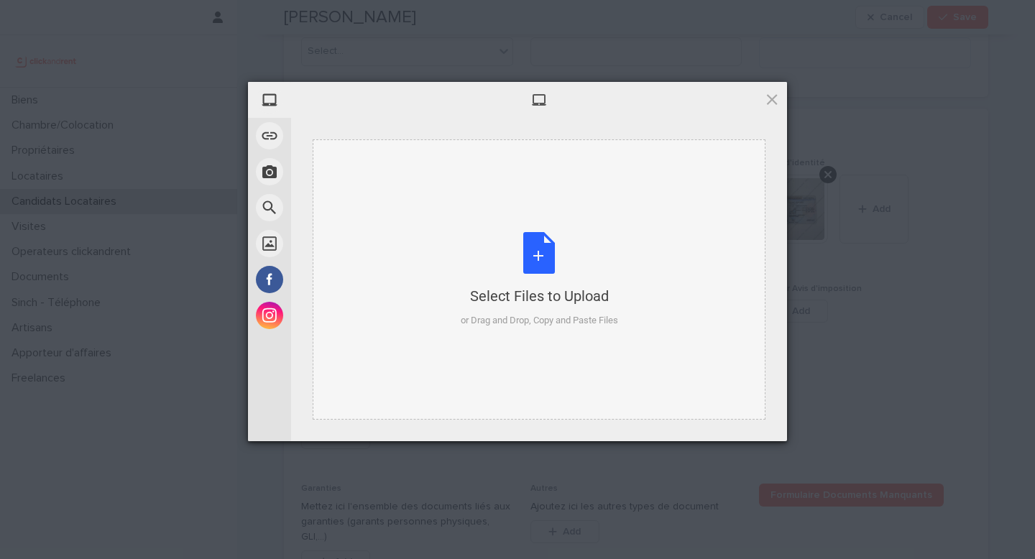
click at [558, 311] on div "Select Files to Upload or Drag and Drop, Copy and Paste Files" at bounding box center [539, 280] width 157 height 96
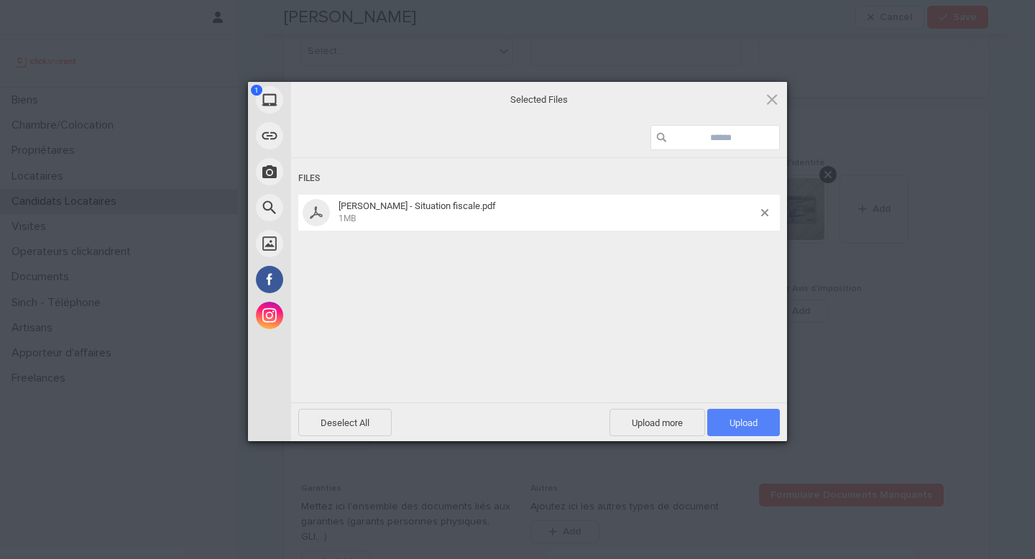
click at [736, 420] on span "Upload 1" at bounding box center [744, 423] width 28 height 11
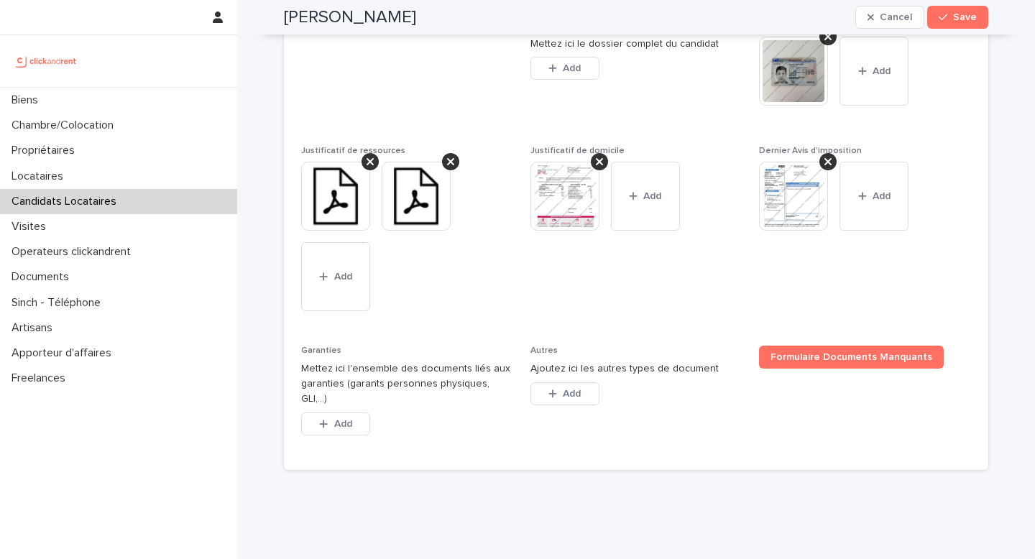
scroll to position [1173, 0]
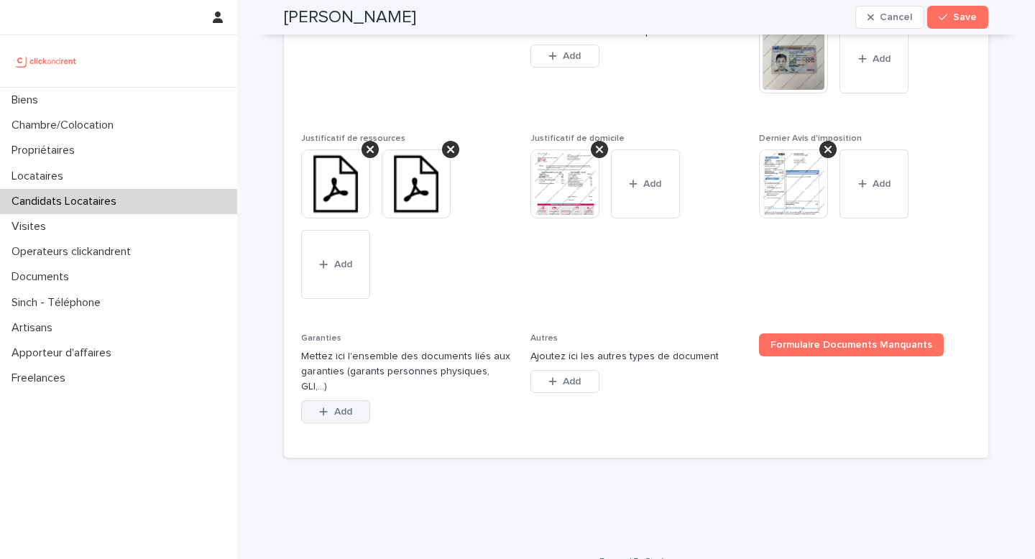
click at [357, 400] on button "Add" at bounding box center [335, 411] width 69 height 23
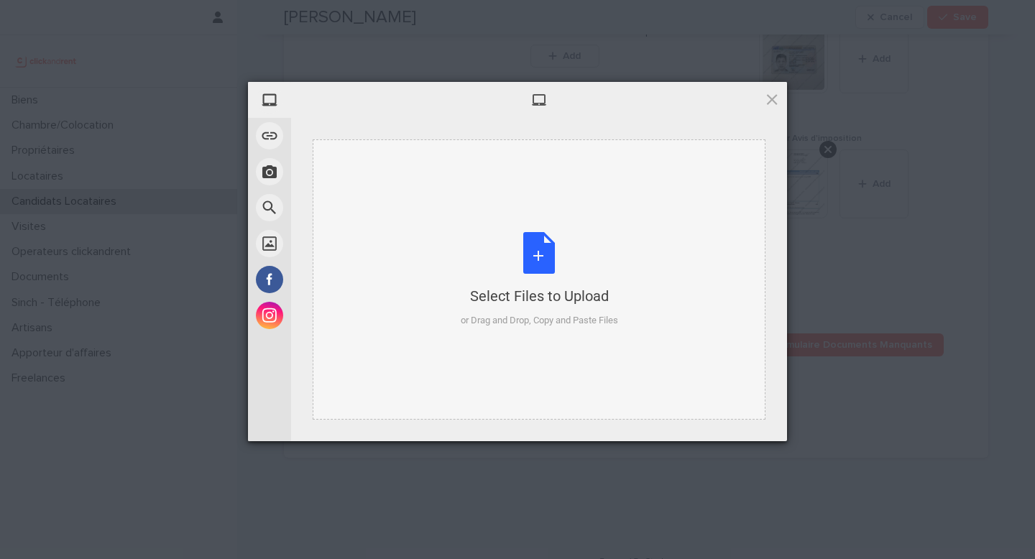
click at [523, 286] on div "Select Files to Upload" at bounding box center [539, 296] width 157 height 20
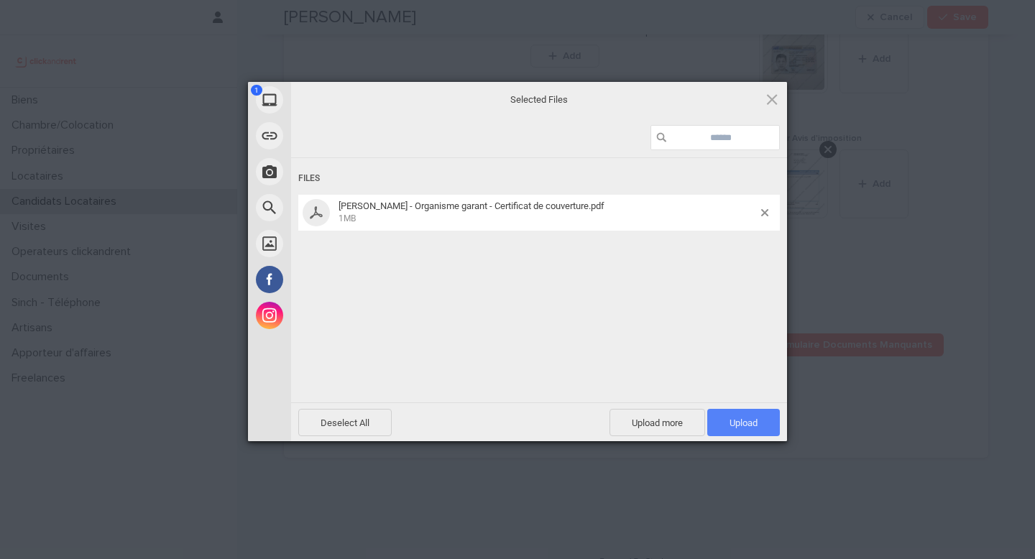
click at [740, 418] on span "Upload 1" at bounding box center [744, 423] width 28 height 11
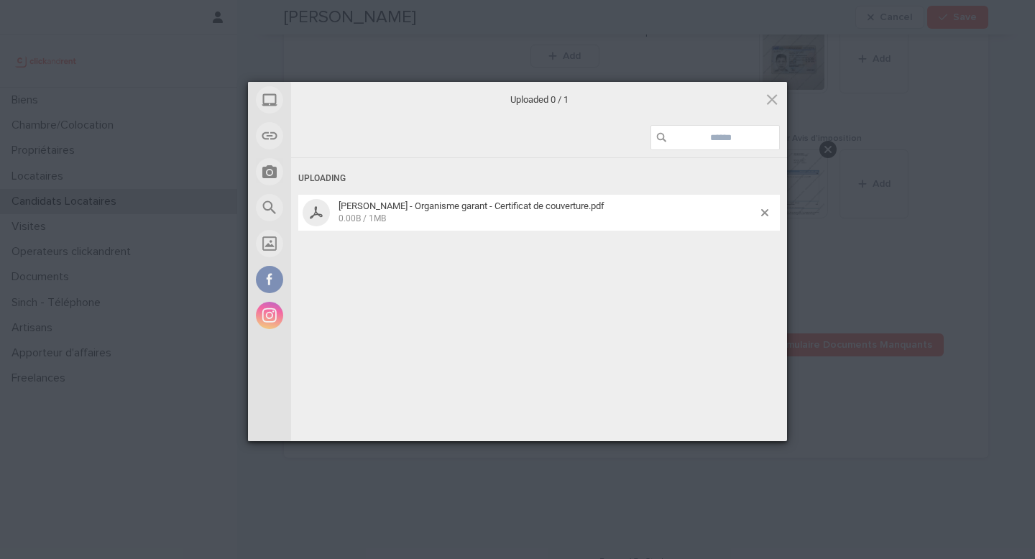
click at [739, 417] on div "Uploading Sergei Poselskii - Organisme garant - Certificat de couverture.pdf 0.…" at bounding box center [539, 302] width 496 height 288
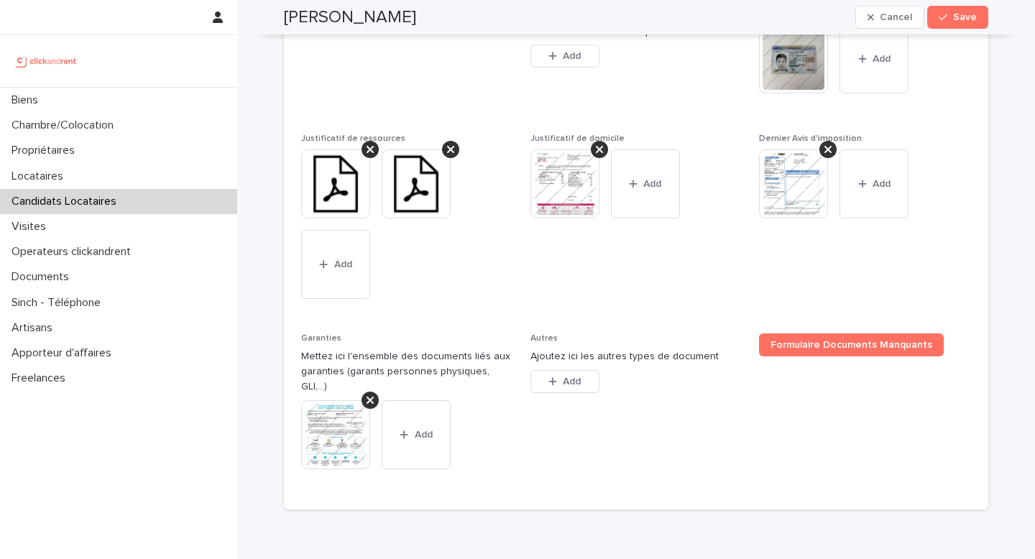
drag, startPoint x: 541, startPoint y: 464, endPoint x: 447, endPoint y: 478, distance: 94.6
click at [446, 483] on div "Dossier complet Mettez ici le dossier complet du candidat This file cannot be o…" at bounding box center [636, 259] width 705 height 502
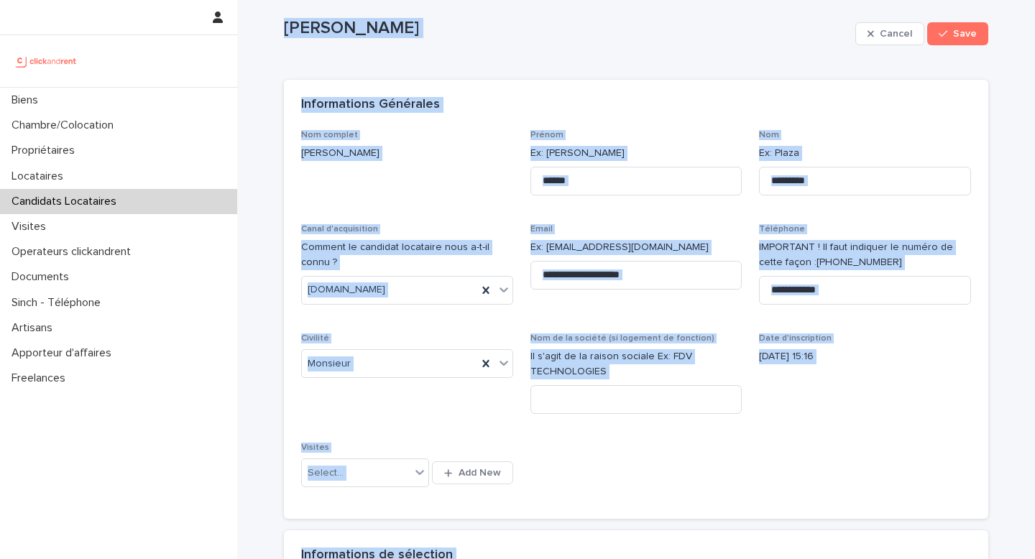
scroll to position [0, 0]
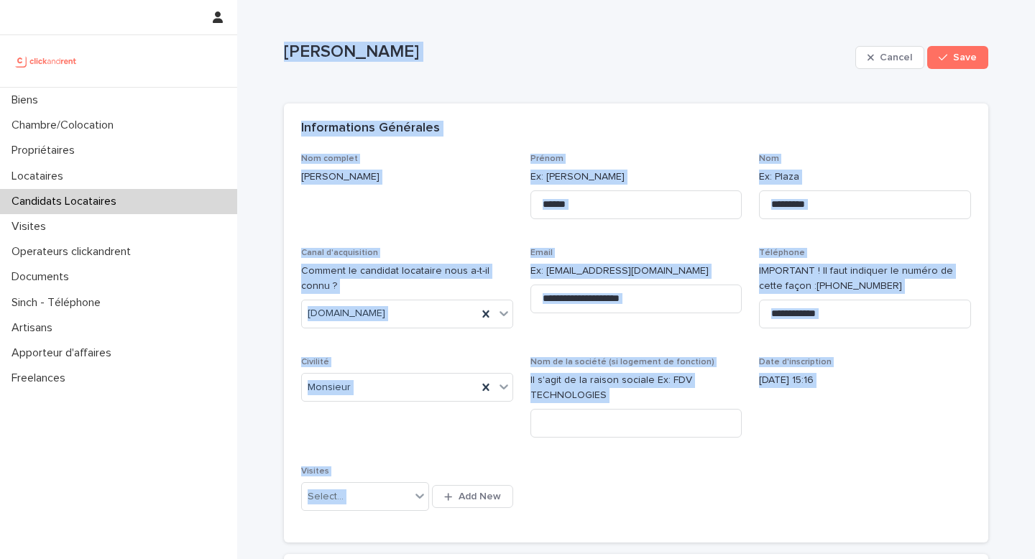
drag, startPoint x: 456, startPoint y: 459, endPoint x: 286, endPoint y: 61, distance: 432.3
copy div "Sergei Poselskii Cancel Save Sorry, there was an error saving your record. Plea…"
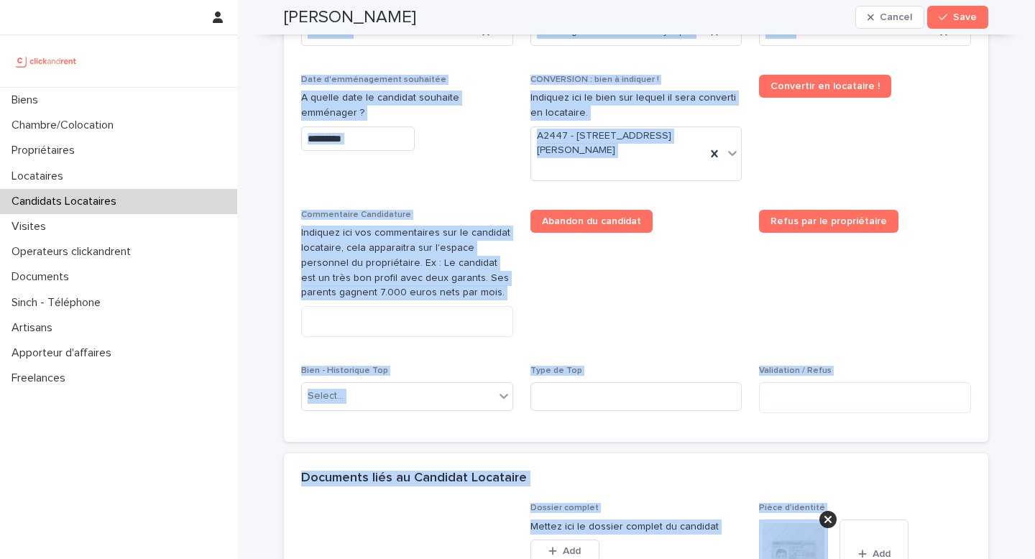
scroll to position [707, 0]
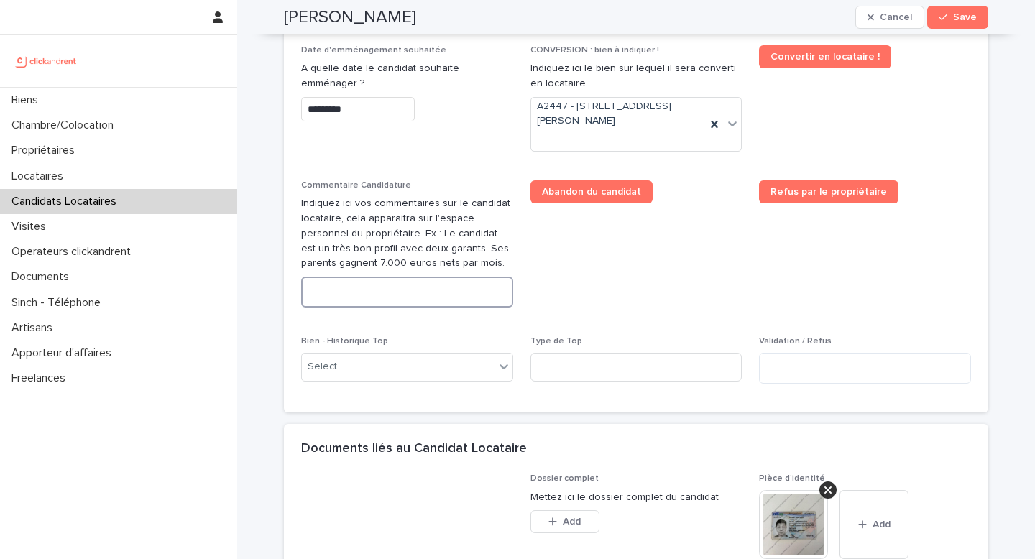
click at [419, 290] on textarea at bounding box center [407, 292] width 212 height 31
paste textarea "**********"
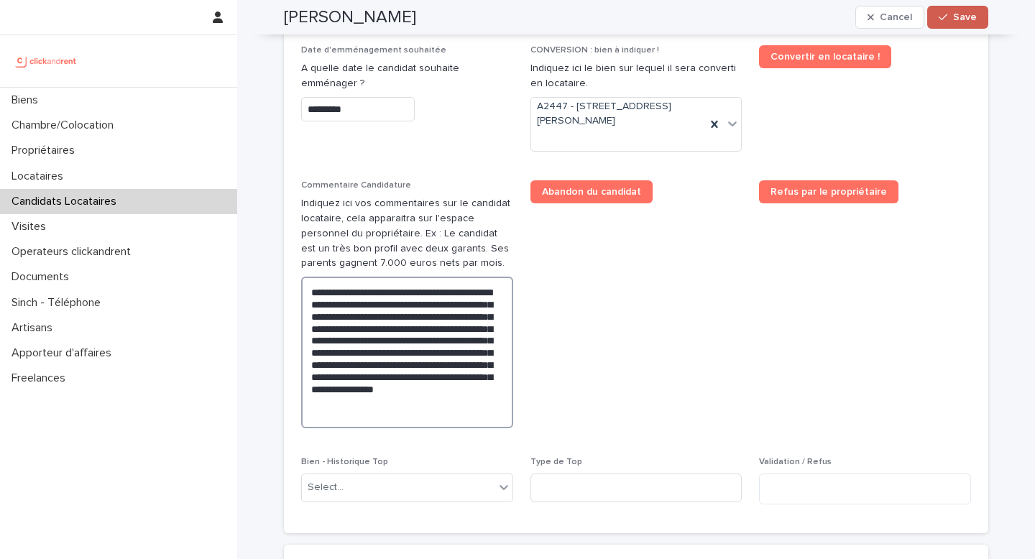
type textarea "**********"
click at [956, 24] on button "Save" at bounding box center [958, 17] width 61 height 23
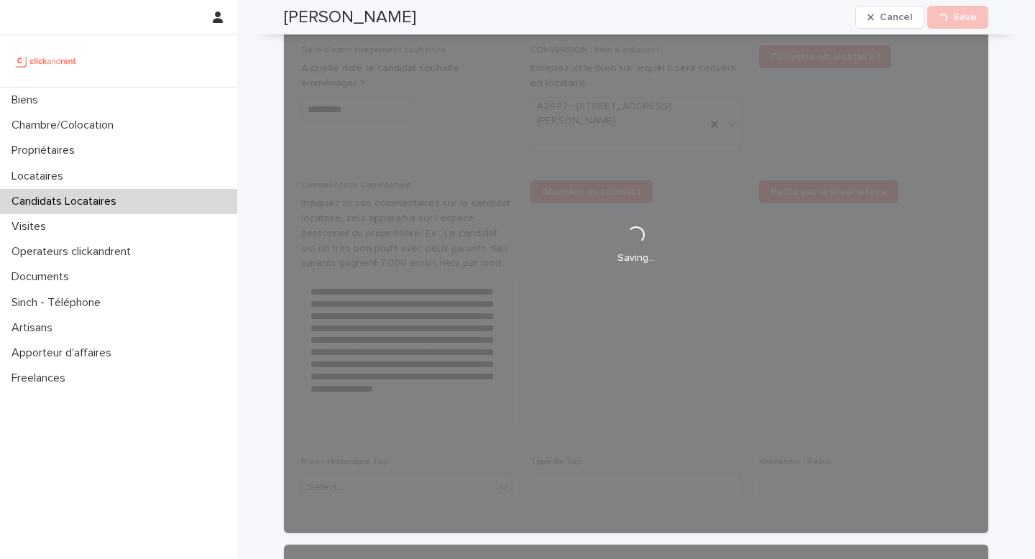
drag, startPoint x: 414, startPoint y: 16, endPoint x: 293, endPoint y: -1, distance: 121.9
click at [293, 0] on div "Sergei Poselskii Cancel Loading... Save" at bounding box center [636, 17] width 705 height 35
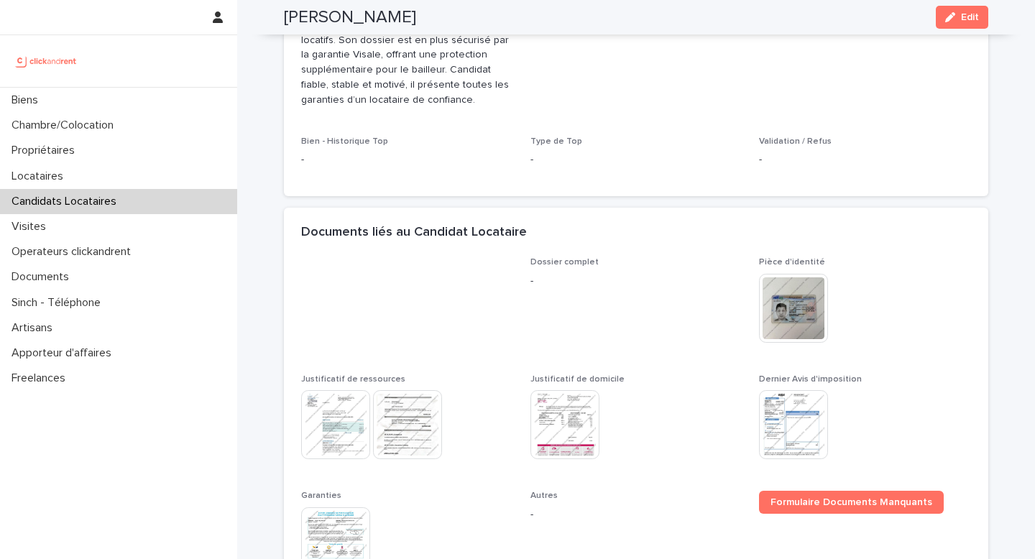
scroll to position [462, 0]
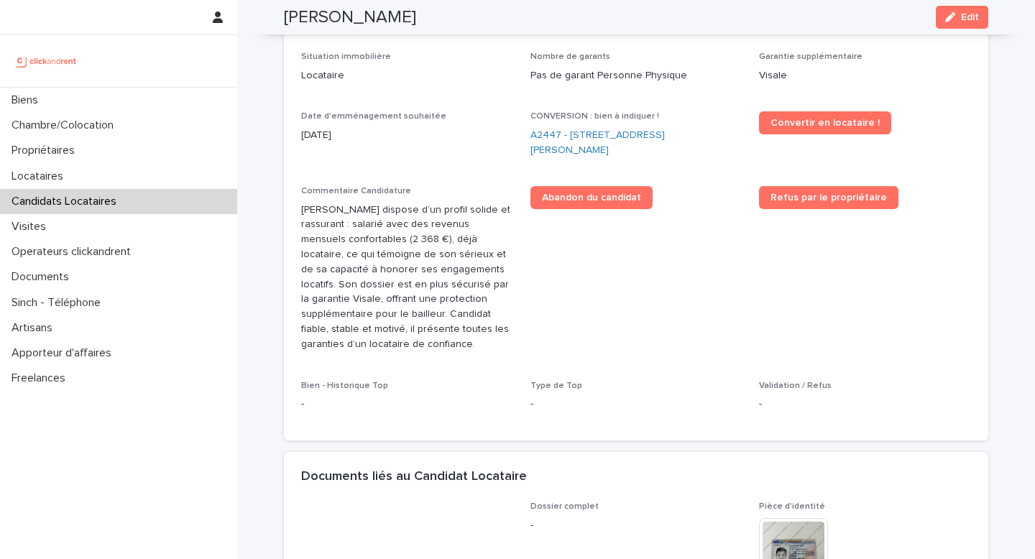
copy h2 "Sergei Poselskii"
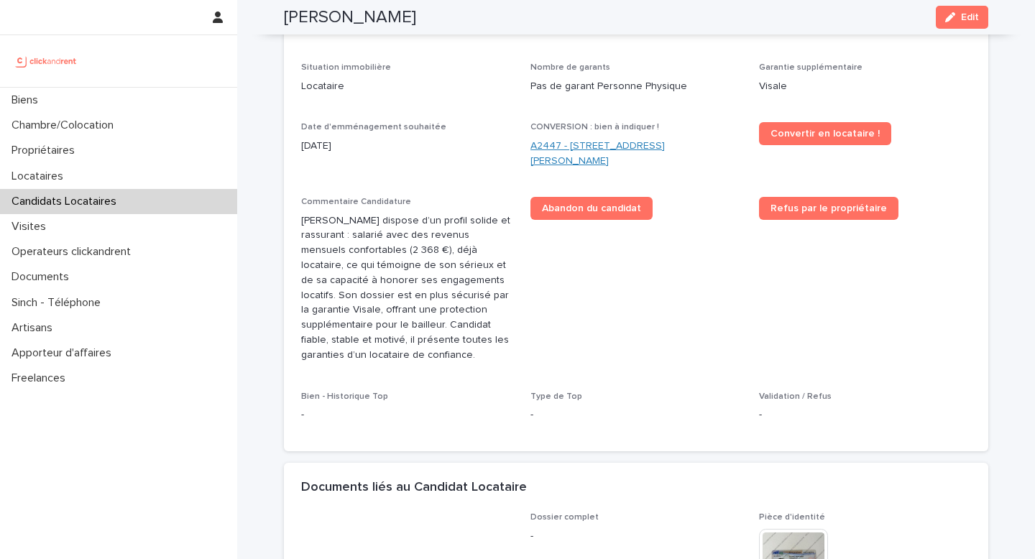
click at [563, 147] on link "A2447 - 14 rue Jean Jacques Rousseau, Romainville 93230" at bounding box center [637, 154] width 212 height 30
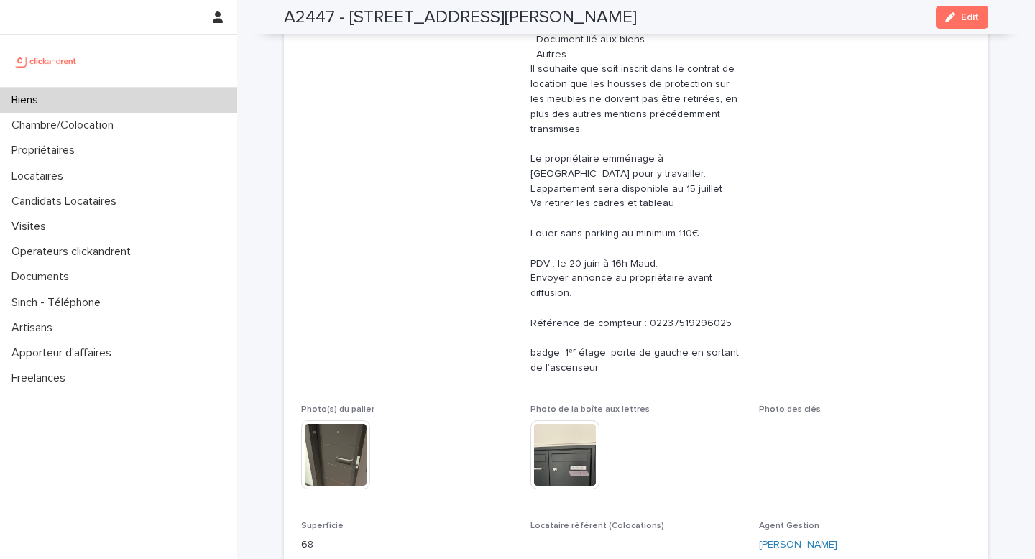
click at [953, 34] on div "A2447 - 14 rue Jean Jacques Rousseau, Romainville 93230 Edit" at bounding box center [636, 17] width 705 height 35
click at [956, 14] on icon "button" at bounding box center [951, 17] width 10 height 10
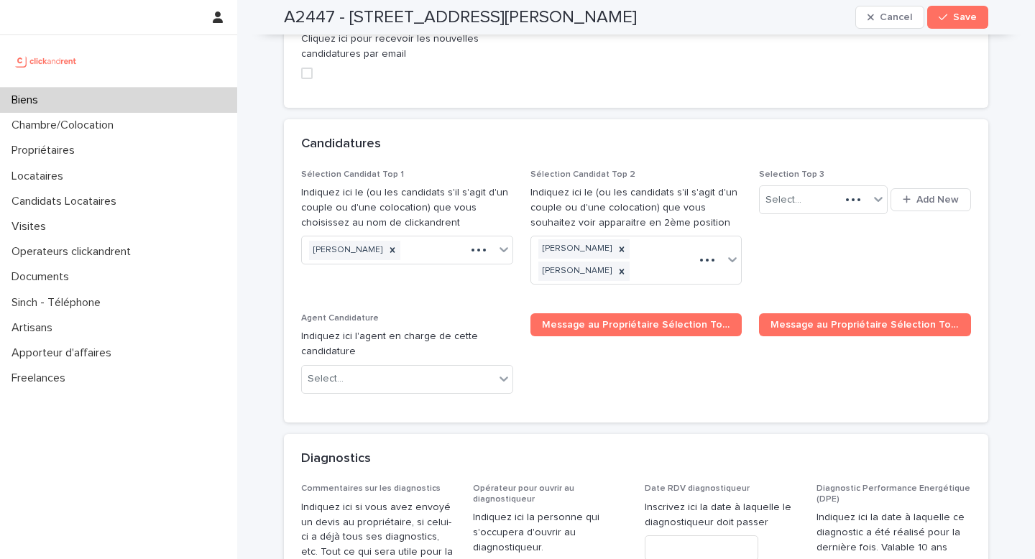
scroll to position [7333, 0]
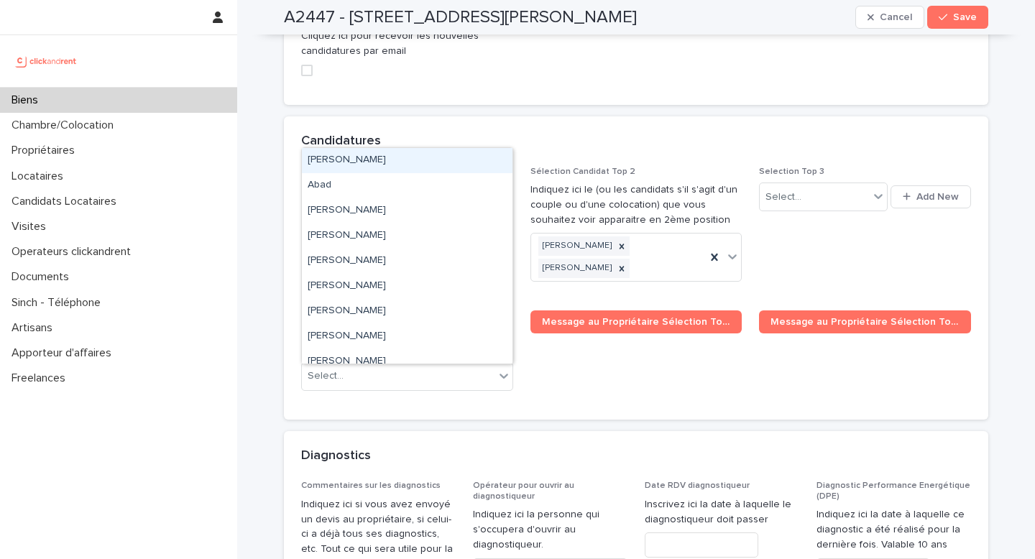
click at [434, 235] on div "Aleksandra Poselskaia" at bounding box center [389, 247] width 175 height 25
paste input "**********"
type input "**********"
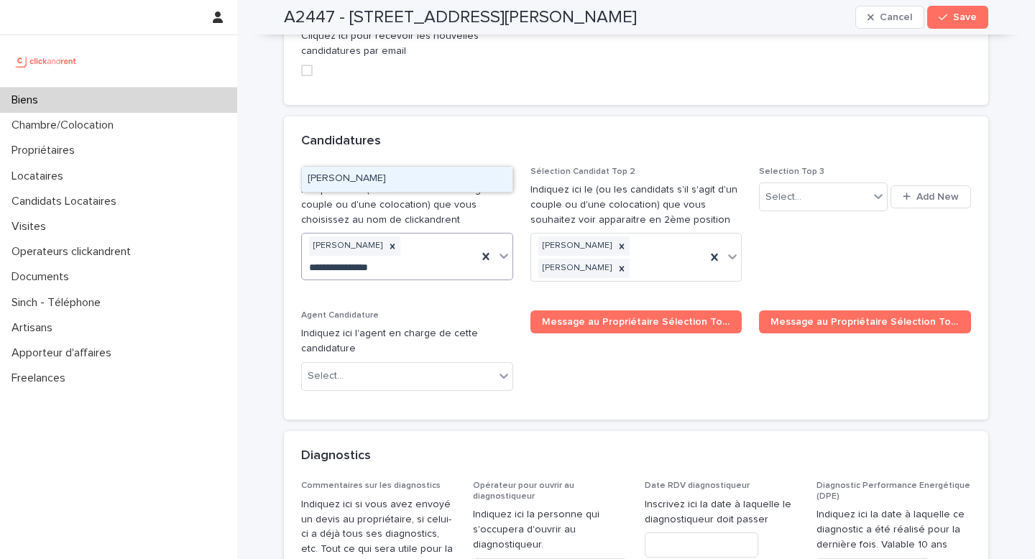
click at [407, 183] on div "Sergei Poselskii" at bounding box center [407, 179] width 211 height 25
click at [407, 183] on div "Sélection Candidat Top 1 Indiquez ici le (ou les candidats s'il s'agit d'un cou…" at bounding box center [636, 285] width 670 height 236
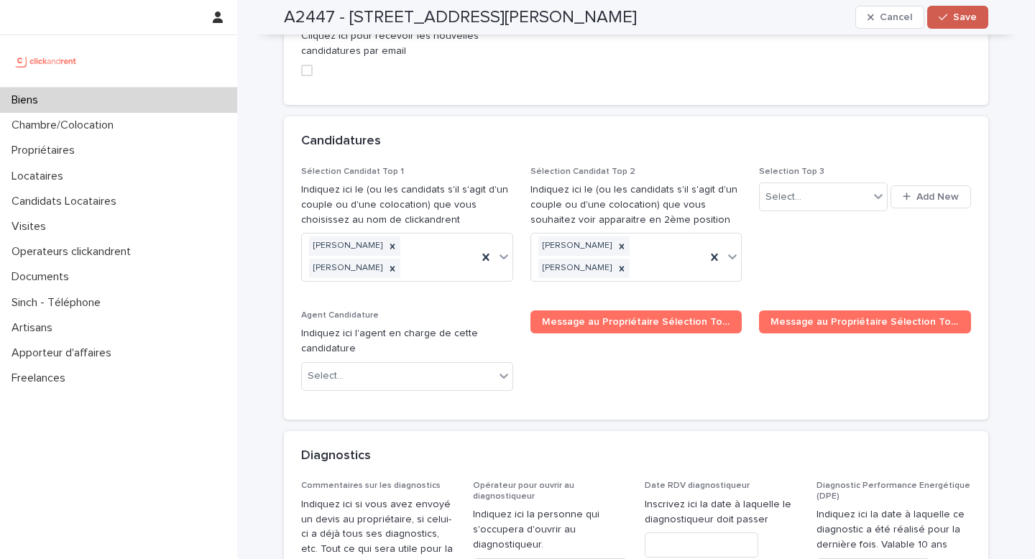
click at [966, 15] on span "Save" at bounding box center [965, 17] width 24 height 10
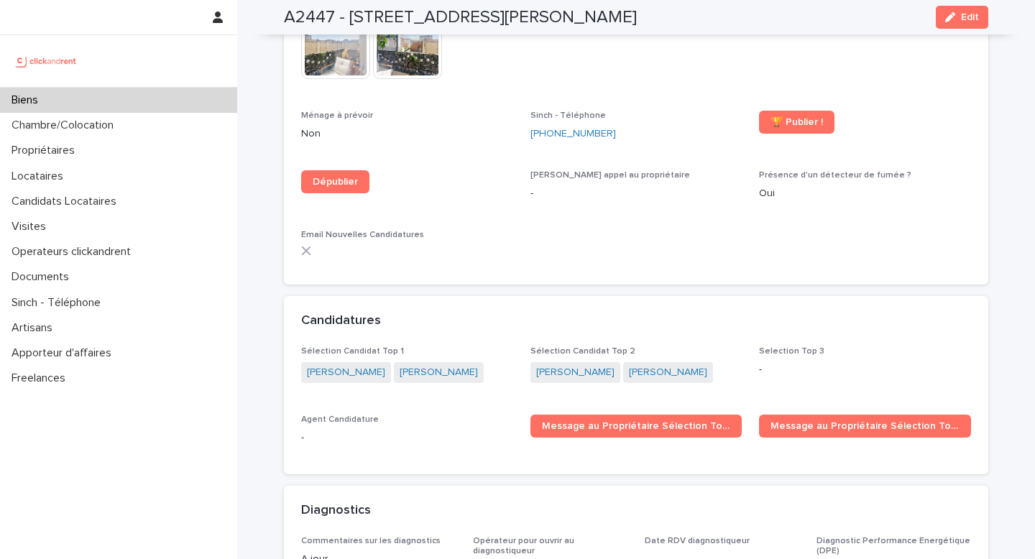
scroll to position [4600, 0]
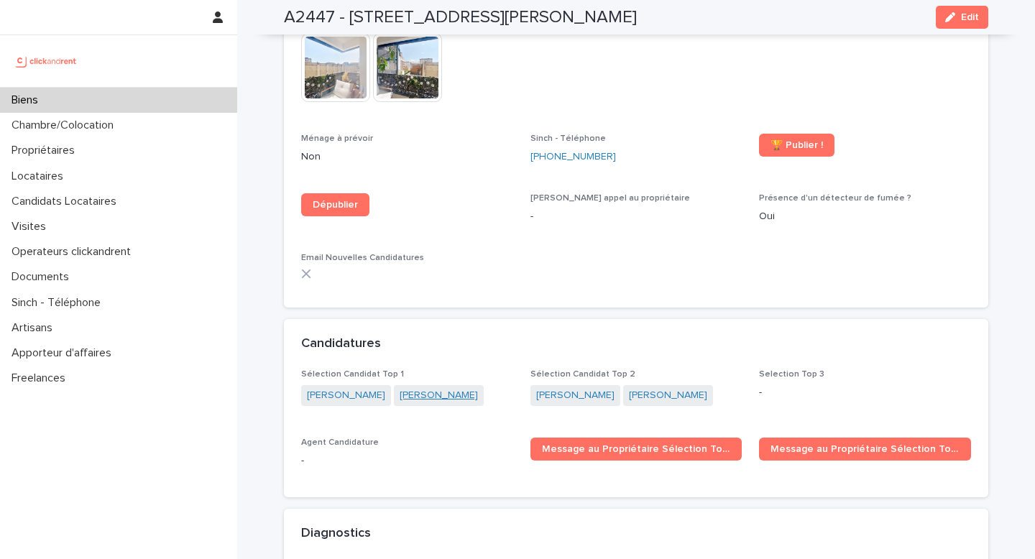
click at [439, 388] on link "Aleksandra Poselskaia" at bounding box center [439, 395] width 78 height 15
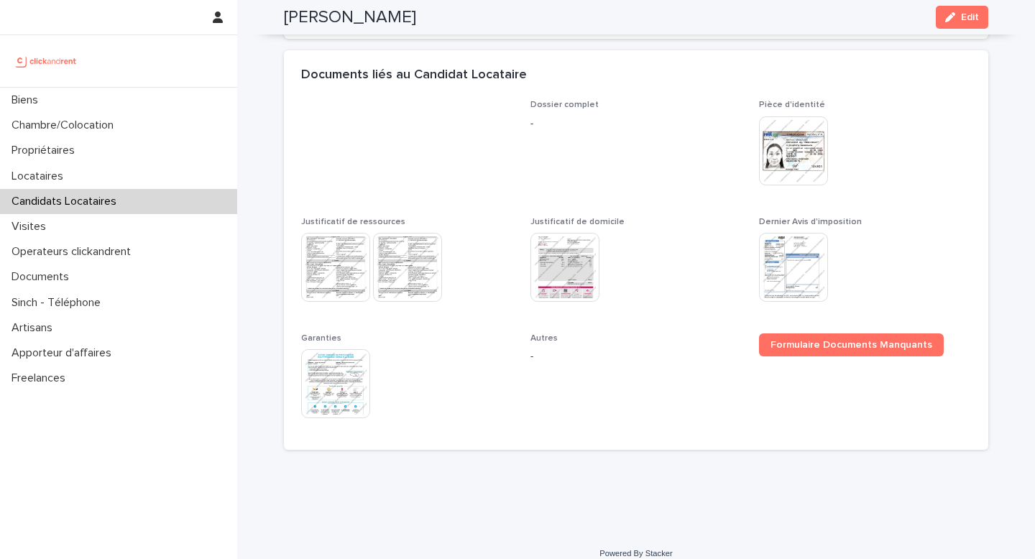
scroll to position [709, 0]
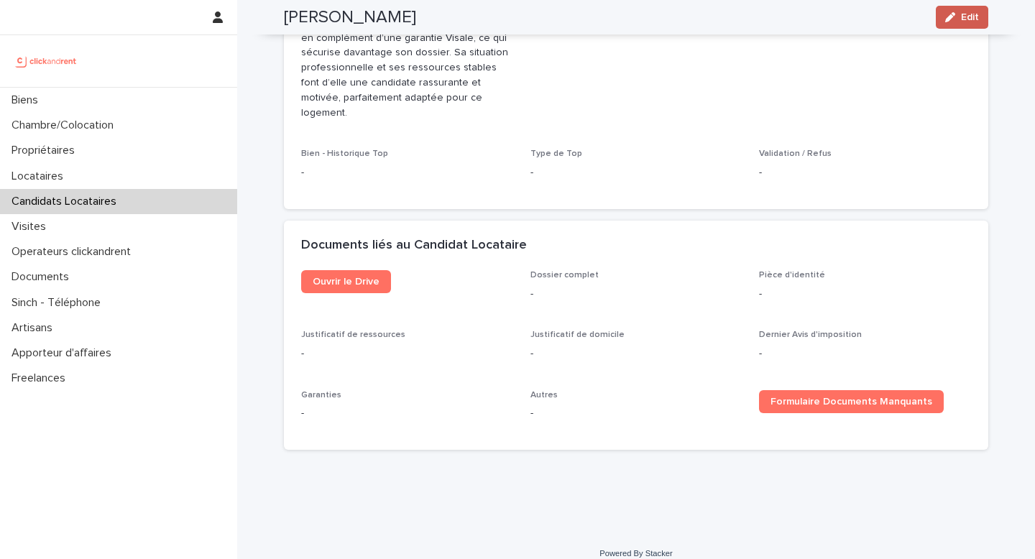
click at [968, 18] on span "Edit" at bounding box center [970, 17] width 18 height 10
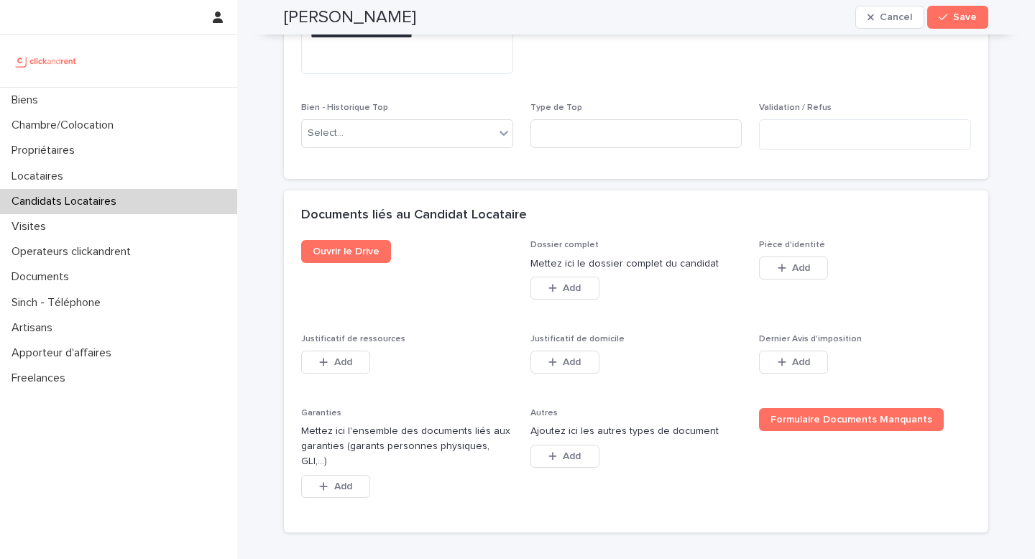
scroll to position [1063, 0]
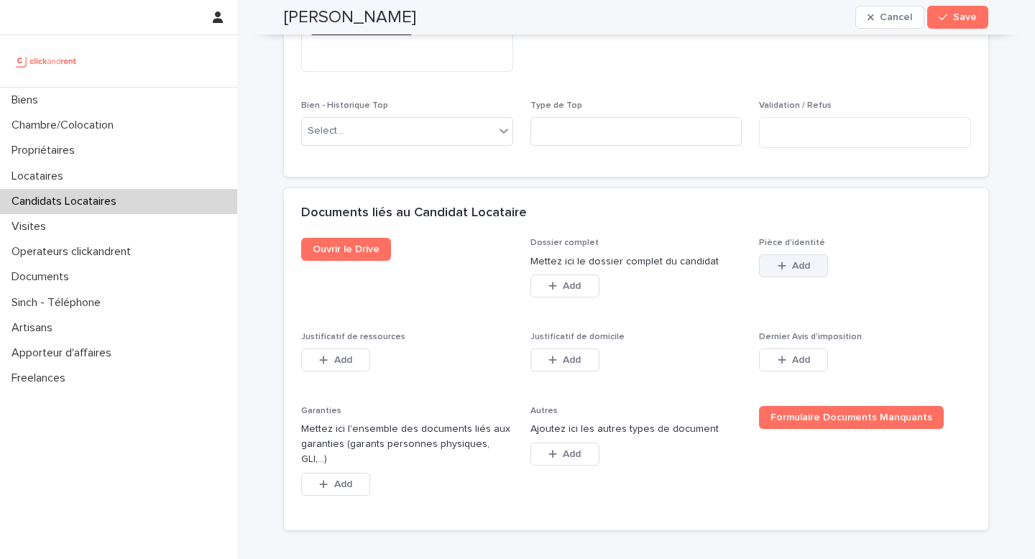
click at [779, 261] on icon "button" at bounding box center [782, 266] width 9 height 10
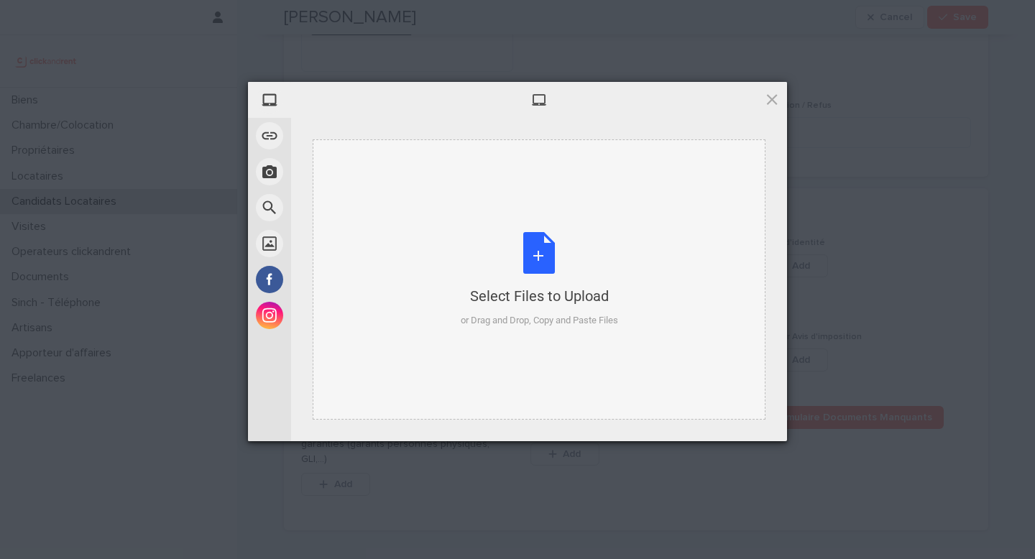
click at [567, 255] on div "Select Files to Upload or Drag and Drop, Copy and Paste Files" at bounding box center [539, 280] width 157 height 96
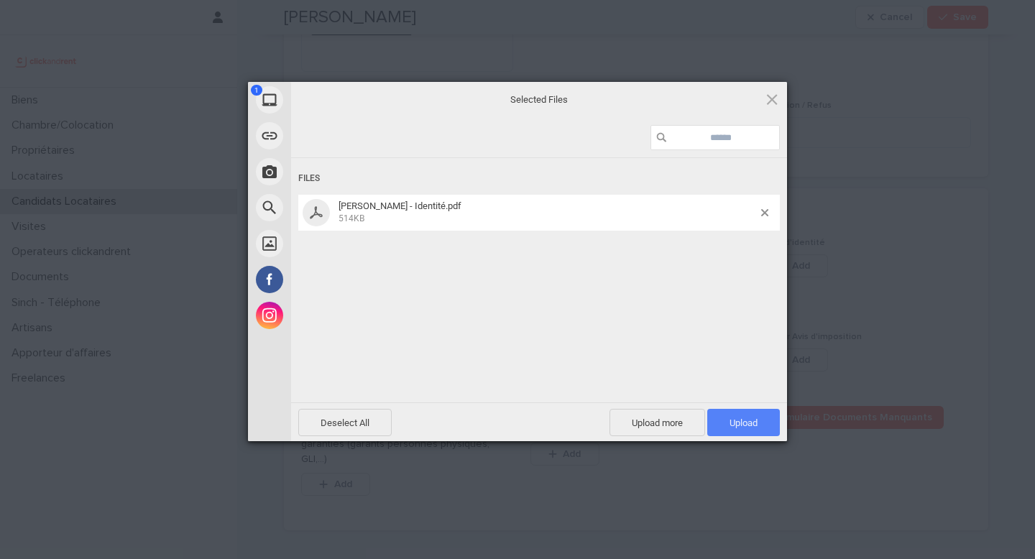
click at [764, 421] on span "Upload 1" at bounding box center [744, 422] width 73 height 27
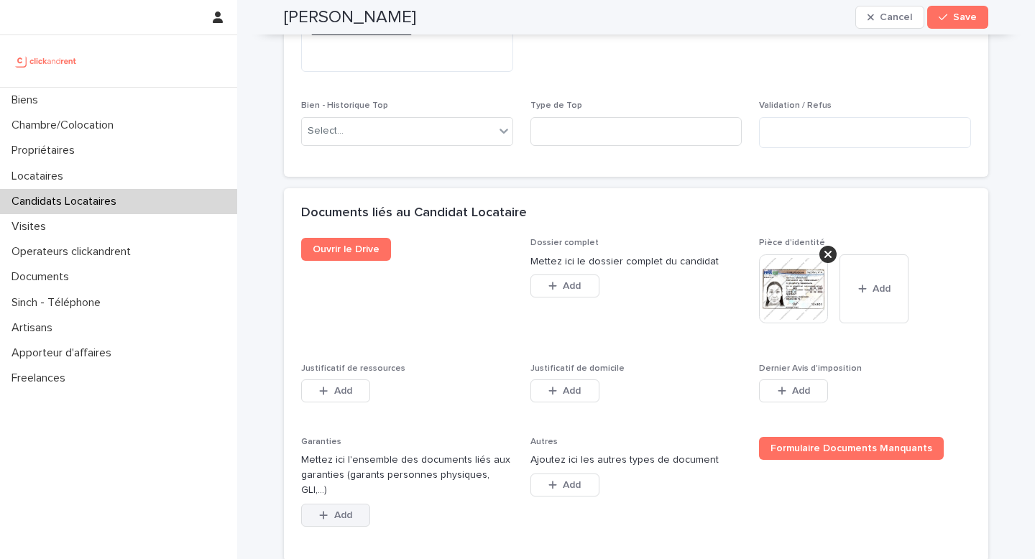
click at [336, 511] on span "Add" at bounding box center [343, 516] width 18 height 10
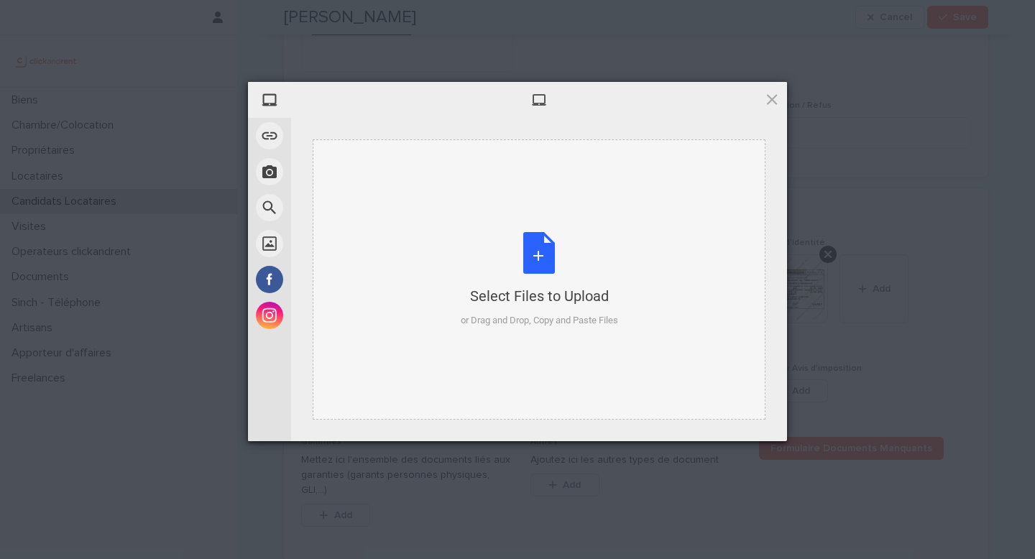
click at [525, 274] on div "Select Files to Upload or Drag and Drop, Copy and Paste Files" at bounding box center [539, 280] width 157 height 96
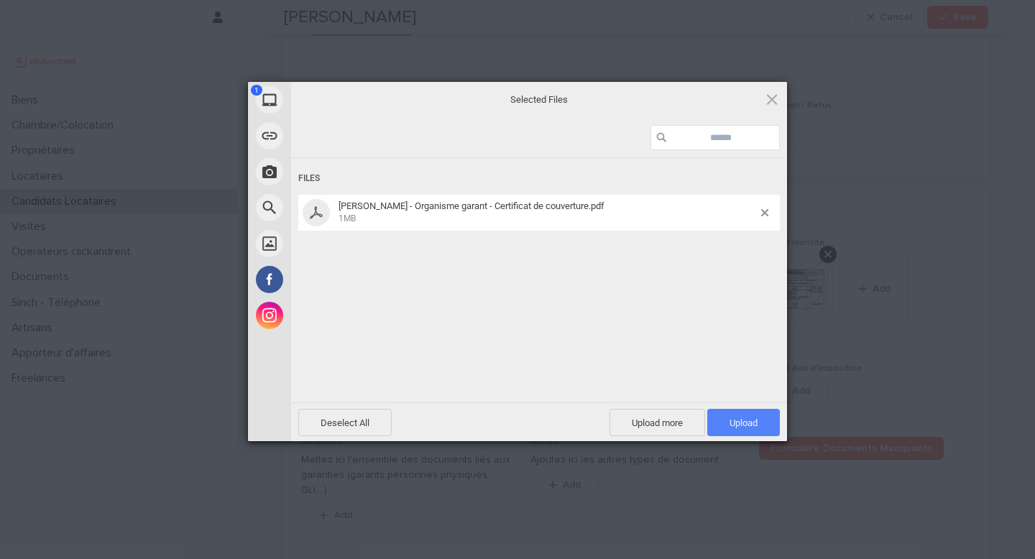
click at [738, 416] on span "Upload 1" at bounding box center [744, 422] width 73 height 27
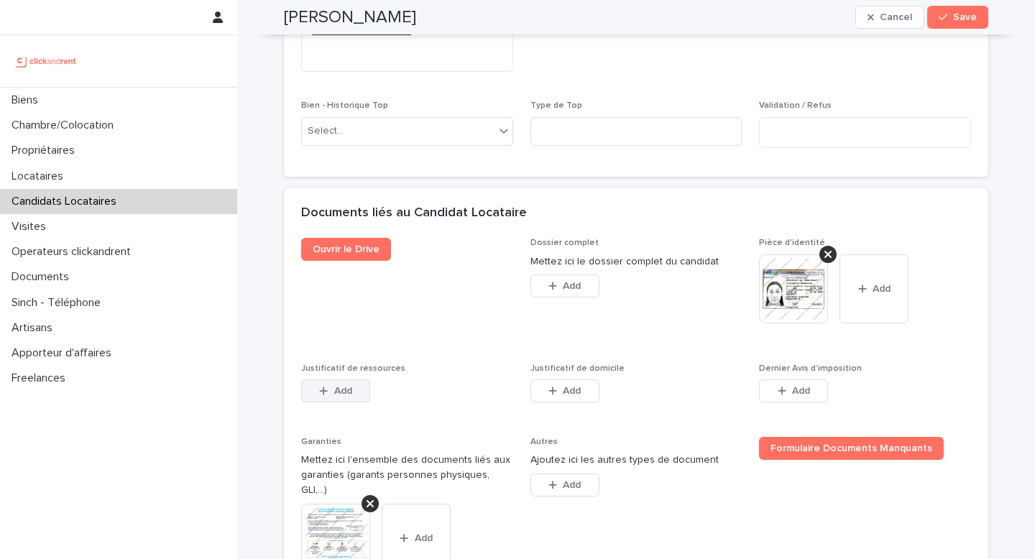
click at [348, 393] on span "Add" at bounding box center [343, 391] width 18 height 10
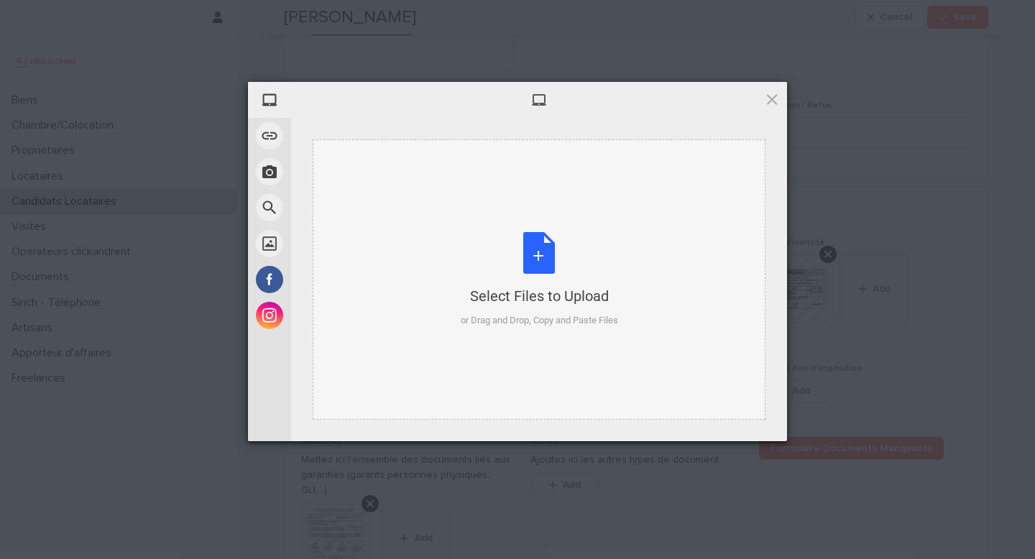
click at [525, 288] on div "Select Files to Upload" at bounding box center [539, 296] width 157 height 20
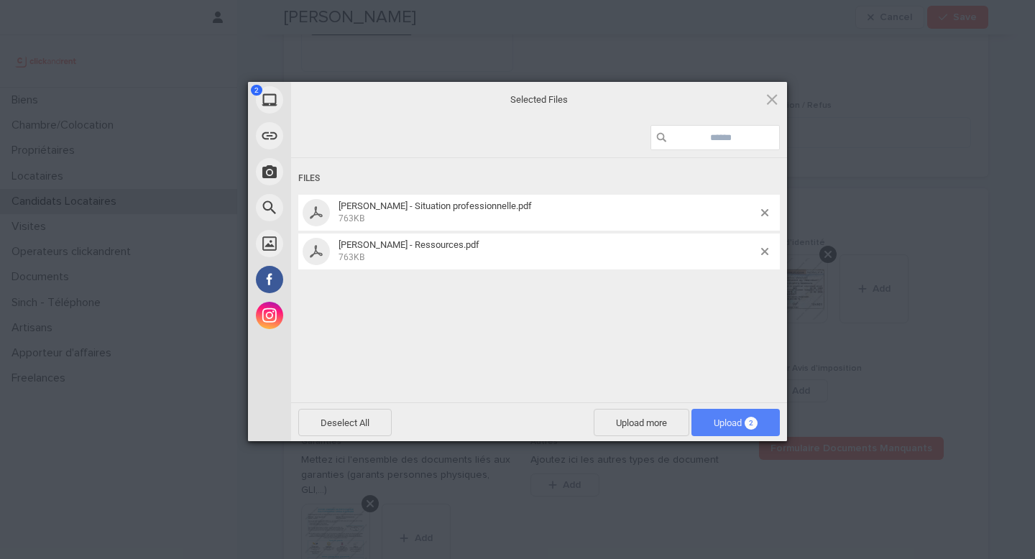
click at [733, 421] on span "Upload 2" at bounding box center [736, 423] width 44 height 11
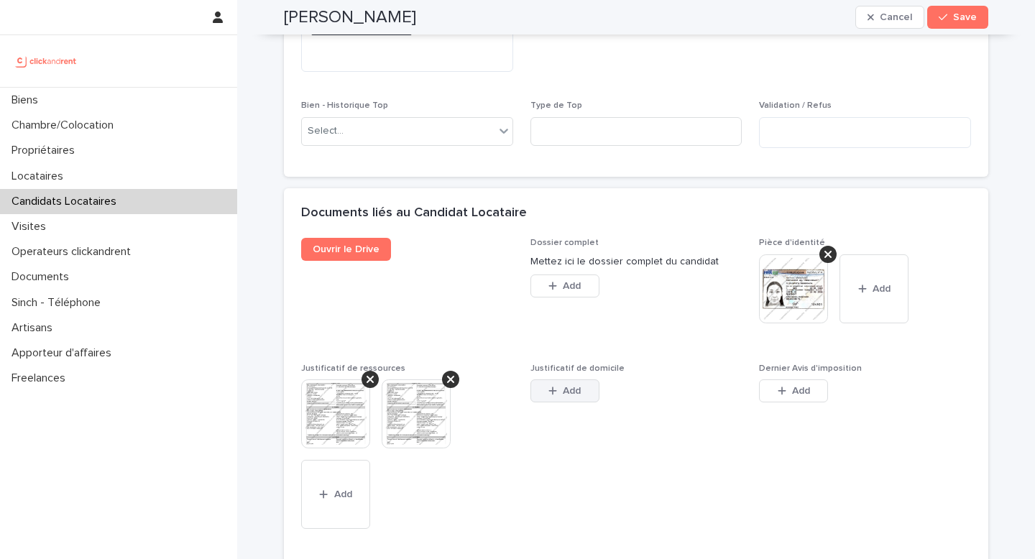
click at [562, 397] on button "Add" at bounding box center [565, 391] width 69 height 23
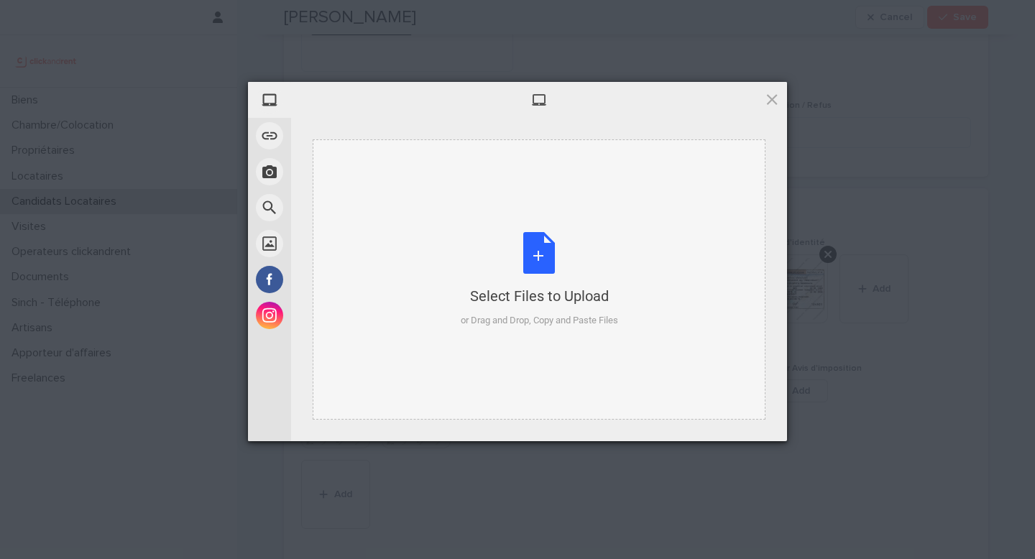
click at [505, 308] on div "Select Files to Upload or Drag and Drop, Copy and Paste Files" at bounding box center [539, 280] width 157 height 96
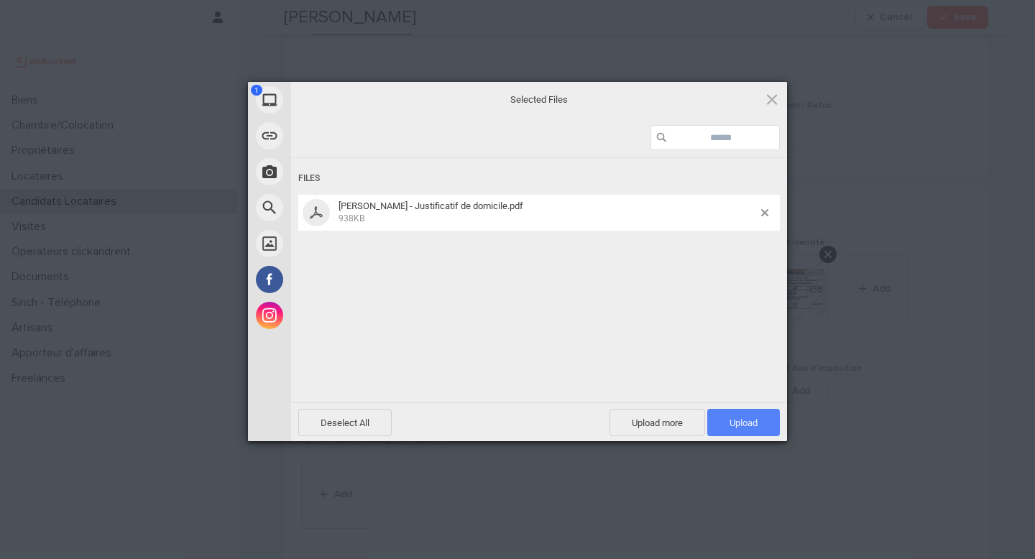
click at [730, 424] on span "Upload 1" at bounding box center [744, 423] width 28 height 11
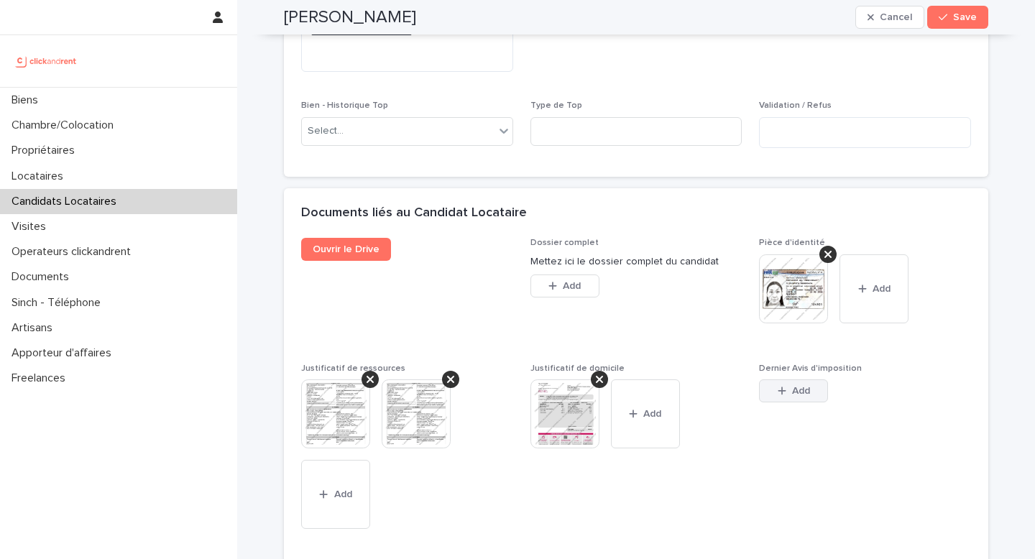
click at [812, 395] on button "Add" at bounding box center [793, 391] width 69 height 23
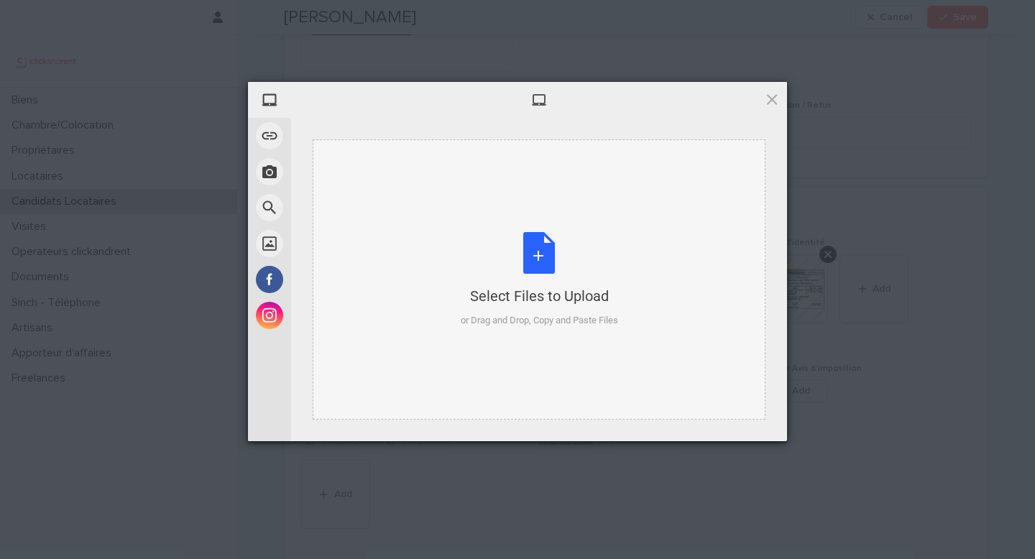
click at [559, 286] on div "Select Files to Upload" at bounding box center [539, 296] width 157 height 20
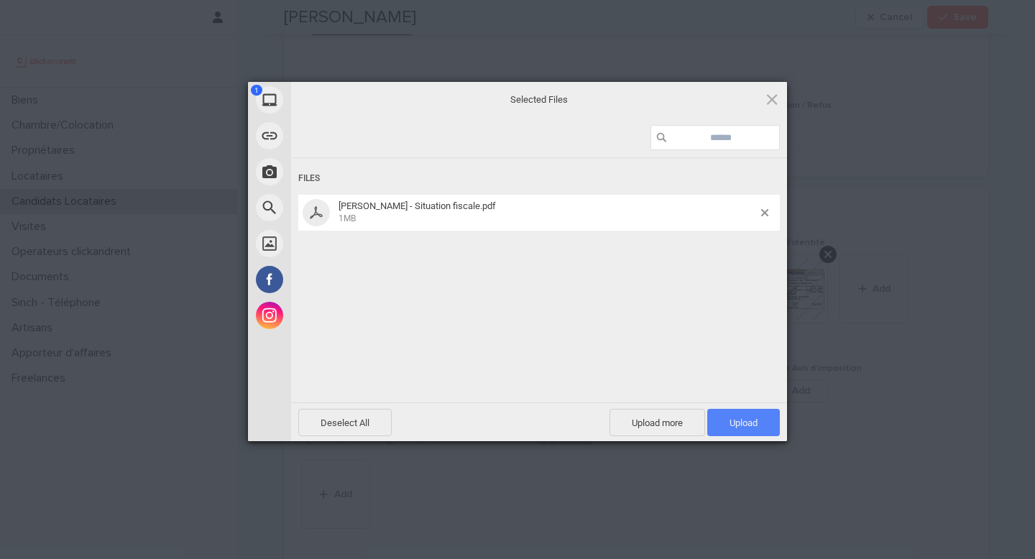
click at [753, 421] on span "Upload 1" at bounding box center [744, 423] width 28 height 11
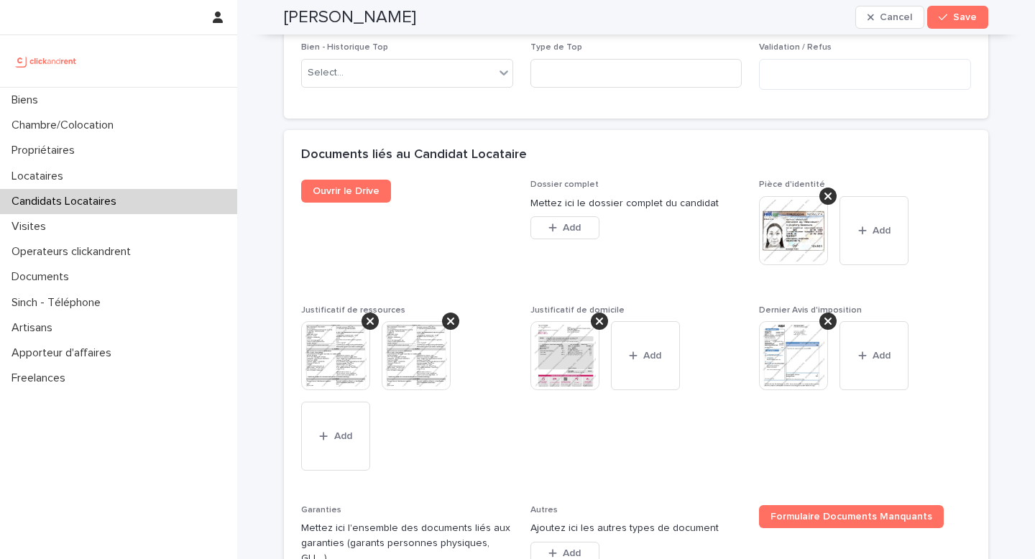
scroll to position [1188, 0]
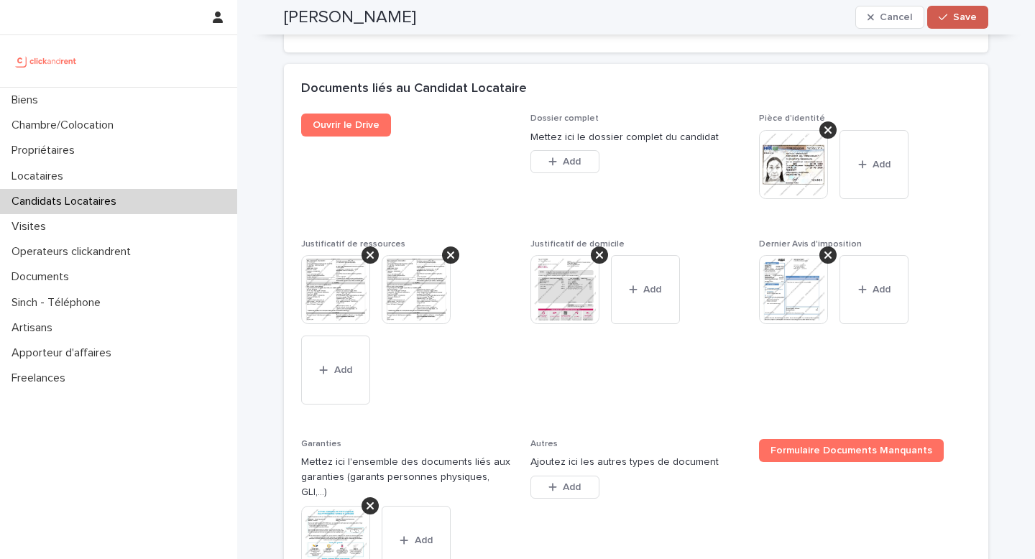
click at [968, 24] on button "Save" at bounding box center [958, 17] width 61 height 23
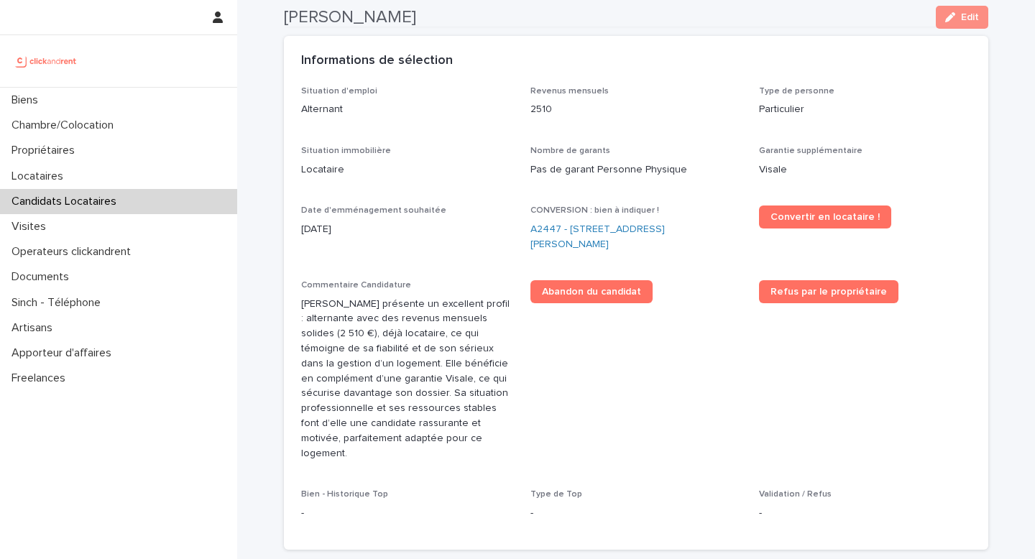
scroll to position [370, 0]
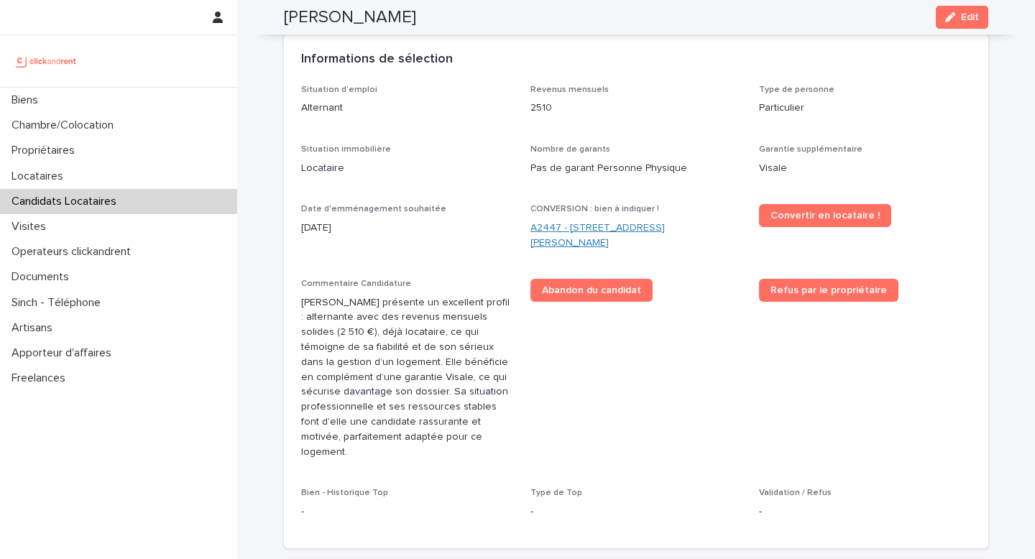
click at [577, 242] on link "A2447 - 14 rue Jean Jacques Rousseau, Romainville 93230" at bounding box center [637, 236] width 212 height 30
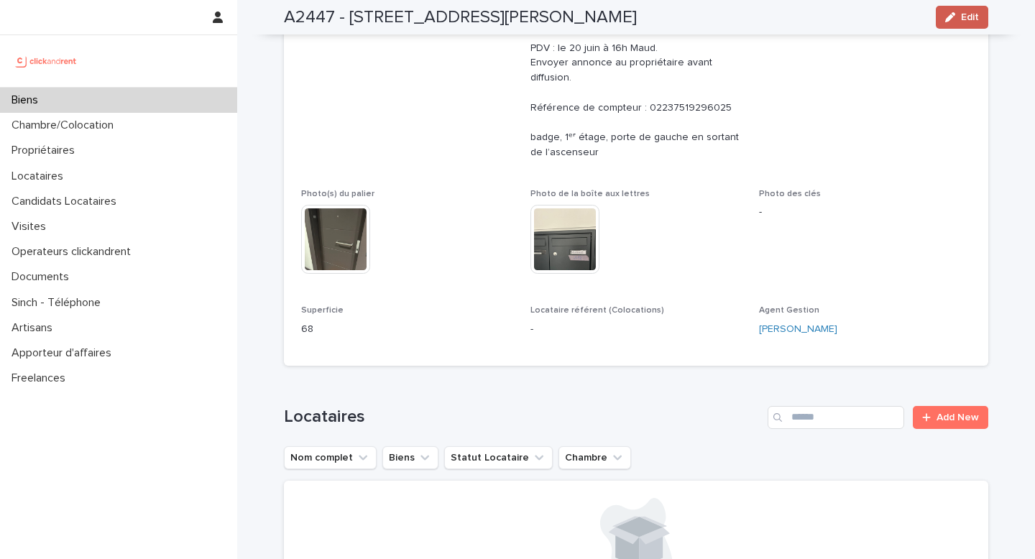
scroll to position [690, 0]
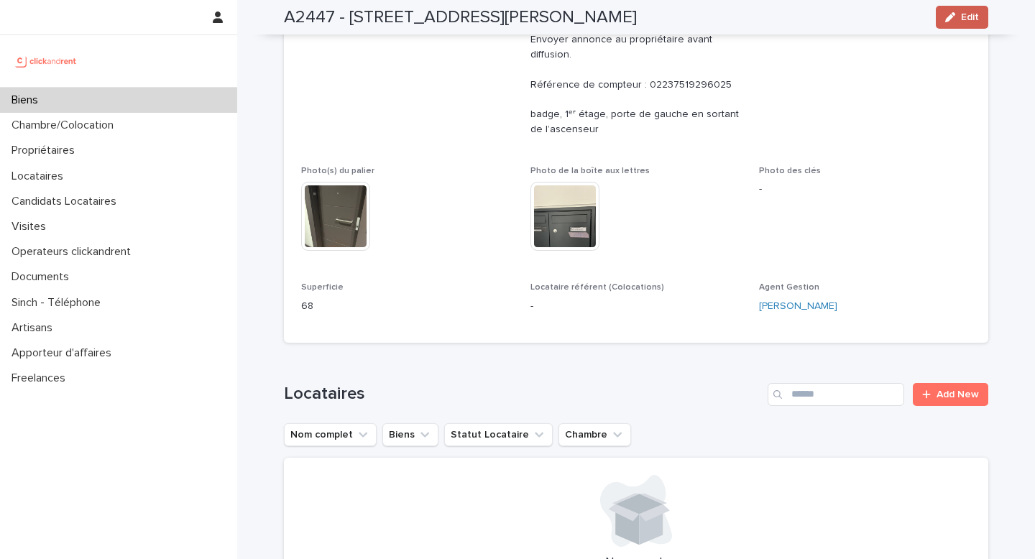
click at [972, 20] on span "Edit" at bounding box center [970, 17] width 18 height 10
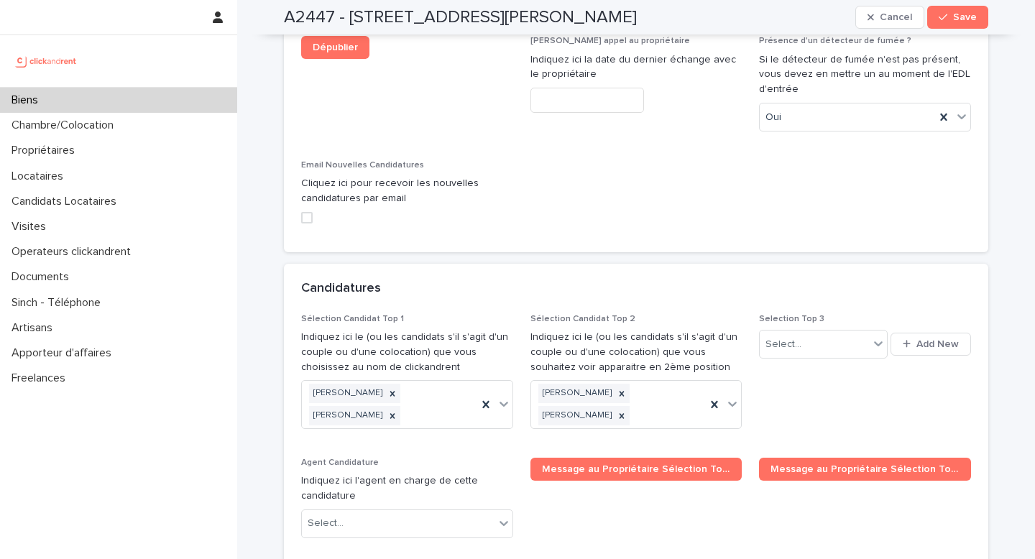
scroll to position [7204, 0]
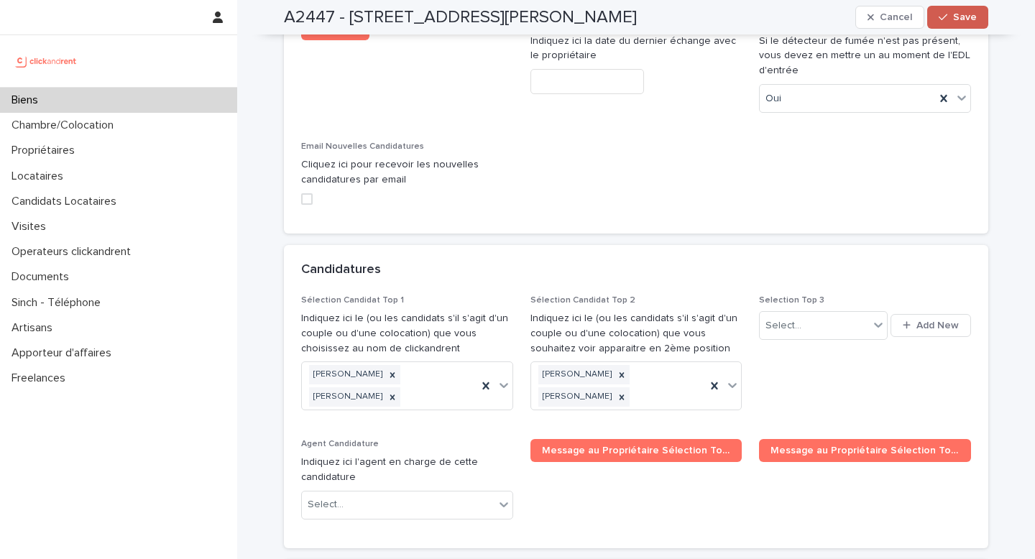
click at [950, 9] on button "Save" at bounding box center [958, 17] width 61 height 23
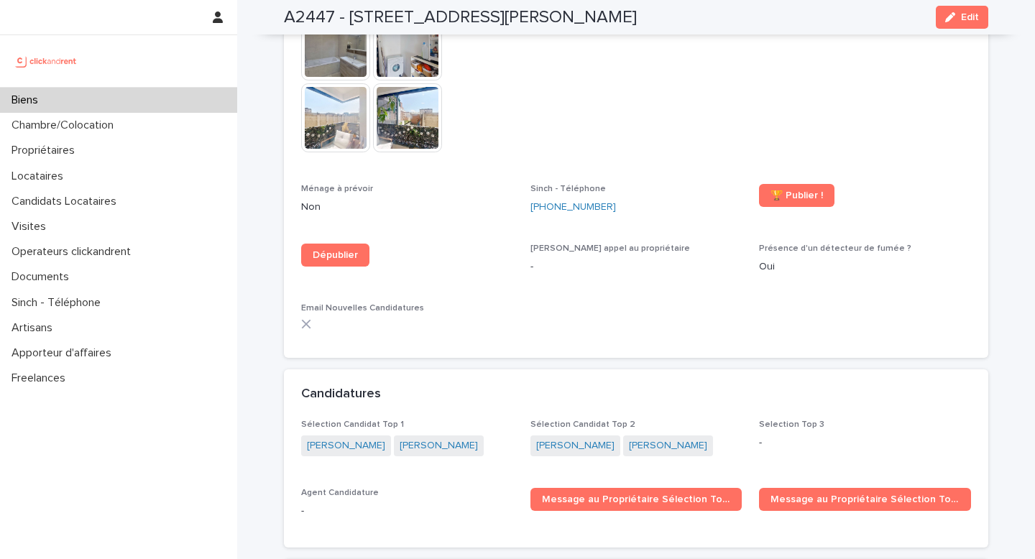
scroll to position [4549, 0]
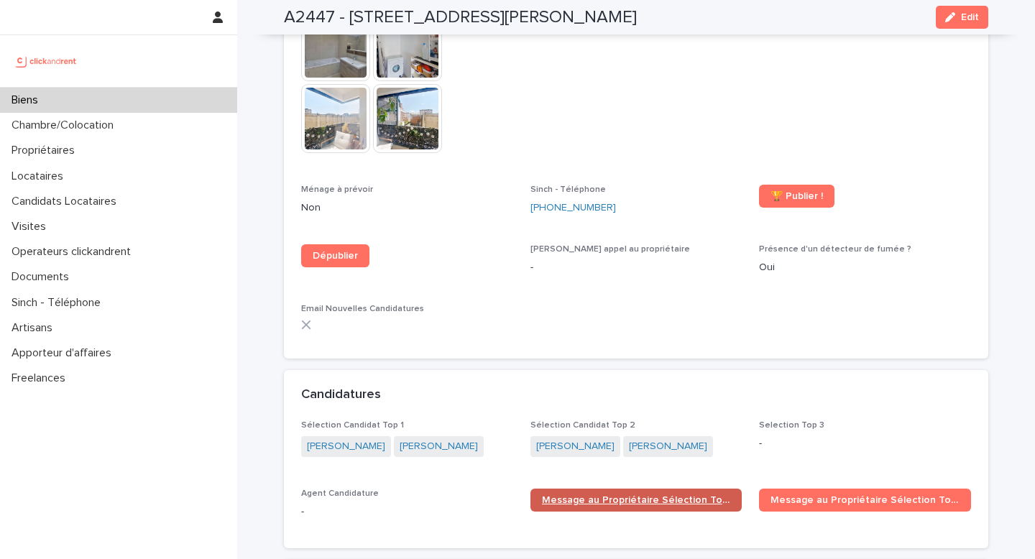
click at [650, 495] on span "Message au Propriétaire Sélection Top 1" at bounding box center [636, 500] width 189 height 10
click at [355, 439] on link "Sergei Poselskii" at bounding box center [346, 446] width 78 height 15
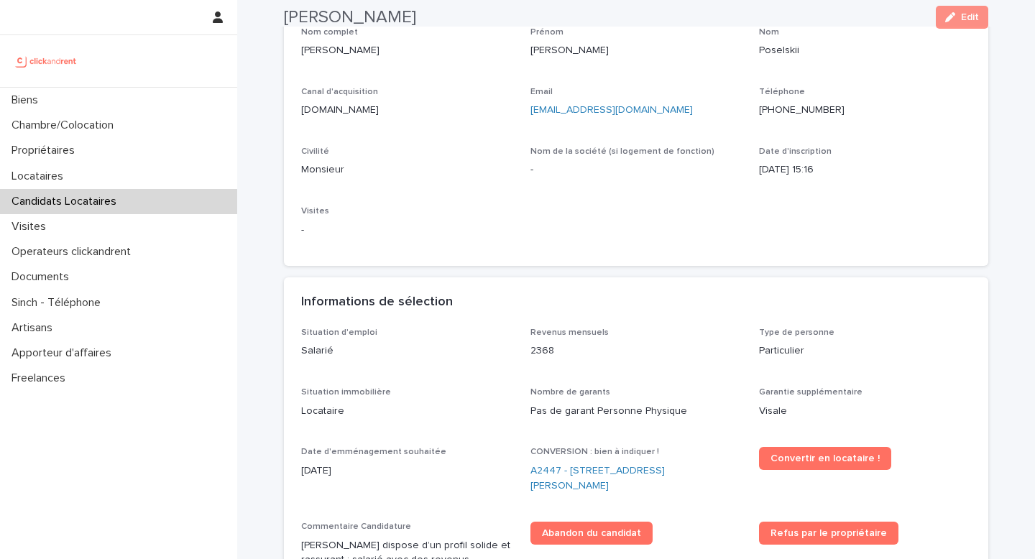
scroll to position [147, 0]
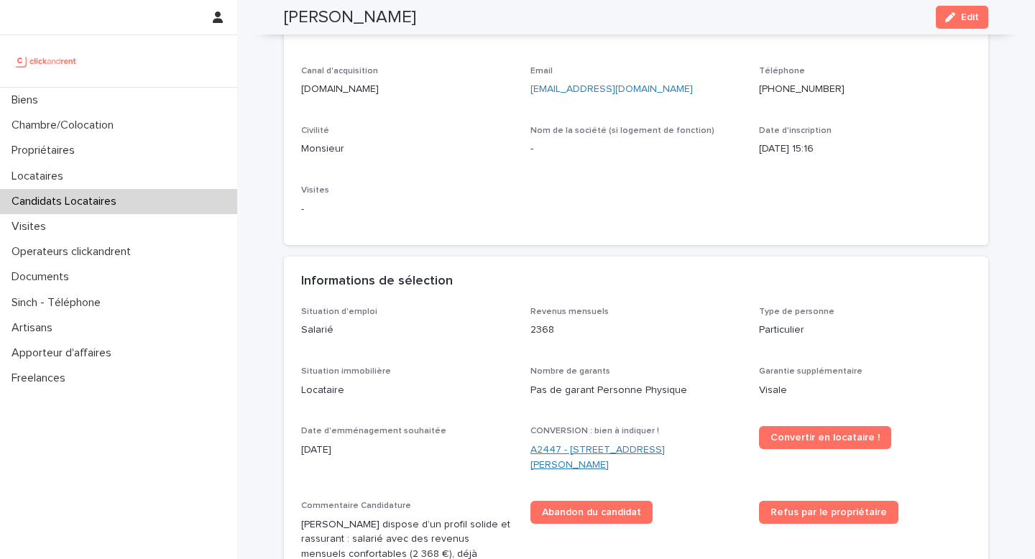
click at [605, 457] on link "A2447 - 14 rue Jean Jacques Rousseau, Romainville 93230" at bounding box center [637, 458] width 212 height 30
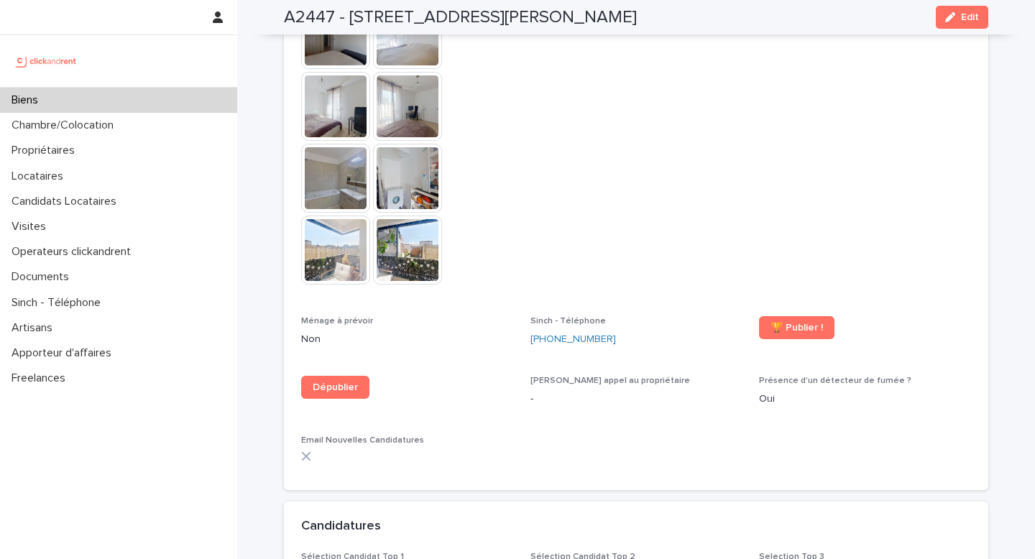
scroll to position [4433, 0]
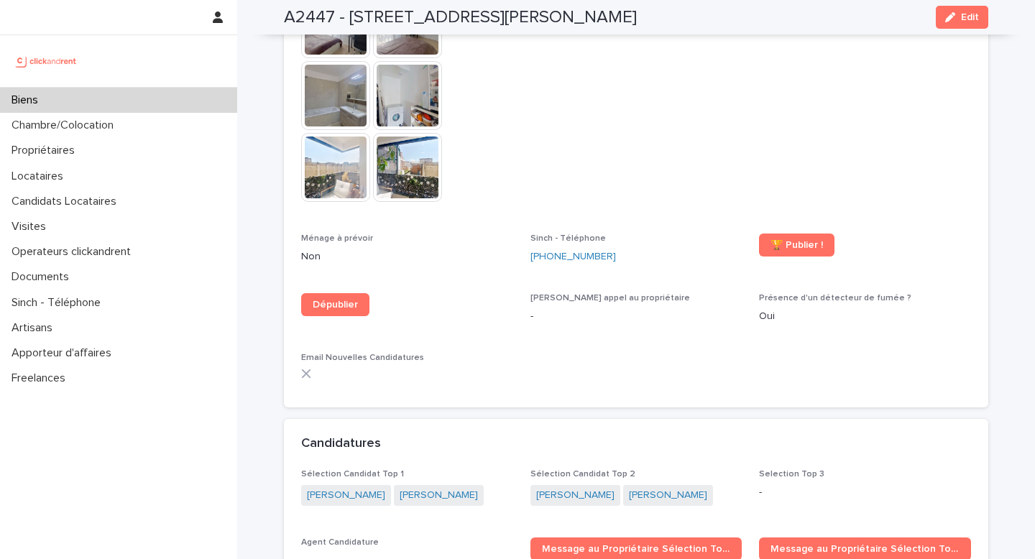
scroll to position [4502, 0]
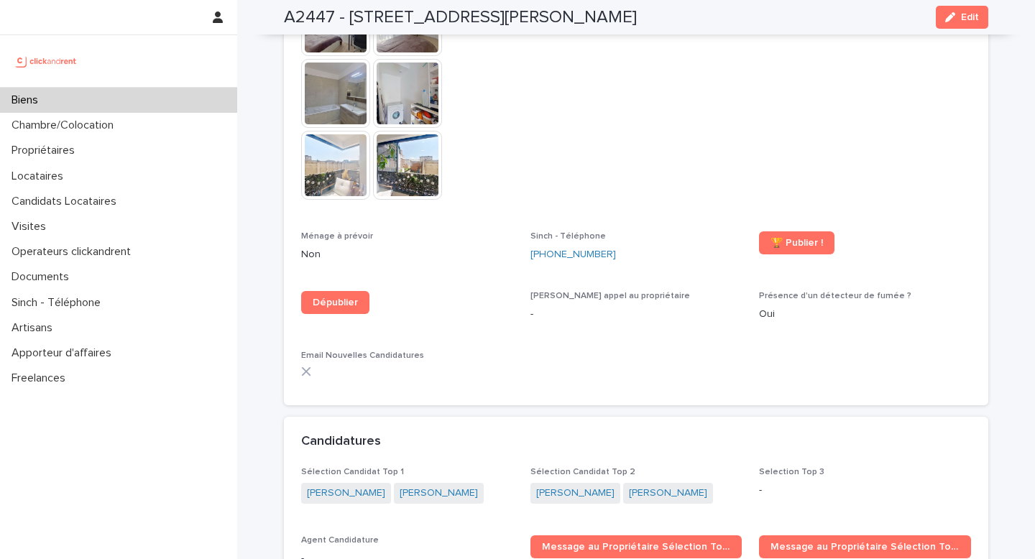
click at [185, 99] on div "Biens" at bounding box center [118, 100] width 237 height 25
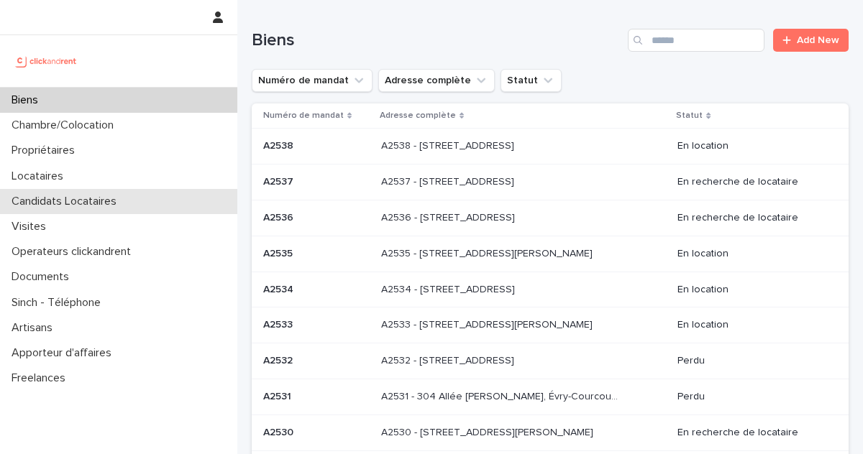
click at [105, 192] on div "Candidats Locataires" at bounding box center [118, 201] width 237 height 25
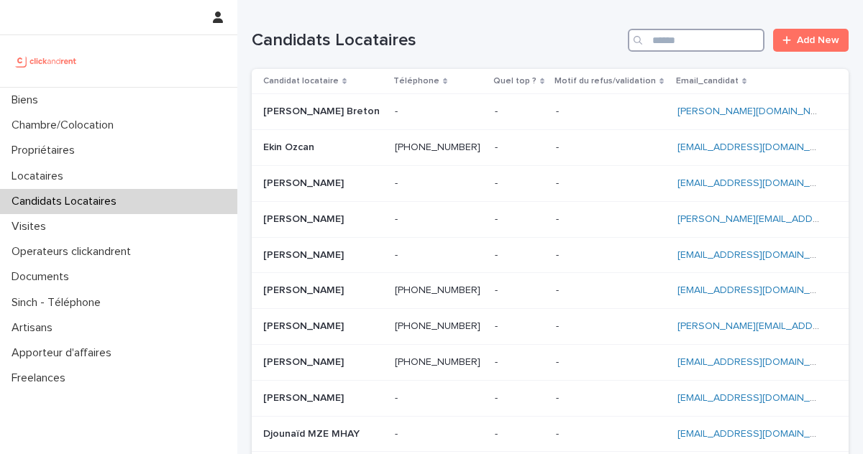
click at [752, 37] on input "Search" at bounding box center [696, 40] width 137 height 23
paste input "**********"
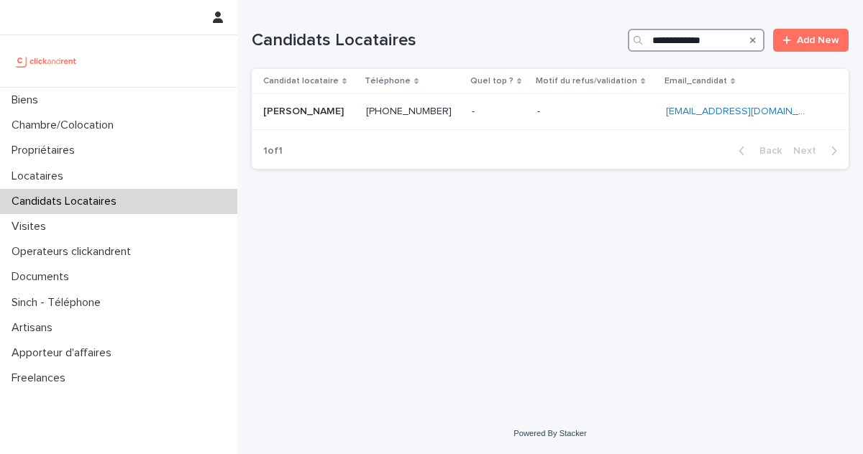
type input "**********"
click at [459, 136] on div "1 of 1 Back Next" at bounding box center [550, 151] width 597 height 36
click at [471, 119] on td "- -" at bounding box center [498, 112] width 65 height 36
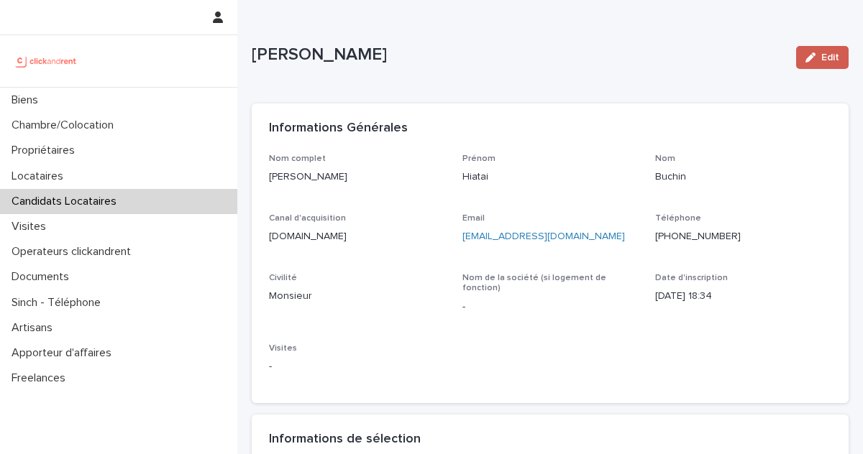
click at [815, 58] on icon "button" at bounding box center [810, 57] width 10 height 10
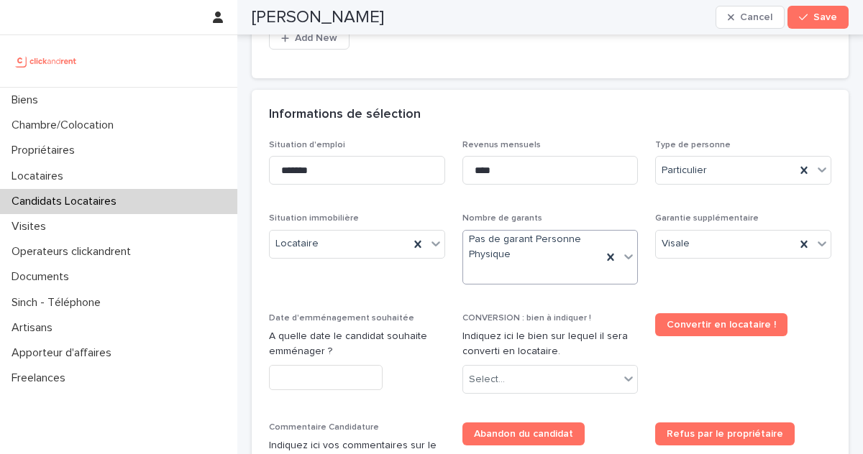
scroll to position [555, 0]
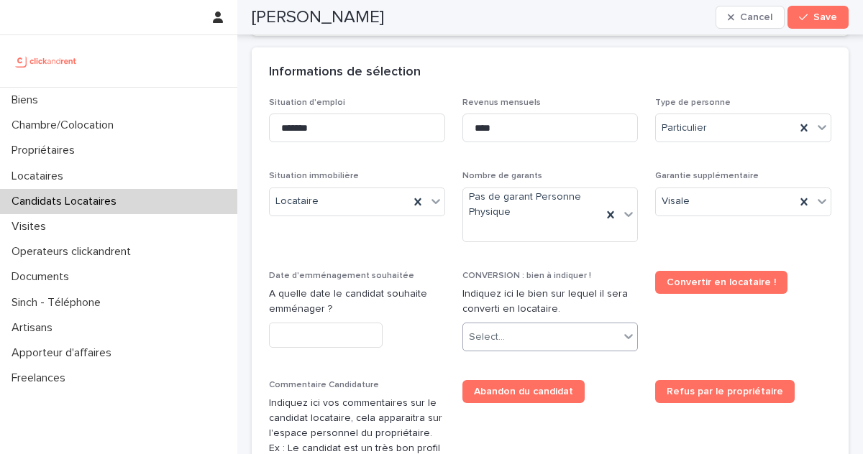
click at [534, 324] on div "Select..." at bounding box center [550, 337] width 176 height 29
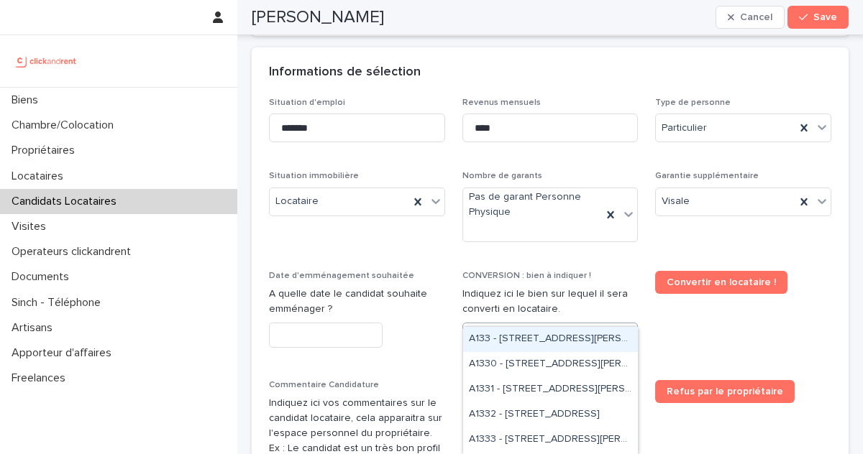
type input "*****"
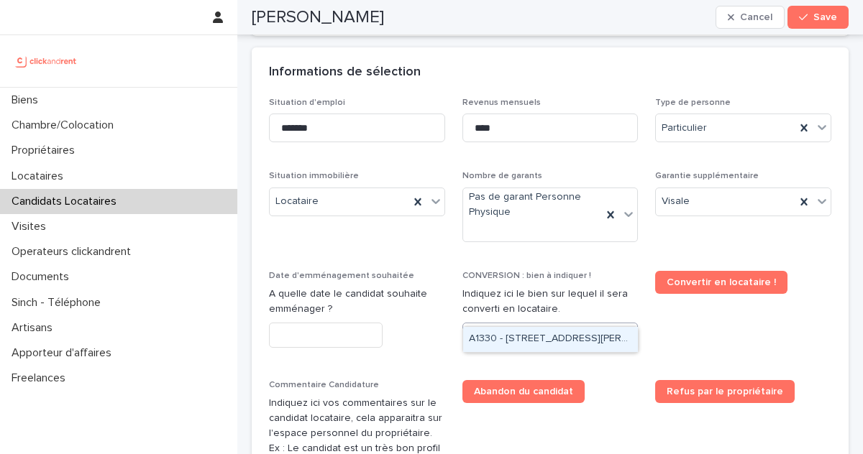
click at [562, 333] on div "A1330 - 29 Rue Joséphine Baker, La Norville 91290" at bounding box center [550, 339] width 175 height 25
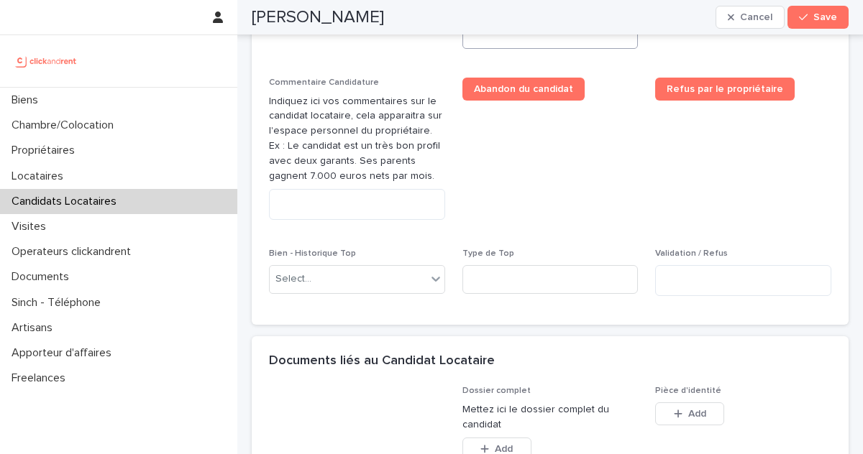
scroll to position [935, 0]
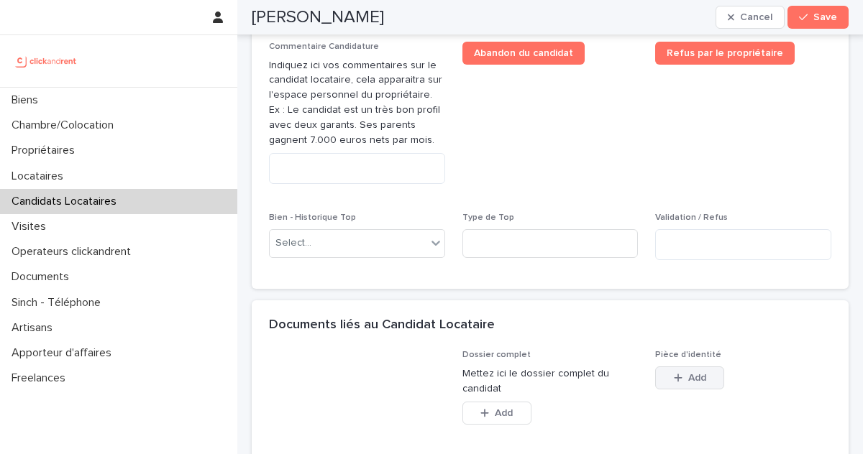
click at [688, 367] on button "Add" at bounding box center [689, 378] width 69 height 23
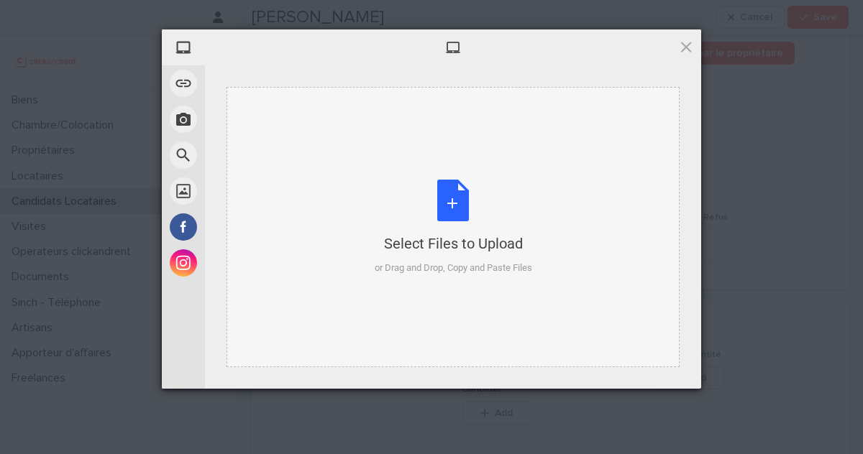
click at [447, 213] on div "Select Files to Upload or Drag and Drop, Copy and Paste Files" at bounding box center [453, 228] width 157 height 96
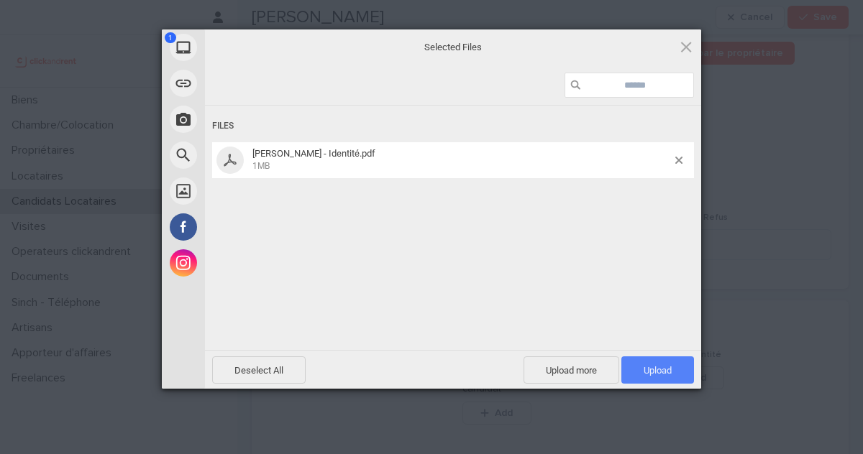
click at [663, 374] on span "Upload 1" at bounding box center [658, 370] width 28 height 11
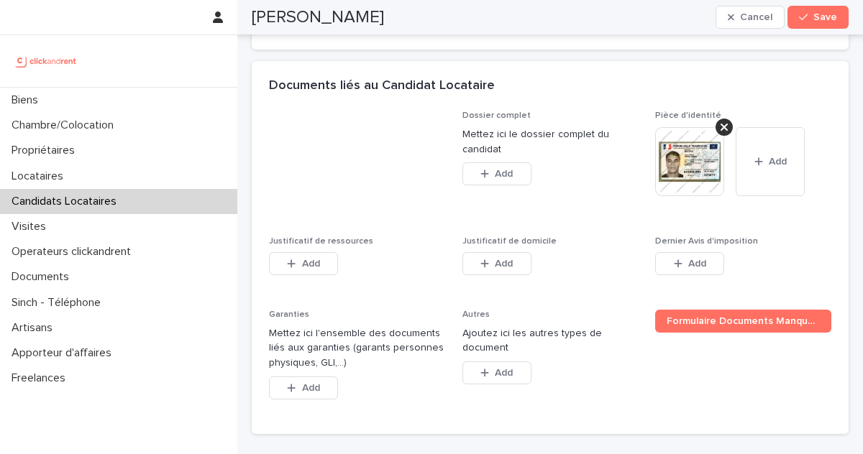
scroll to position [1184, 0]
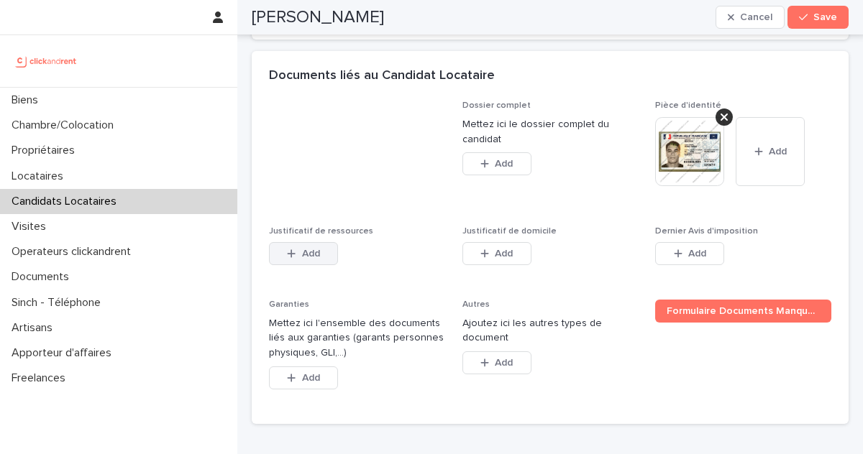
click at [311, 242] on button "Add" at bounding box center [303, 253] width 69 height 23
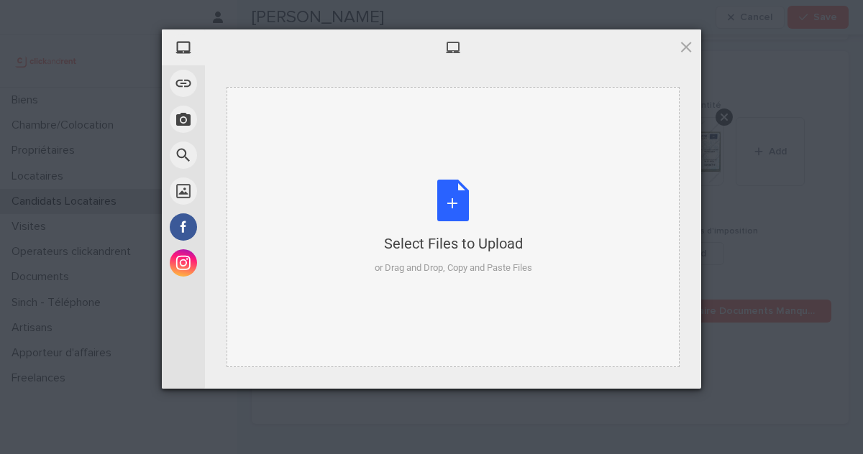
click at [413, 247] on div "Select Files to Upload" at bounding box center [453, 244] width 157 height 20
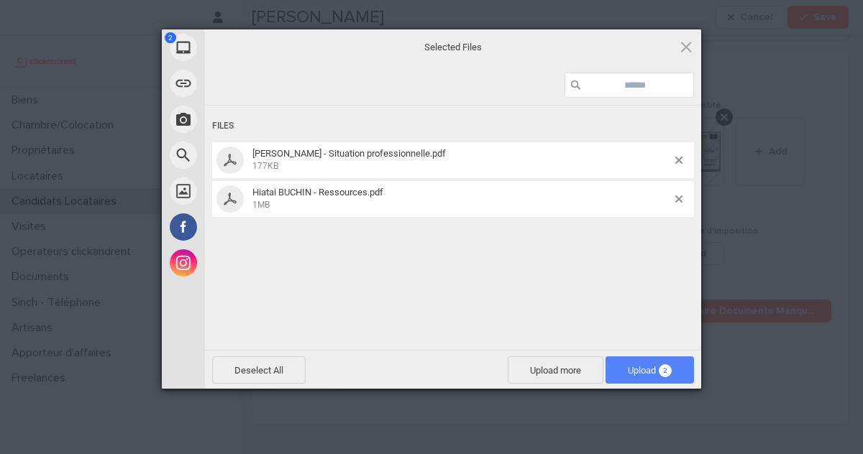
click at [667, 365] on span "2" at bounding box center [665, 371] width 13 height 13
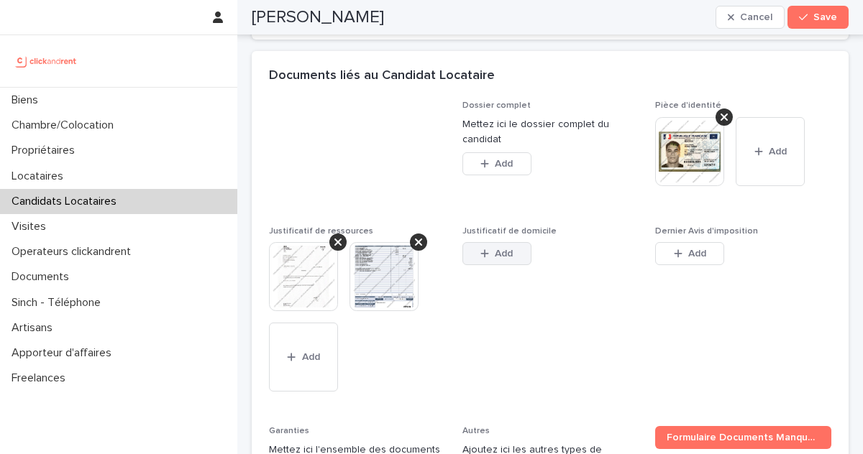
click at [490, 242] on button "Add" at bounding box center [496, 253] width 69 height 23
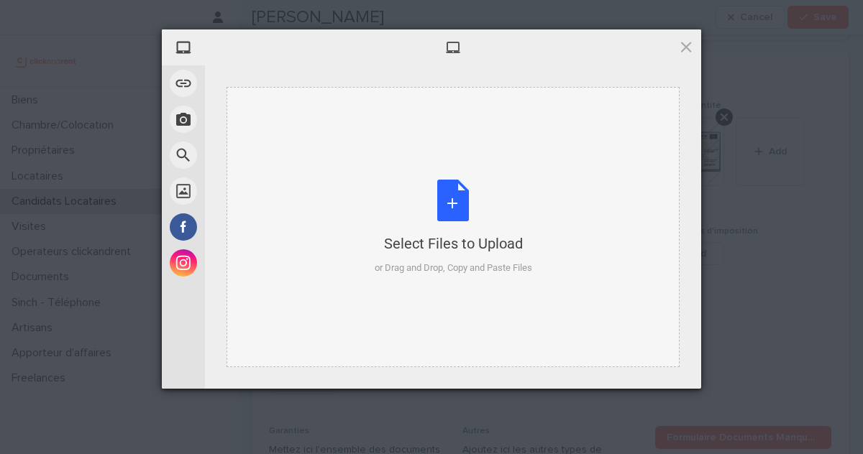
click at [495, 226] on div "Select Files to Upload or Drag and Drop, Copy and Paste Files" at bounding box center [453, 228] width 157 height 96
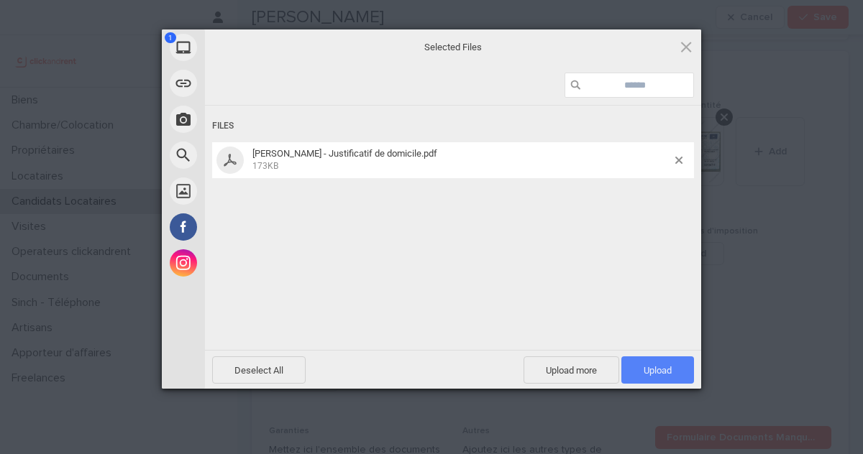
click at [664, 375] on span "Upload 1" at bounding box center [658, 370] width 28 height 11
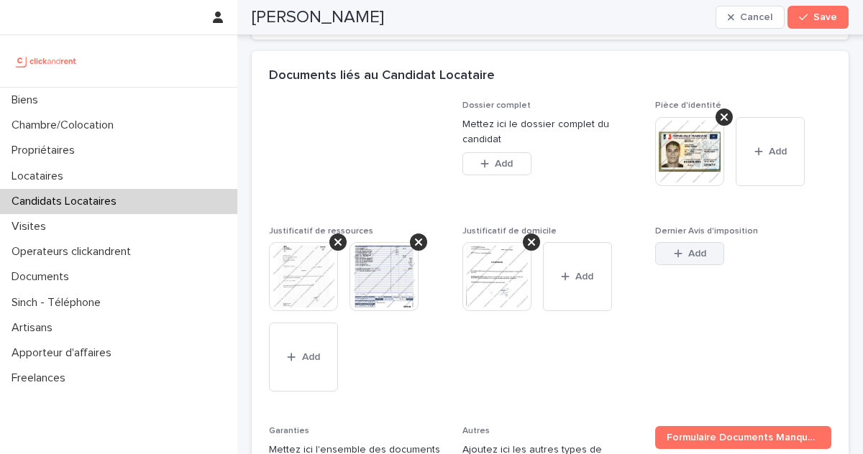
click at [677, 250] on icon "button" at bounding box center [678, 254] width 8 height 8
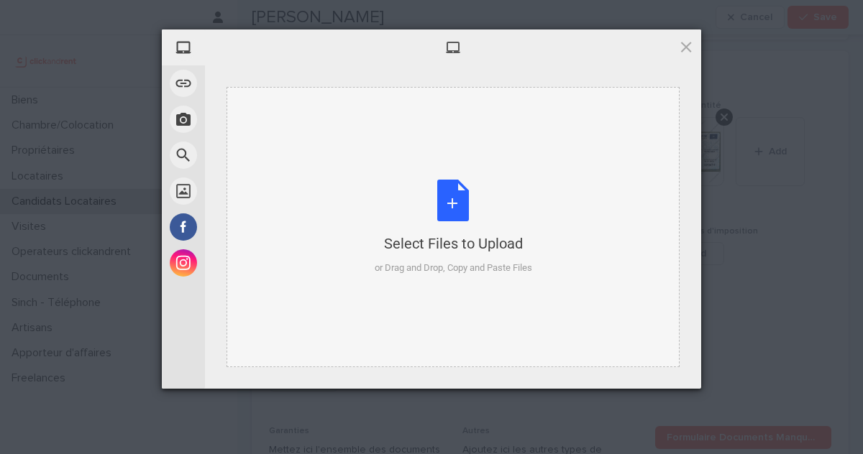
click at [476, 197] on div "Select Files to Upload or Drag and Drop, Copy and Paste Files" at bounding box center [453, 228] width 157 height 96
click at [495, 264] on div "or Drag and Drop, Copy and Paste Files" at bounding box center [453, 268] width 157 height 14
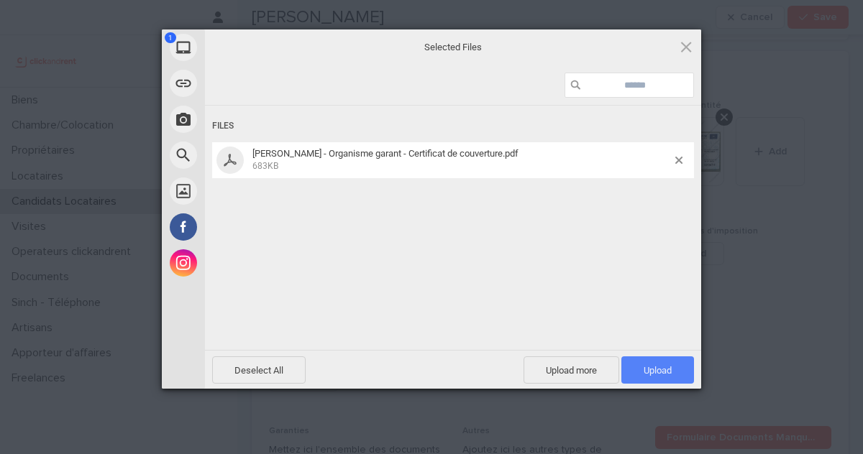
click at [663, 375] on span "Upload 1" at bounding box center [657, 370] width 73 height 27
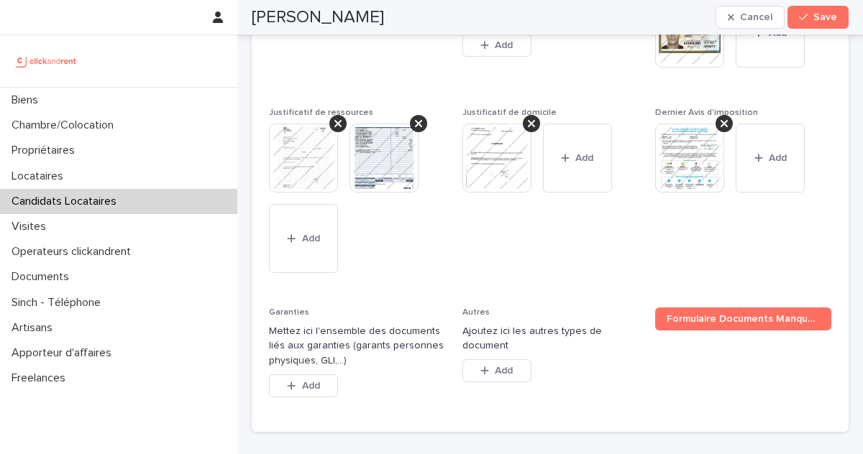
scroll to position [1306, 0]
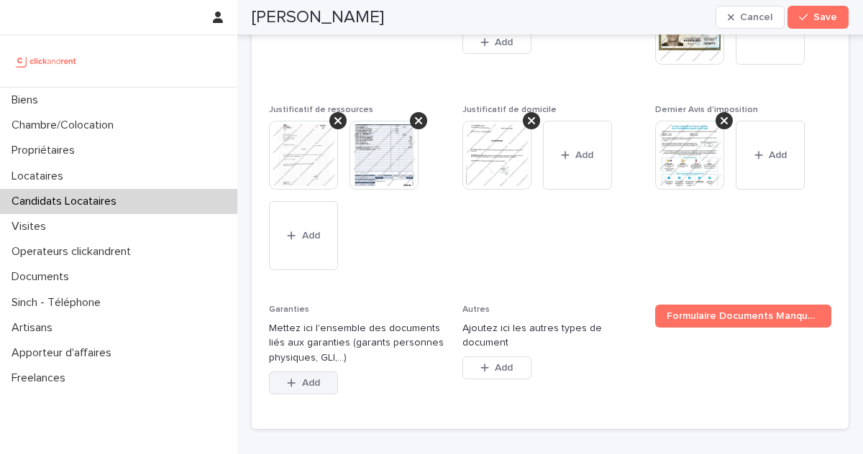
click at [302, 372] on button "Add" at bounding box center [303, 383] width 69 height 23
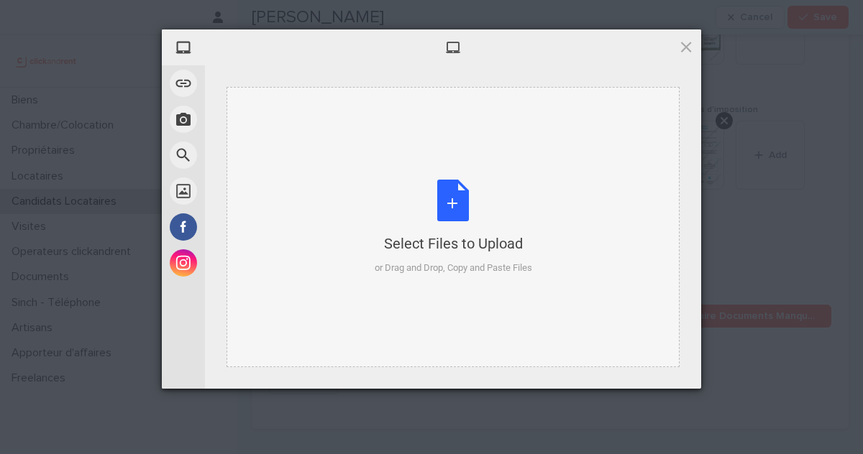
click at [384, 228] on div "Select Files to Upload or Drag and Drop, Copy and Paste Files" at bounding box center [453, 228] width 157 height 96
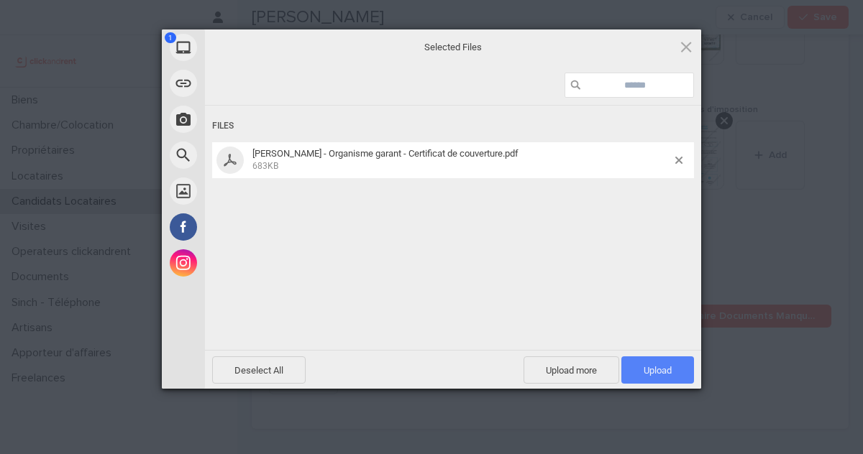
click at [656, 377] on span "Upload 1" at bounding box center [657, 370] width 73 height 27
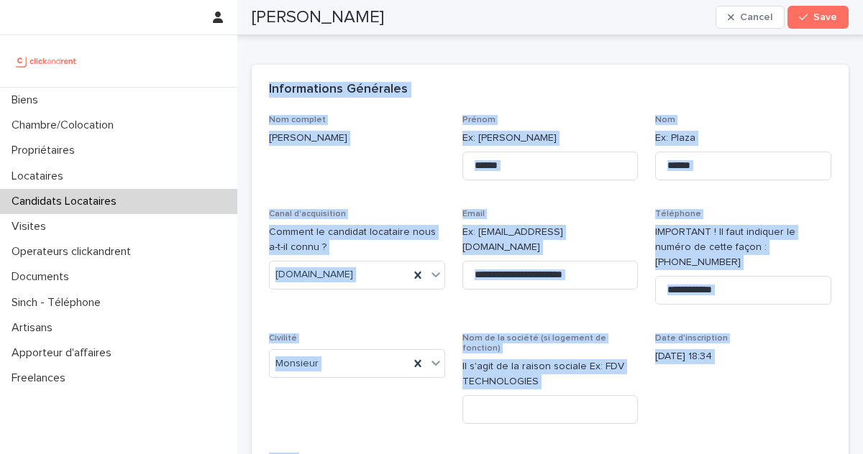
scroll to position [0, 0]
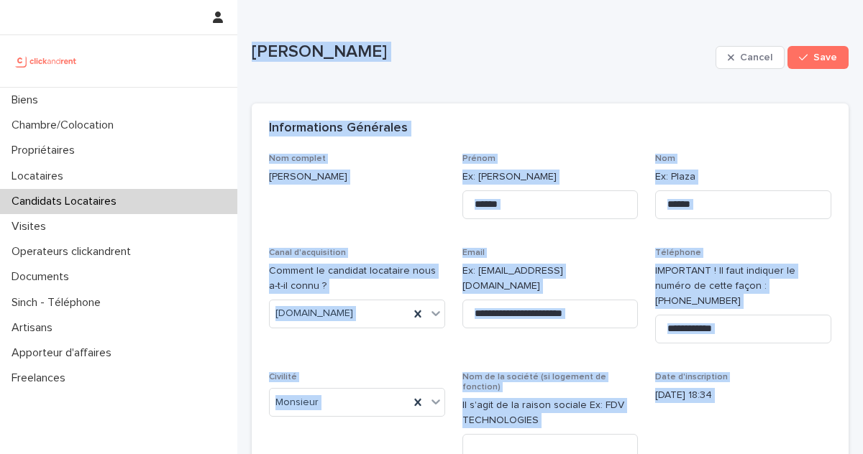
drag, startPoint x: 451, startPoint y: 428, endPoint x: 257, endPoint y: 39, distance: 434.4
copy div "Hiatai Buchin Cancel Save Sorry, there was an error saving your record. Please …"
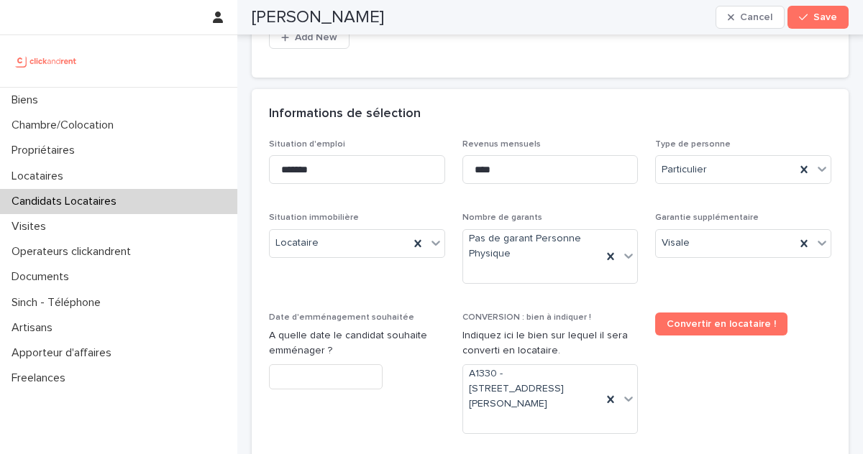
scroll to position [560, 0]
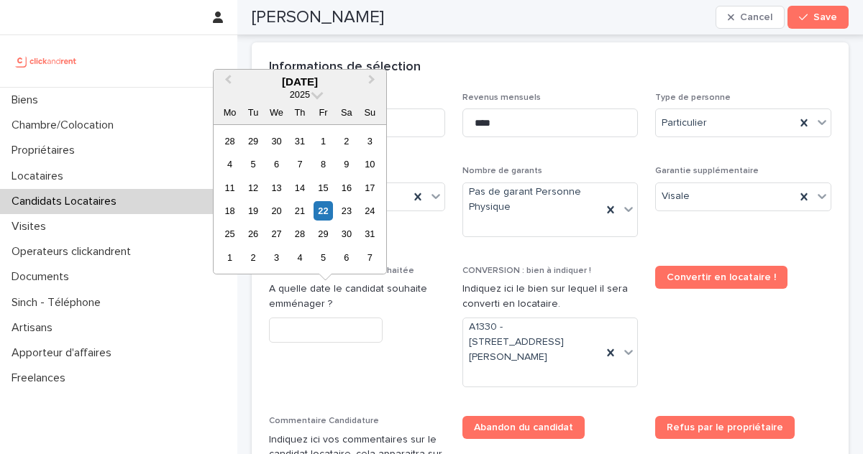
click at [356, 318] on input "text" at bounding box center [326, 330] width 114 height 25
click at [353, 207] on div "23" at bounding box center [346, 210] width 19 height 19
type input "*********"
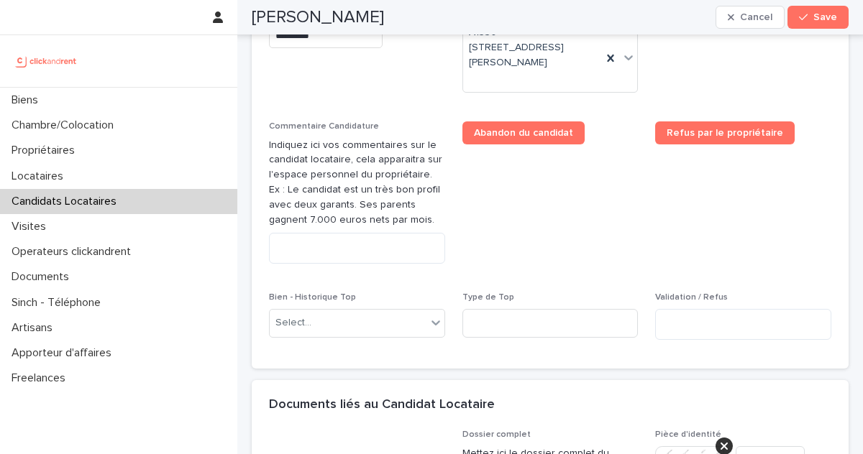
scroll to position [856, 0]
click at [375, 232] on textarea at bounding box center [357, 247] width 176 height 31
paste textarea "**********"
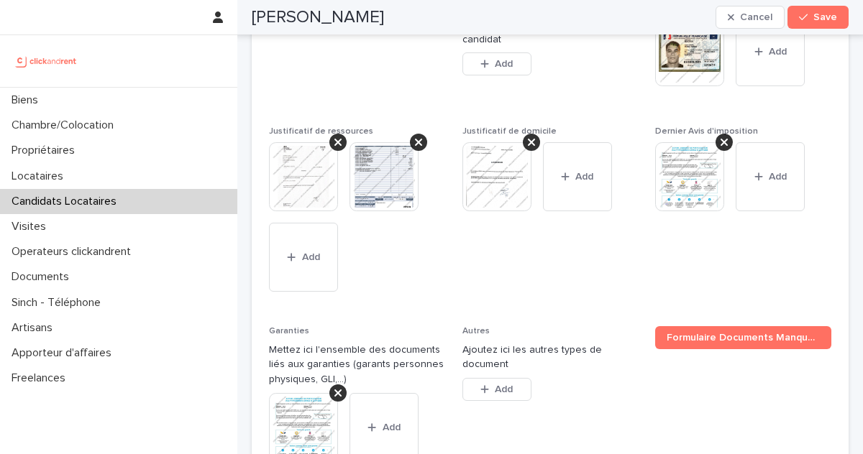
scroll to position [1429, 0]
type textarea "**********"
click at [812, 14] on div "button" at bounding box center [806, 17] width 14 height 10
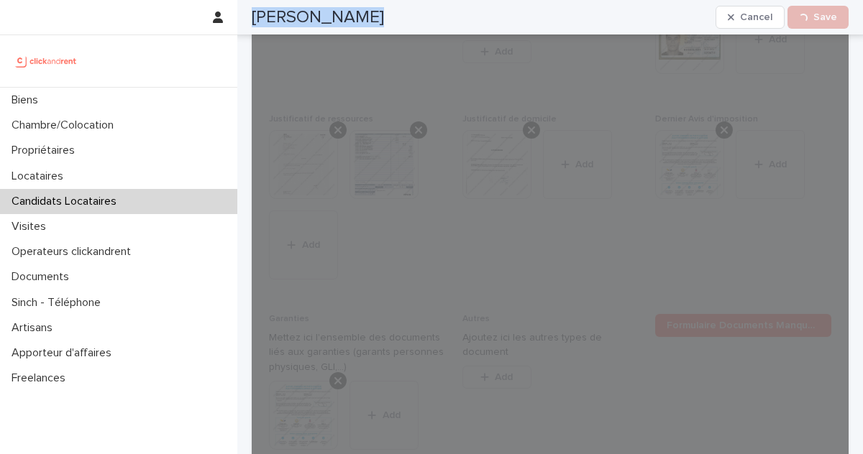
drag, startPoint x: 357, startPoint y: 29, endPoint x: 252, endPoint y: 14, distance: 105.3
click at [252, 14] on div "Hiatai Buchin Cancel Loading... Save" at bounding box center [550, 17] width 597 height 35
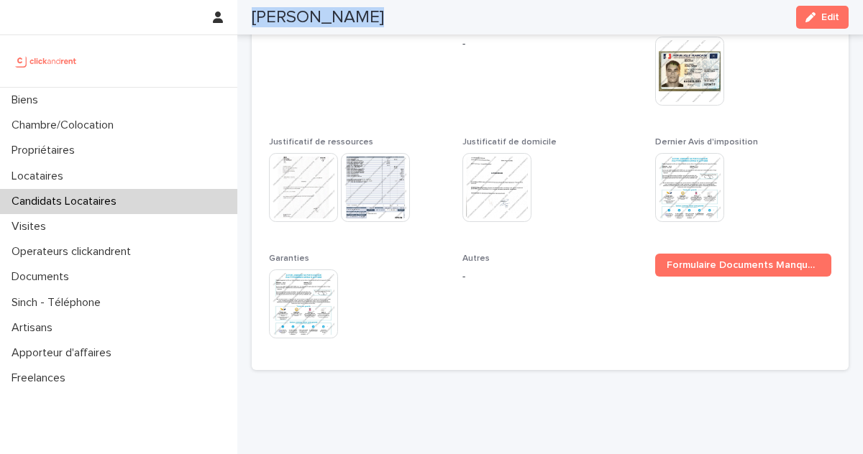
copy h2 "Hiatai Buchin"
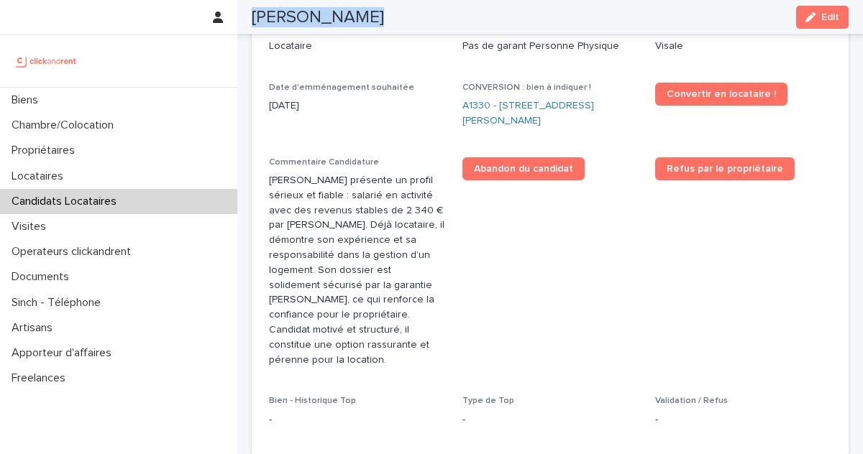
scroll to position [526, 0]
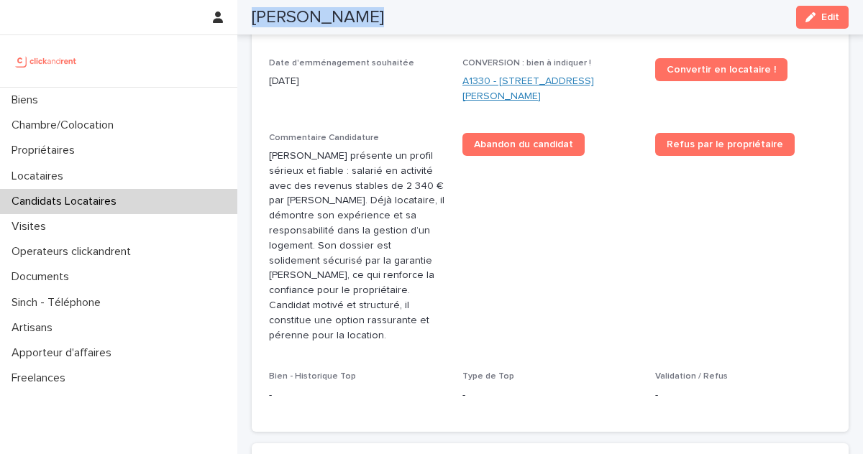
click at [496, 75] on link "A1330 - 29 Rue Joséphine Baker, La Norville 91290" at bounding box center [550, 89] width 176 height 30
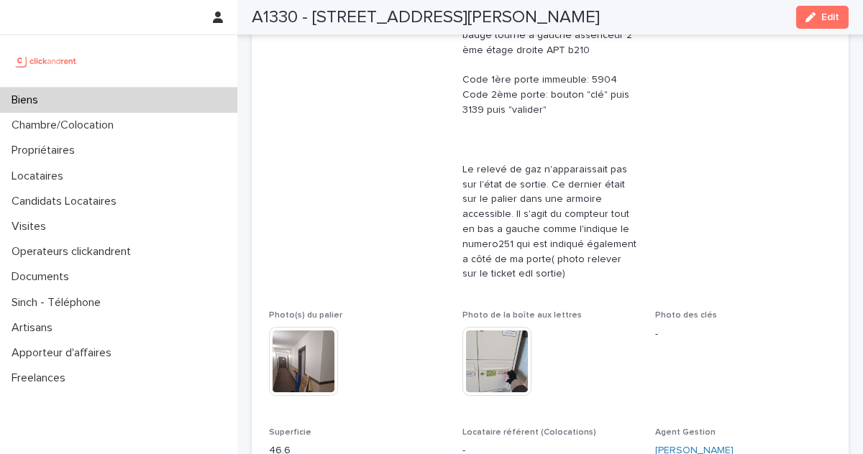
scroll to position [472, 0]
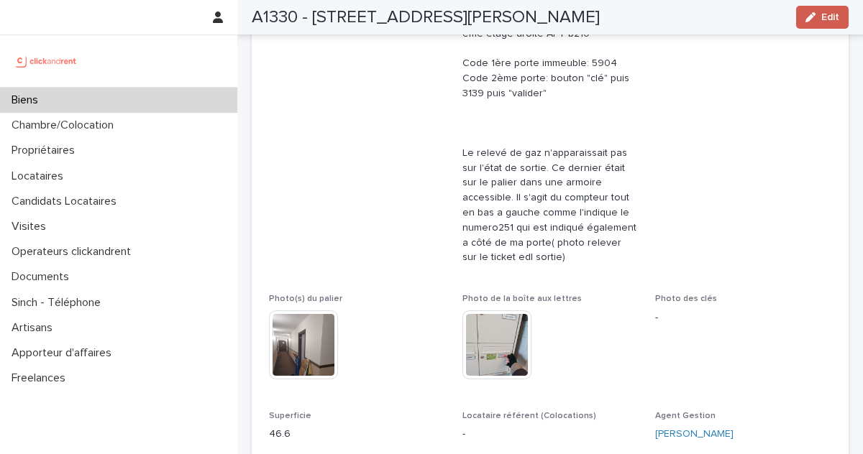
click at [806, 22] on icon "button" at bounding box center [810, 17] width 10 height 10
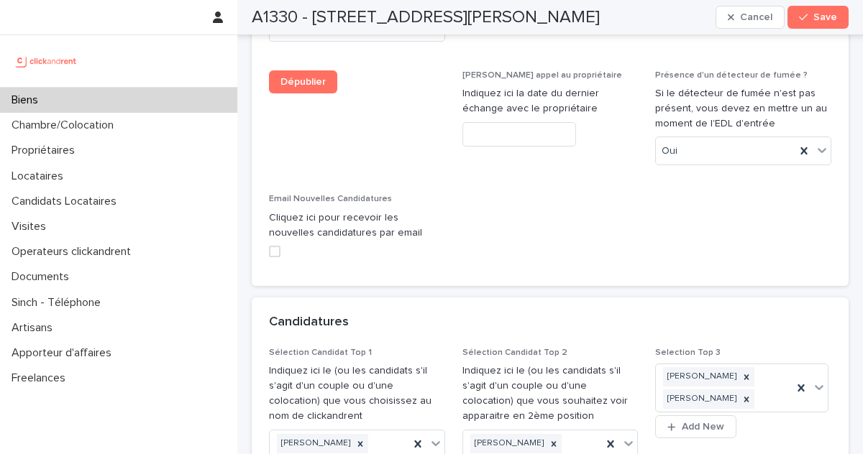
scroll to position [7763, 0]
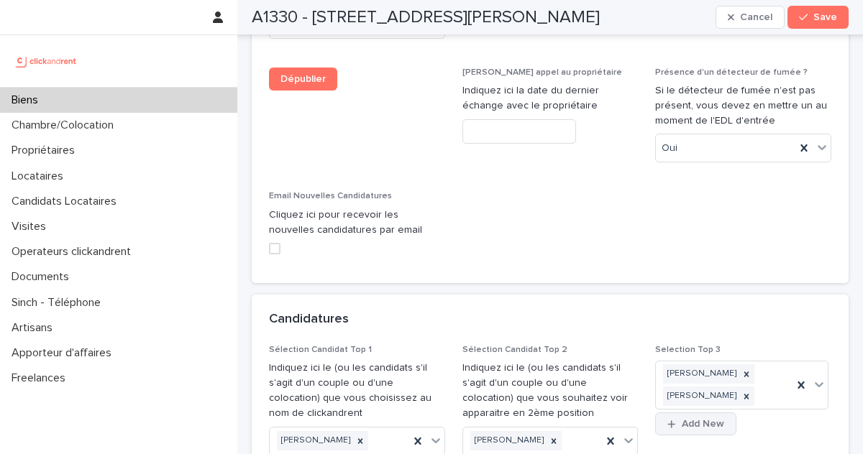
click at [700, 419] on span "Add New" at bounding box center [703, 424] width 42 height 10
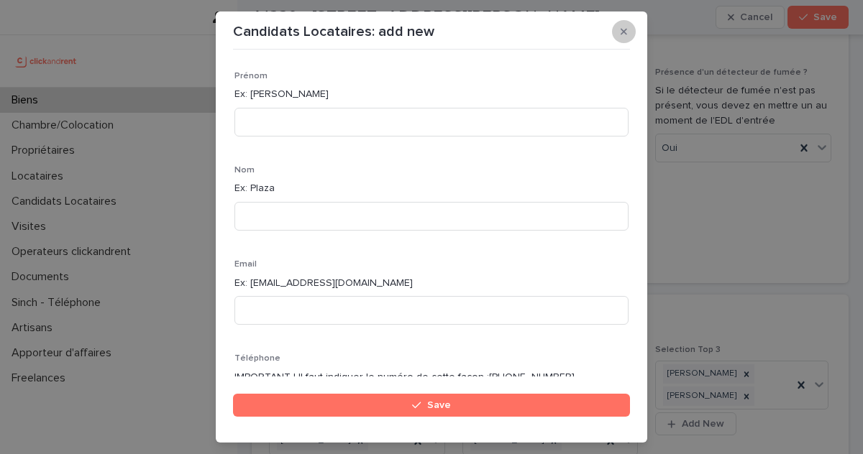
click at [631, 27] on button "button" at bounding box center [624, 31] width 24 height 23
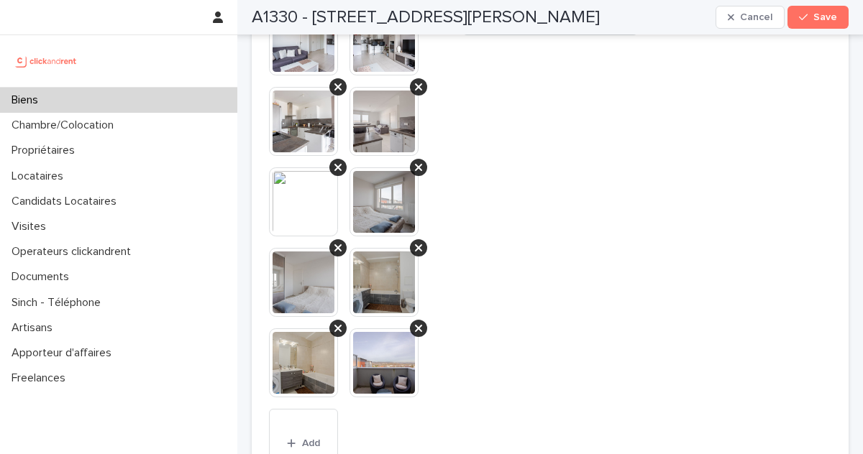
scroll to position [7202, 0]
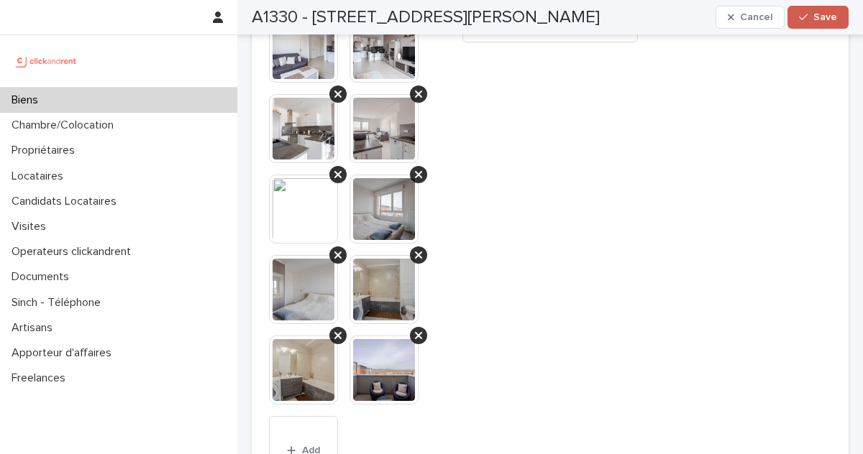
click at [815, 18] on span "Save" at bounding box center [825, 17] width 24 height 10
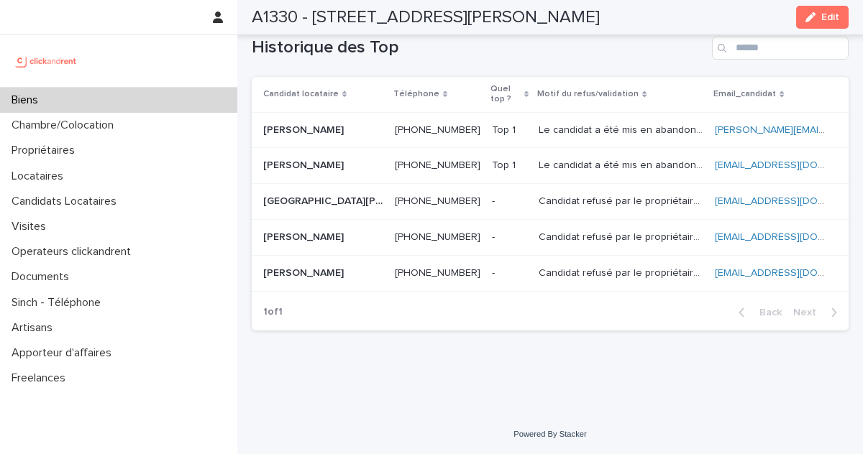
scroll to position [6683, 0]
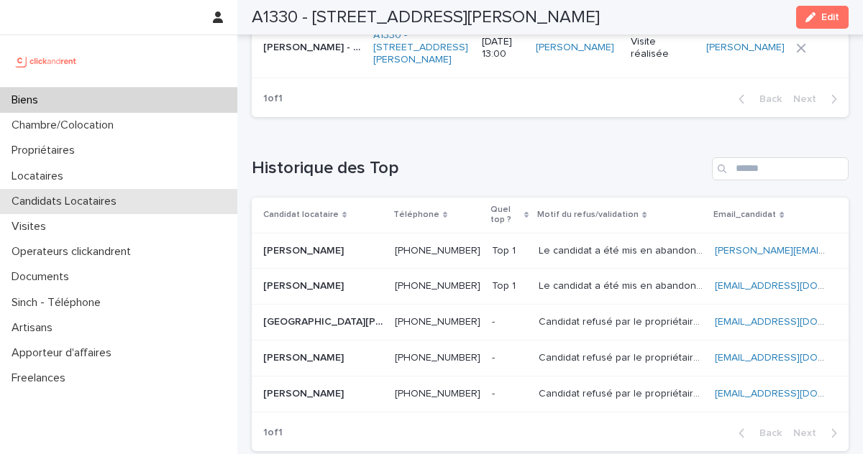
click at [124, 203] on p "Candidats Locataires" at bounding box center [67, 202] width 122 height 14
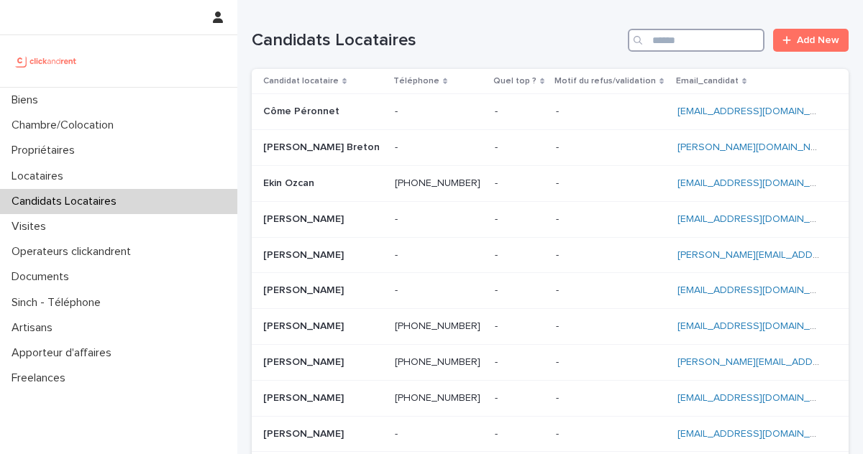
click at [705, 35] on input "Search" at bounding box center [696, 40] width 137 height 23
type input "*"
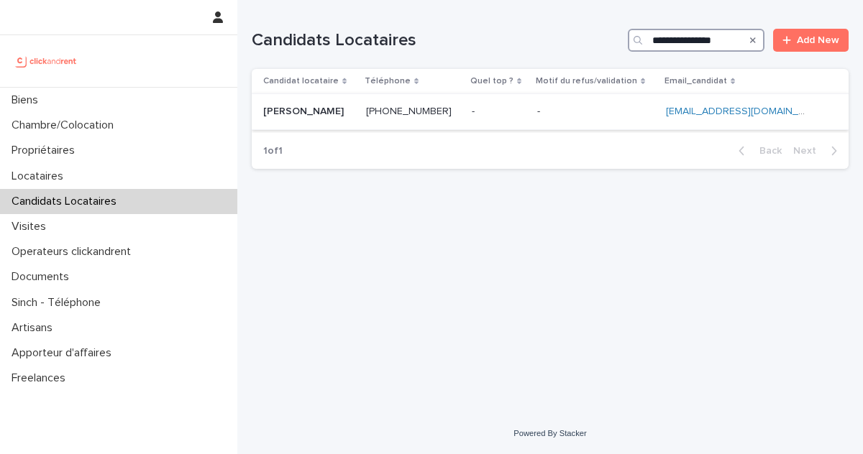
type input "**********"
click at [351, 112] on p at bounding box center [308, 112] width 91 height 12
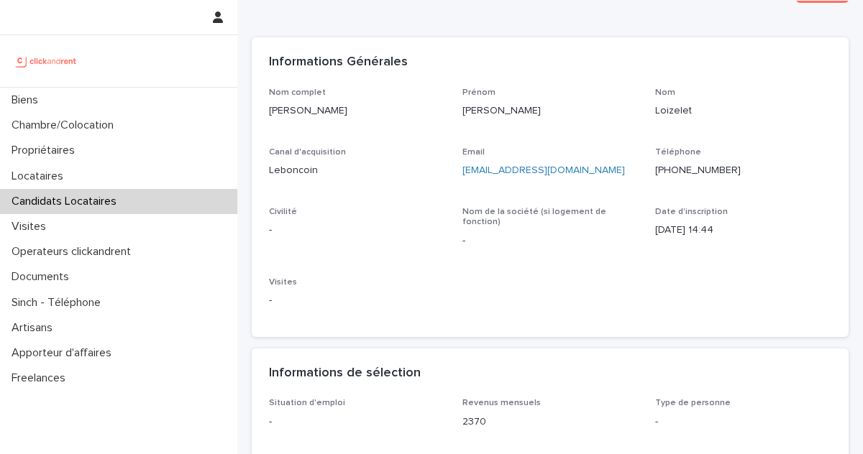
scroll to position [64, 0]
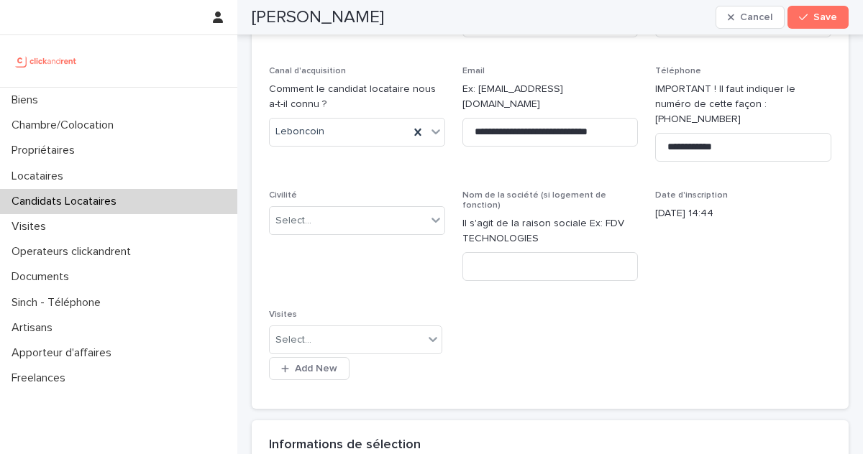
scroll to position [183, 0]
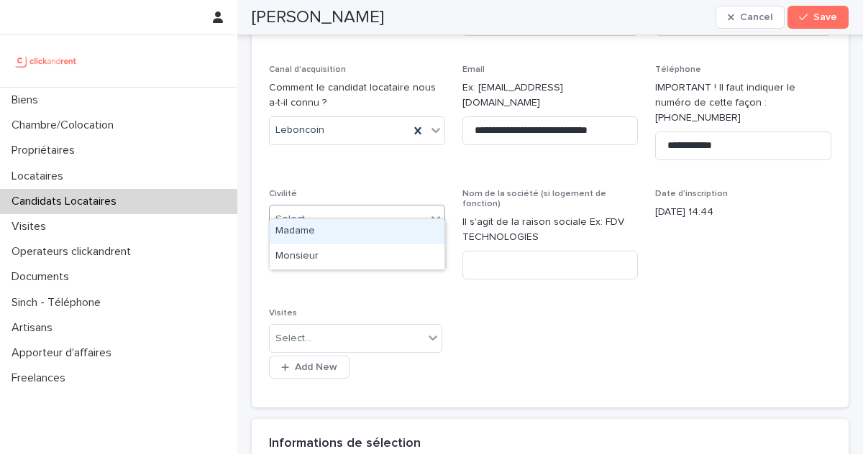
click at [344, 208] on div "Select..." at bounding box center [348, 220] width 157 height 24
click at [319, 232] on div "Madame" at bounding box center [357, 231] width 175 height 25
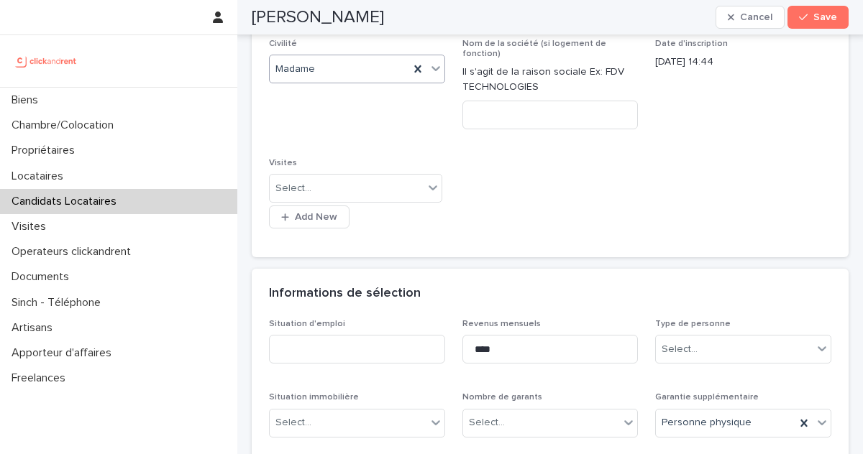
scroll to position [340, 0]
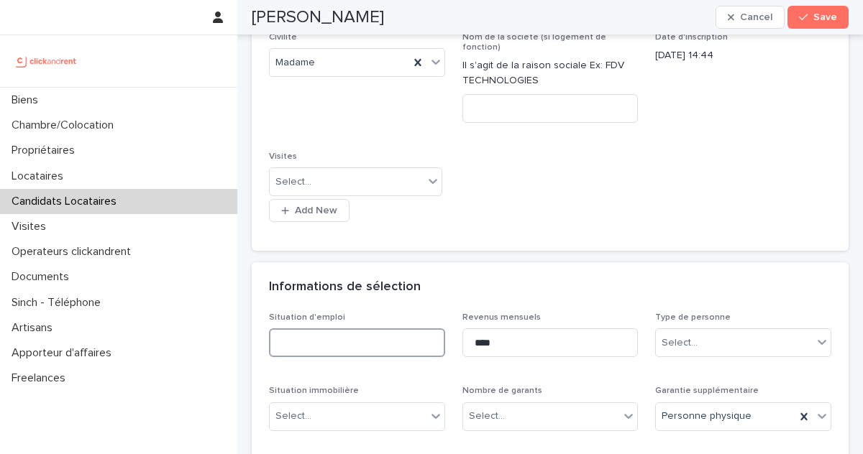
click at [355, 329] on input at bounding box center [357, 343] width 176 height 29
click at [356, 329] on input at bounding box center [357, 343] width 176 height 29
type input "*******"
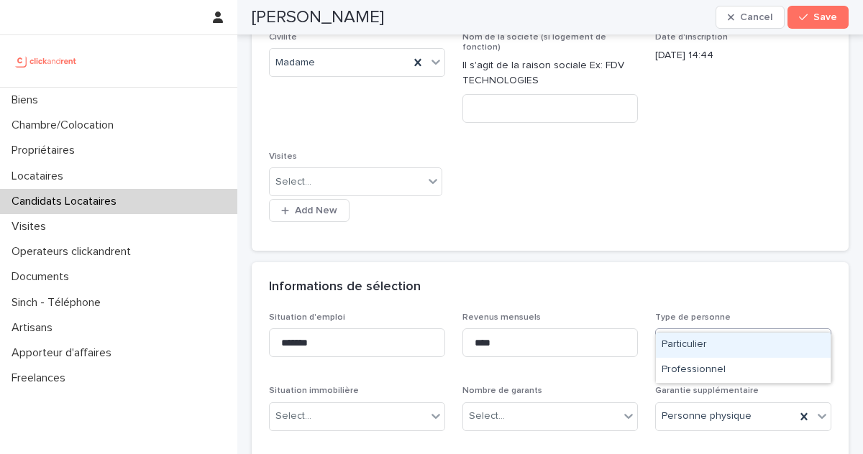
click at [682, 331] on div "Select..." at bounding box center [734, 343] width 157 height 24
click at [675, 339] on div "Particulier" at bounding box center [743, 345] width 175 height 25
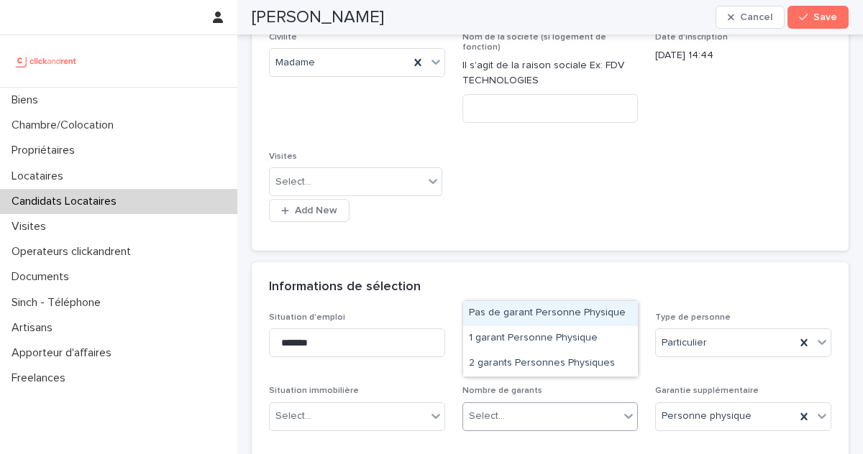
click at [587, 405] on div "Select..." at bounding box center [541, 417] width 157 height 24
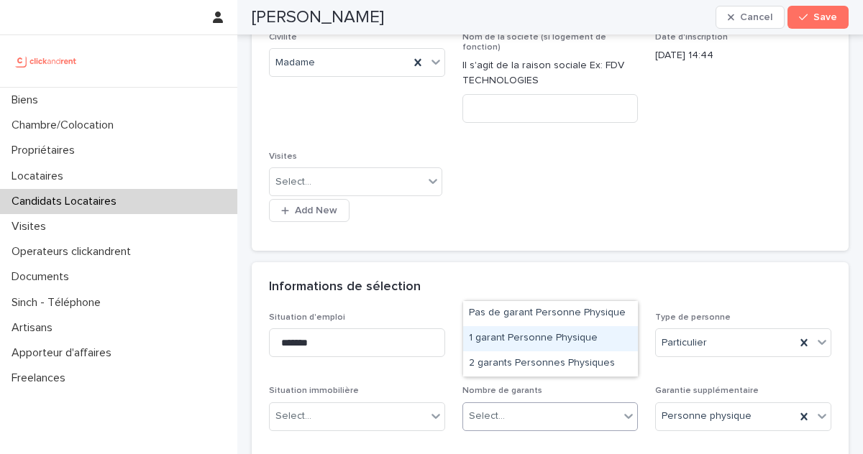
click at [534, 344] on div "1 garant Personne Physique" at bounding box center [550, 338] width 175 height 25
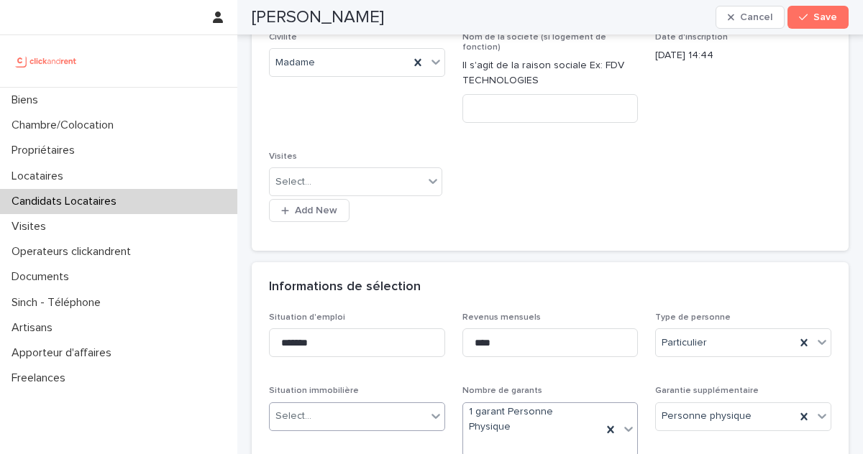
click at [383, 405] on div "Select..." at bounding box center [348, 417] width 157 height 24
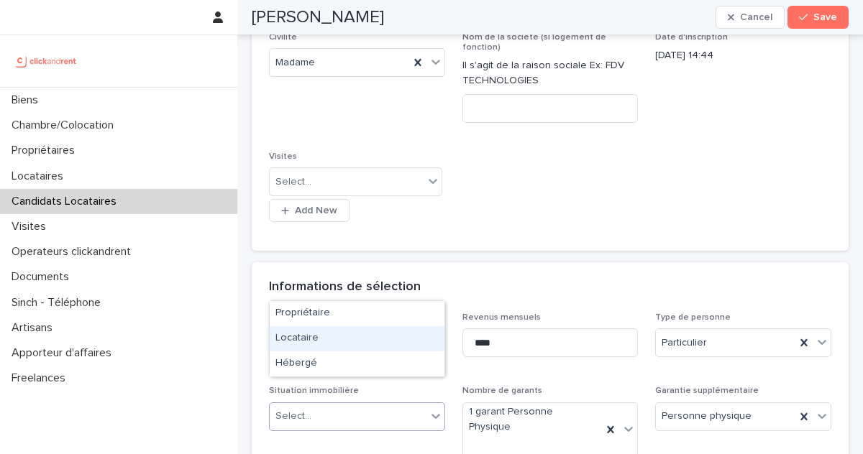
click at [367, 339] on div "Locataire" at bounding box center [357, 338] width 175 height 25
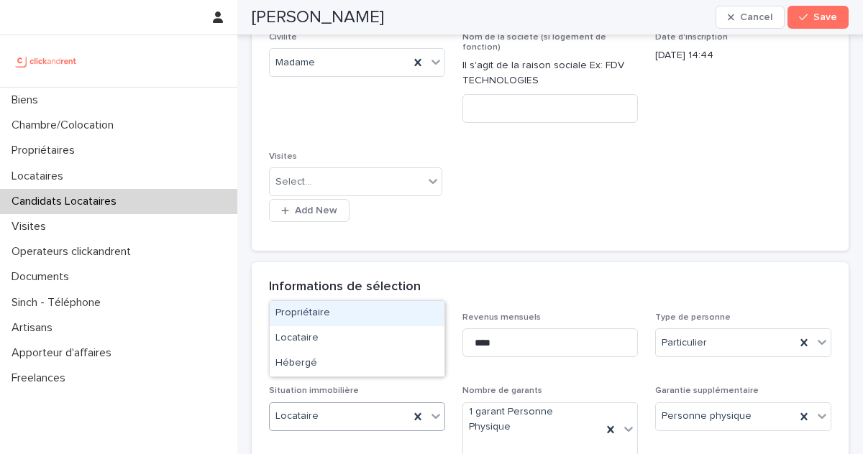
click at [332, 405] on div "Locataire" at bounding box center [339, 417] width 139 height 24
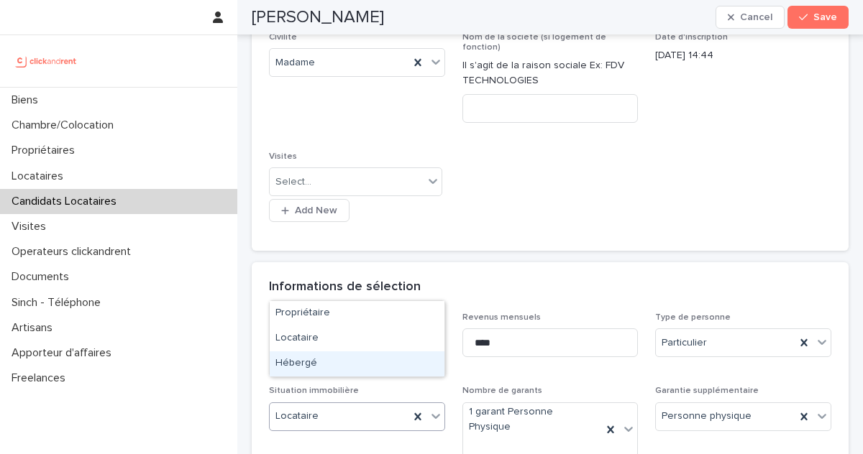
click at [336, 361] on div "Hébergé" at bounding box center [357, 364] width 175 height 25
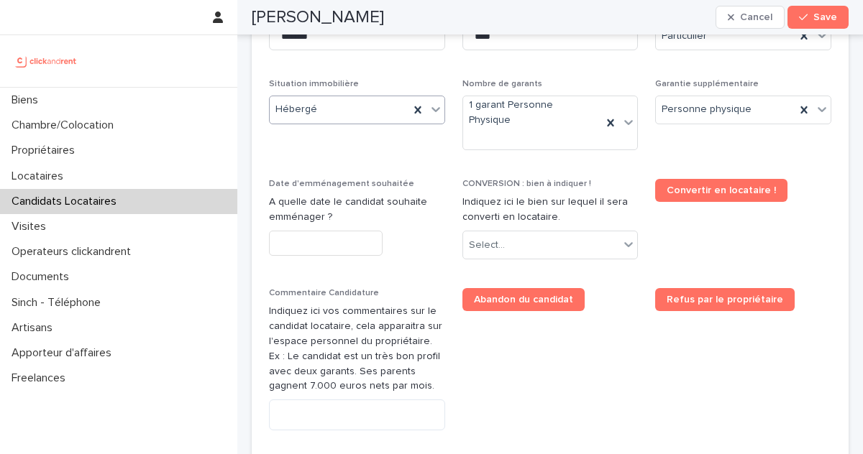
scroll to position [672, 0]
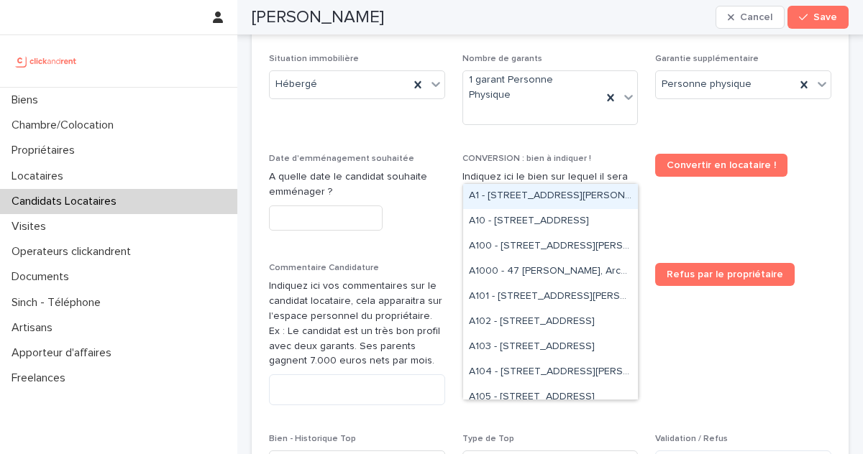
click at [531, 209] on div "Select..." at bounding box center [541, 221] width 157 height 24
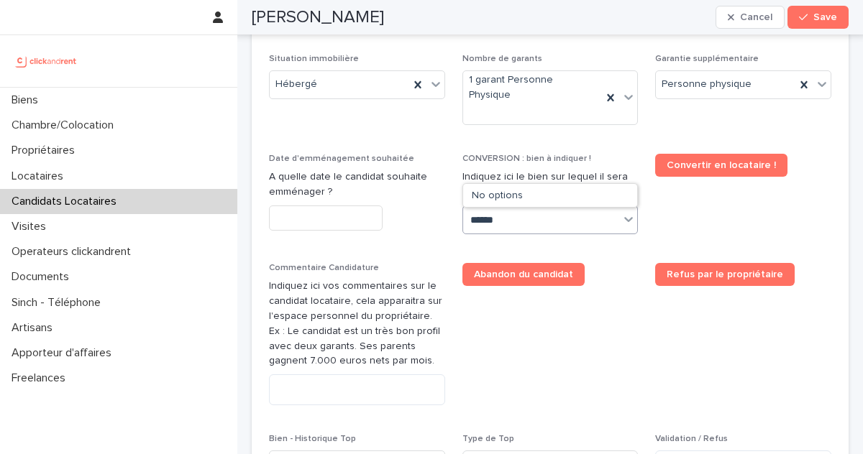
click at [485, 214] on input "******" at bounding box center [488, 220] width 37 height 12
type input "*****"
click at [513, 198] on div "A2520 - 1 impasse Tony Poncet, Toulouse 31300" at bounding box center [550, 196] width 175 height 25
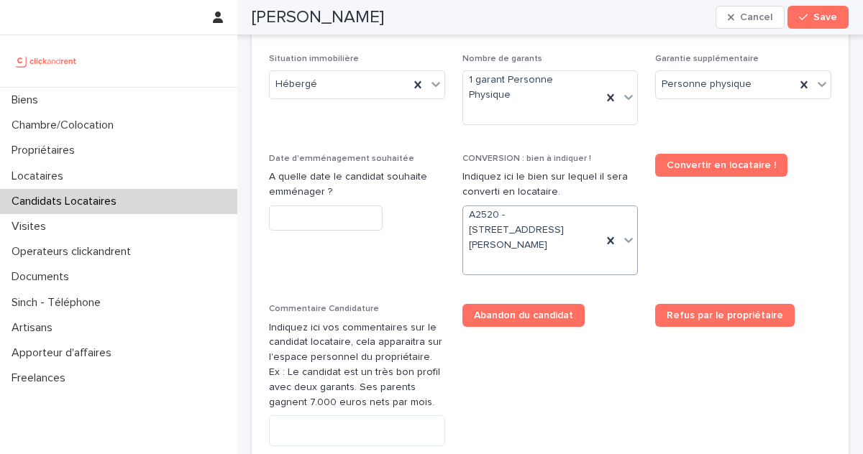
scroll to position [685, 0]
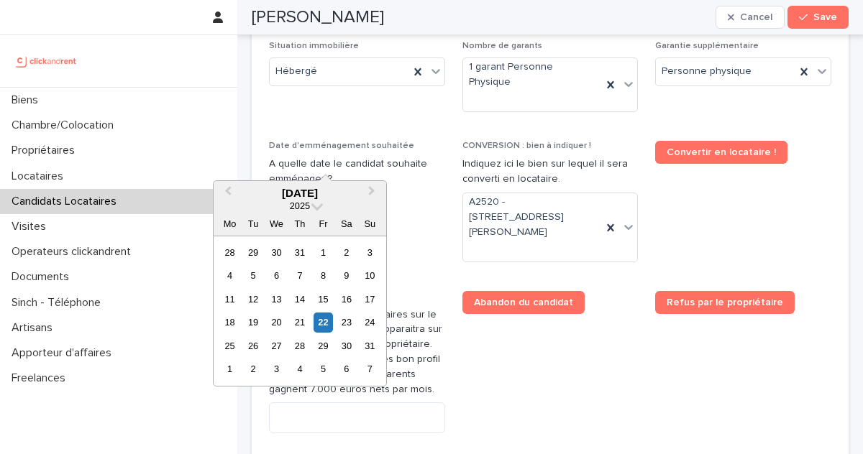
click at [362, 193] on input "text" at bounding box center [326, 205] width 114 height 25
click at [348, 320] on div "23" at bounding box center [346, 322] width 19 height 19
type input "*********"
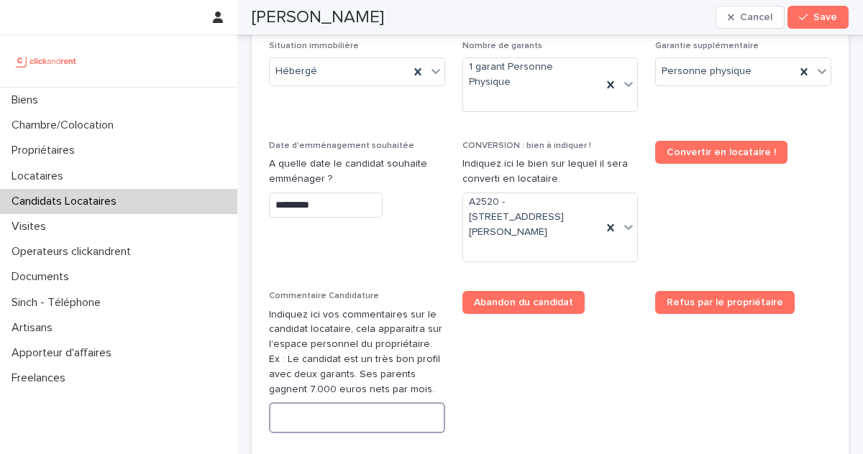
click at [379, 403] on textarea at bounding box center [357, 418] width 176 height 31
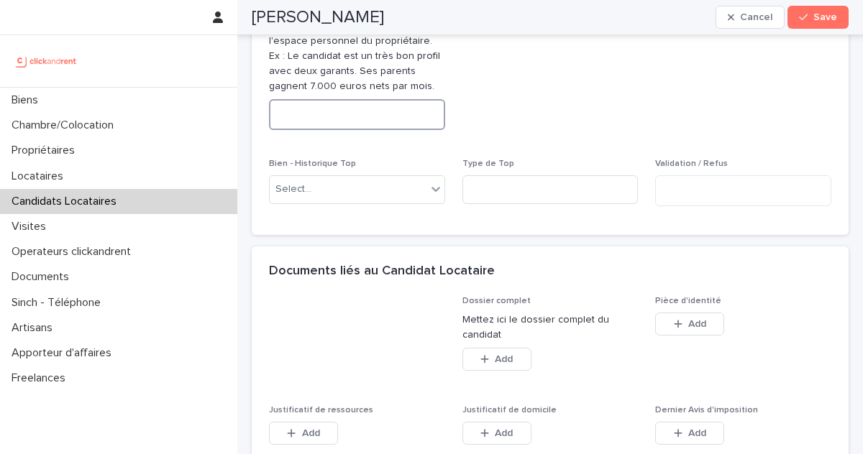
scroll to position [994, 0]
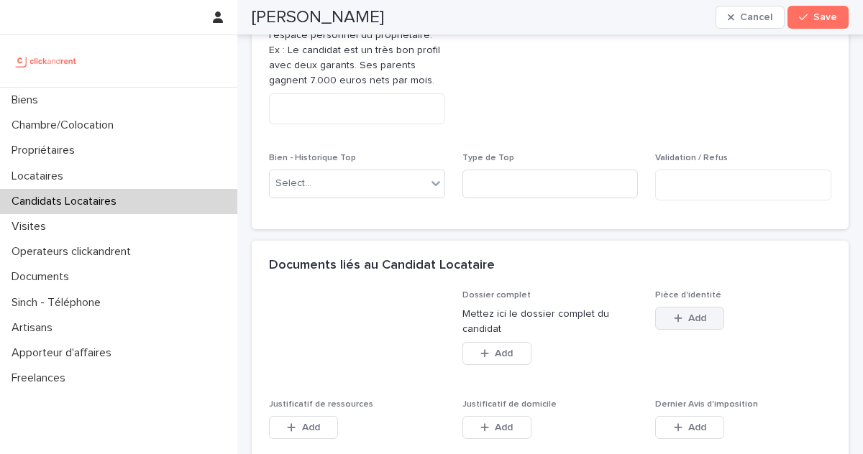
click at [680, 313] on icon "button" at bounding box center [678, 318] width 9 height 10
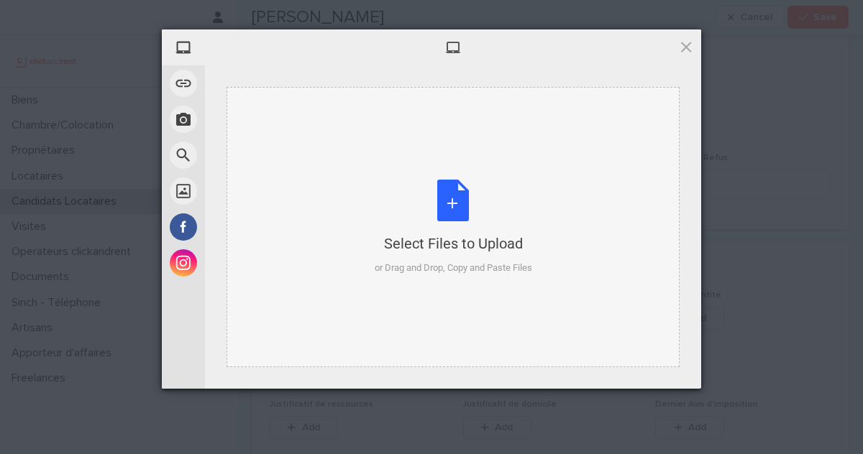
click at [461, 241] on div "Select Files to Upload" at bounding box center [453, 244] width 157 height 20
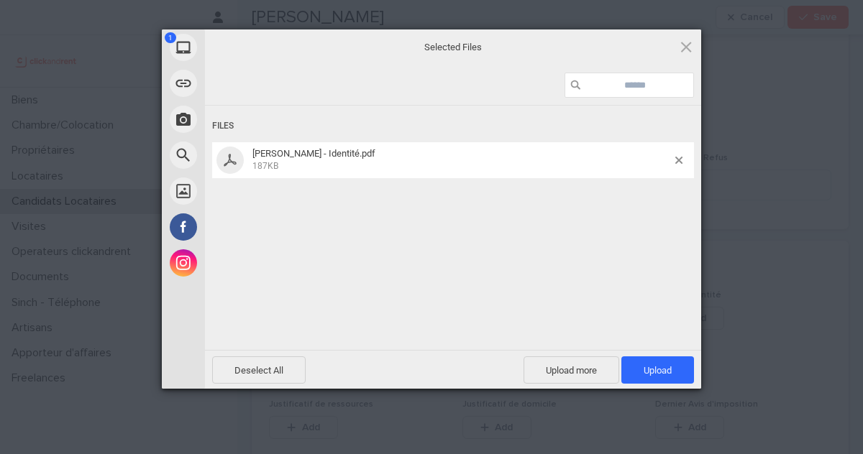
click at [403, 245] on div "Files Mathieu Loizelet - Identité.pdf 187KB" at bounding box center [453, 227] width 496 height 242
click at [633, 372] on span "Upload 1" at bounding box center [657, 370] width 73 height 27
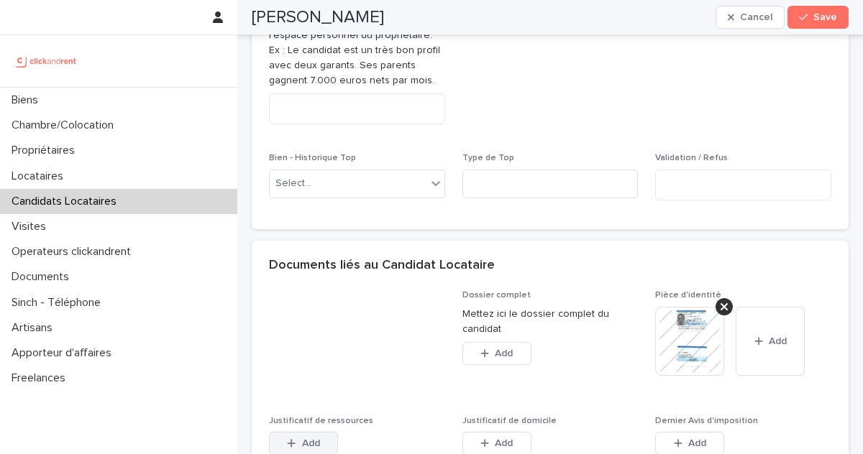
click at [322, 432] on button "Add" at bounding box center [303, 443] width 69 height 23
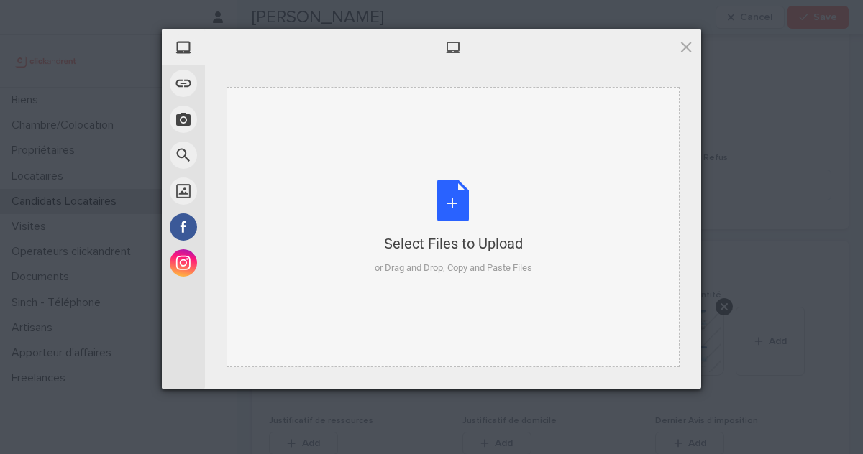
click at [490, 258] on div "Select Files to Upload or Drag and Drop, Copy and Paste Files" at bounding box center [453, 228] width 157 height 96
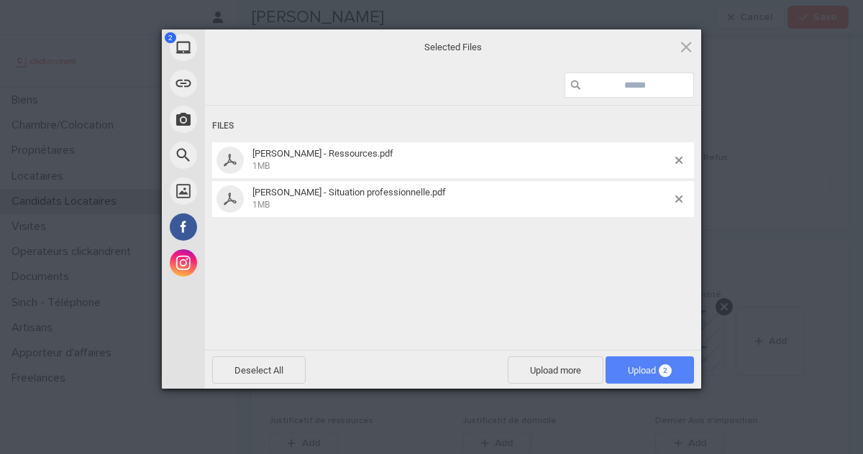
click at [653, 362] on span "Upload 2" at bounding box center [649, 370] width 88 height 27
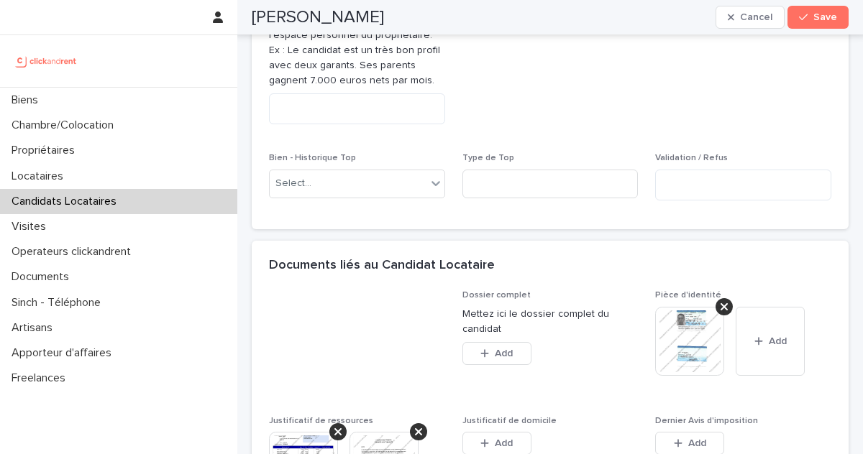
click at [507, 432] on div "Add" at bounding box center [496, 446] width 69 height 29
click at [512, 439] on span "Add" at bounding box center [504, 444] width 18 height 10
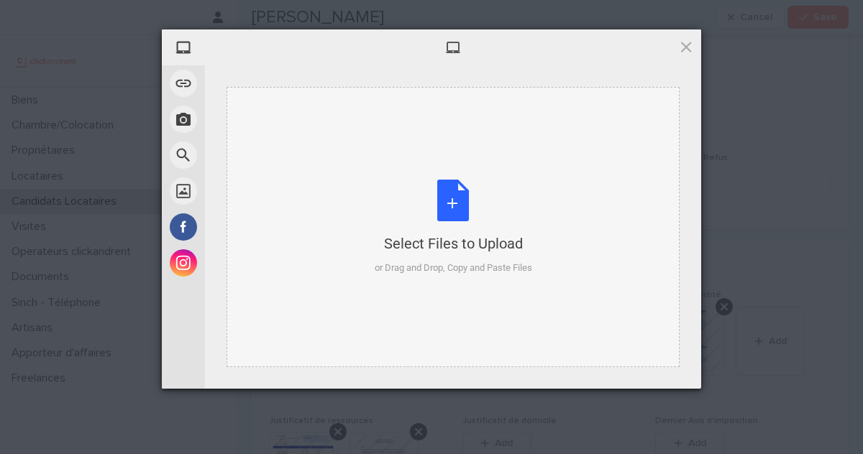
click at [493, 262] on div "or Drag and Drop, Copy and Paste Files" at bounding box center [453, 268] width 157 height 14
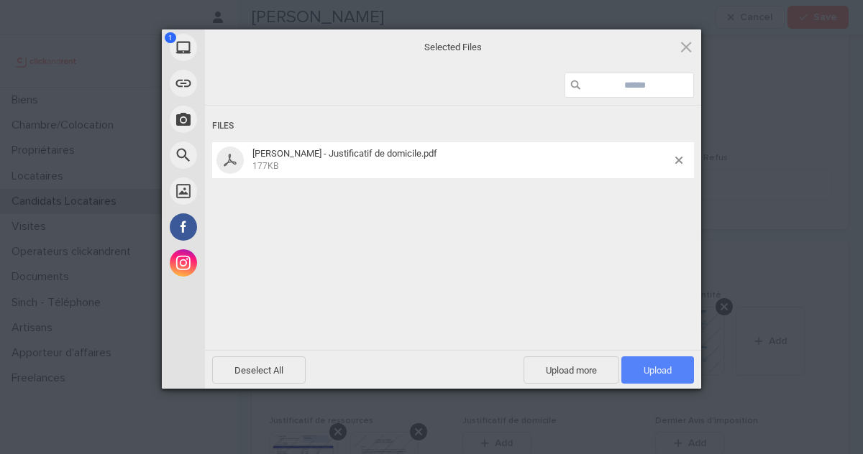
click at [656, 357] on span "Upload 1" at bounding box center [657, 370] width 73 height 27
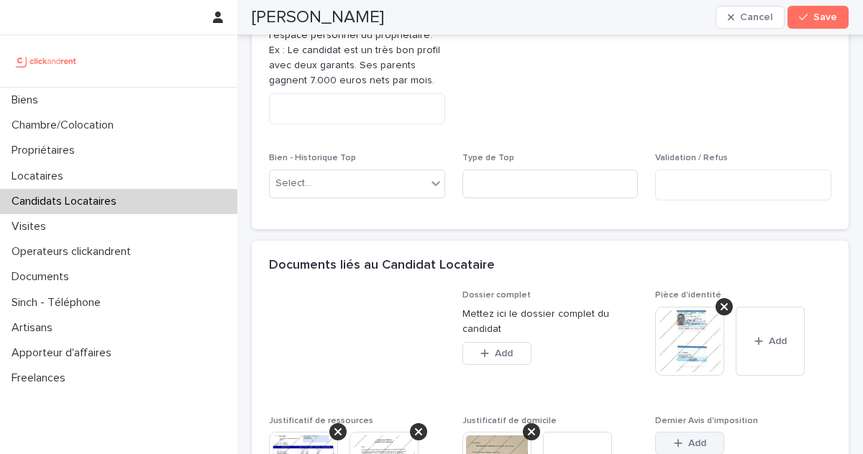
click at [700, 432] on button "Add" at bounding box center [689, 443] width 69 height 23
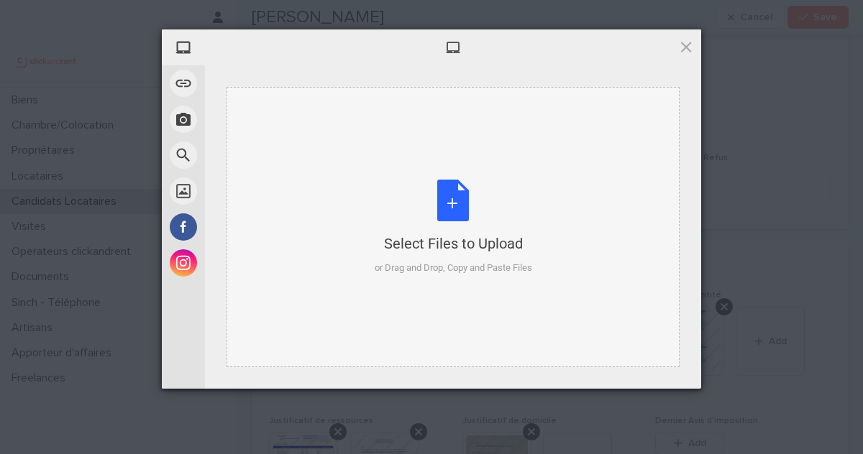
click at [458, 286] on div "Select Files to Upload or Drag and Drop, Copy and Paste Files" at bounding box center [452, 227] width 453 height 280
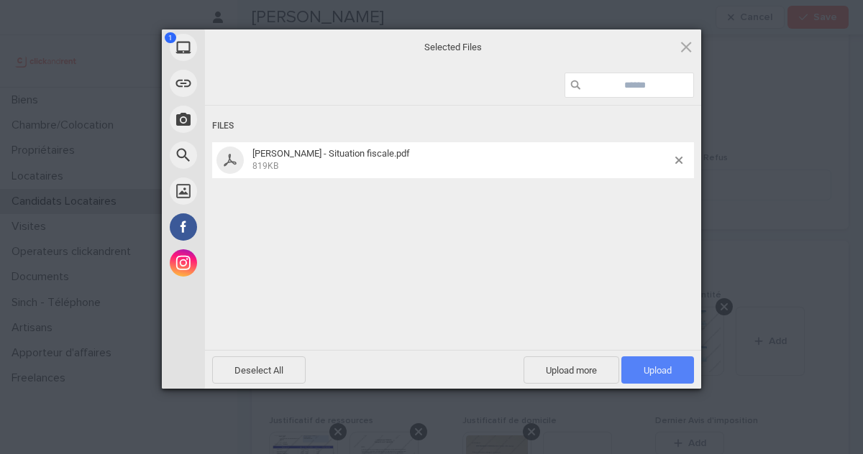
click at [670, 377] on span "Upload 1" at bounding box center [657, 370] width 73 height 27
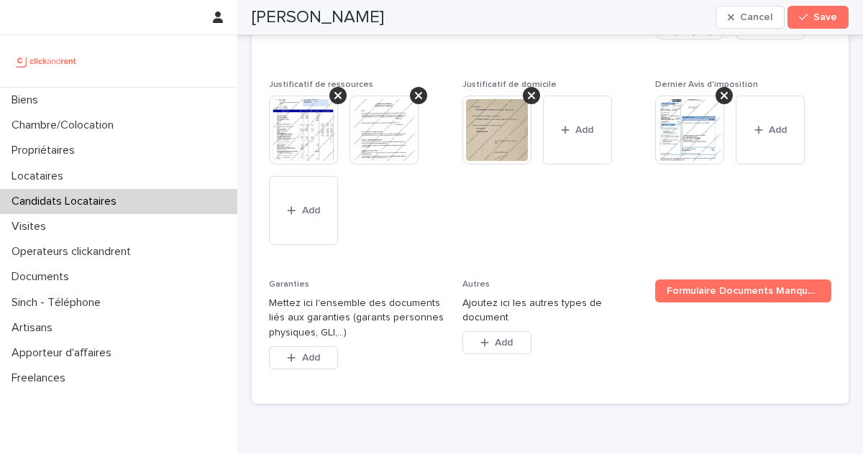
scroll to position [1338, 0]
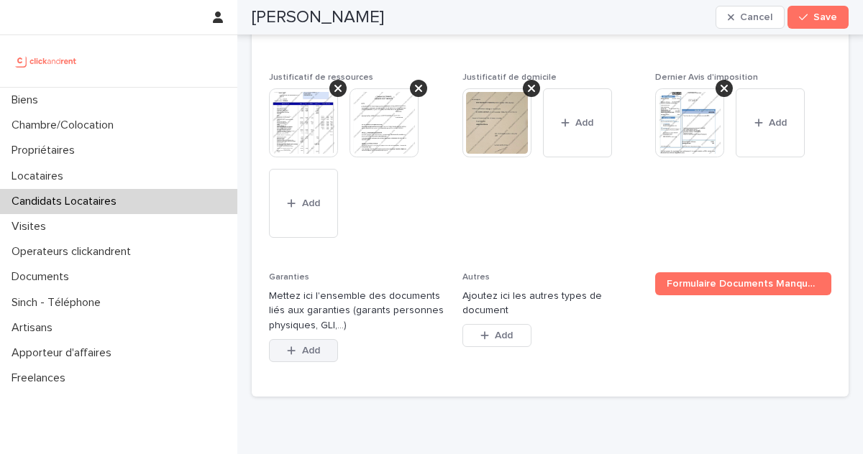
click at [330, 339] on button "Add" at bounding box center [303, 350] width 69 height 23
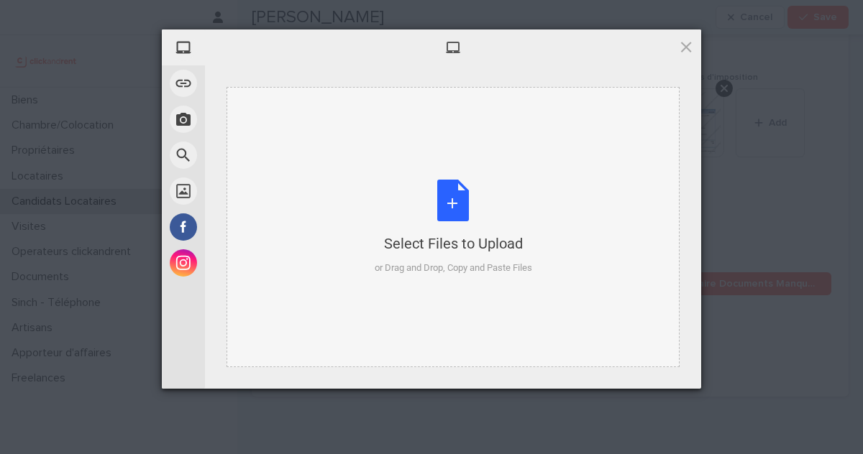
click at [483, 252] on div "Select Files to Upload" at bounding box center [453, 244] width 157 height 20
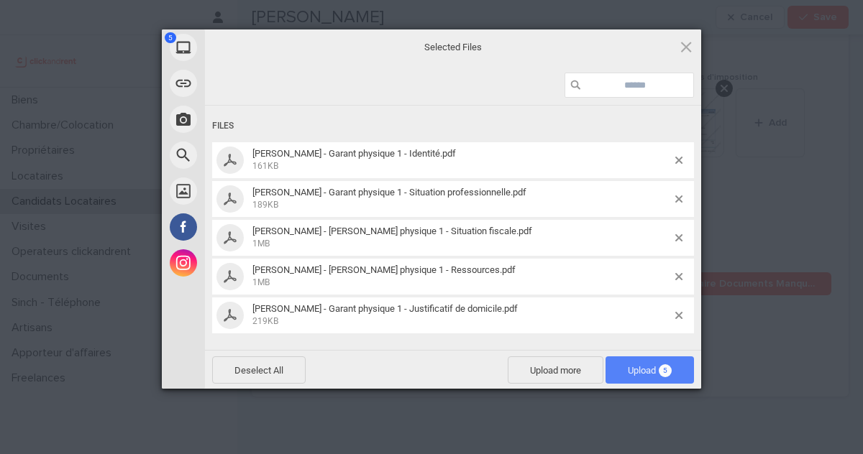
click at [649, 371] on span "Upload 5" at bounding box center [650, 370] width 44 height 11
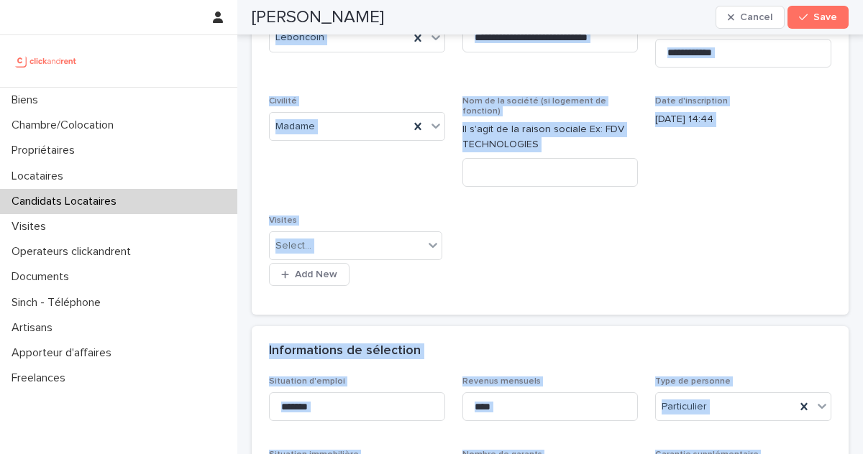
scroll to position [0, 0]
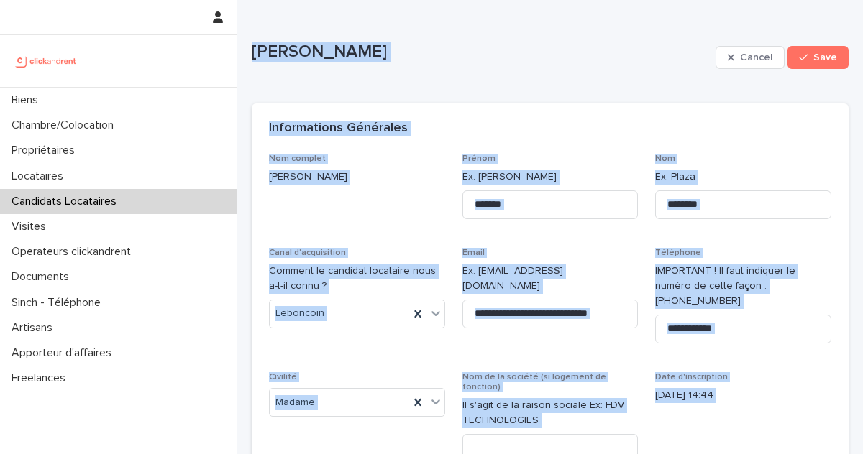
drag, startPoint x: 380, startPoint y: 278, endPoint x: 251, endPoint y: -24, distance: 328.3
click at [251, 0] on html "**********" at bounding box center [431, 227] width 863 height 454
copy div "Mathieu Loizelet Cancel Save Sorry, there was an error saving your record. Plea…"
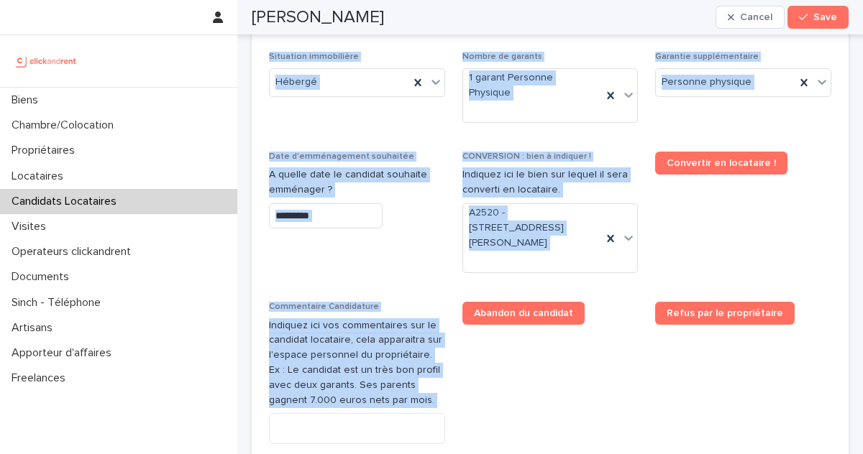
scroll to position [679, 0]
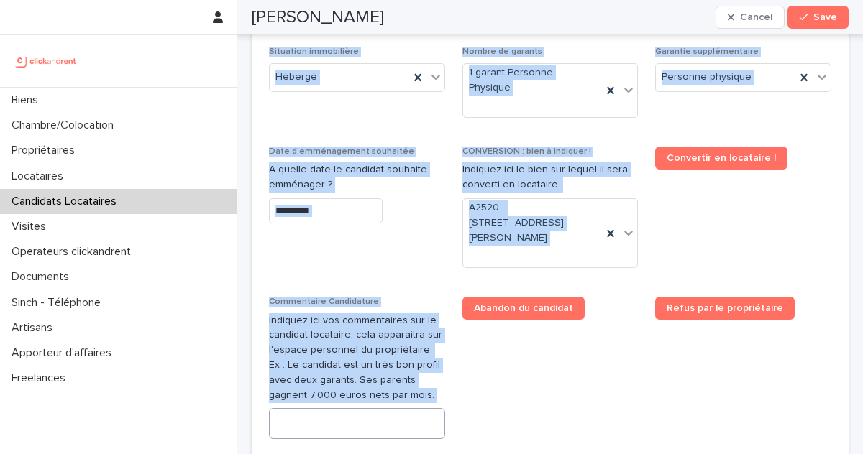
click at [340, 408] on textarea at bounding box center [357, 423] width 176 height 31
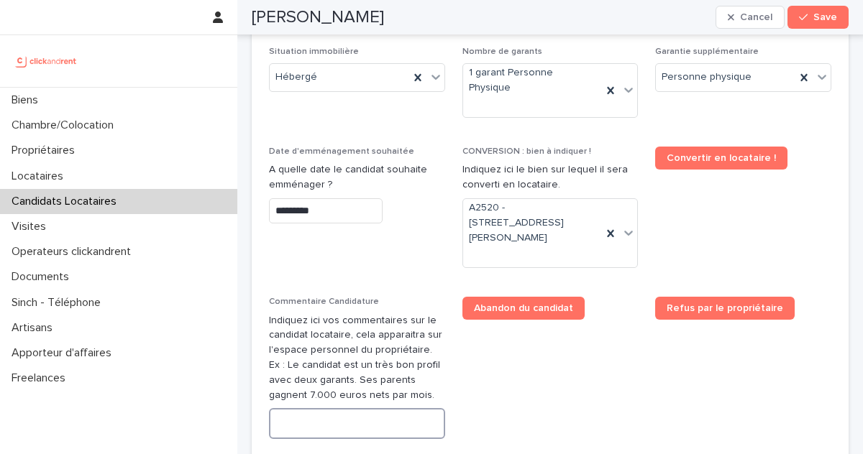
paste textarea "**********"
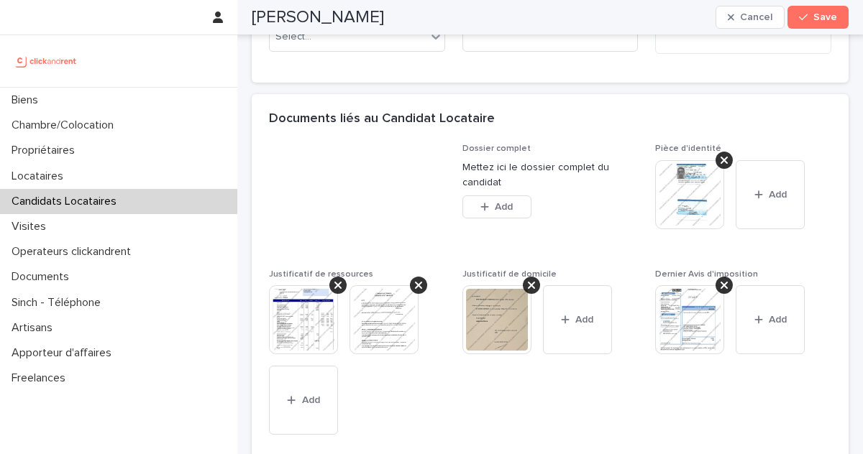
scroll to position [1289, 0]
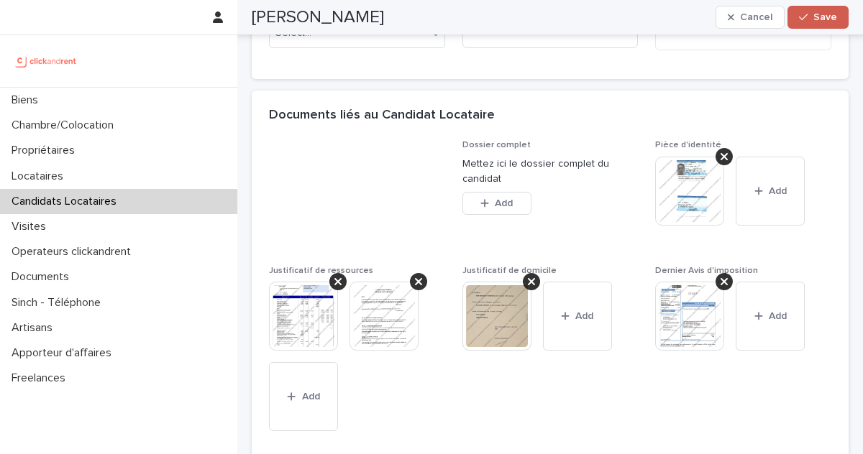
type textarea "**********"
click at [806, 24] on button "Save" at bounding box center [817, 17] width 61 height 23
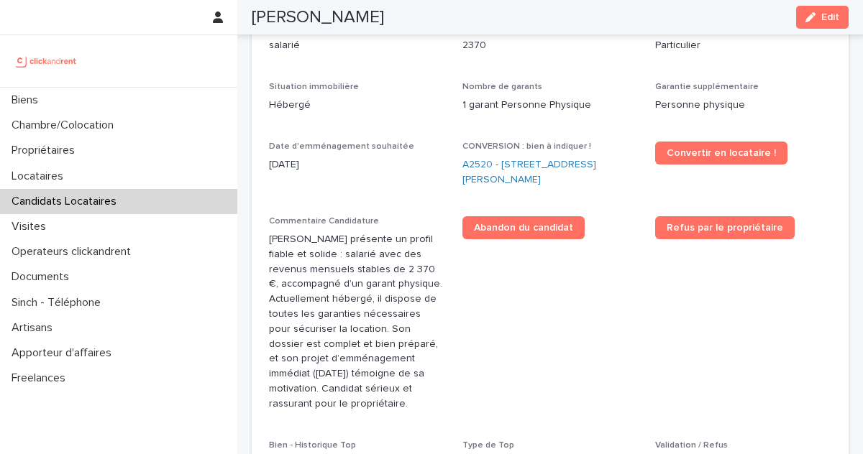
scroll to position [441, 0]
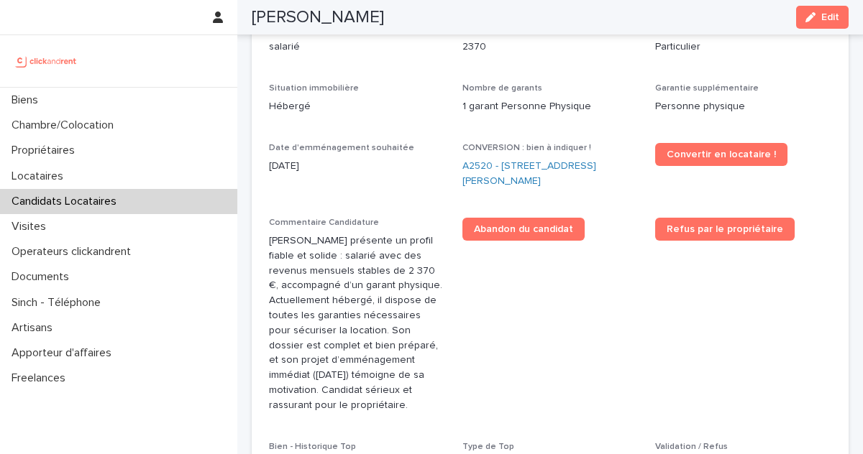
drag, startPoint x: 409, startPoint y: 12, endPoint x: 242, endPoint y: 4, distance: 167.7
click at [242, 4] on div "Mathieu Loizelet Edit" at bounding box center [550, 17] width 666 height 35
copy h2 "Mathieu Loizelet"
click at [476, 159] on link "A2520 - 1 impasse Tony Poncet, Toulouse 31300" at bounding box center [550, 174] width 176 height 30
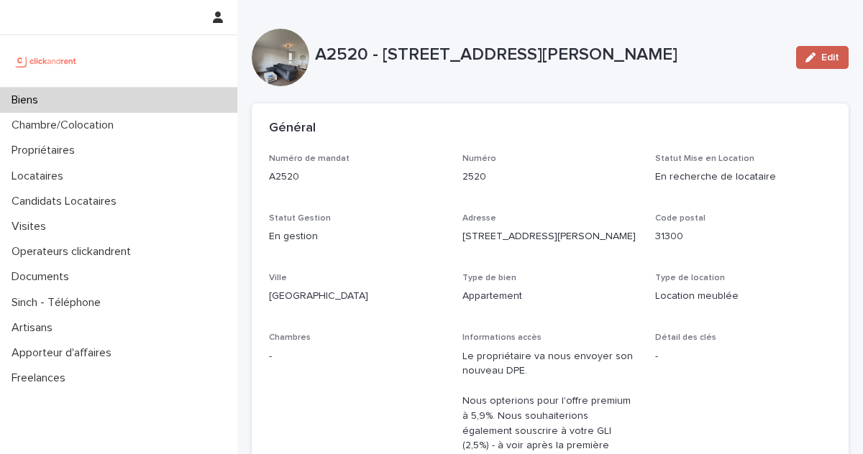
click at [807, 54] on icon "button" at bounding box center [810, 57] width 10 height 10
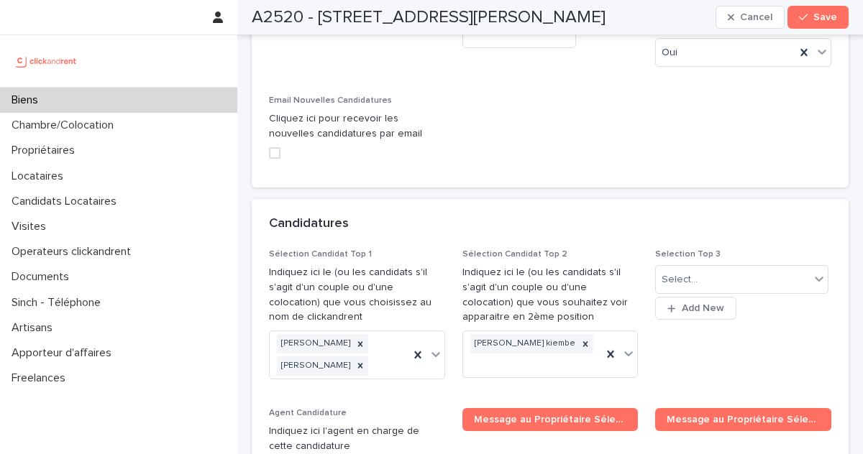
scroll to position [7596, 0]
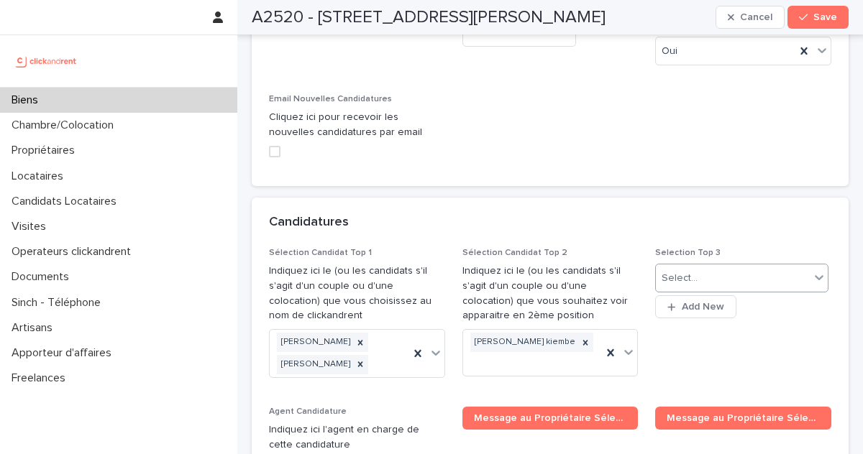
click at [720, 267] on div "Select..." at bounding box center [733, 279] width 154 height 24
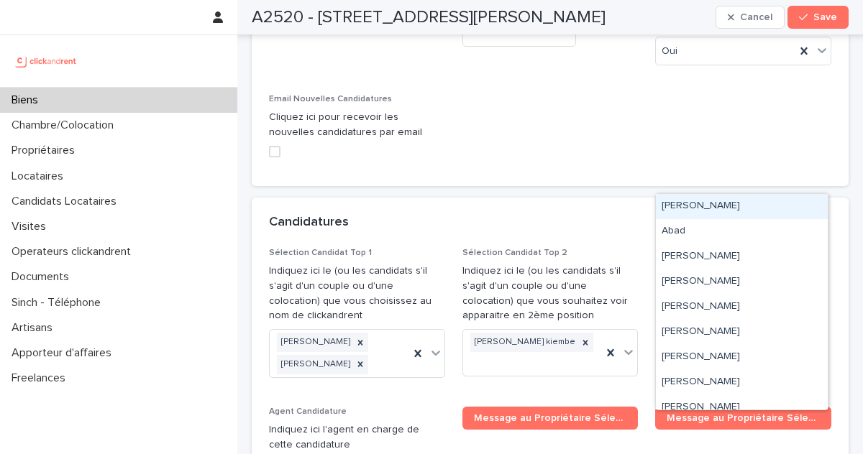
paste input "**********"
type input "**********"
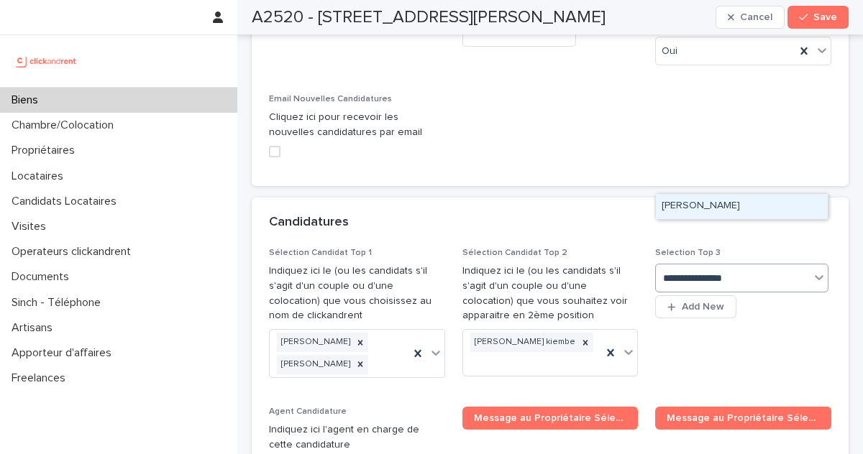
click at [728, 211] on div "Mathieu Loizelet" at bounding box center [742, 206] width 172 height 25
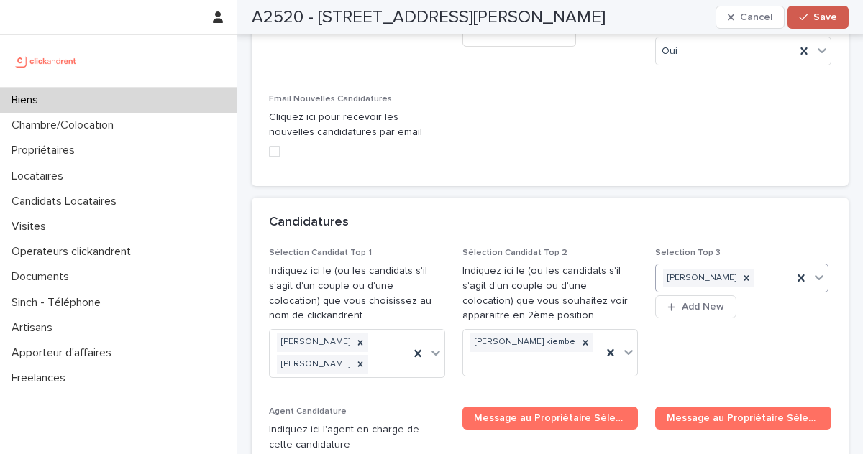
click at [819, 22] on span "Save" at bounding box center [825, 17] width 24 height 10
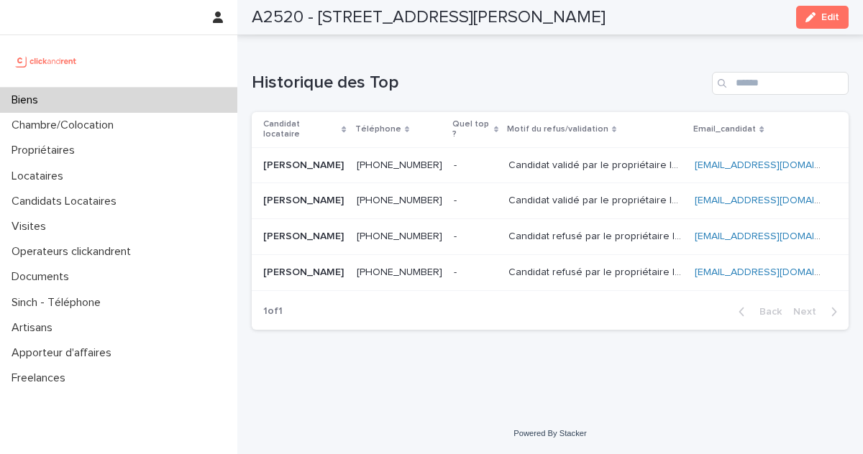
scroll to position [6218, 0]
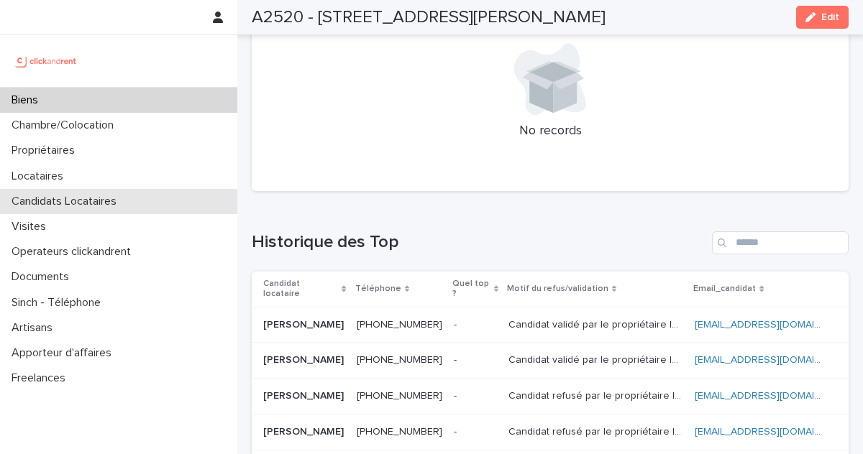
click at [104, 209] on div "Candidats Locataires" at bounding box center [118, 201] width 237 height 25
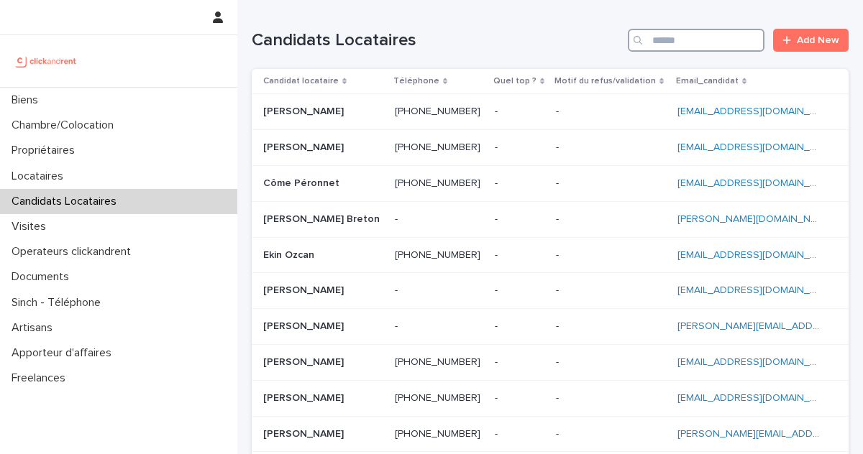
click at [736, 45] on input "Search" at bounding box center [696, 40] width 137 height 23
paste input "**********"
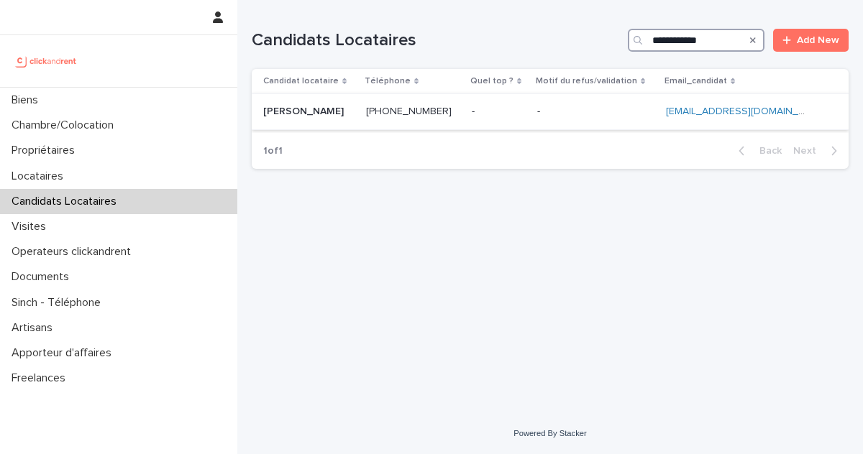
type input "**********"
click at [466, 113] on td "+33778387550 +33778387550" at bounding box center [413, 112] width 106 height 36
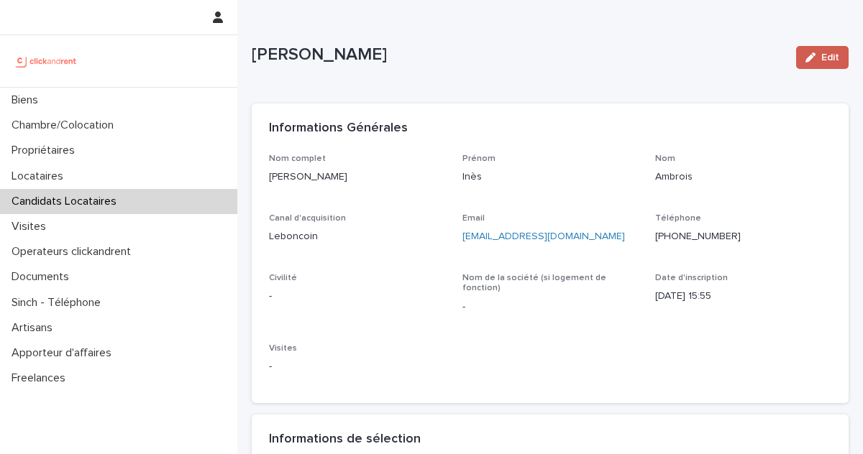
click at [833, 51] on button "Edit" at bounding box center [822, 57] width 52 height 23
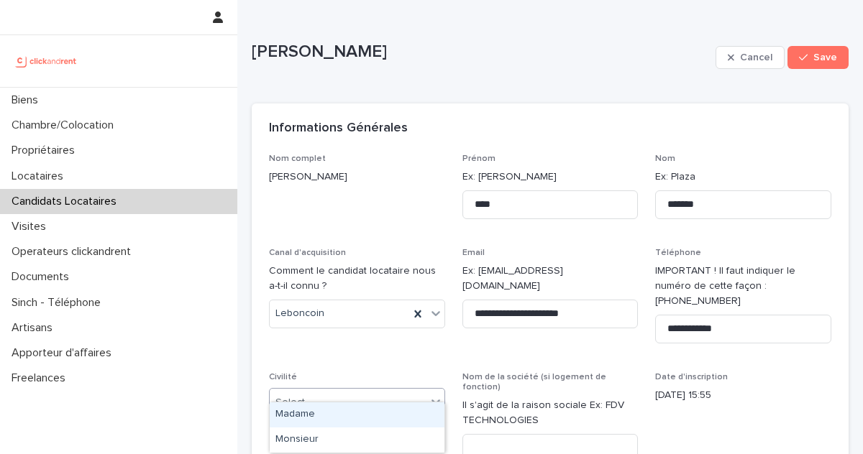
click at [337, 400] on div "Select..." at bounding box center [357, 402] width 176 height 29
click at [303, 419] on div "Madame" at bounding box center [357, 415] width 175 height 25
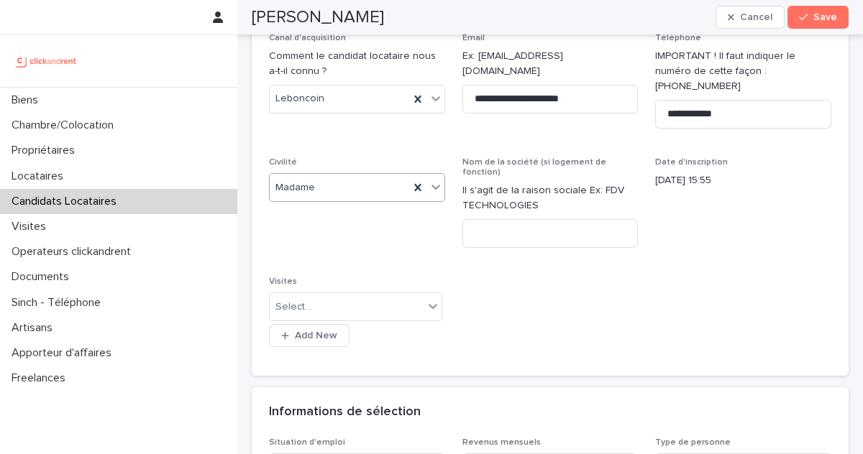
scroll to position [253, 0]
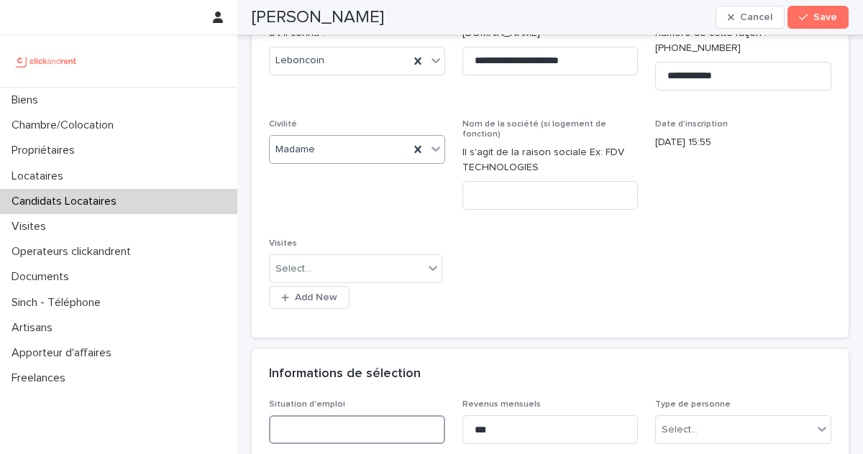
click at [346, 416] on input at bounding box center [357, 430] width 176 height 29
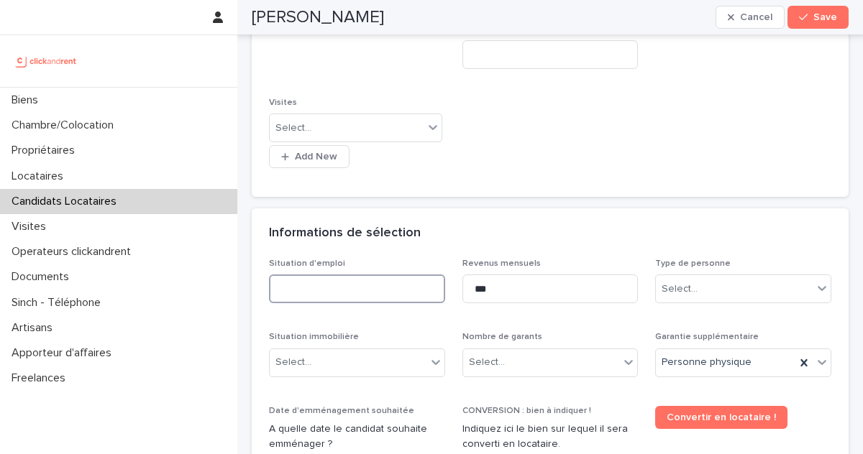
scroll to position [395, 0]
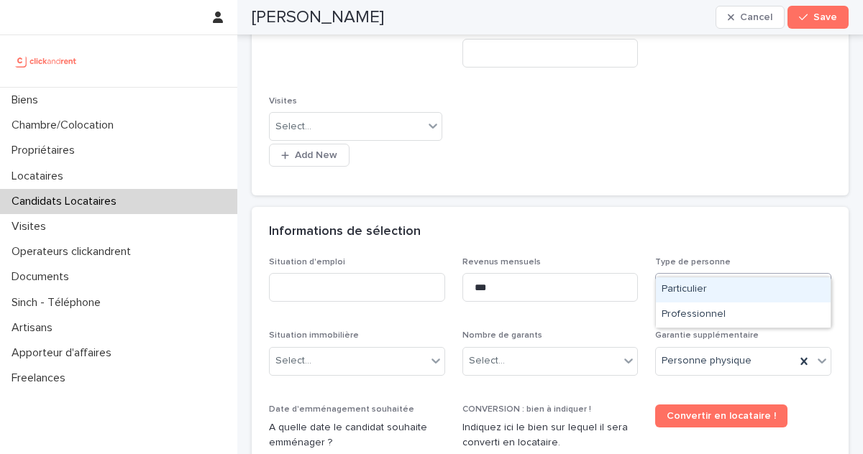
click at [685, 276] on div "Select..." at bounding box center [734, 288] width 157 height 24
click at [681, 286] on div "Particulier" at bounding box center [743, 290] width 175 height 25
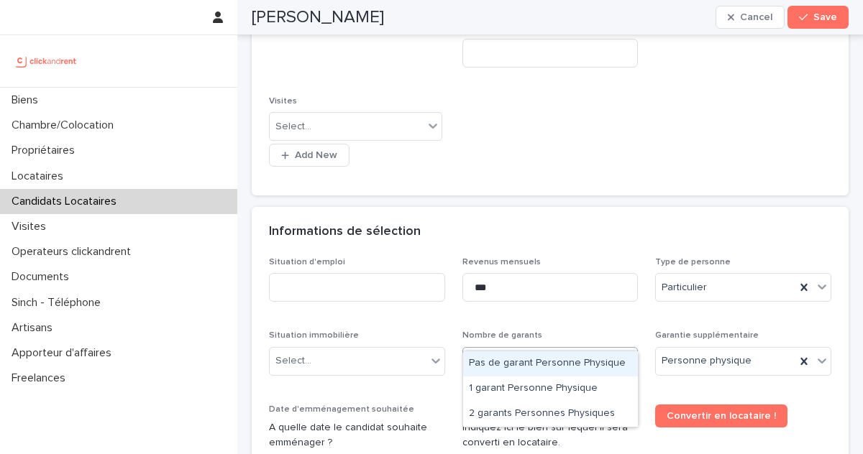
click at [534, 349] on div "Select..." at bounding box center [541, 361] width 157 height 24
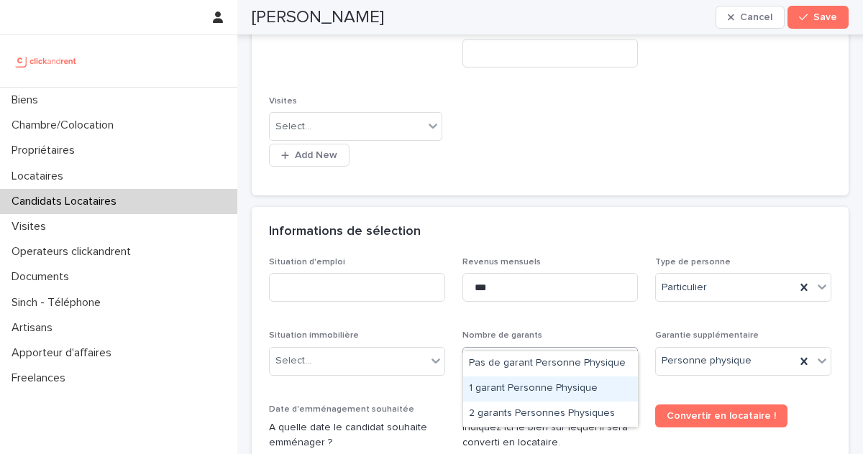
click at [500, 386] on div "1 garant Personne Physique" at bounding box center [550, 389] width 175 height 25
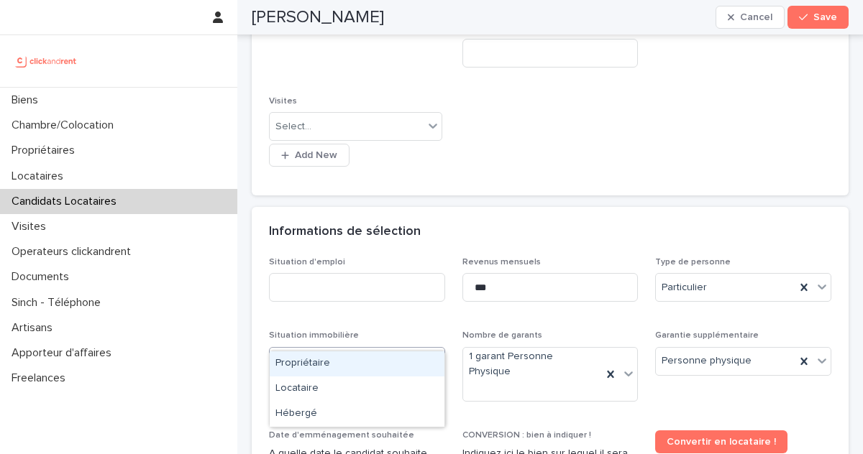
click at [354, 349] on div "Select..." at bounding box center [348, 361] width 157 height 24
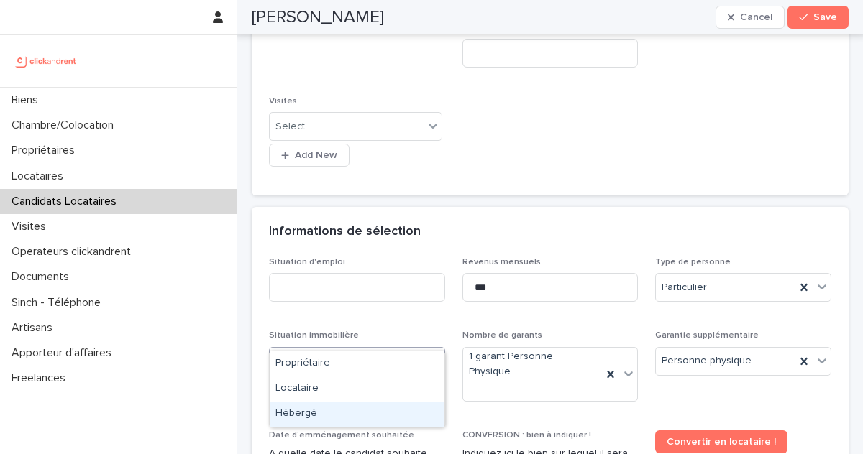
click at [303, 411] on div "Hébergé" at bounding box center [357, 414] width 175 height 25
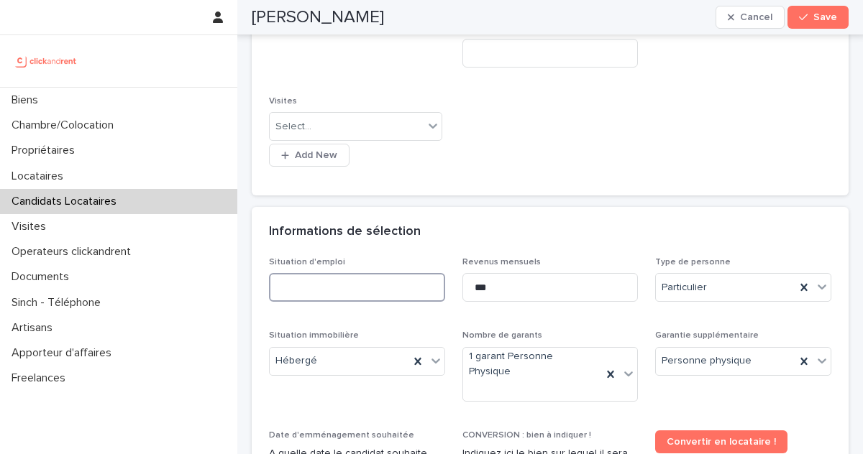
click at [342, 273] on input at bounding box center [357, 287] width 176 height 29
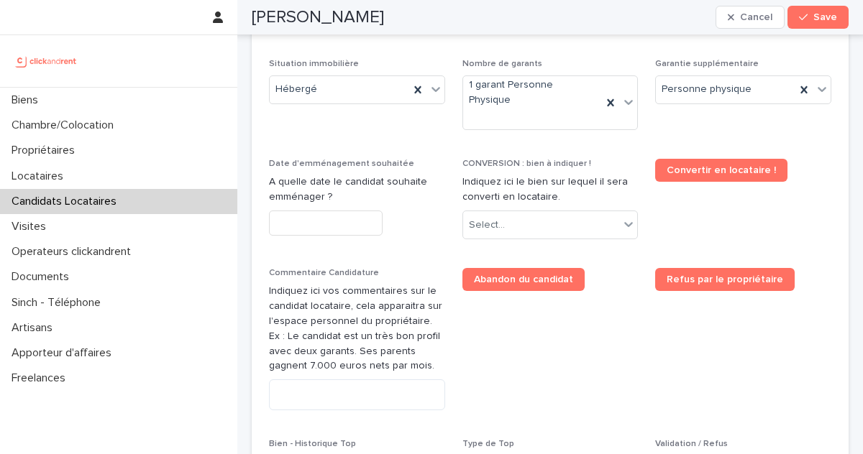
scroll to position [669, 0]
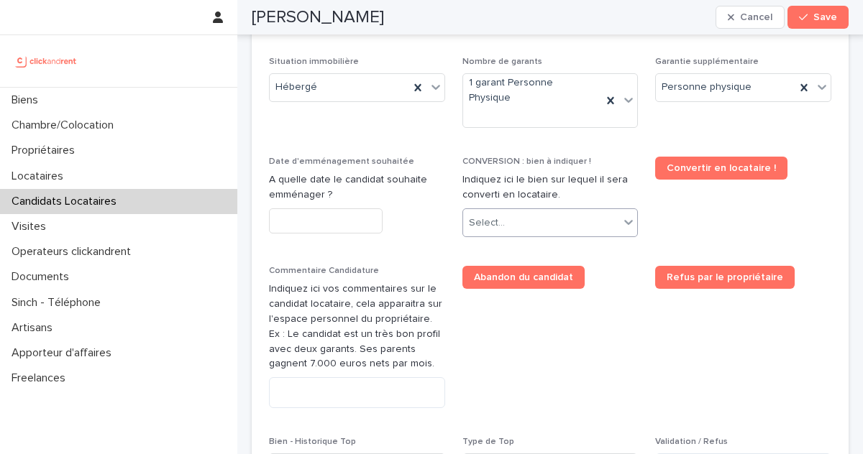
type input "*********"
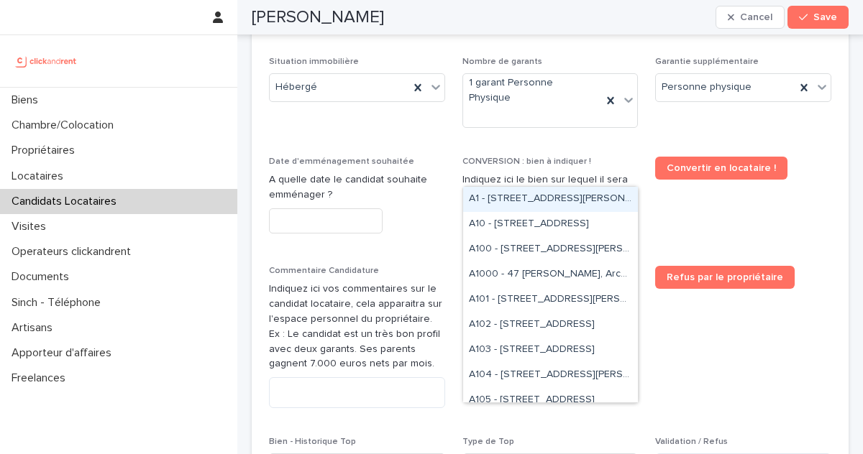
click at [513, 211] on div "Select..." at bounding box center [541, 223] width 157 height 24
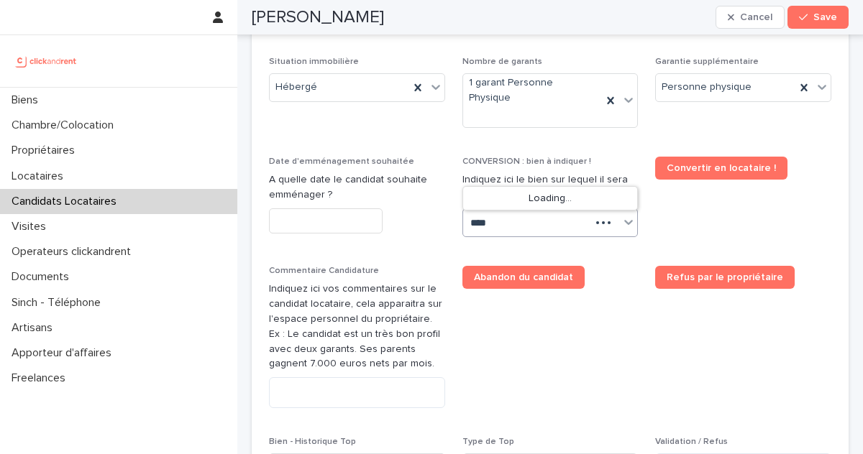
type input "*****"
click at [493, 200] on div "A2520 - 1 impasse Tony Poncet, Toulouse 31300" at bounding box center [550, 199] width 175 height 25
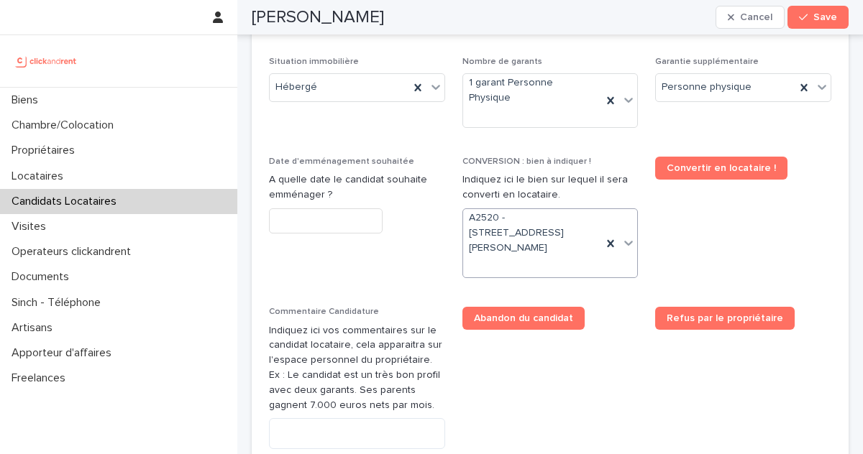
scroll to position [682, 0]
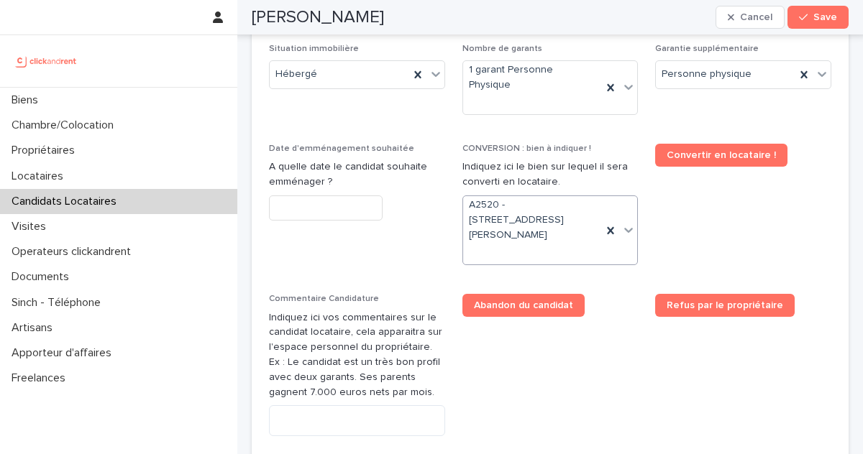
click at [347, 176] on div "Date d'emménagement souhaitée A quelle date le candidat souhaite emménager ?" at bounding box center [357, 188] width 176 height 88
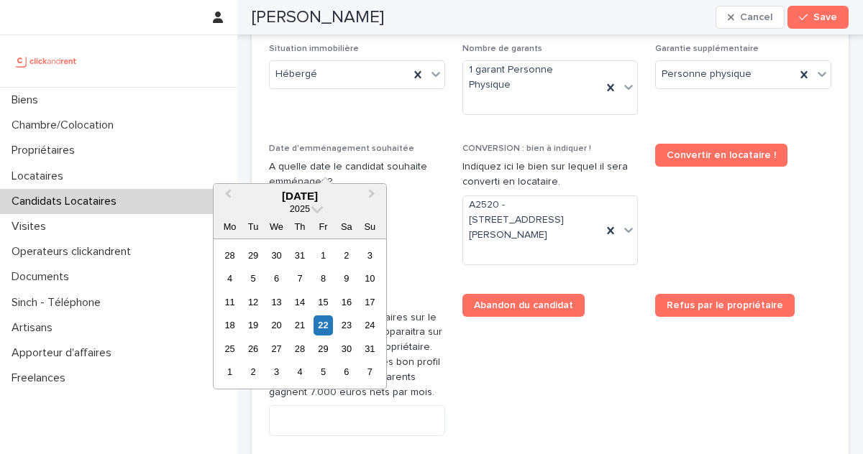
click at [352, 196] on input "text" at bounding box center [326, 208] width 114 height 25
click at [338, 319] on div "23" at bounding box center [346, 325] width 19 height 19
type input "*********"
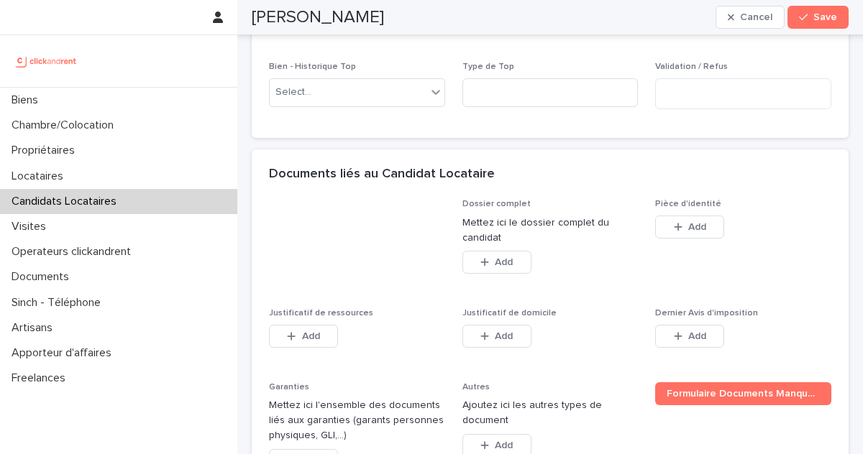
scroll to position [1089, 0]
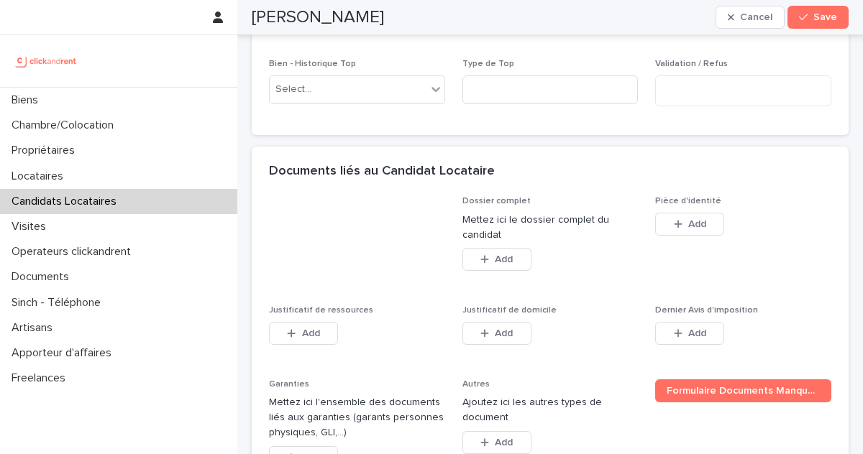
click at [674, 213] on div "Add" at bounding box center [689, 227] width 69 height 29
click at [689, 219] on span "Add" at bounding box center [697, 224] width 18 height 10
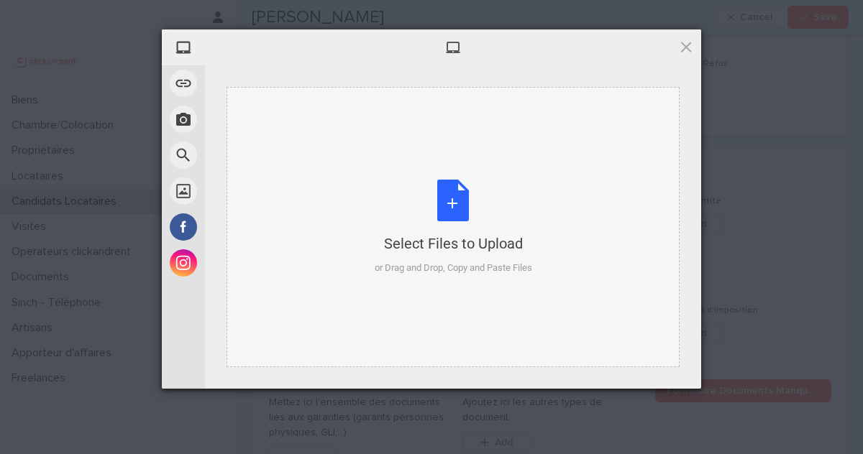
click at [417, 244] on div "Select Files to Upload" at bounding box center [453, 244] width 157 height 20
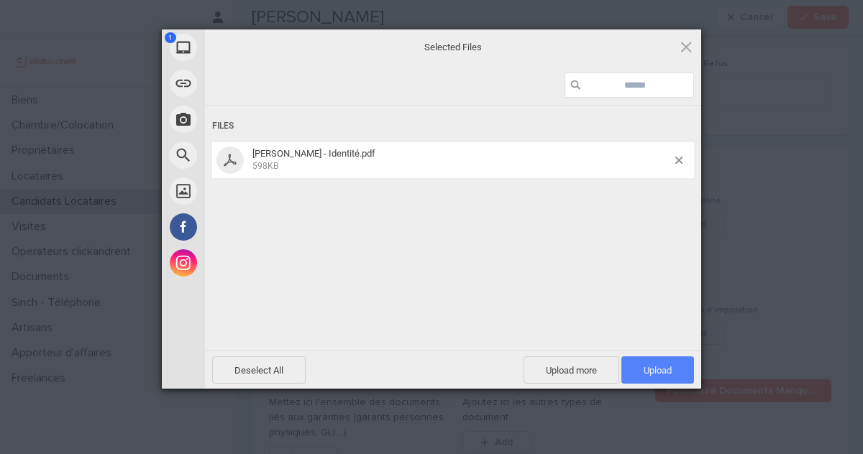
click at [646, 370] on span "Upload 1" at bounding box center [658, 370] width 28 height 11
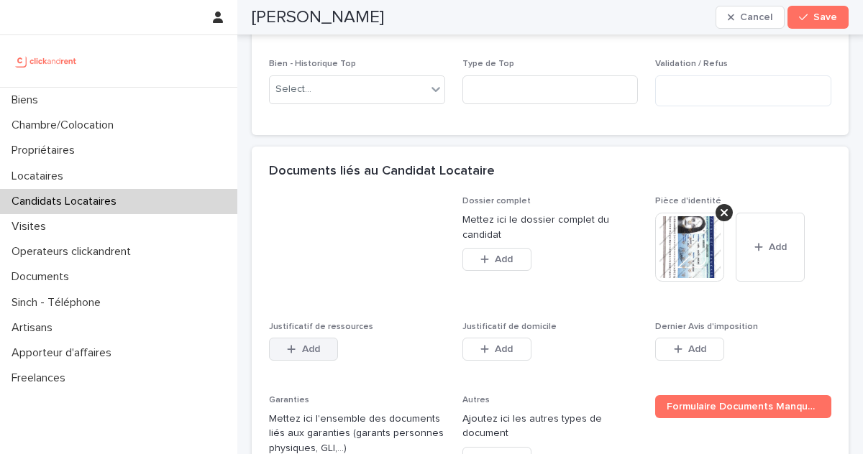
click at [291, 346] on icon "button" at bounding box center [292, 350] width 8 height 8
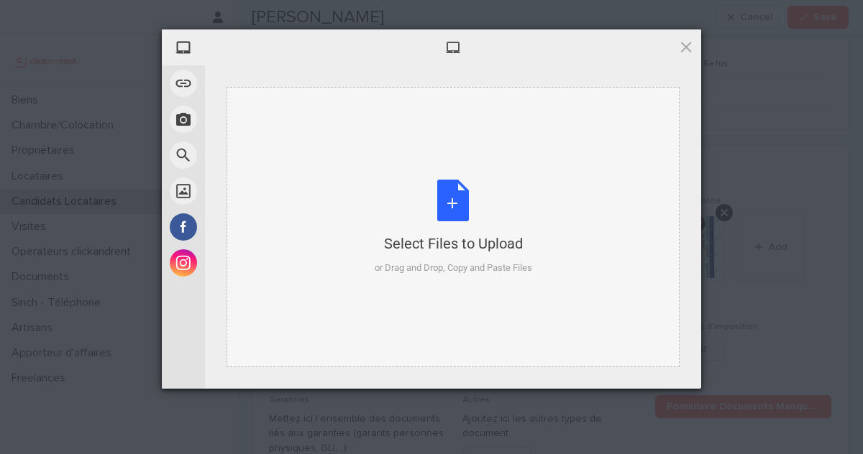
click at [434, 247] on div "Select Files to Upload" at bounding box center [453, 244] width 157 height 20
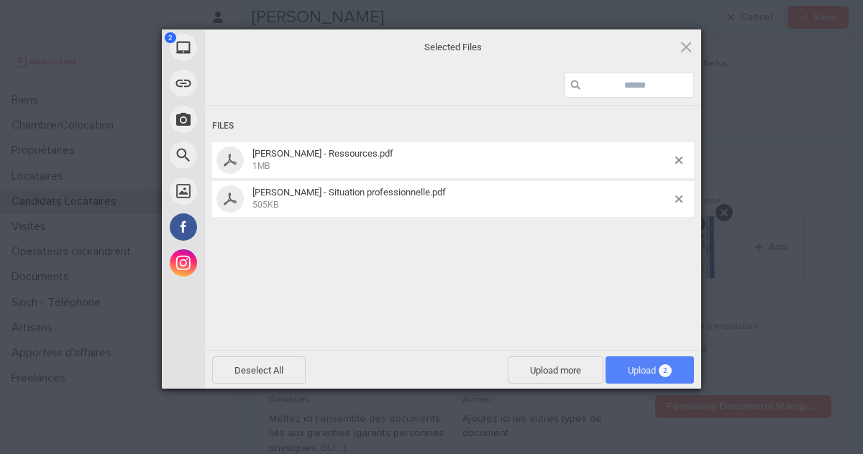
click at [674, 372] on span "Upload 2" at bounding box center [649, 370] width 88 height 27
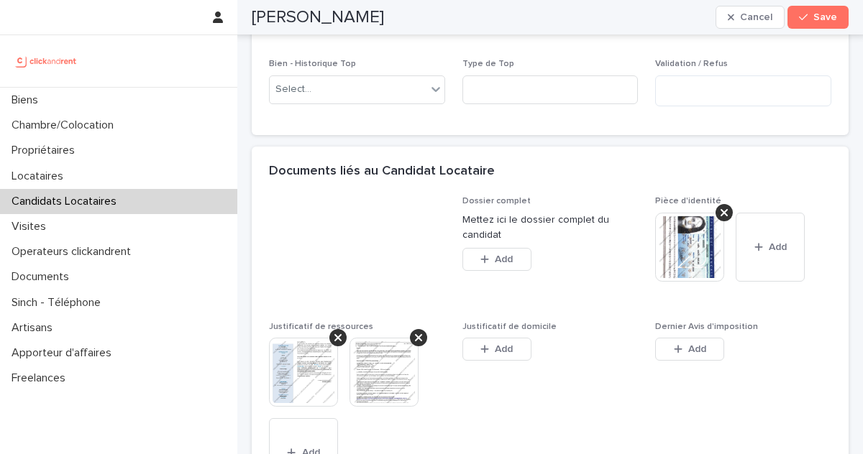
click at [784, 239] on div "Dossier complet Mettez ici le dossier complet du candidat This file cannot be o…" at bounding box center [550, 412] width 562 height 433
click at [505, 344] on span "Add" at bounding box center [504, 349] width 18 height 10
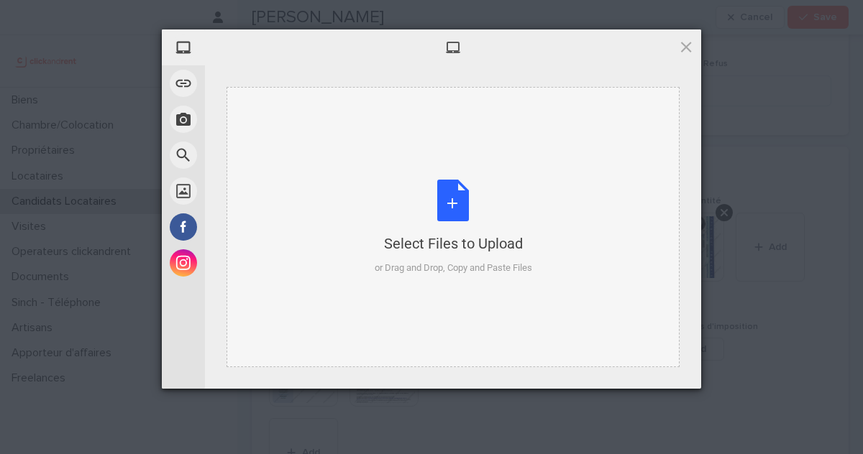
click at [490, 230] on div "Select Files to Upload or Drag and Drop, Copy and Paste Files" at bounding box center [453, 228] width 157 height 96
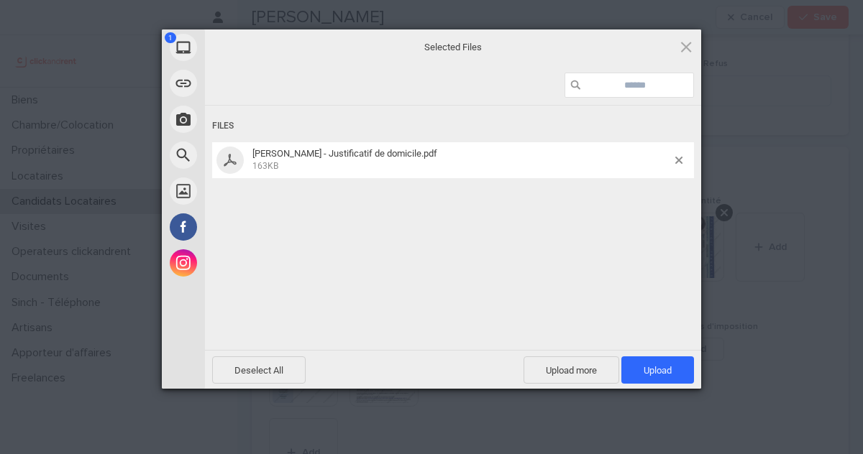
click at [679, 383] on div "Deselect All Upload more Upload 1" at bounding box center [453, 370] width 482 height 27
click at [679, 382] on span "Upload 1" at bounding box center [657, 370] width 73 height 27
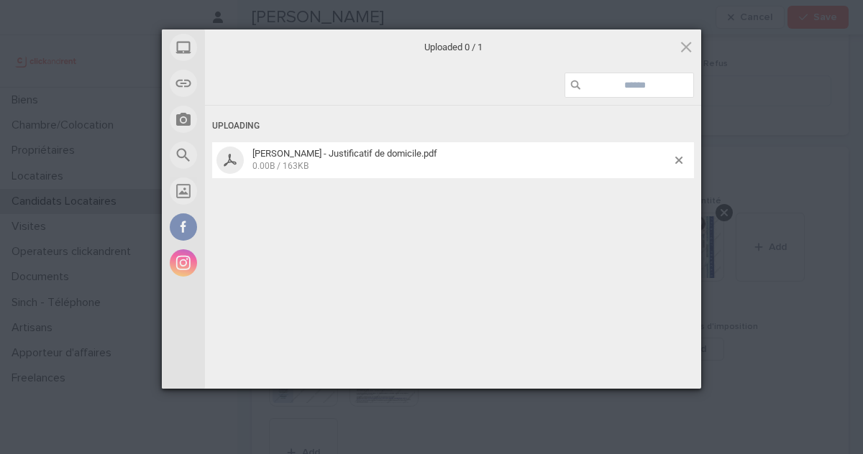
click at [679, 382] on div "Uploaded 0 / 1 Uploading Inès Ambrois - Justificatif de domicile.pdf 0.00B / 1…" at bounding box center [453, 209] width 496 height 360
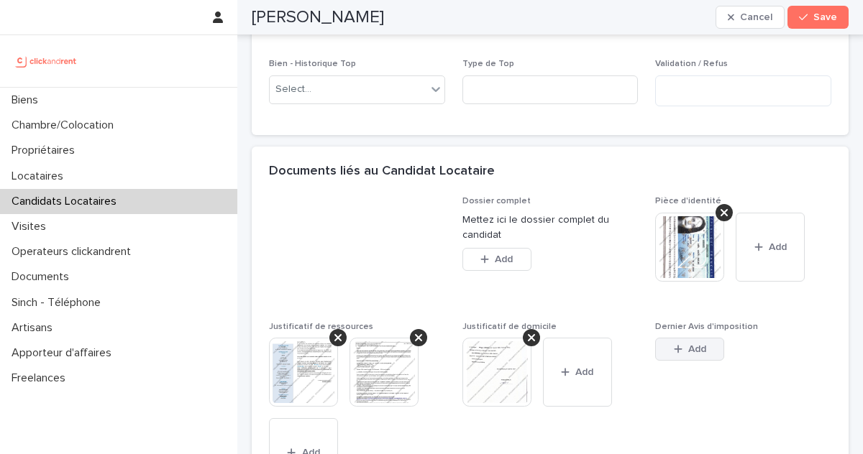
click at [692, 338] on button "Add" at bounding box center [689, 349] width 69 height 23
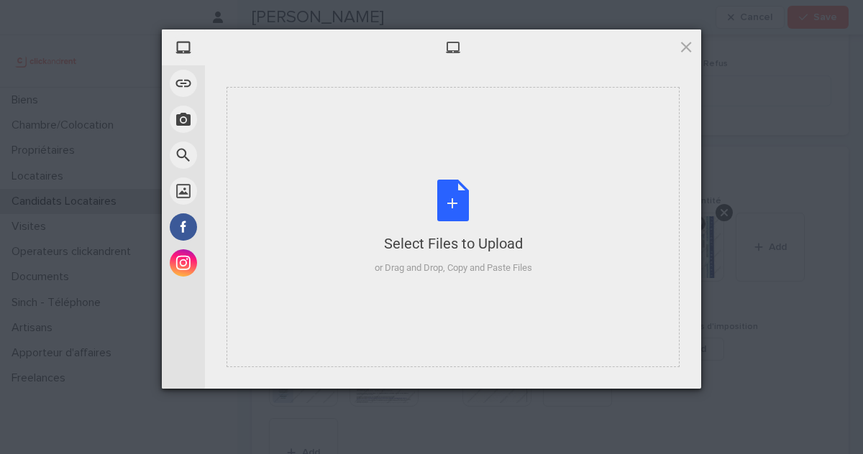
click at [599, 257] on div "Select Files to Upload or Drag and Drop, Copy and Paste Files" at bounding box center [452, 227] width 453 height 280
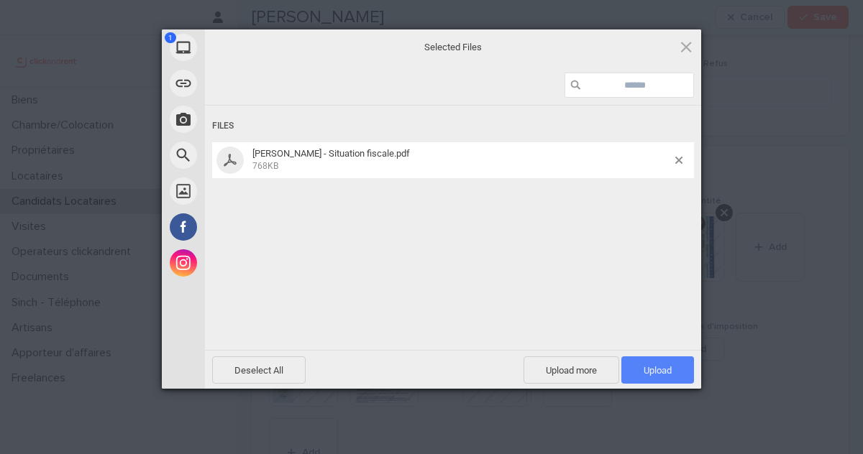
click at [680, 371] on span "Upload 1" at bounding box center [657, 370] width 73 height 27
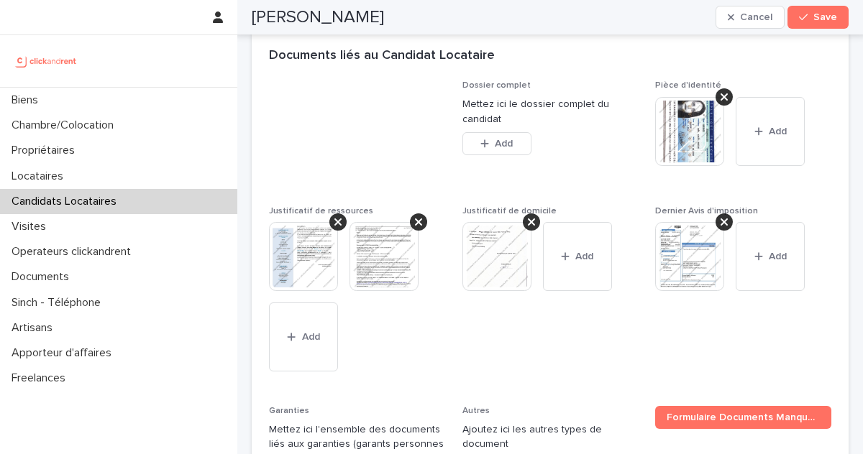
scroll to position [1338, 0]
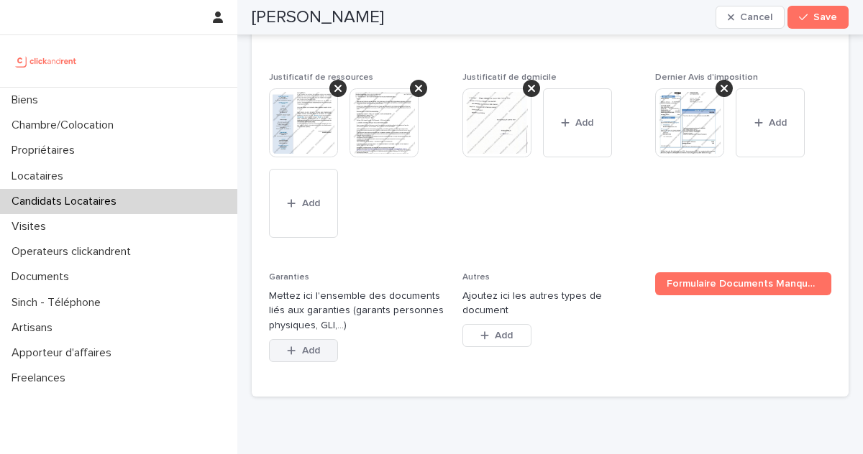
click at [312, 339] on button "Add" at bounding box center [303, 350] width 69 height 23
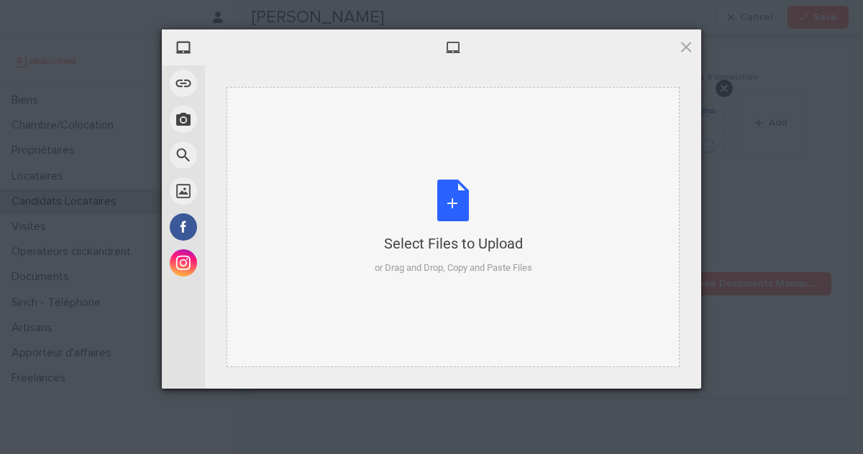
click at [493, 178] on div "Select Files to Upload or Drag and Drop, Copy and Paste Files" at bounding box center [452, 227] width 453 height 280
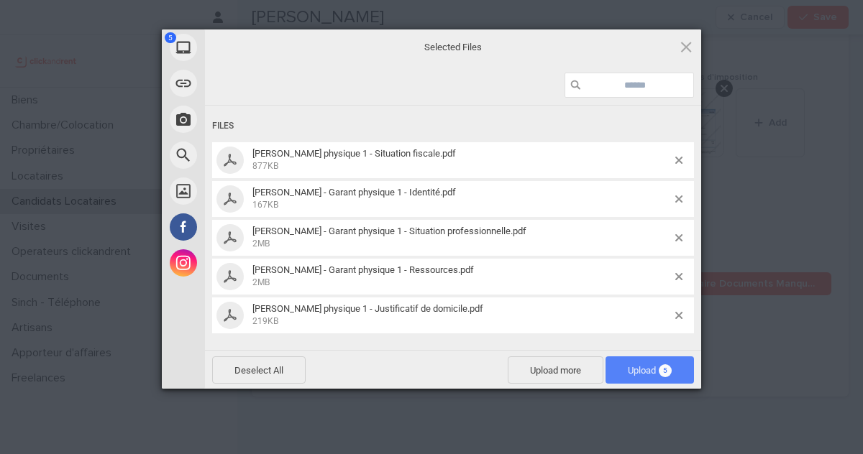
click at [655, 378] on span "Upload 5" at bounding box center [649, 370] width 88 height 27
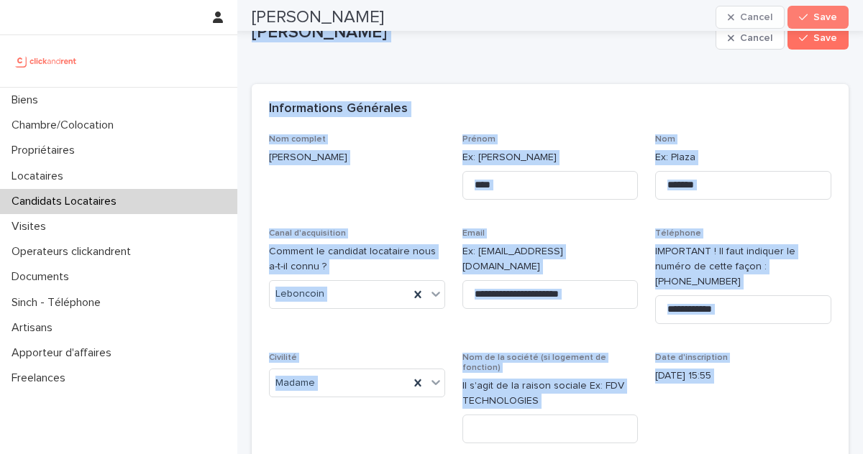
scroll to position [0, 0]
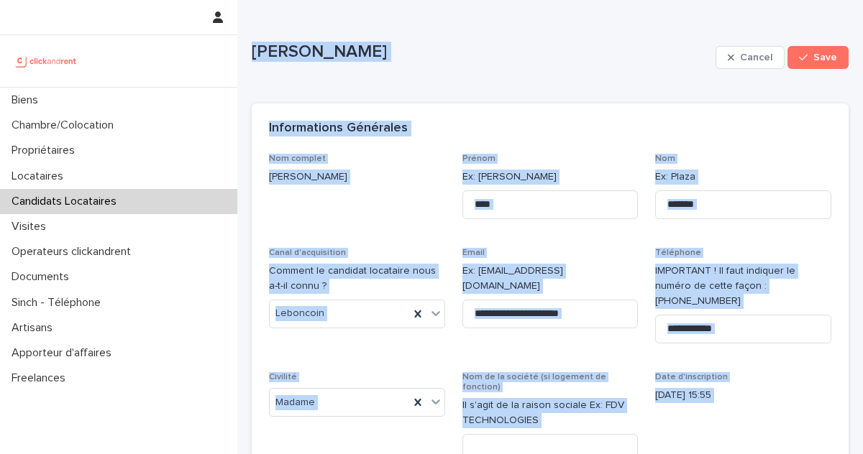
drag, startPoint x: 428, startPoint y: 447, endPoint x: 250, endPoint y: 14, distance: 467.2
copy div "Inès Ambrois Cancel Save Sorry, there was an error saving your record. Please t…"
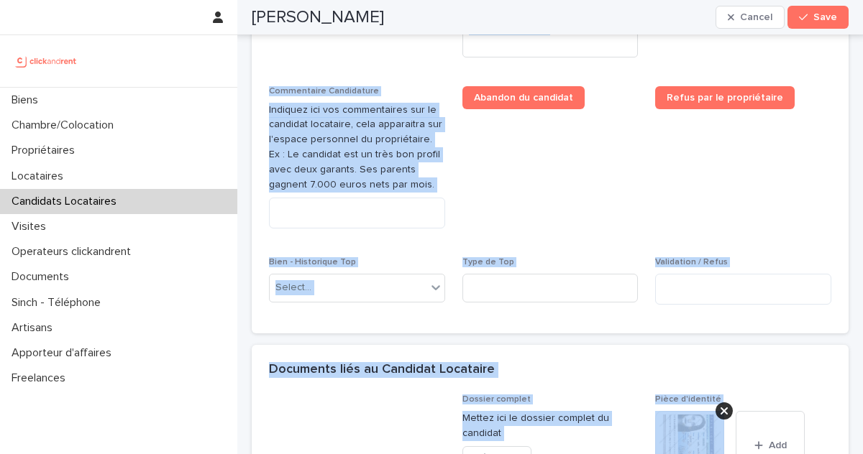
scroll to position [901, 0]
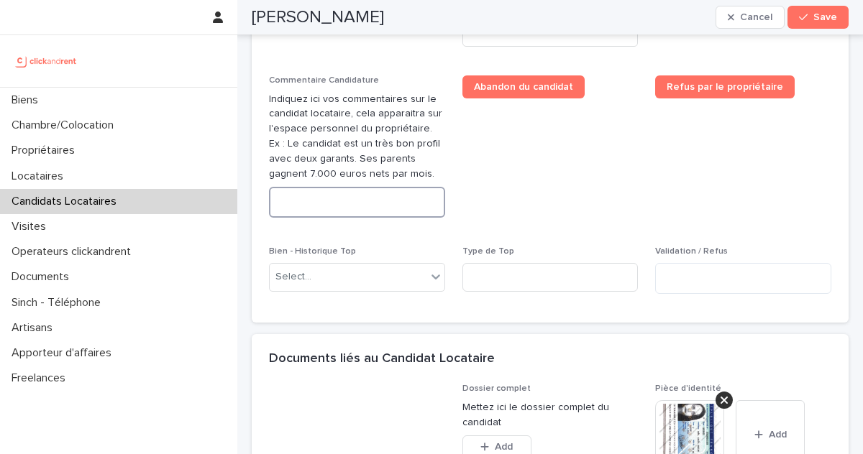
click at [345, 187] on textarea at bounding box center [357, 202] width 176 height 31
paste textarea "**********"
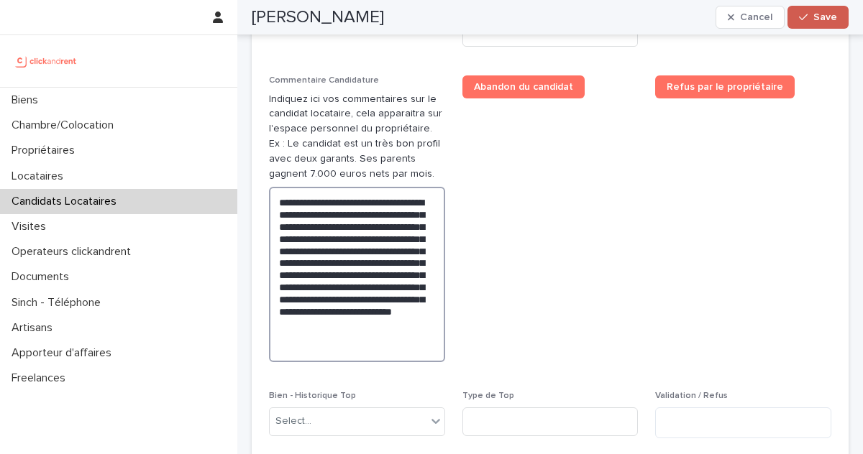
type textarea "**********"
click at [818, 14] on span "Save" at bounding box center [825, 17] width 24 height 10
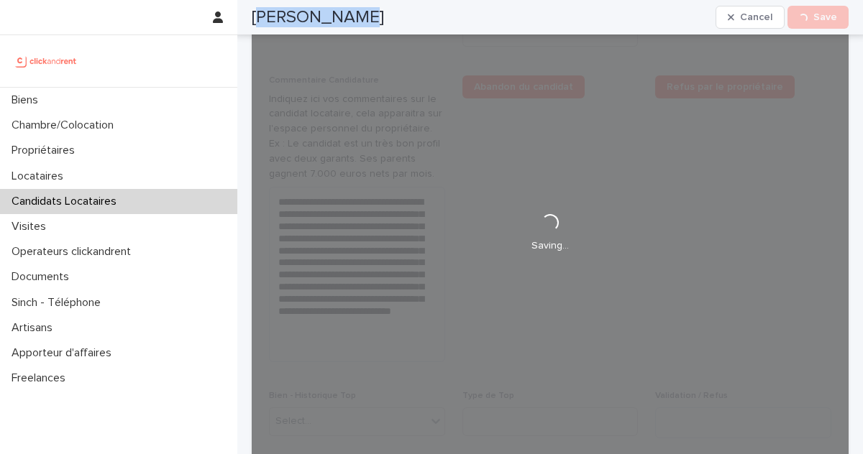
drag, startPoint x: 377, startPoint y: 20, endPoint x: 254, endPoint y: 13, distance: 123.2
click at [254, 13] on div "Inès Ambrois Cancel Loading... Save" at bounding box center [550, 17] width 597 height 35
click at [254, 13] on h2 "Inès Ambrois" at bounding box center [318, 17] width 132 height 21
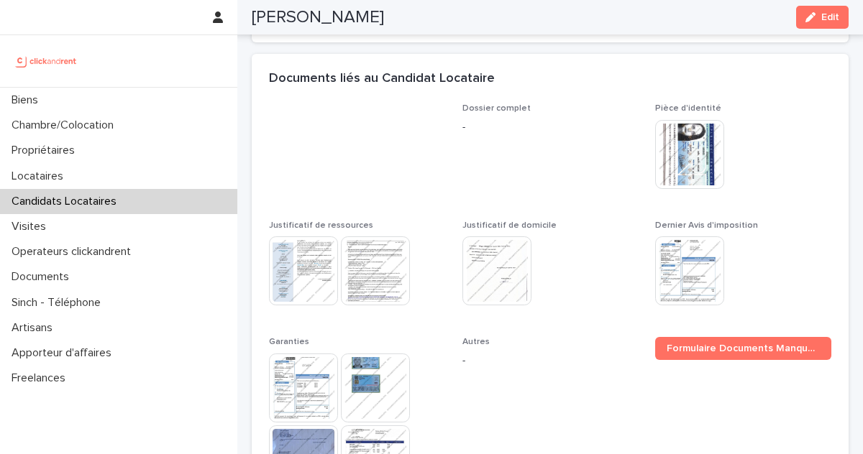
scroll to position [595, 0]
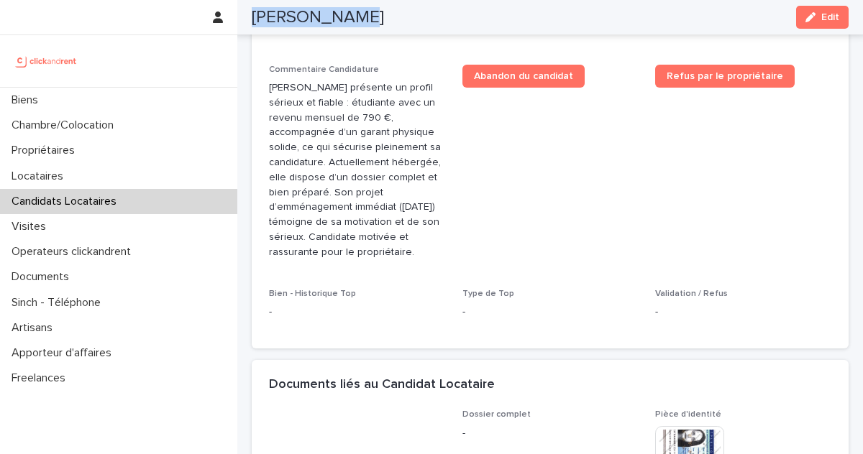
drag, startPoint x: 246, startPoint y: 14, endPoint x: 398, endPoint y: 19, distance: 152.5
click at [398, 19] on div "Inès Ambrois Edit" at bounding box center [550, 17] width 666 height 35
copy h2 "Inès Ambrois"
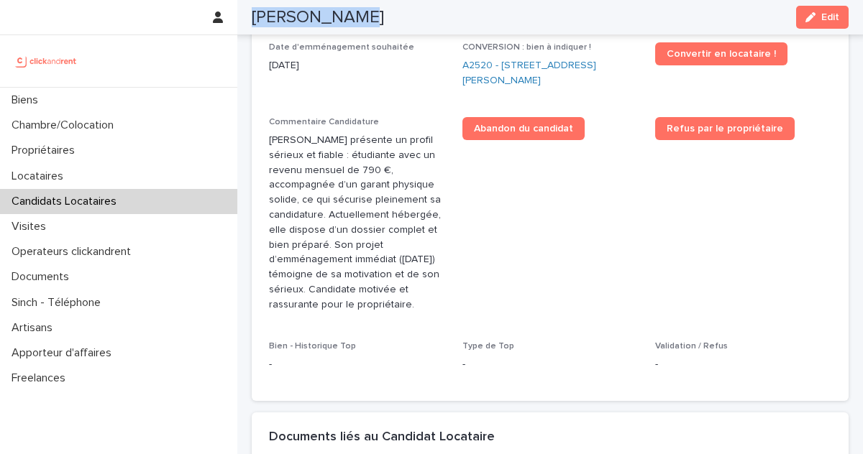
scroll to position [545, 0]
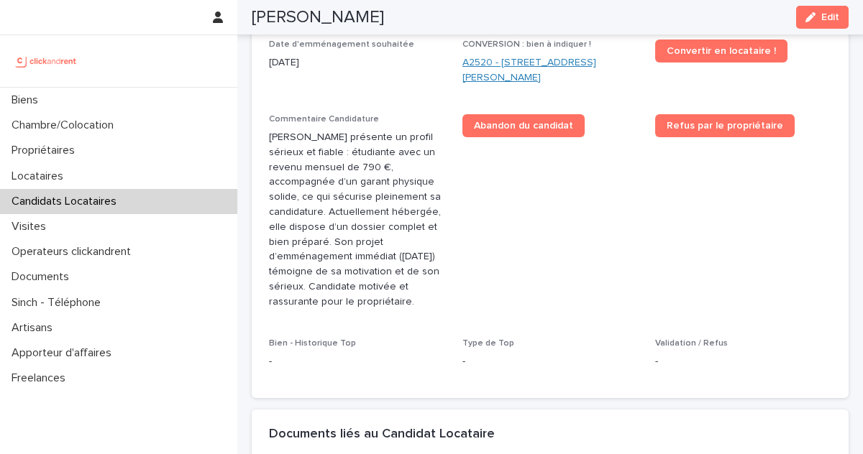
click at [512, 55] on link "A2520 - 1 impasse Tony Poncet, Toulouse 31300" at bounding box center [550, 70] width 176 height 30
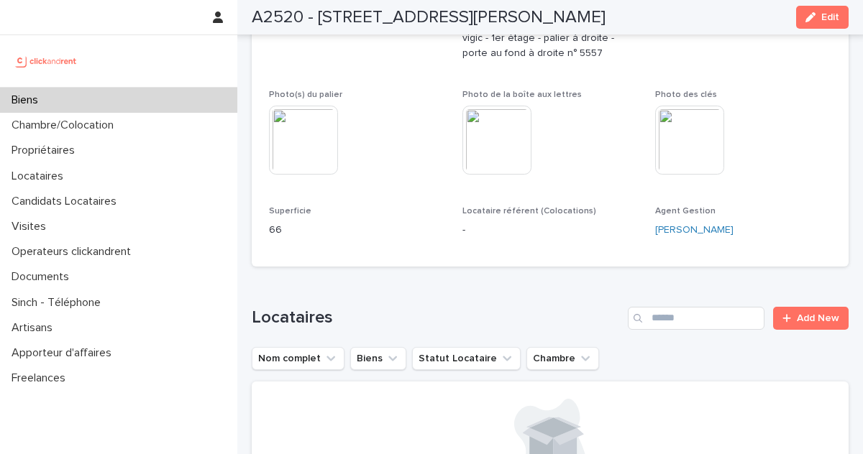
scroll to position [645, 0]
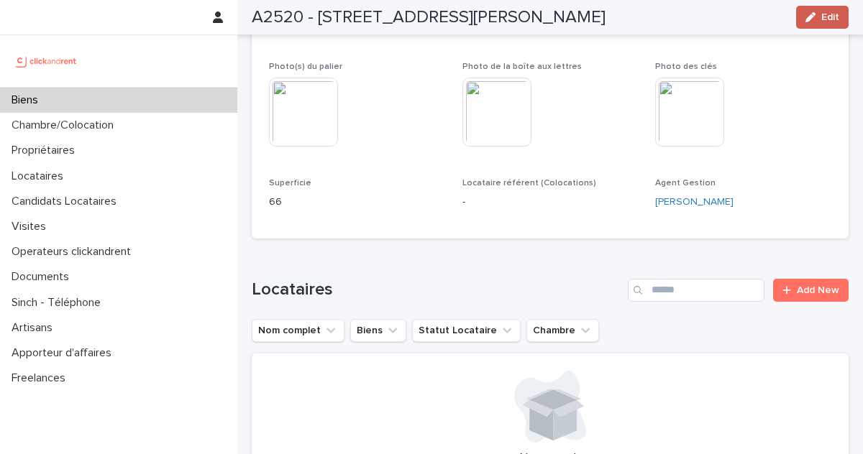
click at [816, 17] on div "button" at bounding box center [813, 17] width 16 height 10
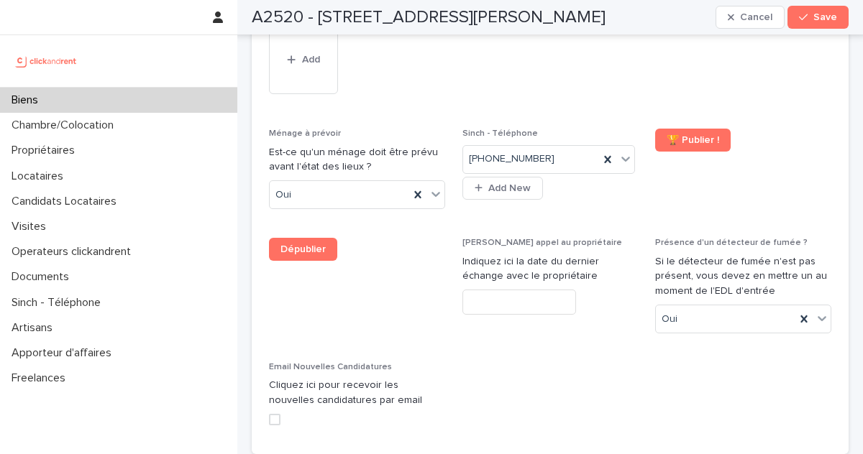
scroll to position [7356, 0]
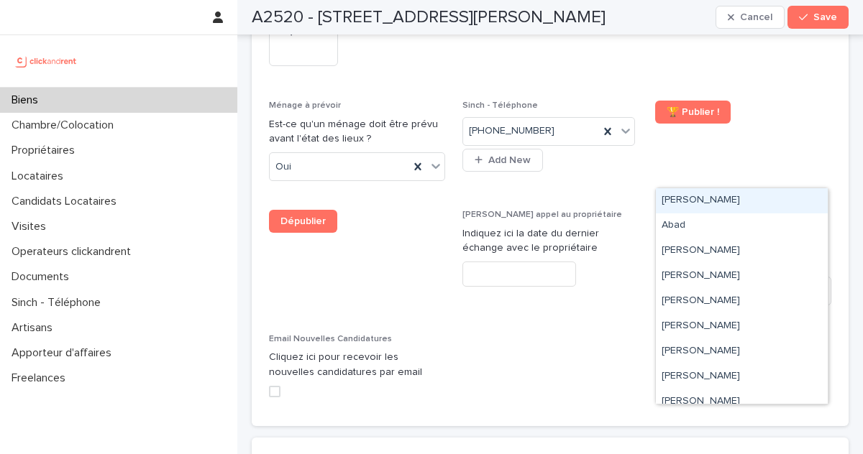
paste input "**********"
type input "**********"
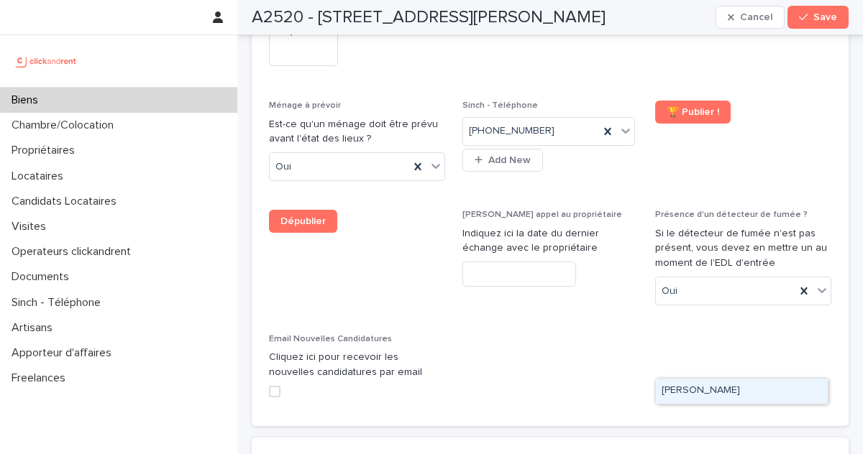
click at [712, 386] on div "Inès Ambrois" at bounding box center [742, 391] width 172 height 25
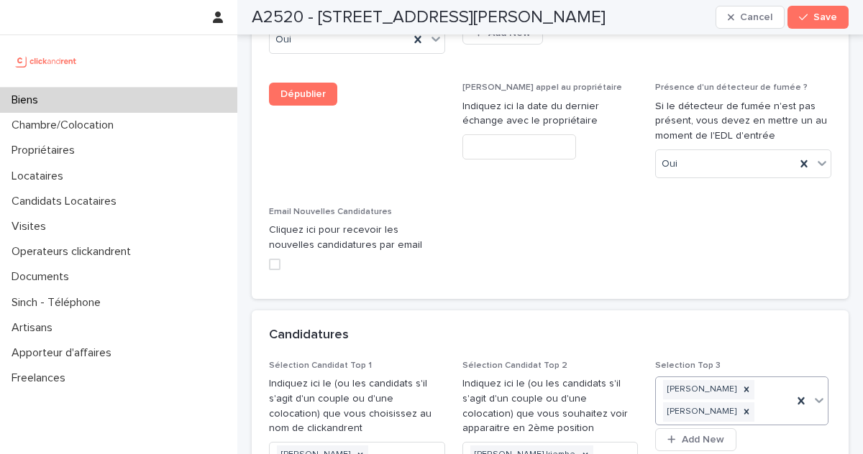
scroll to position [7485, 0]
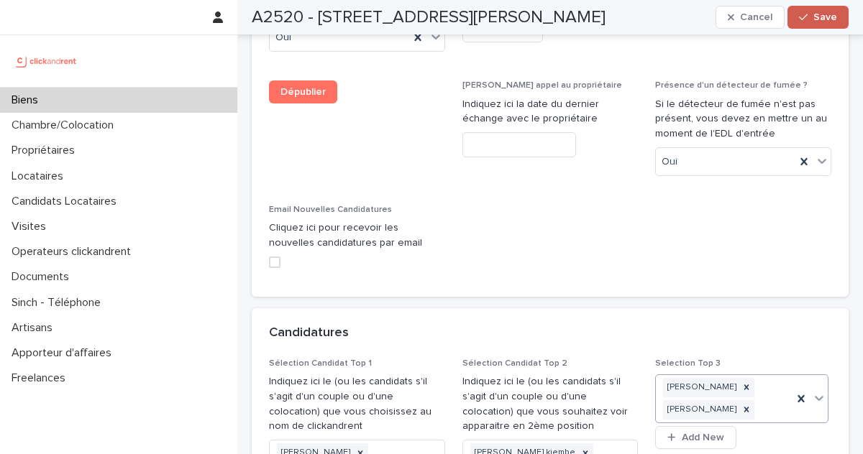
click at [812, 18] on div "button" at bounding box center [806, 17] width 14 height 10
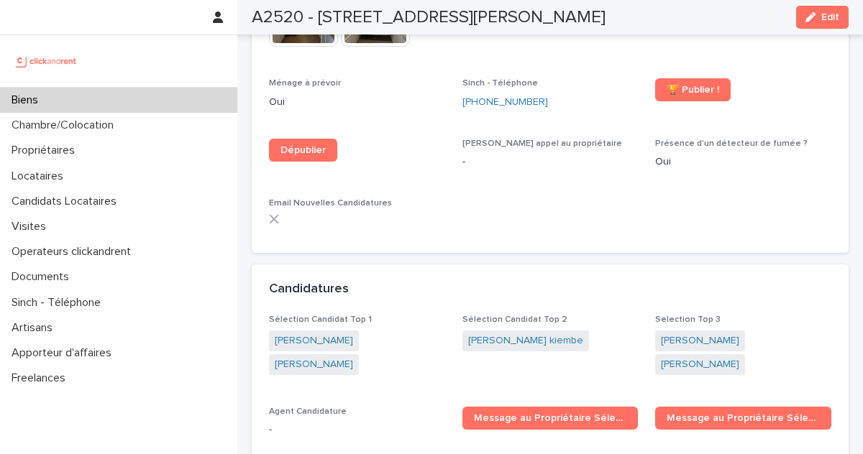
scroll to position [4629, 0]
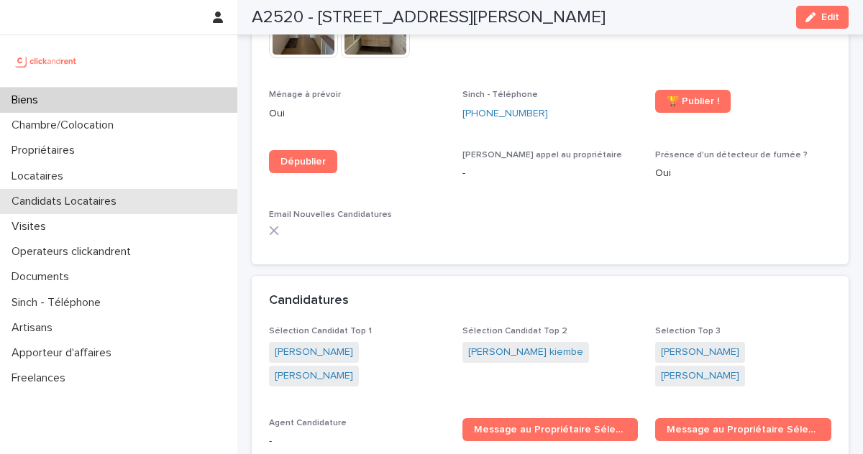
click at [112, 205] on p "Candidats Locataires" at bounding box center [67, 202] width 122 height 14
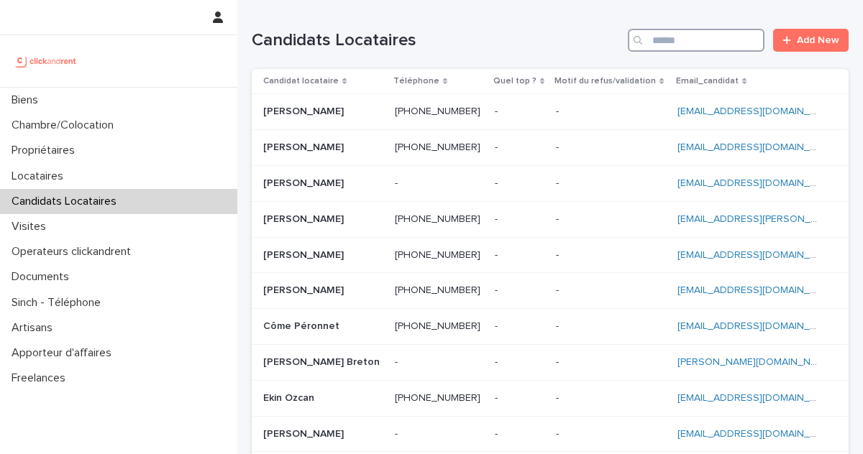
click at [679, 42] on input "Search" at bounding box center [696, 40] width 137 height 23
click at [681, 46] on input "Search" at bounding box center [696, 40] width 137 height 23
paste input "**********"
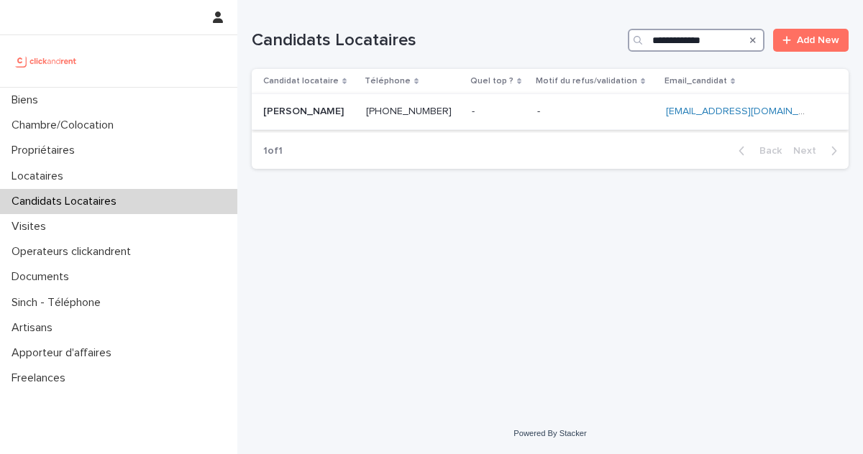
type input "**********"
click at [339, 106] on p at bounding box center [308, 112] width 91 height 12
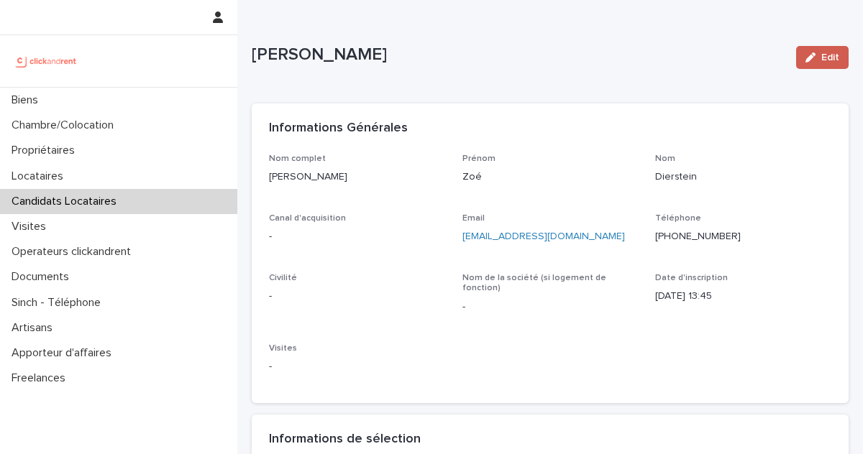
click at [816, 65] on button "Edit" at bounding box center [822, 57] width 52 height 23
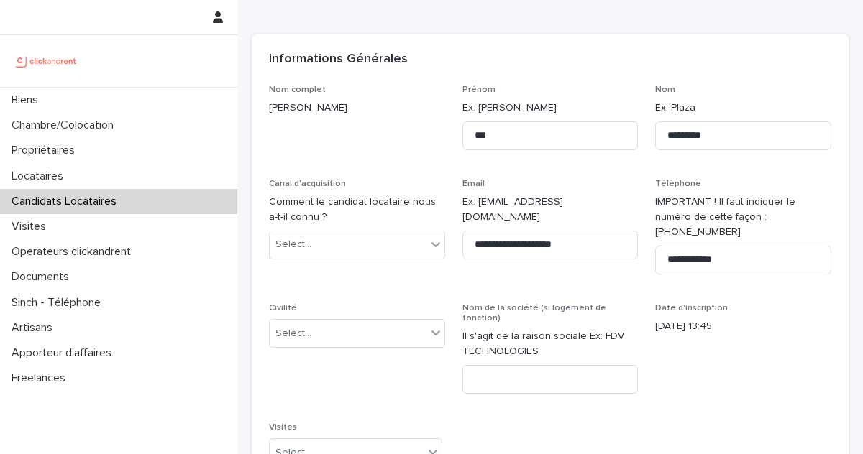
scroll to position [71, 0]
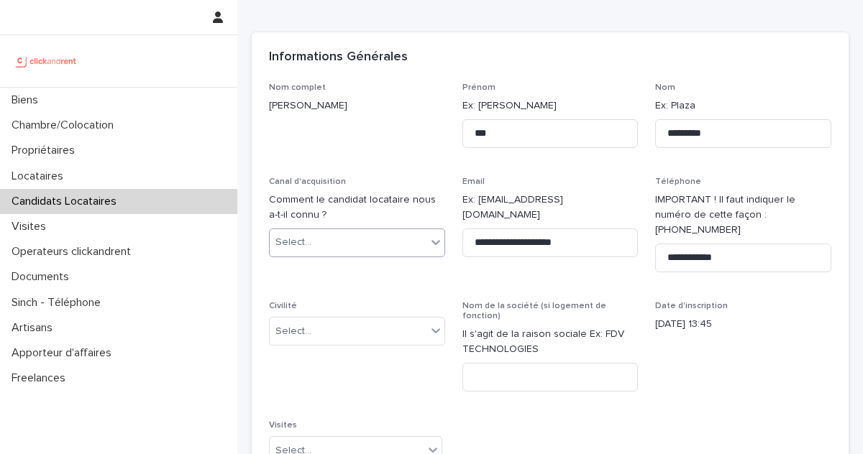
drag, startPoint x: 372, startPoint y: 267, endPoint x: 360, endPoint y: 249, distance: 22.3
click at [360, 249] on div "**********" at bounding box center [550, 293] width 562 height 421
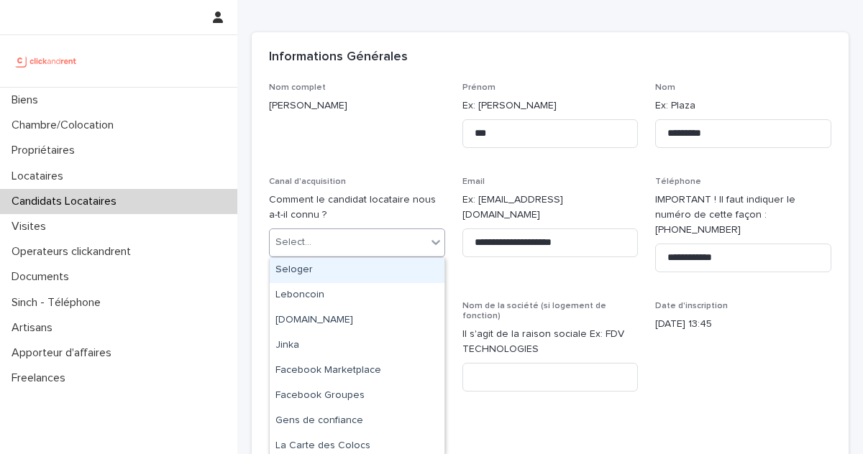
click at [360, 249] on div "Select..." at bounding box center [348, 243] width 157 height 24
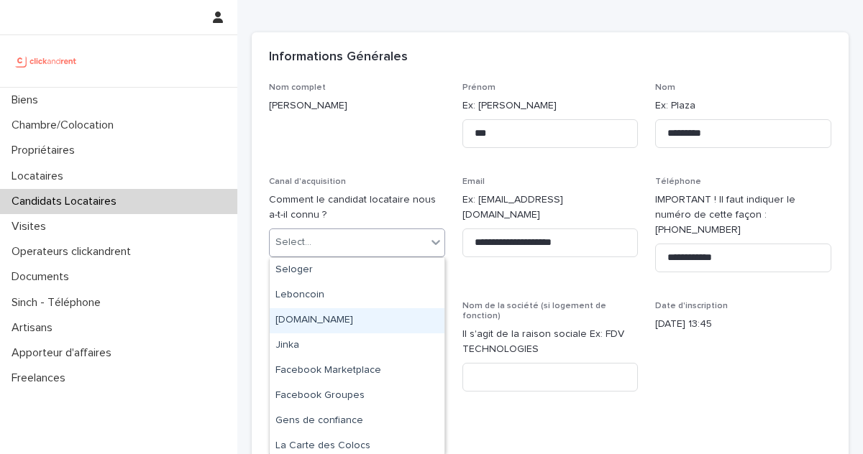
click at [323, 319] on div "clickandrent.fr" at bounding box center [357, 320] width 175 height 25
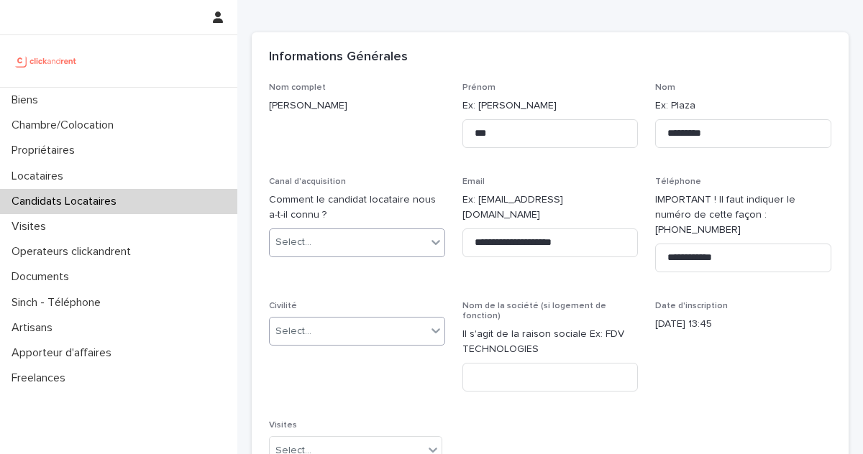
click at [314, 321] on div "Select..." at bounding box center [348, 332] width 157 height 24
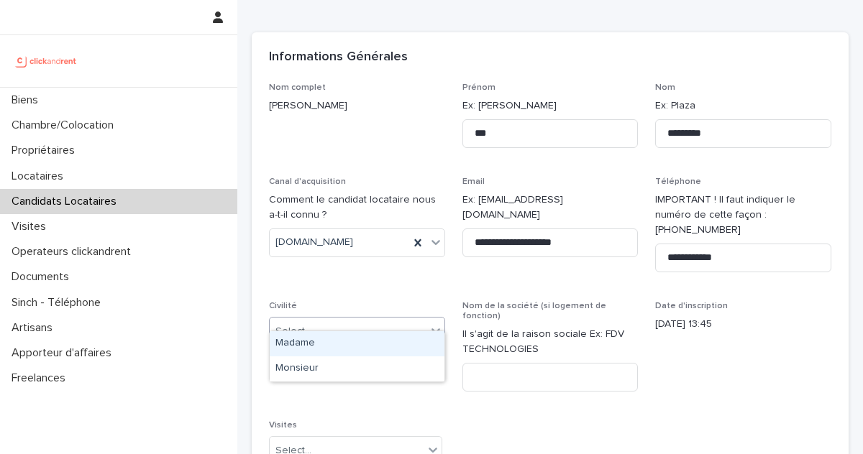
click at [300, 339] on div "Madame" at bounding box center [357, 343] width 175 height 25
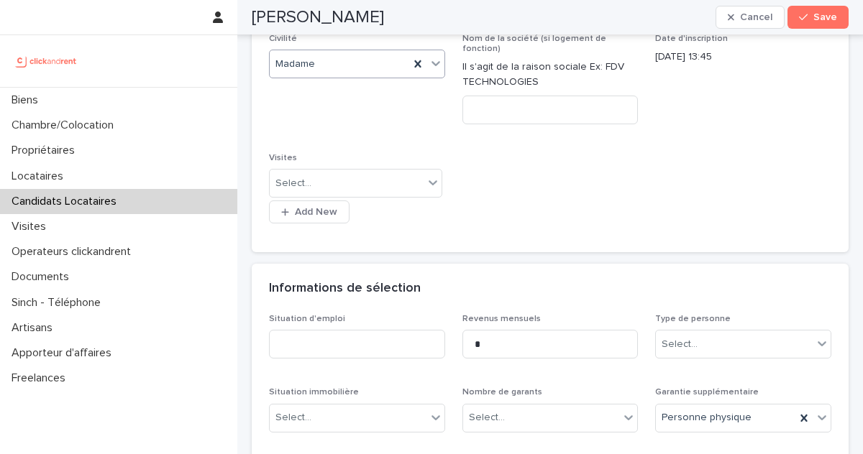
scroll to position [342, 0]
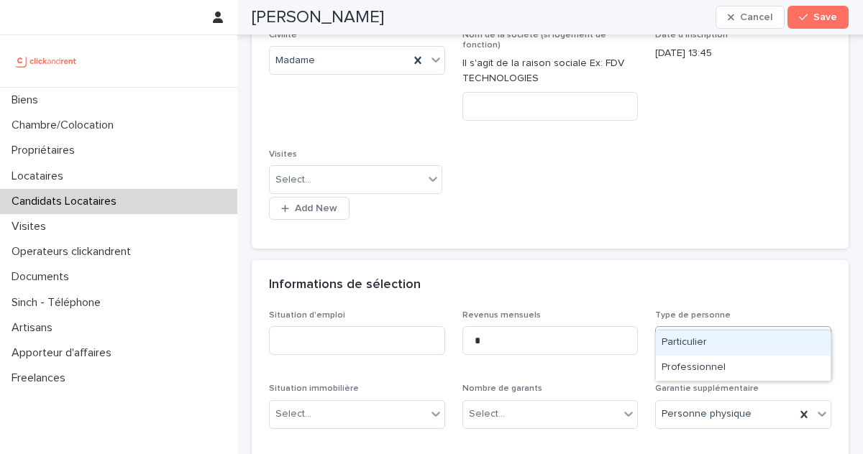
click at [694, 334] on div "Select..." at bounding box center [679, 341] width 36 height 15
click at [683, 347] on div "Particulier" at bounding box center [743, 343] width 175 height 25
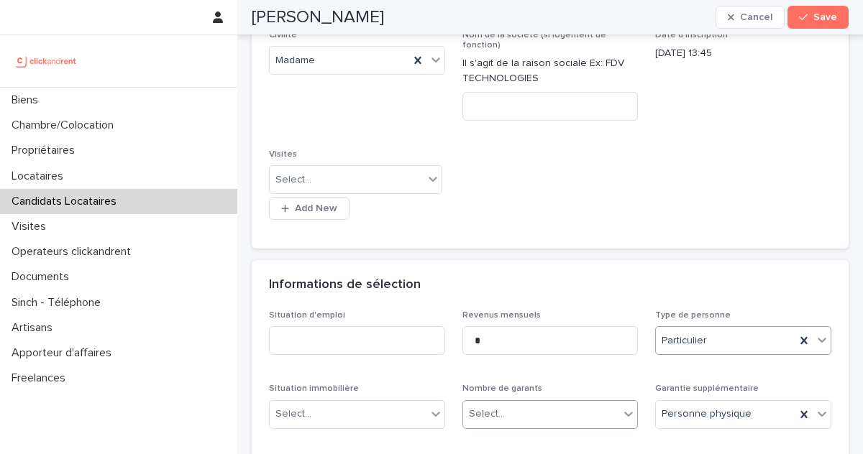
click at [532, 403] on div "Select..." at bounding box center [541, 415] width 157 height 24
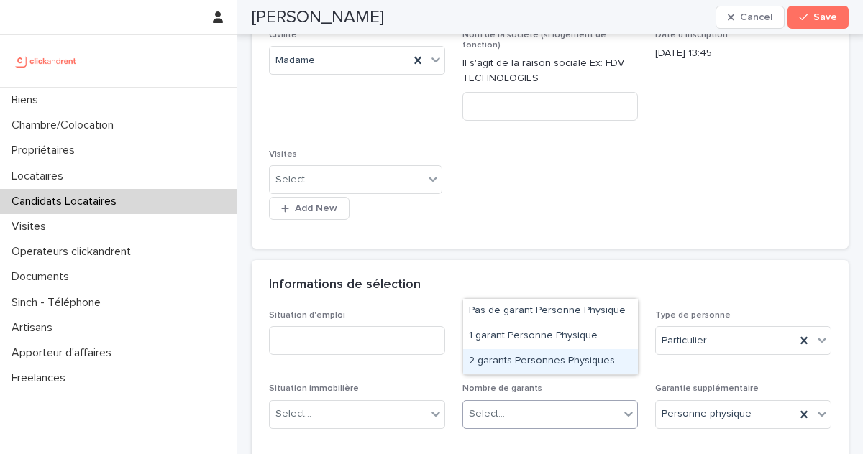
click at [501, 351] on div "2 garants Personnes Physiques" at bounding box center [550, 361] width 175 height 25
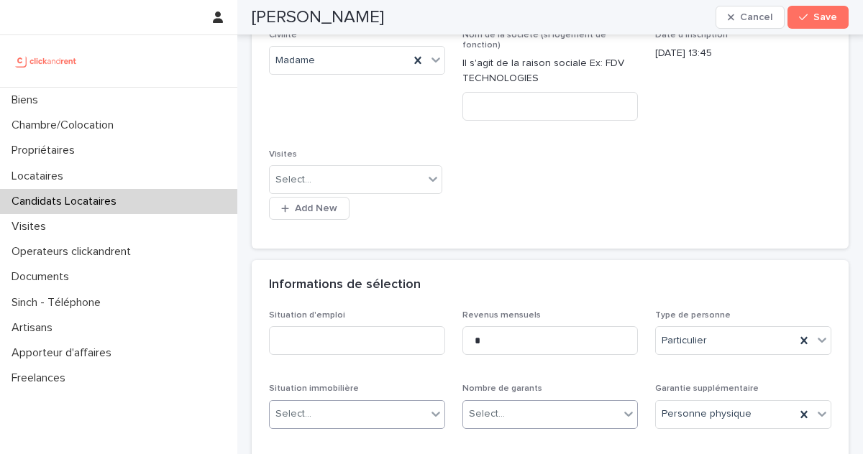
scroll to position [355, 0]
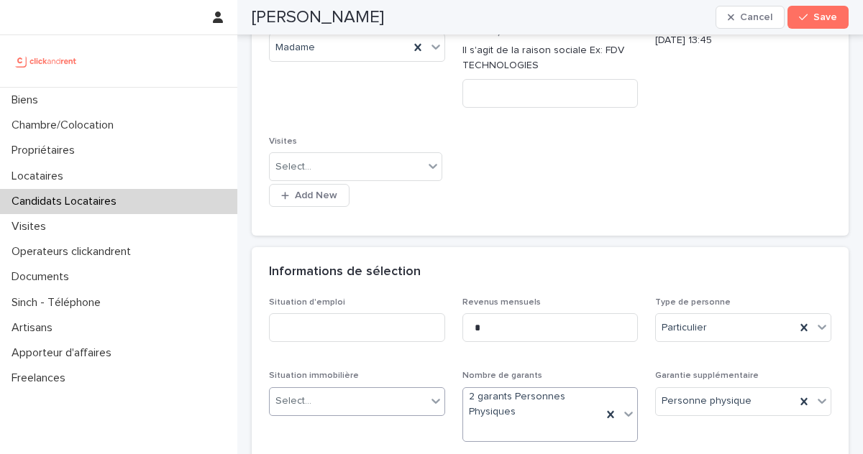
click at [329, 390] on div "Select..." at bounding box center [348, 402] width 157 height 24
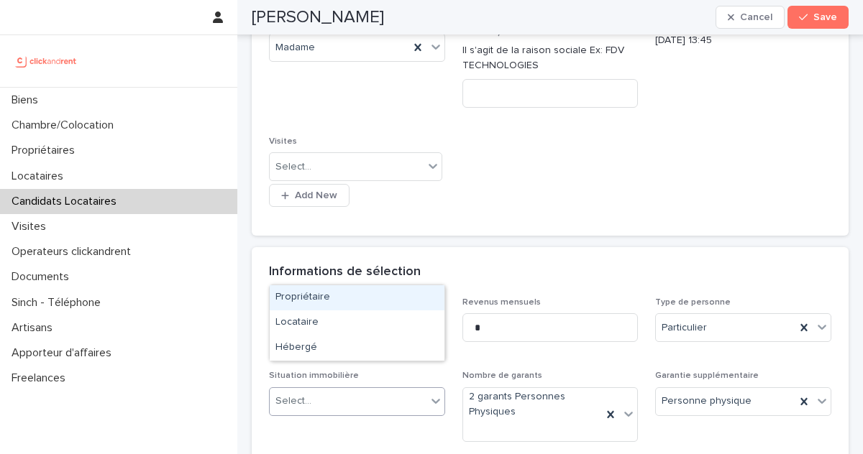
click at [339, 390] on div "Select..." at bounding box center [348, 402] width 157 height 24
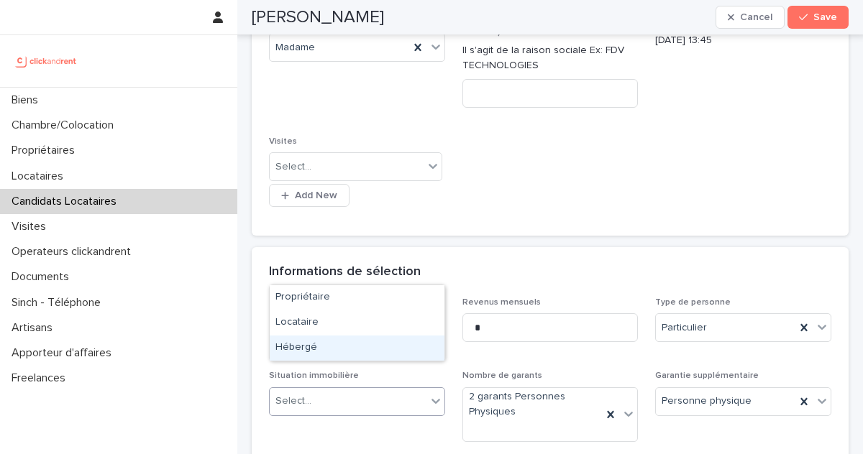
click at [334, 344] on div "Hébergé" at bounding box center [357, 348] width 175 height 25
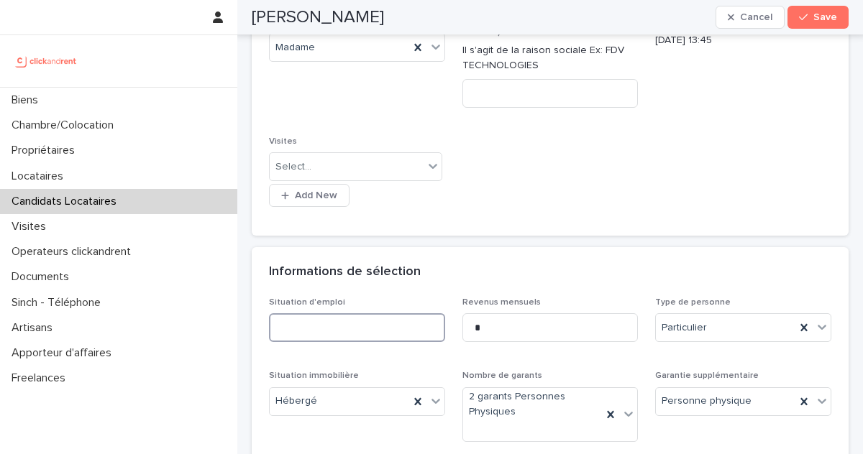
click at [346, 313] on input at bounding box center [357, 327] width 176 height 29
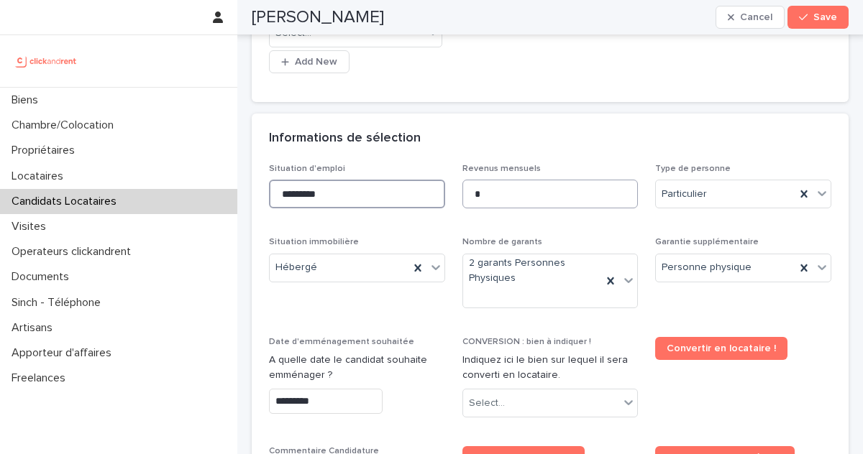
scroll to position [504, 0]
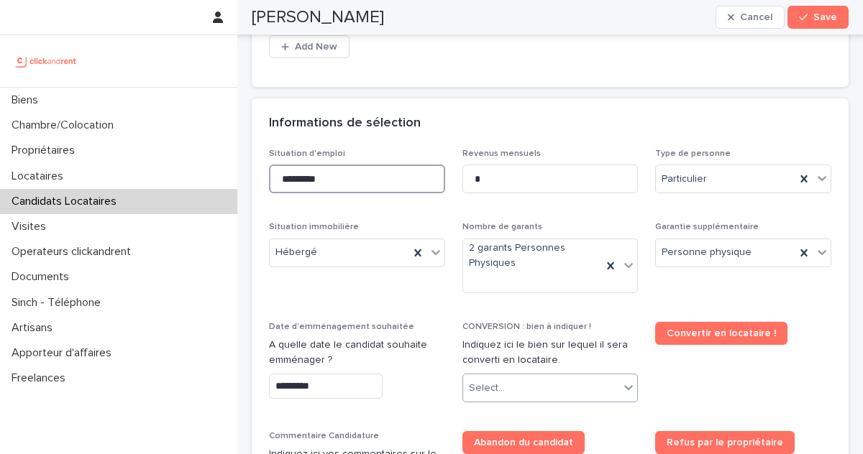
type input "*********"
click at [537, 377] on div "Select..." at bounding box center [541, 389] width 157 height 24
type input "*****"
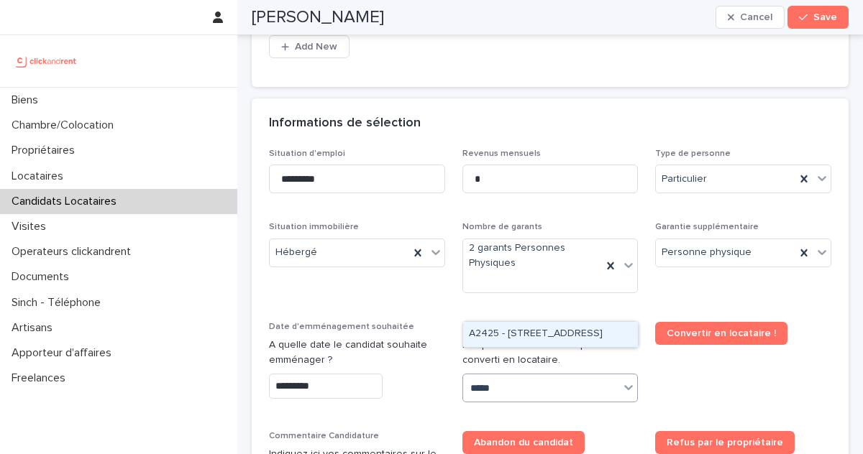
click at [535, 334] on div "A2425 - 137 avenue de Stalingrad, Colombes 92700" at bounding box center [550, 334] width 175 height 25
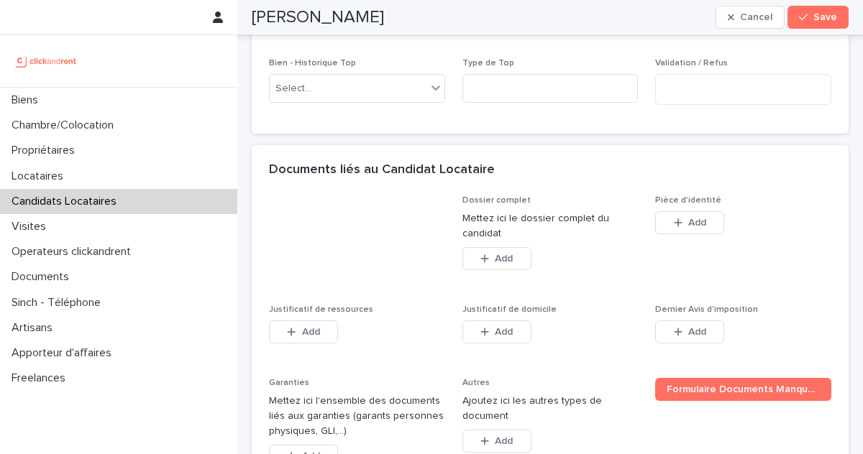
scroll to position [1079, 0]
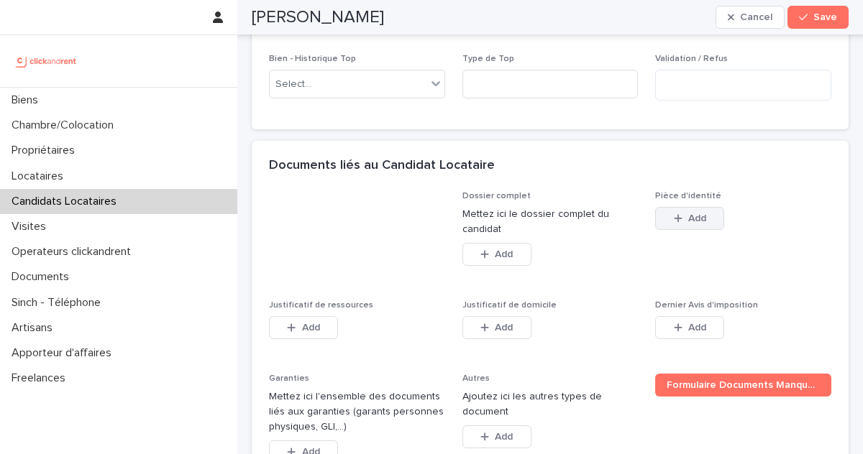
click at [682, 207] on button "Add" at bounding box center [689, 218] width 69 height 23
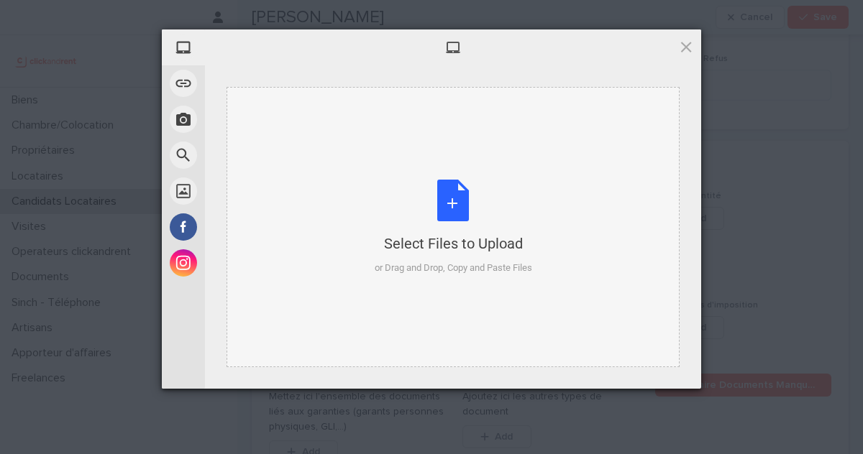
click at [462, 232] on div "Select Files to Upload or Drag and Drop, Copy and Paste Files" at bounding box center [453, 228] width 157 height 96
click at [503, 223] on div "Select Files to Upload or Drag and Drop, Copy and Paste Files" at bounding box center [453, 228] width 157 height 96
click at [459, 255] on div "Select Files to Upload or Drag and Drop, Copy and Paste Files" at bounding box center [453, 228] width 157 height 96
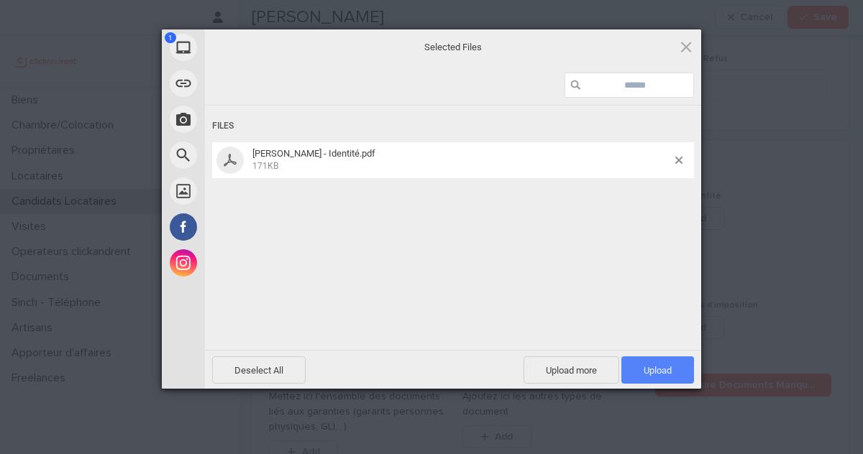
click at [645, 365] on span "Upload 1" at bounding box center [658, 370] width 28 height 11
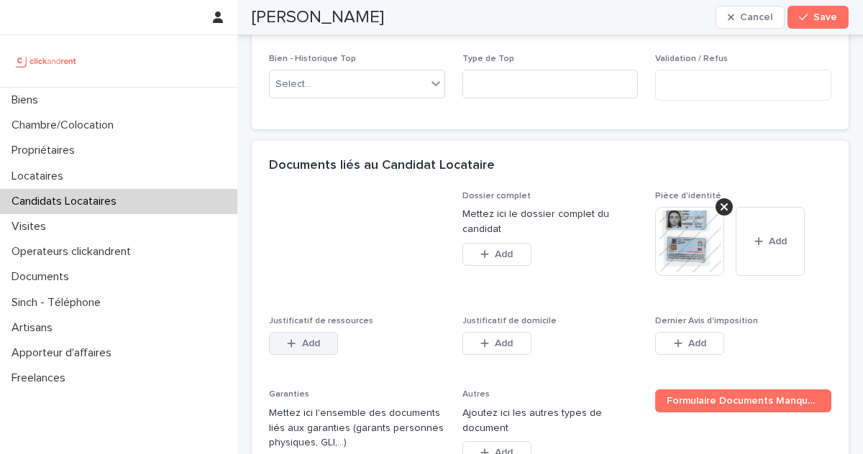
click at [309, 339] on span "Add" at bounding box center [311, 344] width 18 height 10
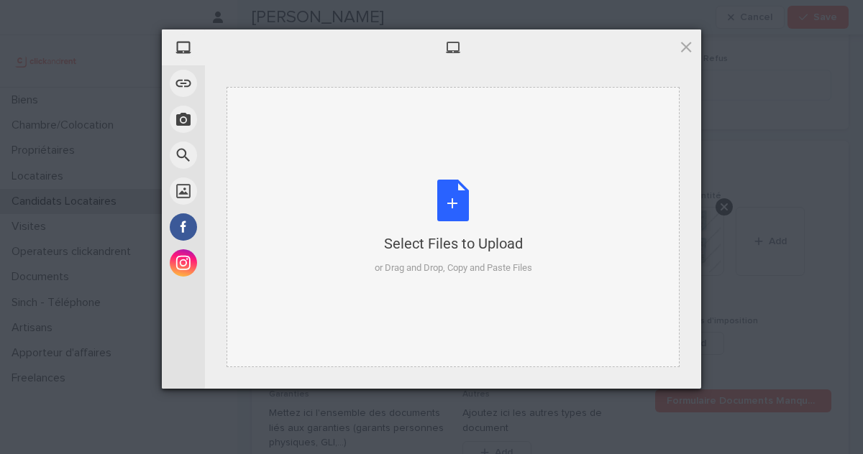
click at [429, 241] on div "Select Files to Upload" at bounding box center [453, 244] width 157 height 20
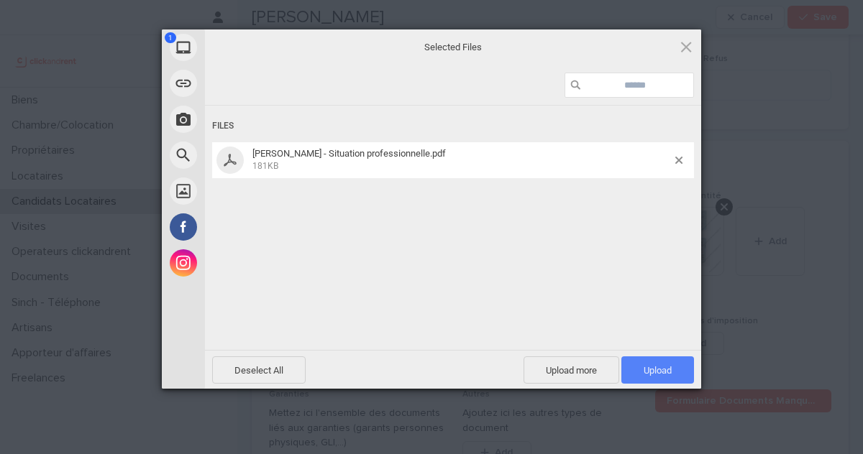
click at [654, 372] on span "Upload 1" at bounding box center [658, 370] width 28 height 11
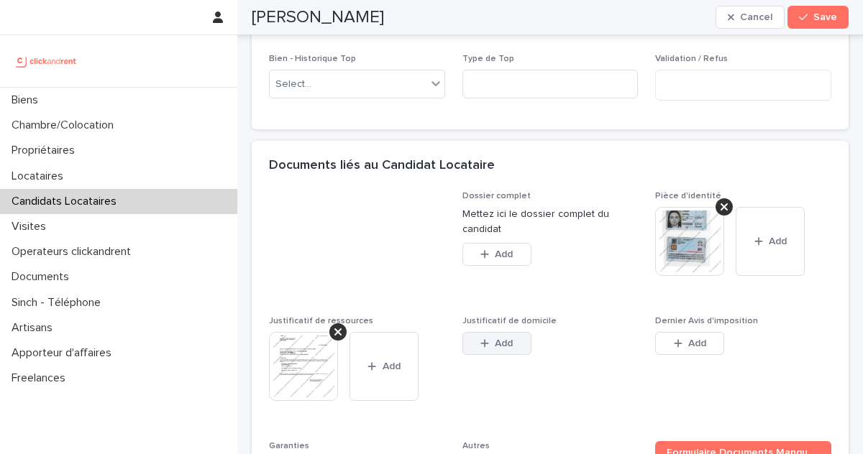
click at [475, 332] on button "Add" at bounding box center [496, 343] width 69 height 23
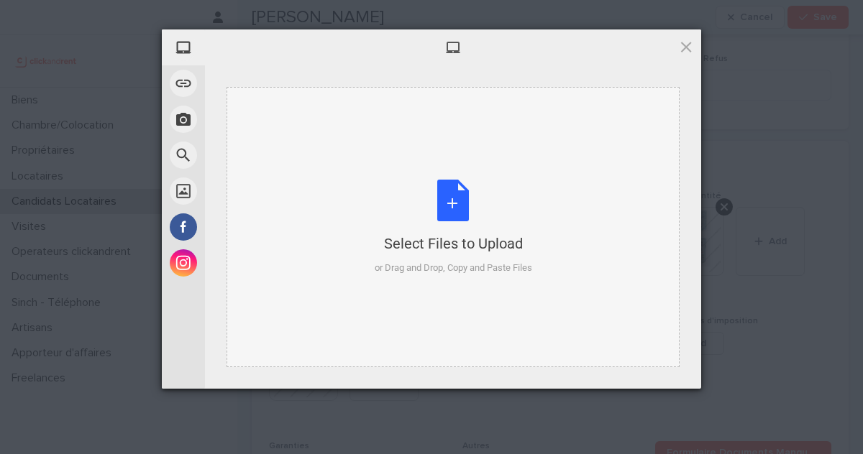
click at [470, 247] on div "Select Files to Upload" at bounding box center [453, 244] width 157 height 20
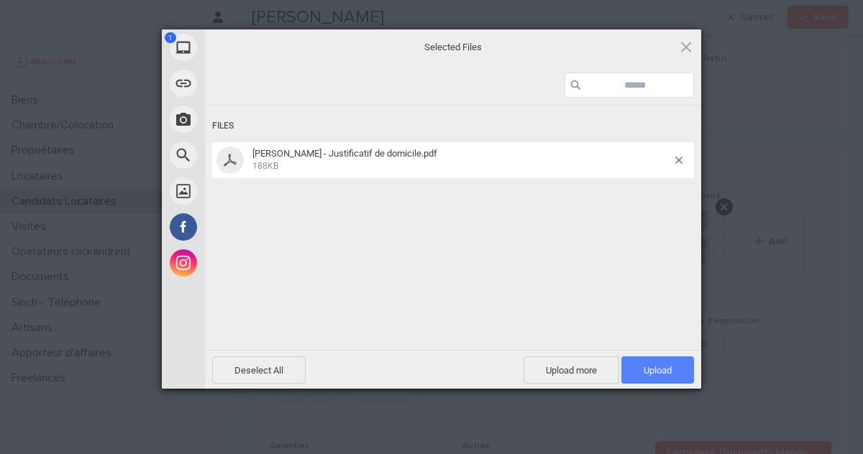
click at [664, 373] on span "Upload 1" at bounding box center [658, 370] width 28 height 11
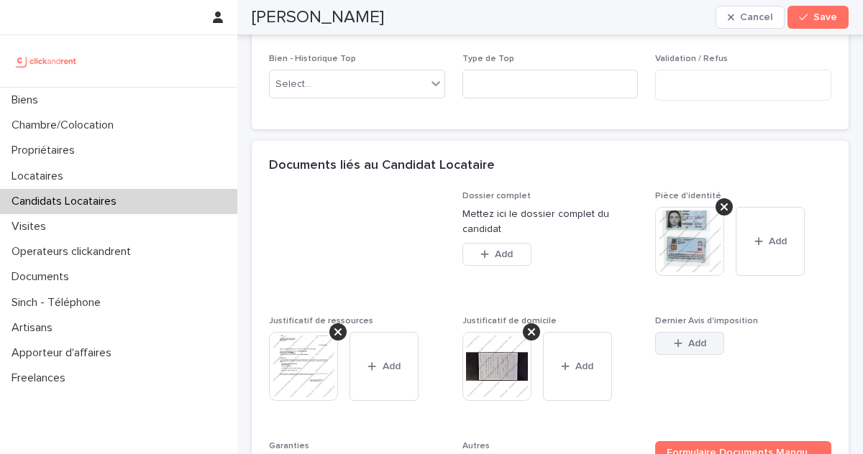
click at [677, 340] on icon "button" at bounding box center [678, 344] width 8 height 8
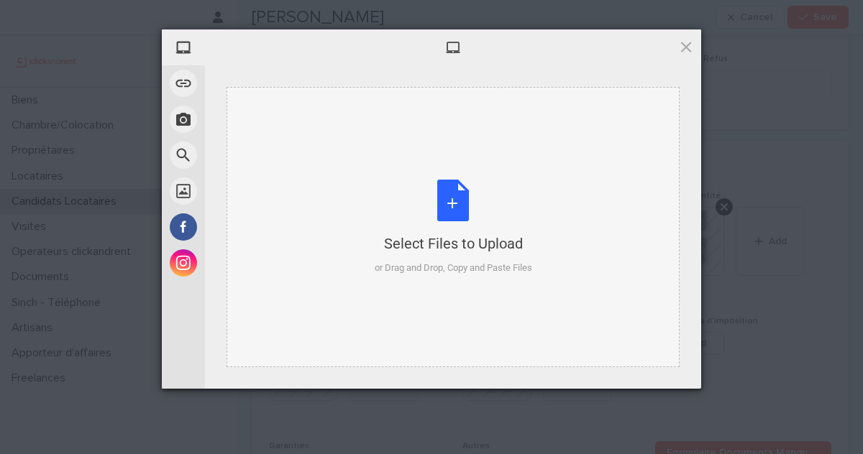
click at [417, 234] on div "Select Files to Upload" at bounding box center [453, 244] width 157 height 20
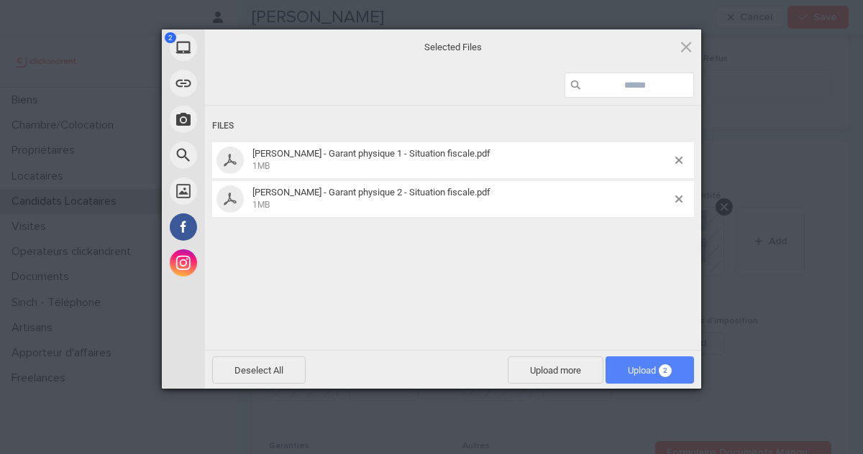
click at [662, 368] on span "2" at bounding box center [665, 371] width 13 height 13
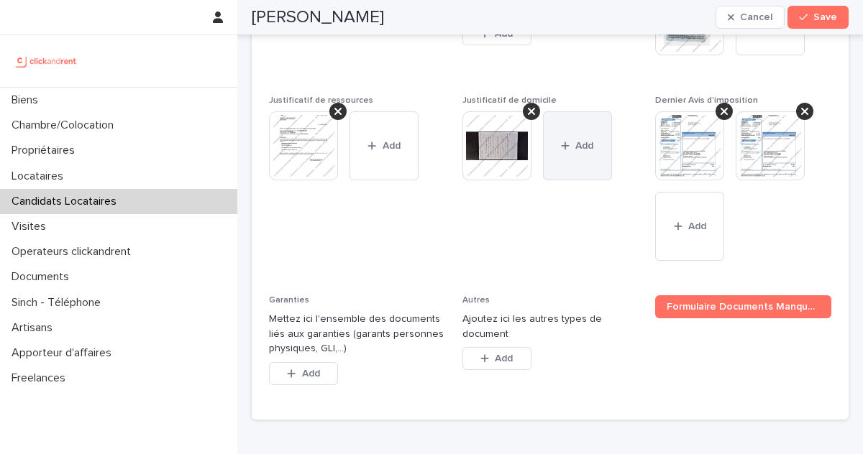
scroll to position [1330, 0]
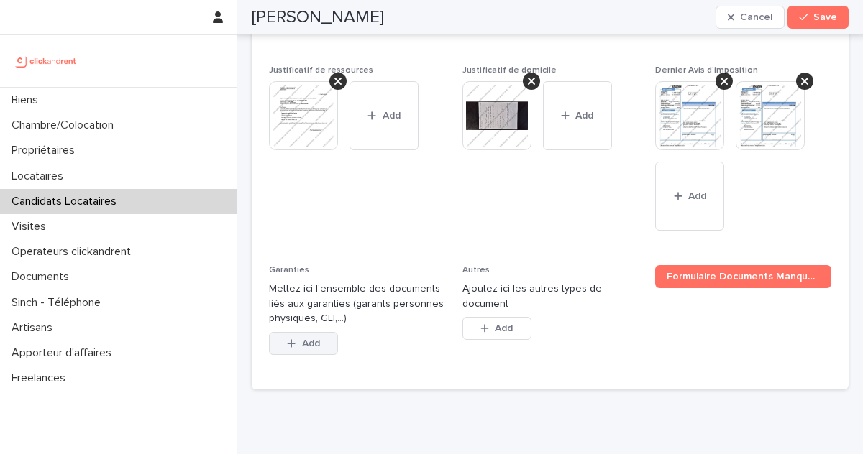
click at [312, 339] on span "Add" at bounding box center [311, 344] width 18 height 10
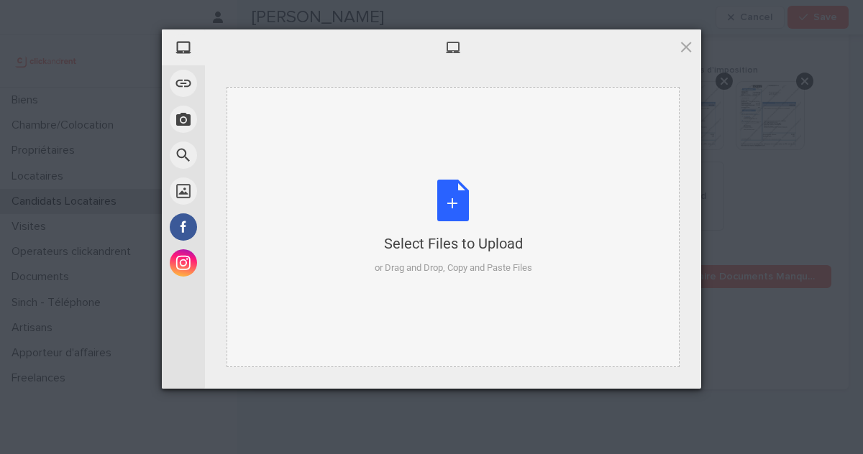
click at [387, 253] on div "Select Files to Upload or Drag and Drop, Copy and Paste Files" at bounding box center [453, 228] width 157 height 96
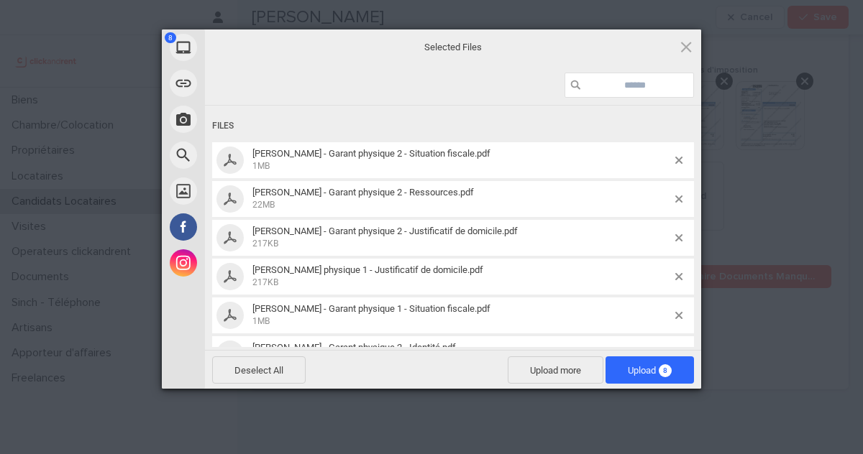
drag, startPoint x: 657, startPoint y: 377, endPoint x: 649, endPoint y: 385, distance: 11.2
click at [649, 385] on div "Deselect All Upload more Upload 8" at bounding box center [453, 369] width 496 height 39
click at [645, 373] on span "Upload 8" at bounding box center [650, 370] width 44 height 11
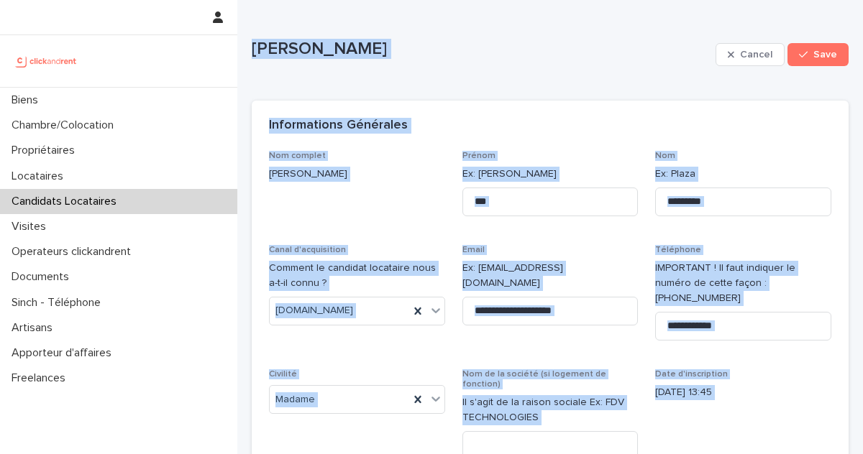
scroll to position [0, 0]
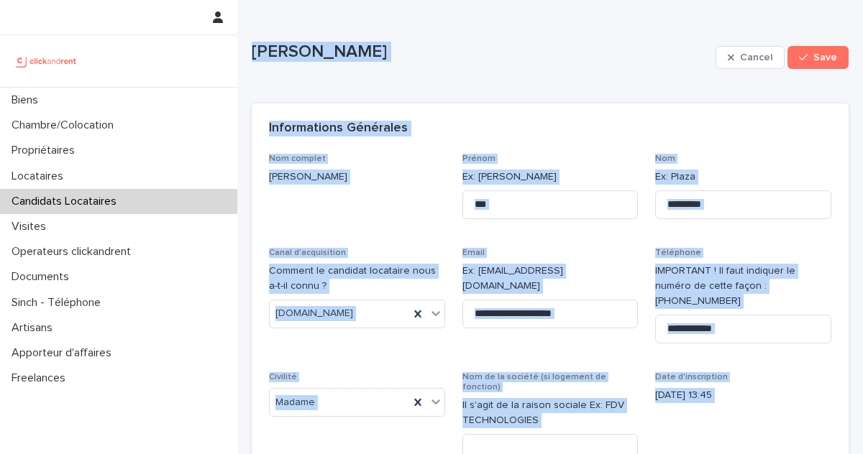
drag, startPoint x: 415, startPoint y: 293, endPoint x: 249, endPoint y: 44, distance: 298.7
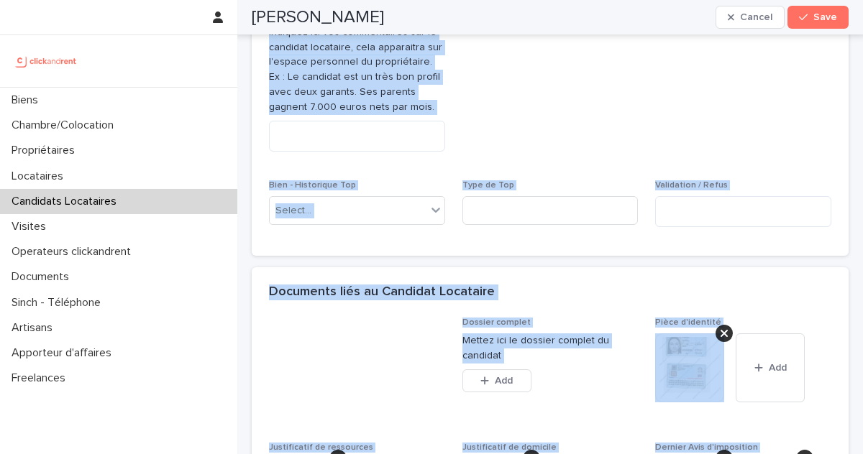
scroll to position [950, 0]
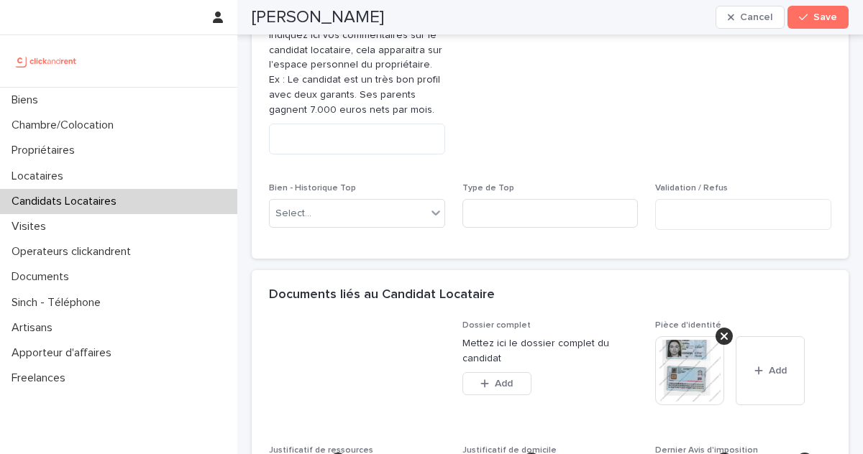
click at [354, 94] on div "Commentaire Candidature Indiquez ici vos commentaires sur le candidat locataire…" at bounding box center [357, 89] width 176 height 154
click at [352, 128] on textarea at bounding box center [357, 139] width 176 height 31
paste textarea "**********"
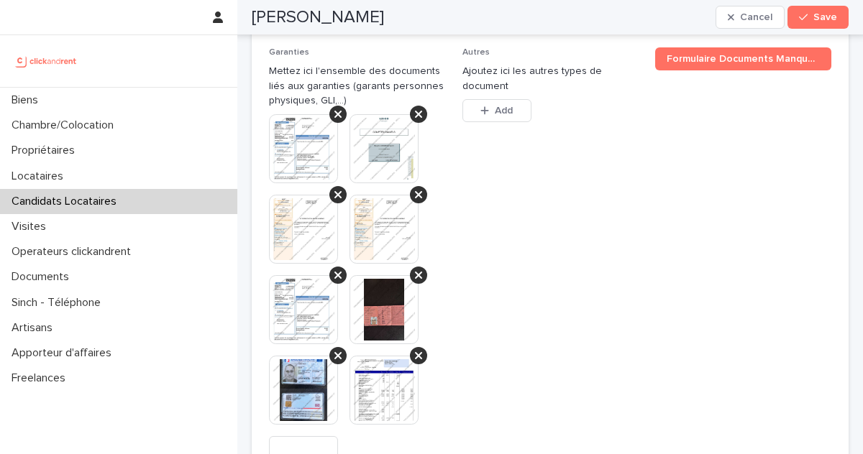
scroll to position [1694, 0]
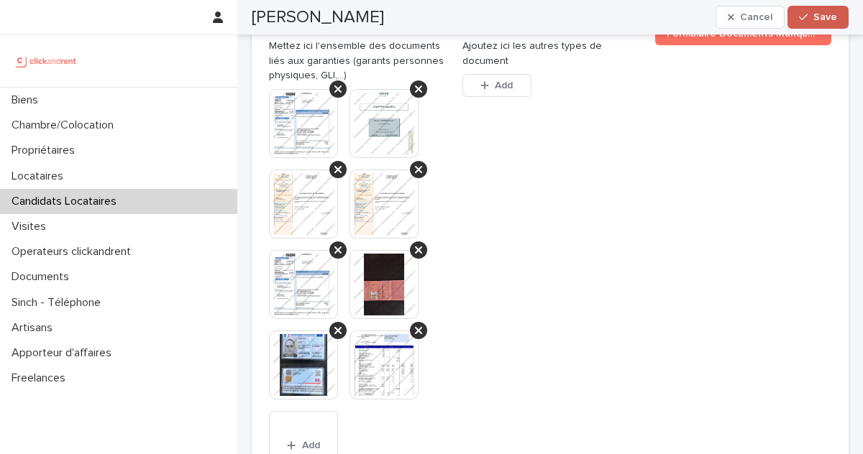
type textarea "**********"
click at [830, 9] on button "Save" at bounding box center [817, 17] width 61 height 23
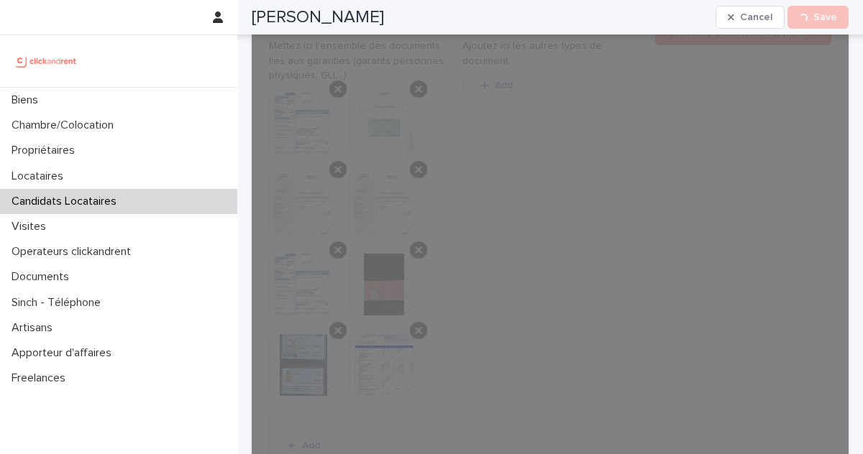
click at [347, 16] on h2 "Zoé Dierstein" at bounding box center [318, 17] width 132 height 21
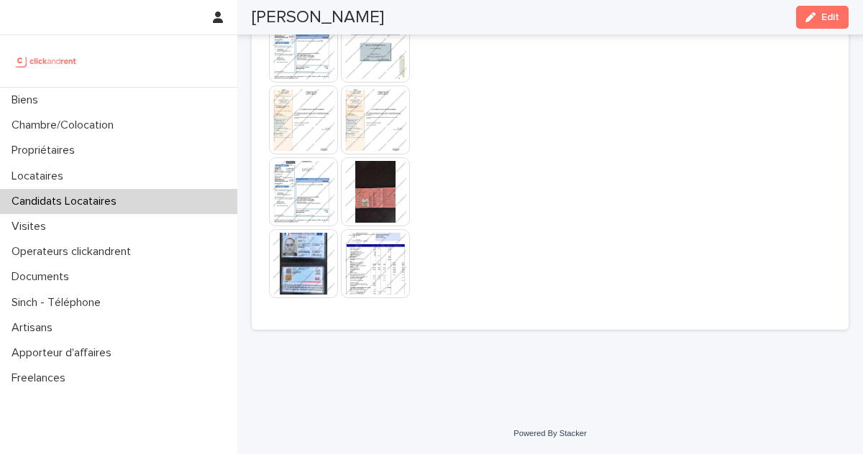
scroll to position [1200, 0]
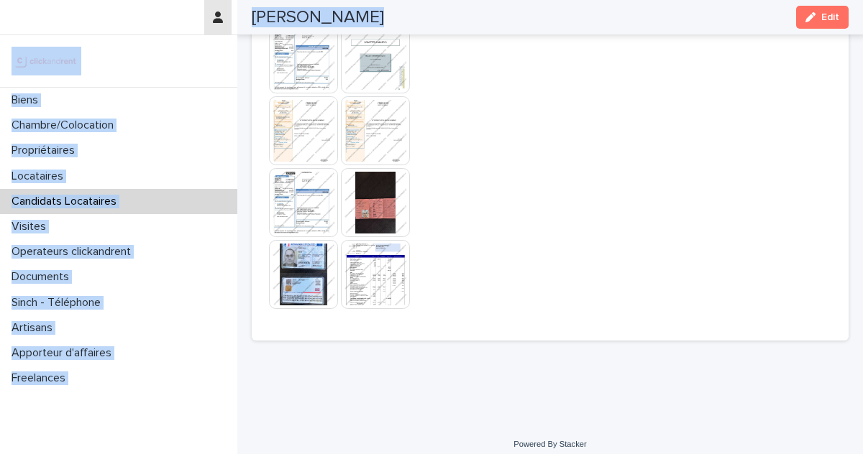
drag, startPoint x: 333, startPoint y: 19, endPoint x: 230, endPoint y: 15, distance: 102.9
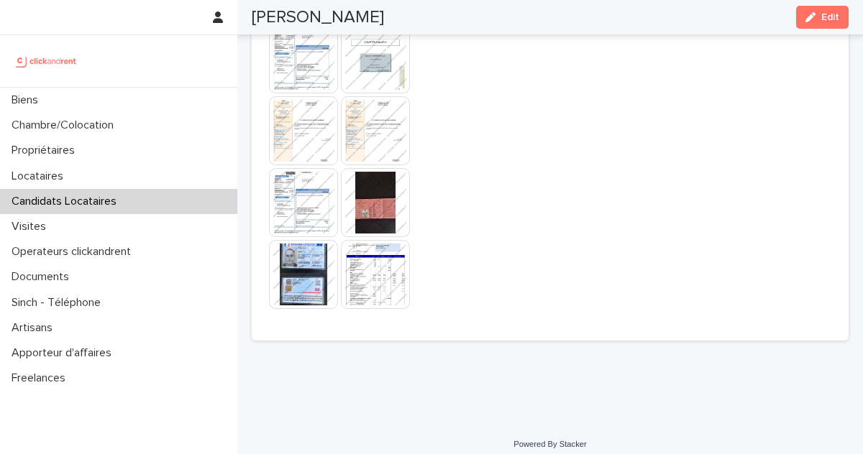
click at [372, 24] on div "Zoé Dierstein Edit" at bounding box center [550, 17] width 597 height 35
drag, startPoint x: 365, startPoint y: 19, endPoint x: 251, endPoint y: 12, distance: 113.9
click at [251, 12] on div "Zoé Dierstein Edit" at bounding box center [550, 17] width 666 height 35
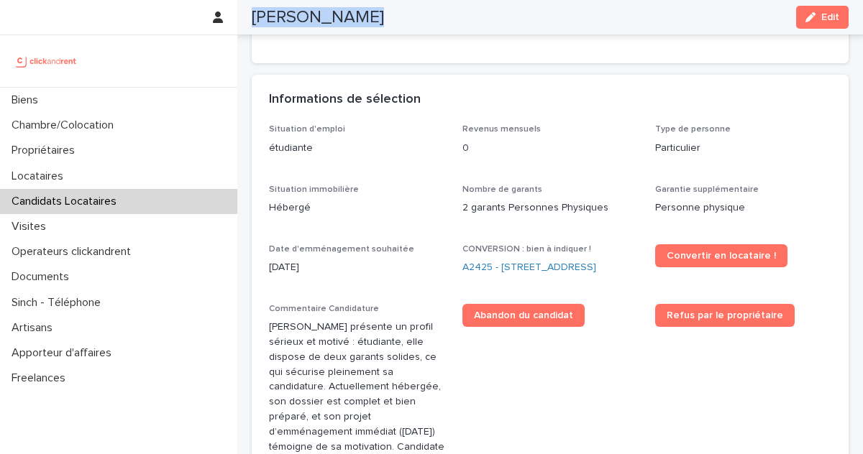
scroll to position [323, 0]
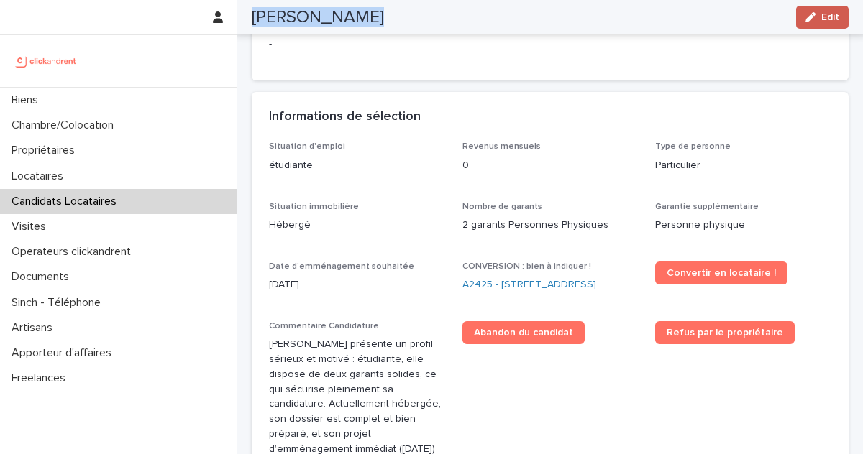
click at [832, 13] on span "Edit" at bounding box center [830, 17] width 18 height 10
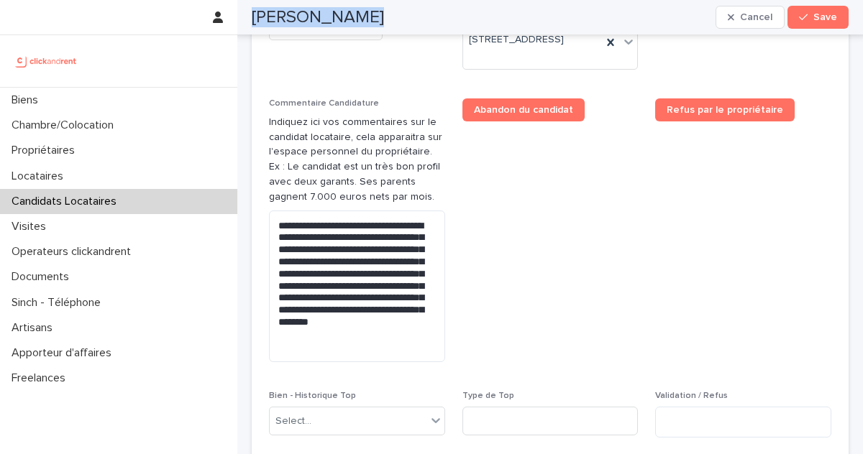
scroll to position [864, 0]
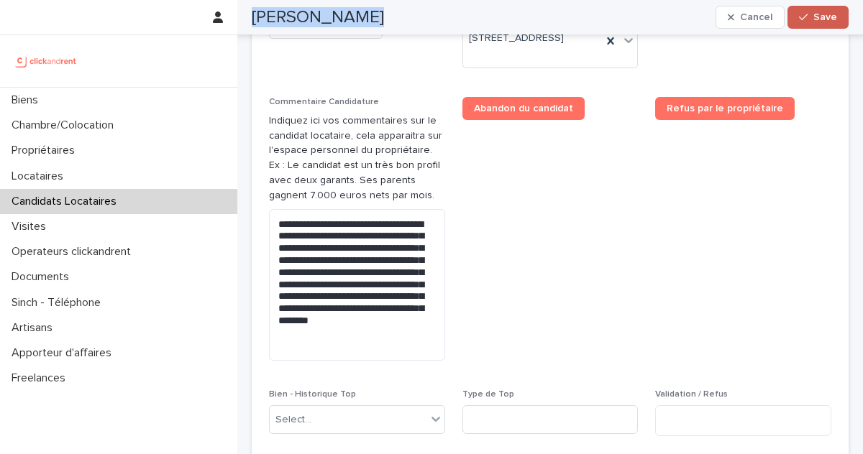
click at [825, 9] on button "Save" at bounding box center [817, 17] width 61 height 23
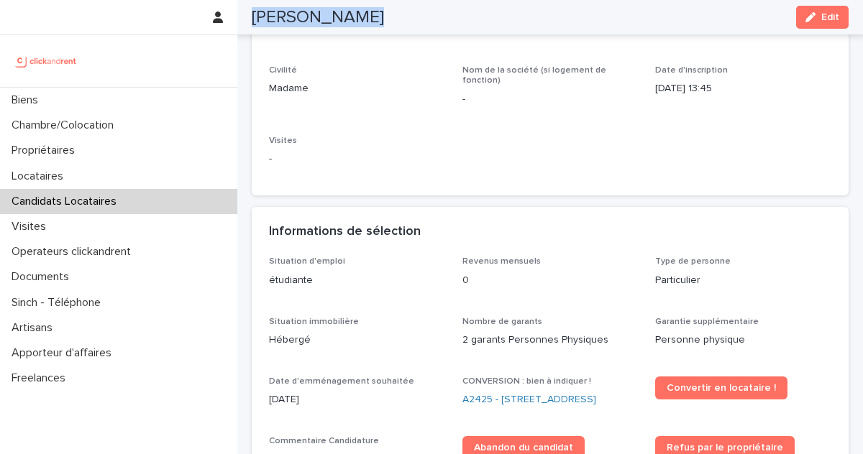
scroll to position [219, 0]
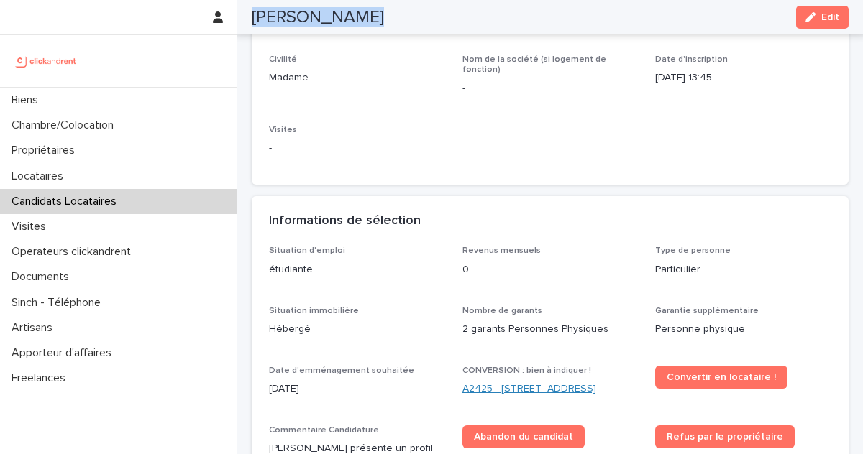
click at [509, 382] on link "A2425 - 137 avenue de Stalingrad, Colombes 92700" at bounding box center [529, 389] width 134 height 15
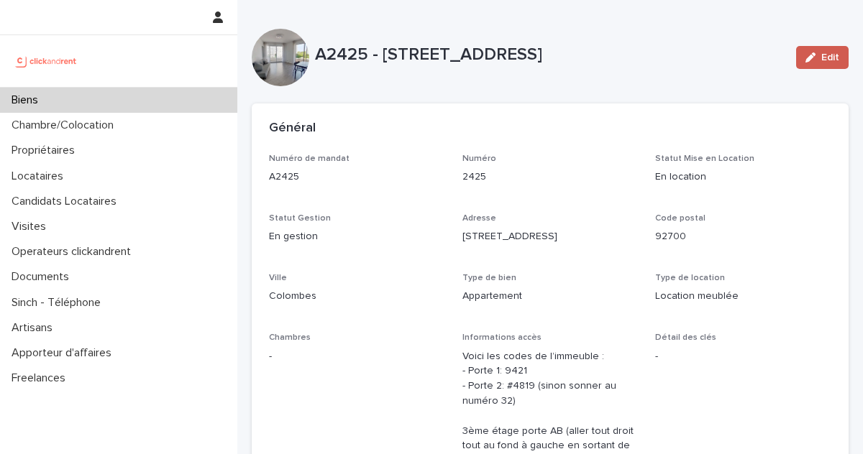
click at [831, 47] on button "Edit" at bounding box center [822, 57] width 52 height 23
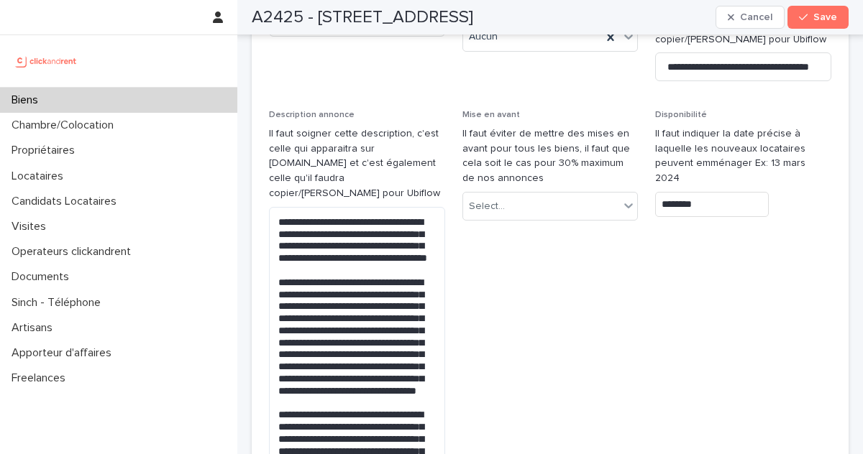
scroll to position [4704, 0]
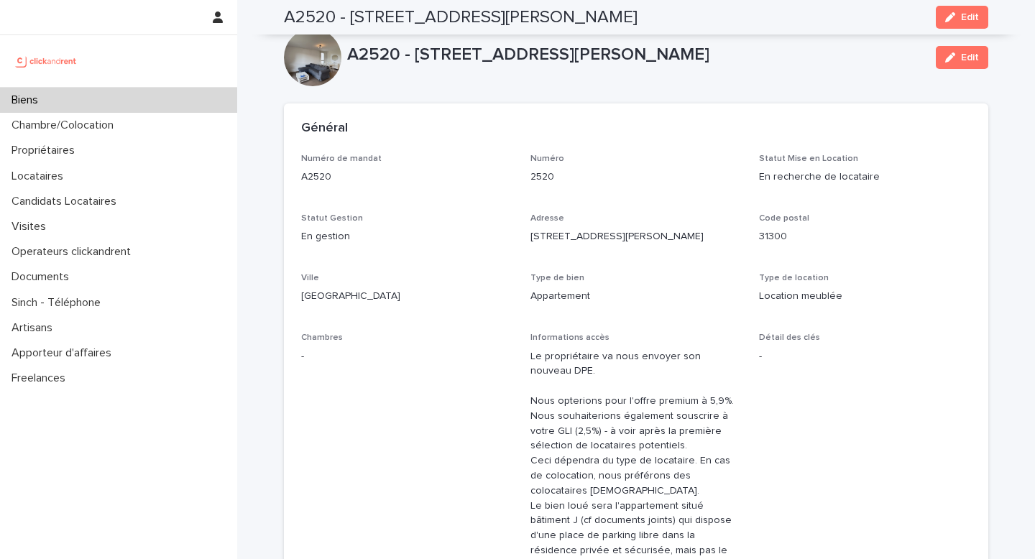
scroll to position [4295, 0]
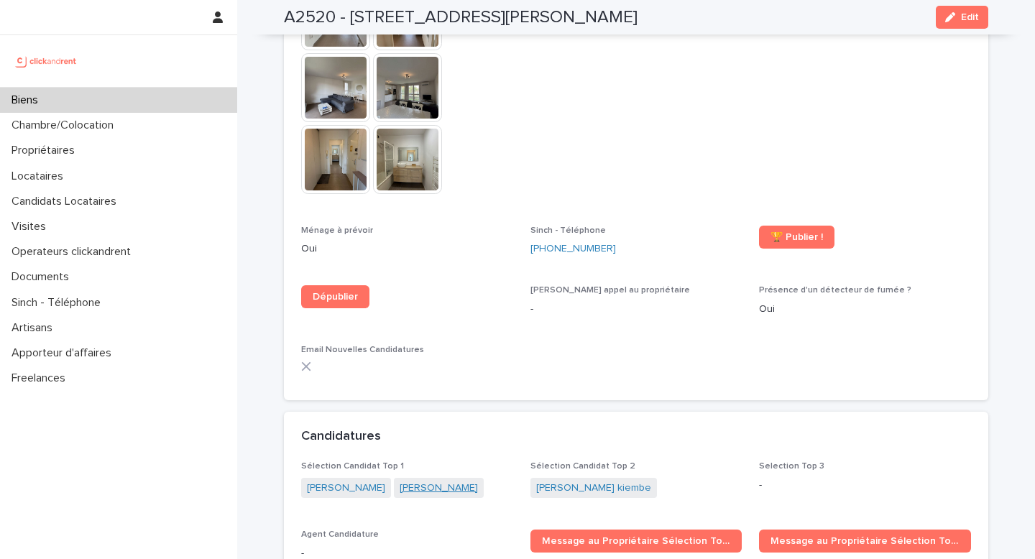
click at [451, 481] on link "[PERSON_NAME]" at bounding box center [439, 488] width 78 height 15
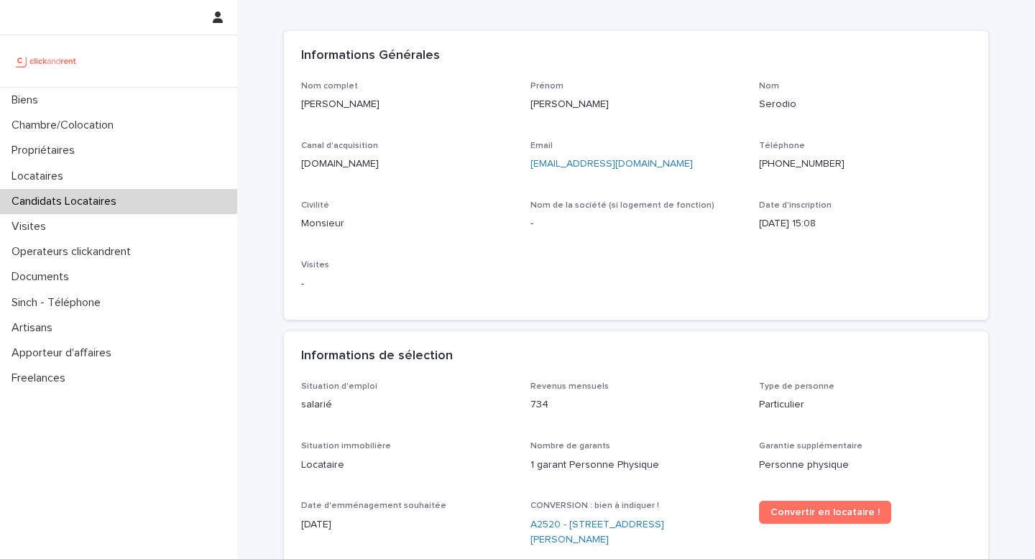
scroll to position [75, 0]
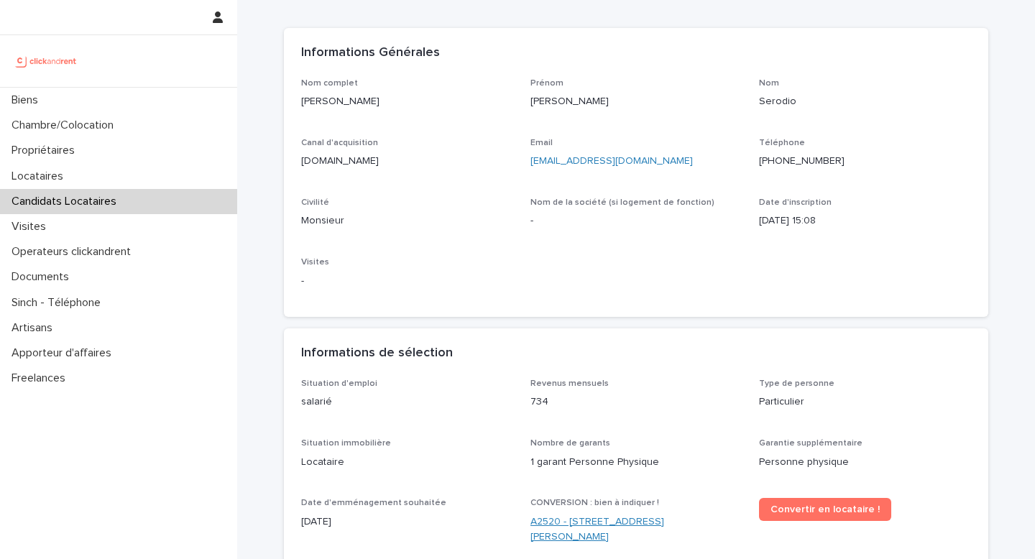
click at [568, 521] on link "A2520 - [STREET_ADDRESS][PERSON_NAME]" at bounding box center [637, 530] width 212 height 30
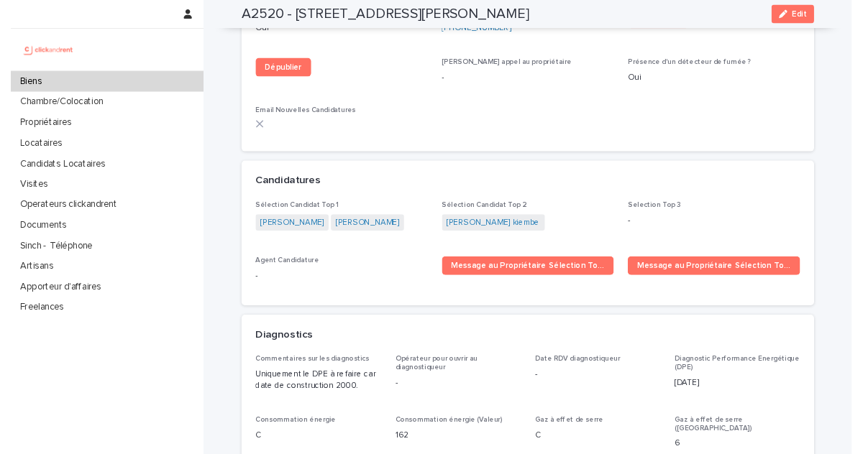
scroll to position [4508, 0]
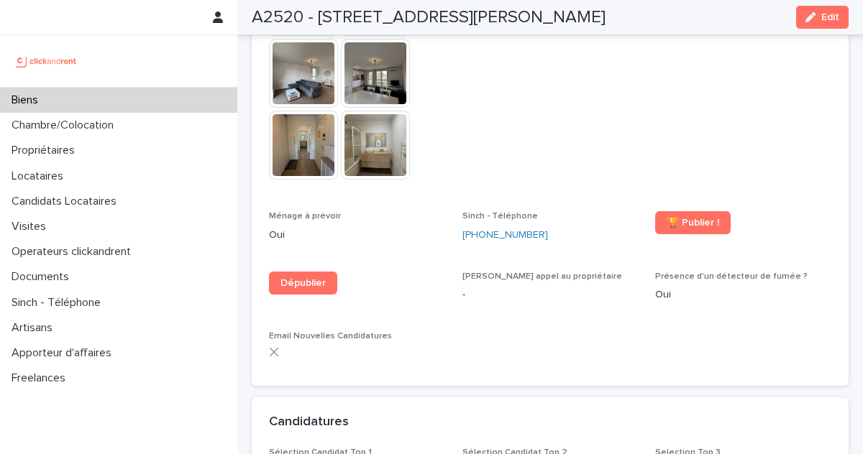
click at [148, 106] on div "Biens" at bounding box center [118, 100] width 237 height 25
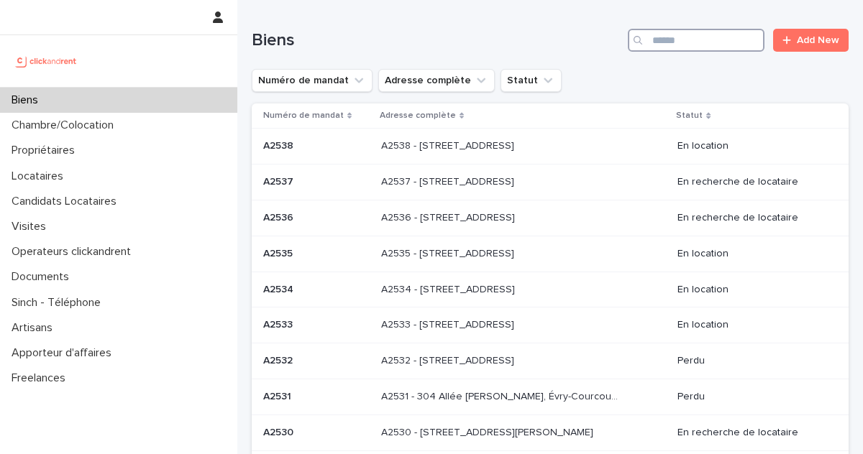
click at [705, 41] on input "Search" at bounding box center [696, 40] width 137 height 23
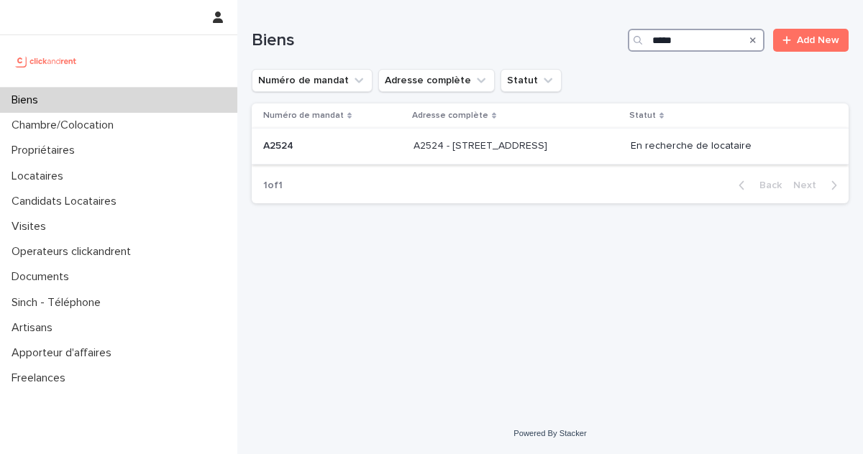
type input "*****"
click at [684, 158] on div "En recherche de locataire" at bounding box center [728, 146] width 195 height 24
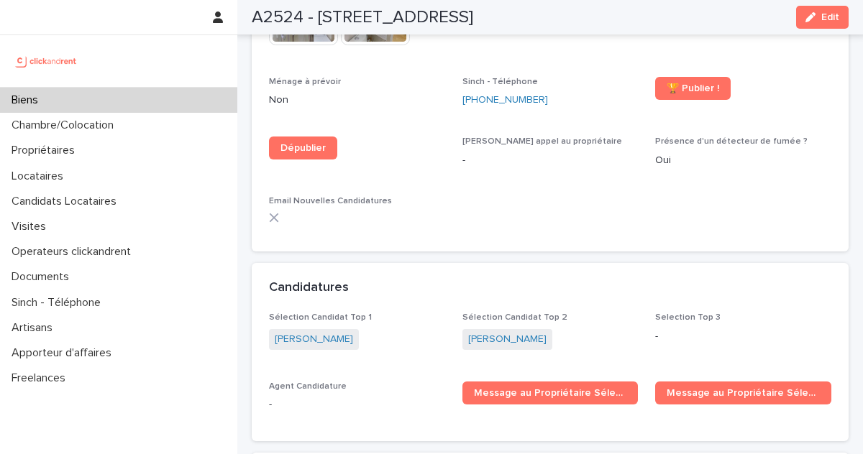
scroll to position [4381, 0]
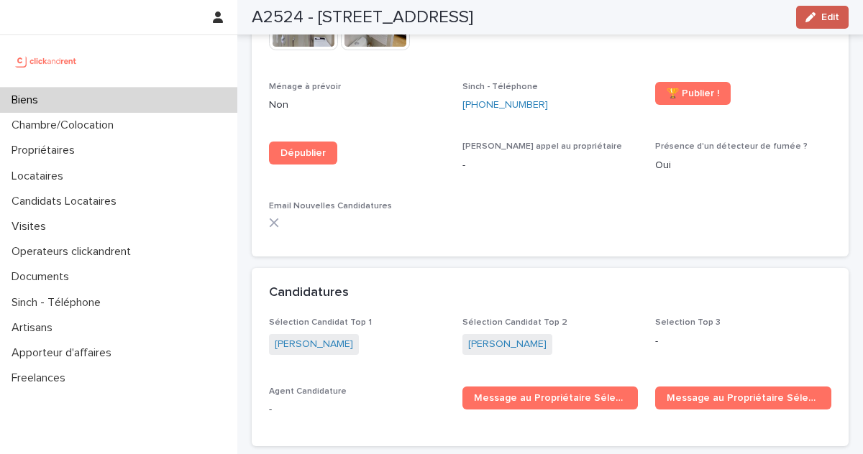
click at [832, 18] on span "Edit" at bounding box center [830, 17] width 18 height 10
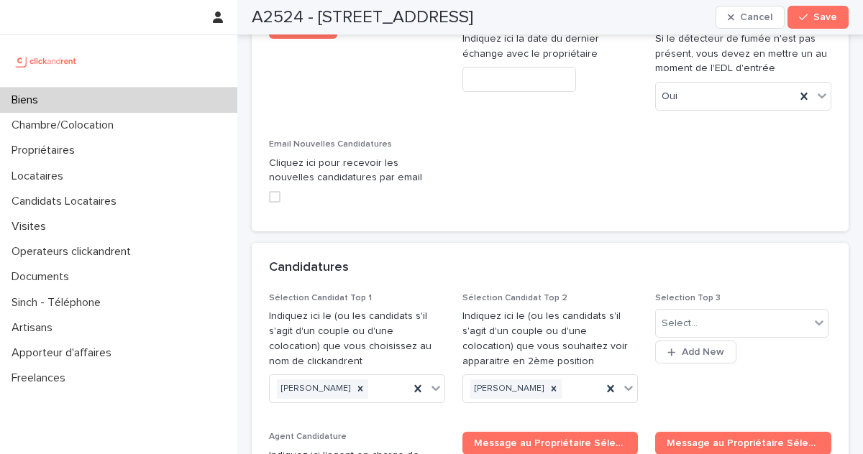
scroll to position [7275, 0]
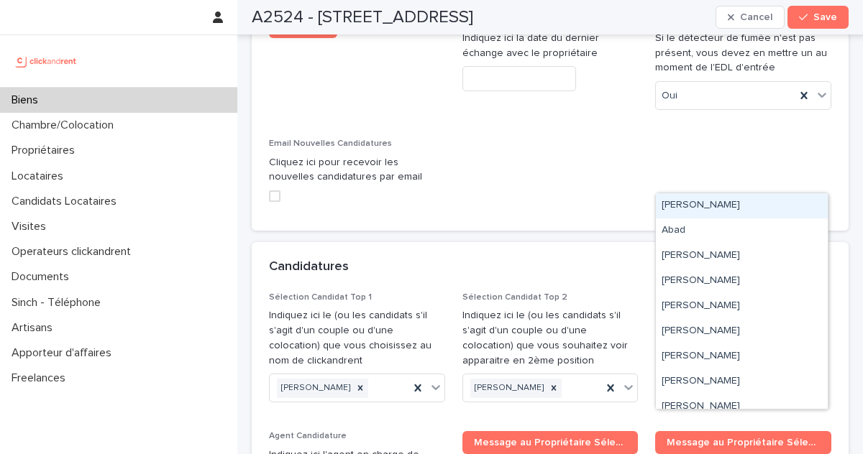
click at [694, 316] on div "Select..." at bounding box center [679, 323] width 36 height 15
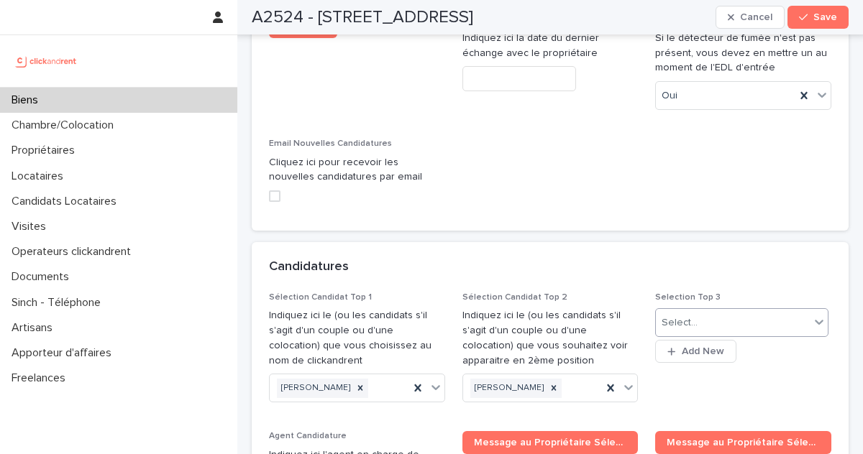
paste input "**********"
type input "**********"
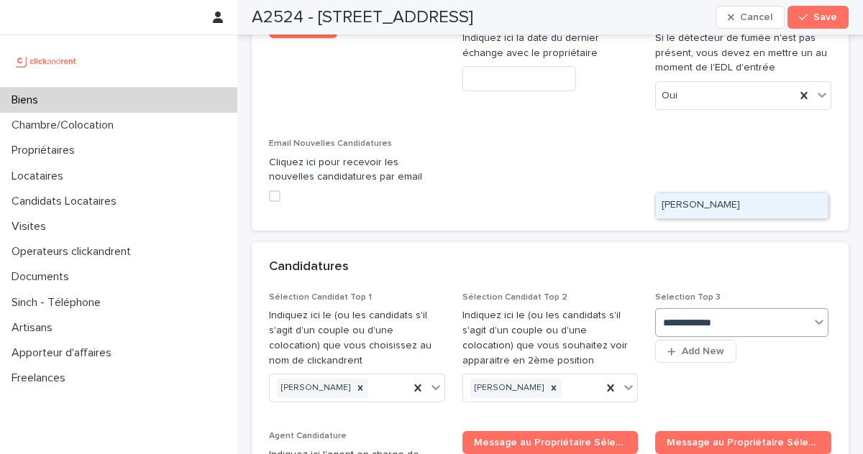
click at [705, 203] on div "[PERSON_NAME]" at bounding box center [742, 205] width 172 height 25
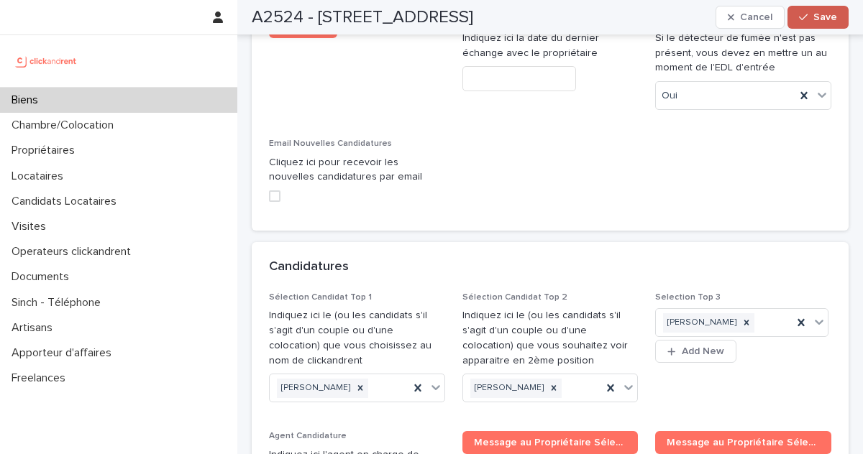
click at [817, 17] on span "Save" at bounding box center [825, 17] width 24 height 10
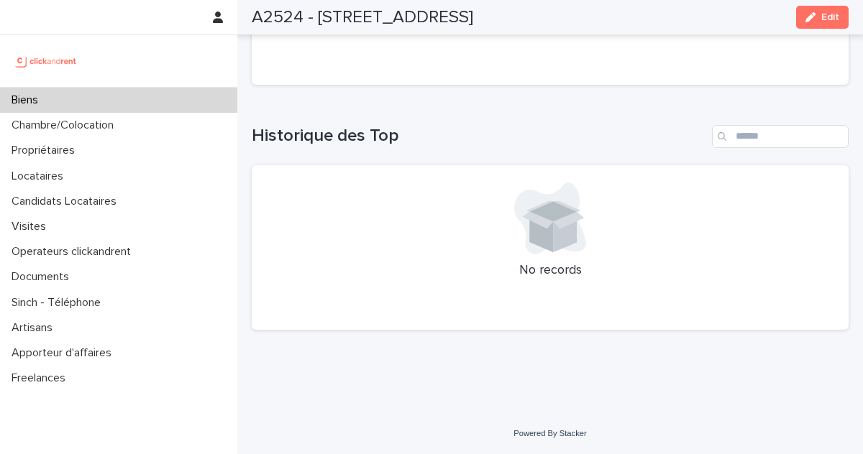
scroll to position [5874, 0]
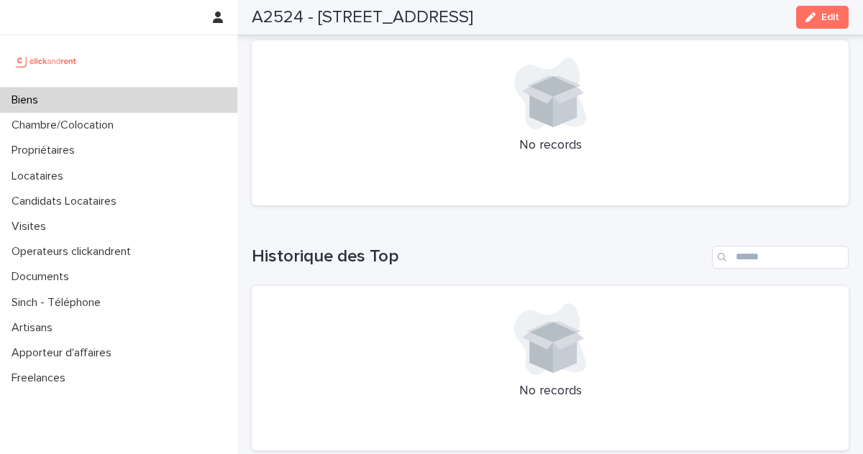
click at [82, 109] on div "Biens" at bounding box center [118, 100] width 237 height 25
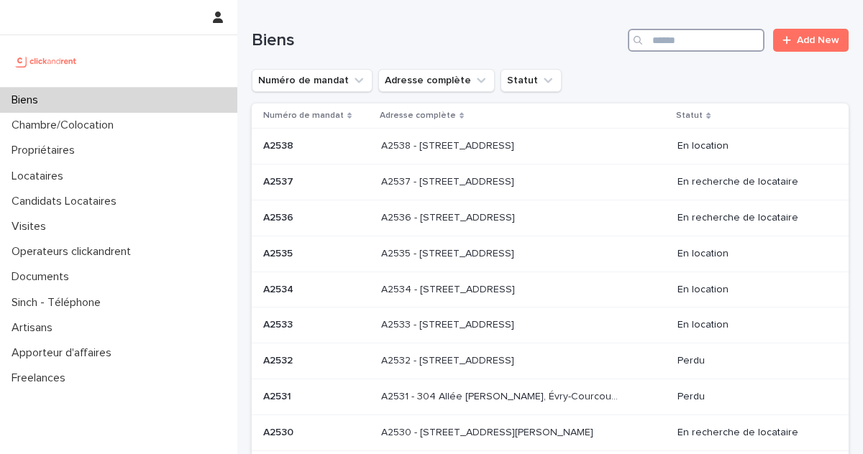
click at [708, 49] on input "Search" at bounding box center [696, 40] width 137 height 23
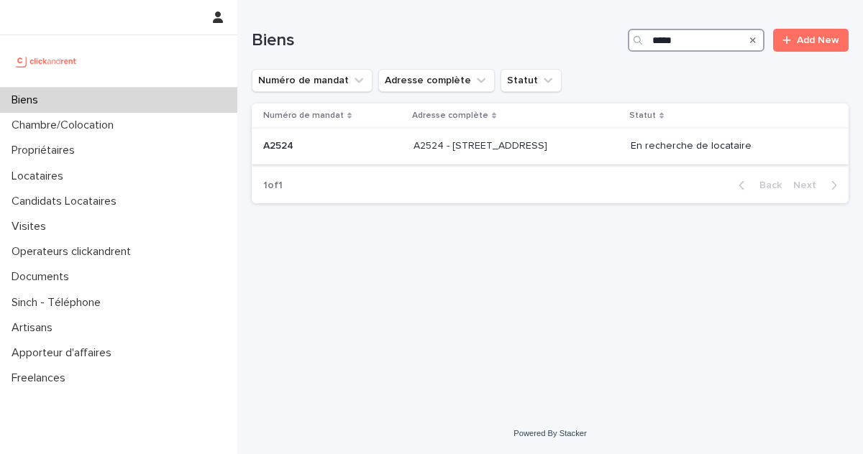
type input "*****"
click at [598, 129] on td "A2524 - 37 rue de Wattignies, Paris 75012 A2524 - 37 rue de Wattignies, Paris 7…" at bounding box center [516, 147] width 217 height 36
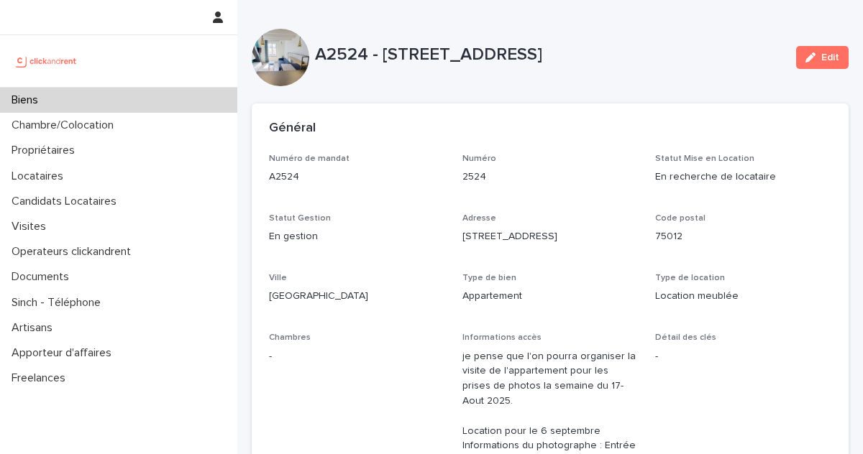
click at [590, 141] on div "Général" at bounding box center [550, 129] width 597 height 50
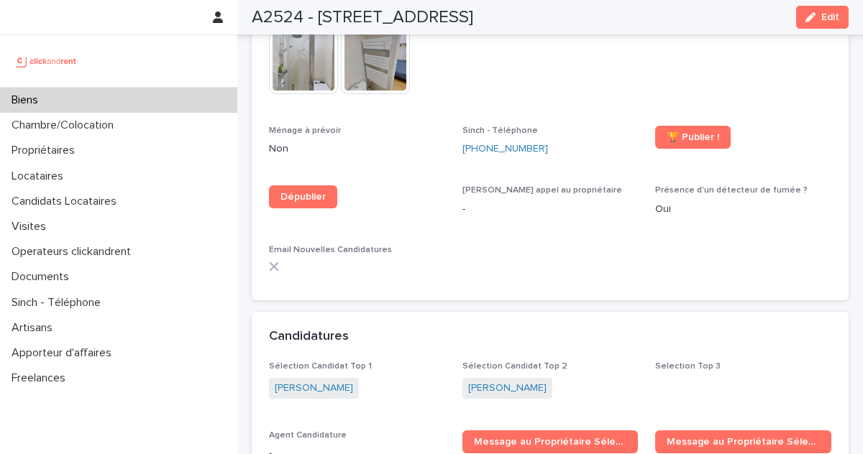
scroll to position [4340, 0]
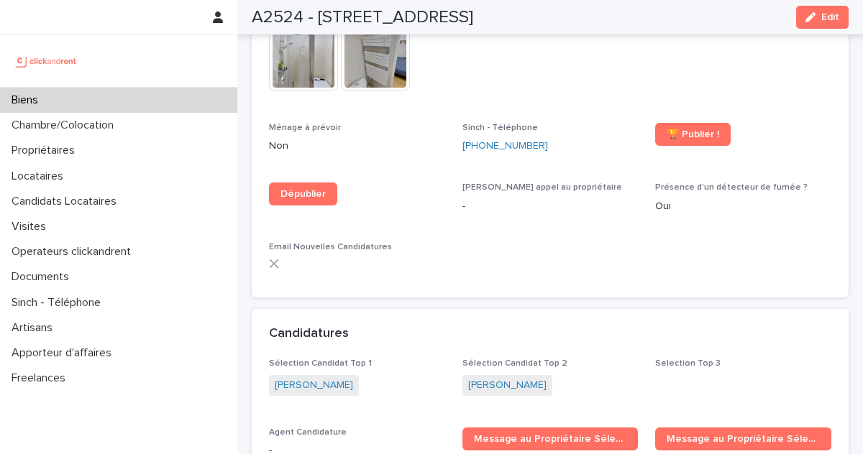
click at [818, 29] on div "A2524 - 37 rue de Wattignies, Paris 75012 Edit" at bounding box center [550, 17] width 597 height 35
click at [823, 22] on span "Edit" at bounding box center [830, 17] width 18 height 10
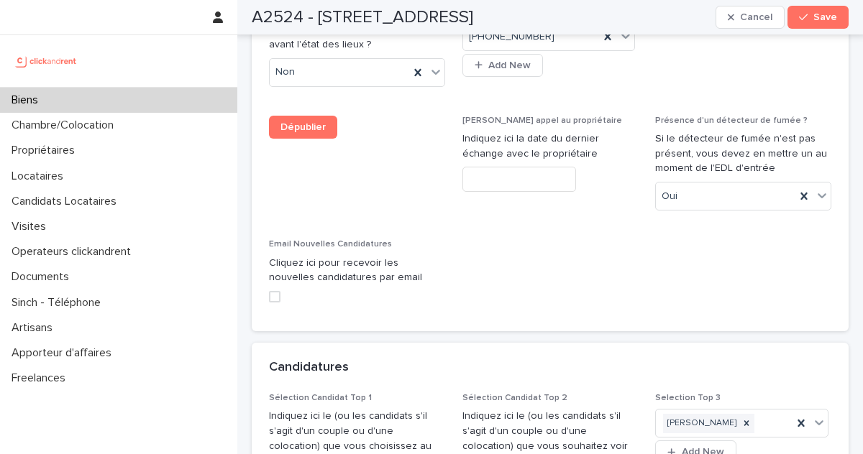
scroll to position [7164, 0]
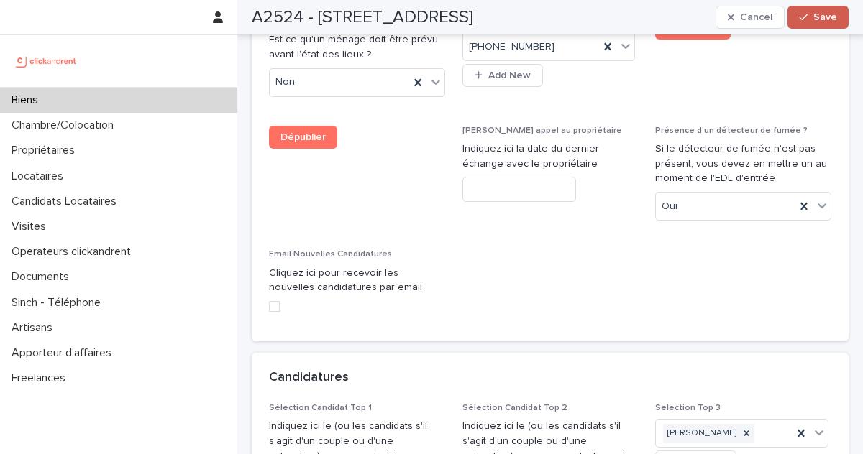
click at [811, 19] on div "button" at bounding box center [806, 17] width 14 height 10
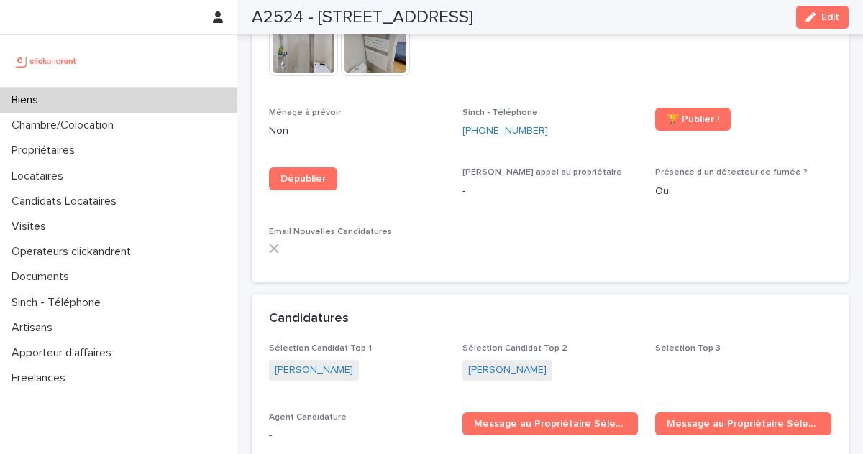
scroll to position [4341, 0]
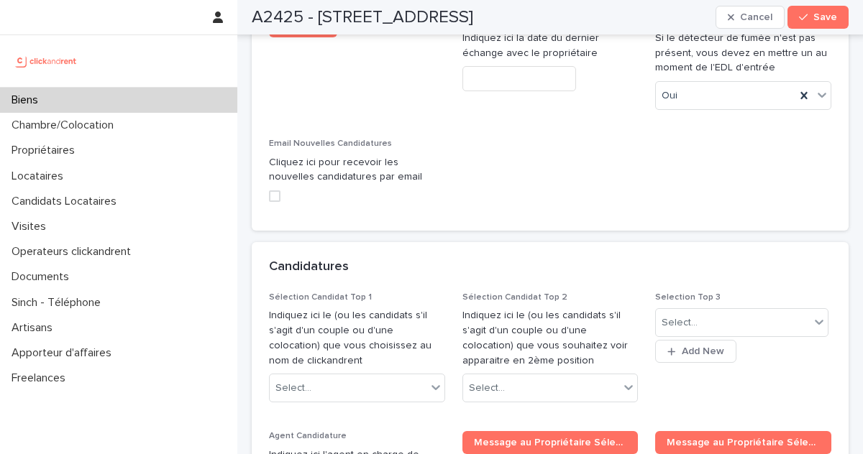
scroll to position [7402, 0]
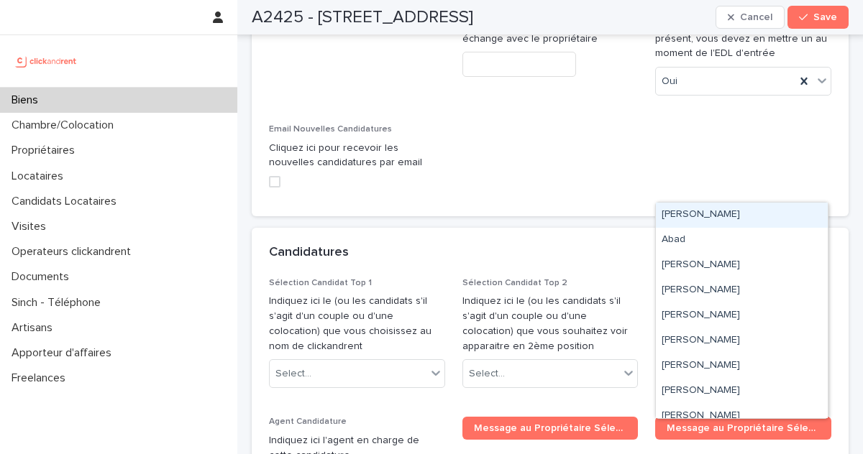
click at [713, 297] on div "Select..." at bounding box center [733, 309] width 154 height 24
click at [704, 228] on div "Candidatures" at bounding box center [550, 253] width 597 height 50
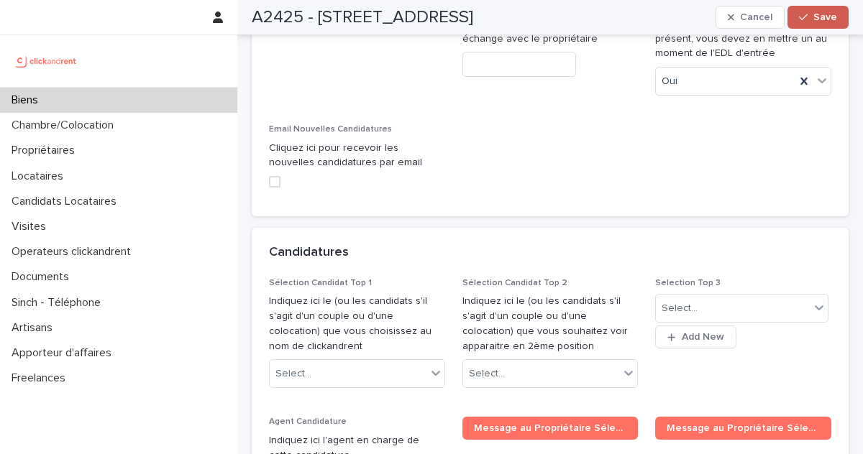
click at [823, 16] on span "Save" at bounding box center [825, 17] width 24 height 10
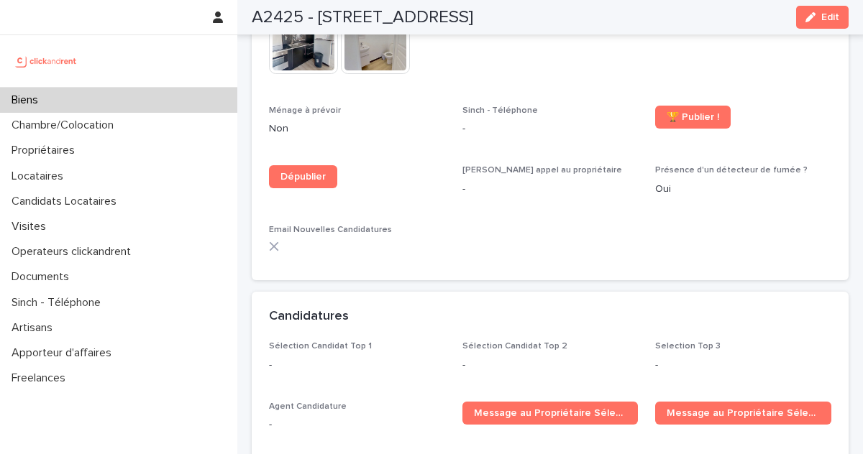
scroll to position [4418, 0]
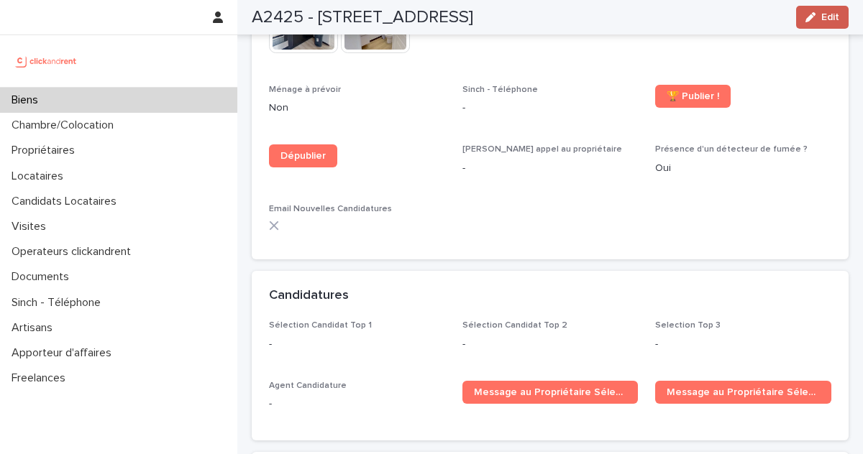
click at [833, 22] on span "Edit" at bounding box center [830, 17] width 18 height 10
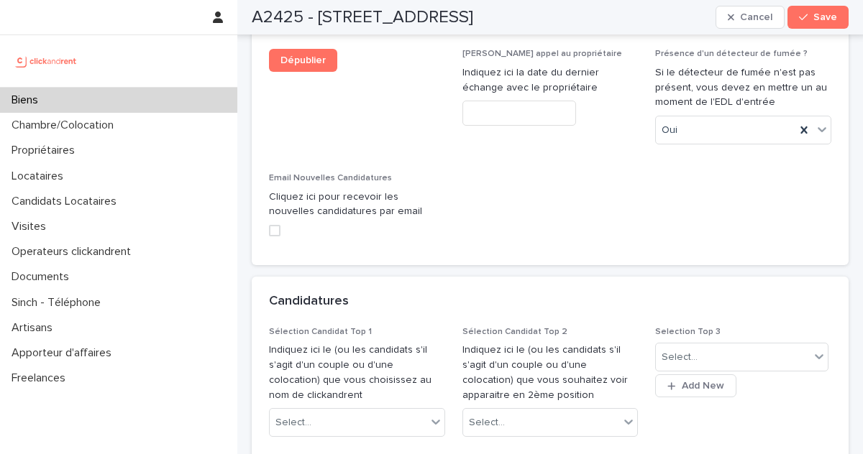
scroll to position [7360, 0]
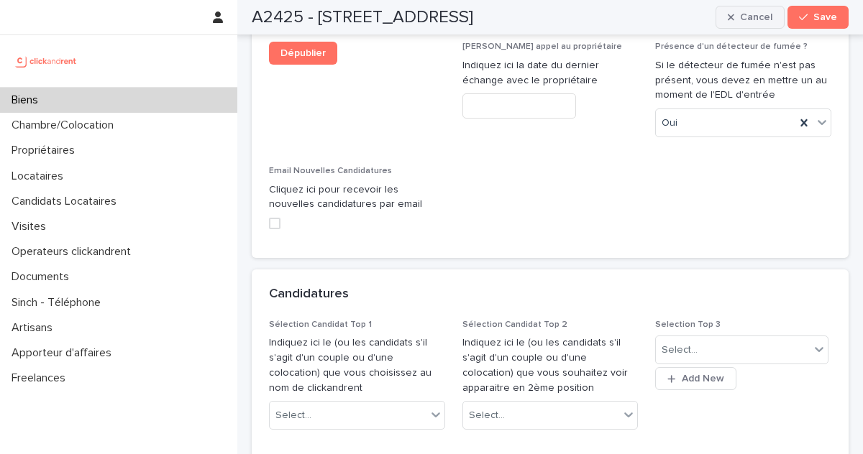
click at [729, 22] on button "Cancel" at bounding box center [749, 17] width 69 height 23
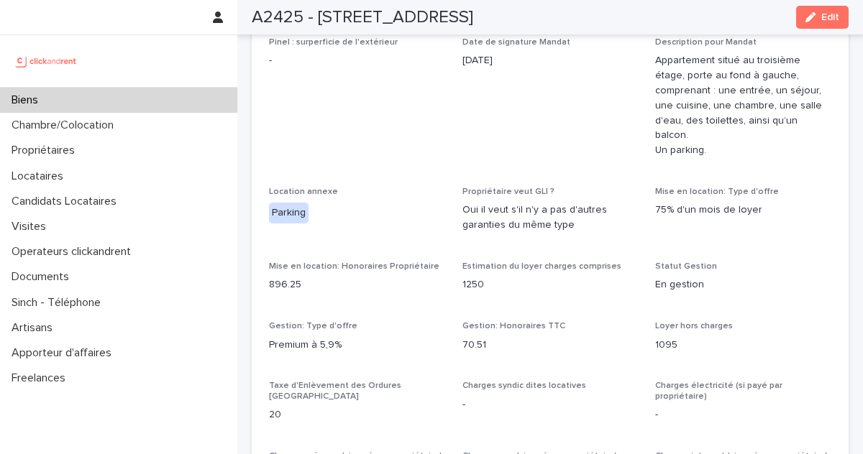
scroll to position [1068, 0]
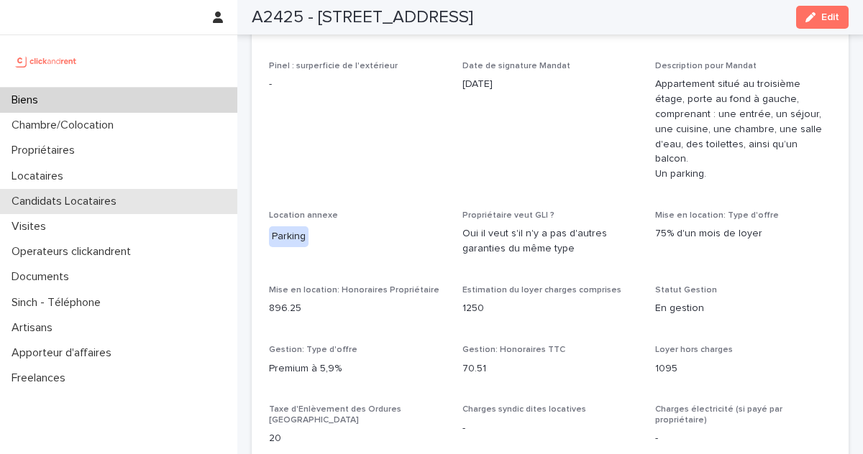
click at [83, 201] on p "Candidats Locataires" at bounding box center [67, 202] width 122 height 14
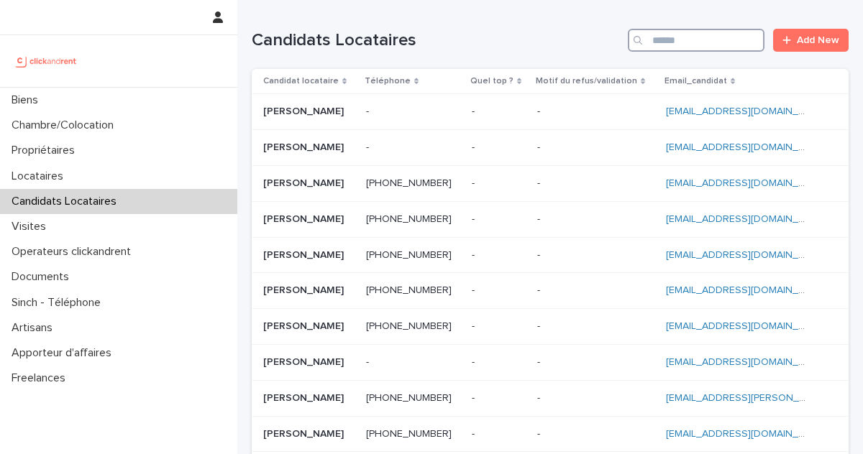
click at [723, 41] on input "Search" at bounding box center [696, 40] width 137 height 23
paste input "**********"
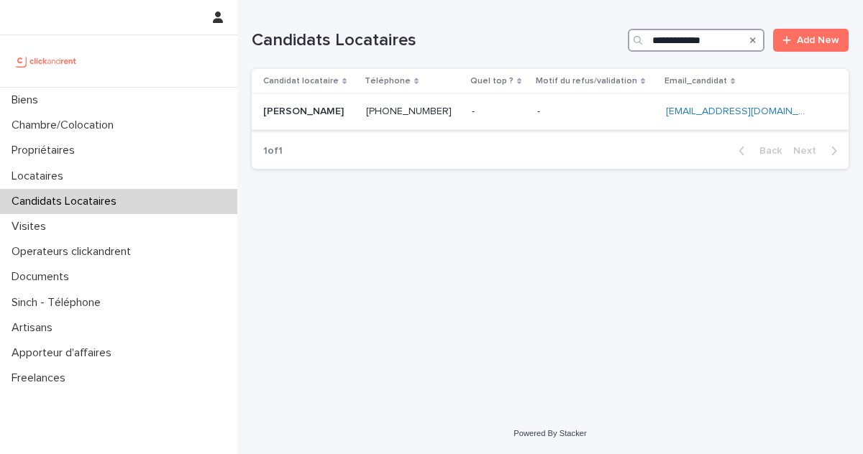
type input "**********"
click at [562, 102] on div "- -" at bounding box center [595, 112] width 117 height 24
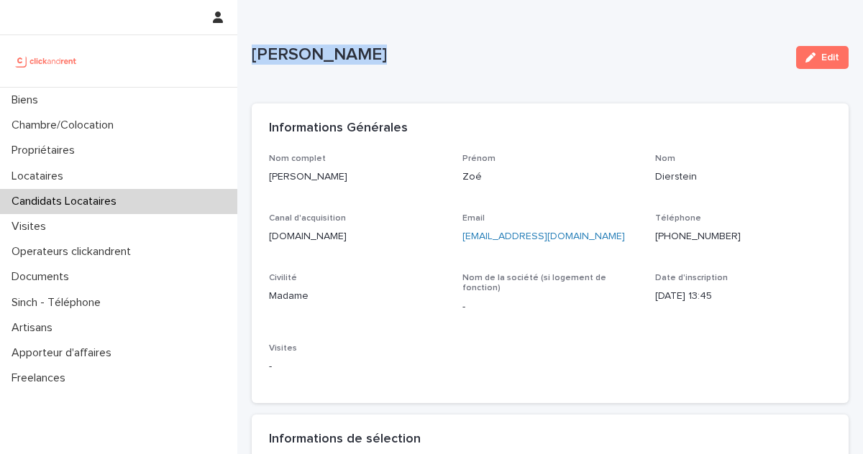
click at [353, 45] on div "Zoé Dierstein Edit" at bounding box center [550, 58] width 597 height 58
click at [328, 54] on p "[PERSON_NAME]" at bounding box center [518, 55] width 533 height 21
drag, startPoint x: 368, startPoint y: 59, endPoint x: 255, endPoint y: 56, distance: 113.6
click at [255, 56] on p "[PERSON_NAME]" at bounding box center [518, 55] width 533 height 21
copy p "[PERSON_NAME]"
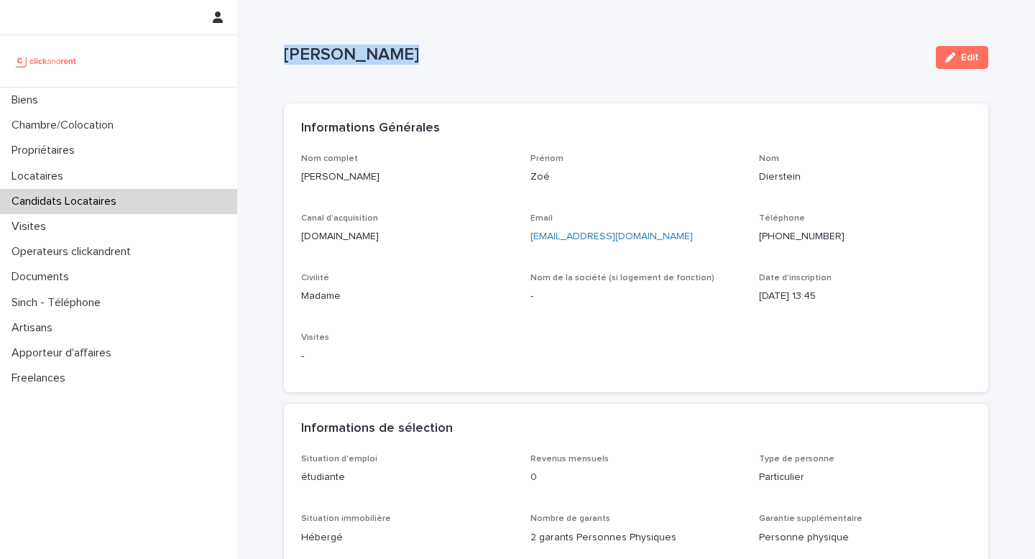
click at [81, 196] on p "Candidats Locataires" at bounding box center [67, 202] width 122 height 14
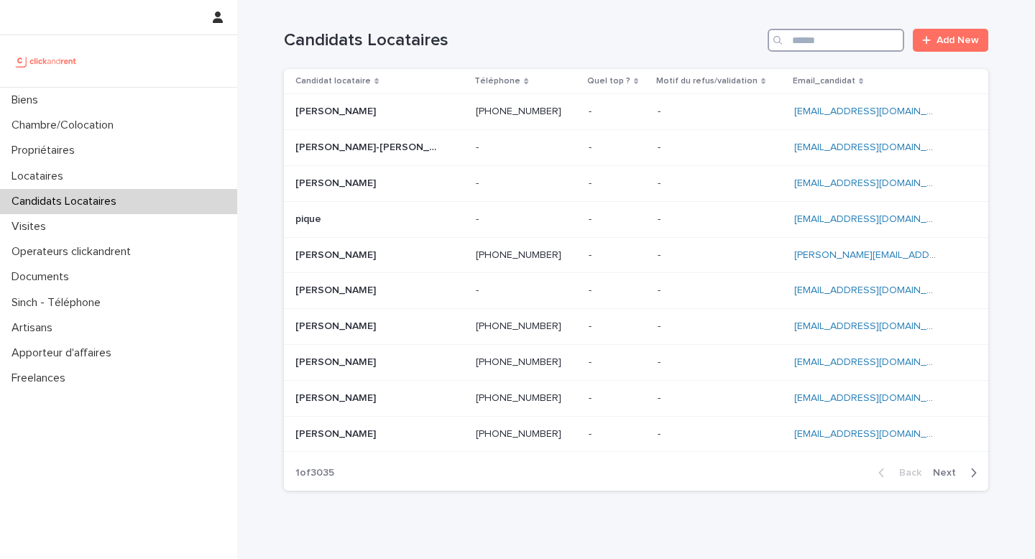
click at [843, 46] on input "Search" at bounding box center [836, 40] width 137 height 23
paste input "**********"
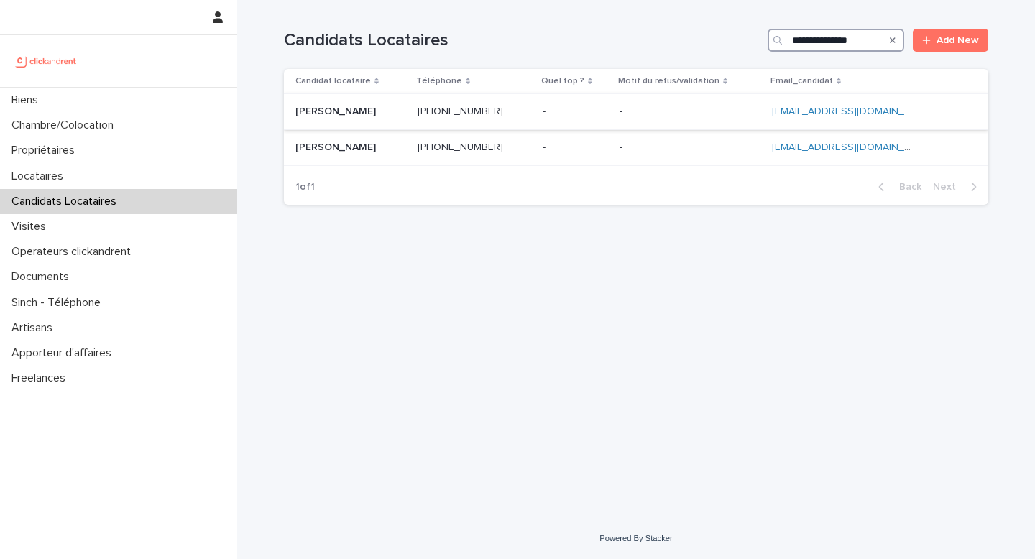
type input "**********"
click at [393, 113] on p at bounding box center [351, 112] width 111 height 12
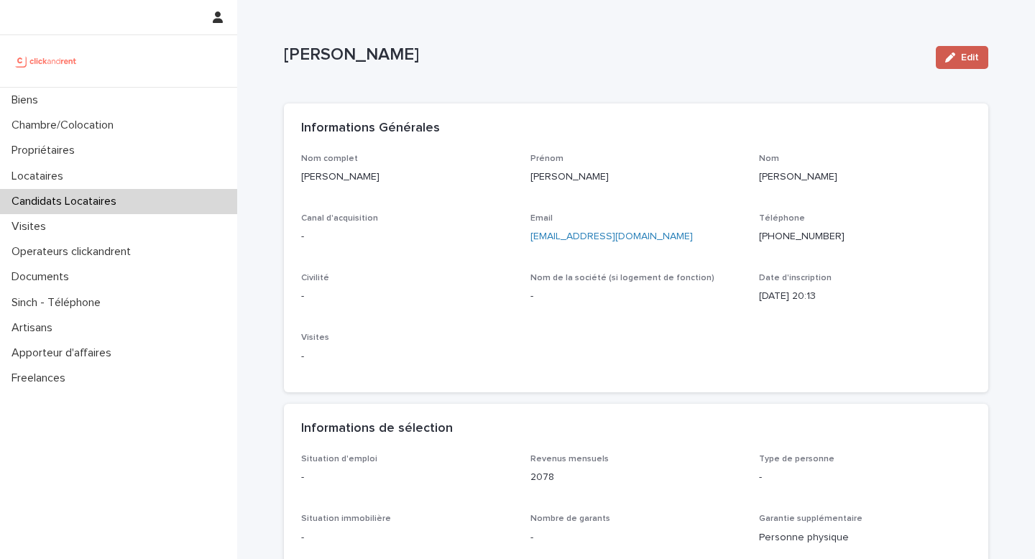
click at [862, 49] on button "Edit" at bounding box center [962, 57] width 52 height 23
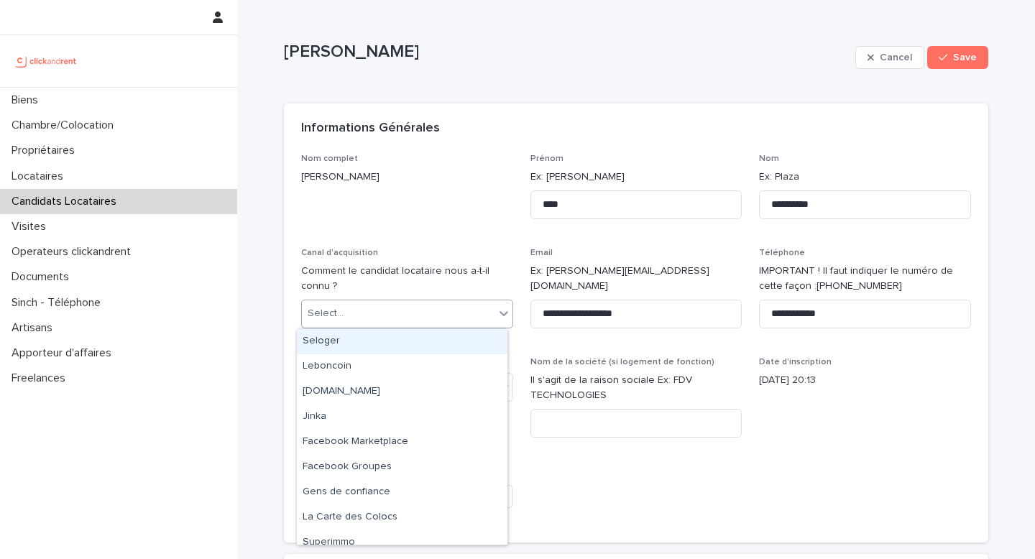
click at [386, 317] on div "Select..." at bounding box center [398, 314] width 193 height 24
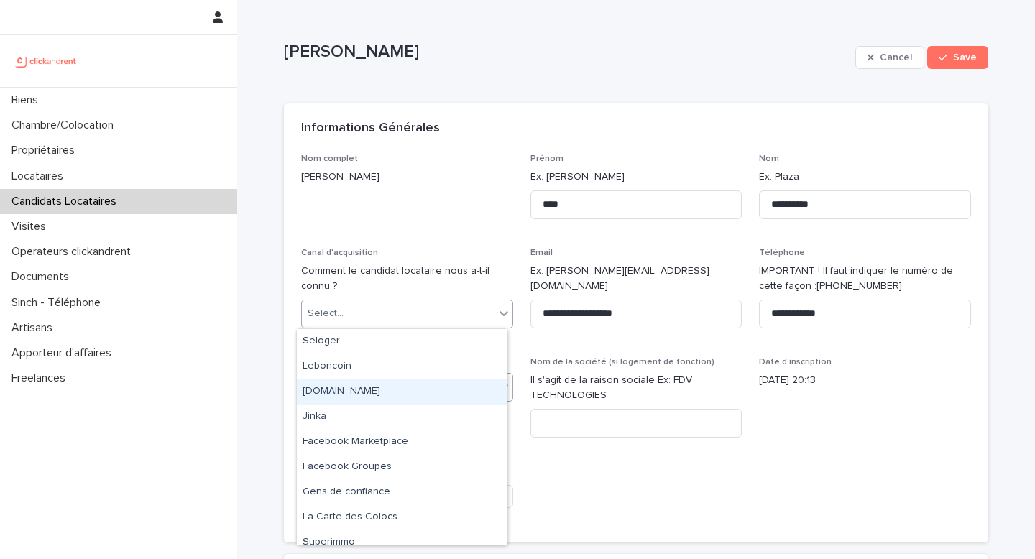
drag, startPoint x: 365, startPoint y: 393, endPoint x: 355, endPoint y: 382, distance: 14.8
click at [365, 393] on div "clickandrent.fr" at bounding box center [402, 392] width 211 height 25
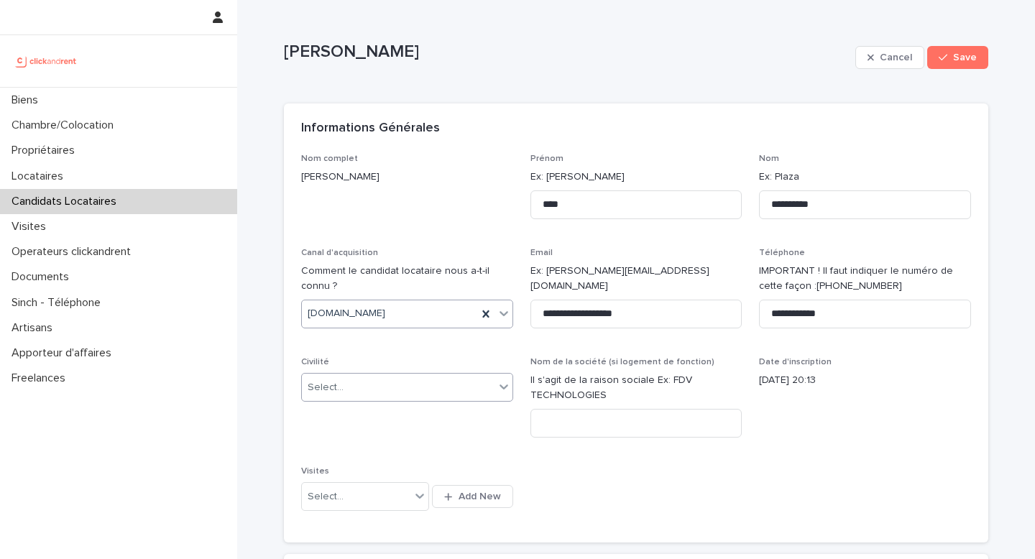
click at [355, 385] on div "Select..." at bounding box center [398, 388] width 193 height 24
click at [352, 436] on div "Monsieur" at bounding box center [402, 440] width 211 height 25
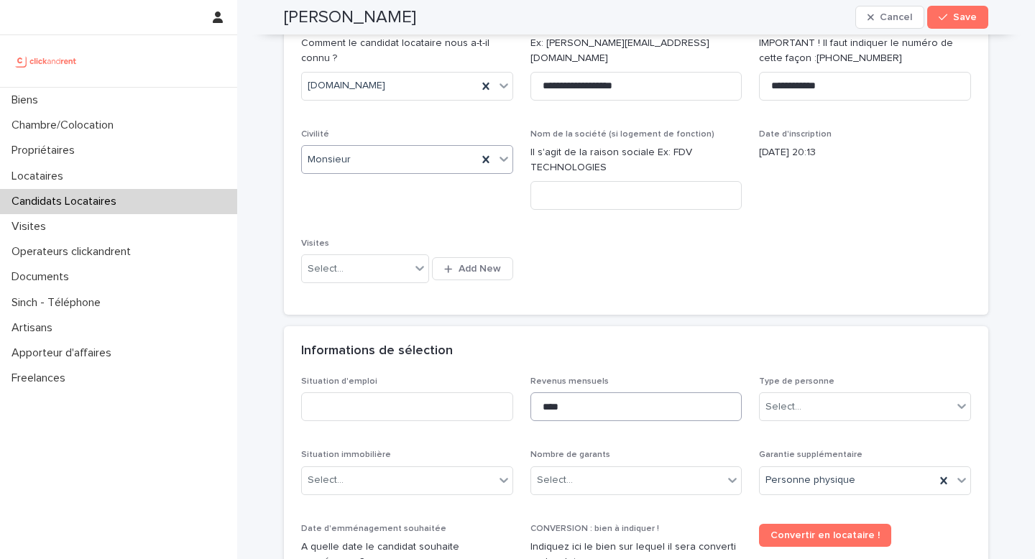
scroll to position [270, 0]
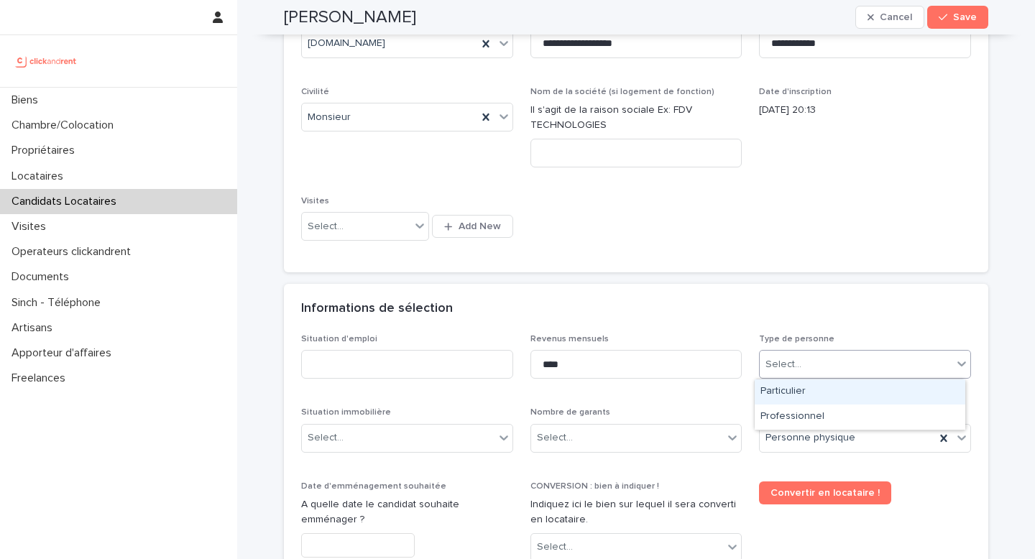
click at [802, 362] on div "Select..." at bounding box center [856, 365] width 193 height 24
click at [794, 393] on div "Particulier" at bounding box center [860, 392] width 211 height 25
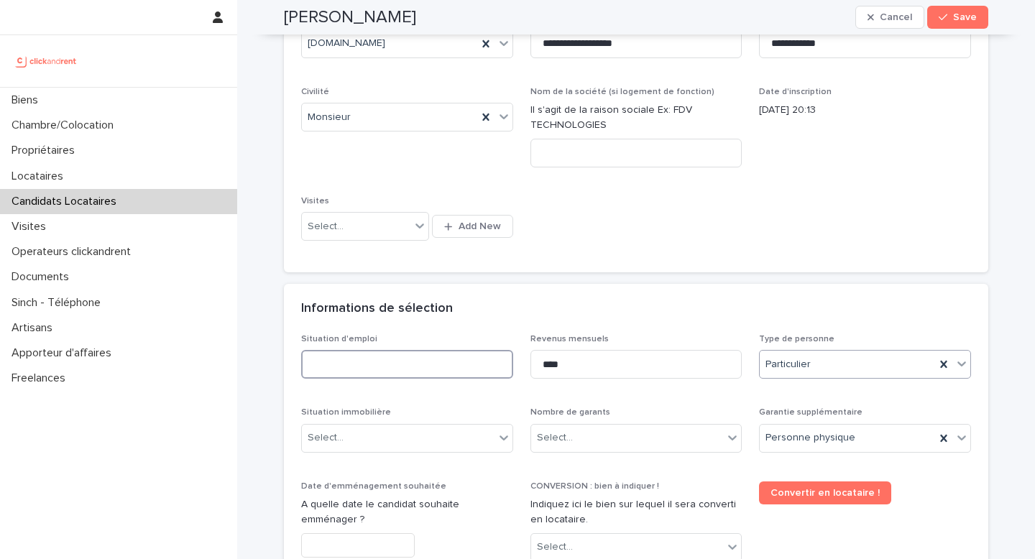
click at [420, 357] on input at bounding box center [407, 364] width 212 height 29
type input "*****"
click at [599, 437] on div "Select..." at bounding box center [627, 438] width 193 height 24
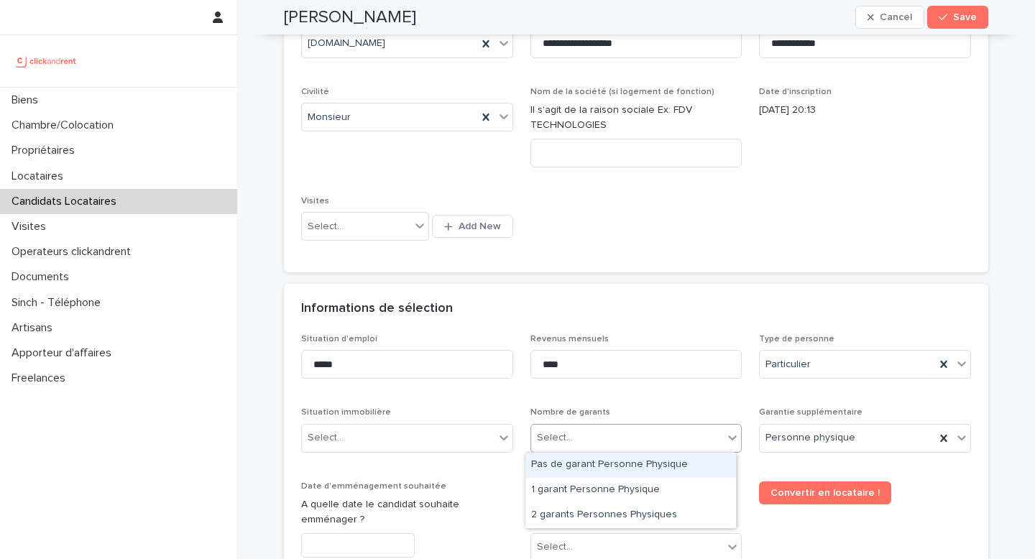
click at [697, 389] on div "Revenus mensuels ****" at bounding box center [637, 362] width 212 height 56
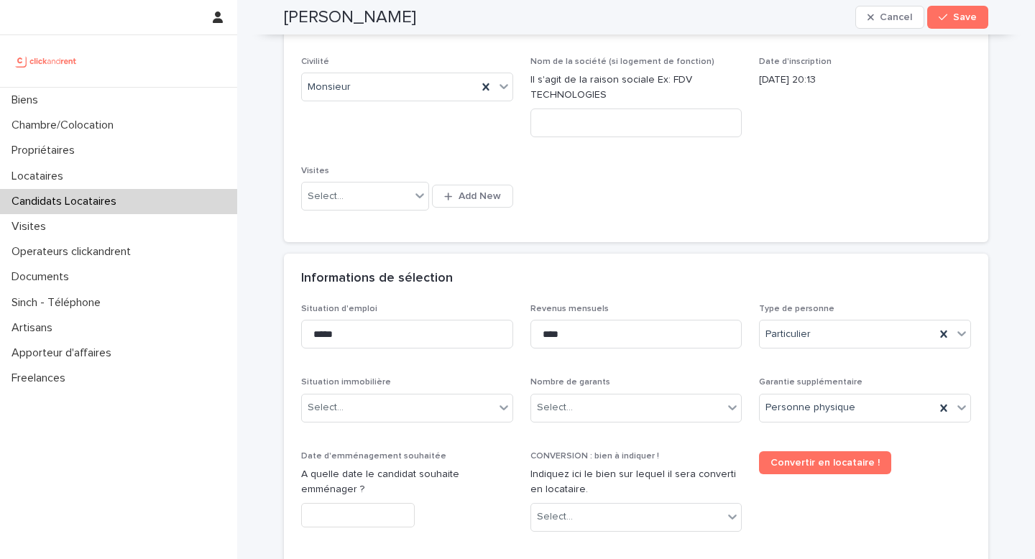
scroll to position [411, 0]
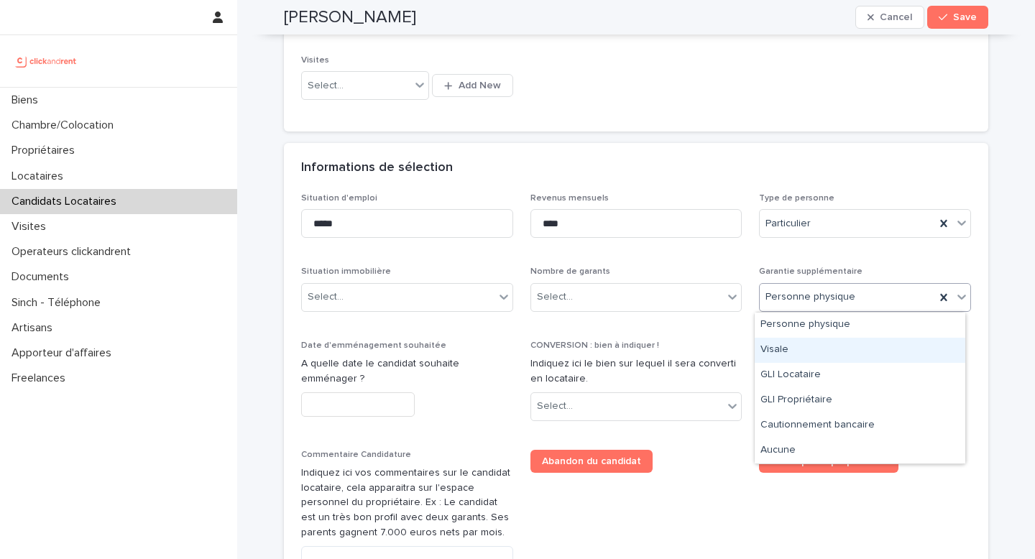
click at [782, 354] on div "Visale" at bounding box center [860, 350] width 211 height 25
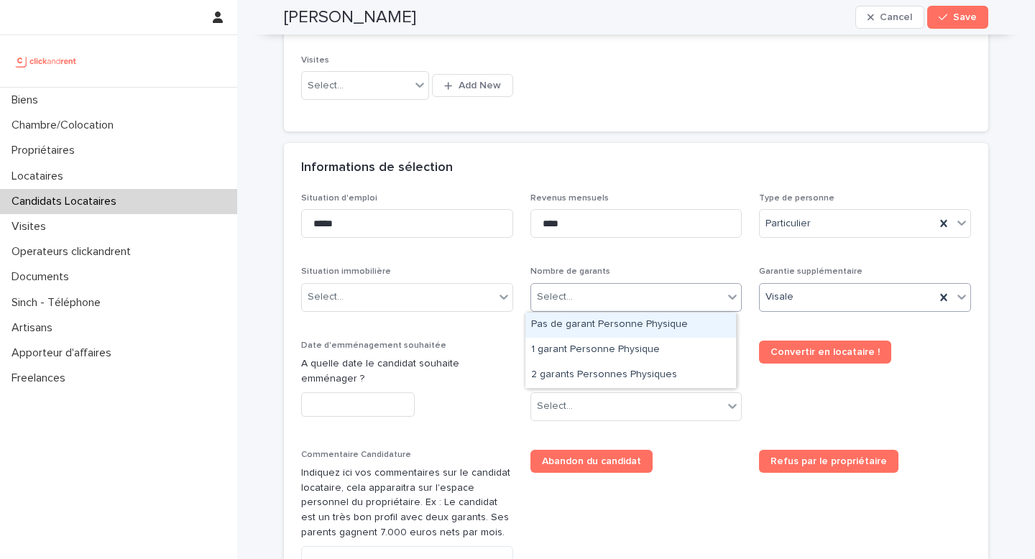
click at [603, 307] on div "Select..." at bounding box center [627, 297] width 193 height 24
click at [598, 327] on div "Pas de garant Personne Physique" at bounding box center [631, 325] width 211 height 25
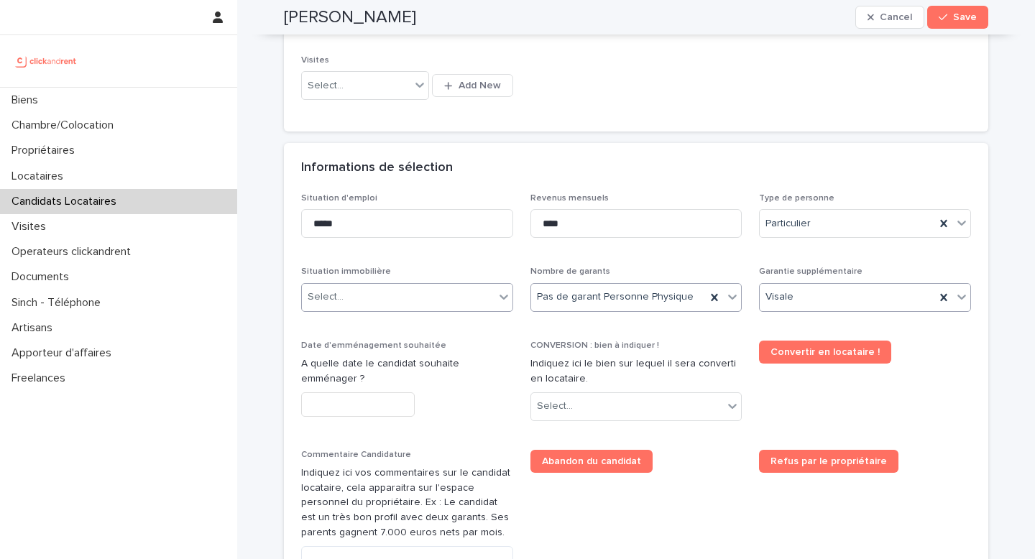
click at [446, 306] on div "Select..." at bounding box center [398, 297] width 193 height 24
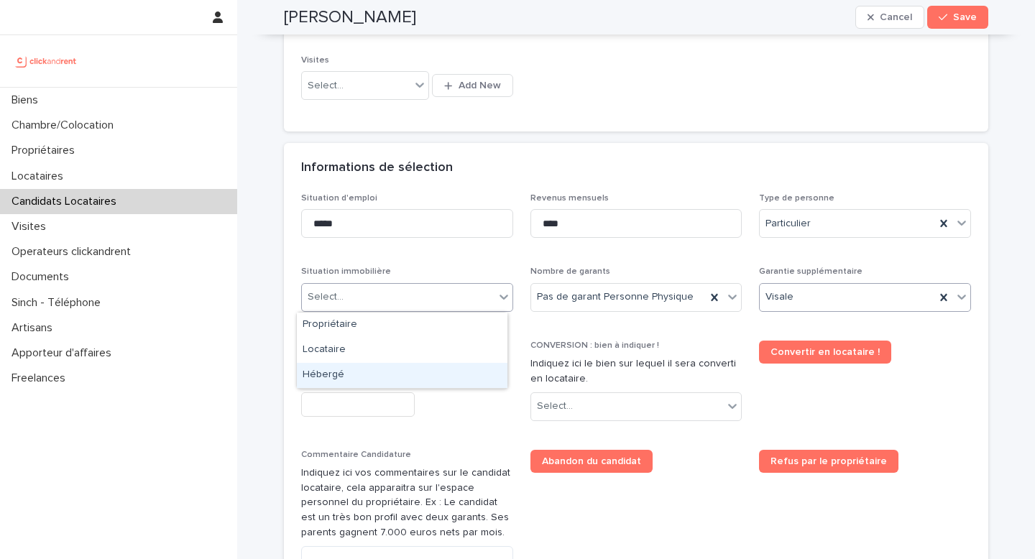
drag, startPoint x: 395, startPoint y: 360, endPoint x: 390, endPoint y: 368, distance: 10.4
click at [390, 367] on div "Hébergé" at bounding box center [402, 375] width 211 height 25
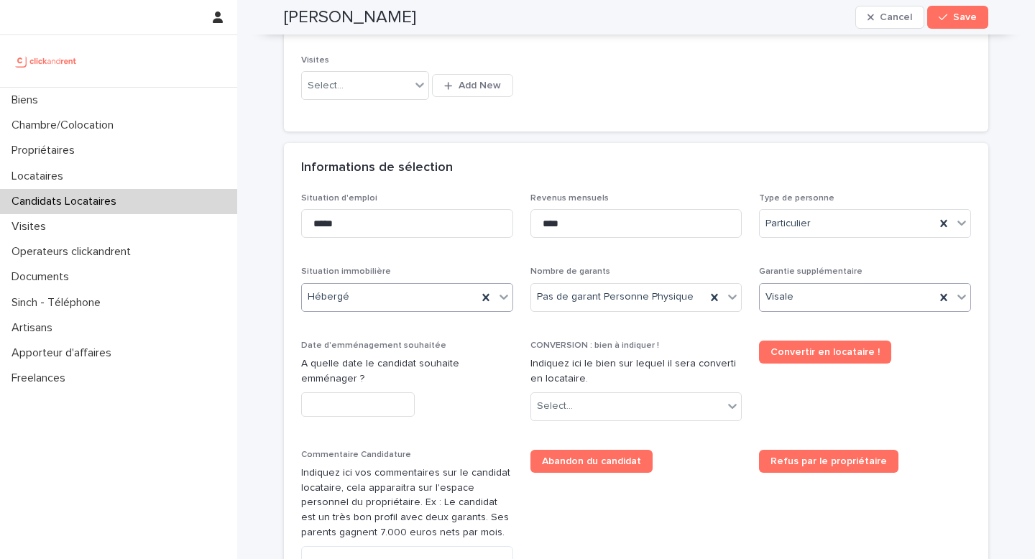
click at [364, 385] on p "A quelle date le candidat souhaite emménager ?" at bounding box center [407, 372] width 212 height 30
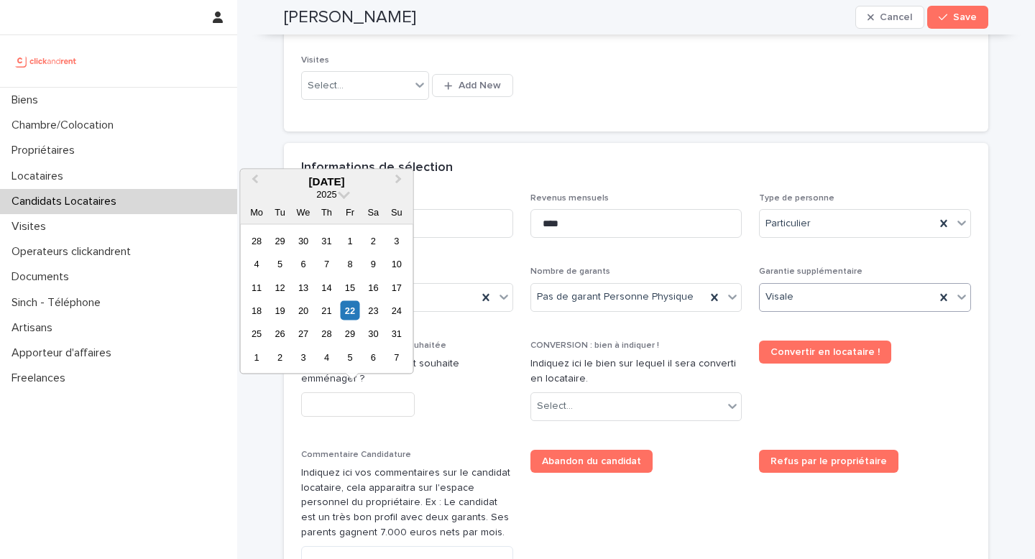
click at [357, 398] on input "text" at bounding box center [358, 405] width 114 height 25
click at [375, 316] on div "23" at bounding box center [373, 310] width 19 height 19
type input "*********"
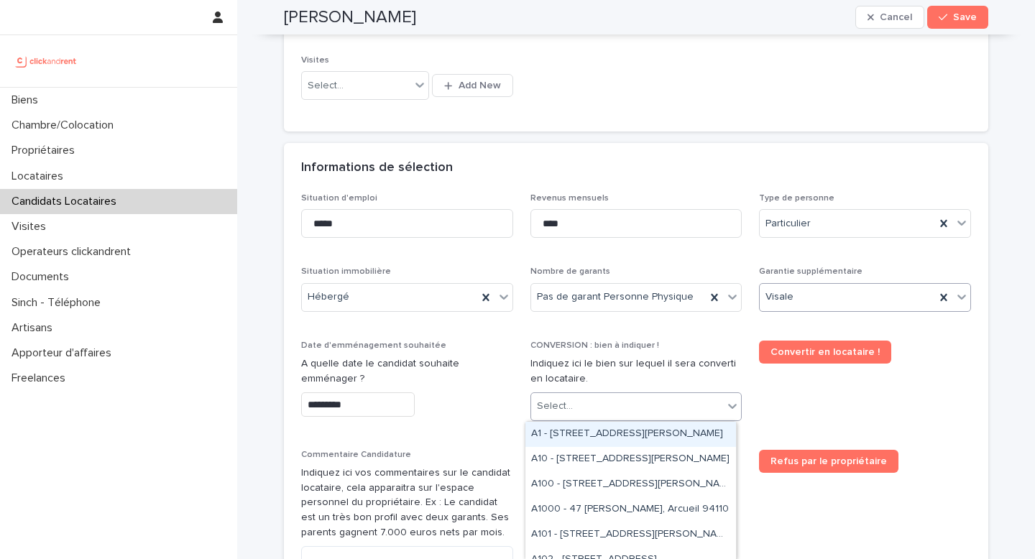
click at [599, 400] on div "Select..." at bounding box center [627, 407] width 193 height 24
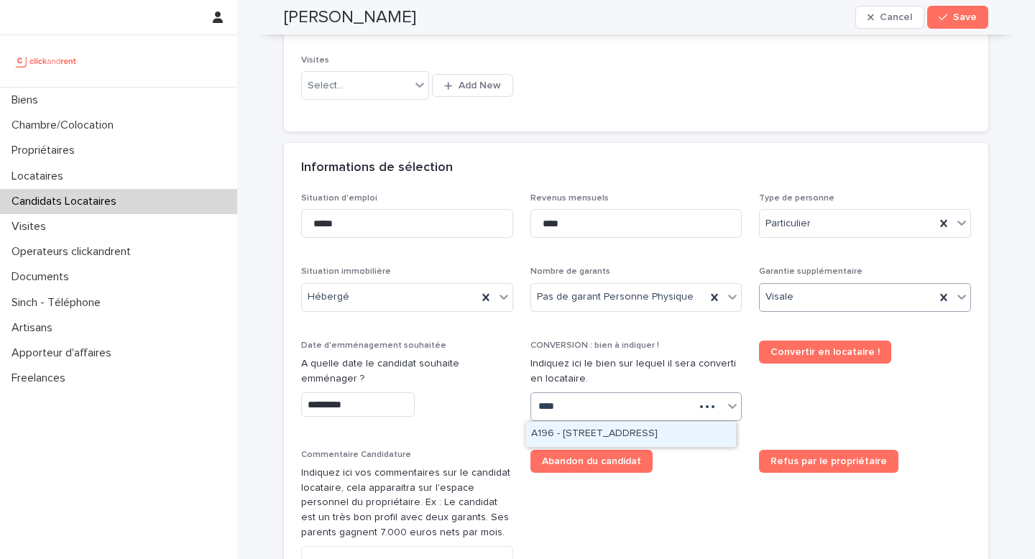
type input "*****"
click at [595, 436] on div "A1967 - 209 Rue du Ménil, Asnières-sur-Seine 92600" at bounding box center [631, 434] width 211 height 25
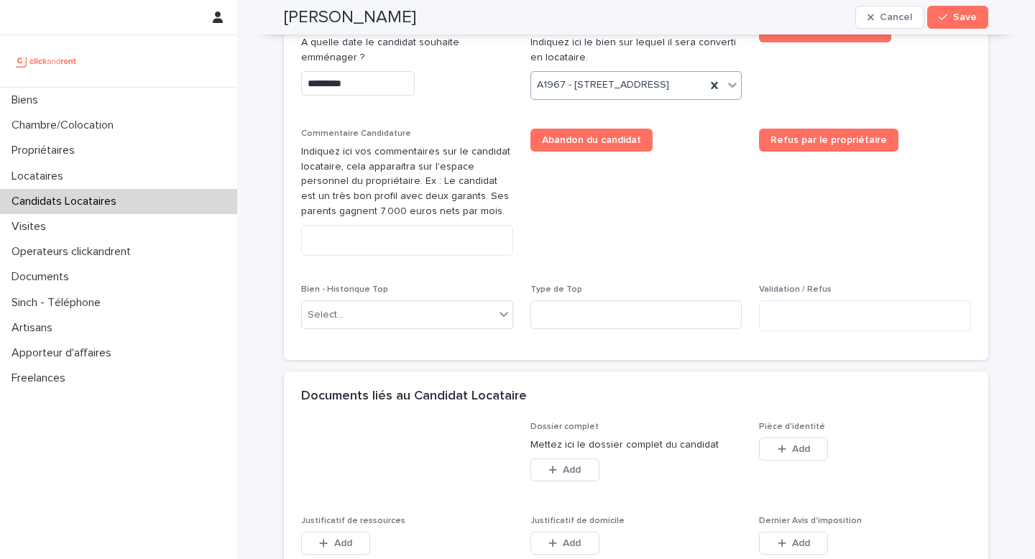
scroll to position [832, 0]
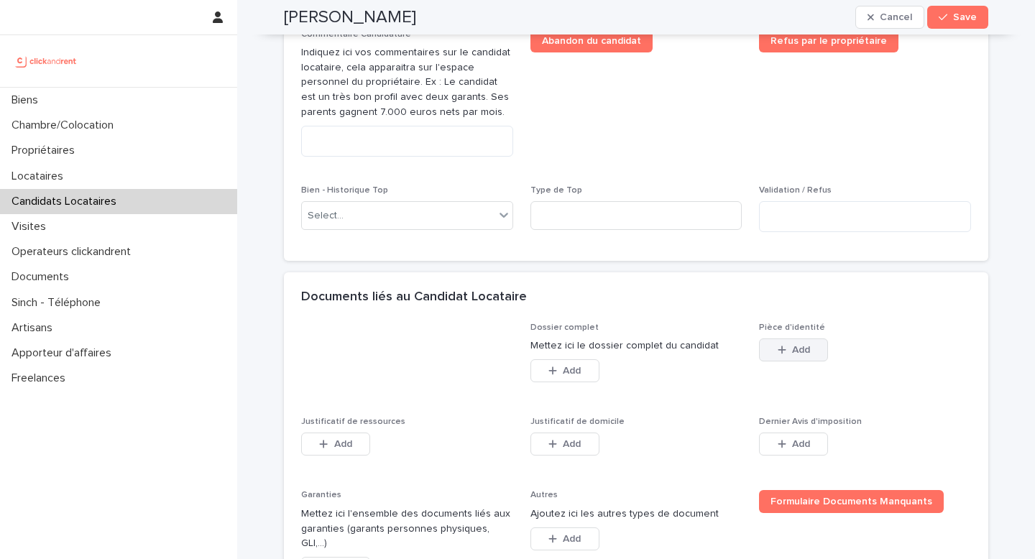
click at [783, 355] on div "button" at bounding box center [785, 350] width 14 height 10
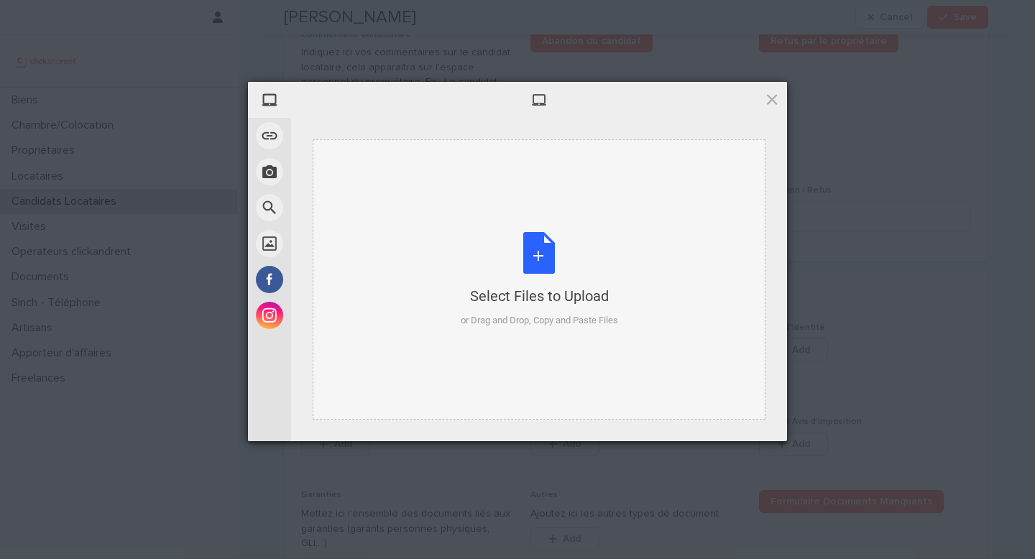
click at [505, 260] on div "Select Files to Upload or Drag and Drop, Copy and Paste Files" at bounding box center [539, 280] width 157 height 96
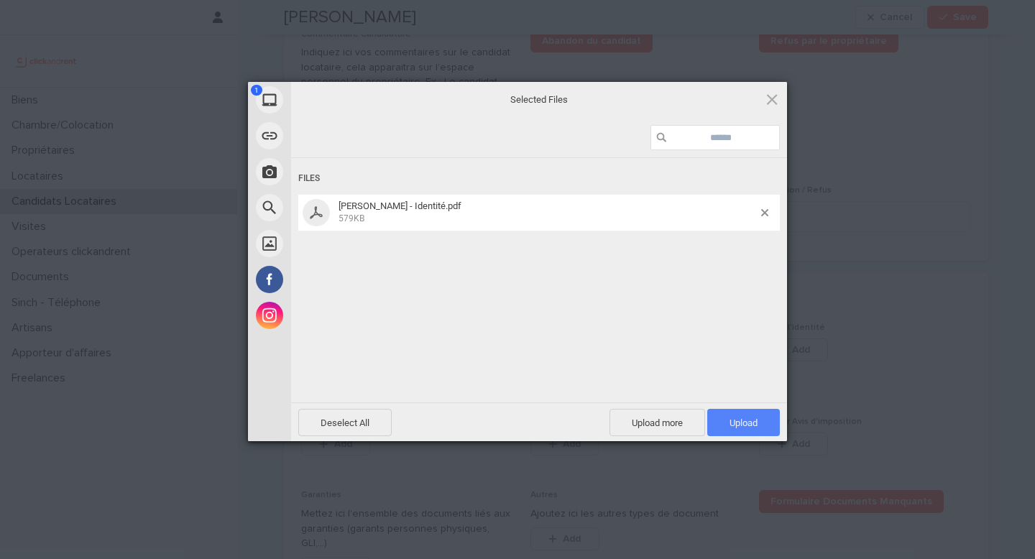
click at [748, 424] on span "Upload 1" at bounding box center [744, 423] width 28 height 11
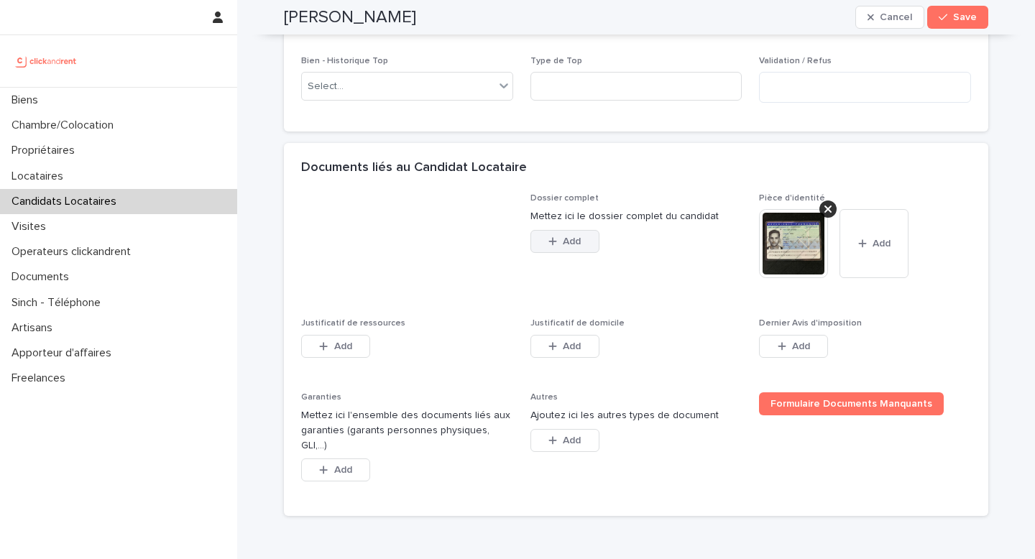
scroll to position [964, 0]
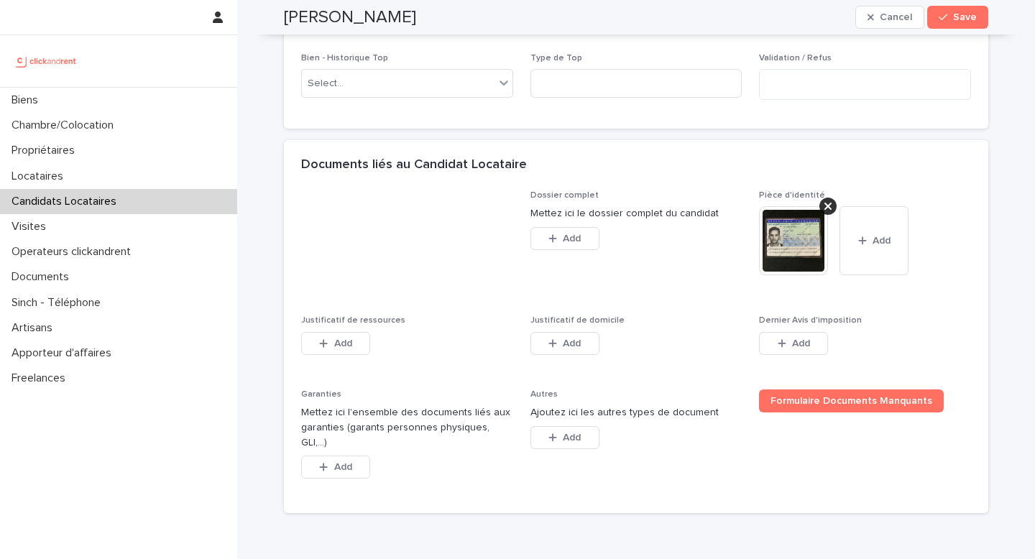
click at [776, 267] on img at bounding box center [793, 240] width 69 height 69
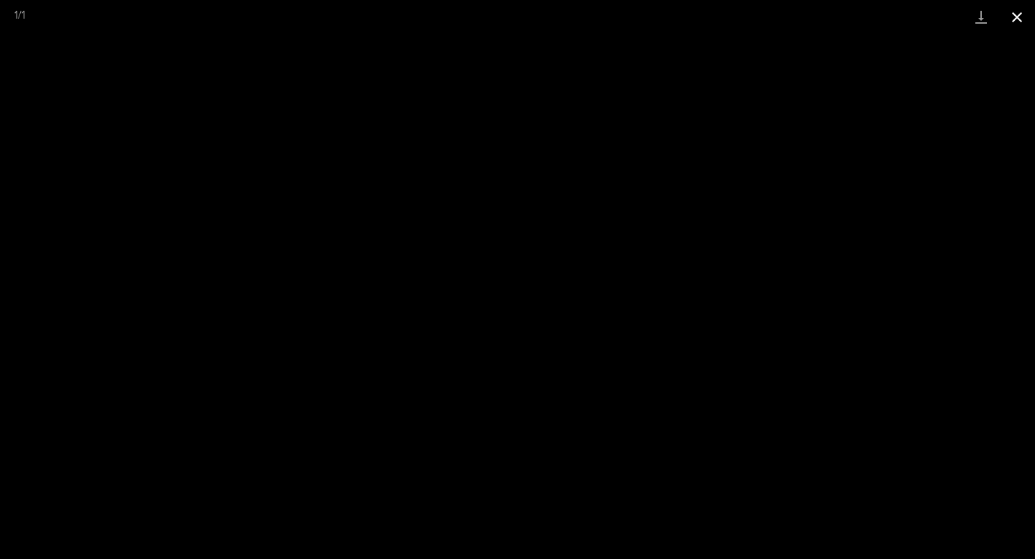
click at [862, 18] on button "Close gallery" at bounding box center [1017, 17] width 36 height 34
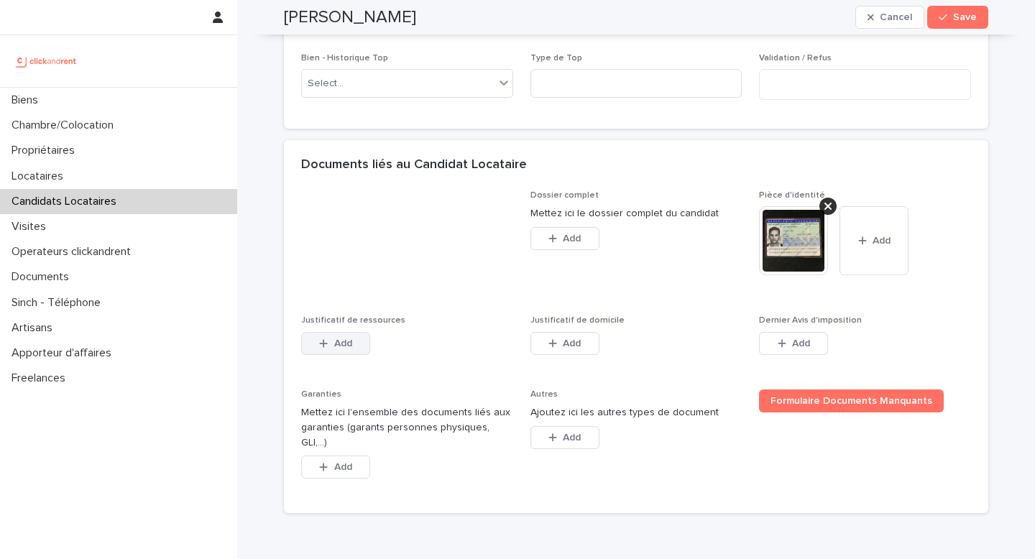
click at [349, 355] on button "Add" at bounding box center [335, 343] width 69 height 23
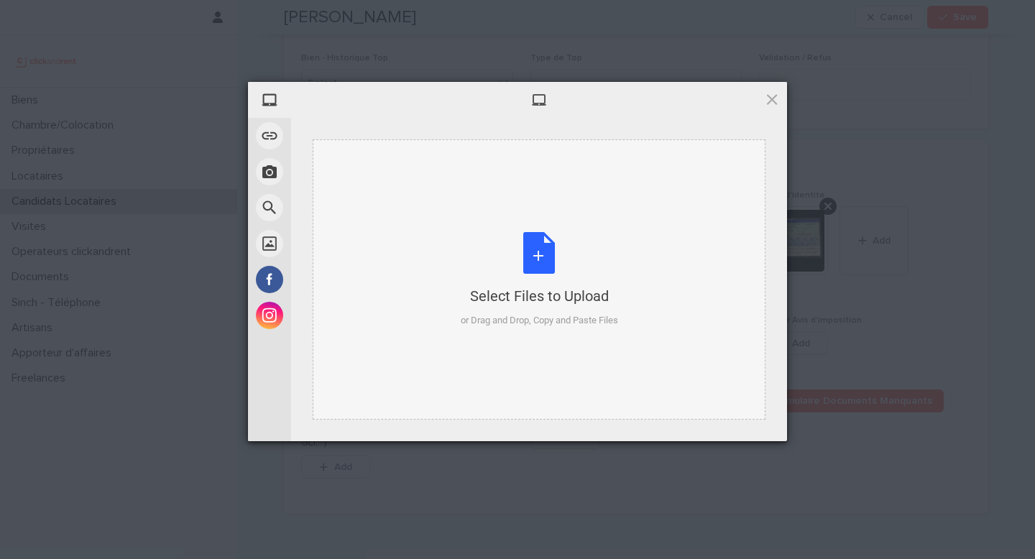
click at [480, 324] on div "or Drag and Drop, Copy and Paste Files" at bounding box center [539, 320] width 157 height 14
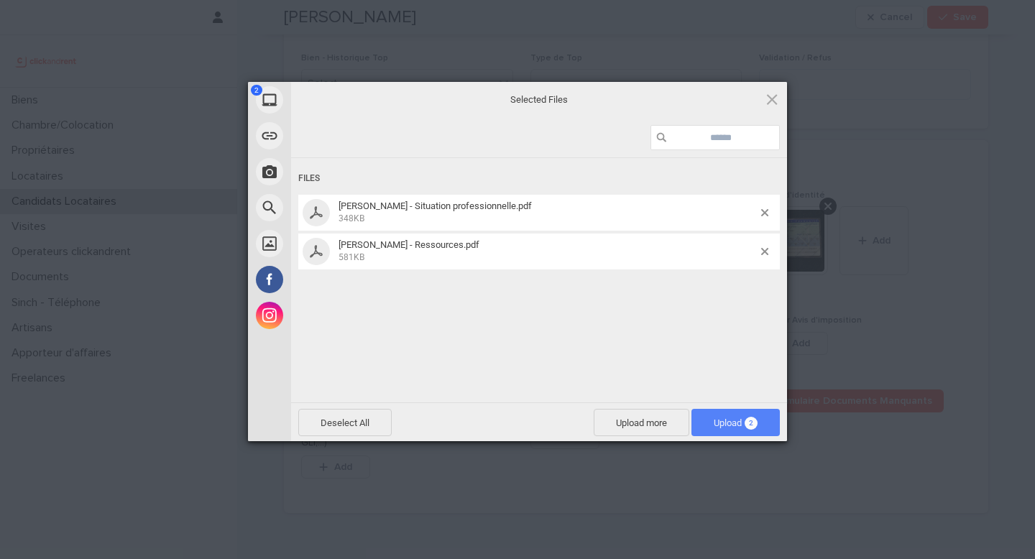
click at [724, 419] on span "Upload 2" at bounding box center [736, 423] width 44 height 11
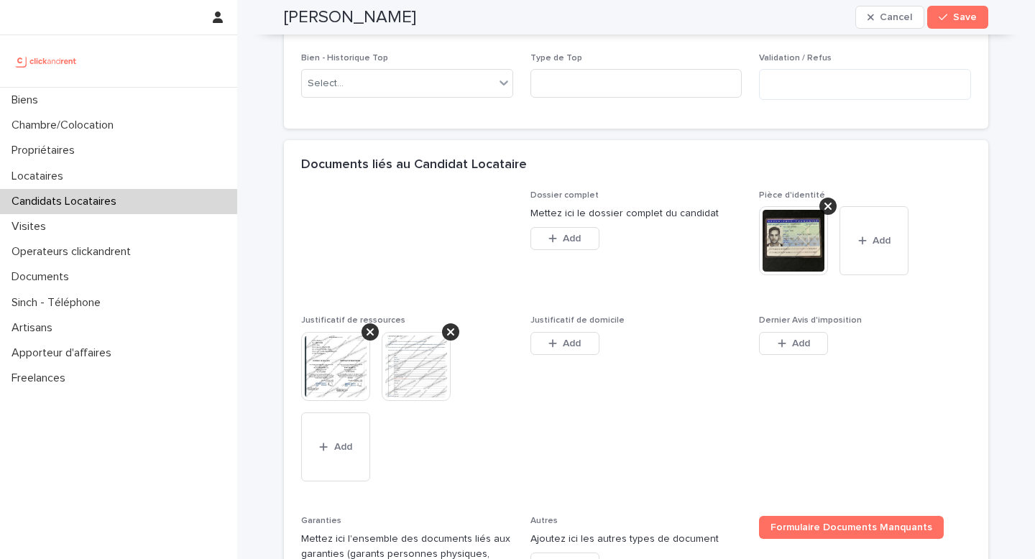
click at [539, 328] on div "Dossier complet Mettez ici le dossier complet du candidat This file cannot be o…" at bounding box center [636, 407] width 670 height 433
click at [549, 349] on icon "button" at bounding box center [553, 344] width 9 height 10
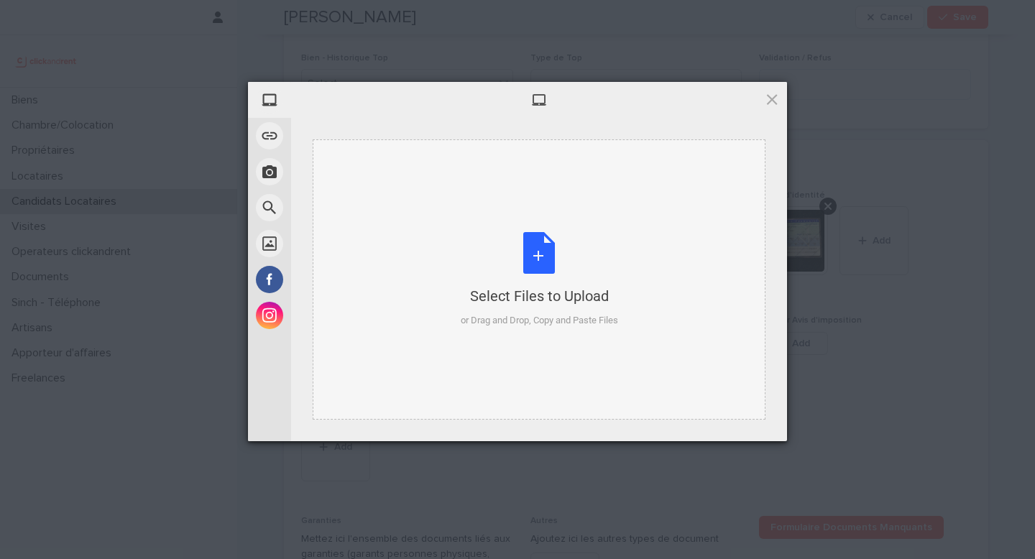
click at [523, 312] on div "Select Files to Upload or Drag and Drop, Copy and Paste Files" at bounding box center [539, 280] width 157 height 96
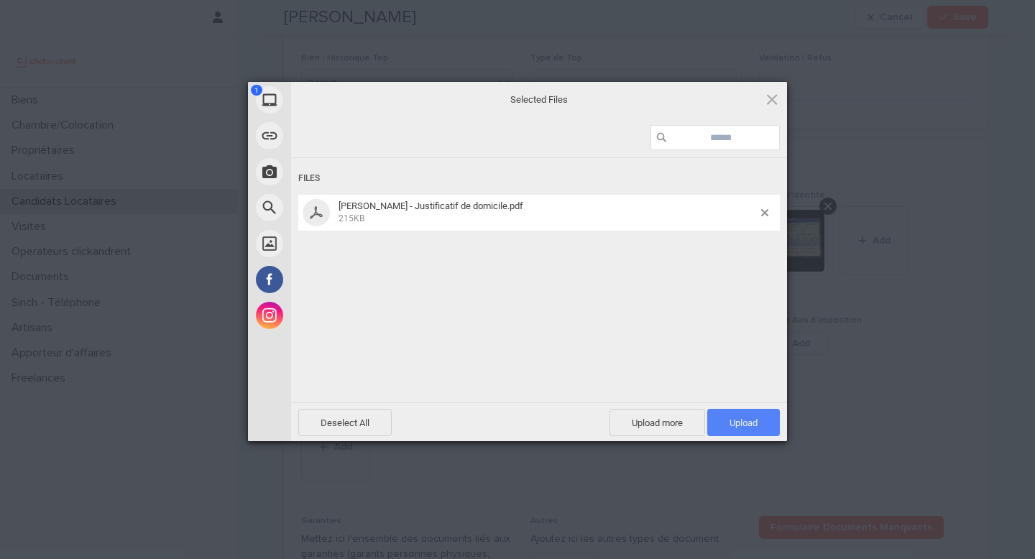
click at [741, 423] on span "Upload 1" at bounding box center [744, 423] width 28 height 11
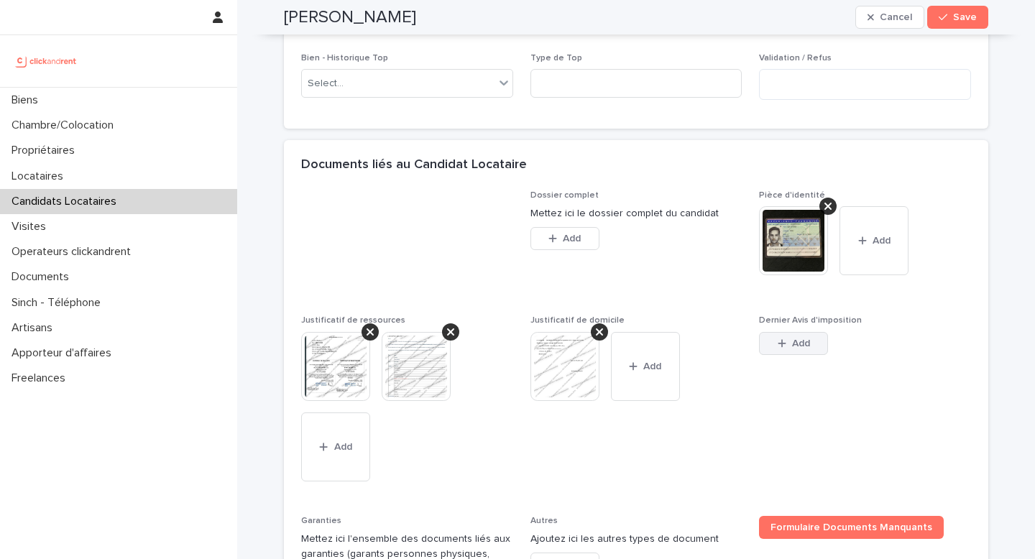
click at [792, 349] on span "Add" at bounding box center [801, 344] width 18 height 10
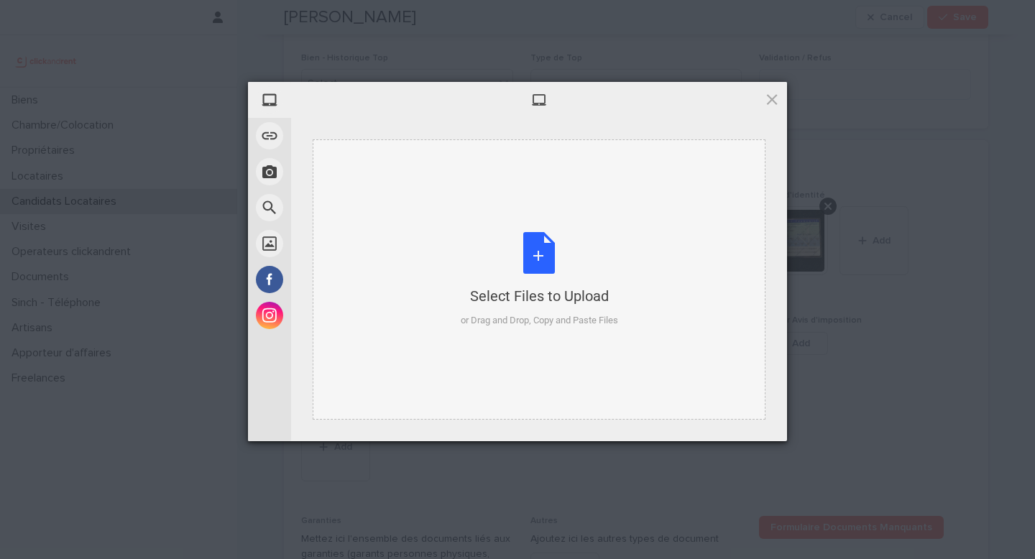
click at [494, 324] on div "or Drag and Drop, Copy and Paste Files" at bounding box center [539, 320] width 157 height 14
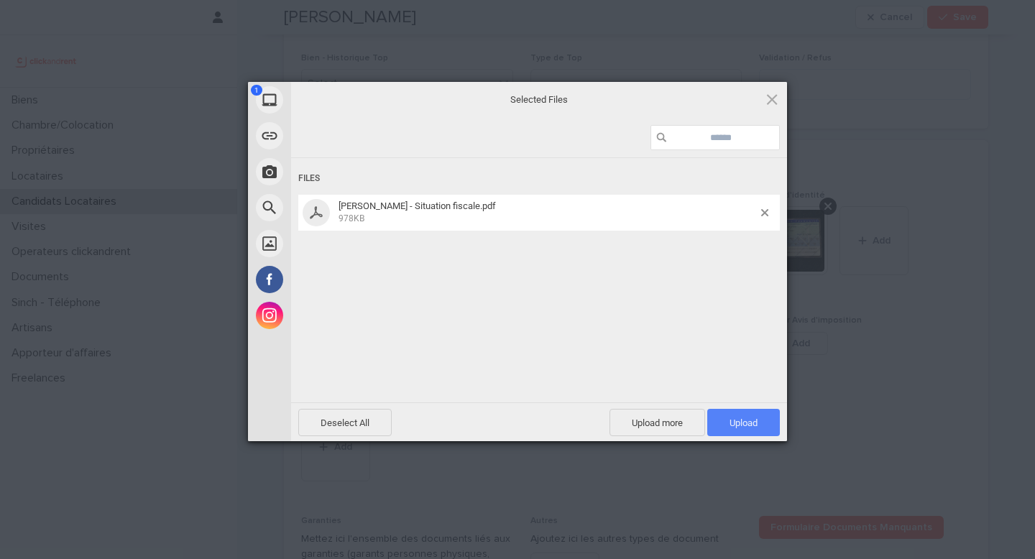
click at [754, 435] on span "Upload 1" at bounding box center [744, 422] width 73 height 27
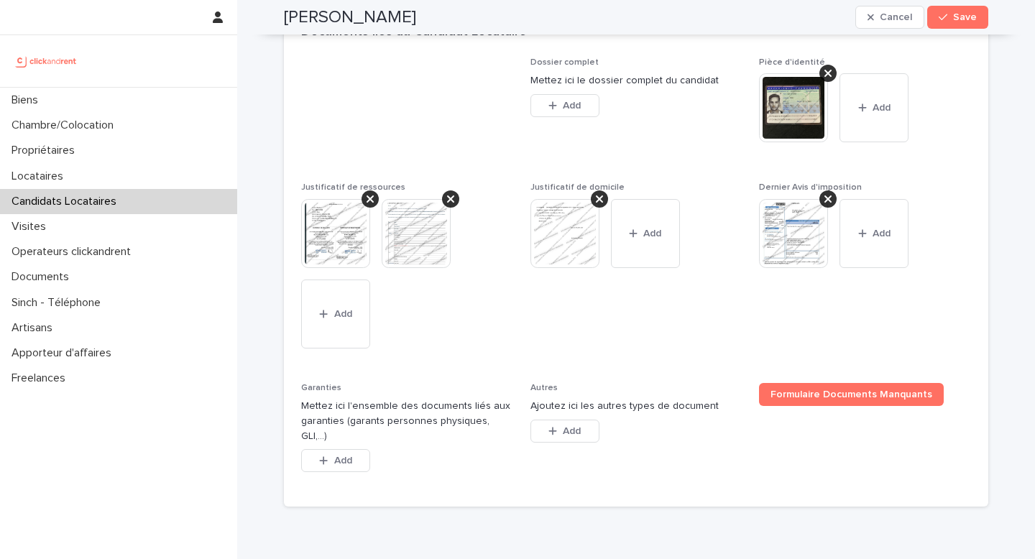
scroll to position [1181, 0]
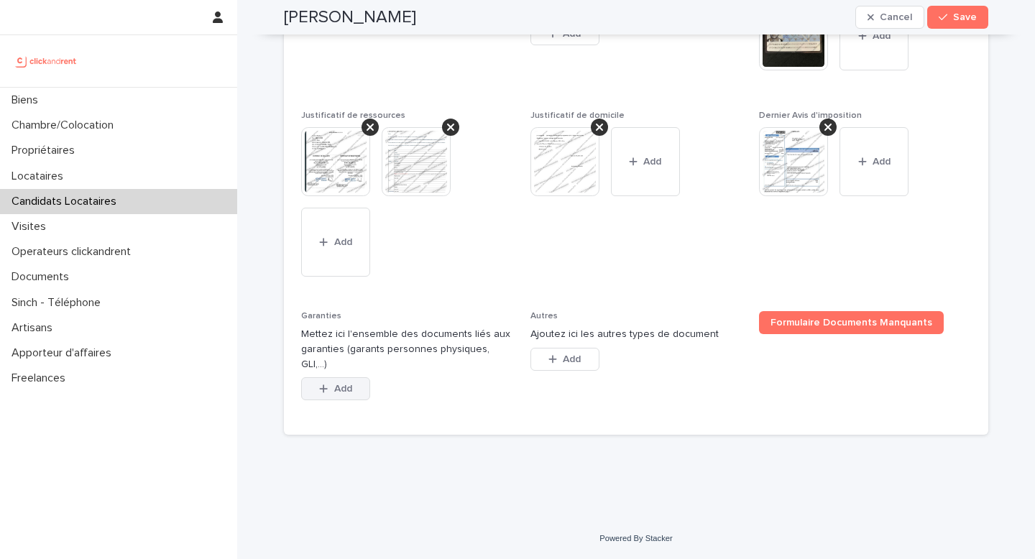
click at [348, 397] on button "Add" at bounding box center [335, 388] width 69 height 23
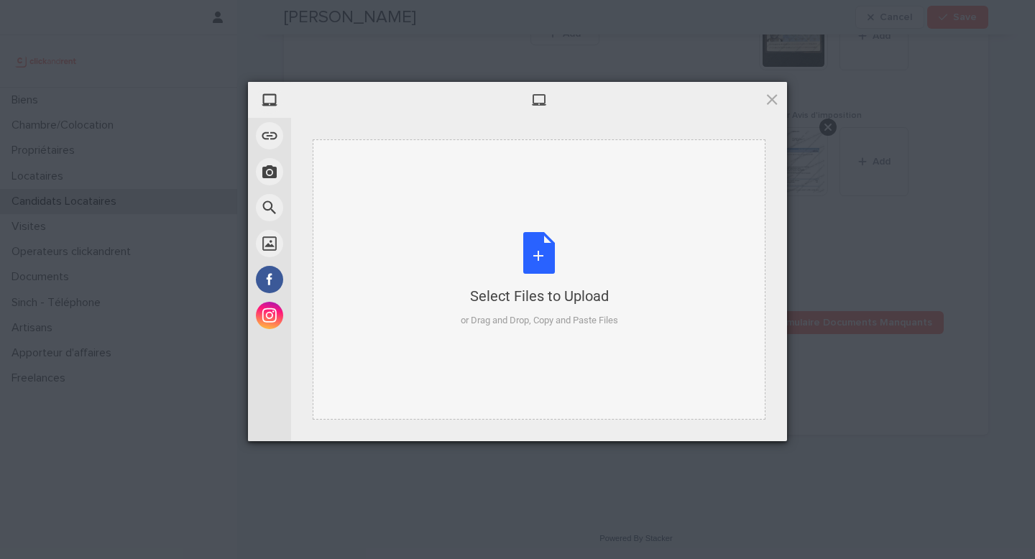
click at [549, 334] on div "Select Files to Upload or Drag and Drop, Copy and Paste Files" at bounding box center [539, 279] width 453 height 280
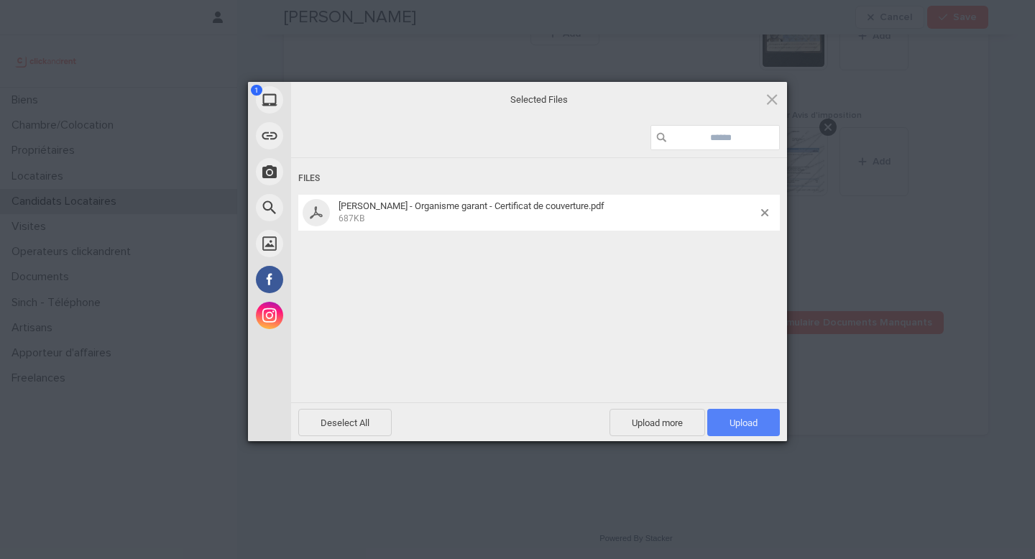
click at [759, 428] on span "Upload 1" at bounding box center [744, 422] width 73 height 27
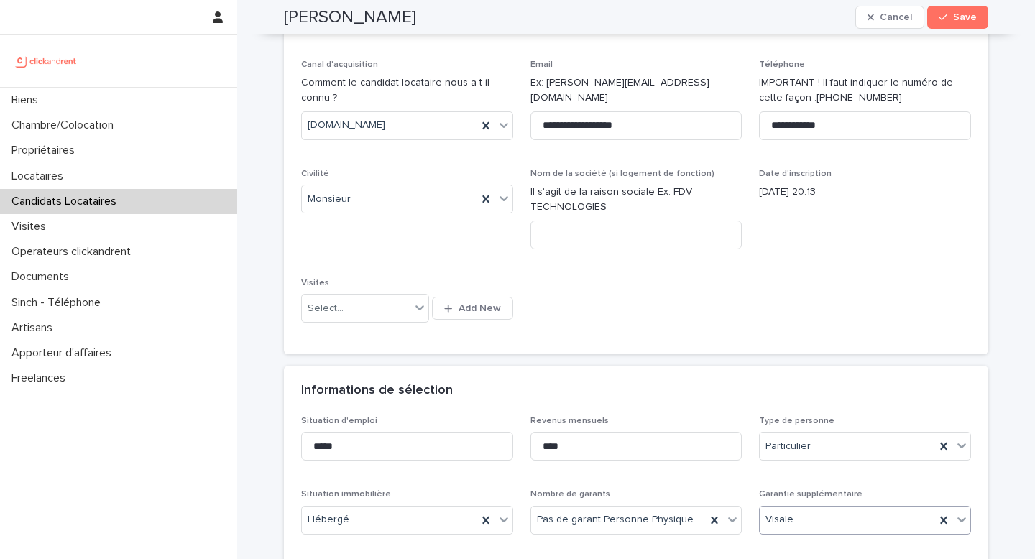
scroll to position [0, 0]
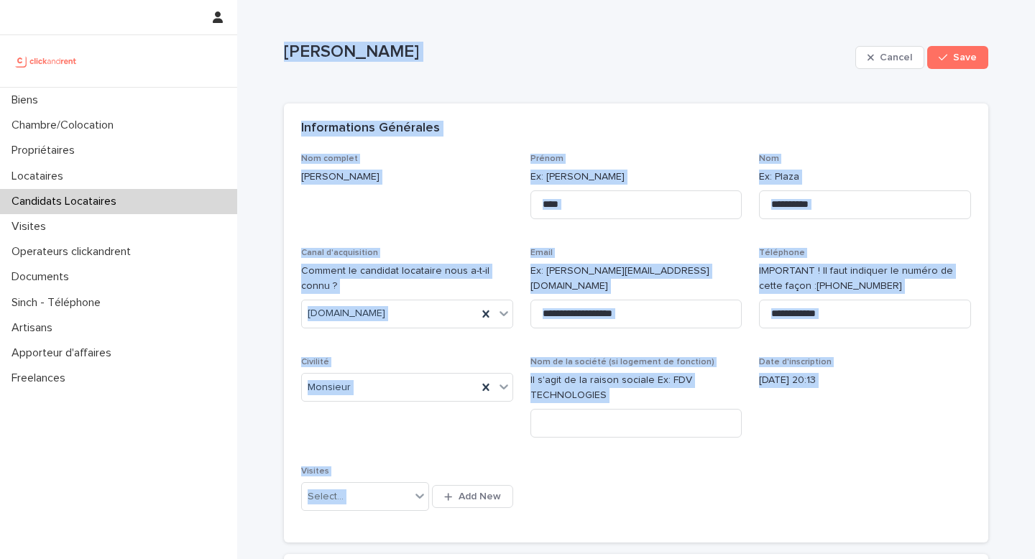
drag, startPoint x: 493, startPoint y: 398, endPoint x: 287, endPoint y: 37, distance: 415.4
copy div "Anas Ben mbarek Cancel Save Sorry, there was an error saving your record. Pleas…"
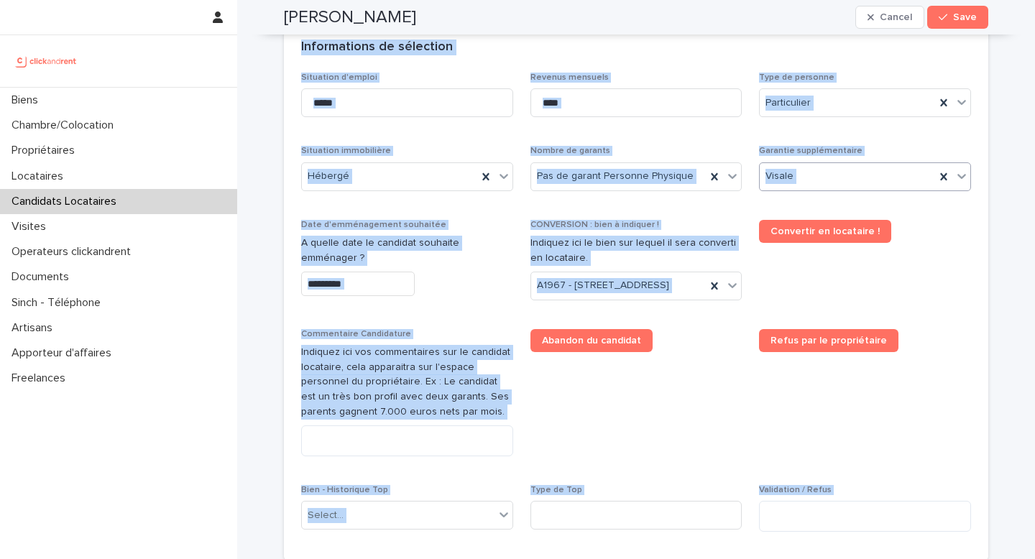
scroll to position [645, 0]
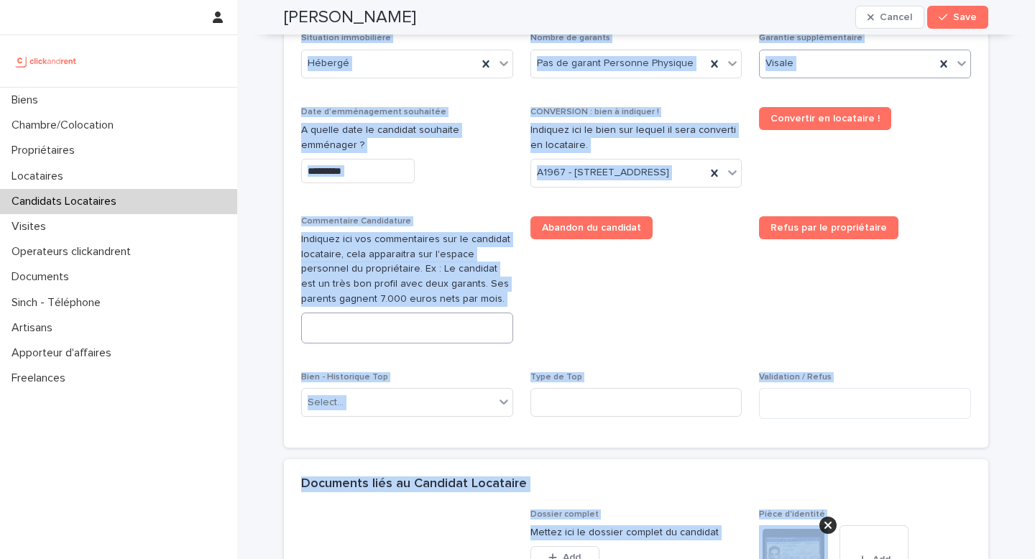
click at [437, 344] on textarea at bounding box center [407, 328] width 212 height 31
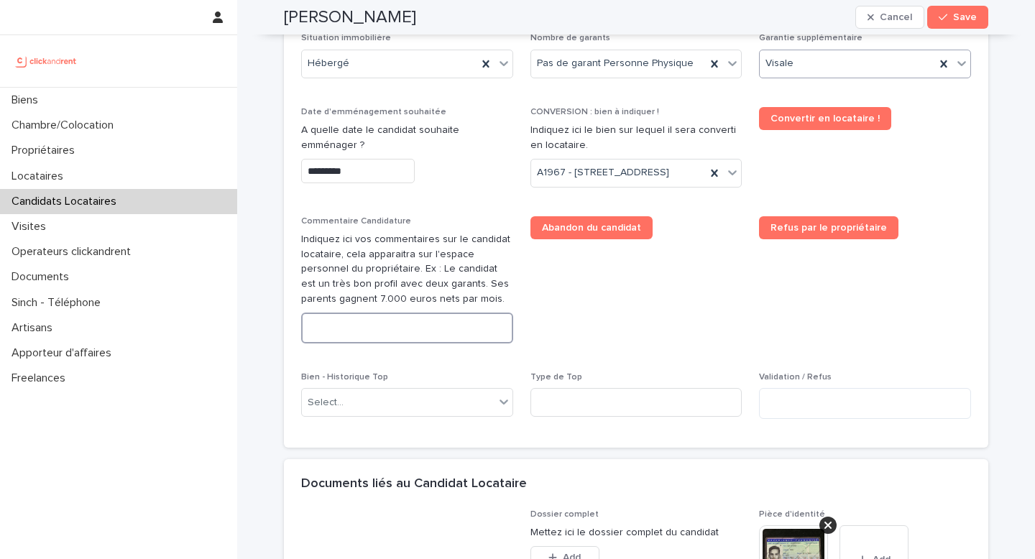
paste textarea "**********"
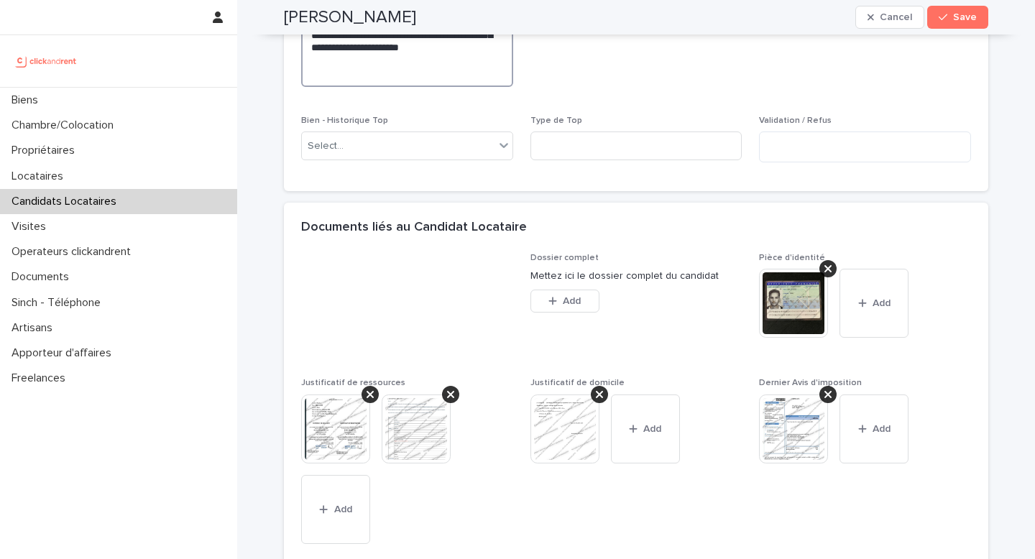
scroll to position [1086, 0]
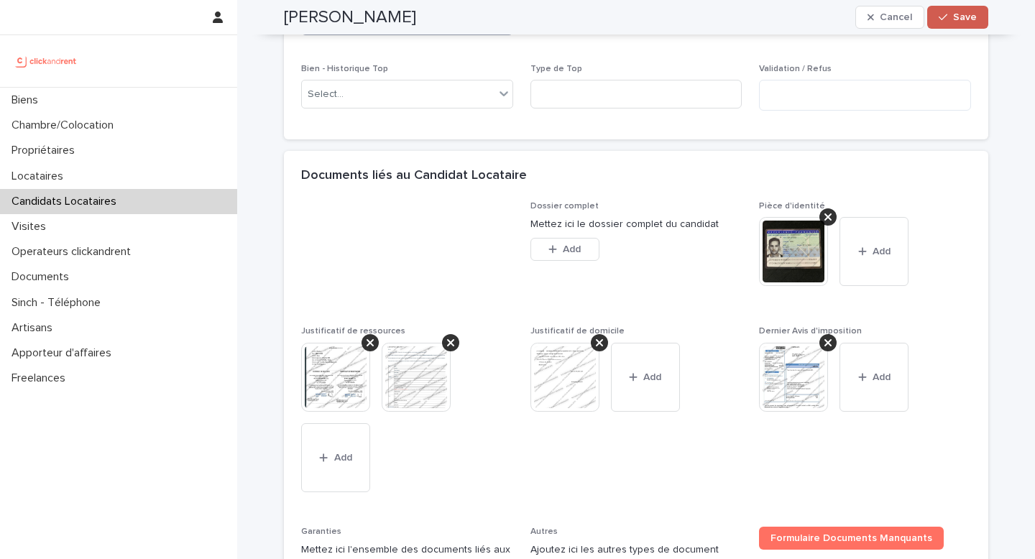
type textarea "**********"
click at [862, 17] on icon "button" at bounding box center [943, 17] width 9 height 10
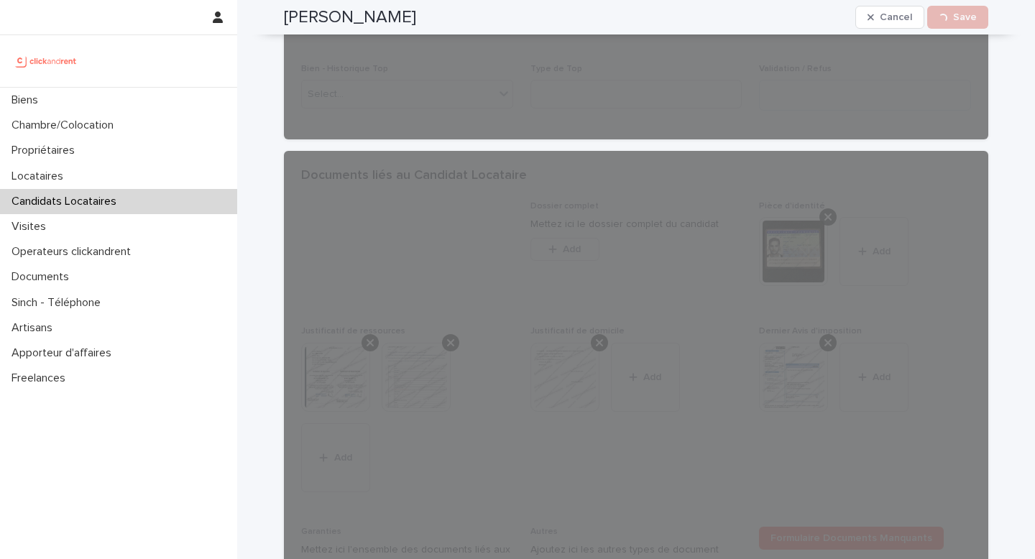
drag, startPoint x: 421, startPoint y: 12, endPoint x: 282, endPoint y: 8, distance: 138.8
click at [284, 8] on div "Anas Ben mbarek Cancel Loading... Save" at bounding box center [636, 17] width 705 height 35
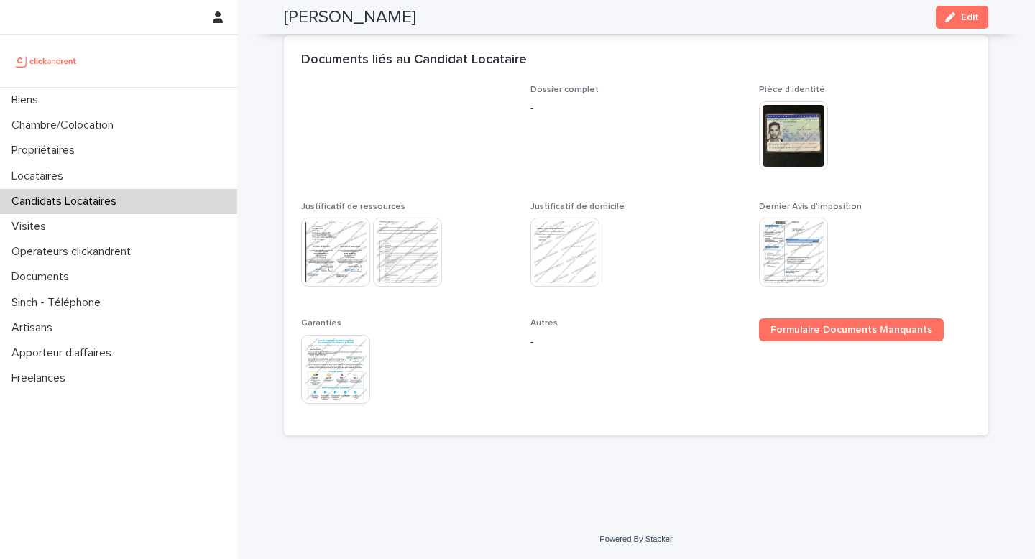
copy h2 "Anas Ben mbarek"
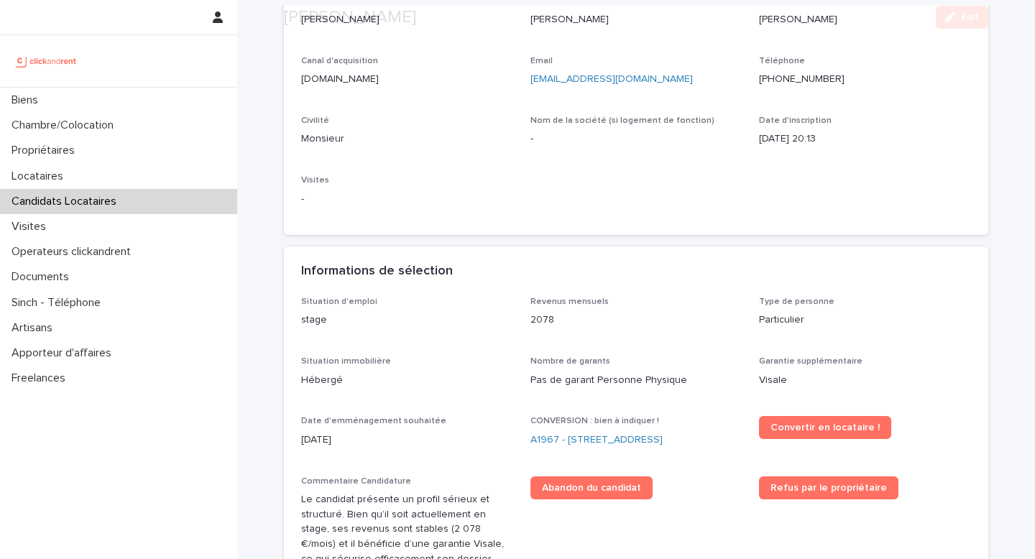
scroll to position [216, 0]
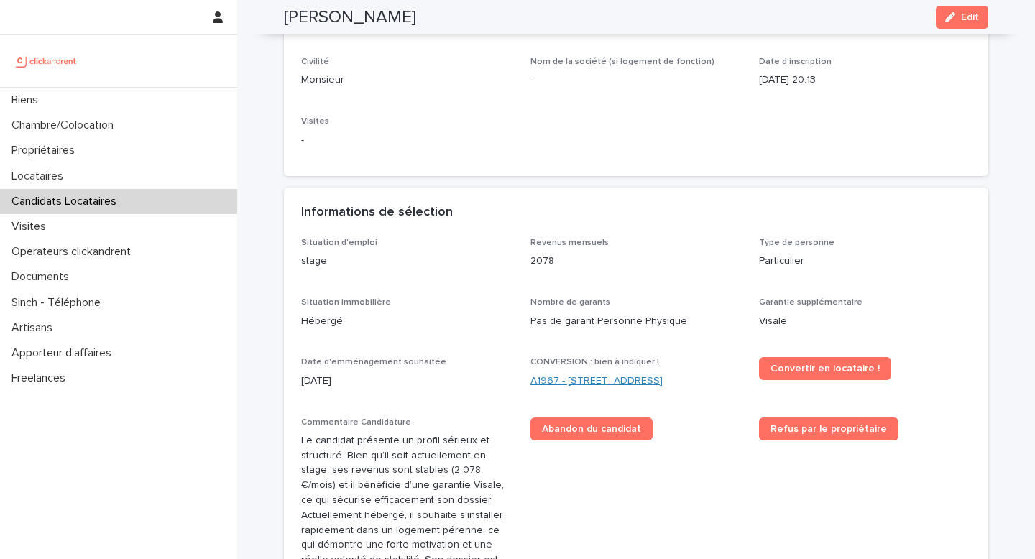
click at [551, 377] on link "A1967 - 209 Rue du Ménil, Asnières-sur-Seine 92600" at bounding box center [597, 381] width 132 height 15
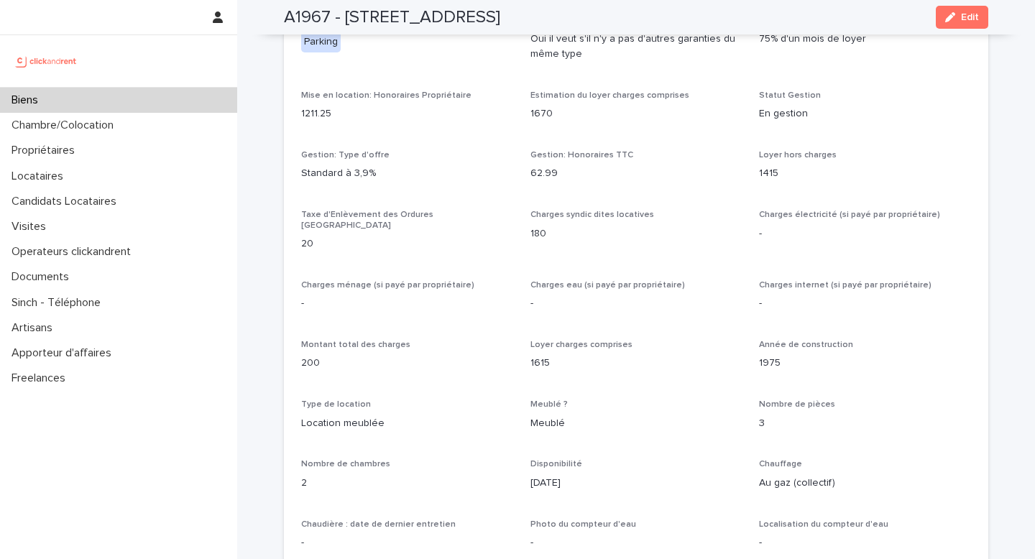
scroll to position [1008, 0]
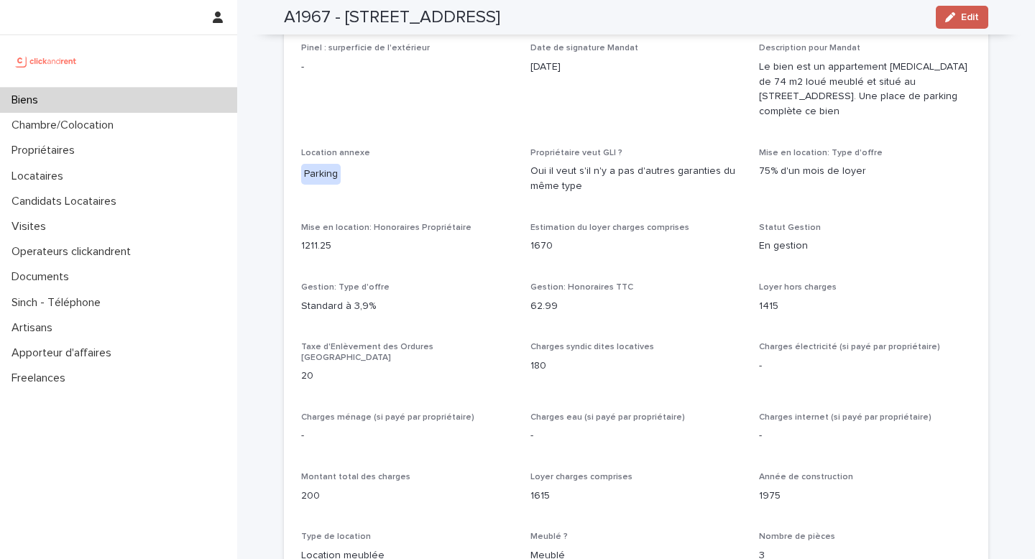
click at [862, 22] on span "Edit" at bounding box center [970, 17] width 18 height 10
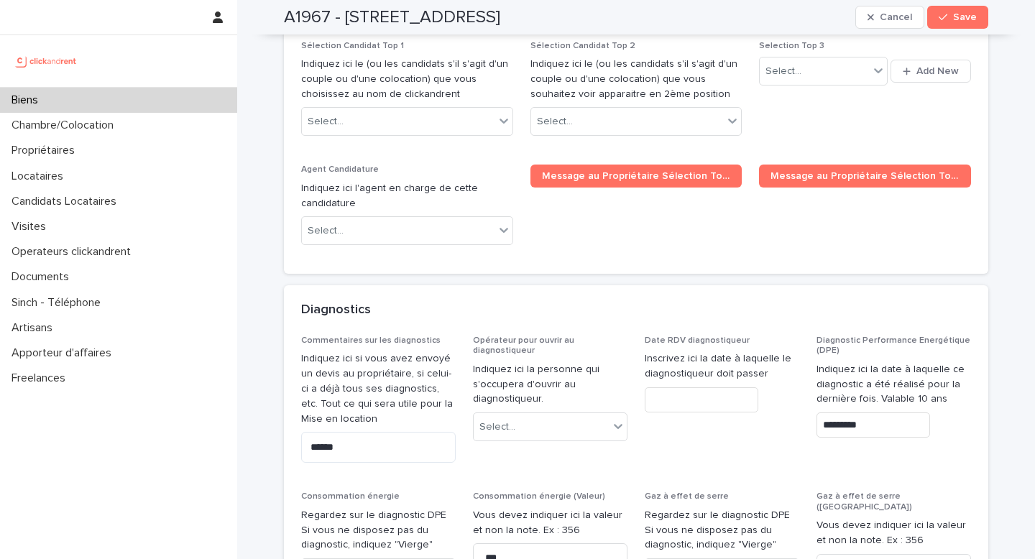
scroll to position [6747, 0]
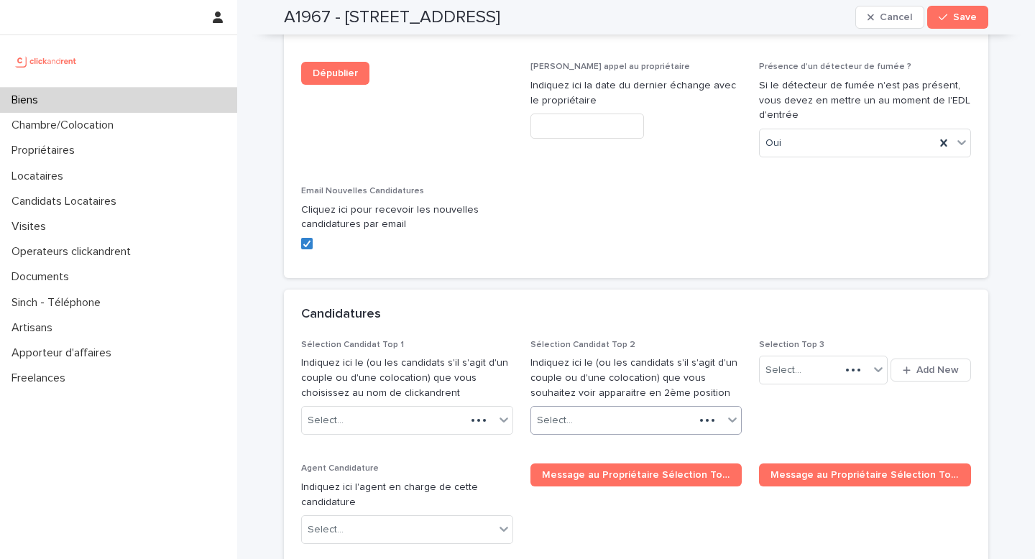
click at [580, 409] on div "Select..." at bounding box center [613, 421] width 164 height 24
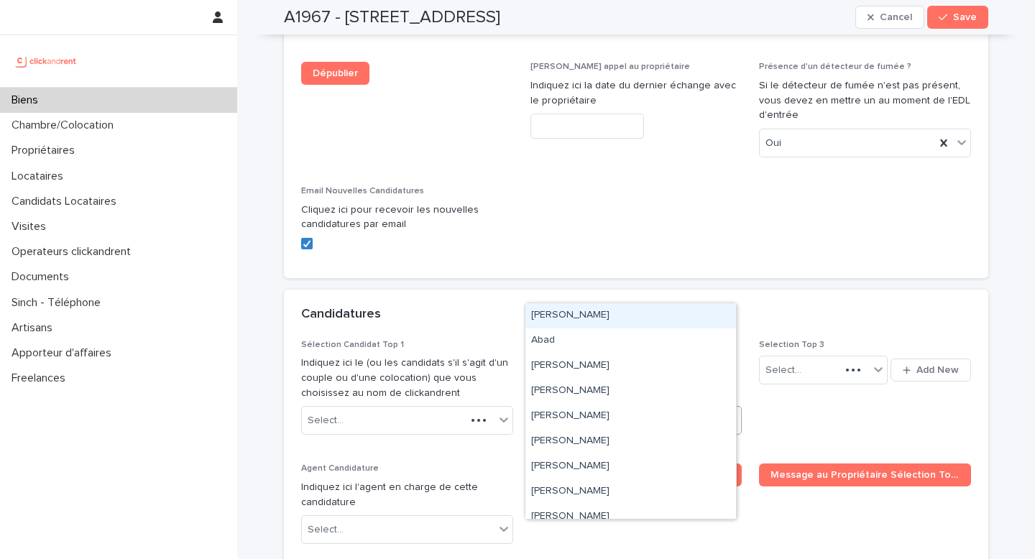
paste input "**********"
type input "**********"
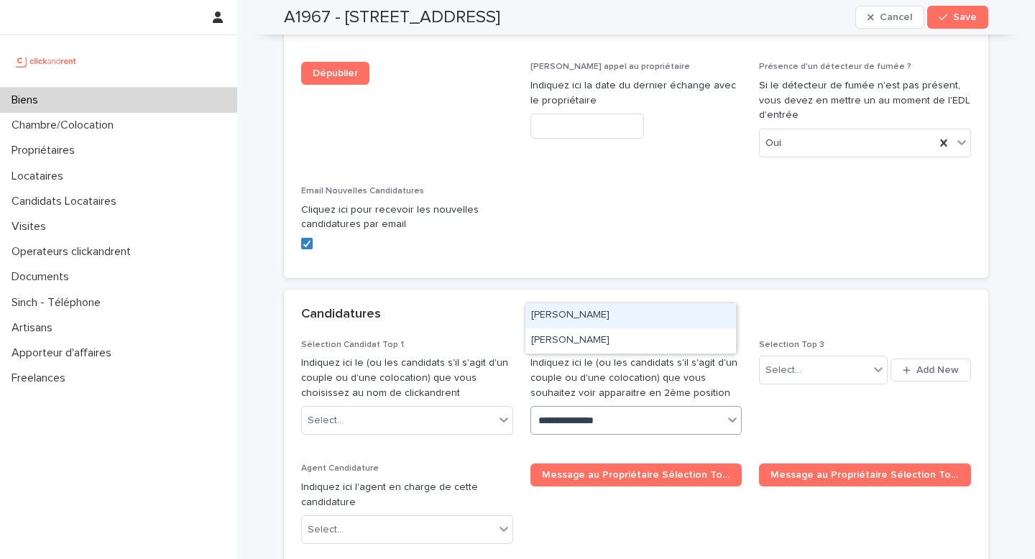
click at [584, 314] on div "Anas Ben mbarek" at bounding box center [631, 315] width 211 height 25
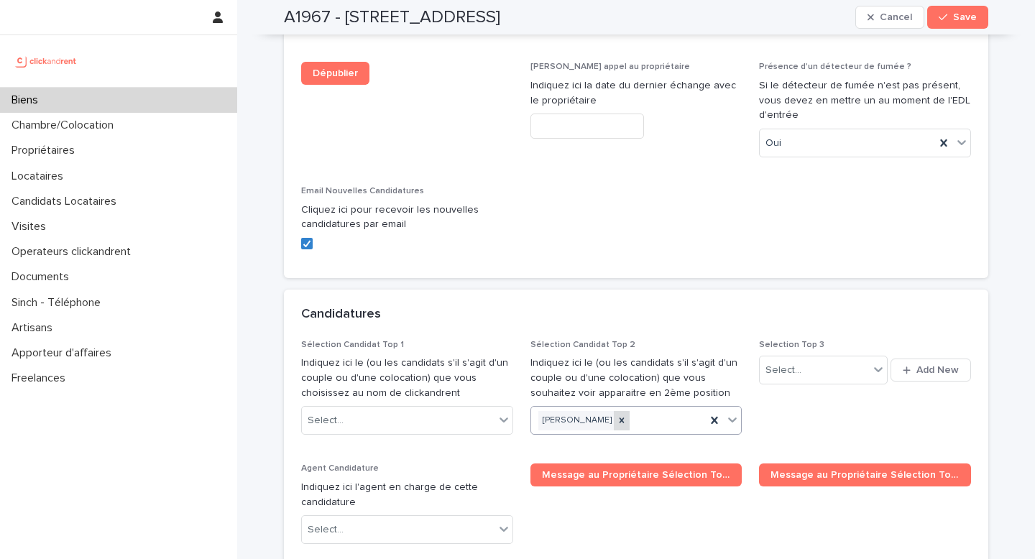
click at [617, 416] on icon at bounding box center [622, 421] width 10 height 10
paste input "**********"
type input "**********"
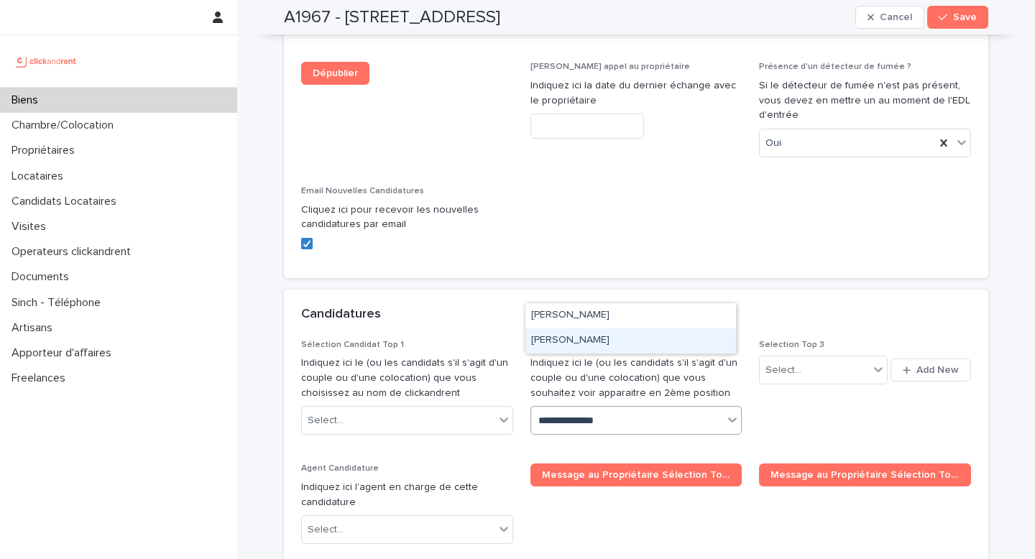
click at [605, 345] on div "Anas Ben mbarek" at bounding box center [631, 341] width 211 height 25
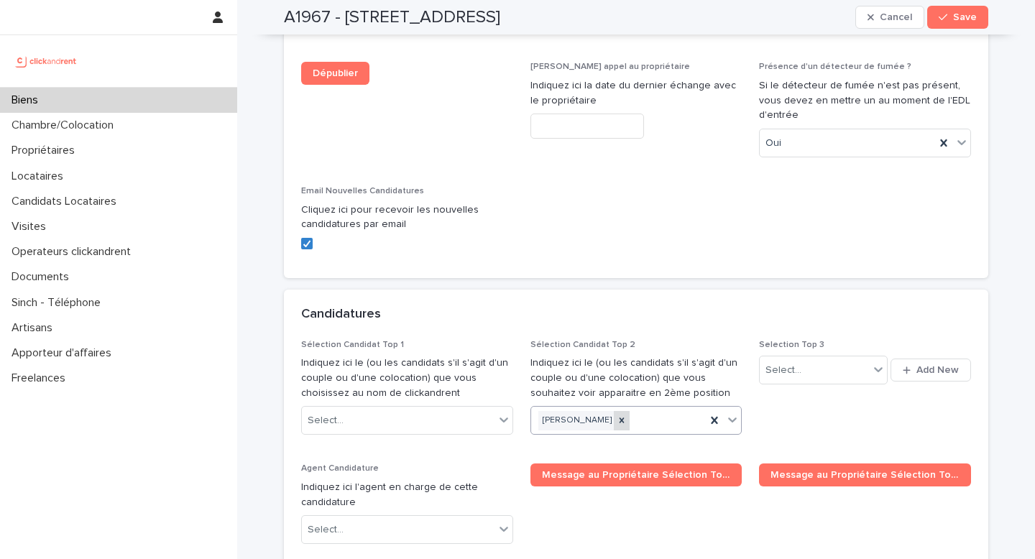
click at [617, 416] on icon at bounding box center [622, 421] width 10 height 10
paste input "**********"
type input "**********"
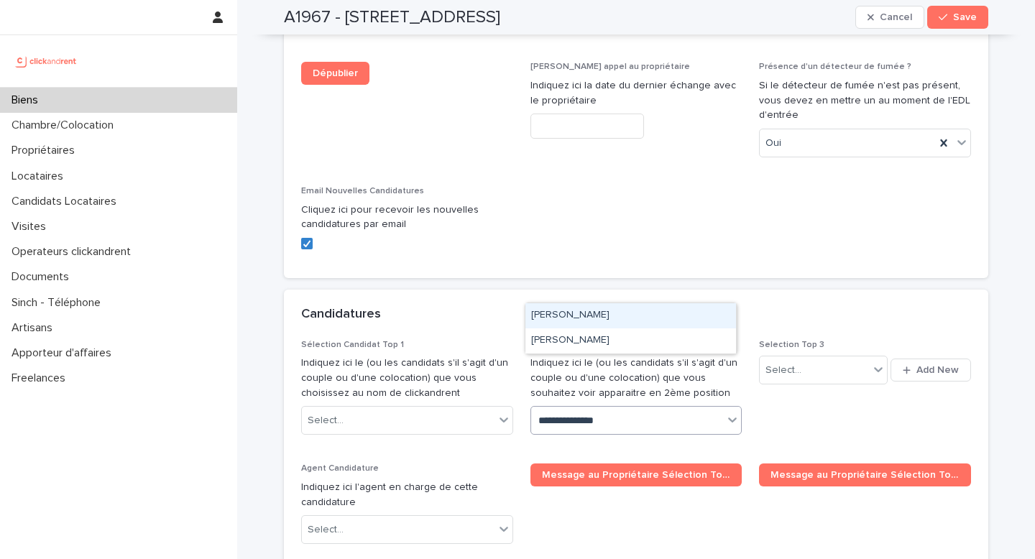
click at [600, 324] on div "Anas Ben mbarek" at bounding box center [631, 315] width 211 height 25
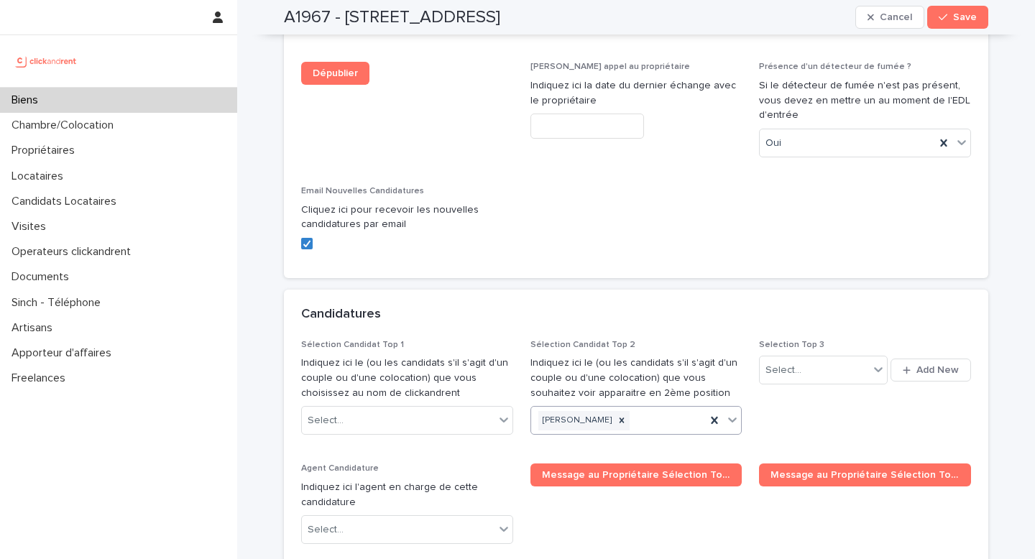
click at [862, 17] on span "Save" at bounding box center [965, 17] width 24 height 10
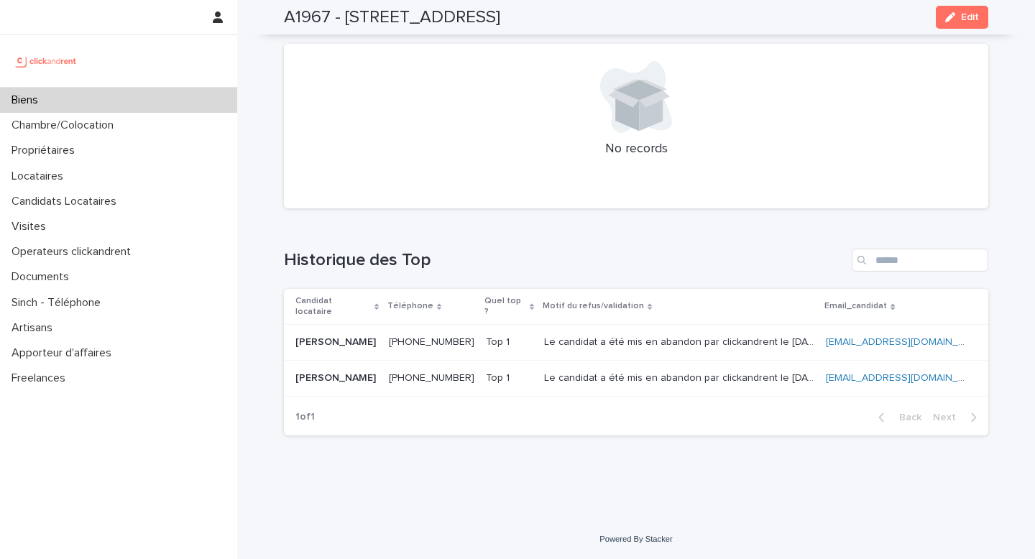
scroll to position [5462, 0]
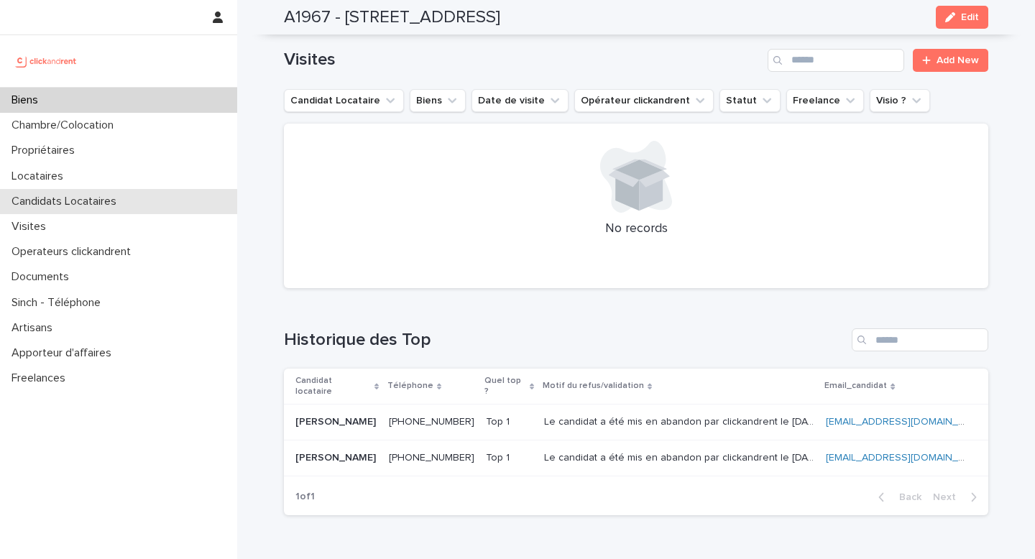
click at [106, 201] on p "Candidats Locataires" at bounding box center [67, 202] width 122 height 14
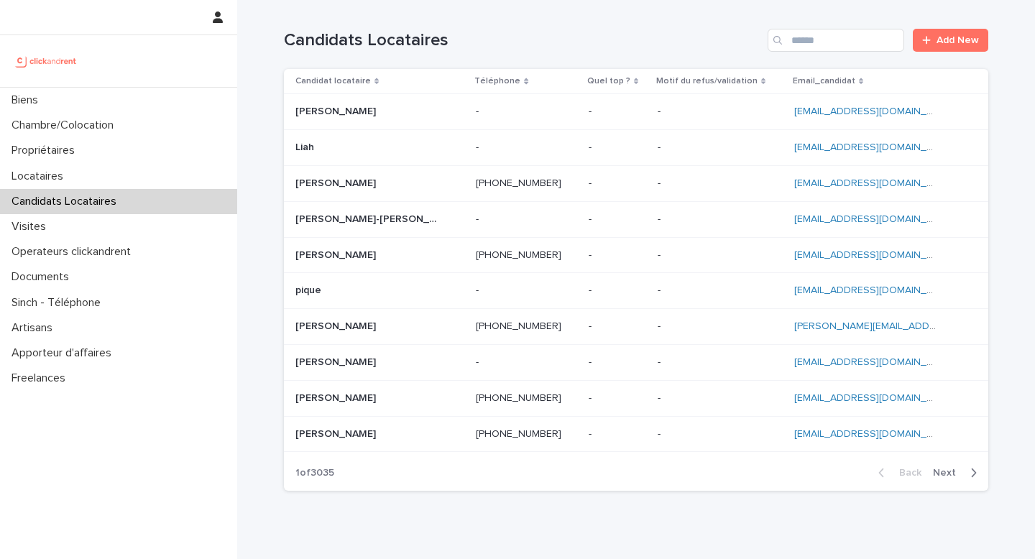
click at [782, 44] on div "Search" at bounding box center [779, 40] width 23 height 23
click at [803, 43] on input "Search" at bounding box center [836, 40] width 137 height 23
paste input "**********"
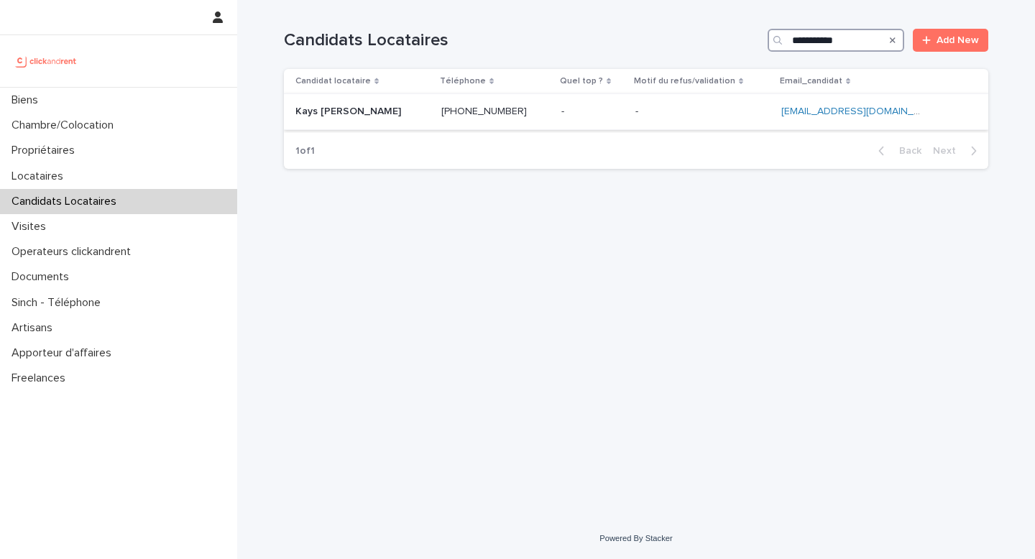
type input "**********"
click at [363, 122] on div "Kays I.djae Kays I.djae" at bounding box center [363, 112] width 134 height 24
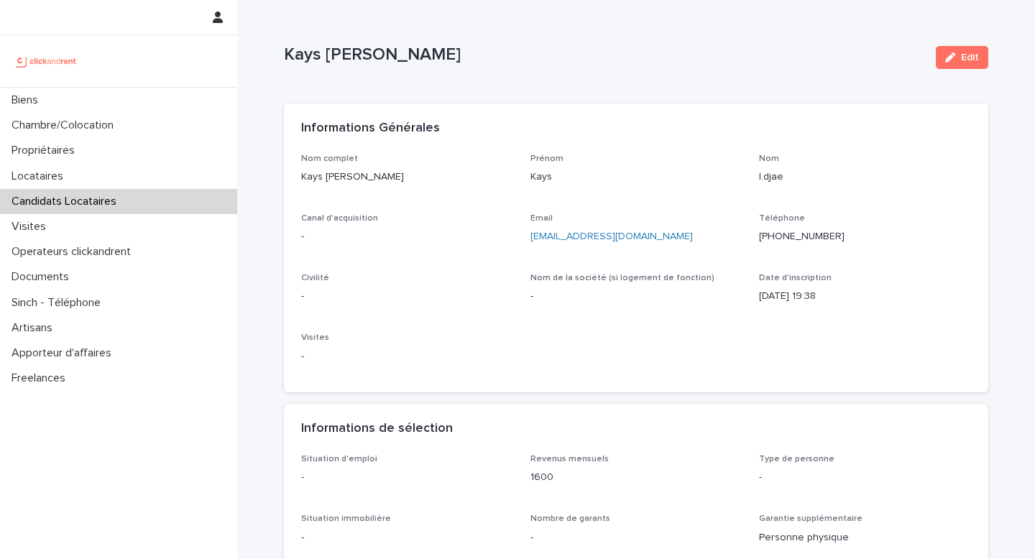
click at [862, 58] on span "Edit" at bounding box center [970, 57] width 18 height 10
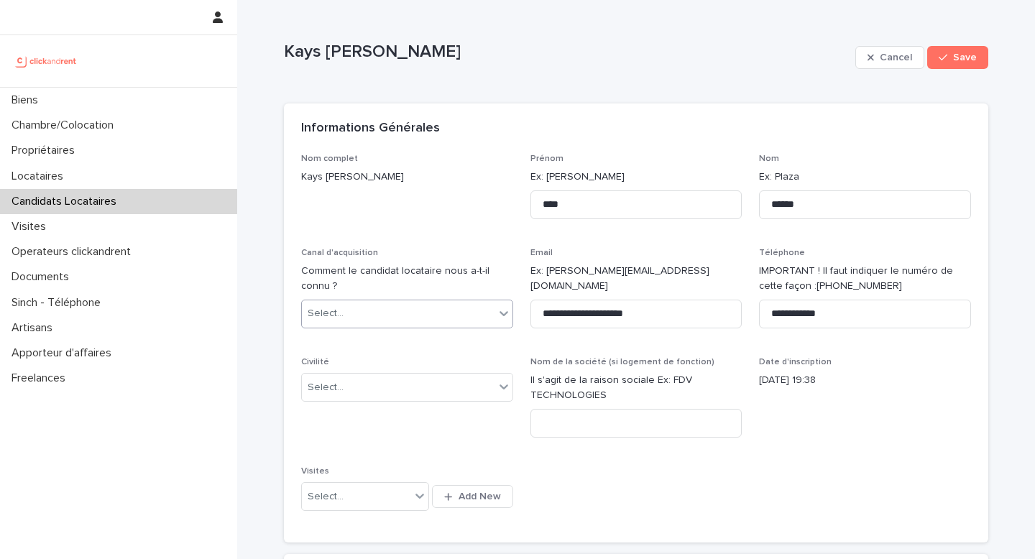
click at [362, 311] on div "Select..." at bounding box center [398, 314] width 193 height 24
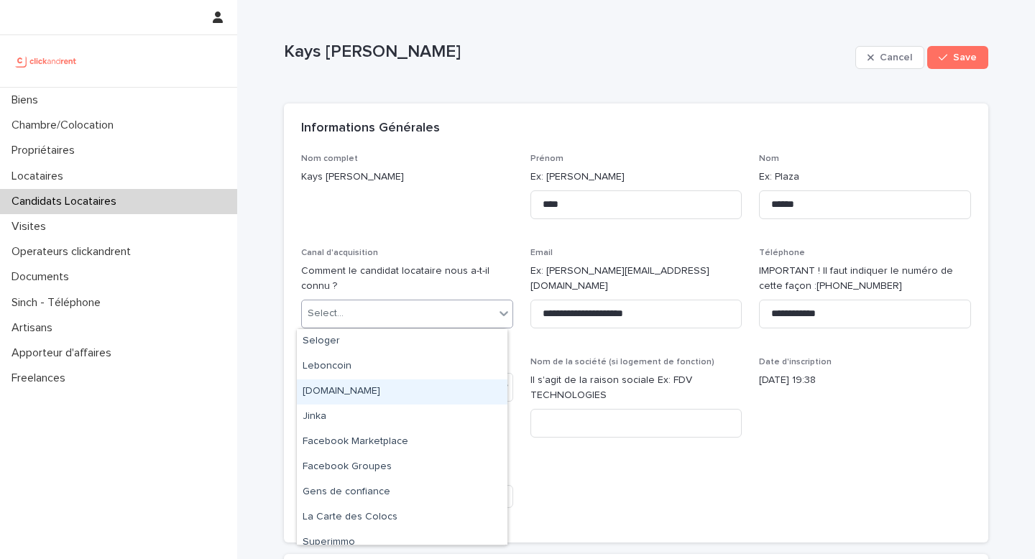
click at [353, 395] on div "clickandrent.fr" at bounding box center [402, 392] width 211 height 25
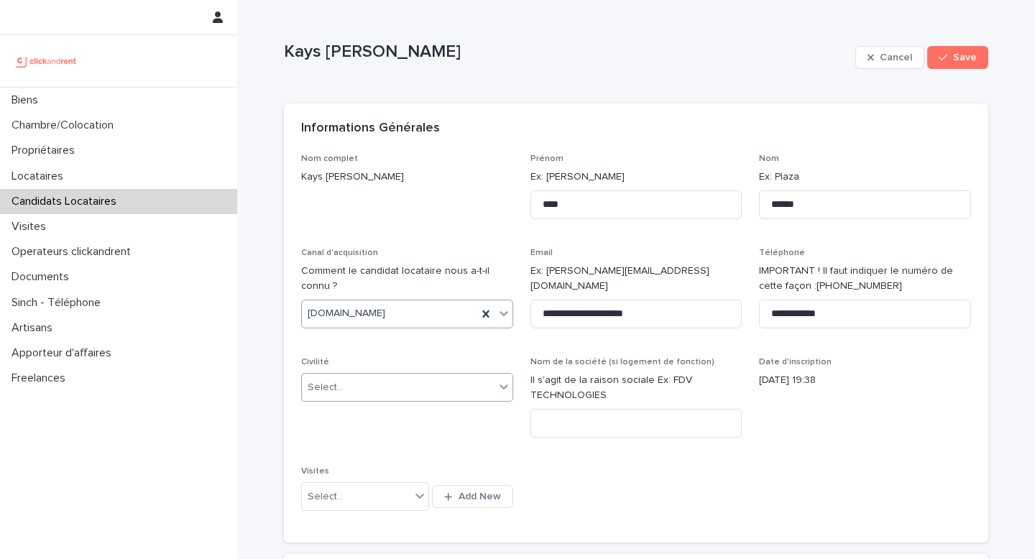
click at [351, 377] on div "Select..." at bounding box center [398, 388] width 193 height 24
drag, startPoint x: 361, startPoint y: 425, endPoint x: 354, endPoint y: 438, distance: 14.8
click at [354, 439] on div "Monsieur" at bounding box center [402, 440] width 211 height 25
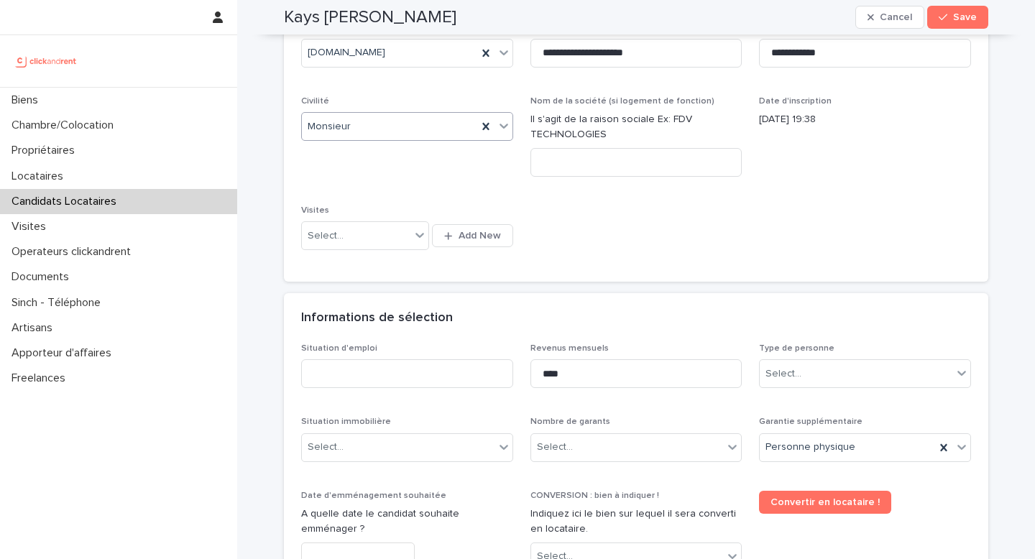
scroll to position [264, 0]
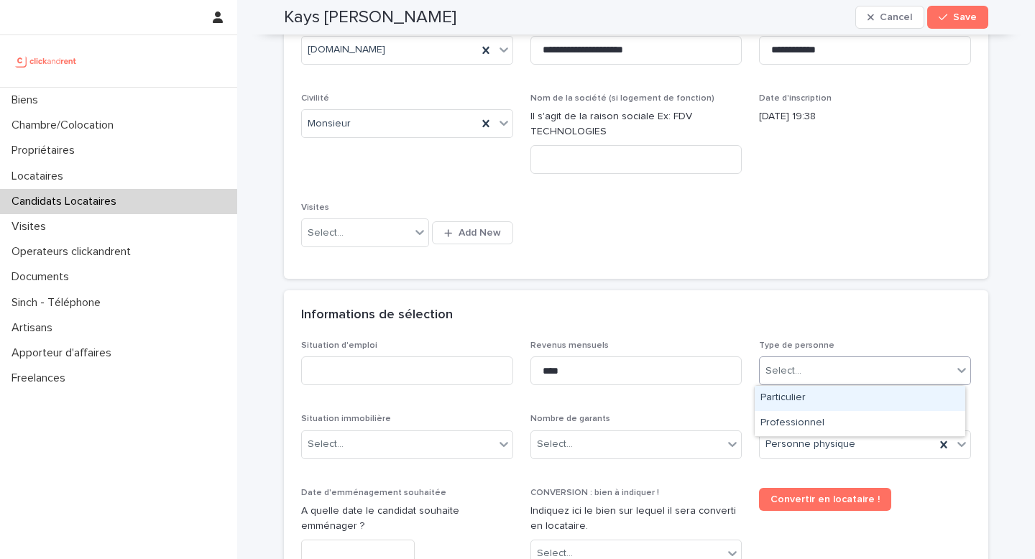
click at [809, 363] on div "Select..." at bounding box center [856, 372] width 193 height 24
click at [792, 403] on div "Particulier" at bounding box center [860, 398] width 211 height 25
click at [385, 379] on input at bounding box center [407, 371] width 212 height 29
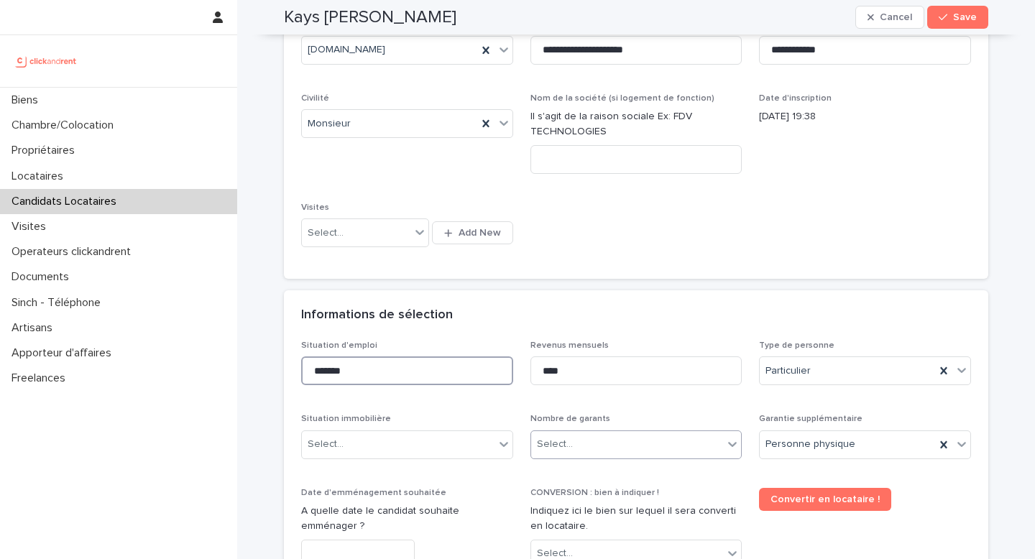
type input "*******"
click at [590, 453] on div "Select..." at bounding box center [627, 445] width 193 height 24
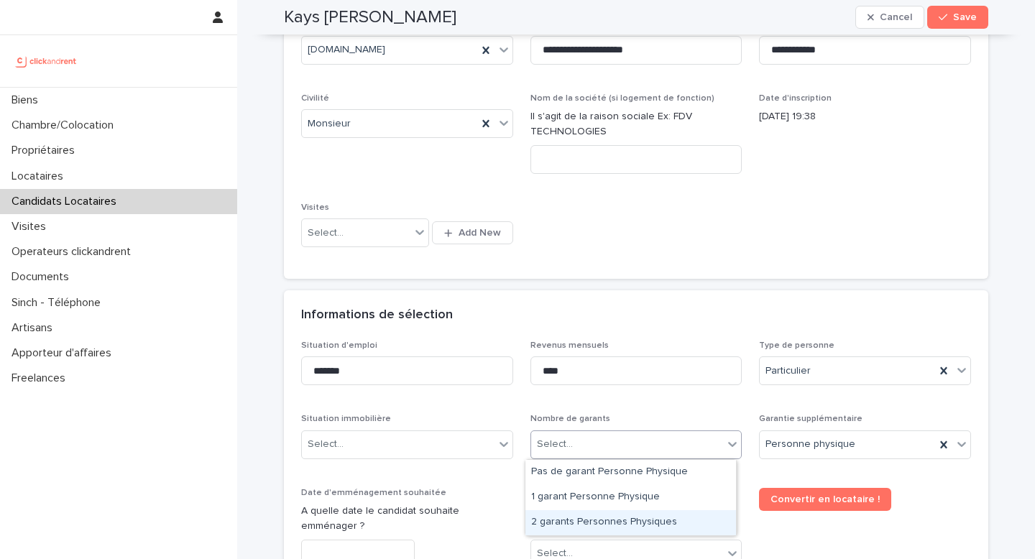
click at [583, 454] on div "2 garants Personnes Physiques" at bounding box center [631, 523] width 211 height 25
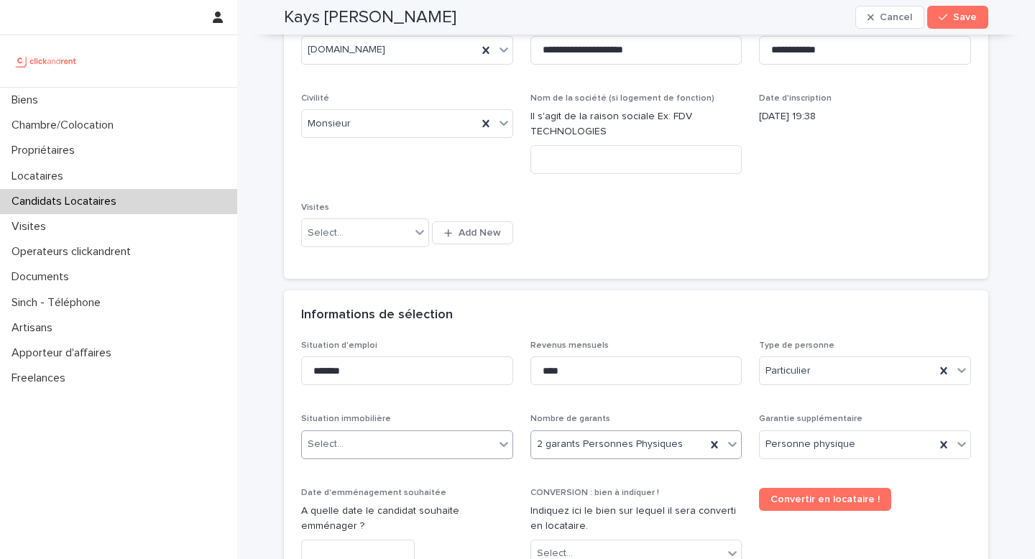
click at [441, 449] on div "Select..." at bounding box center [398, 445] width 193 height 24
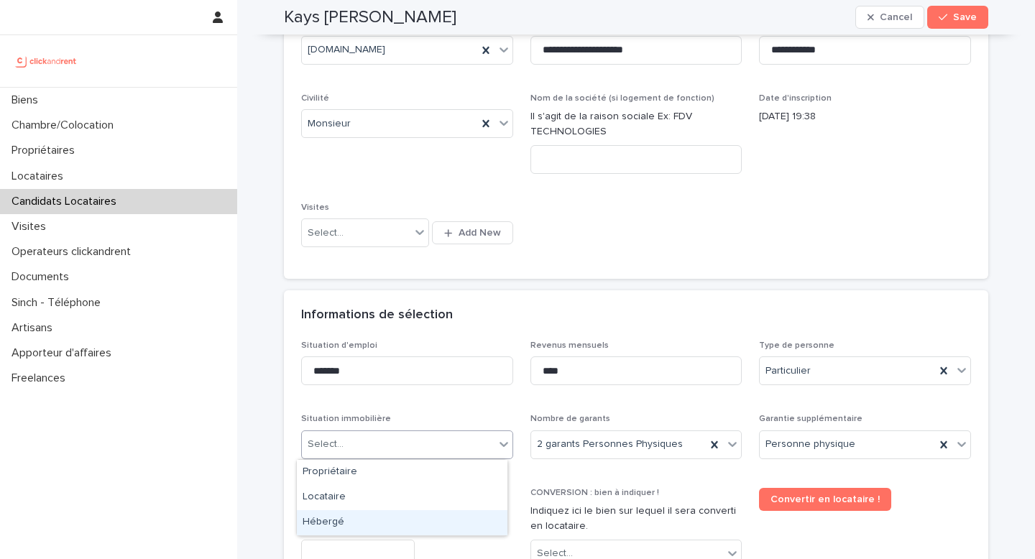
click at [365, 454] on div "Hébergé" at bounding box center [402, 523] width 211 height 25
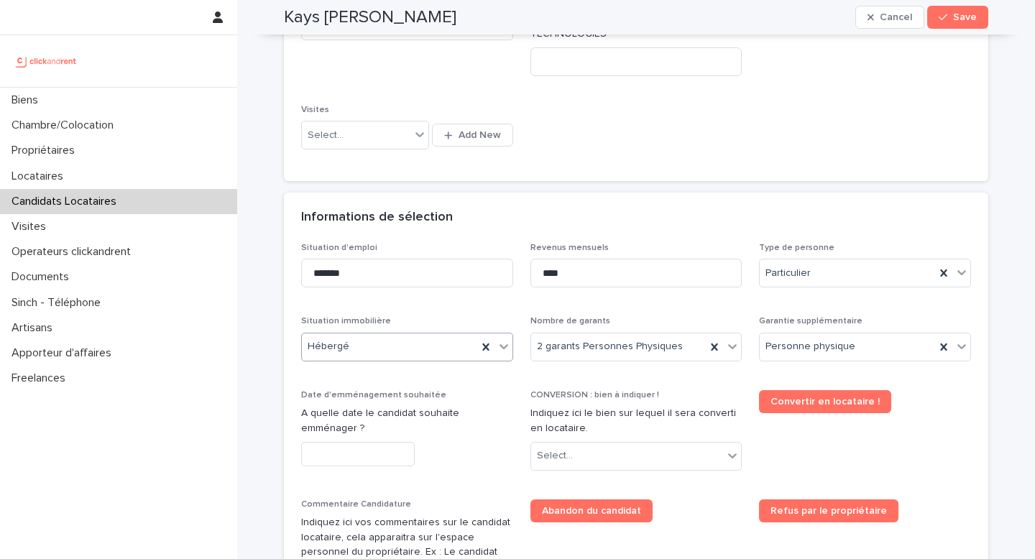
scroll to position [551, 0]
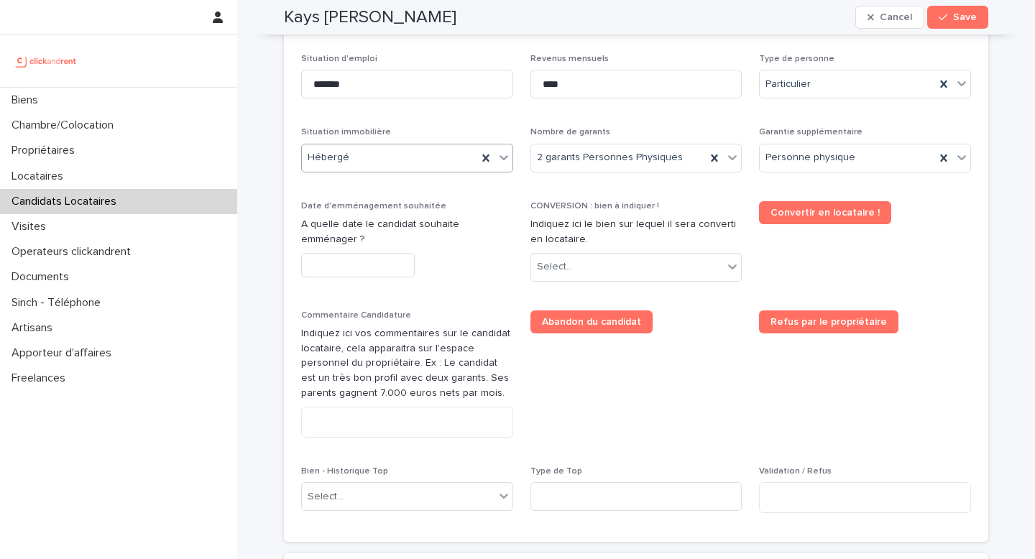
click at [374, 269] on input "text" at bounding box center [358, 265] width 114 height 25
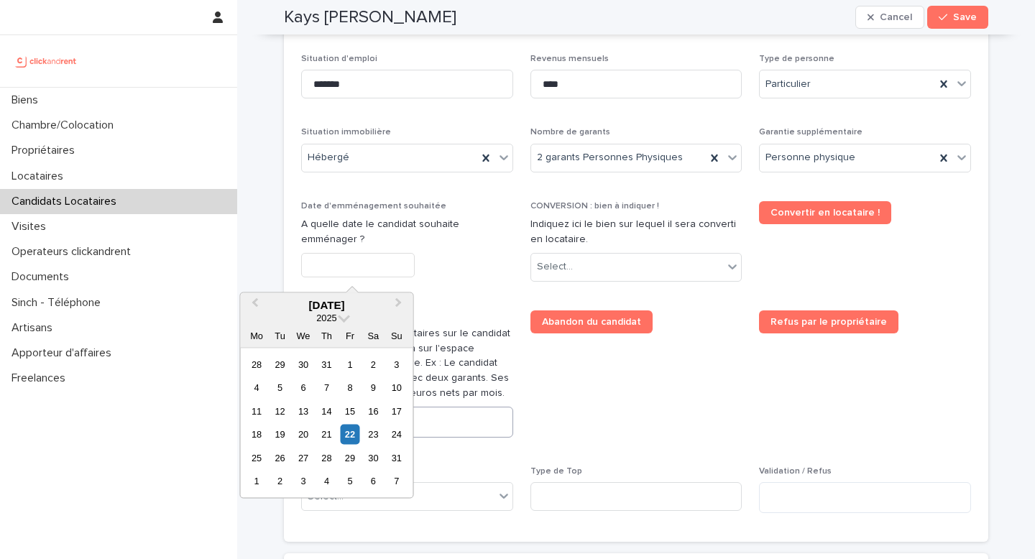
drag, startPoint x: 375, startPoint y: 439, endPoint x: 408, endPoint y: 414, distance: 41.1
click at [375, 439] on div "23" at bounding box center [373, 434] width 19 height 19
type input "*********"
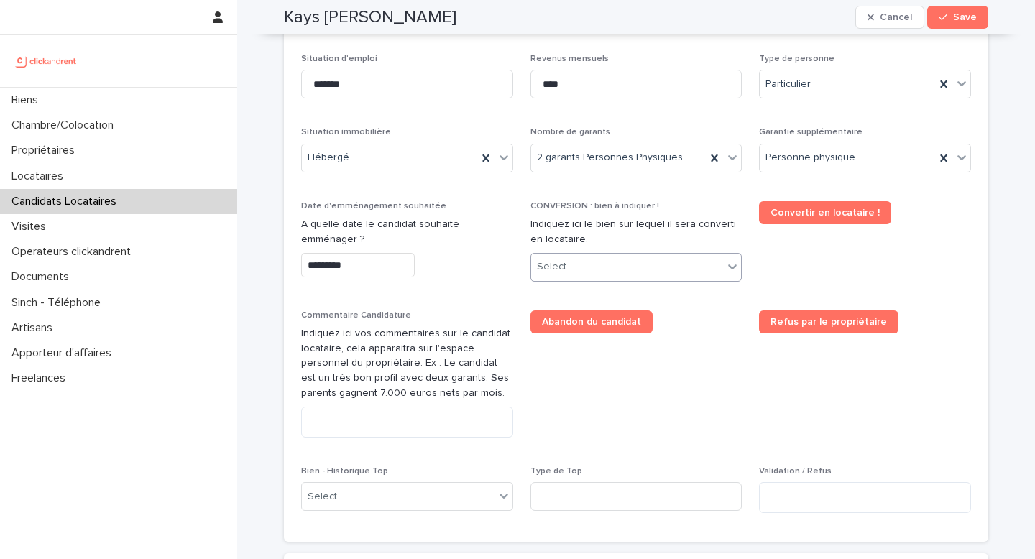
click at [580, 261] on div "Select..." at bounding box center [627, 267] width 193 height 24
type input "*****"
click at [638, 296] on div "A1967 - 209 Rue du Ménil, Asnières-sur-Seine 92600" at bounding box center [631, 295] width 211 height 25
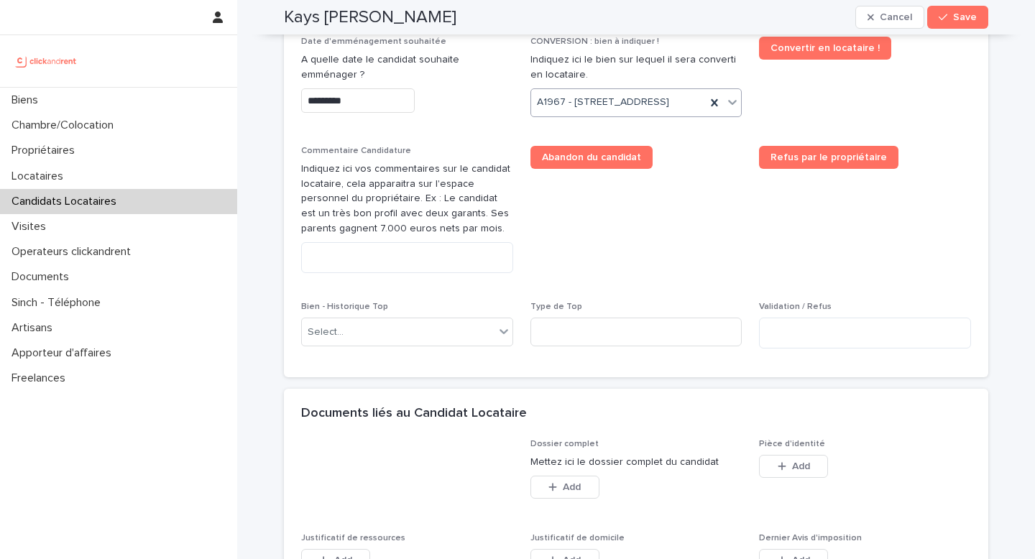
scroll to position [733, 0]
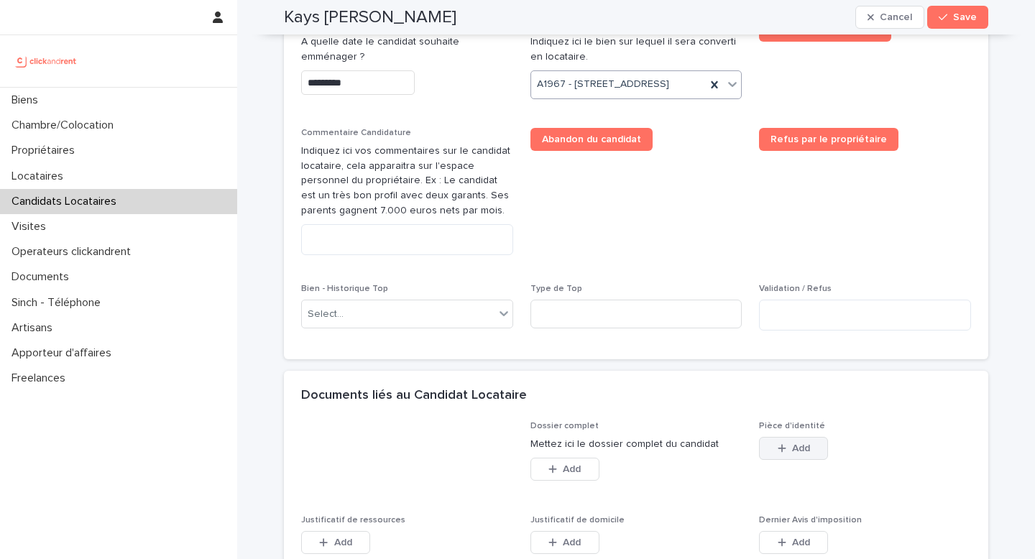
drag, startPoint x: 788, startPoint y: 486, endPoint x: 787, endPoint y: 477, distance: 9.4
click at [788, 454] on div "Add" at bounding box center [793, 451] width 69 height 29
click at [792, 454] on span "Add" at bounding box center [801, 449] width 18 height 10
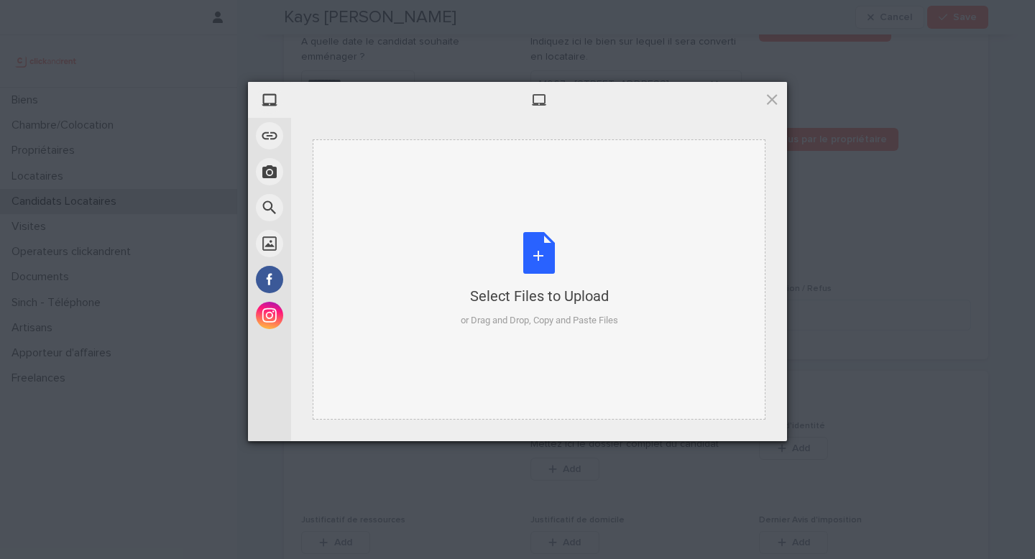
click at [579, 265] on div "Select Files to Upload or Drag and Drop, Copy and Paste Files" at bounding box center [539, 280] width 157 height 96
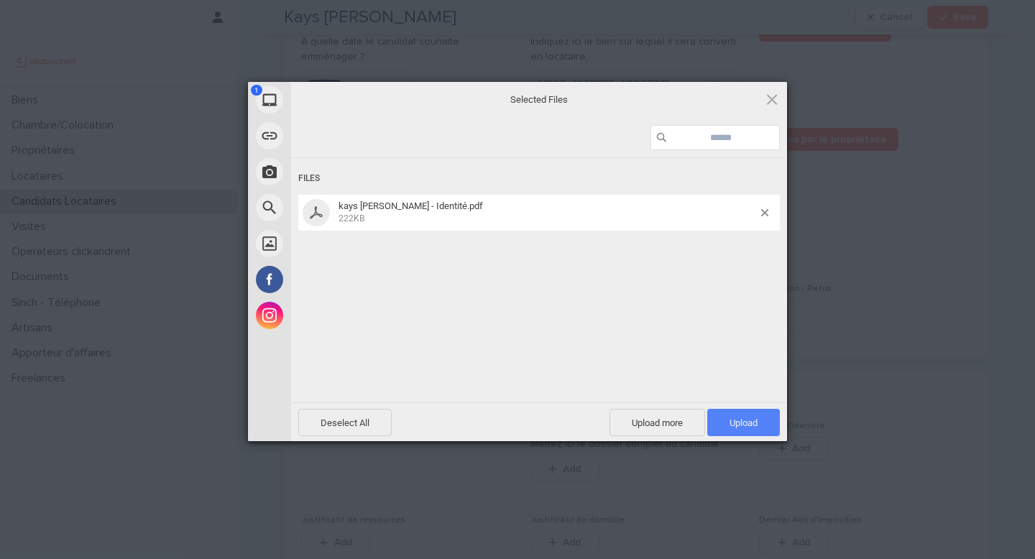
click at [720, 424] on span "Upload 1" at bounding box center [744, 422] width 73 height 27
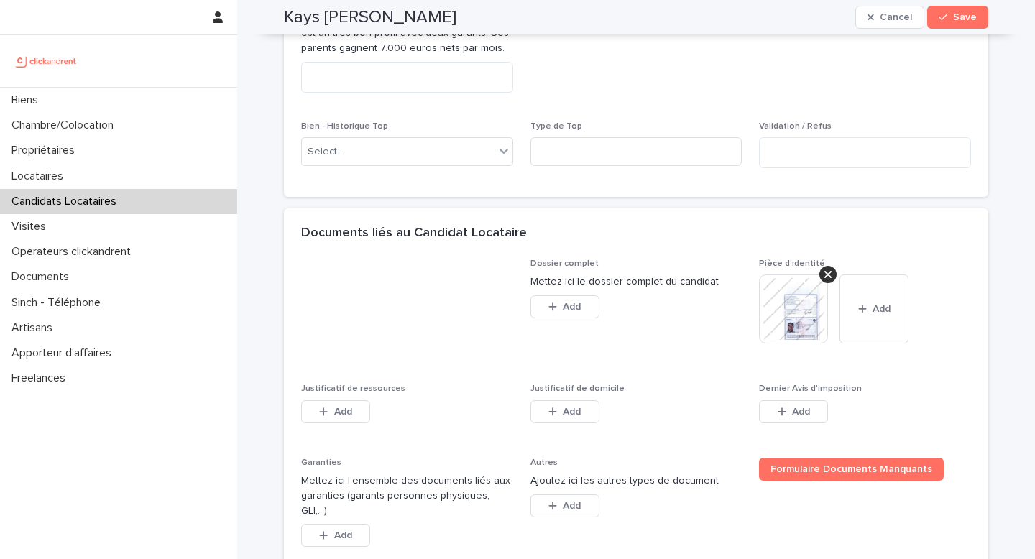
scroll to position [961, 0]
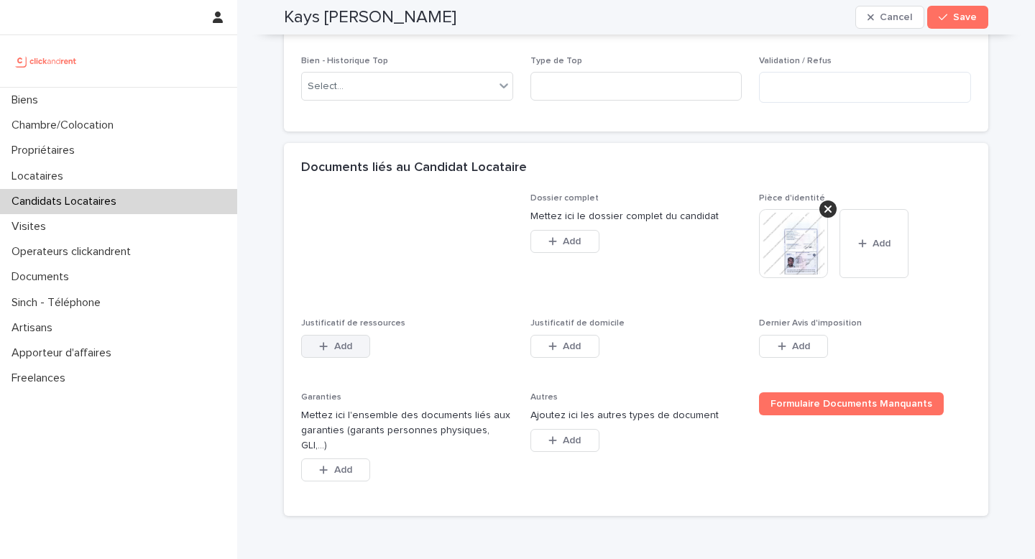
click at [352, 358] on button "Add" at bounding box center [335, 346] width 69 height 23
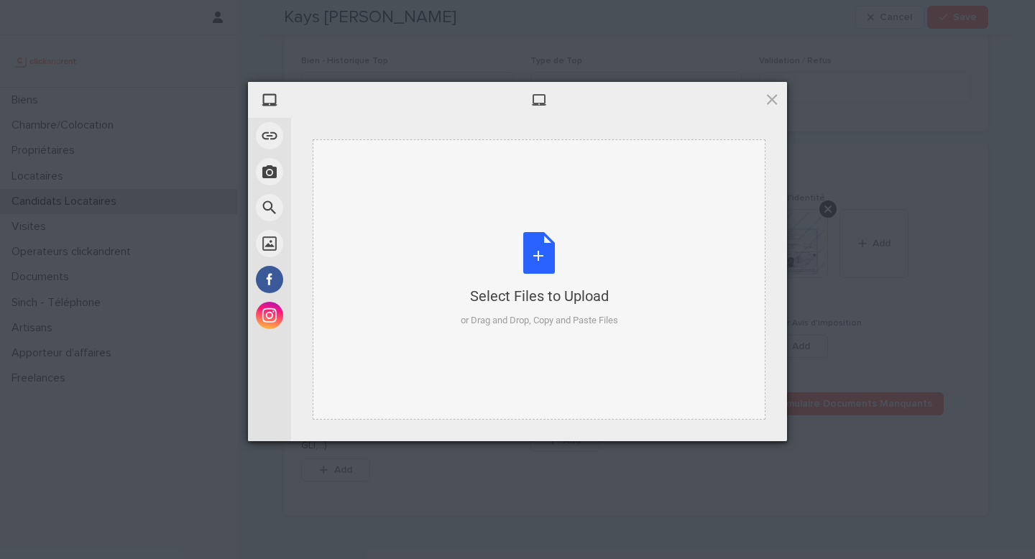
click at [473, 301] on div "Select Files to Upload" at bounding box center [539, 296] width 157 height 20
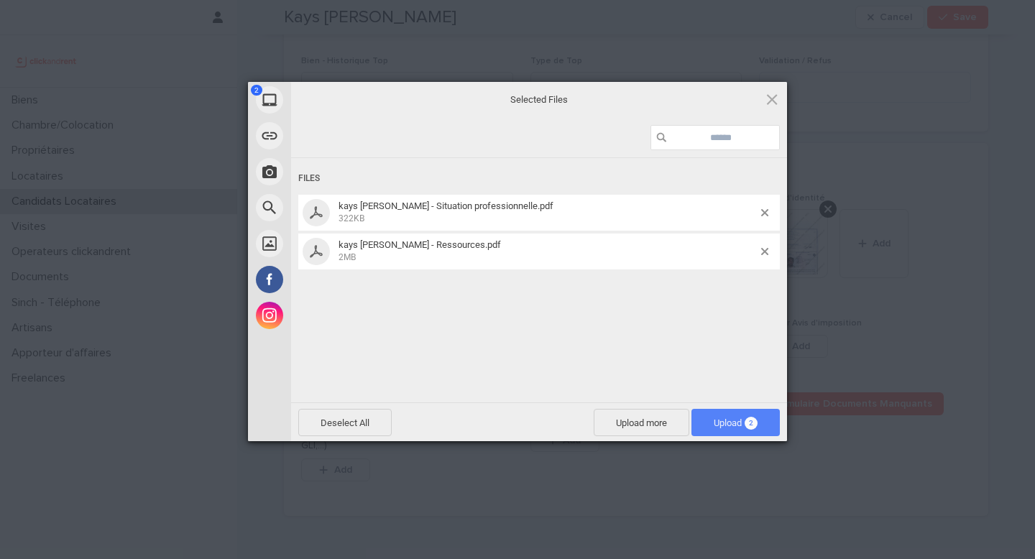
click at [757, 420] on span "2" at bounding box center [751, 423] width 13 height 13
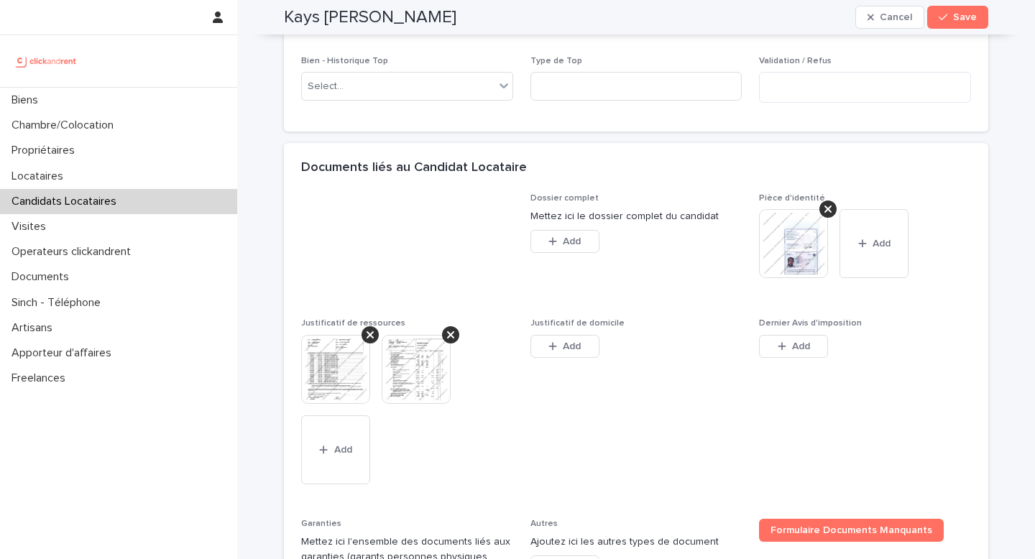
click at [555, 357] on div "Justificatif de domicile This file cannot be opened Download File Add" at bounding box center [637, 347] width 212 height 56
click at [557, 358] on button "Add" at bounding box center [565, 346] width 69 height 23
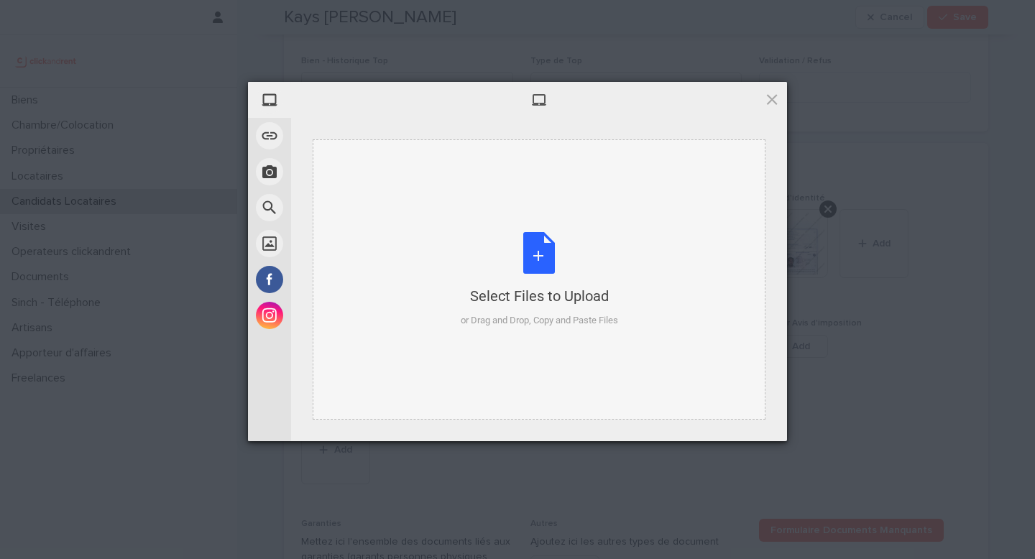
click at [516, 320] on div "or Drag and Drop, Copy and Paste Files" at bounding box center [539, 320] width 157 height 14
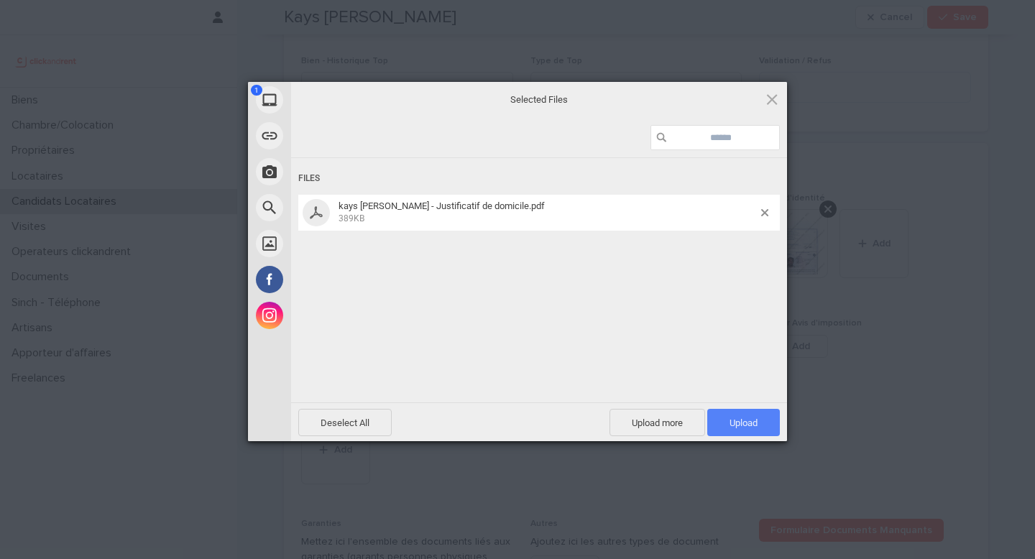
click at [766, 425] on span "Upload 1" at bounding box center [744, 422] width 73 height 27
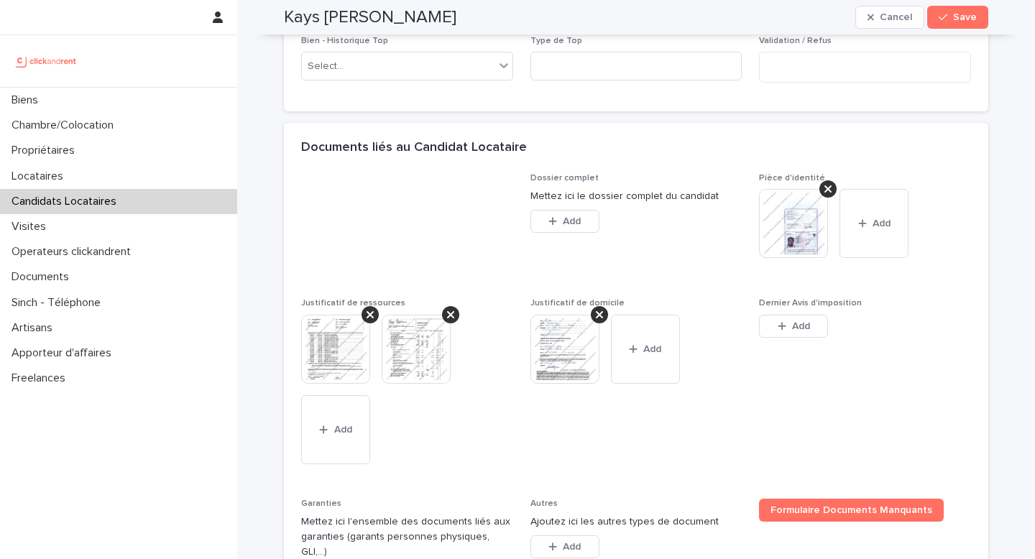
scroll to position [982, 0]
click at [792, 331] on span "Add" at bounding box center [801, 326] width 18 height 10
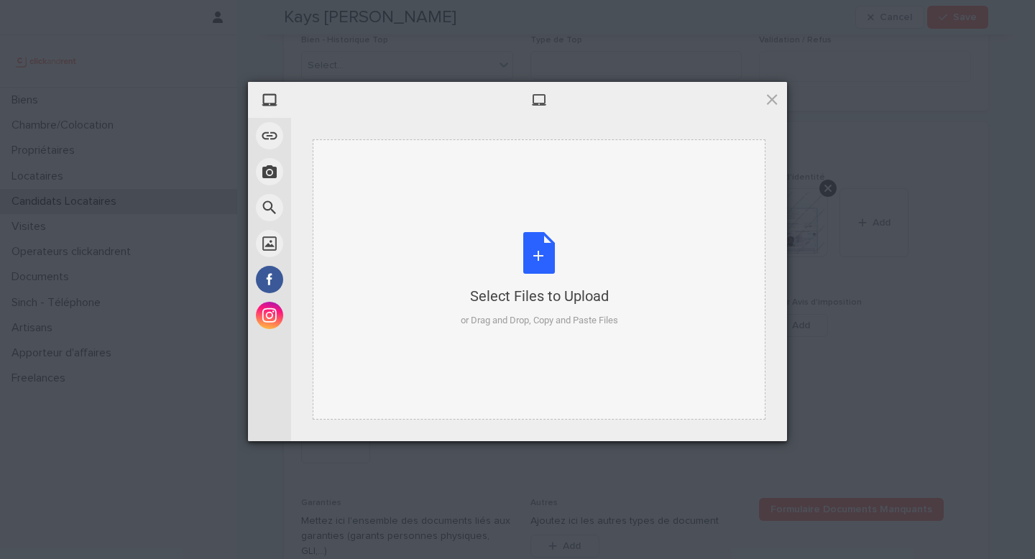
click at [477, 328] on div "Select Files to Upload or Drag and Drop, Copy and Paste Files" at bounding box center [539, 279] width 453 height 280
click at [548, 313] on div "or Drag and Drop, Copy and Paste Files" at bounding box center [539, 320] width 157 height 14
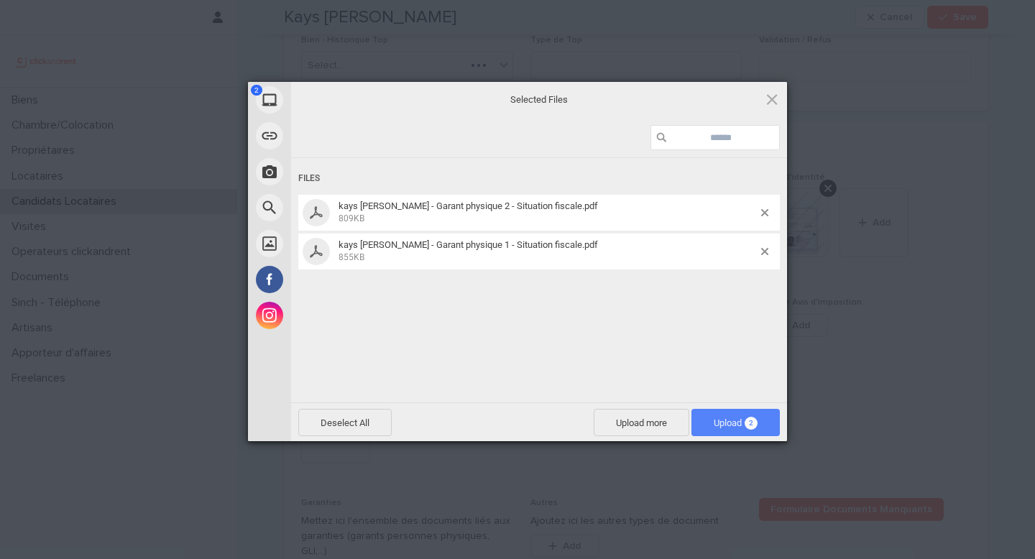
click at [746, 430] on span "Upload 2" at bounding box center [736, 422] width 88 height 27
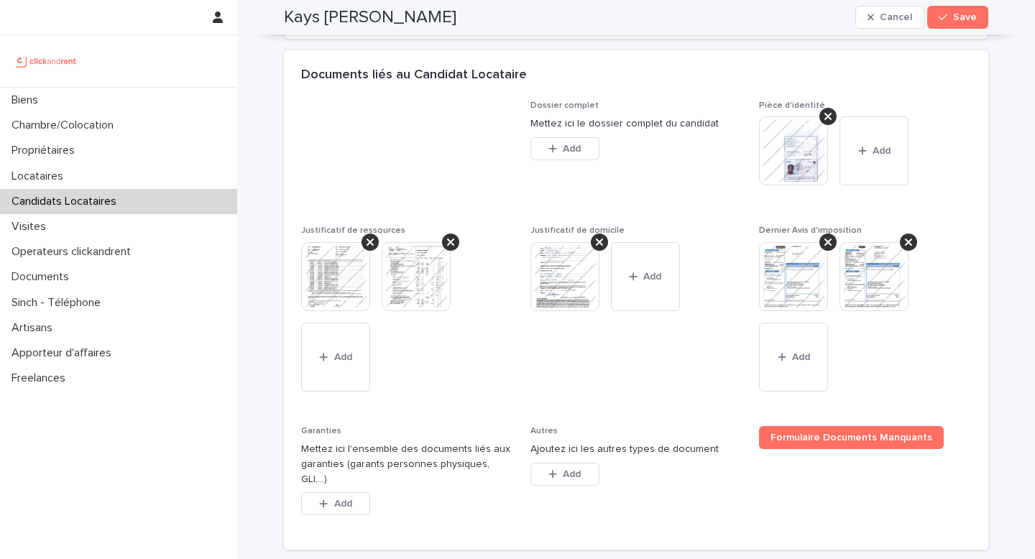
scroll to position [1181, 0]
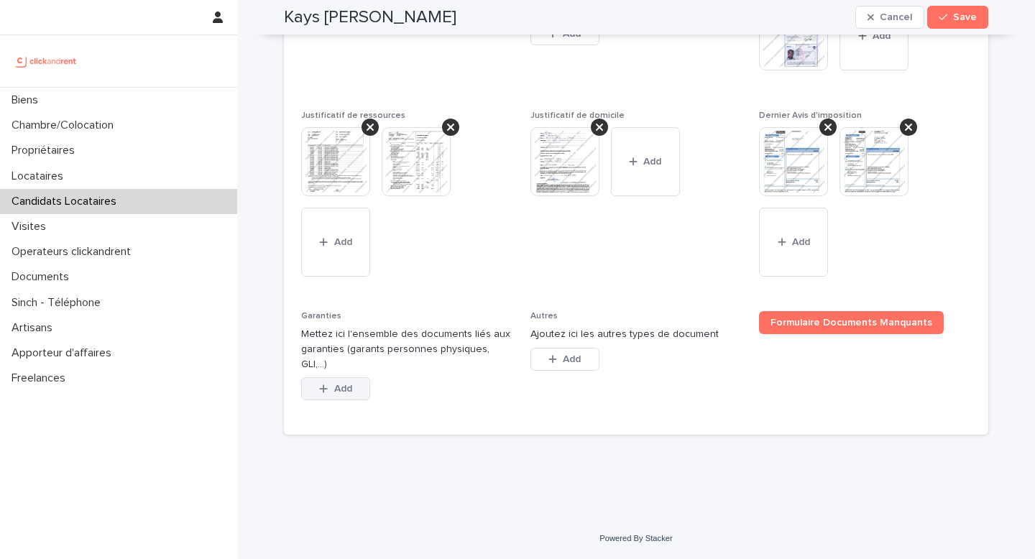
click at [346, 395] on button "Add" at bounding box center [335, 388] width 69 height 23
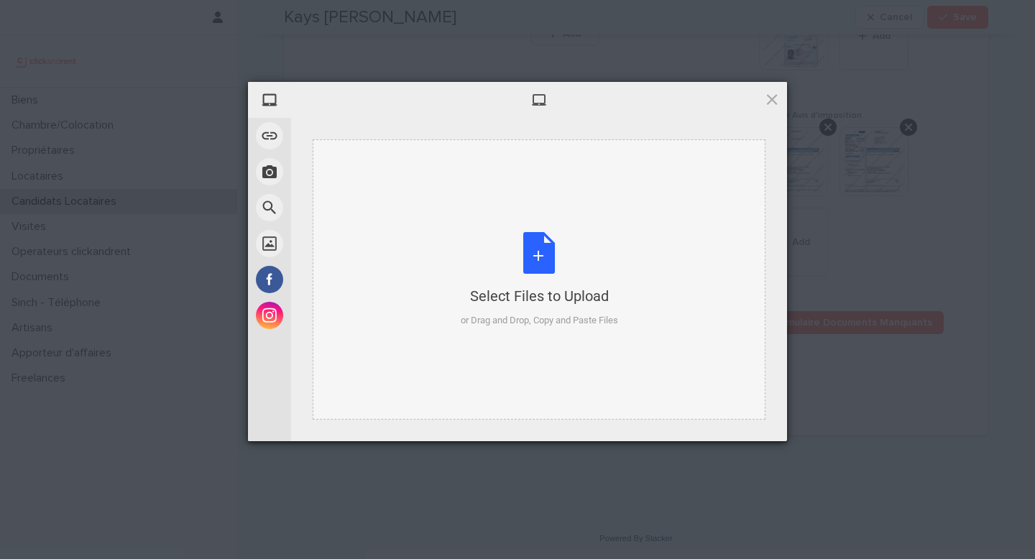
click at [480, 304] on div "Select Files to Upload" at bounding box center [539, 296] width 157 height 20
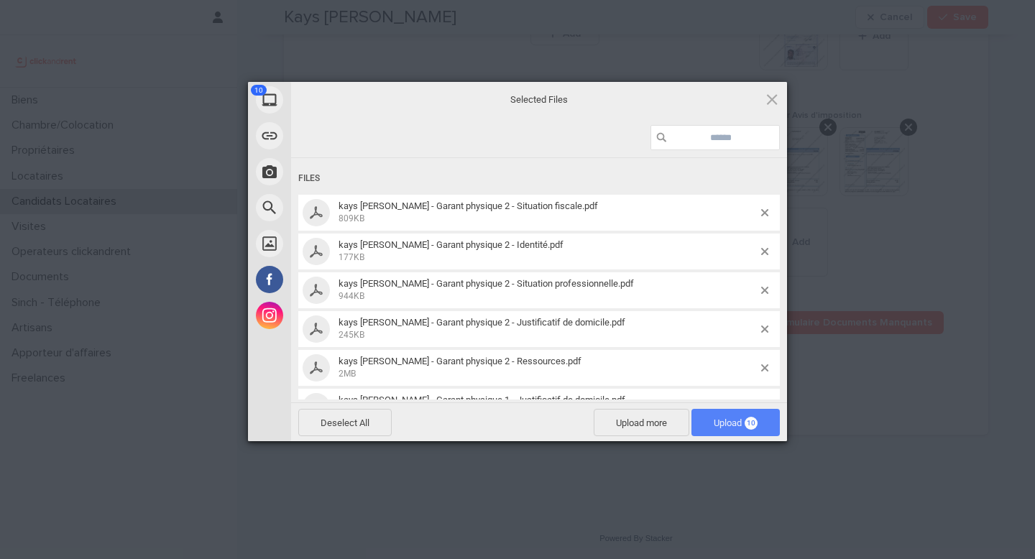
click at [738, 425] on span "Upload 10" at bounding box center [736, 423] width 44 height 11
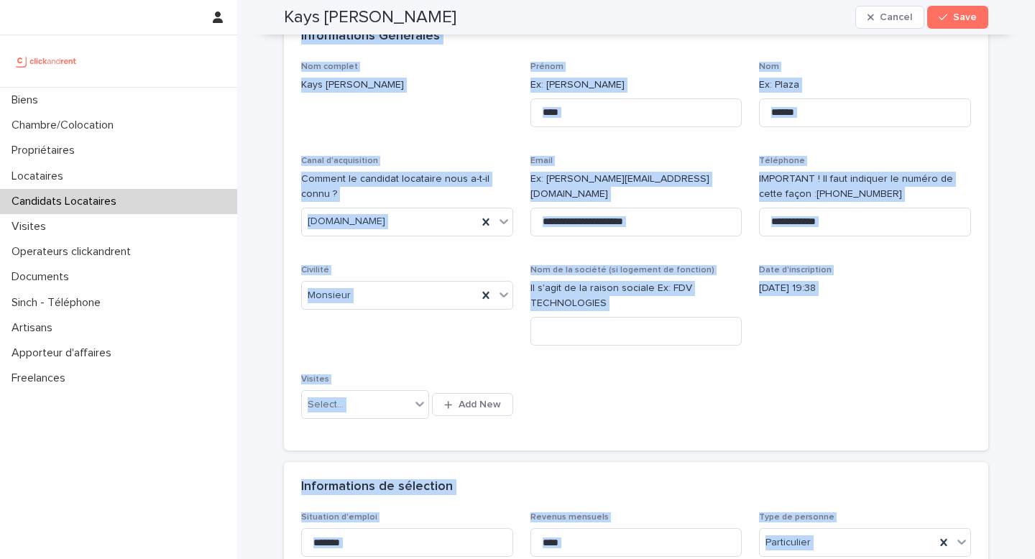
scroll to position [0, 0]
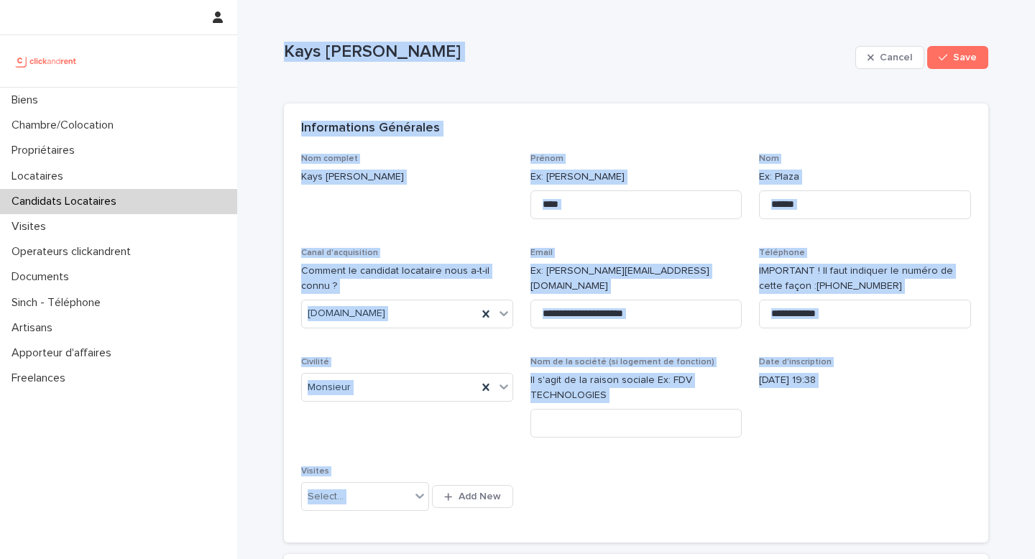
drag, startPoint x: 478, startPoint y: 516, endPoint x: 276, endPoint y: 45, distance: 511.8
copy div "Kays I.djae Cancel Save Sorry, there was an error saving your record. Please tr…"
click at [769, 454] on div "**********" at bounding box center [636, 340] width 670 height 372
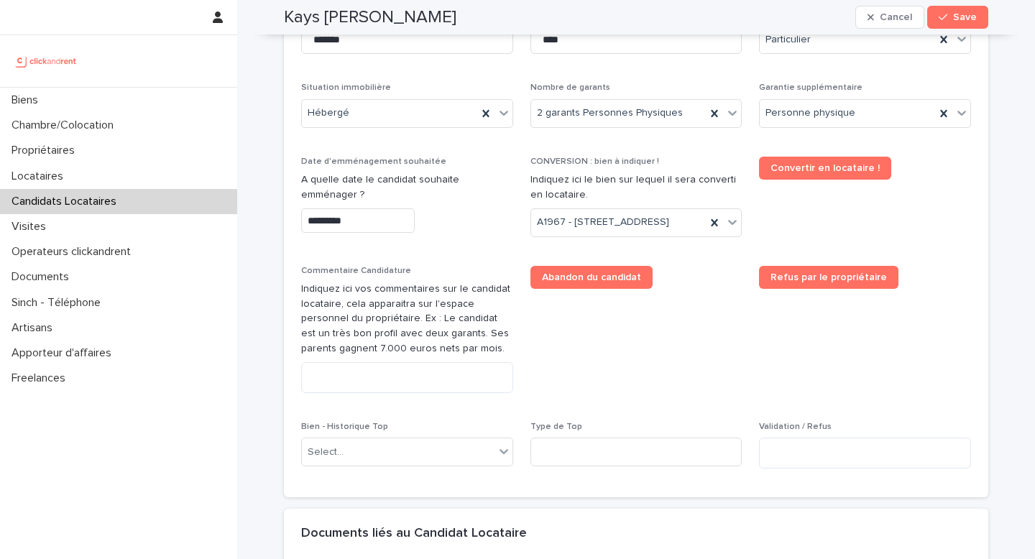
scroll to position [696, 0]
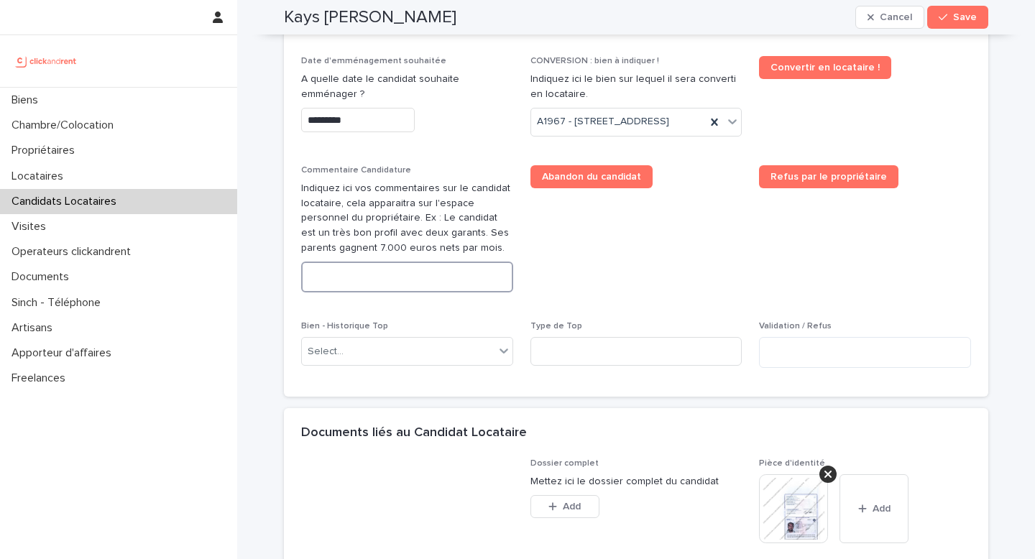
click at [358, 293] on textarea at bounding box center [407, 277] width 212 height 31
paste textarea "**********"
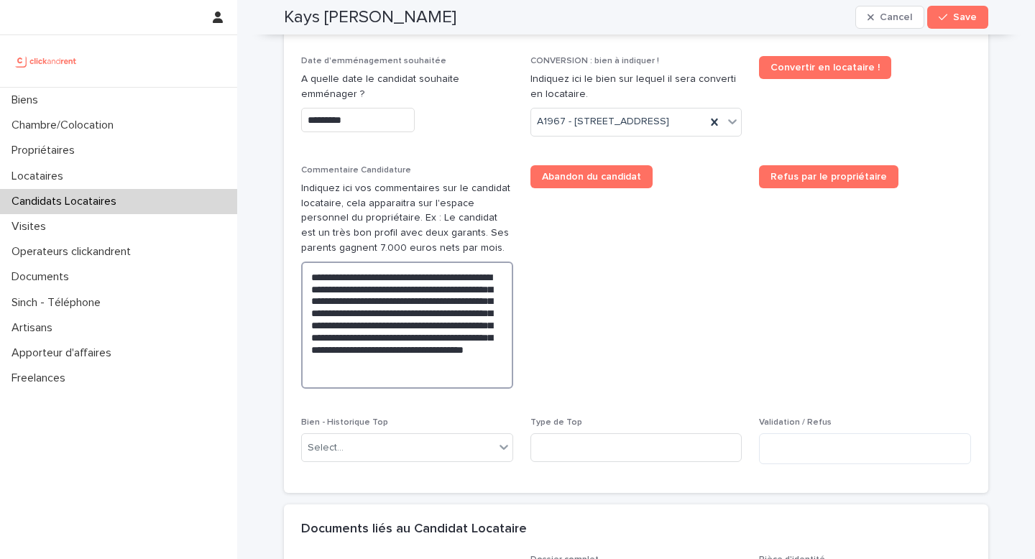
drag, startPoint x: 360, startPoint y: 304, endPoint x: 299, endPoint y: 303, distance: 60.4
click at [301, 303] on textarea "**********" at bounding box center [407, 325] width 212 height 127
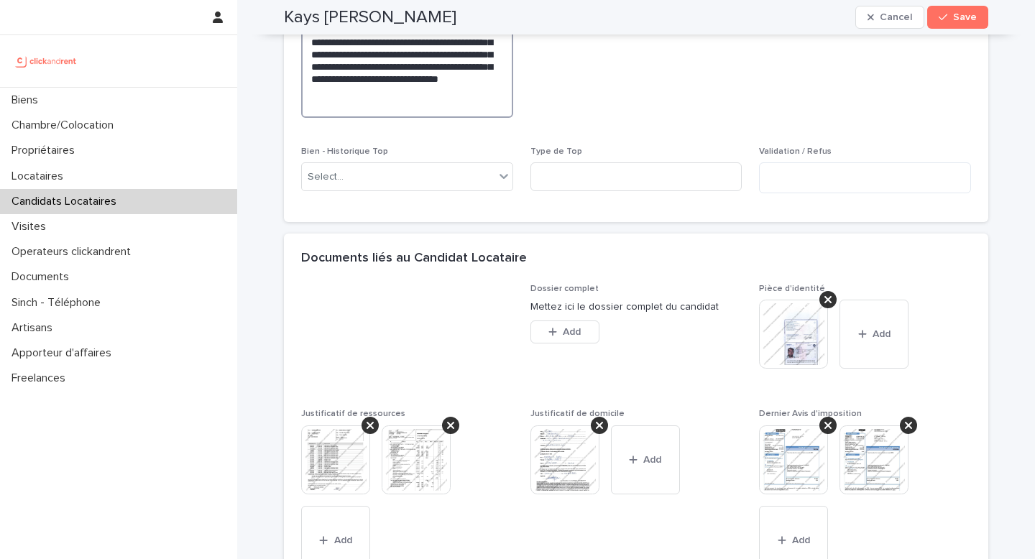
scroll to position [1116, 0]
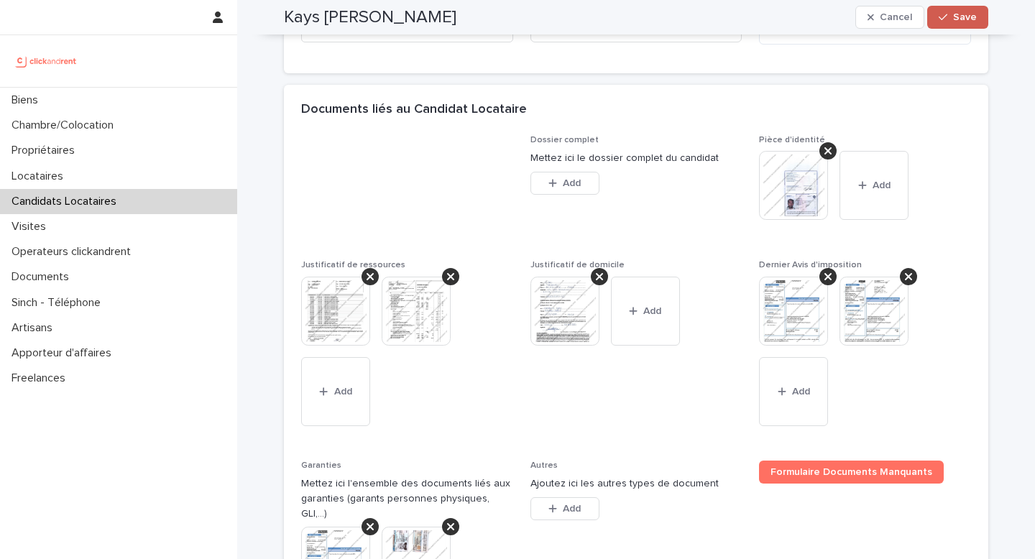
type textarea "**********"
click at [862, 19] on span "Save" at bounding box center [965, 17] width 24 height 10
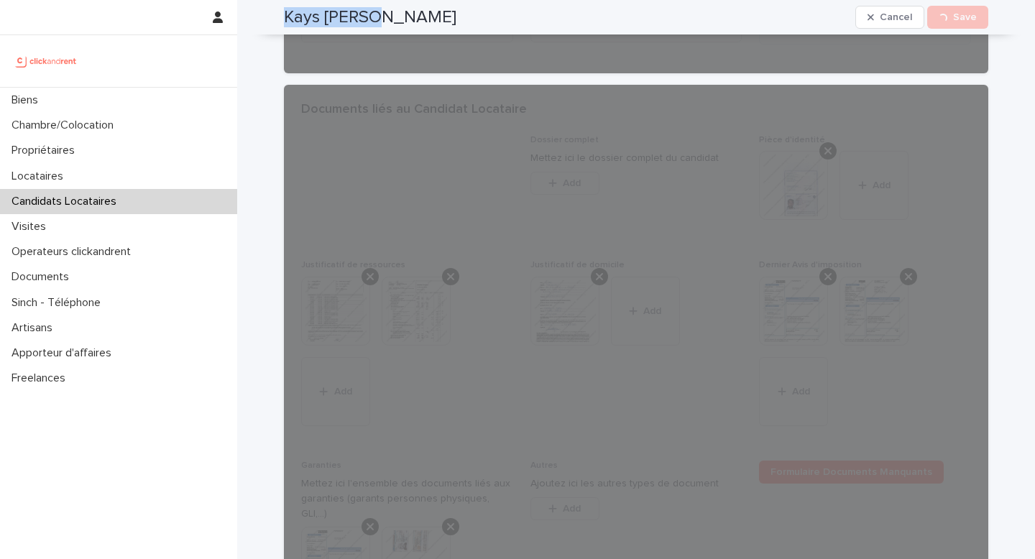
drag, startPoint x: 313, startPoint y: 14, endPoint x: 276, endPoint y: 8, distance: 37.8
click at [276, 8] on div "Kays I.djae Cancel Loading... Save" at bounding box center [636, 17] width 774 height 35
copy h2 "Kays I.djae"
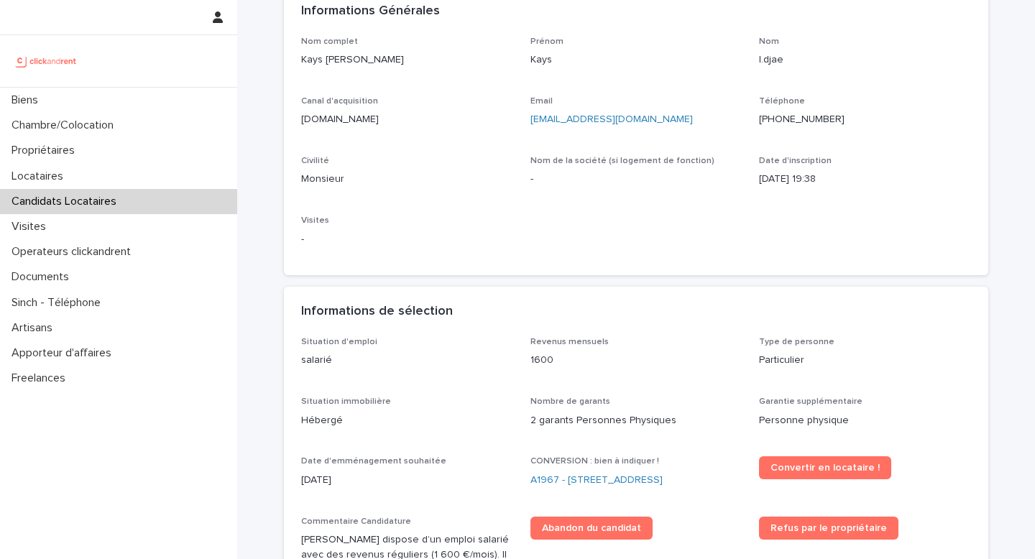
scroll to position [166, 0]
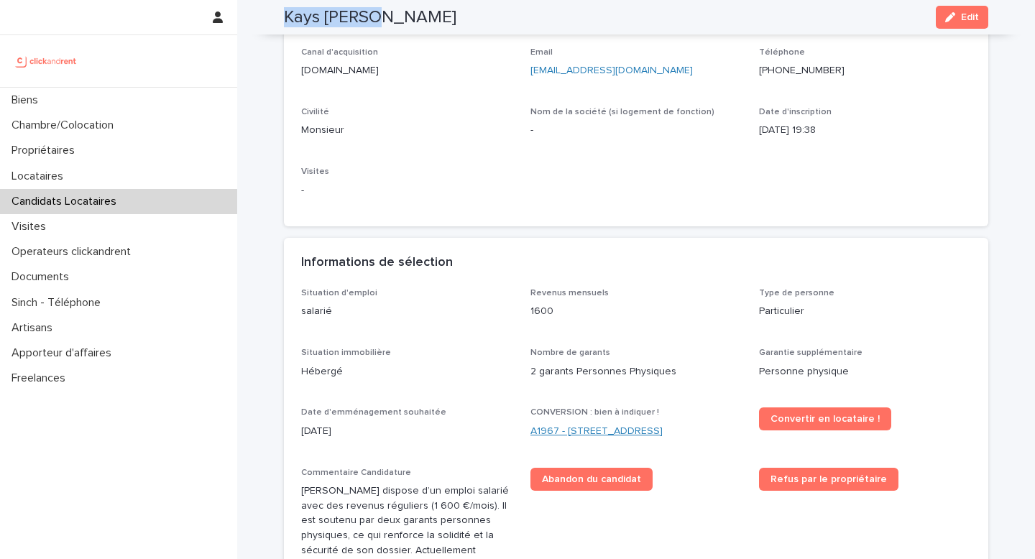
click at [570, 439] on link "A1967 - 209 Rue du Ménil, Asnières-sur-Seine 92600" at bounding box center [597, 431] width 132 height 15
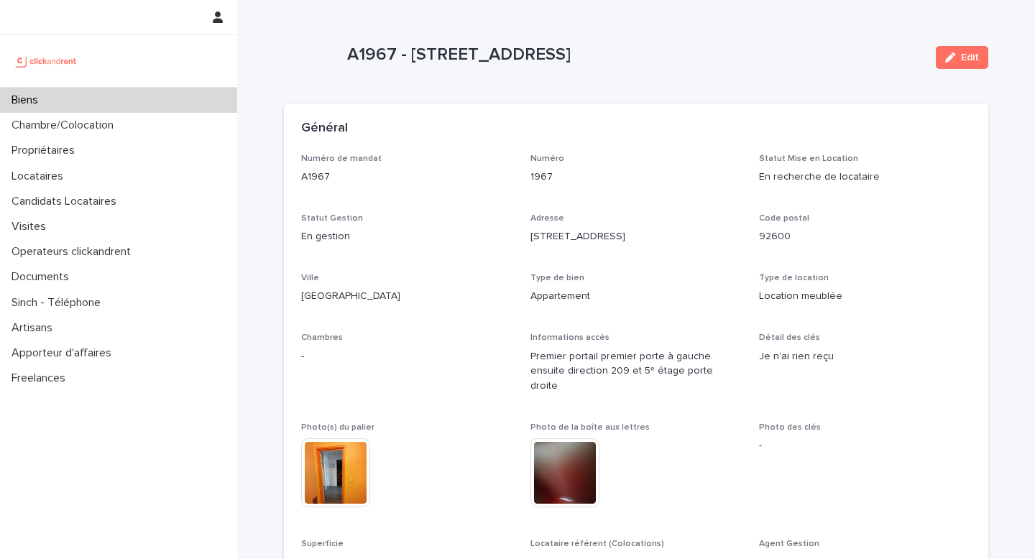
drag, startPoint x: 949, startPoint y: 68, endPoint x: 678, endPoint y: 262, distance: 333.8
click at [862, 68] on button "Edit" at bounding box center [962, 57] width 52 height 23
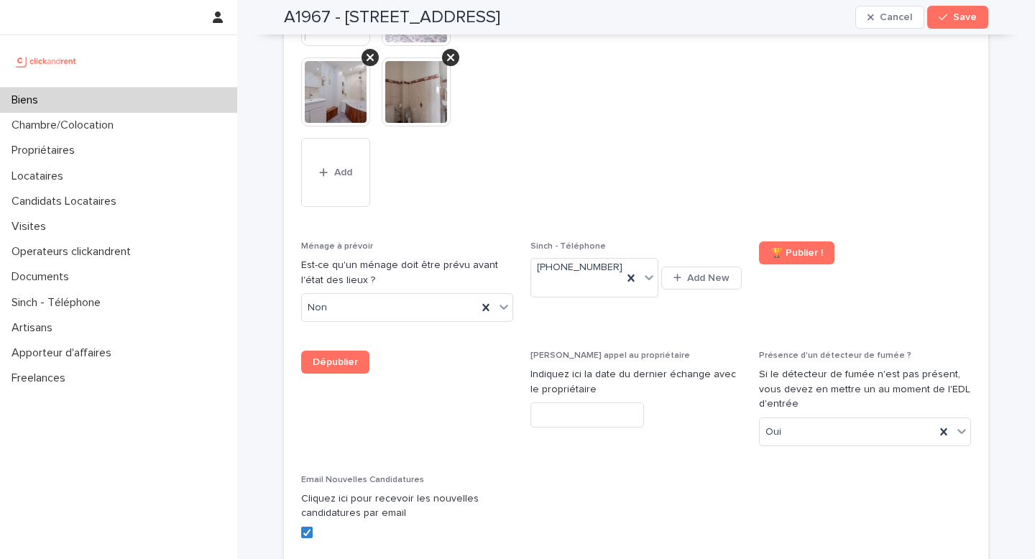
scroll to position [6645, 0]
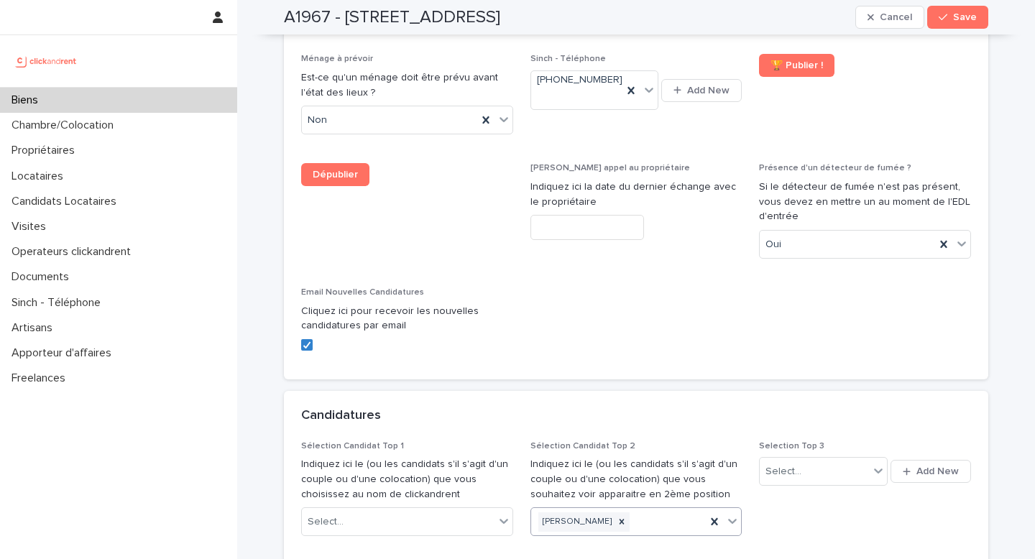
click at [648, 454] on div "Anas Ben mbarek" at bounding box center [618, 522] width 175 height 25
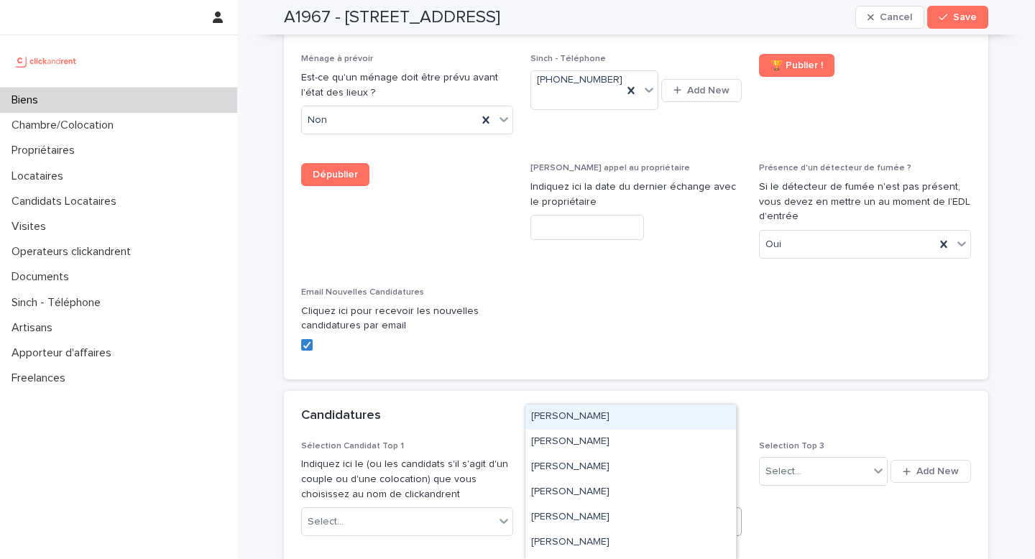
paste input "**********"
type input "**********"
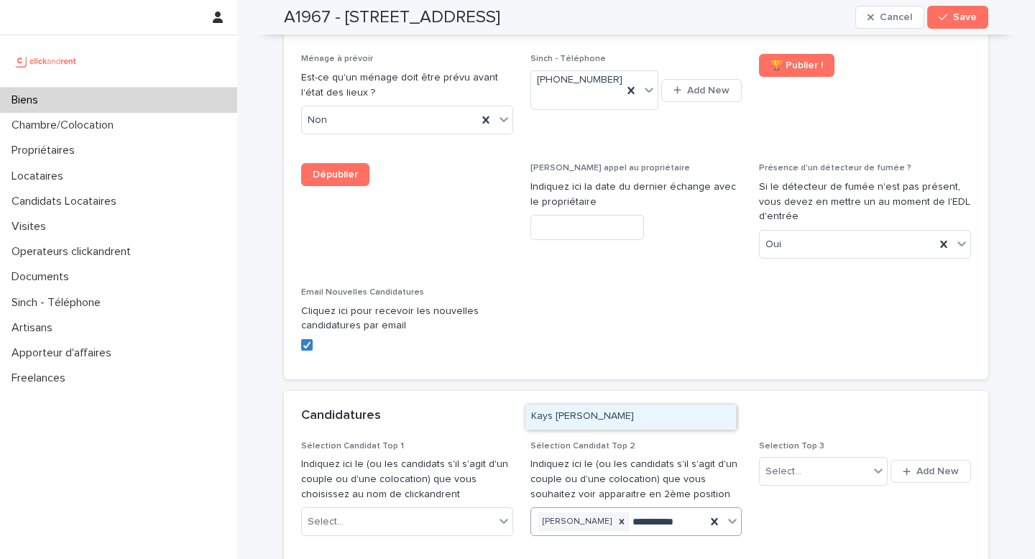
click at [633, 420] on div "Kays I.djae" at bounding box center [631, 417] width 211 height 25
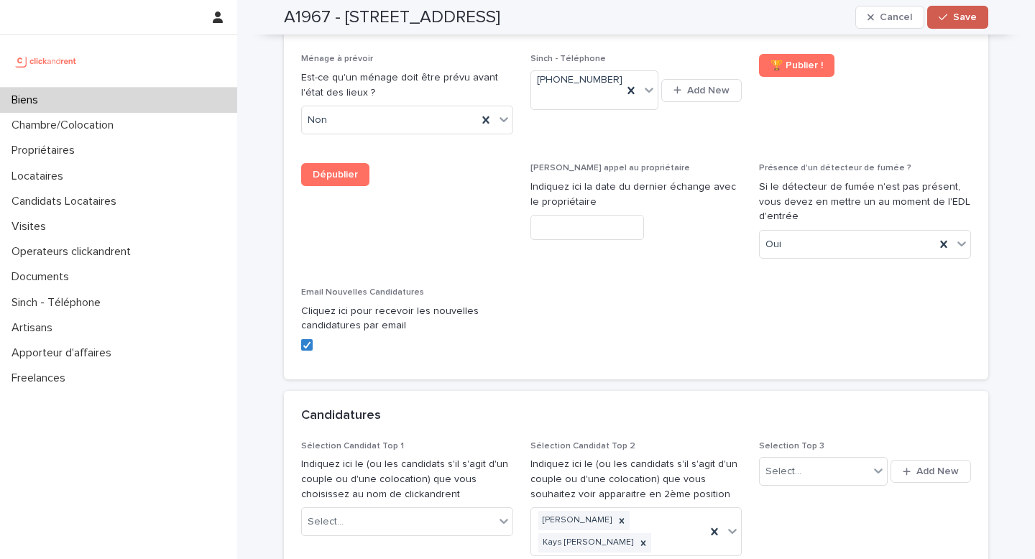
click at [862, 16] on icon "button" at bounding box center [943, 17] width 9 height 10
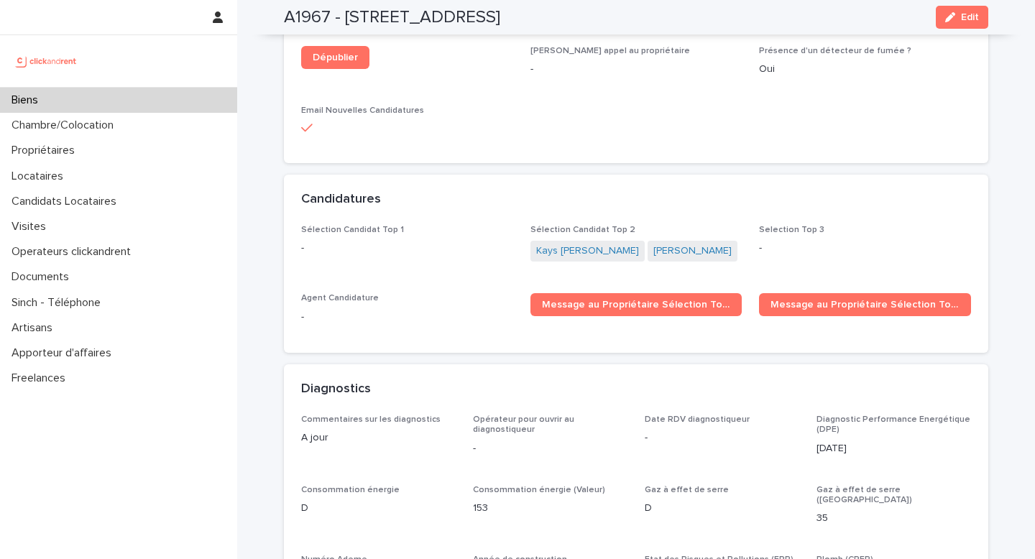
scroll to position [4114, 0]
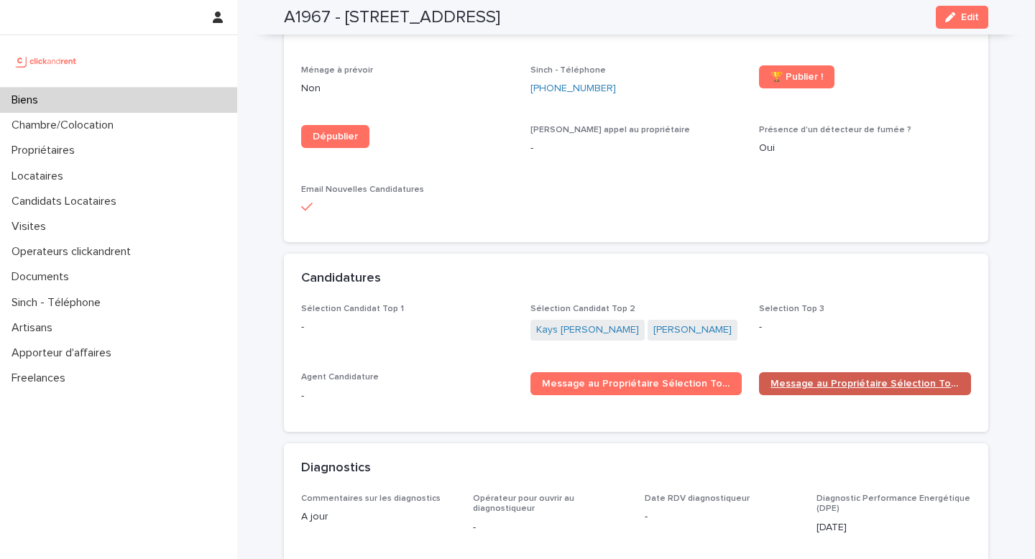
click at [812, 379] on span "Message au Propriétaire Sélection Top 2" at bounding box center [865, 384] width 189 height 10
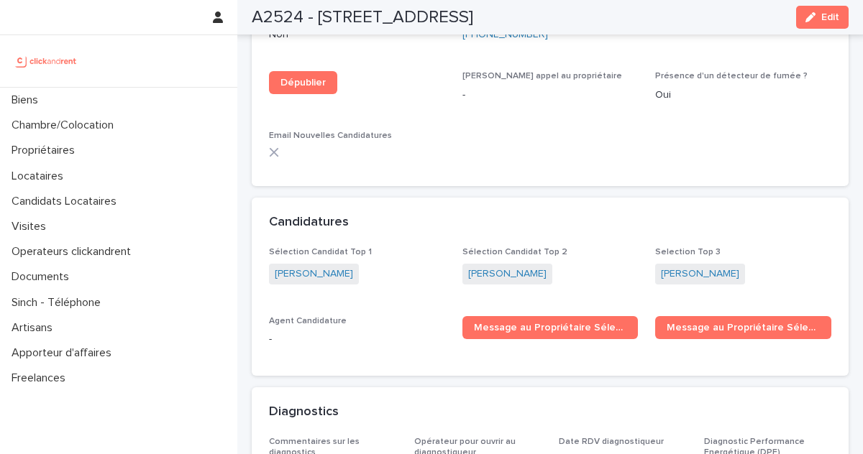
scroll to position [4449, 0]
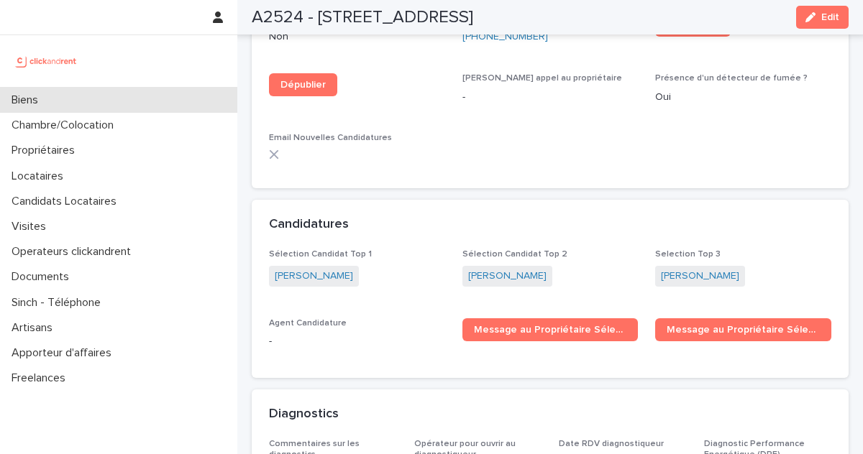
click at [100, 106] on div "Biens" at bounding box center [118, 100] width 237 height 25
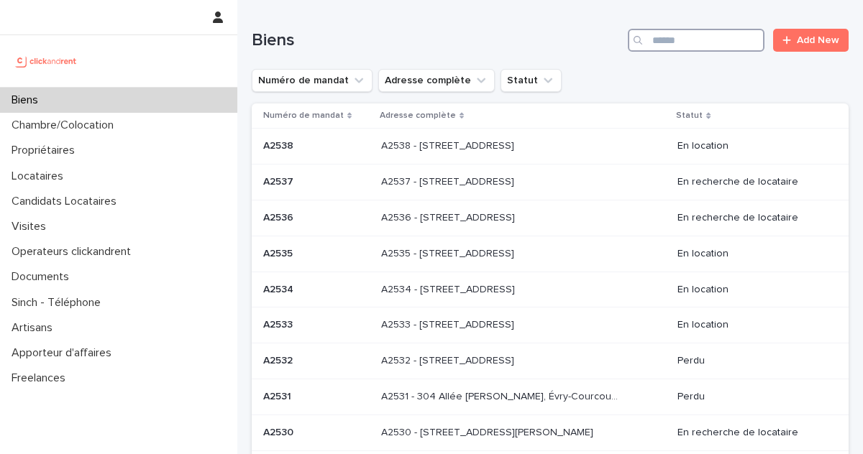
click at [701, 43] on input "Search" at bounding box center [696, 40] width 137 height 23
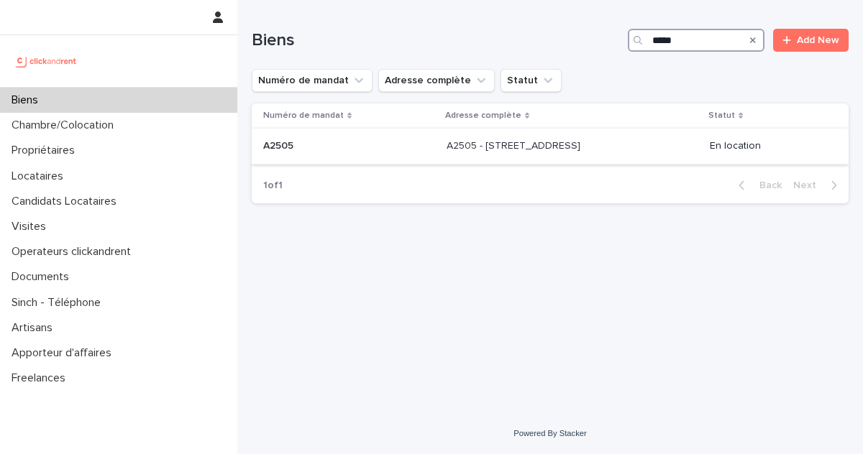
type input "*****"
click at [583, 151] on p "A2505 - [STREET_ADDRESS]" at bounding box center [515, 144] width 137 height 15
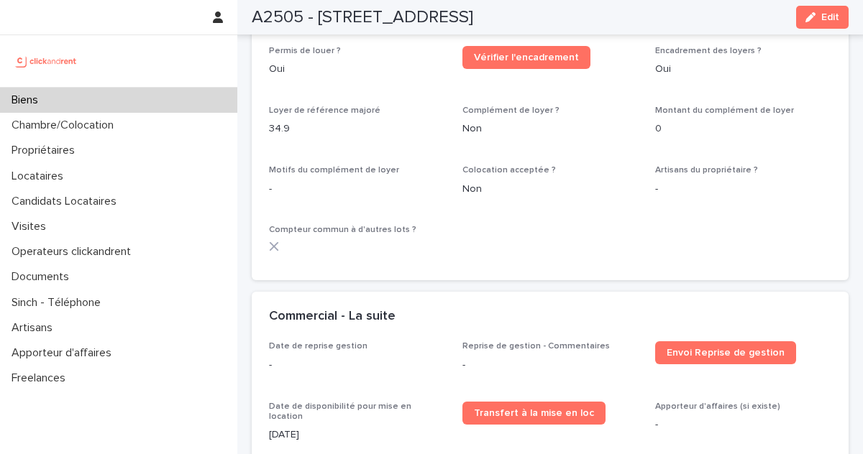
scroll to position [1797, 0]
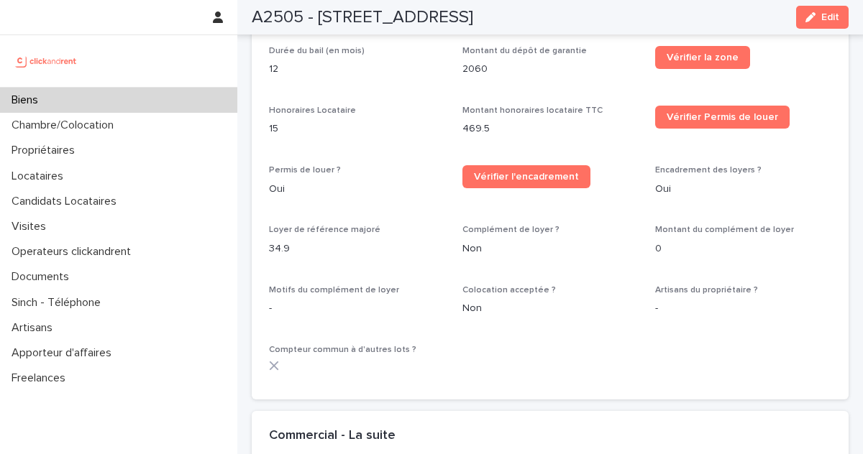
click at [122, 102] on div "Biens" at bounding box center [118, 100] width 237 height 25
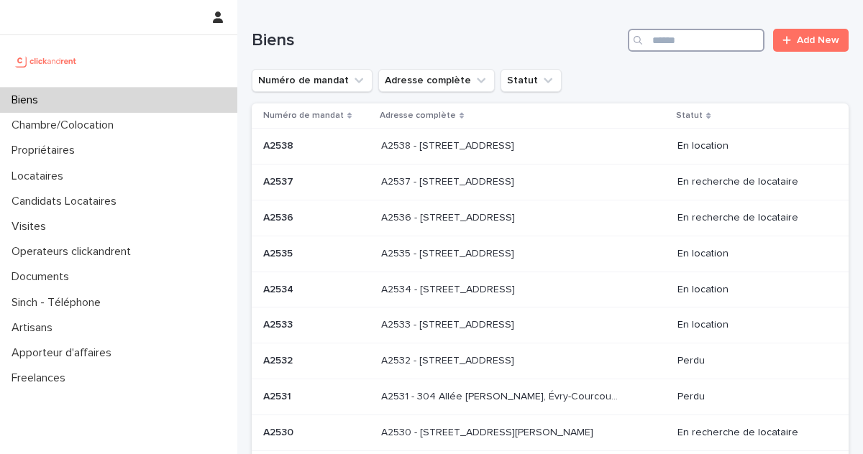
click at [725, 40] on input "Search" at bounding box center [696, 40] width 137 height 23
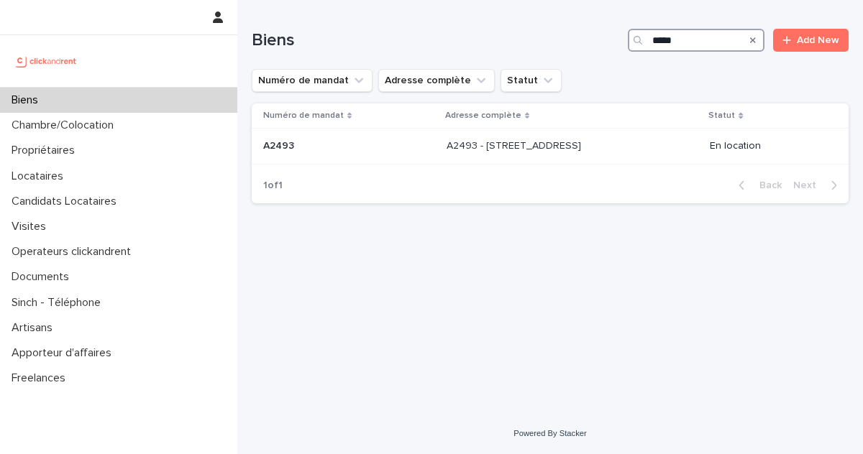
click at [708, 40] on input "*****" at bounding box center [696, 40] width 137 height 23
type input "*****"
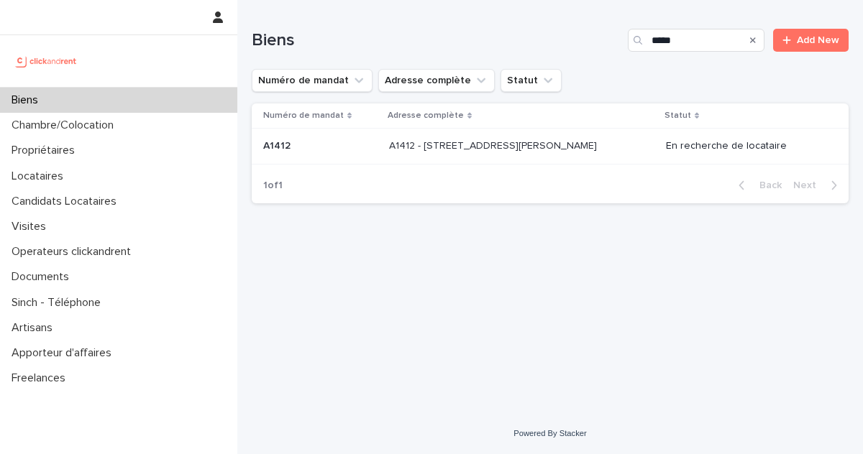
click at [513, 158] on div "A1412 - [STREET_ADDRESS][PERSON_NAME] 92300 A1412 - [STREET_ADDRESS][PERSON_NAM…" at bounding box center [521, 146] width 265 height 24
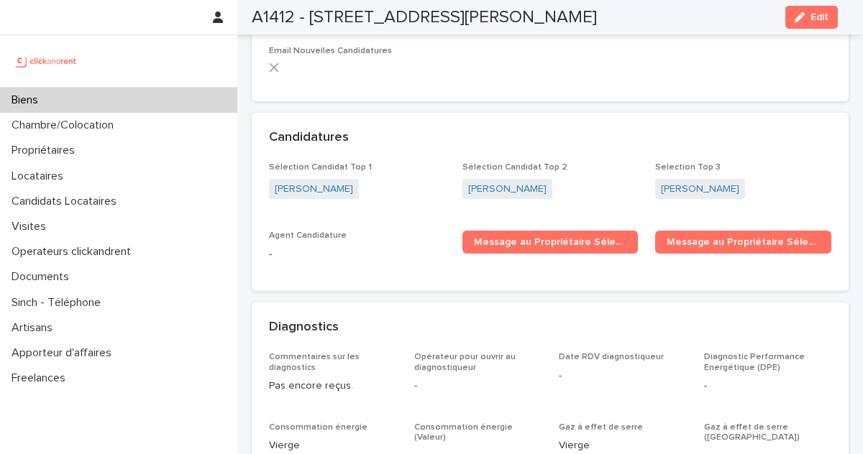
scroll to position [4527, 0]
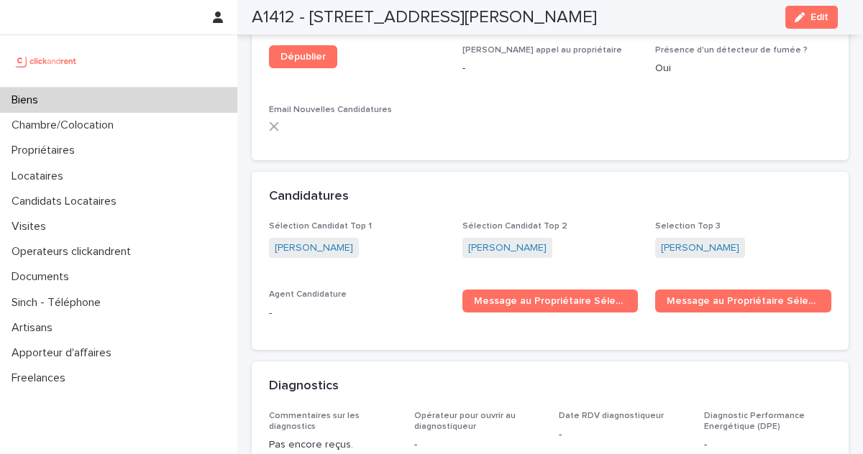
click at [65, 106] on div "Biens" at bounding box center [118, 100] width 237 height 25
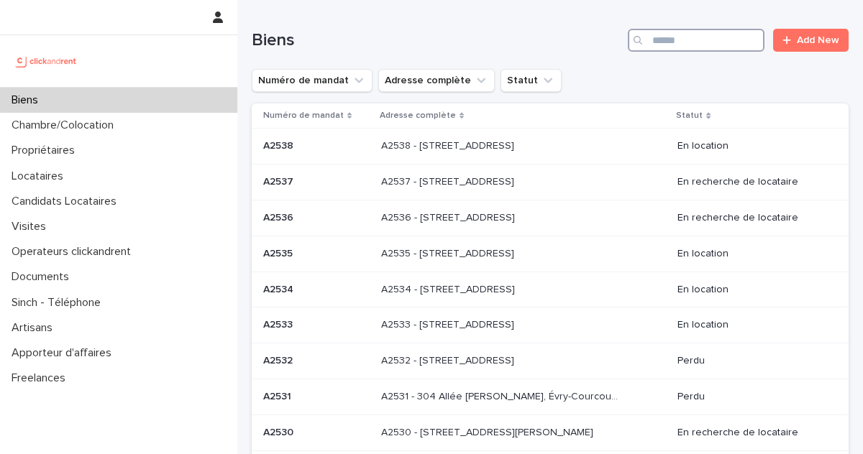
click at [726, 45] on input "Search" at bounding box center [696, 40] width 137 height 23
paste input "*****"
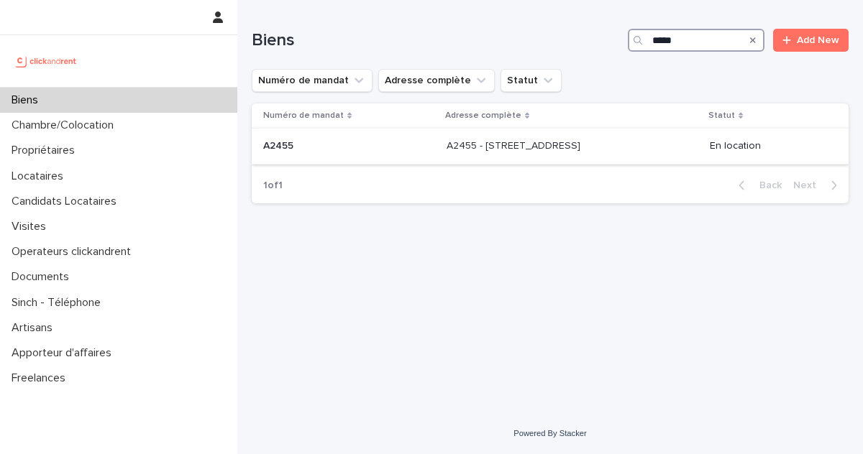
type input "*****"
click at [487, 147] on p "A2455 - [STREET_ADDRESS]" at bounding box center [515, 144] width 137 height 15
